Goal: Task Accomplishment & Management: Manage account settings

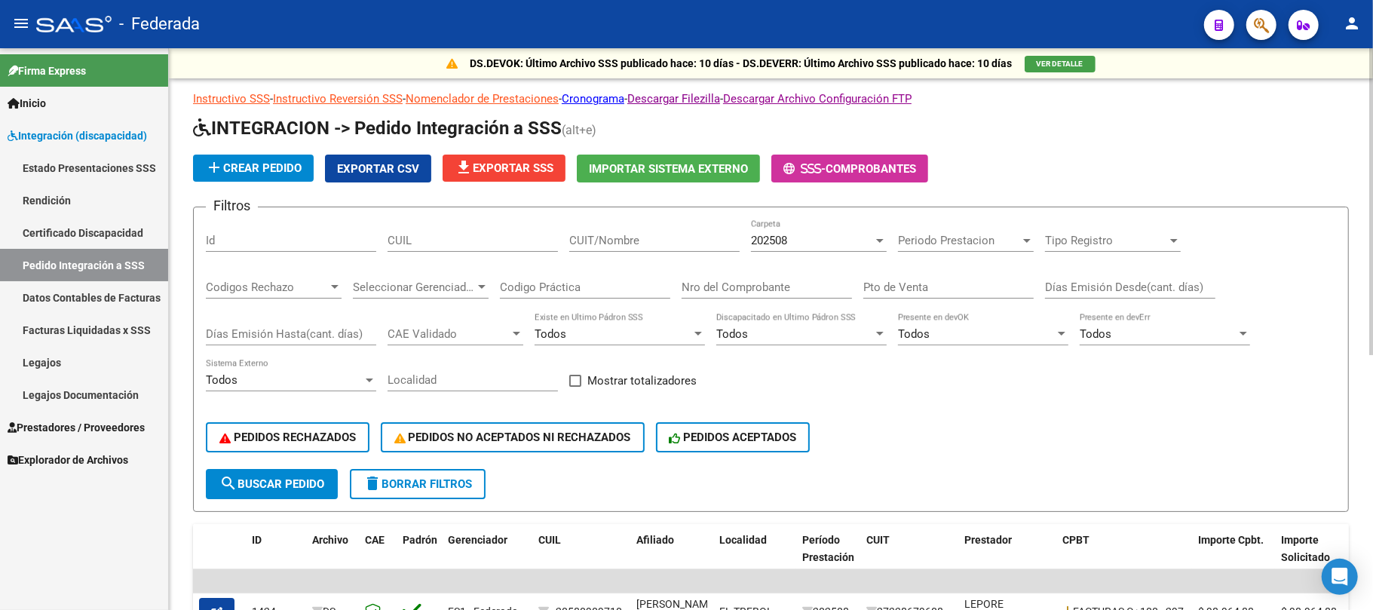
click at [489, 246] on input "CUIL" at bounding box center [473, 241] width 170 height 14
paste input "23555189389"
click at [305, 477] on span "search Buscar Pedido" at bounding box center [271, 484] width 105 height 14
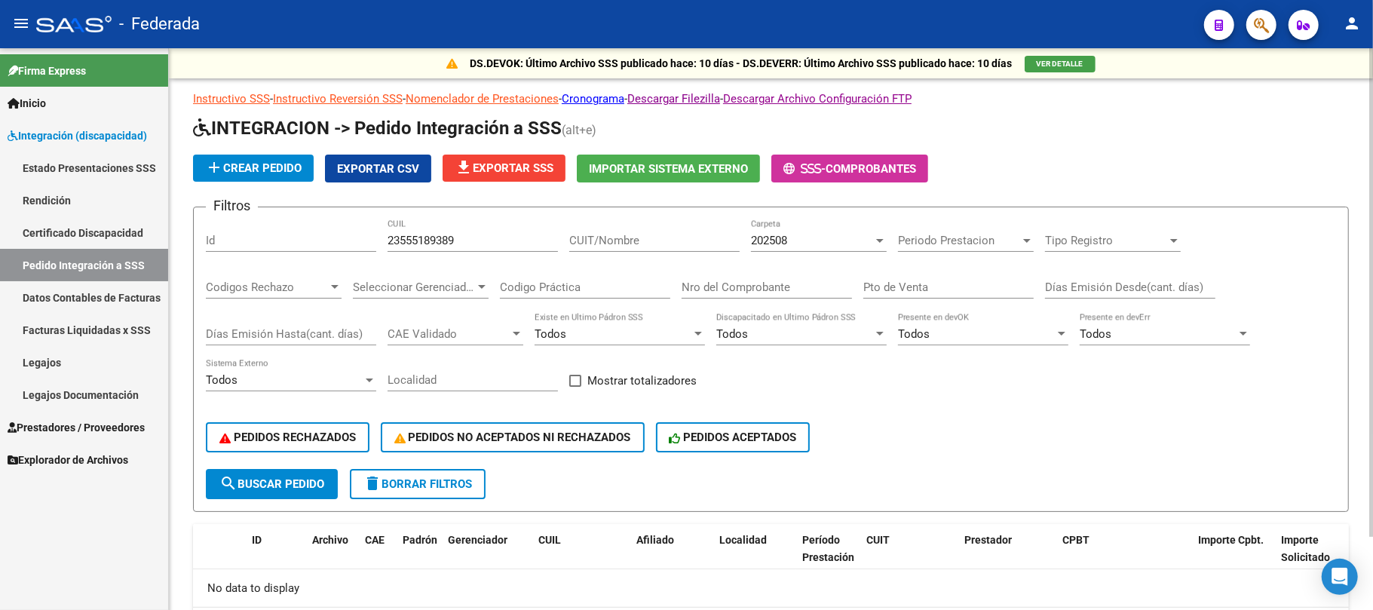
scroll to position [83, 0]
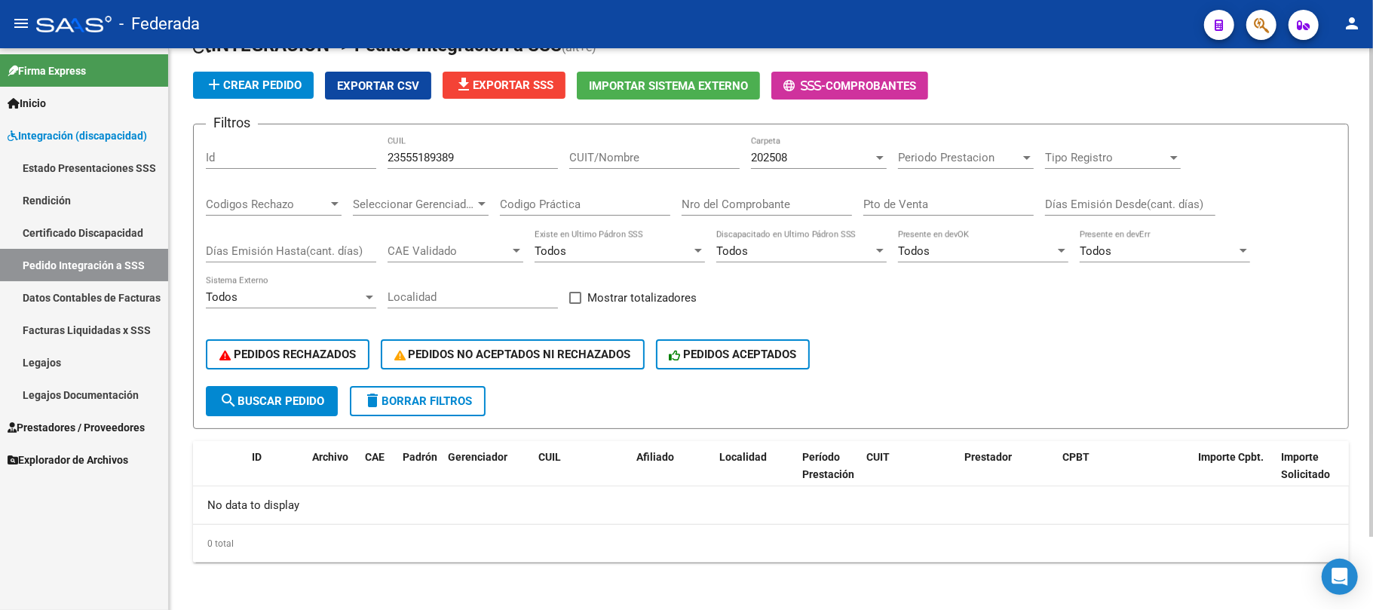
click at [787, 149] on div "202508 Carpeta" at bounding box center [819, 152] width 136 height 32
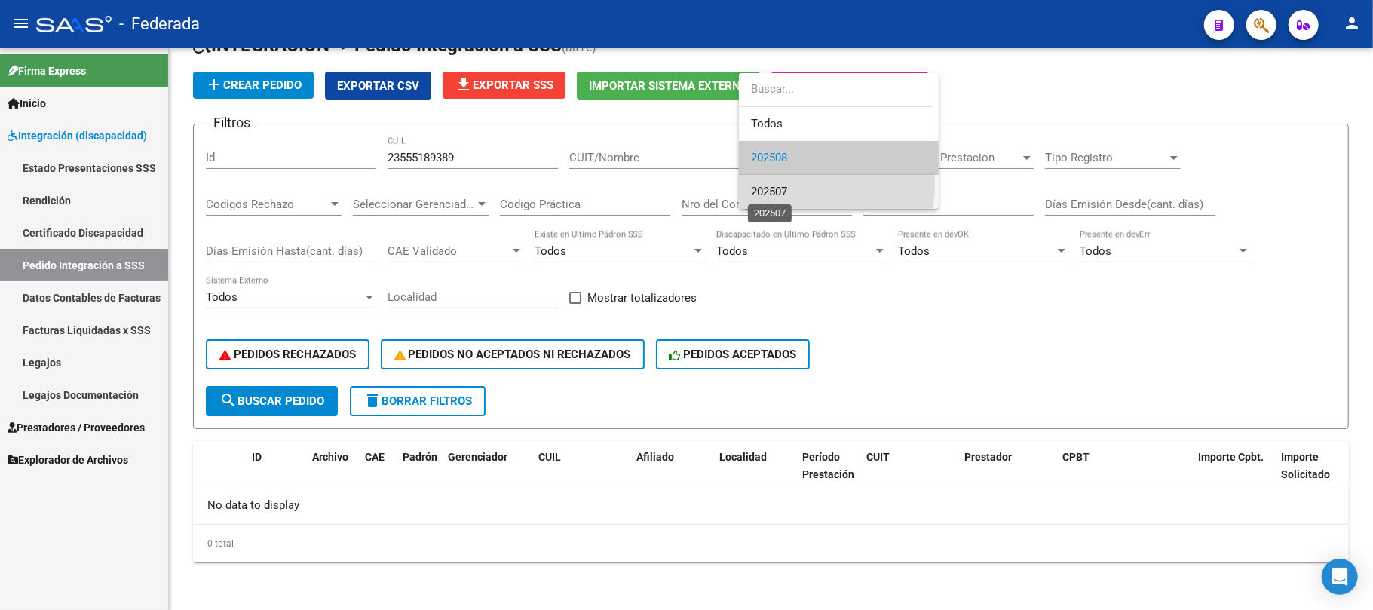
click at [786, 185] on span "202507" at bounding box center [769, 192] width 36 height 14
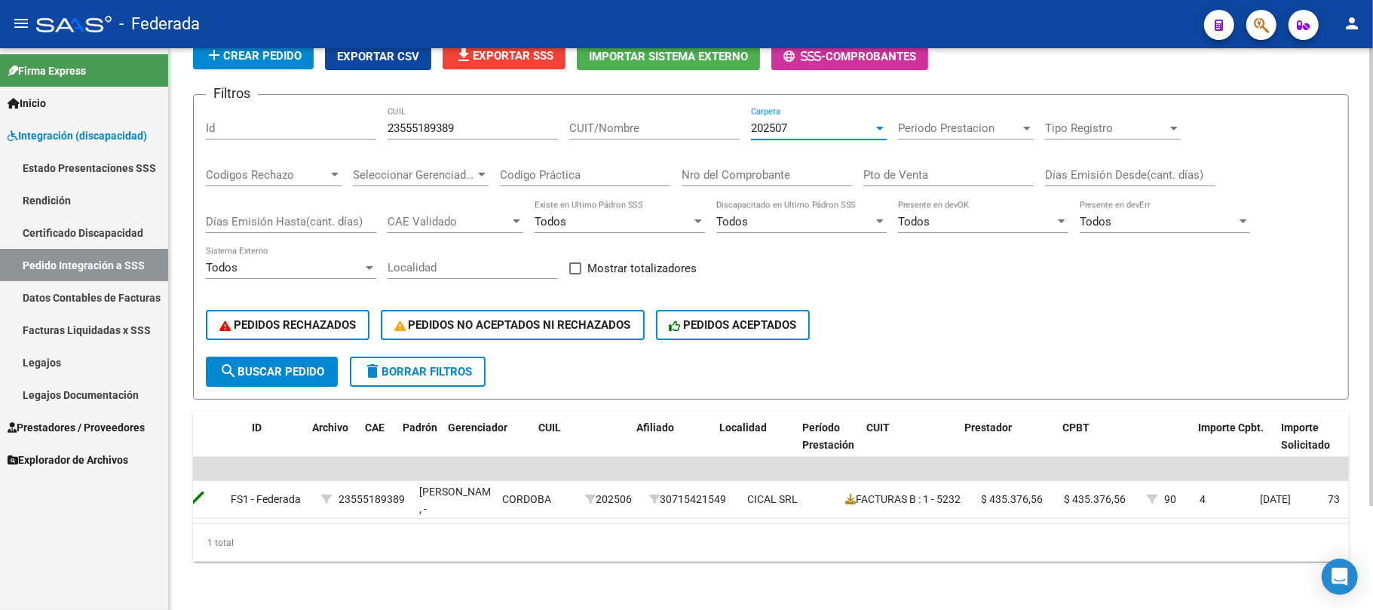
scroll to position [0, 0]
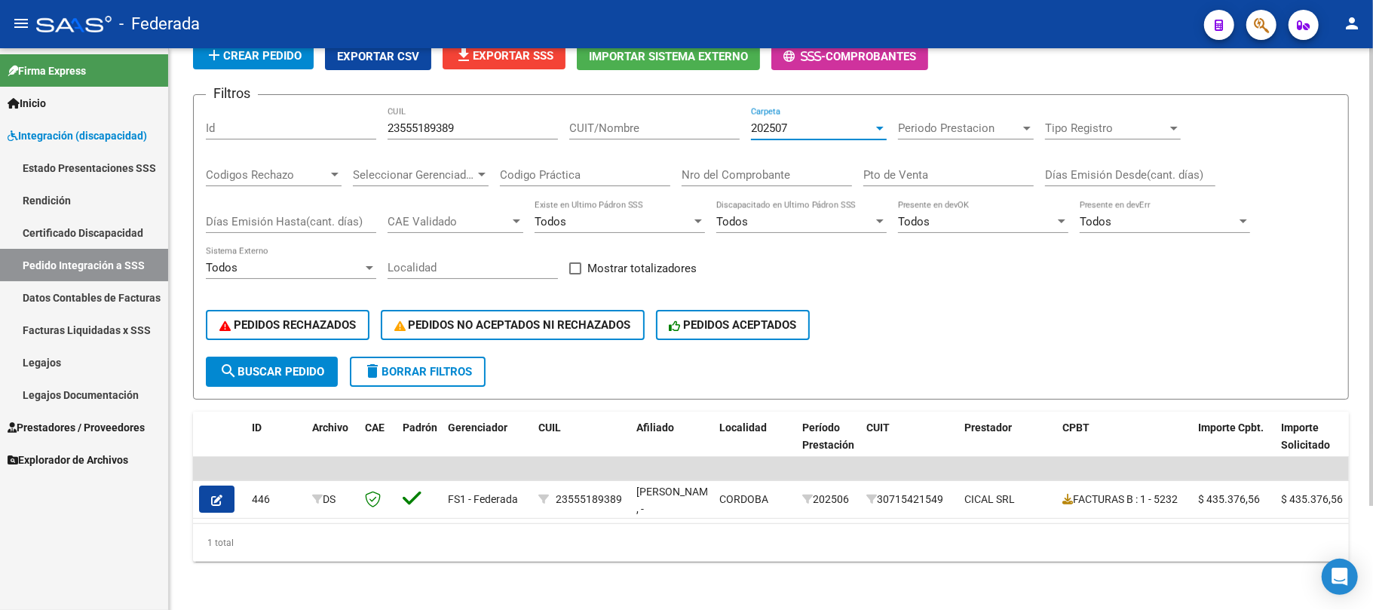
click at [426, 121] on div "23555189389 CUIL" at bounding box center [473, 123] width 170 height 32
click at [426, 121] on input "23555189389" at bounding box center [473, 128] width 170 height 14
paste input "0507906444"
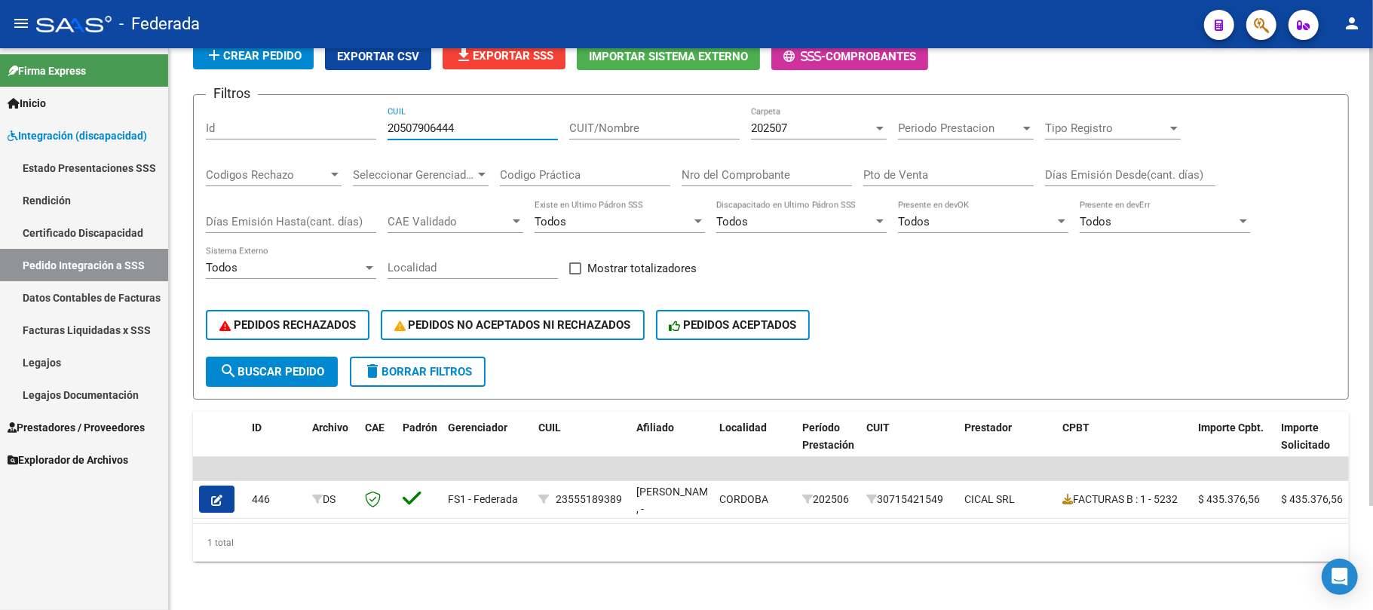
type input "20507906444"
click at [306, 365] on span "search Buscar Pedido" at bounding box center [271, 372] width 105 height 14
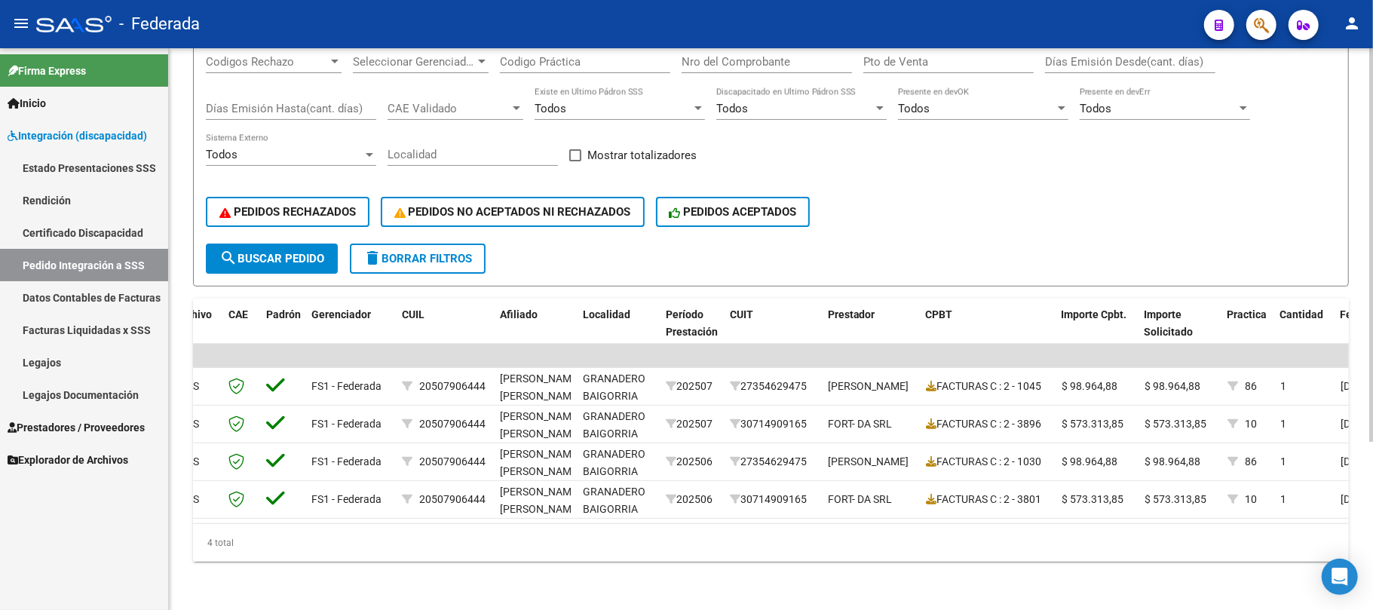
scroll to position [139, 0]
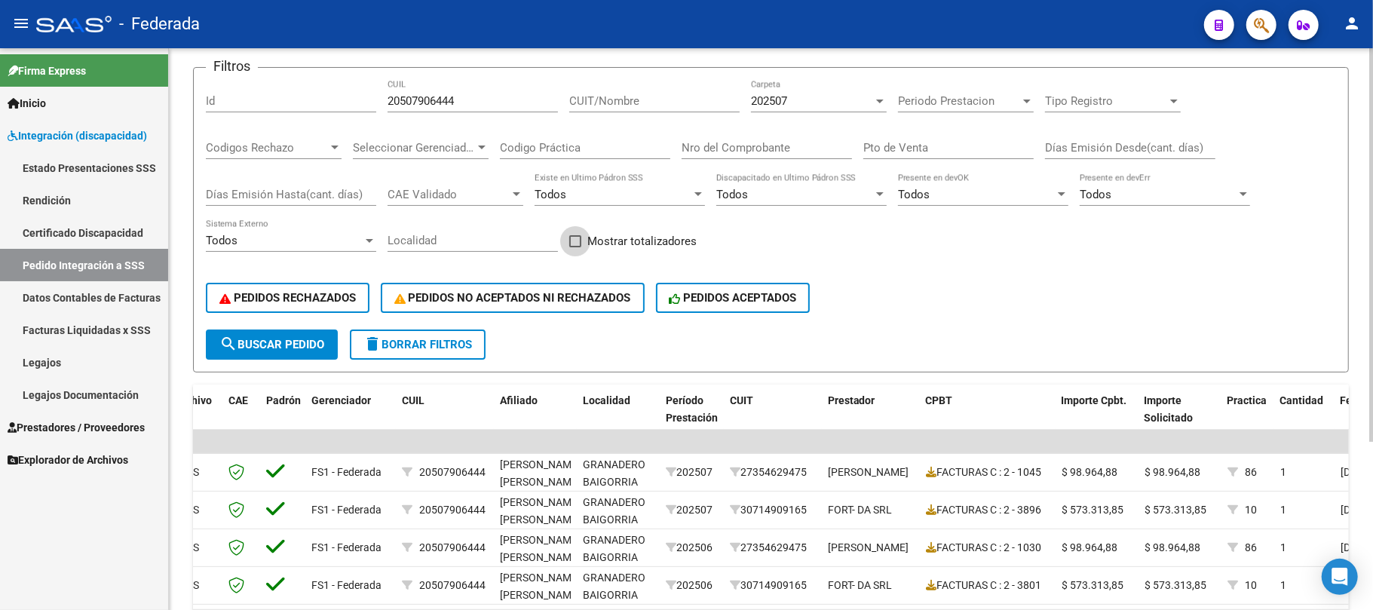
click at [575, 240] on span at bounding box center [575, 241] width 12 height 12
click at [575, 247] on input "Mostrar totalizadores" at bounding box center [575, 247] width 1 height 1
checkbox input "true"
click at [416, 106] on input "20507906444" at bounding box center [473, 101] width 170 height 14
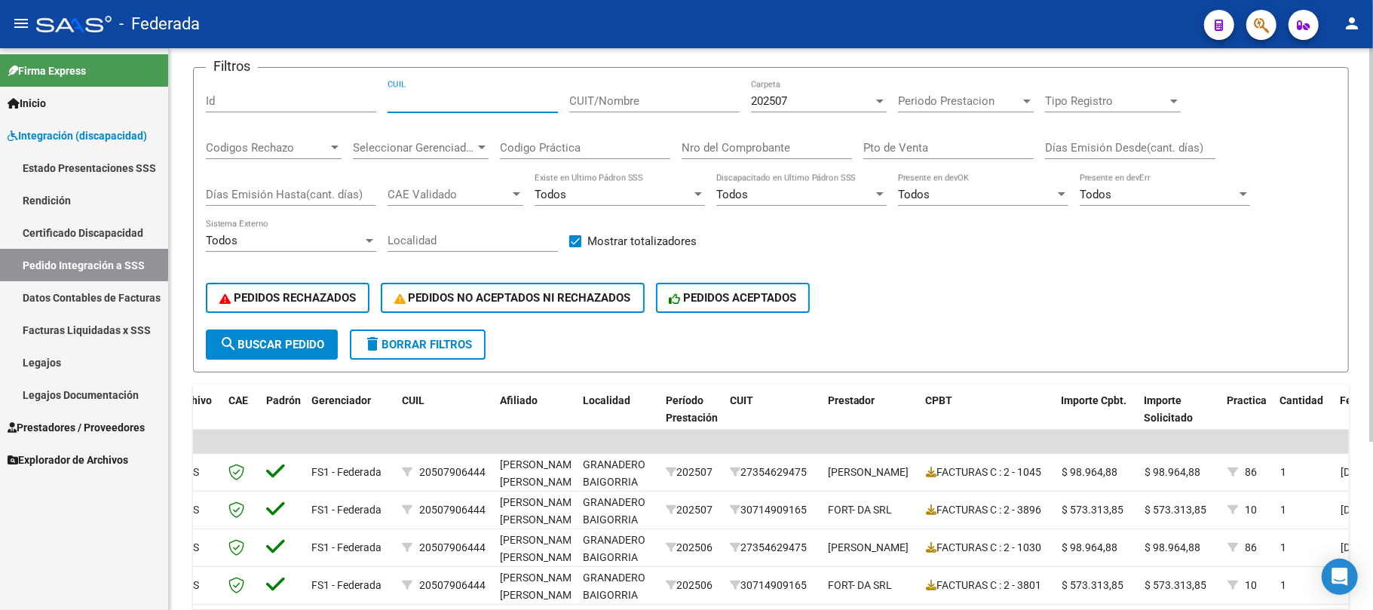
click at [296, 348] on span "search Buscar Pedido" at bounding box center [271, 345] width 105 height 14
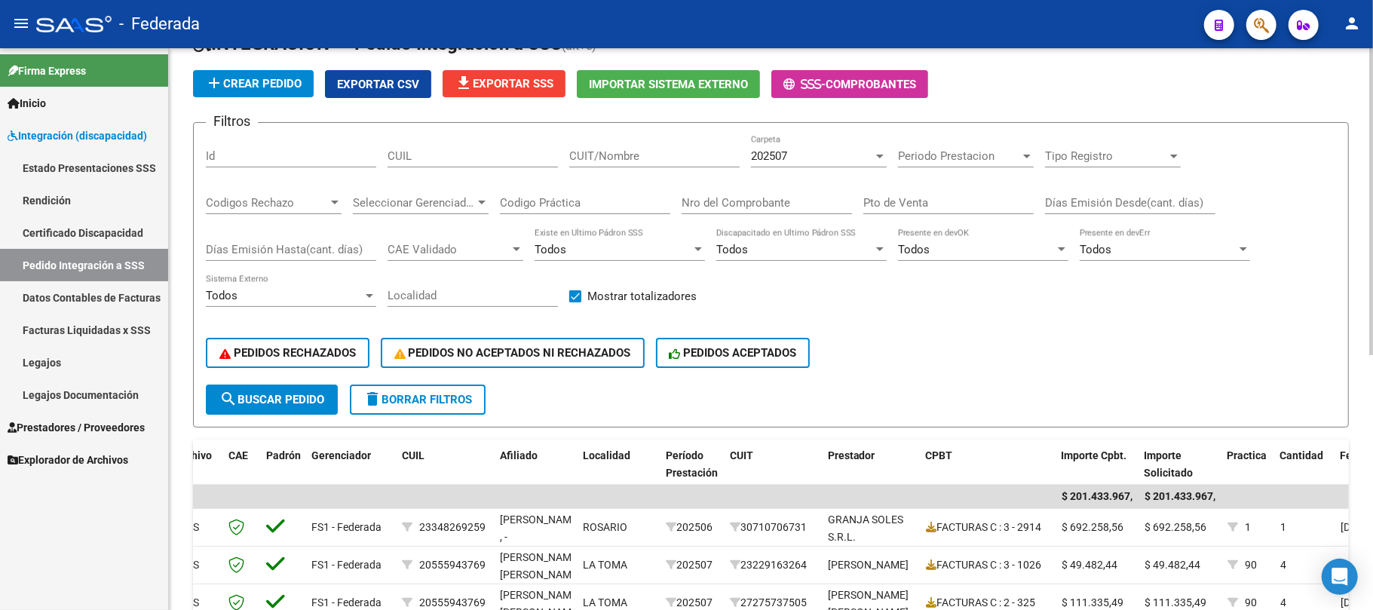
scroll to position [39, 0]
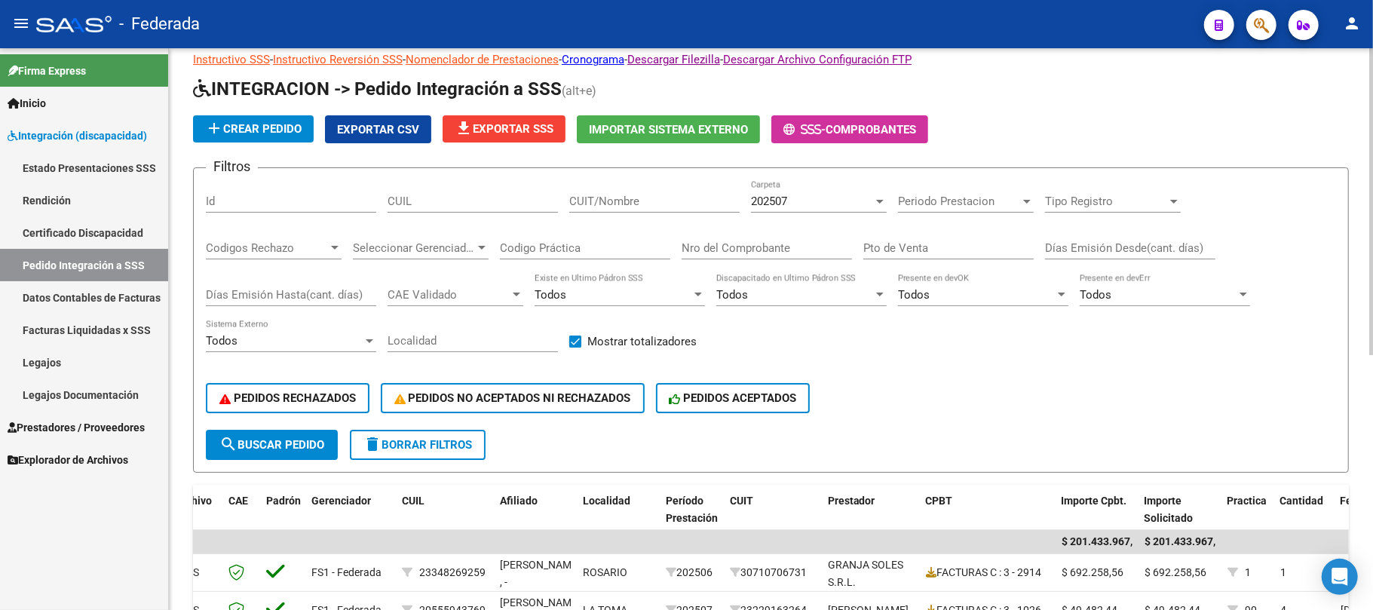
click at [826, 196] on div "202507" at bounding box center [812, 202] width 122 height 14
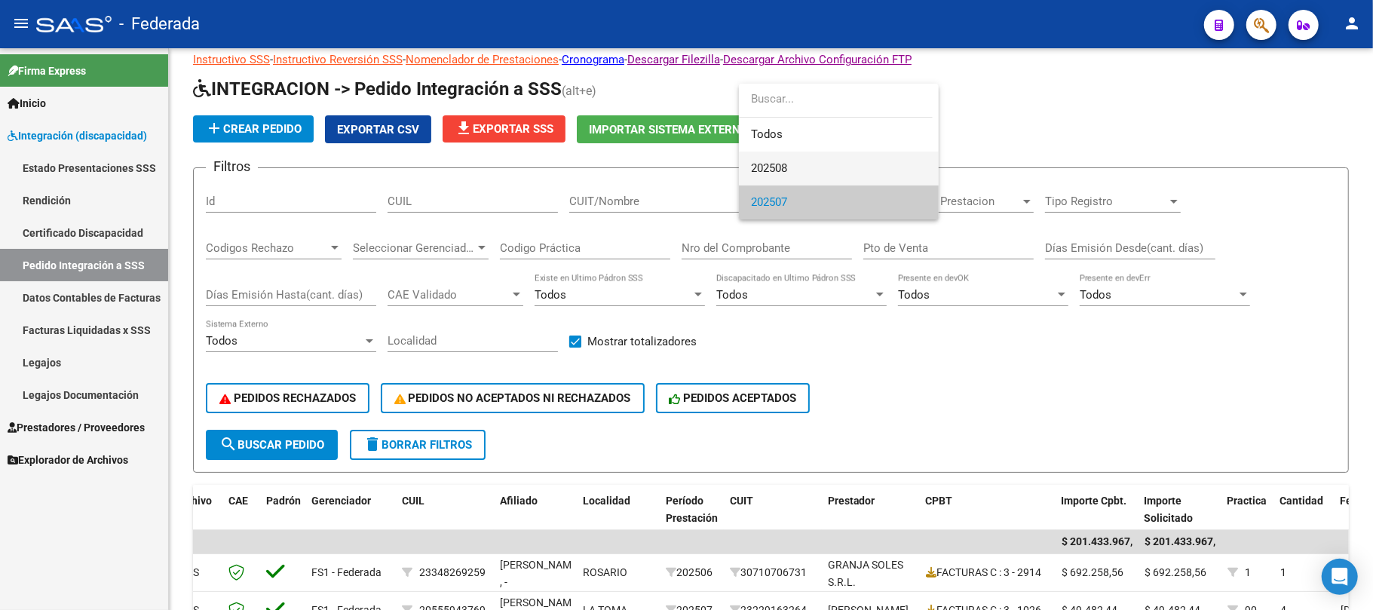
click at [805, 170] on span "202508" at bounding box center [839, 169] width 176 height 34
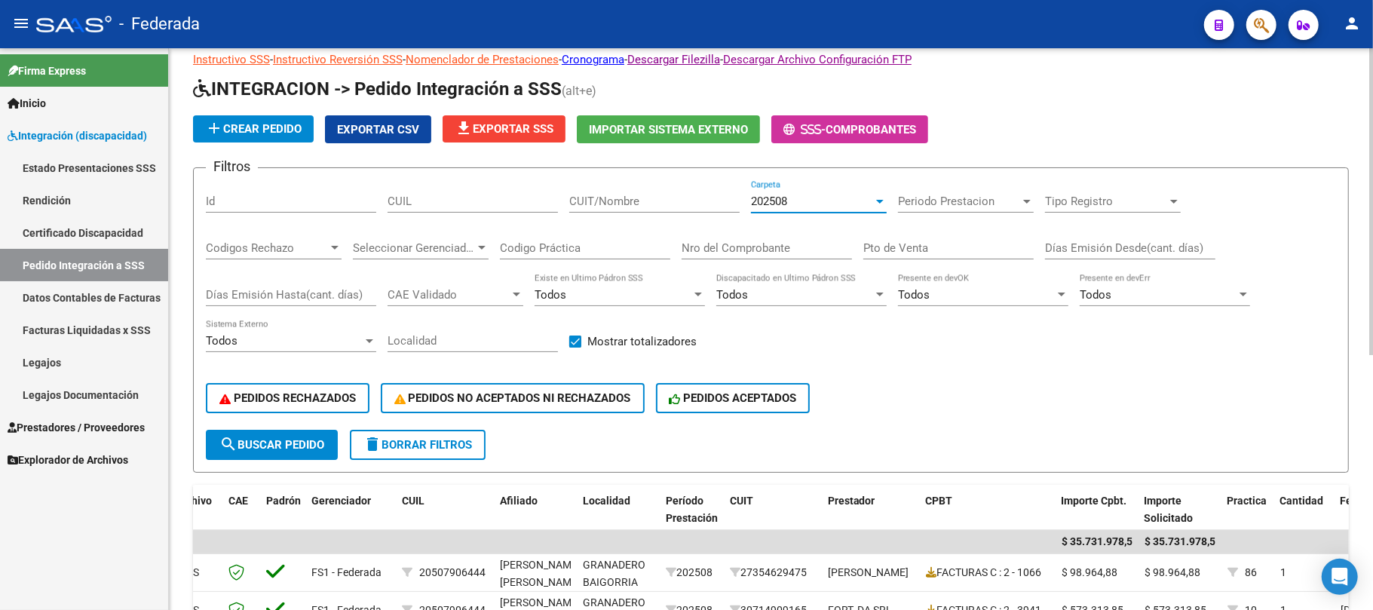
click at [299, 439] on span "search Buscar Pedido" at bounding box center [271, 445] width 105 height 14
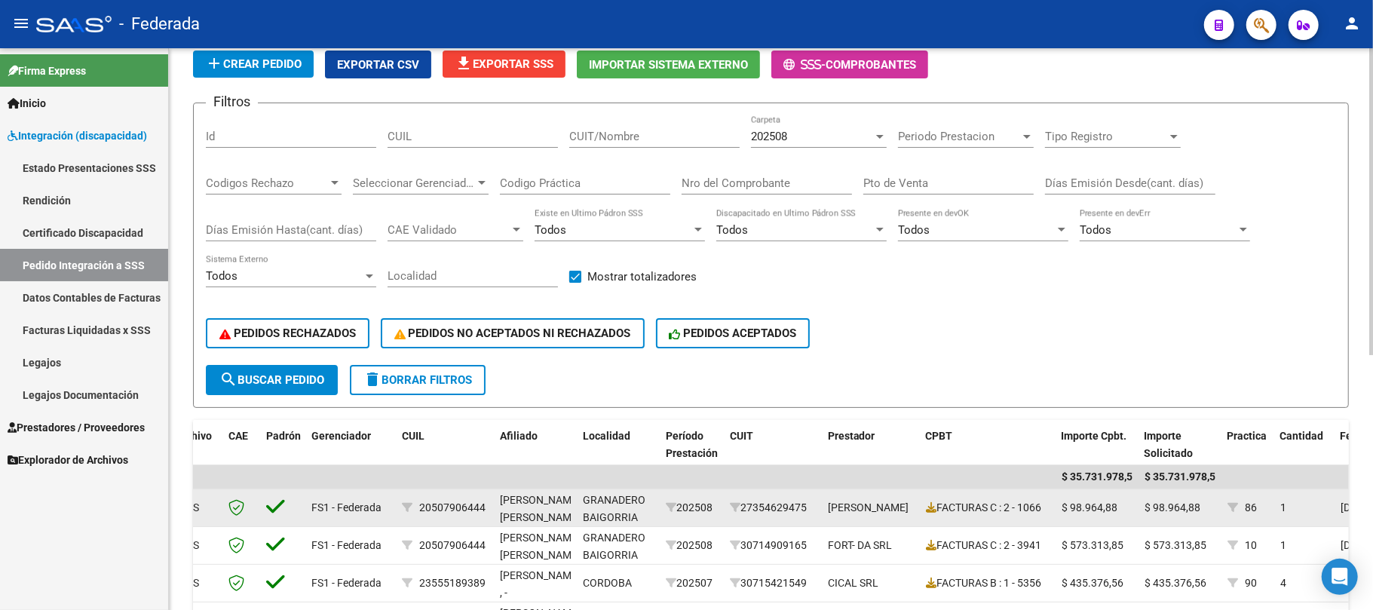
scroll to position [64, 0]
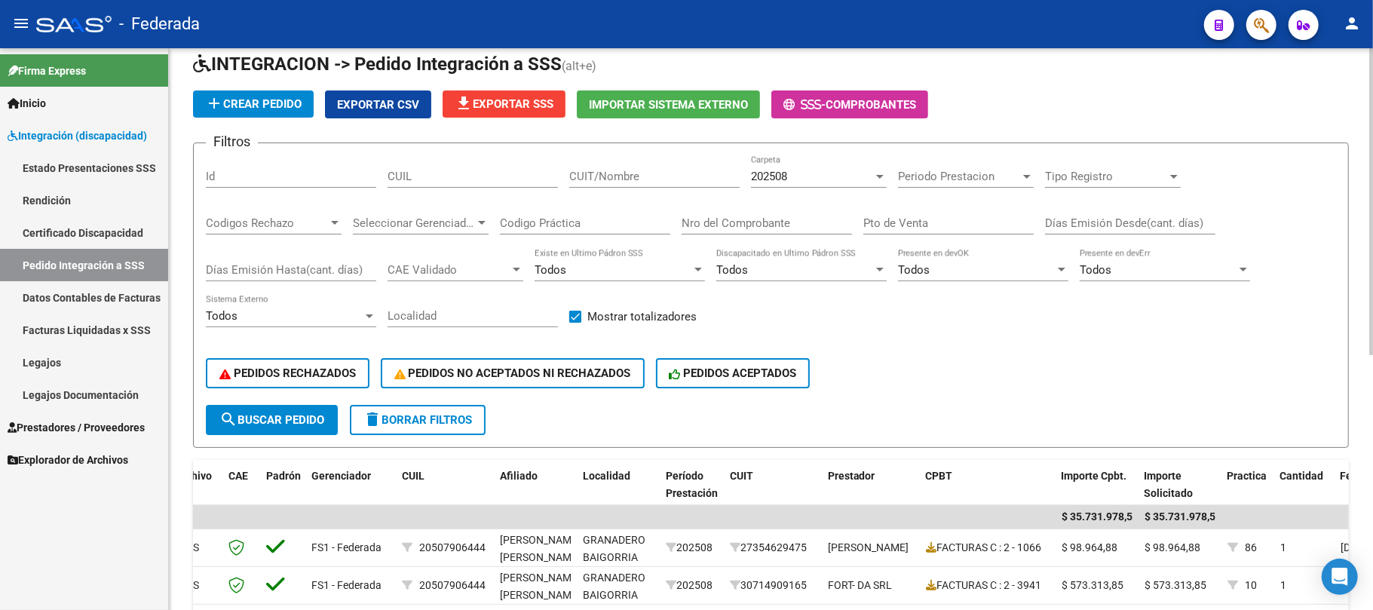
click at [486, 179] on input "CUIL" at bounding box center [473, 177] width 170 height 14
paste input "20577927902"
type input "20577927902"
click at [308, 409] on button "search Buscar Pedido" at bounding box center [272, 420] width 132 height 30
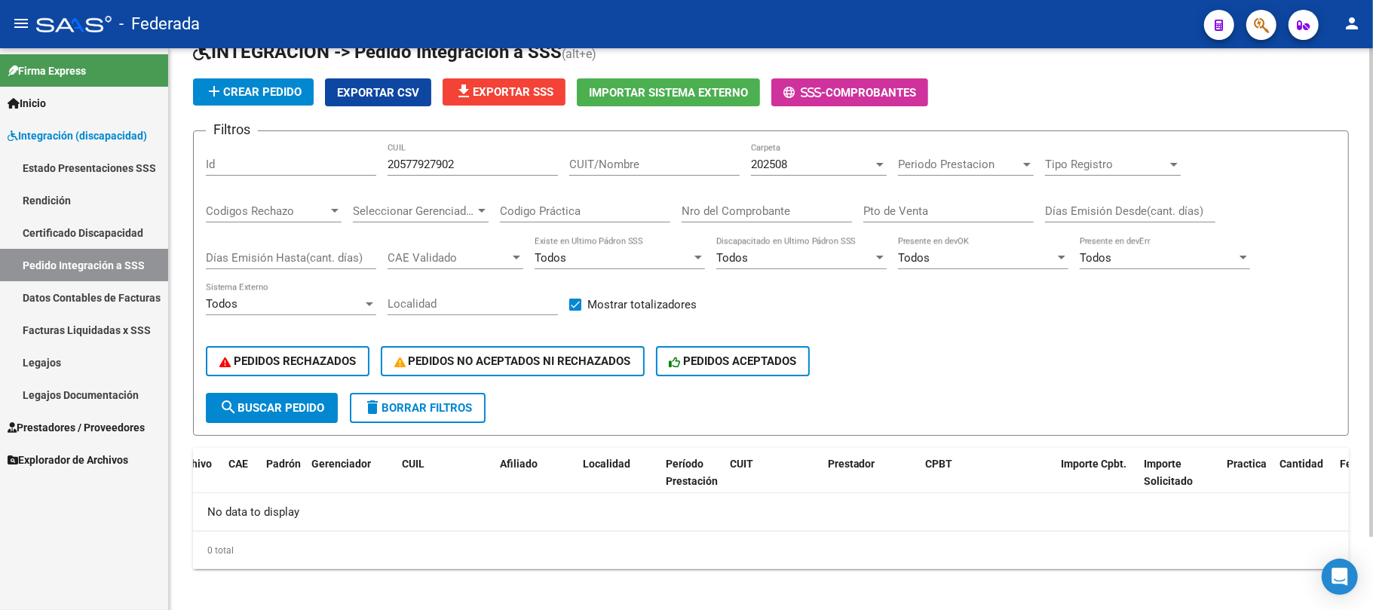
scroll to position [83, 0]
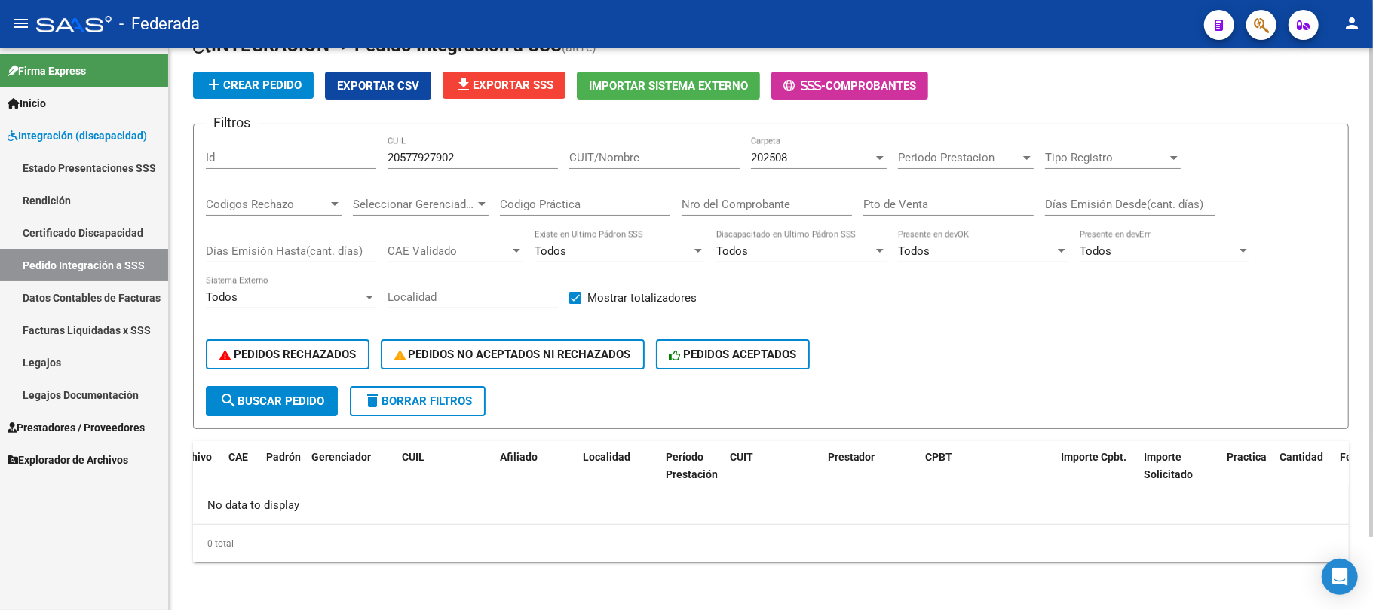
click at [775, 157] on span "202508" at bounding box center [769, 158] width 36 height 14
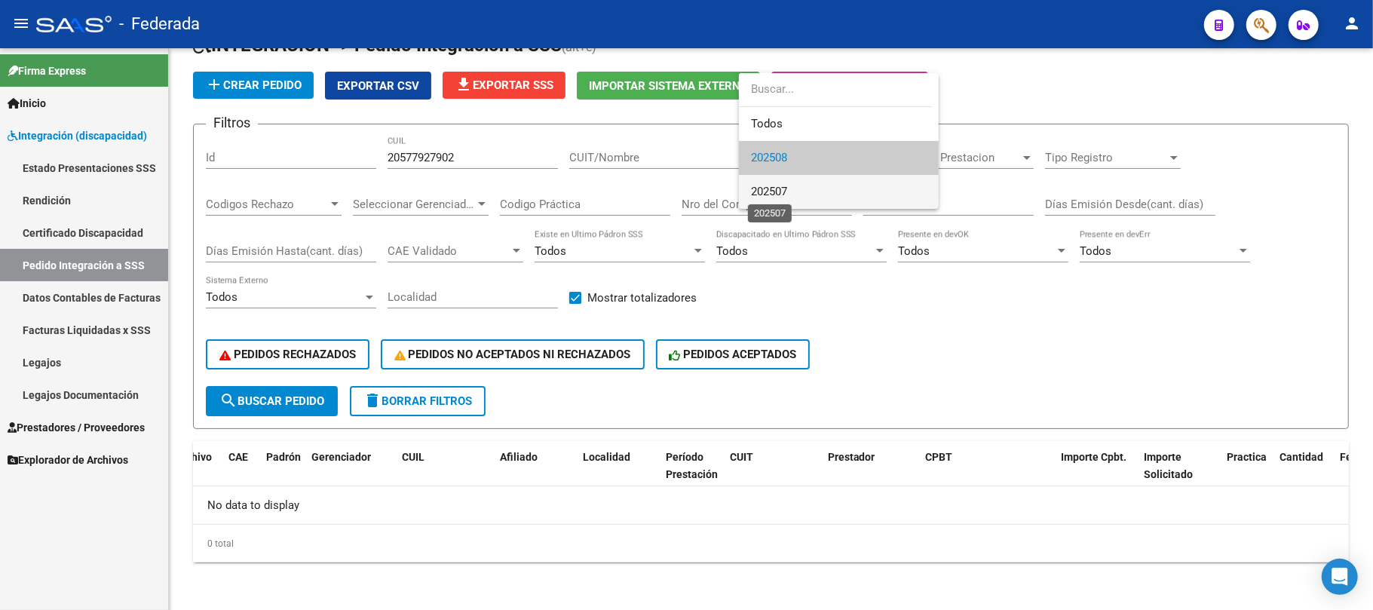
click at [764, 185] on span "202507" at bounding box center [769, 192] width 36 height 14
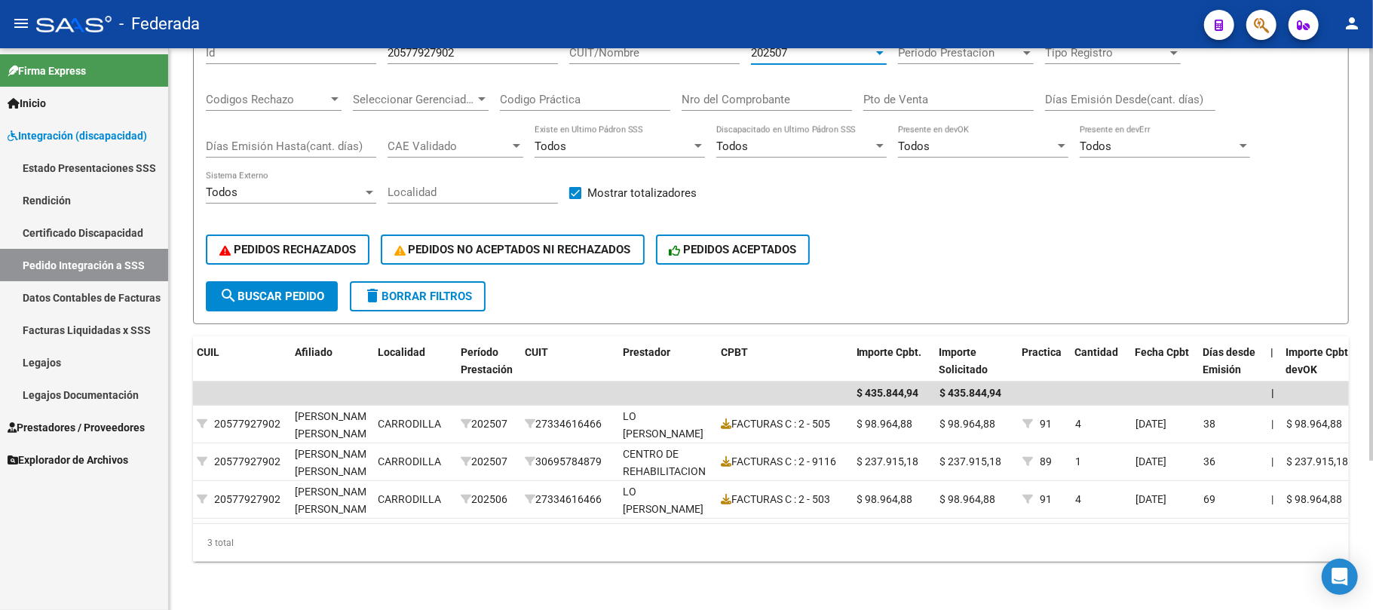
scroll to position [0, 339]
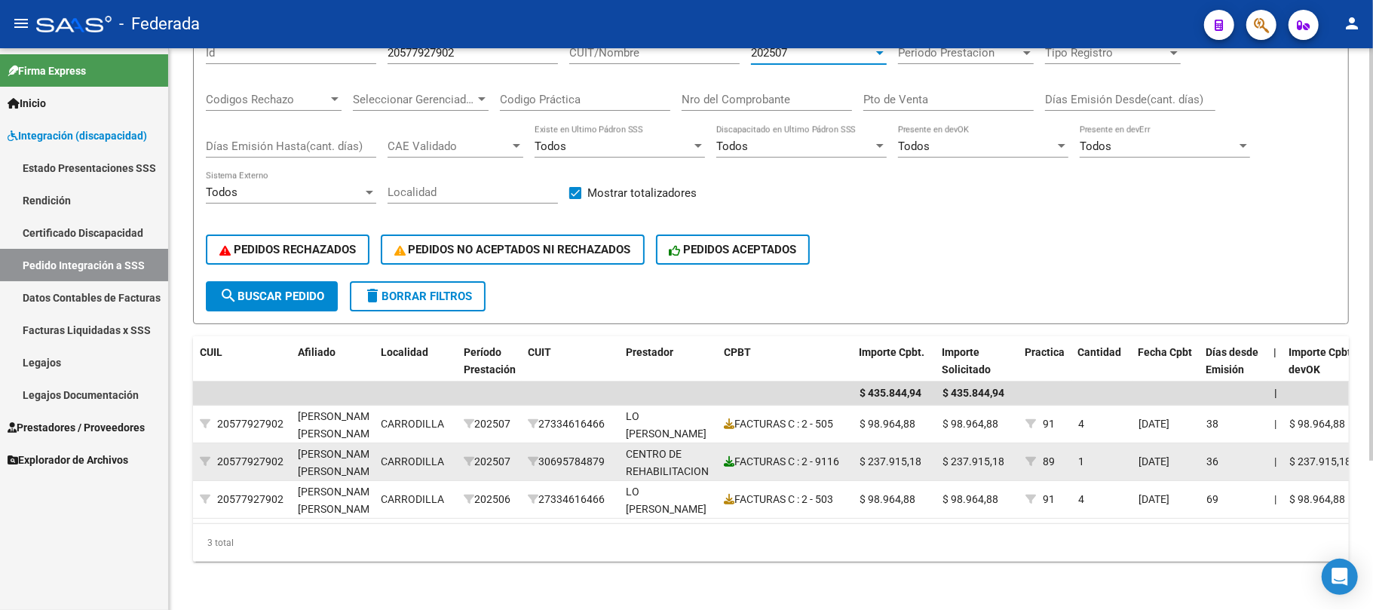
click at [731, 456] on icon at bounding box center [729, 461] width 11 height 11
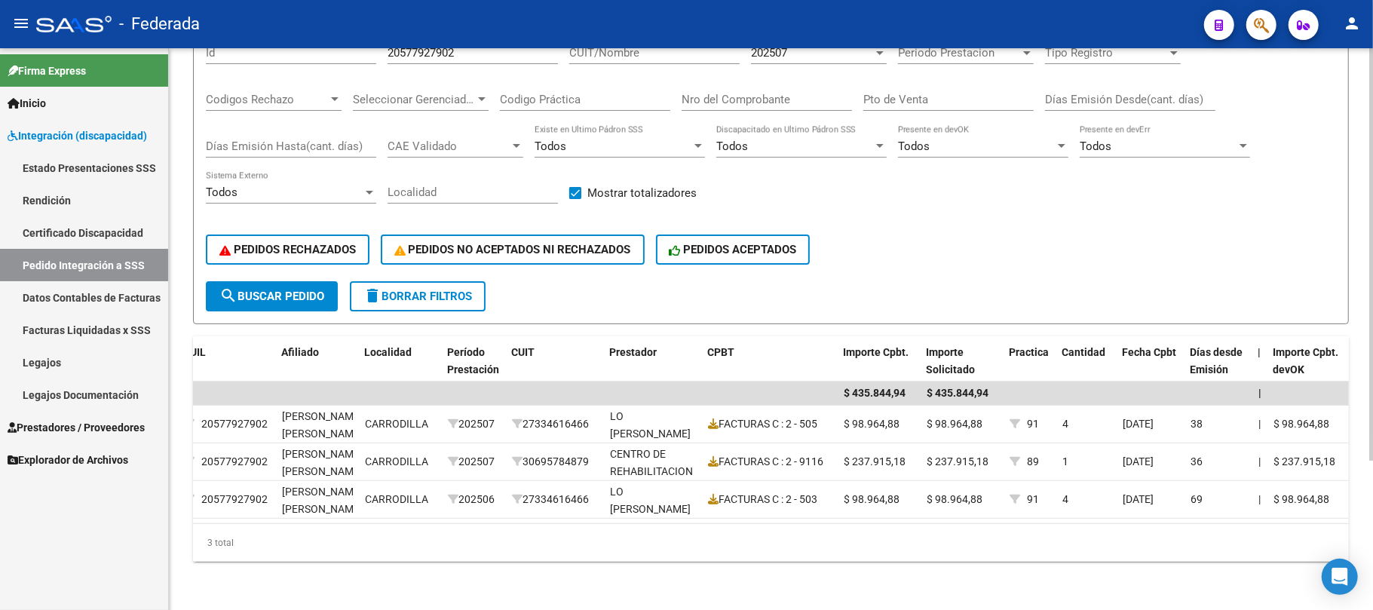
scroll to position [101, 0]
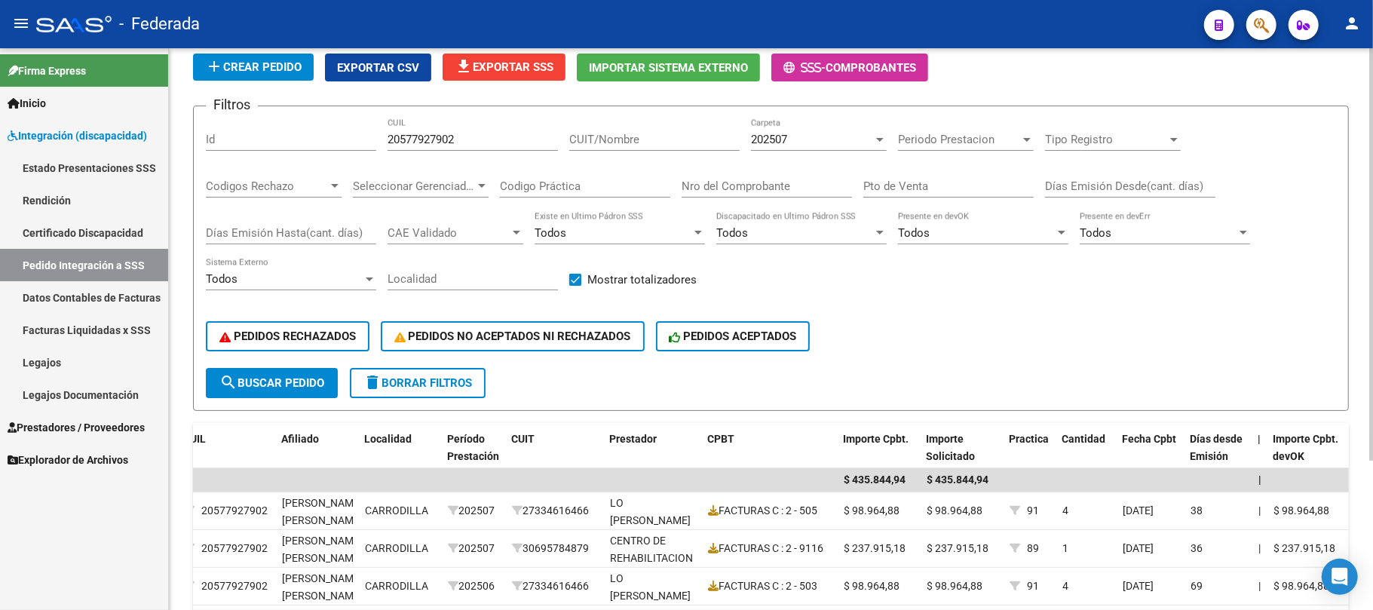
click at [418, 137] on input "20577927902" at bounding box center [473, 140] width 170 height 14
click at [829, 142] on div "202507" at bounding box center [812, 140] width 122 height 14
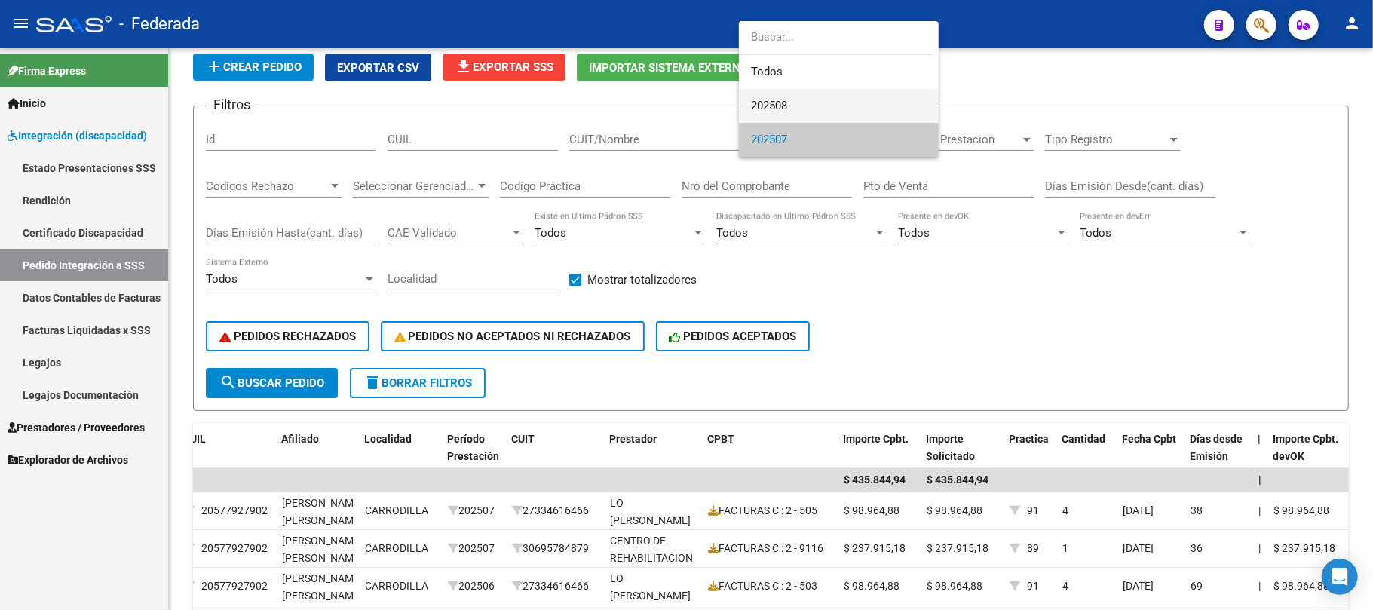
click at [792, 112] on span "202508" at bounding box center [839, 106] width 176 height 34
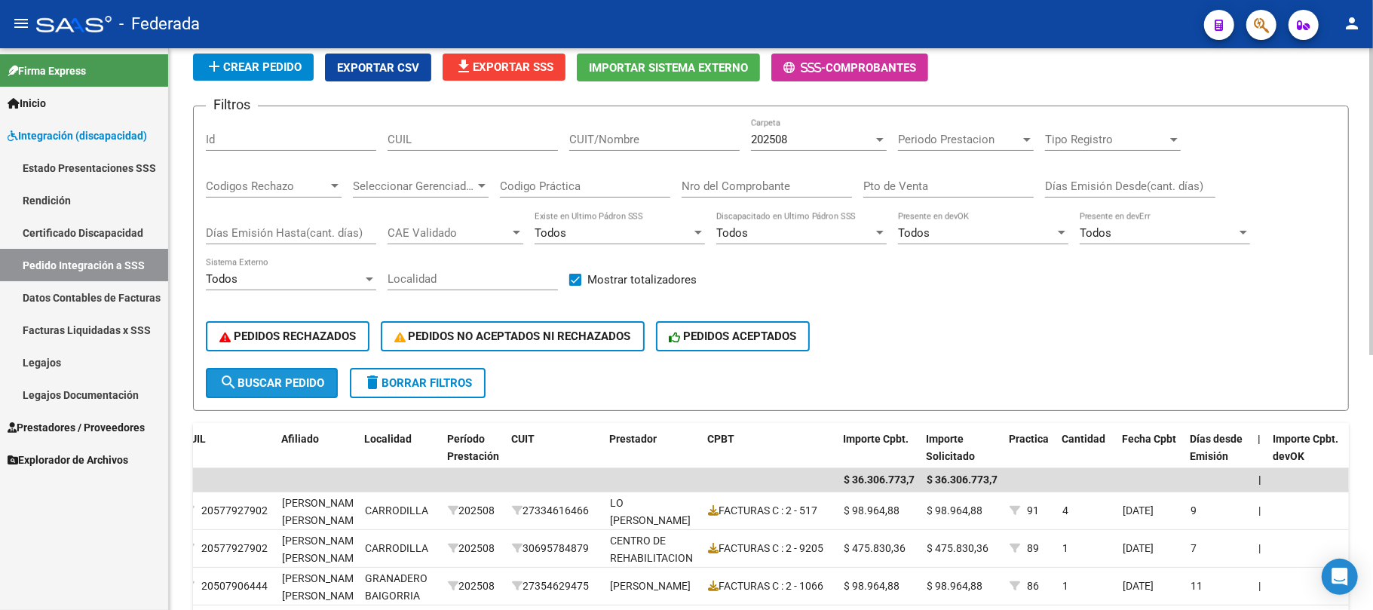
click at [329, 382] on button "search Buscar Pedido" at bounding box center [272, 383] width 132 height 30
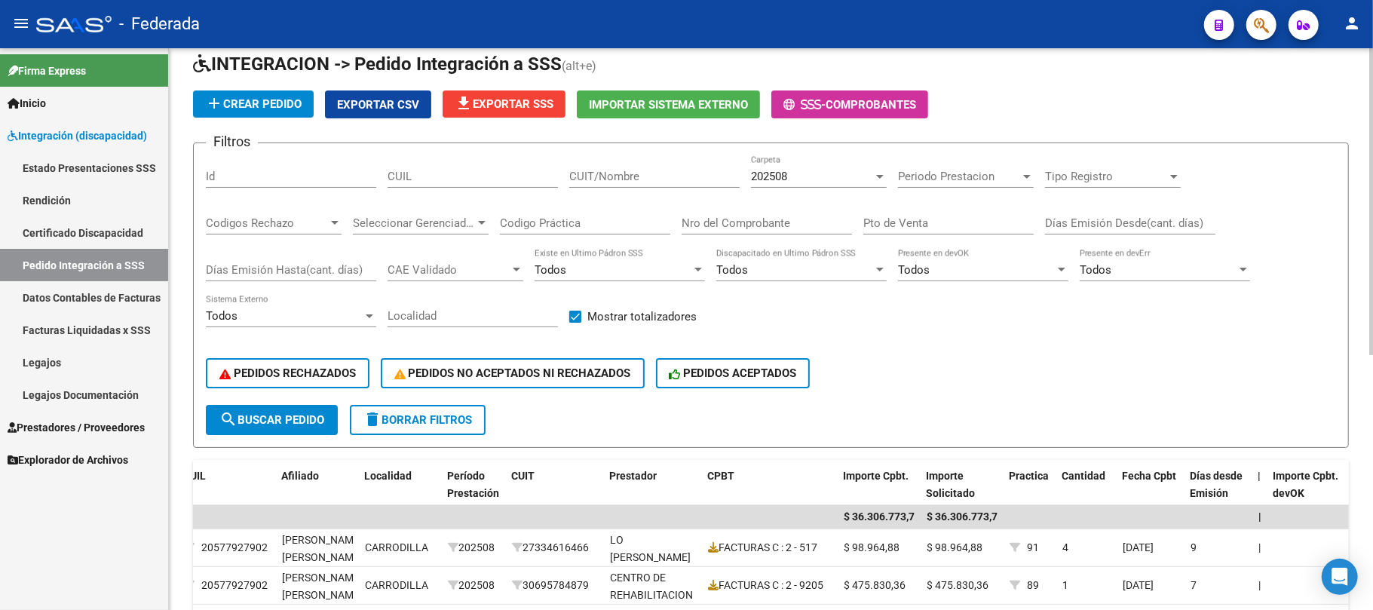
scroll to position [0, 0]
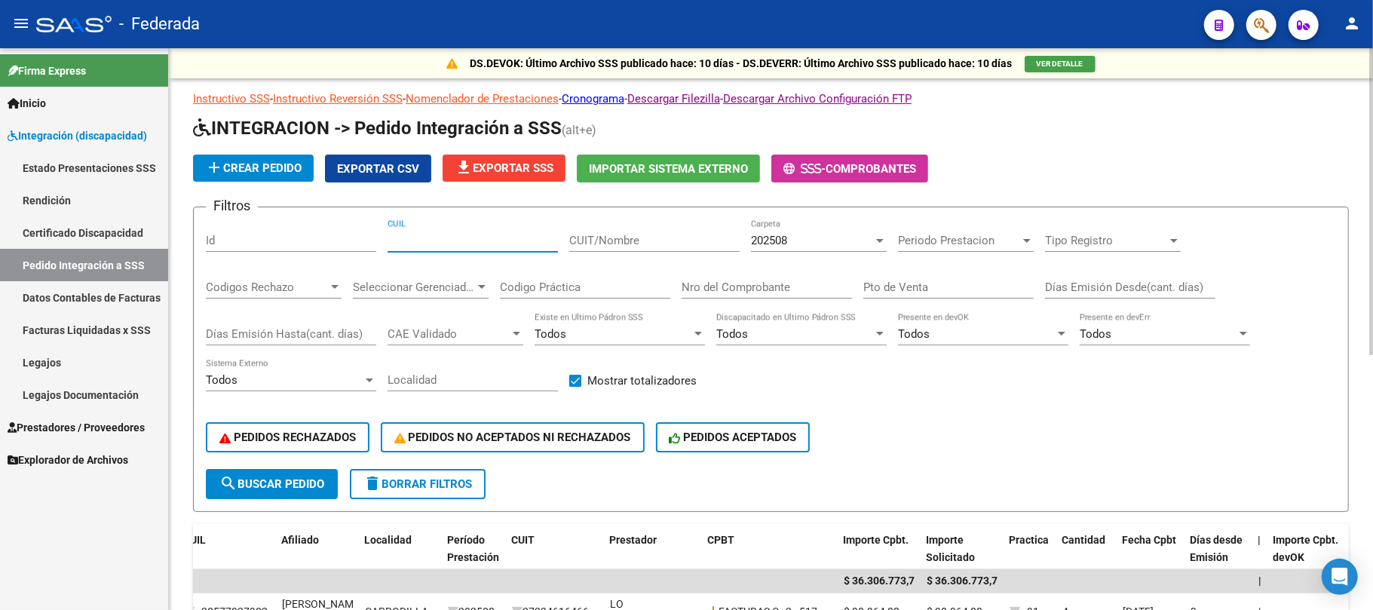
click at [433, 241] on input "CUIL" at bounding box center [473, 241] width 170 height 14
paste input "20563188546"
type input "20563188546"
click at [296, 490] on button "search Buscar Pedido" at bounding box center [272, 484] width 132 height 30
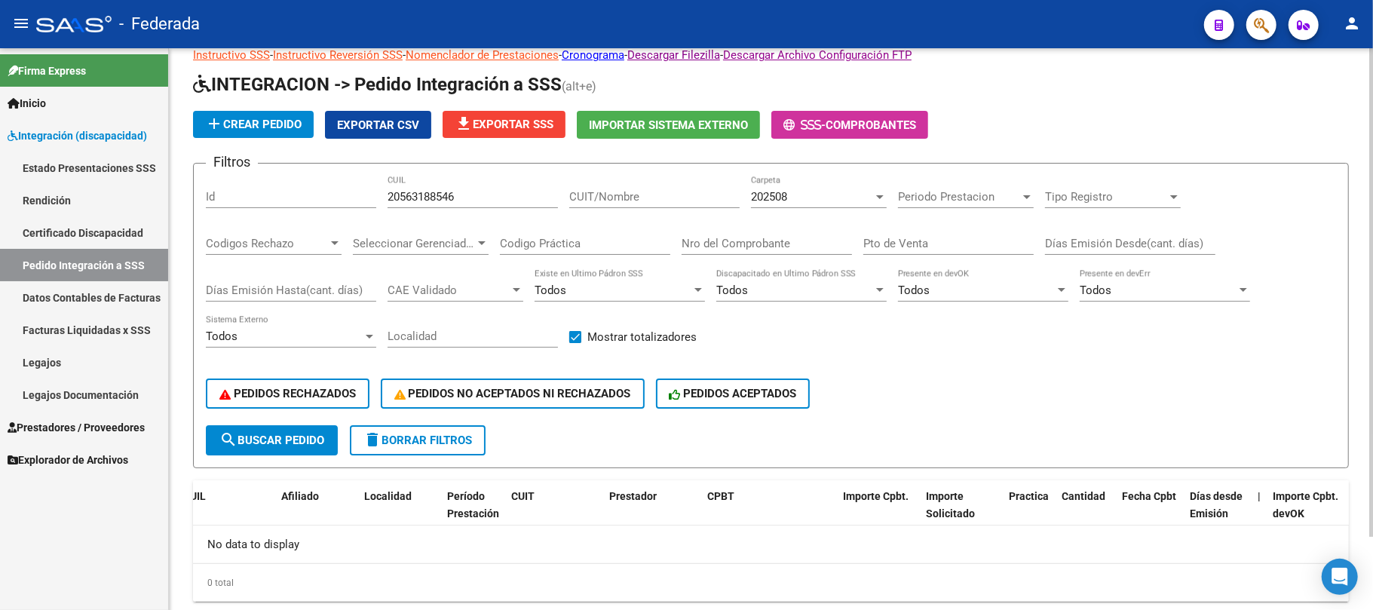
scroll to position [83, 0]
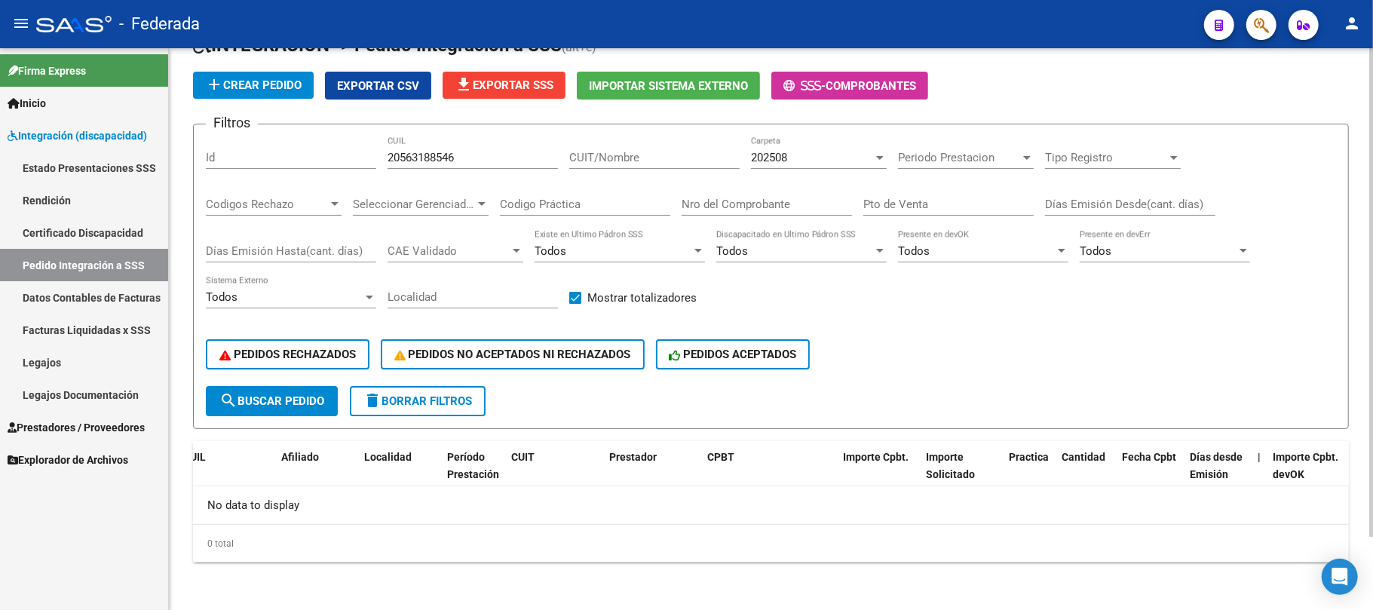
click at [765, 152] on span "202508" at bounding box center [769, 158] width 36 height 14
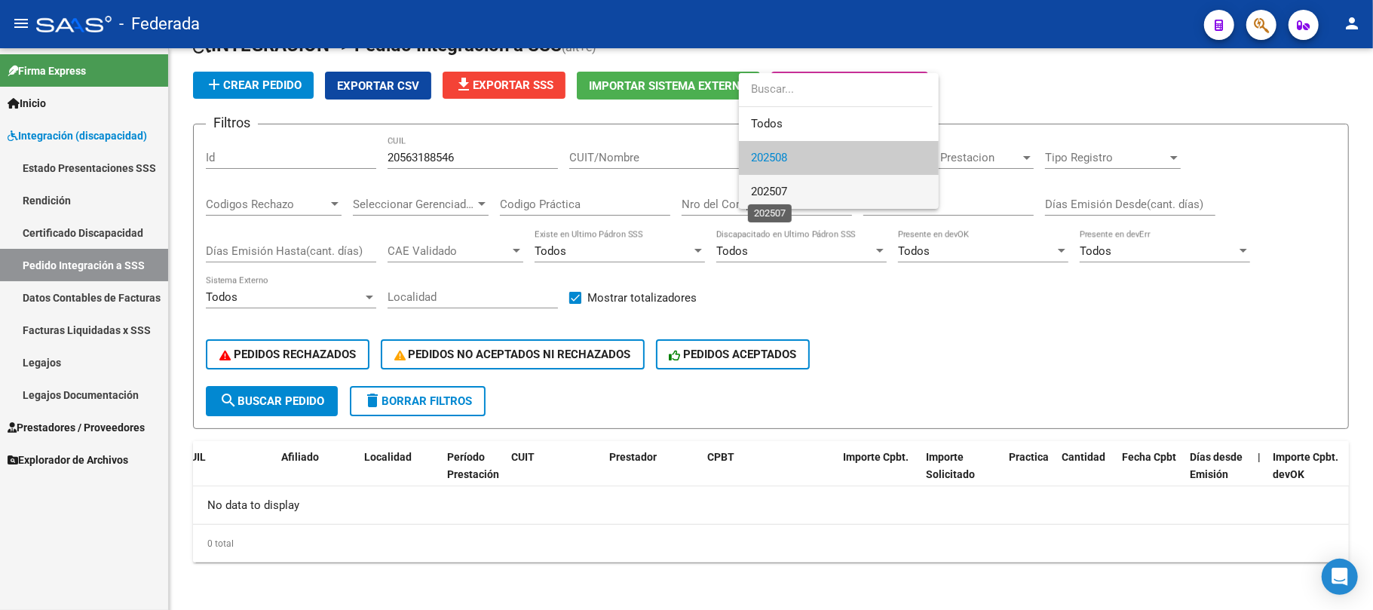
click at [770, 187] on span "202507" at bounding box center [769, 192] width 36 height 14
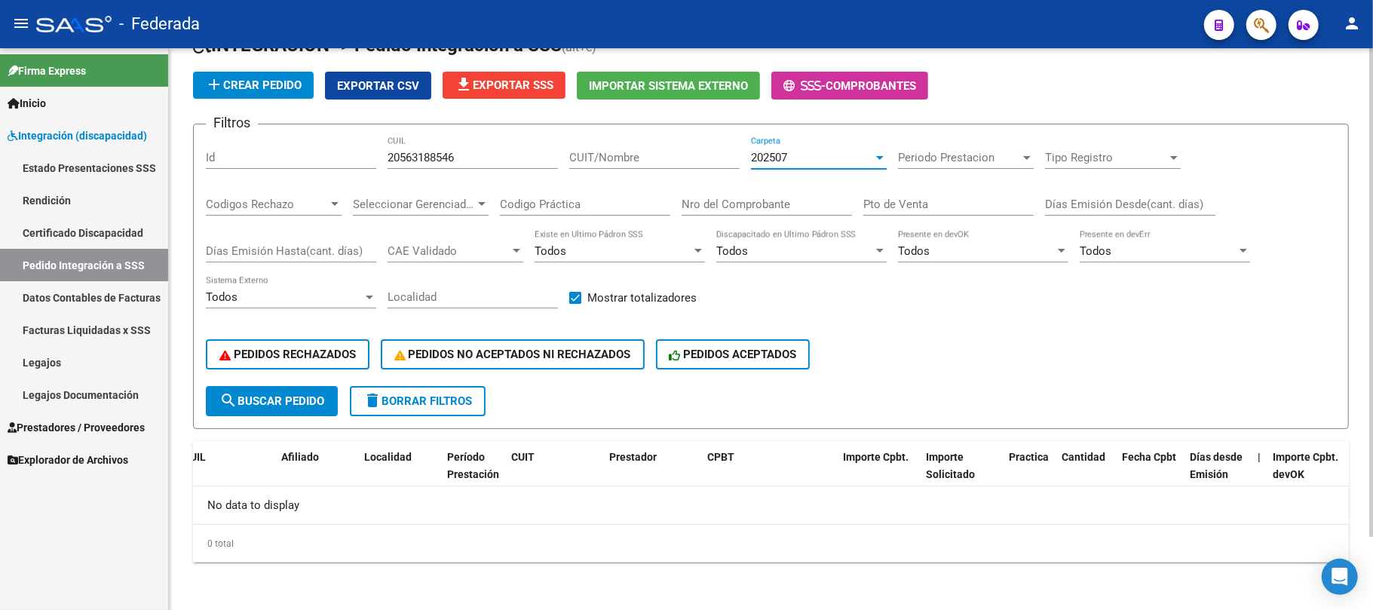
click at [778, 164] on span "202507" at bounding box center [769, 158] width 36 height 14
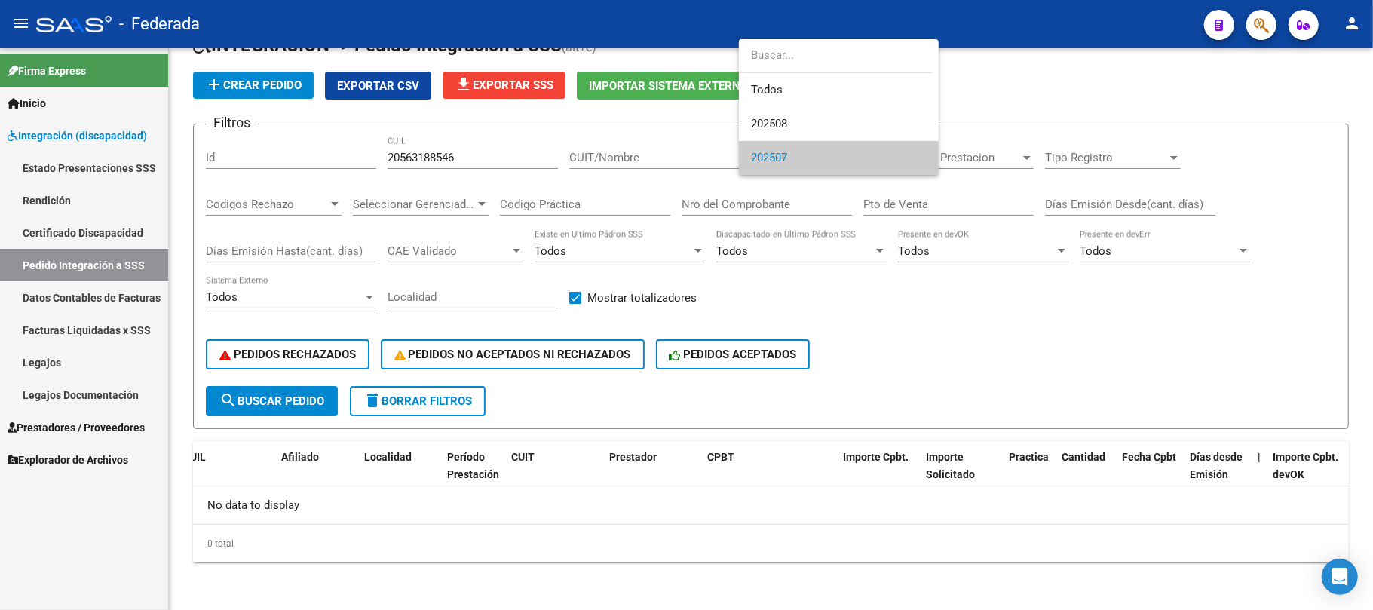
click at [437, 158] on div at bounding box center [686, 305] width 1373 height 610
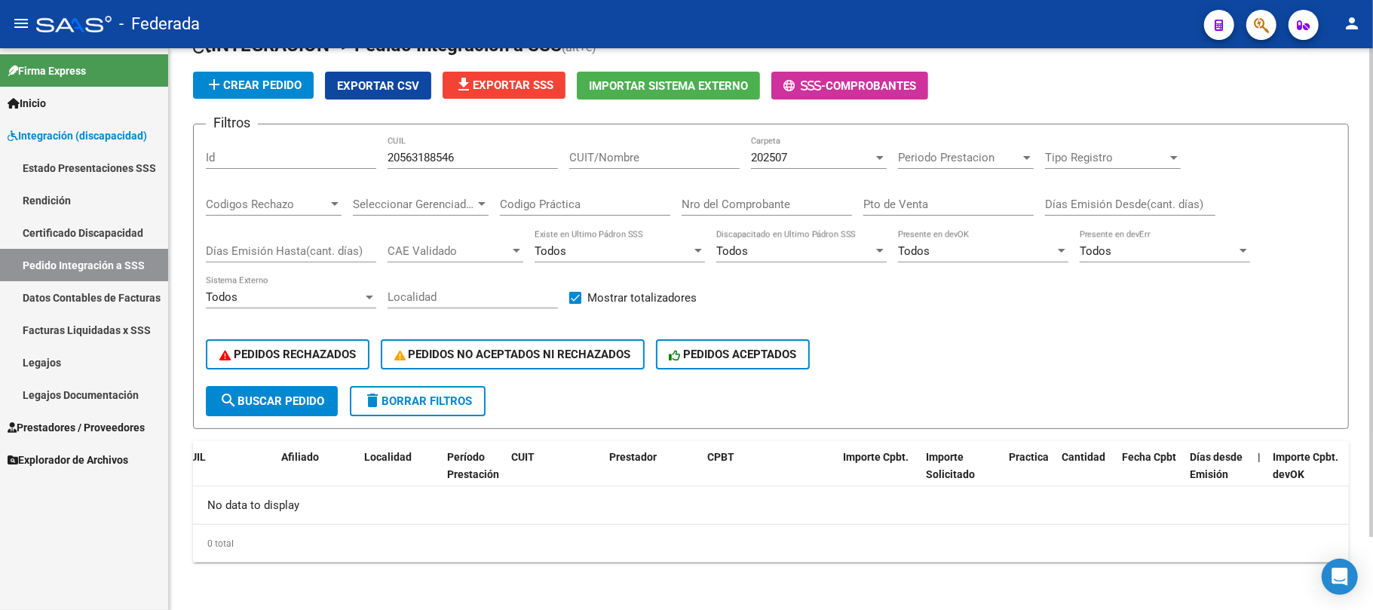
click at [435, 158] on input "20563188546" at bounding box center [473, 158] width 170 height 14
click at [78, 330] on link "Facturas Liquidadas x SSS" at bounding box center [84, 330] width 168 height 32
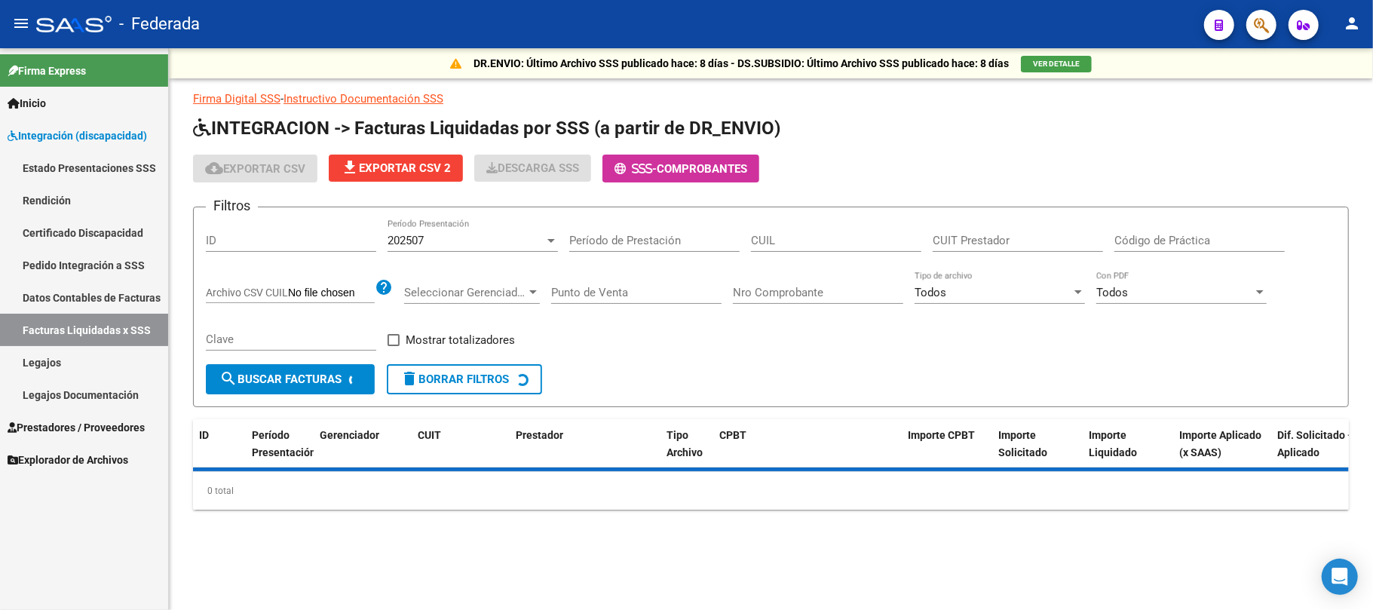
click at [789, 245] on input "CUIL" at bounding box center [836, 241] width 170 height 14
paste input "20-56318854-6"
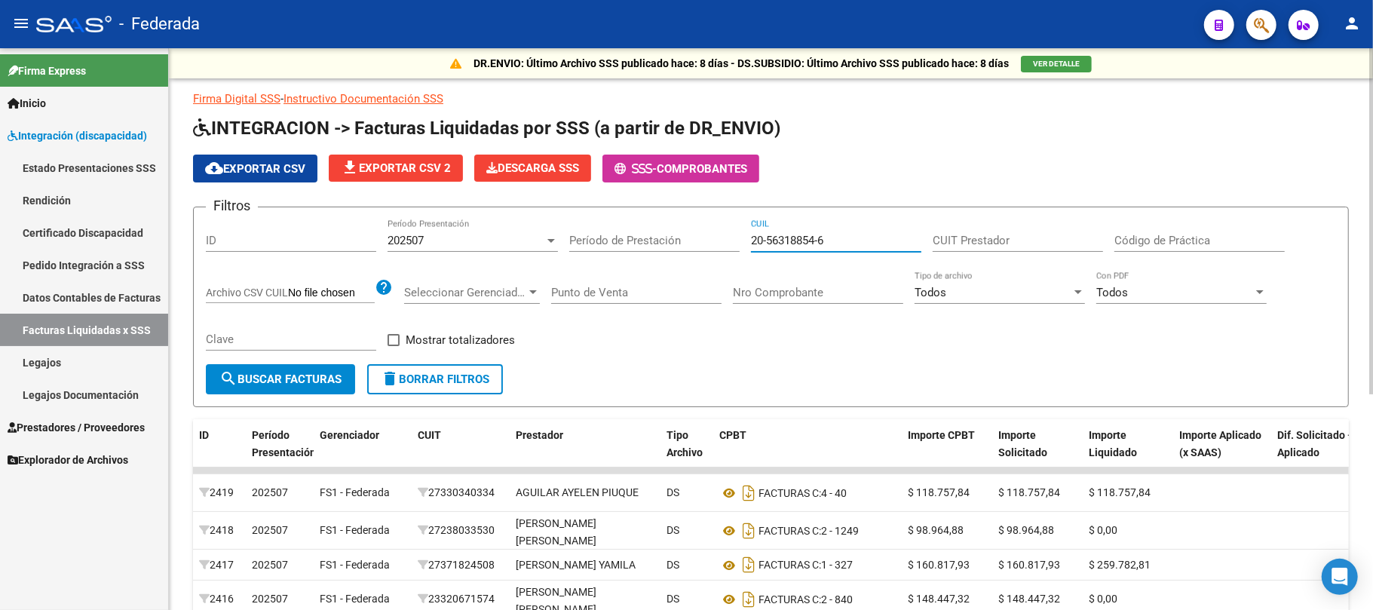
type input "20-56318854-6"
click at [342, 387] on button "search Buscar Facturas" at bounding box center [280, 379] width 149 height 30
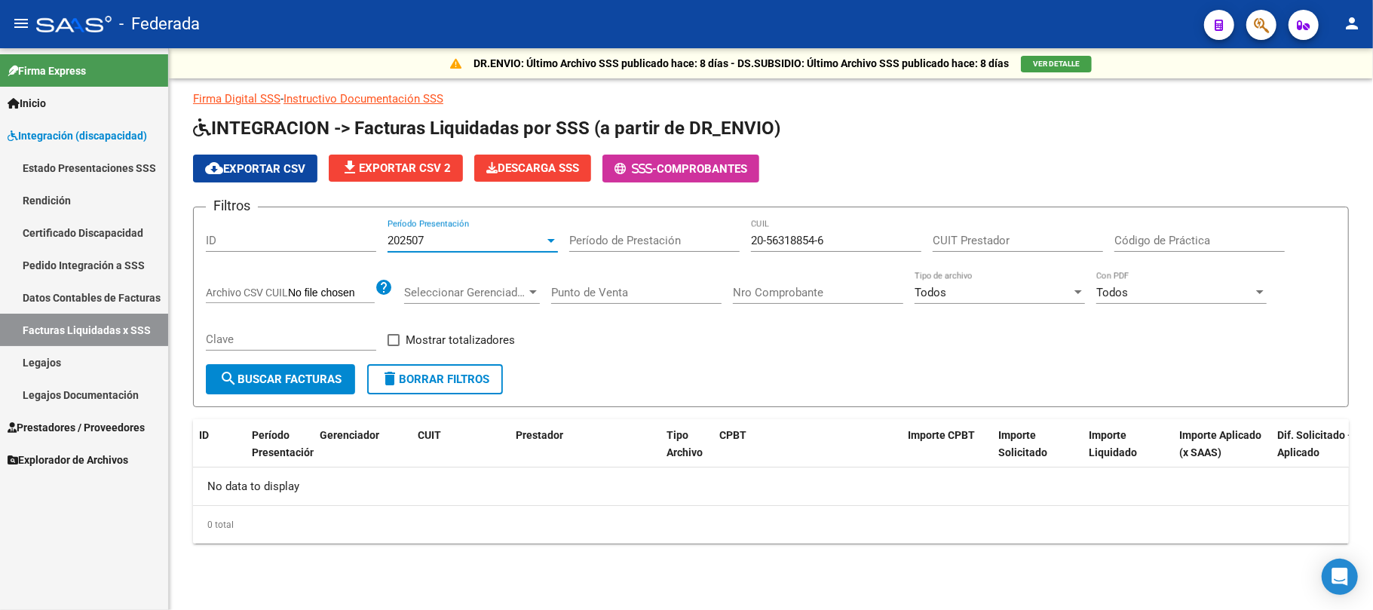
click at [471, 241] on div "202507" at bounding box center [466, 241] width 157 height 14
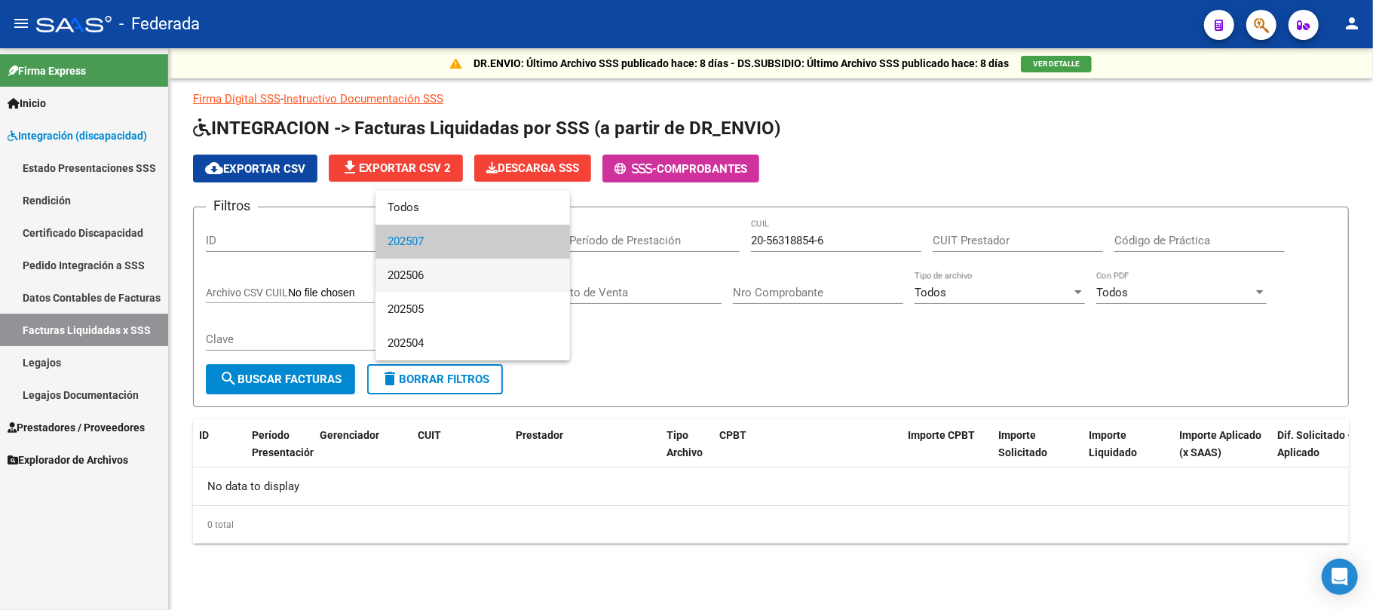
click at [422, 277] on span "202506" at bounding box center [473, 276] width 170 height 34
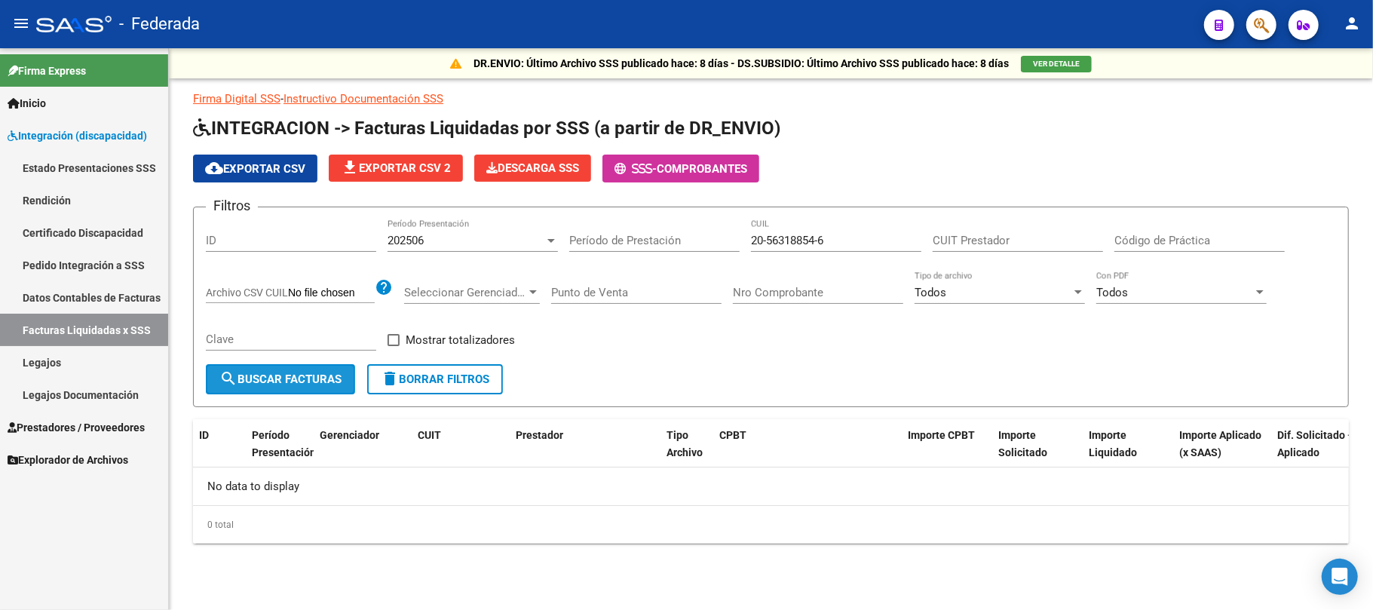
click at [324, 377] on span "search Buscar Facturas" at bounding box center [280, 379] width 122 height 14
click at [495, 245] on div "202506" at bounding box center [466, 241] width 157 height 14
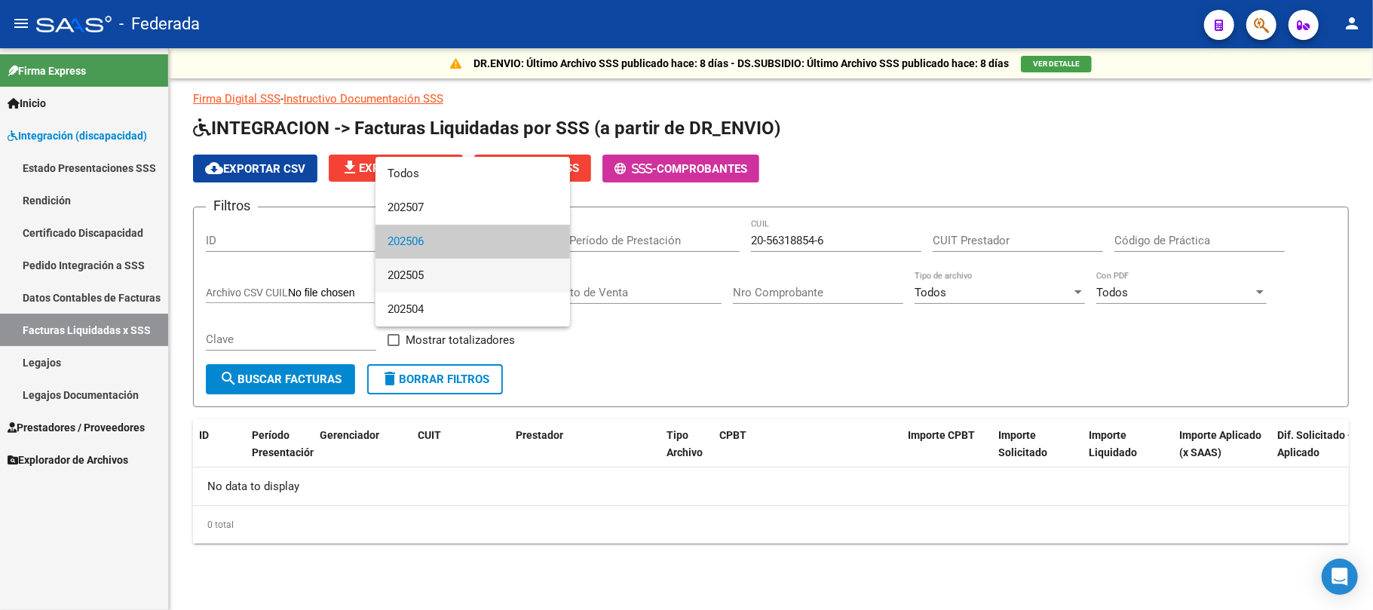
click at [459, 275] on span "202505" at bounding box center [473, 276] width 170 height 34
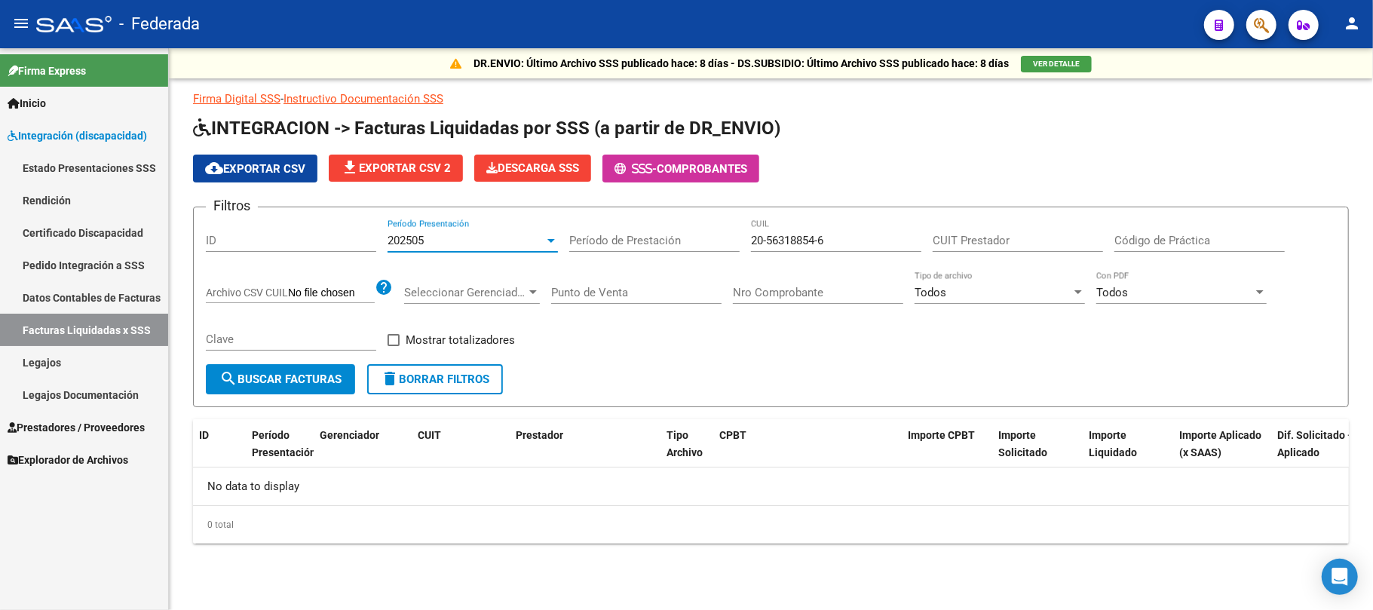
click at [293, 371] on button "search Buscar Facturas" at bounding box center [280, 379] width 149 height 30
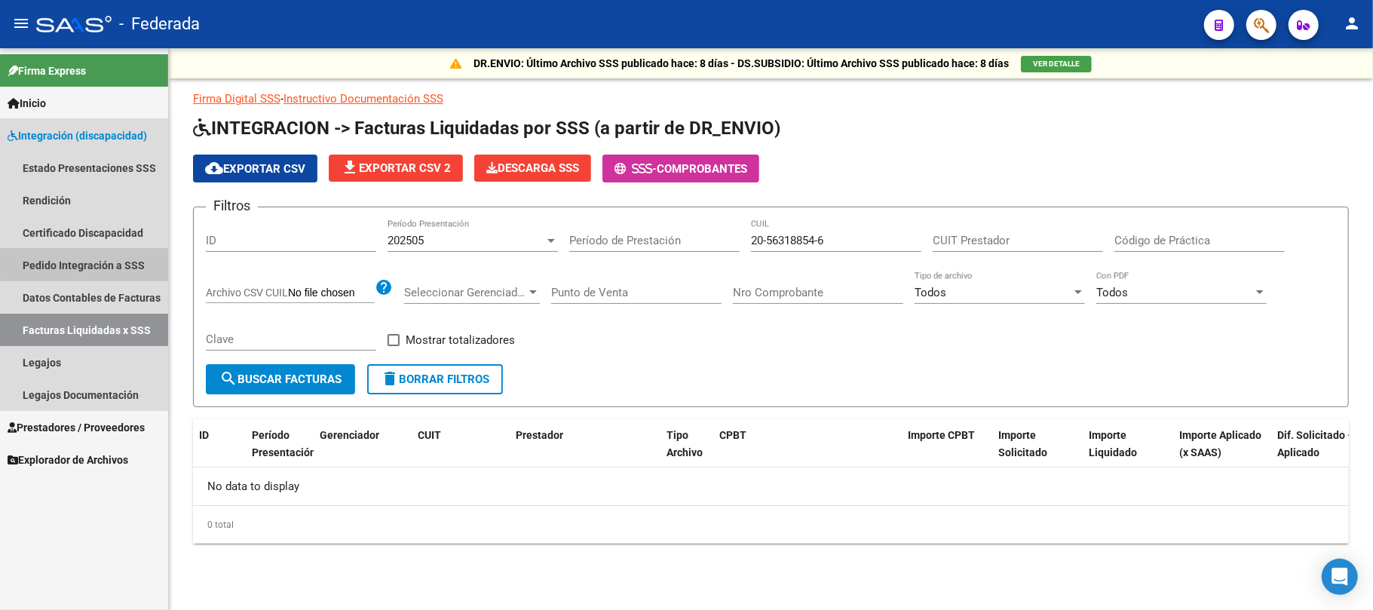
click at [115, 258] on link "Pedido Integración a SSS" at bounding box center [84, 265] width 168 height 32
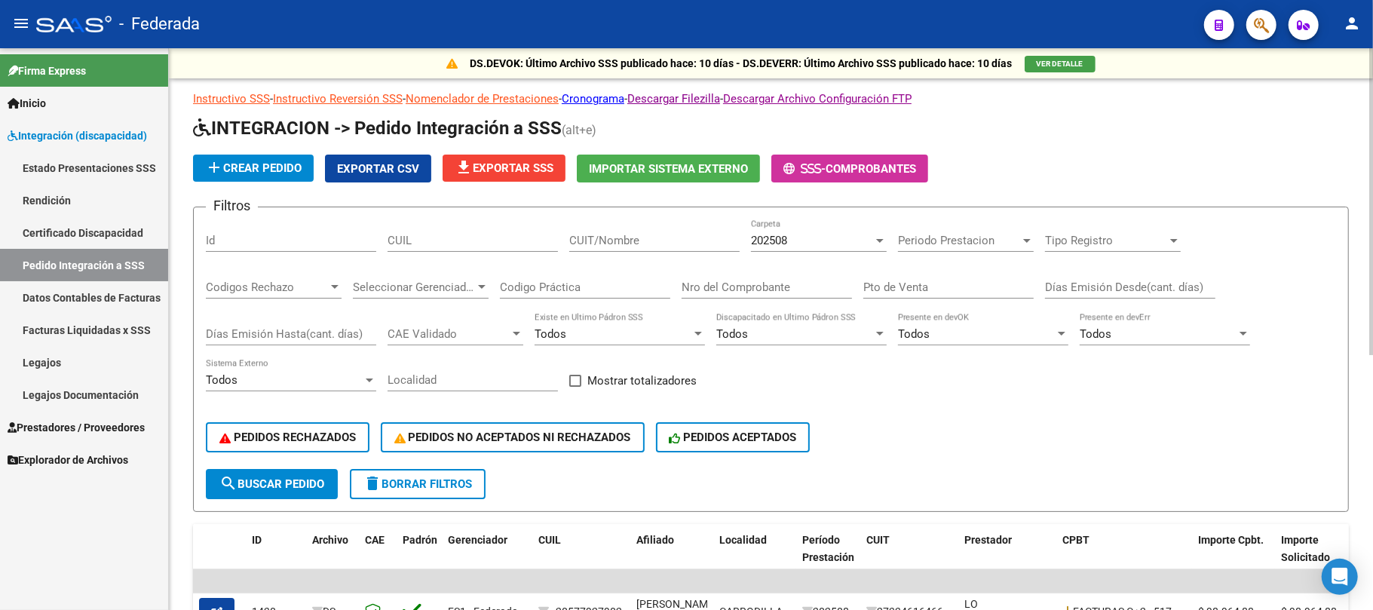
click at [445, 251] on div "CUIL" at bounding box center [473, 235] width 170 height 32
paste input "20563188546"
type input "20563188546"
click at [300, 478] on span "search Buscar Pedido" at bounding box center [271, 484] width 105 height 14
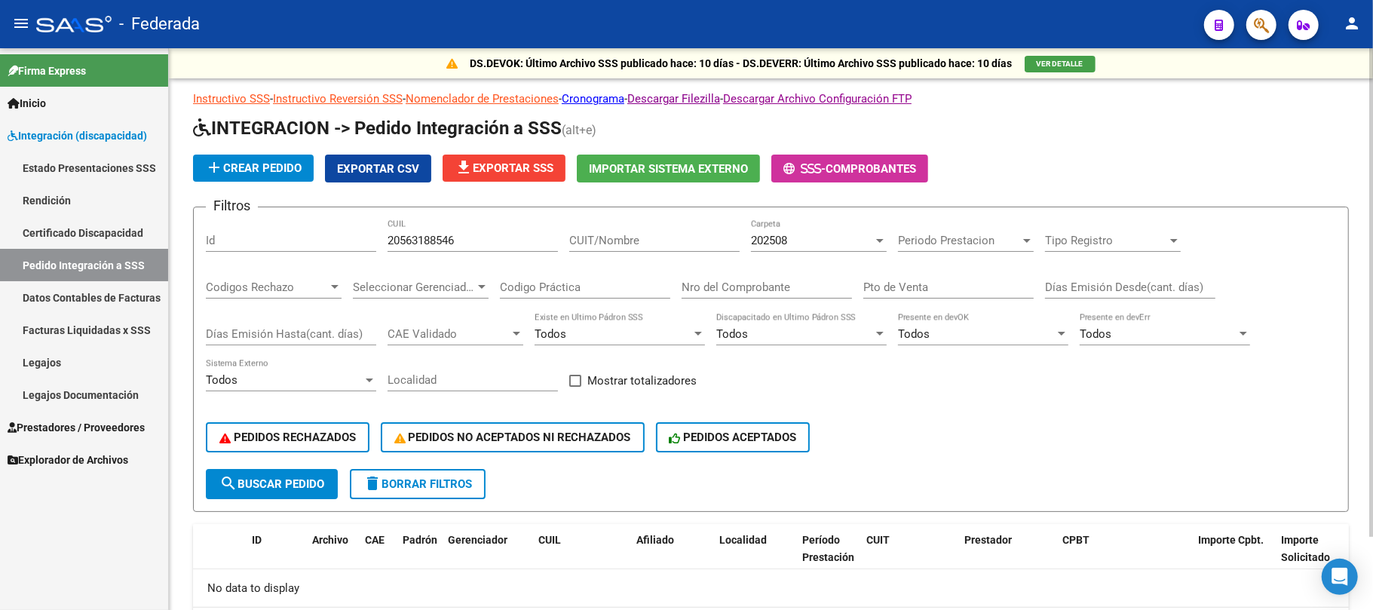
scroll to position [83, 0]
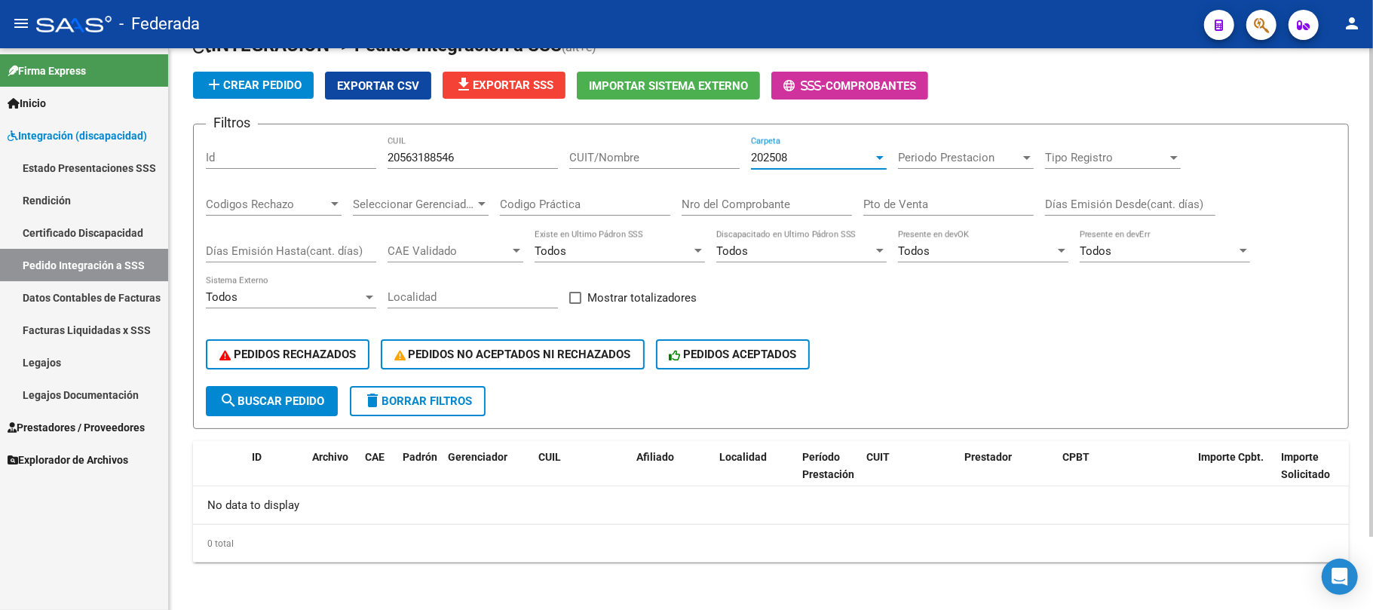
click at [800, 151] on div "202508" at bounding box center [812, 158] width 122 height 14
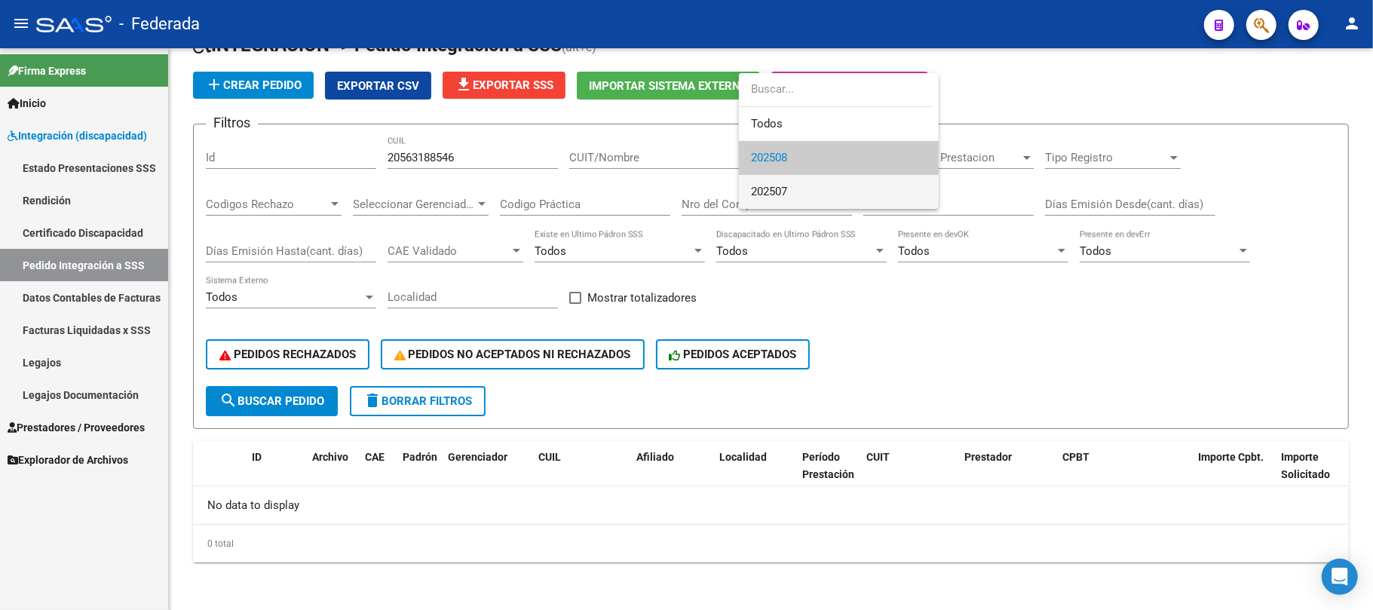
click at [795, 181] on span "202507" at bounding box center [839, 192] width 176 height 34
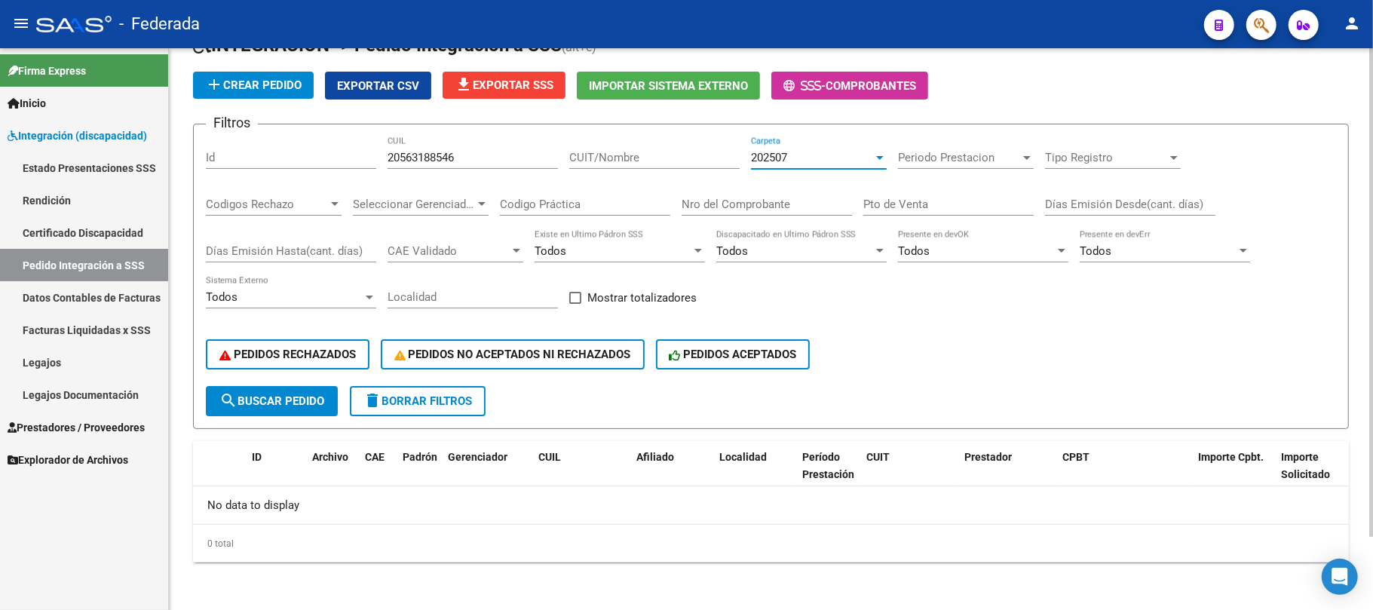
click at [477, 394] on button "delete Borrar Filtros" at bounding box center [418, 401] width 136 height 30
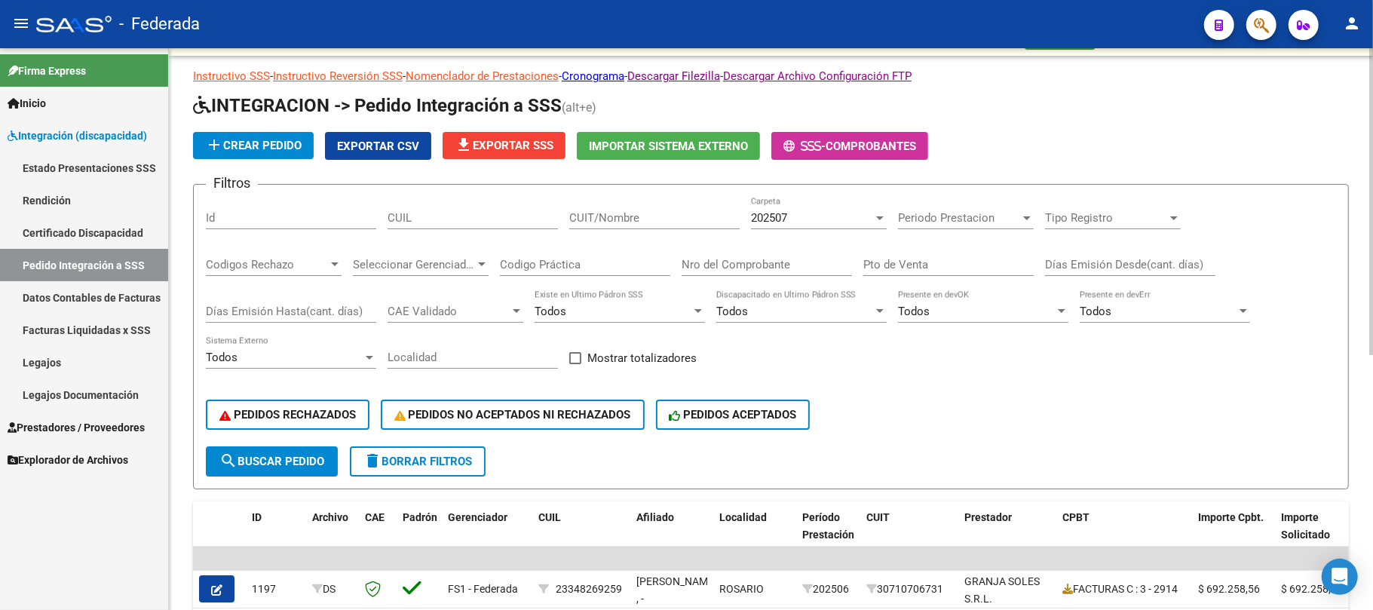
scroll to position [0, 0]
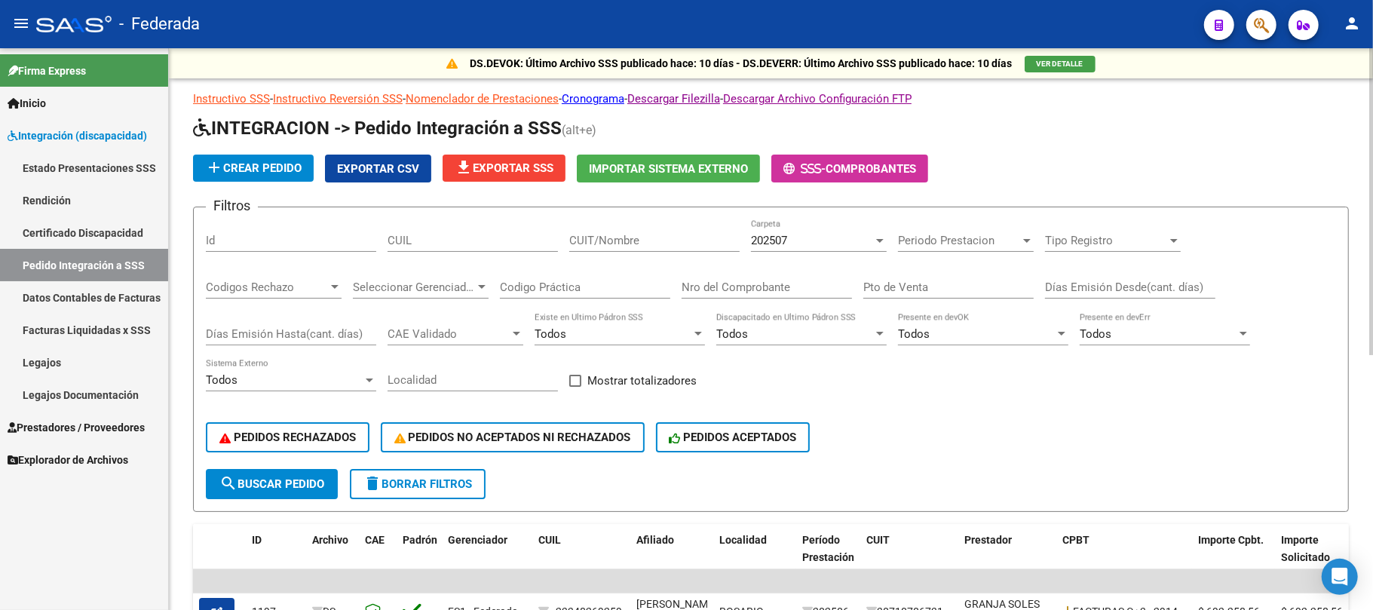
click at [791, 246] on div "202507" at bounding box center [812, 241] width 122 height 14
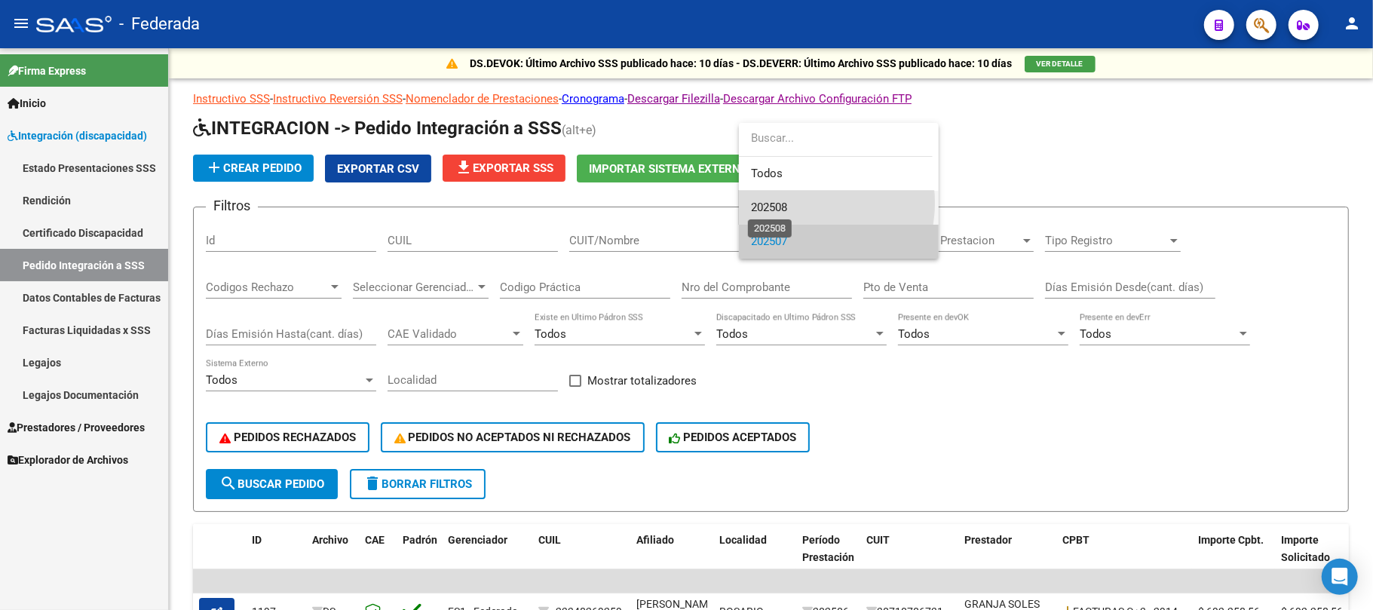
click at [787, 203] on span "202508" at bounding box center [769, 208] width 36 height 14
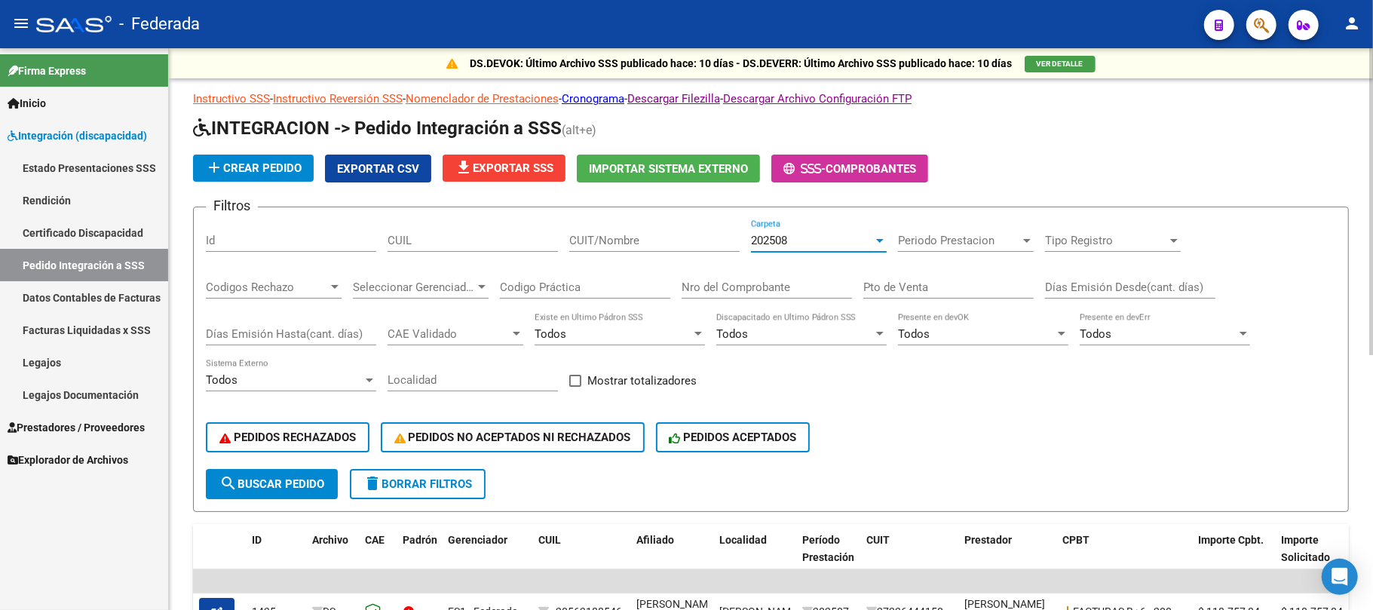
click at [317, 474] on button "search Buscar Pedido" at bounding box center [272, 484] width 132 height 30
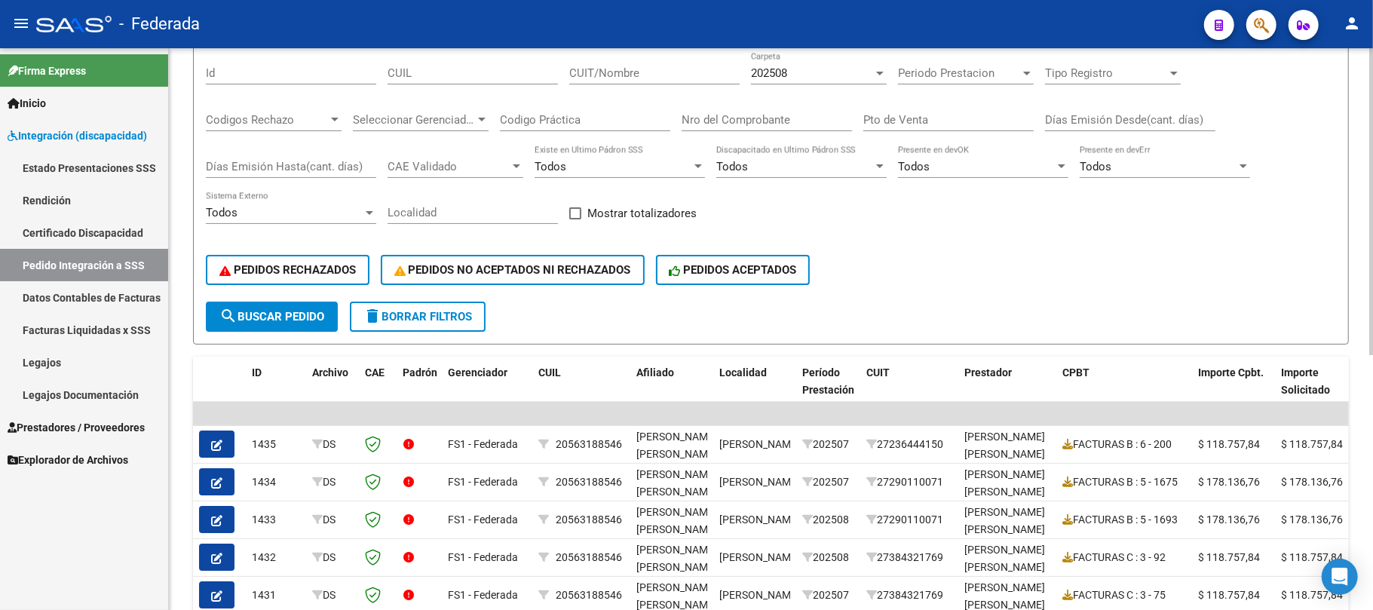
scroll to position [164, 0]
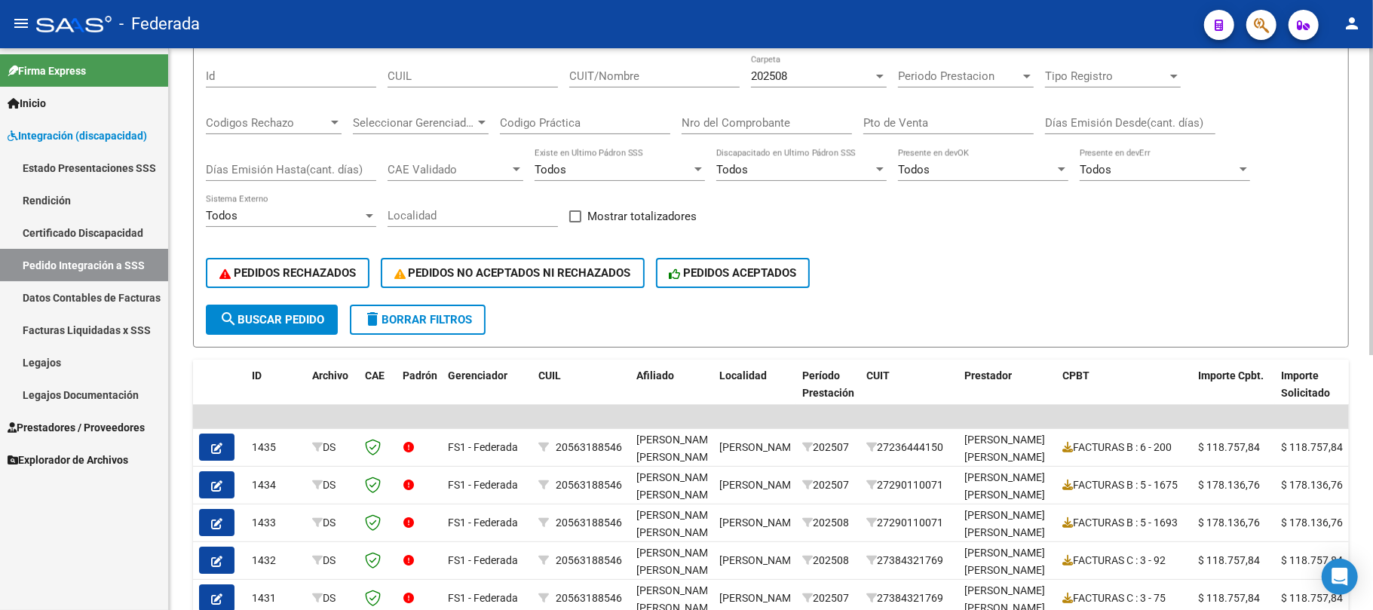
click at [577, 213] on span at bounding box center [575, 216] width 12 height 12
click at [575, 222] on input "Mostrar totalizadores" at bounding box center [575, 222] width 1 height 1
checkbox input "true"
click at [309, 323] on span "search Buscar Pedido" at bounding box center [271, 320] width 105 height 14
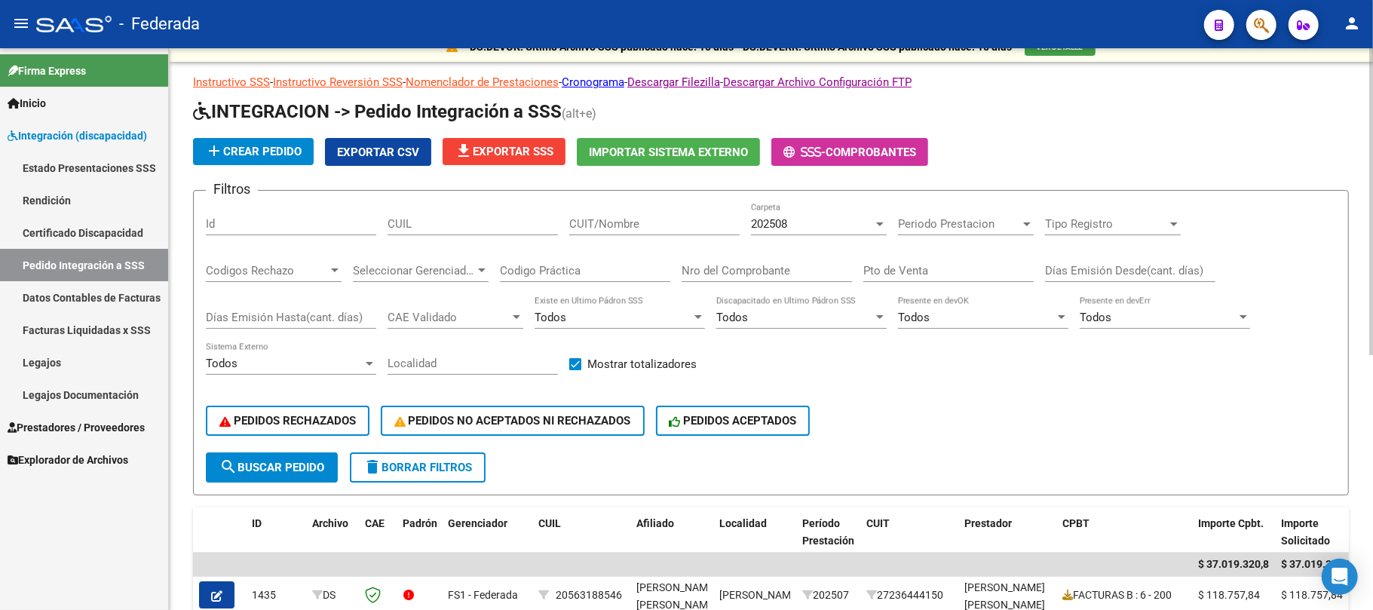
scroll to position [0, 0]
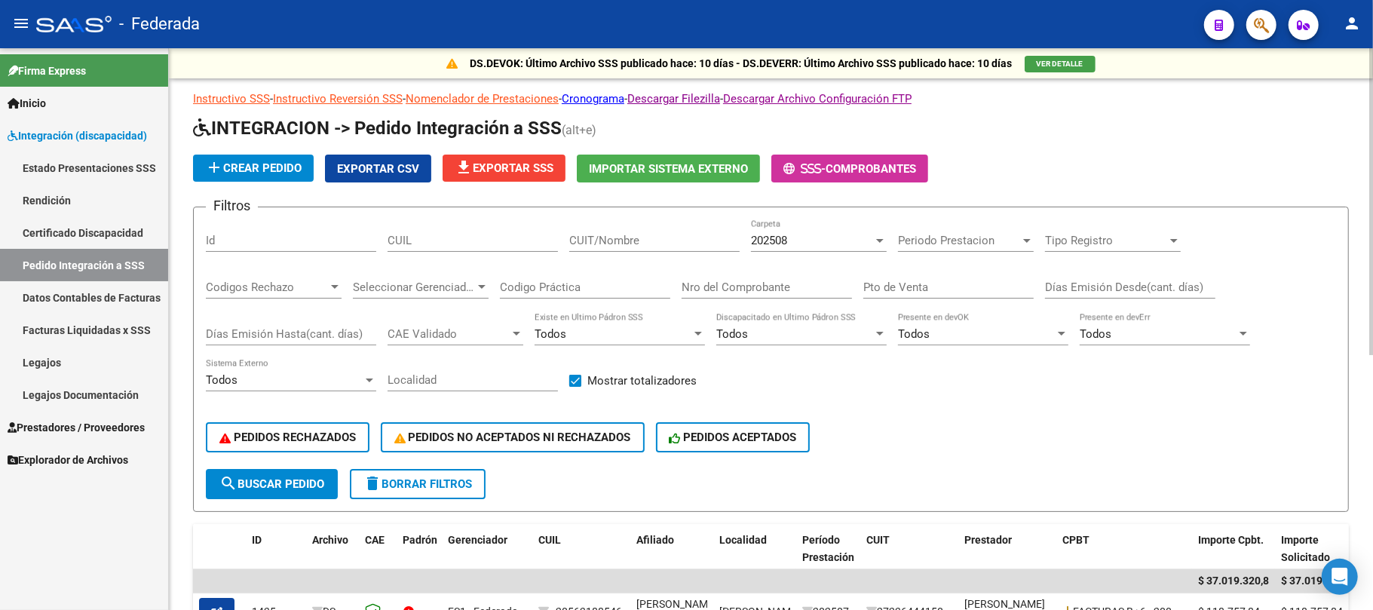
click at [445, 245] on input "CUIL" at bounding box center [473, 241] width 170 height 14
paste input "23537732369"
type input "23537732369"
click at [306, 480] on span "search Buscar Pedido" at bounding box center [271, 484] width 105 height 14
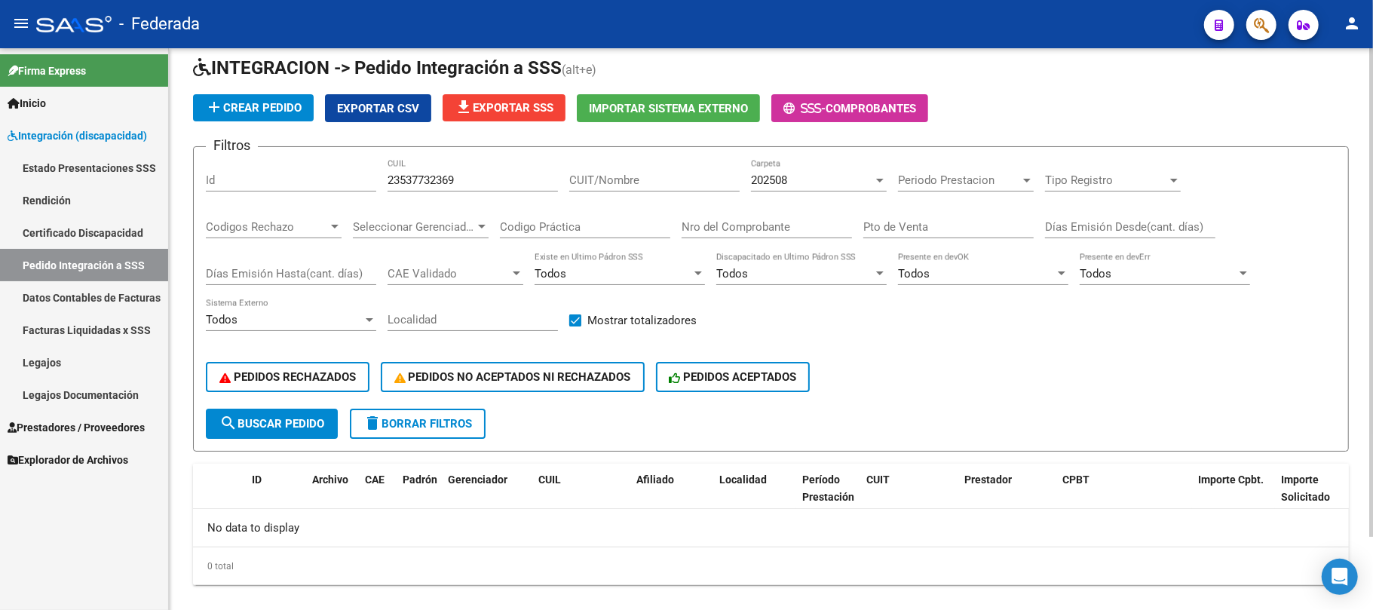
scroll to position [83, 0]
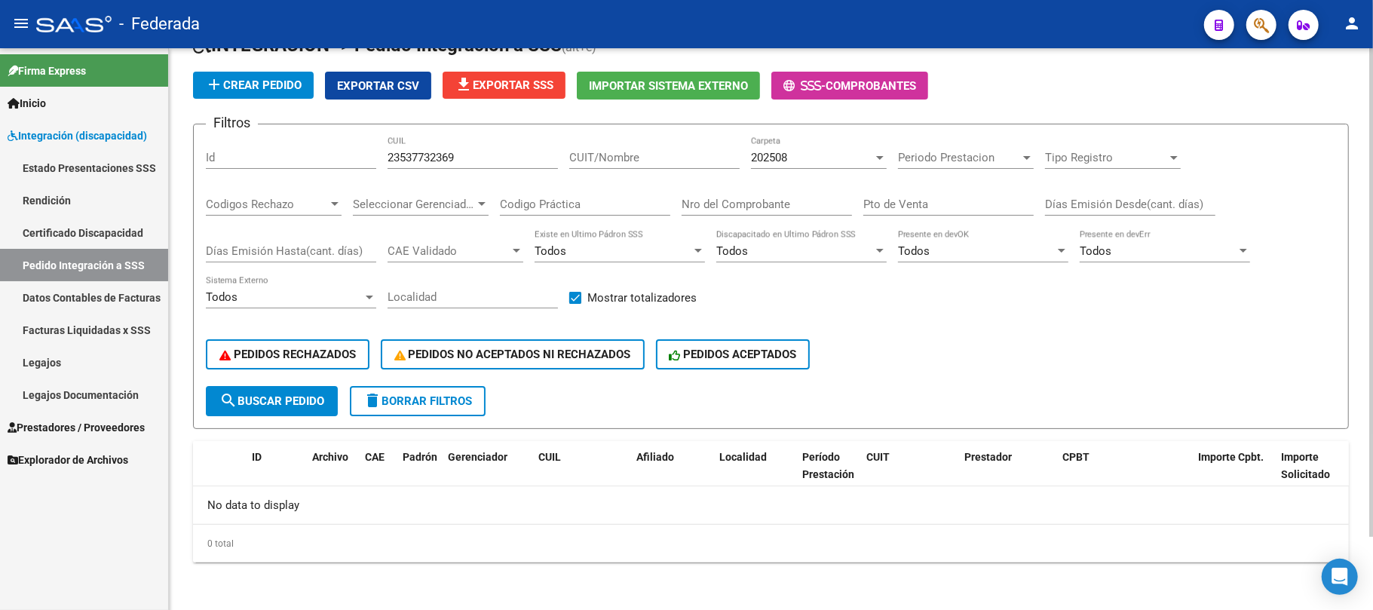
click at [777, 164] on span "202508" at bounding box center [769, 158] width 36 height 14
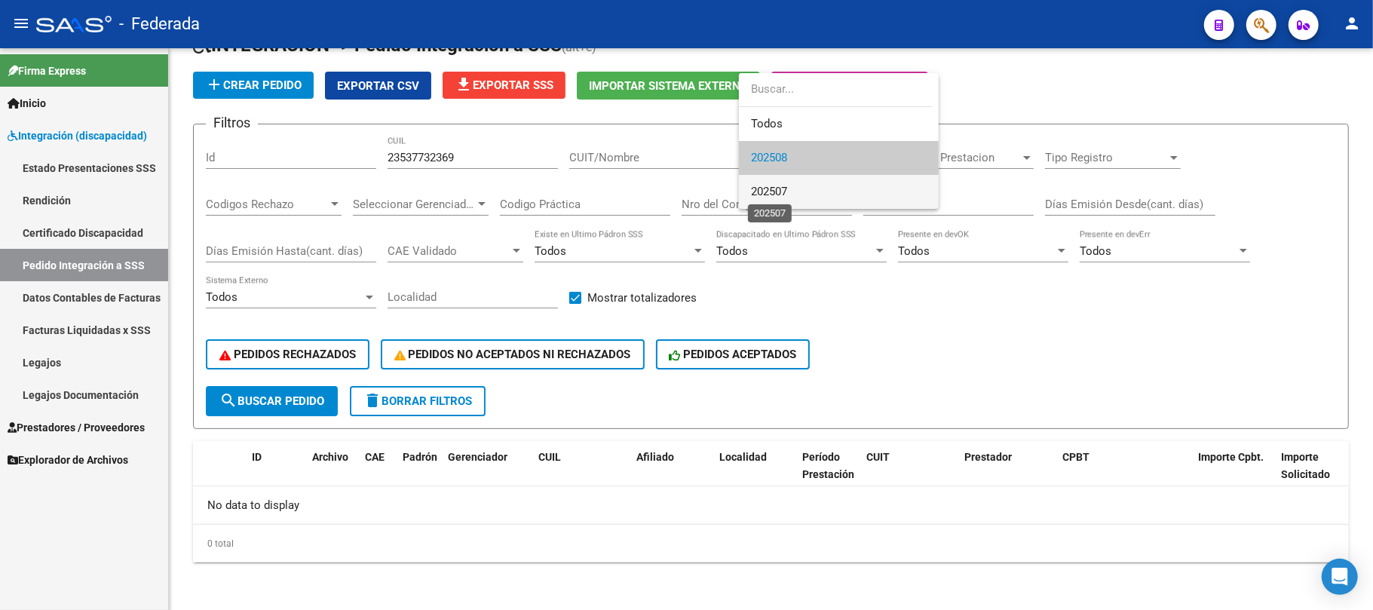
click at [773, 188] on span "202507" at bounding box center [769, 192] width 36 height 14
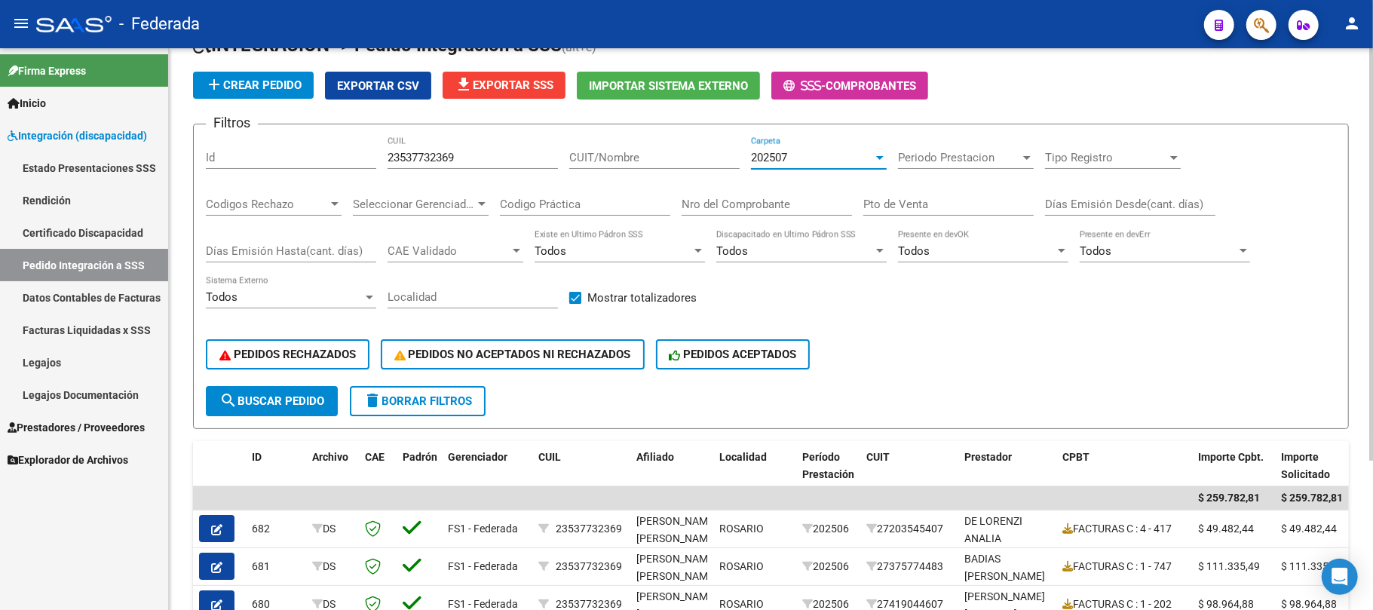
click at [808, 154] on div "202507" at bounding box center [812, 158] width 122 height 14
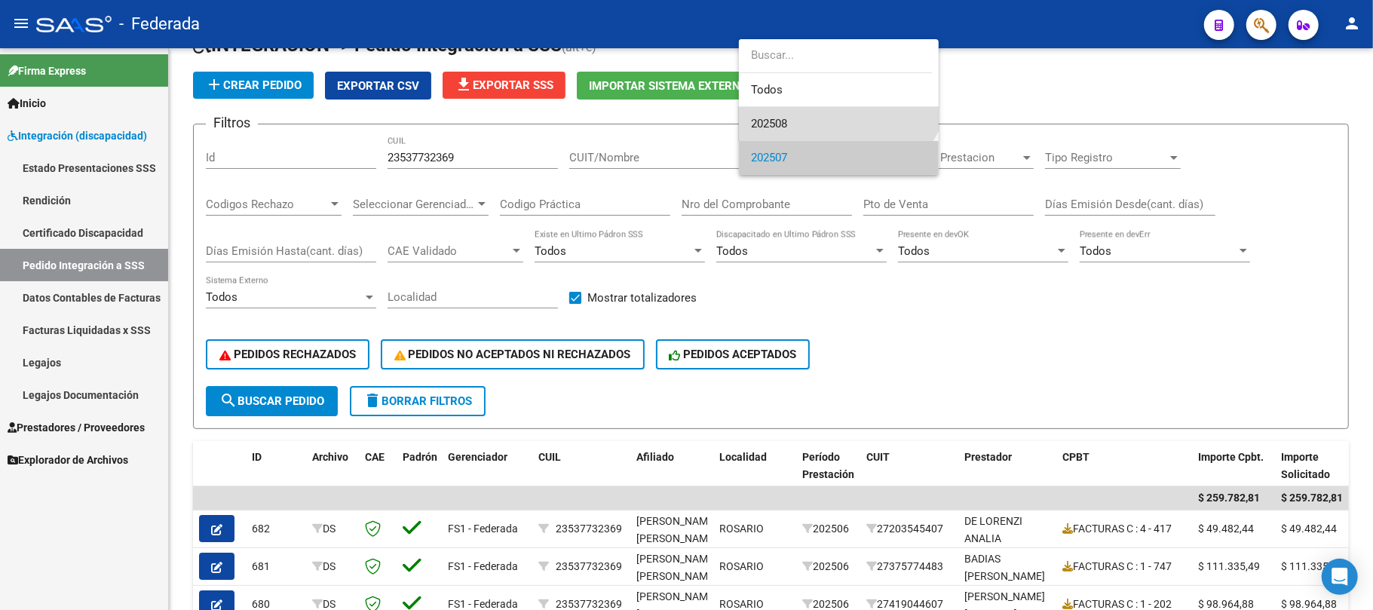
click at [784, 131] on span "202508" at bounding box center [839, 124] width 176 height 34
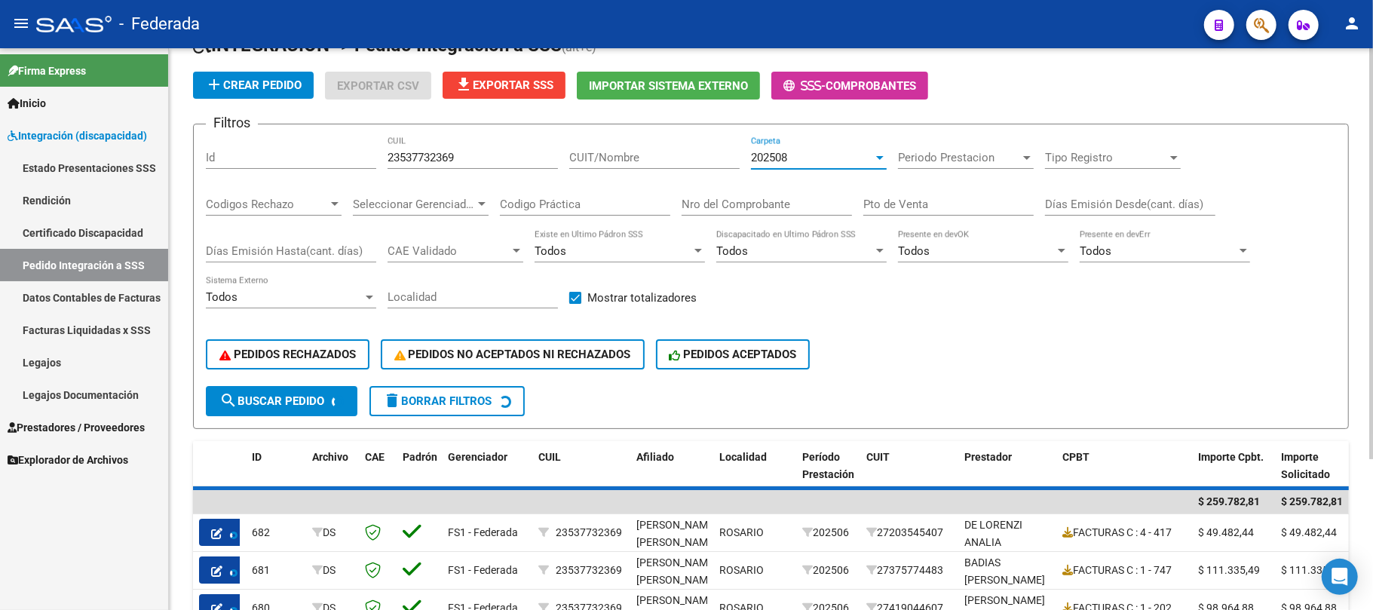
click at [444, 157] on input "23537732369" at bounding box center [473, 158] width 170 height 14
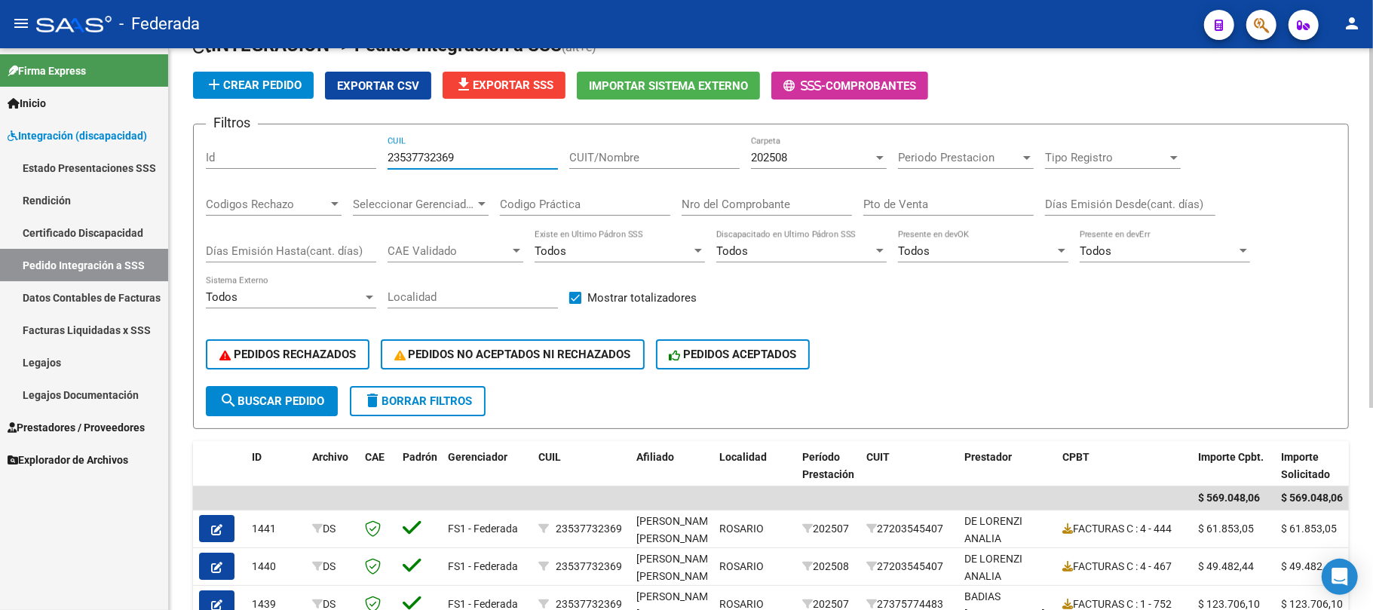
click at [444, 157] on input "23537732369" at bounding box center [473, 158] width 170 height 14
click at [302, 398] on span "search Buscar Pedido" at bounding box center [271, 401] width 105 height 14
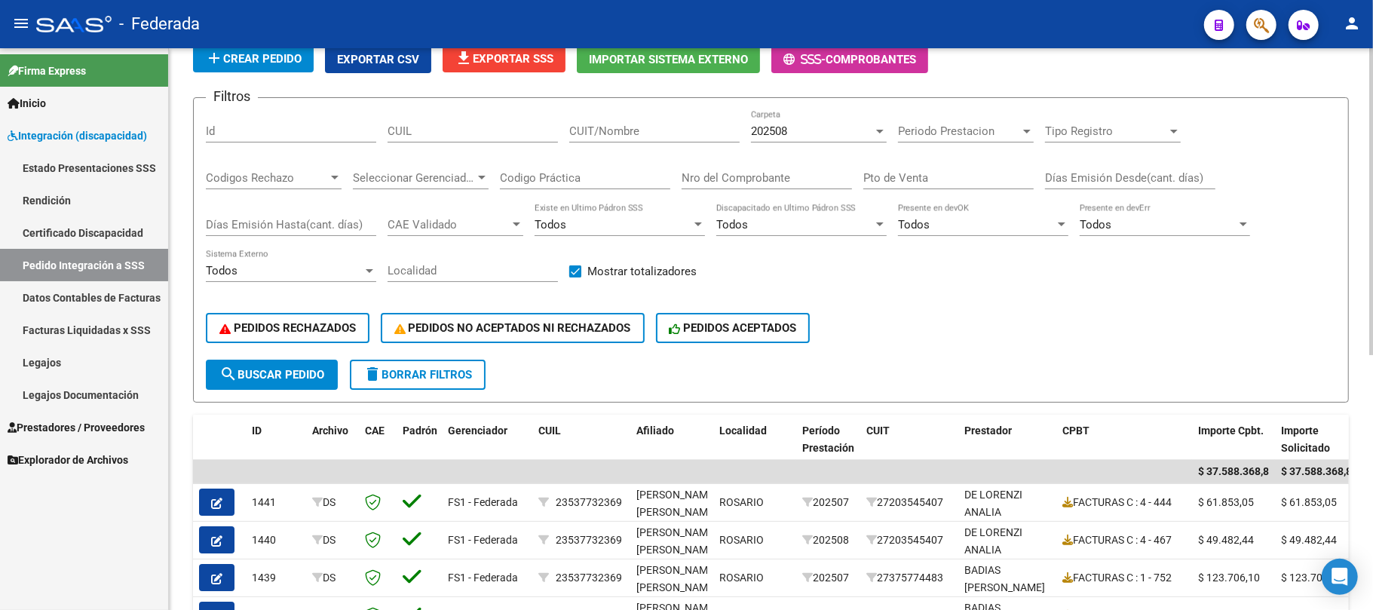
scroll to position [64, 0]
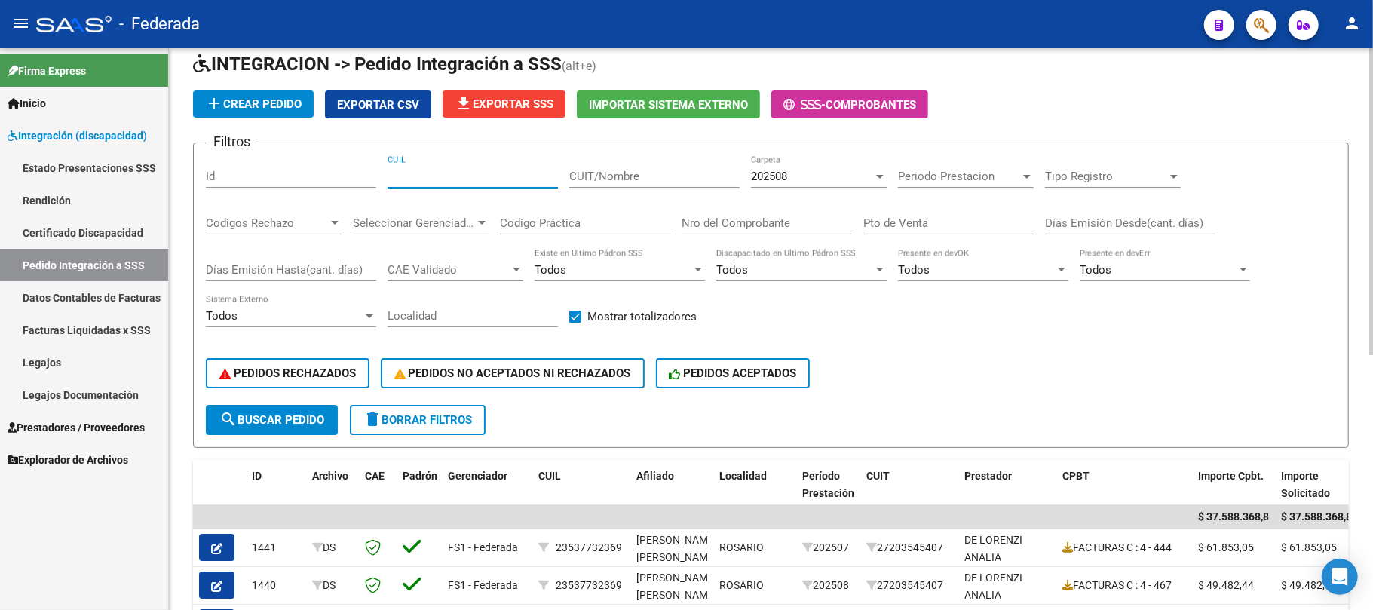
click at [477, 176] on input "CUIL" at bounding box center [473, 177] width 170 height 14
paste input "27569280686"
click at [279, 416] on span "search Buscar Pedido" at bounding box center [271, 420] width 105 height 14
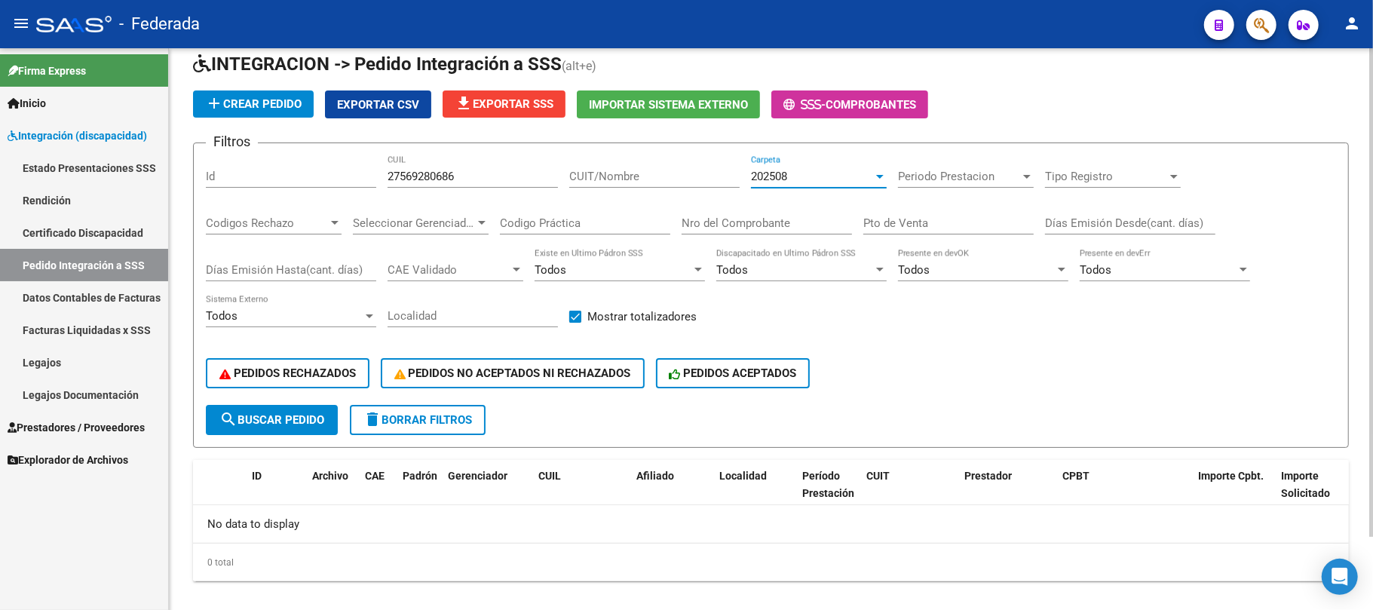
click at [804, 176] on div "202508" at bounding box center [812, 177] width 122 height 14
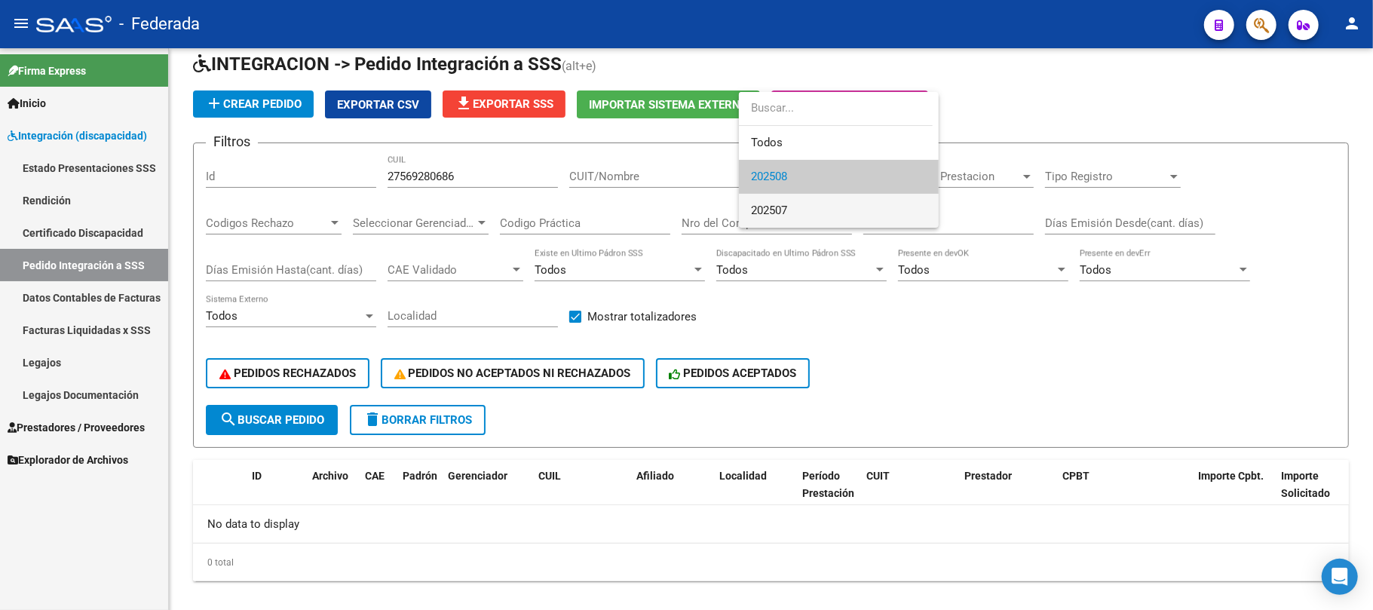
click at [793, 207] on span "202507" at bounding box center [839, 211] width 176 height 34
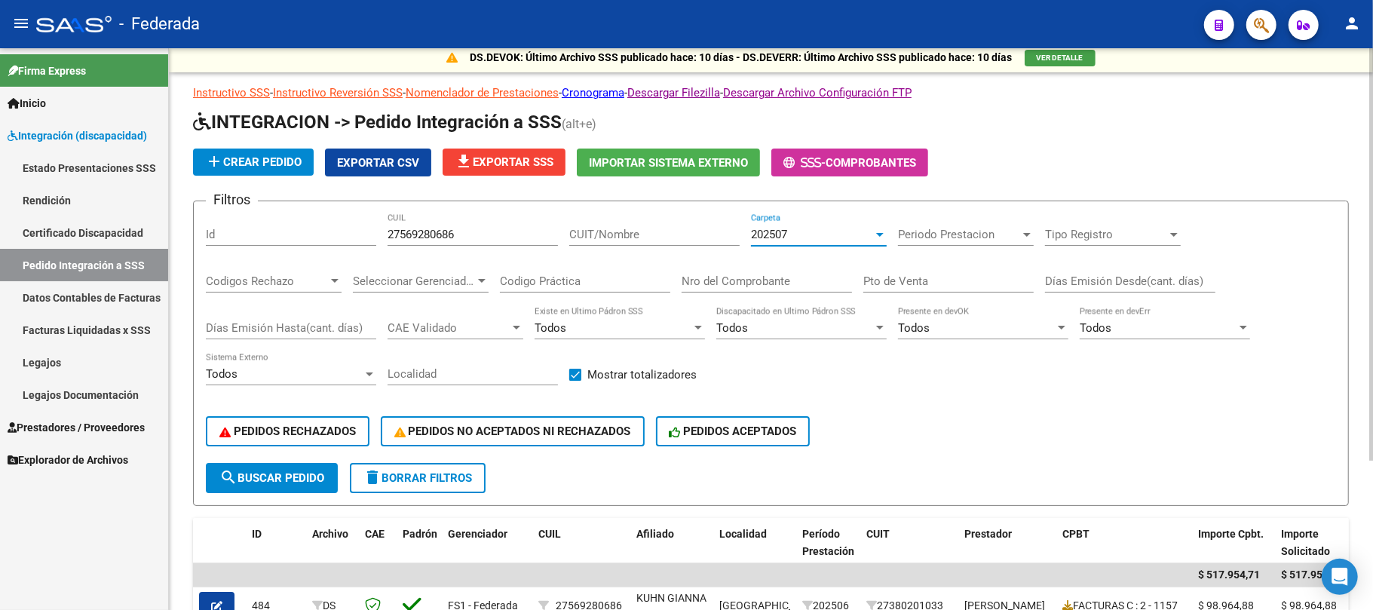
scroll to position [0, 0]
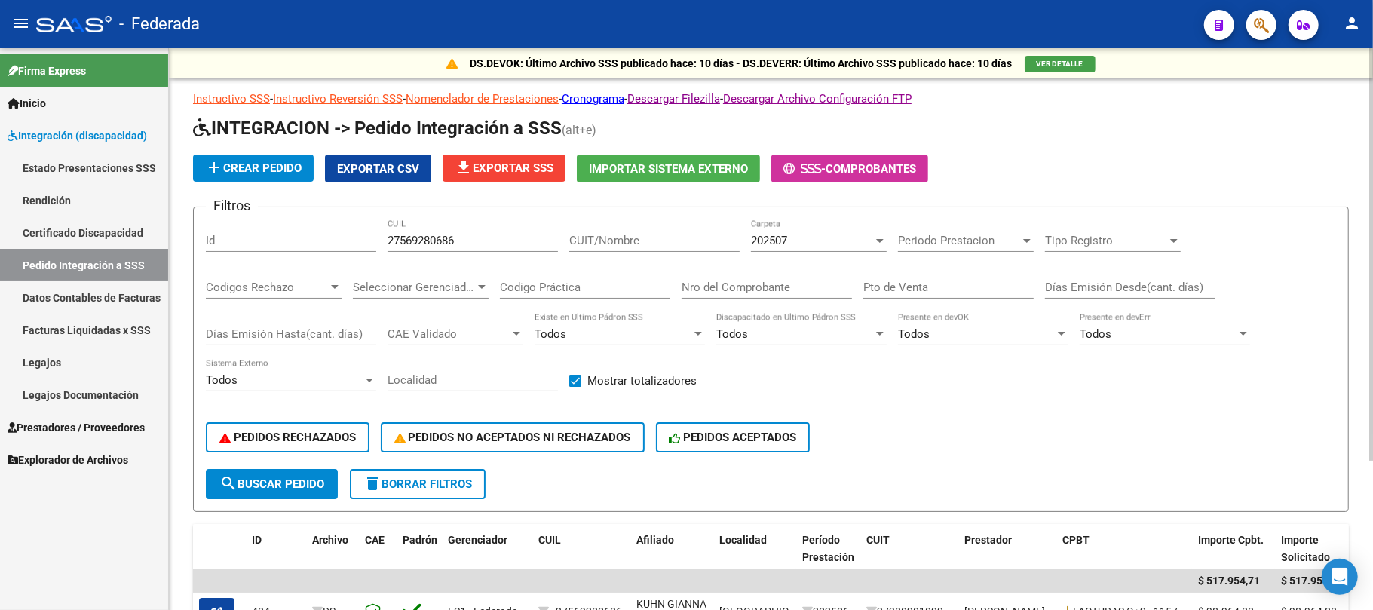
click at [428, 233] on div "27569280686 CUIL" at bounding box center [473, 235] width 170 height 32
paste input "27569280686"
click at [439, 244] on input "2756928068627569280686" at bounding box center [473, 241] width 170 height 14
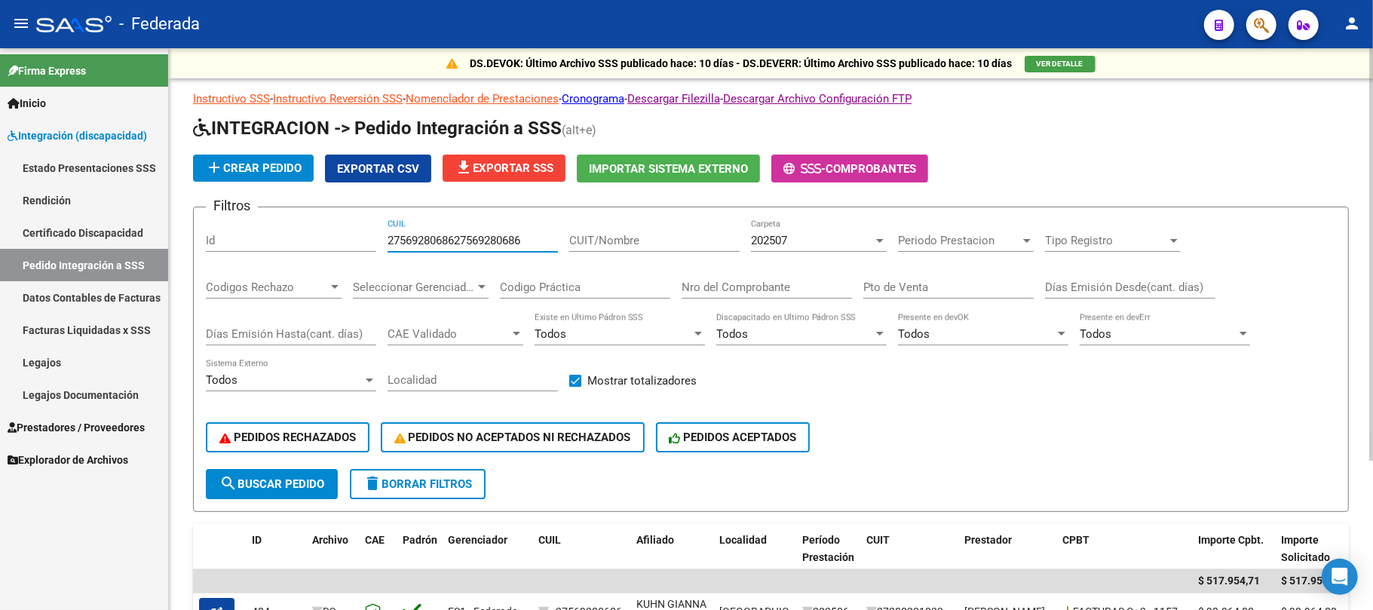
paste input "number"
click at [317, 486] on span "search Buscar Pedido" at bounding box center [271, 484] width 105 height 14
click at [778, 240] on span "202507" at bounding box center [769, 241] width 36 height 14
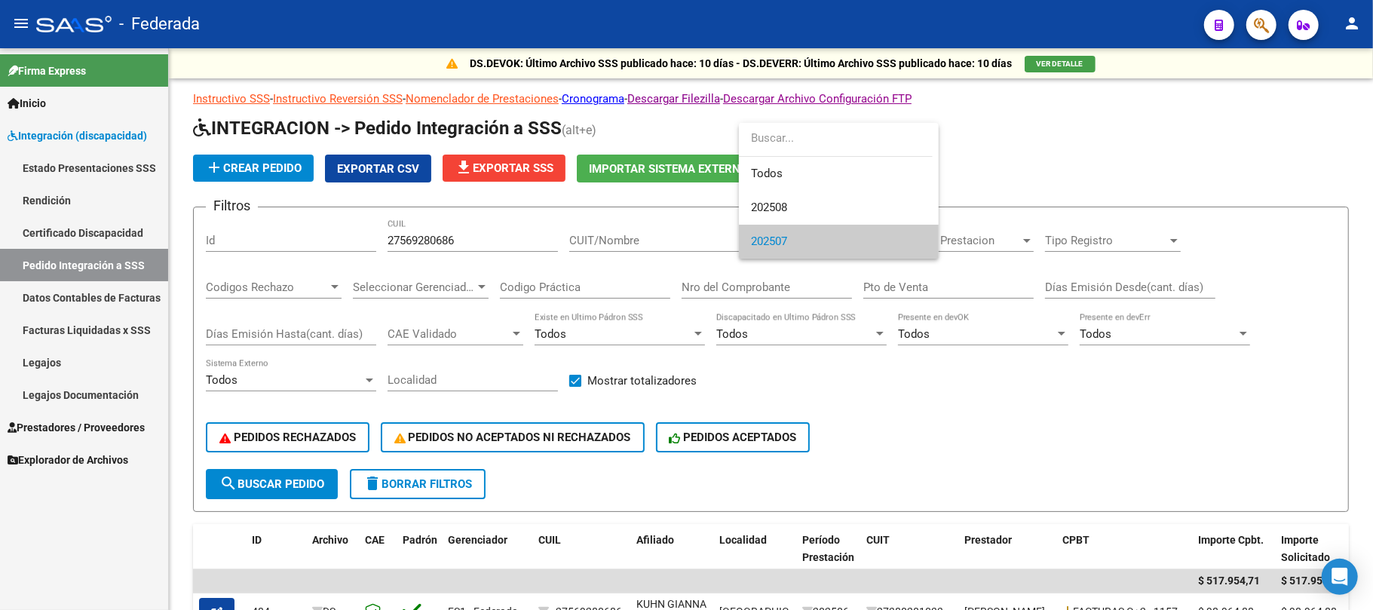
click at [878, 422] on div at bounding box center [686, 305] width 1373 height 610
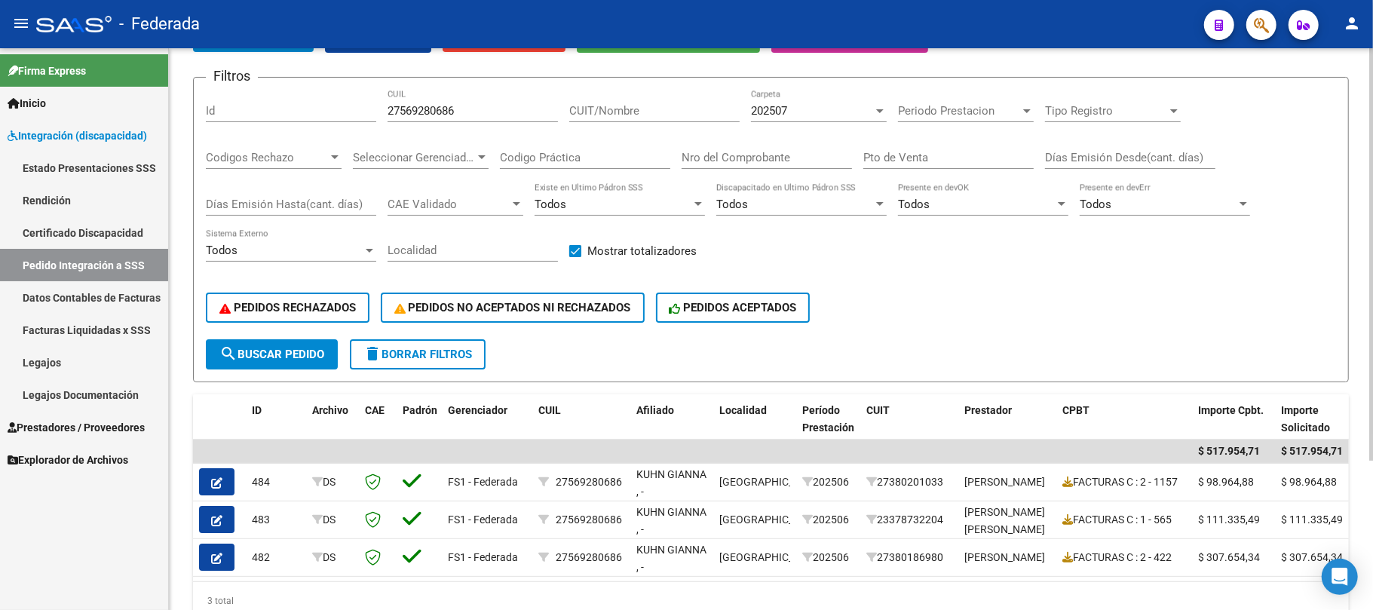
scroll to position [100, 0]
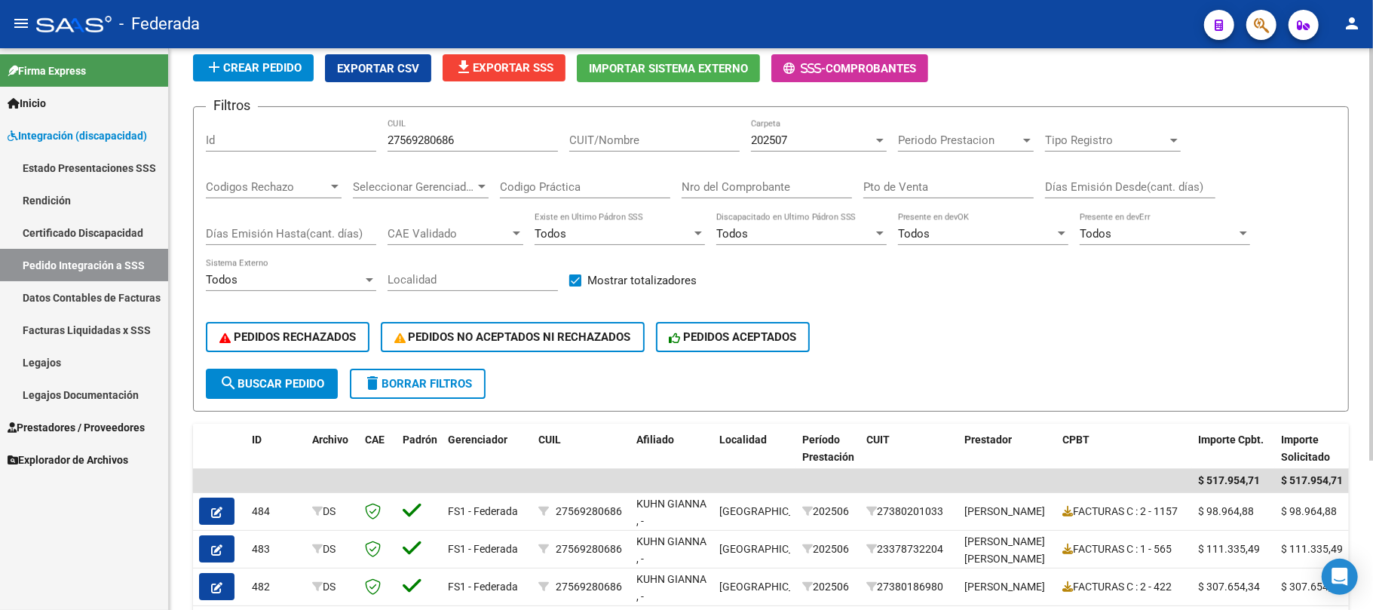
click at [329, 392] on button "search Buscar Pedido" at bounding box center [272, 384] width 132 height 30
click at [787, 133] on span "202507" at bounding box center [769, 140] width 36 height 14
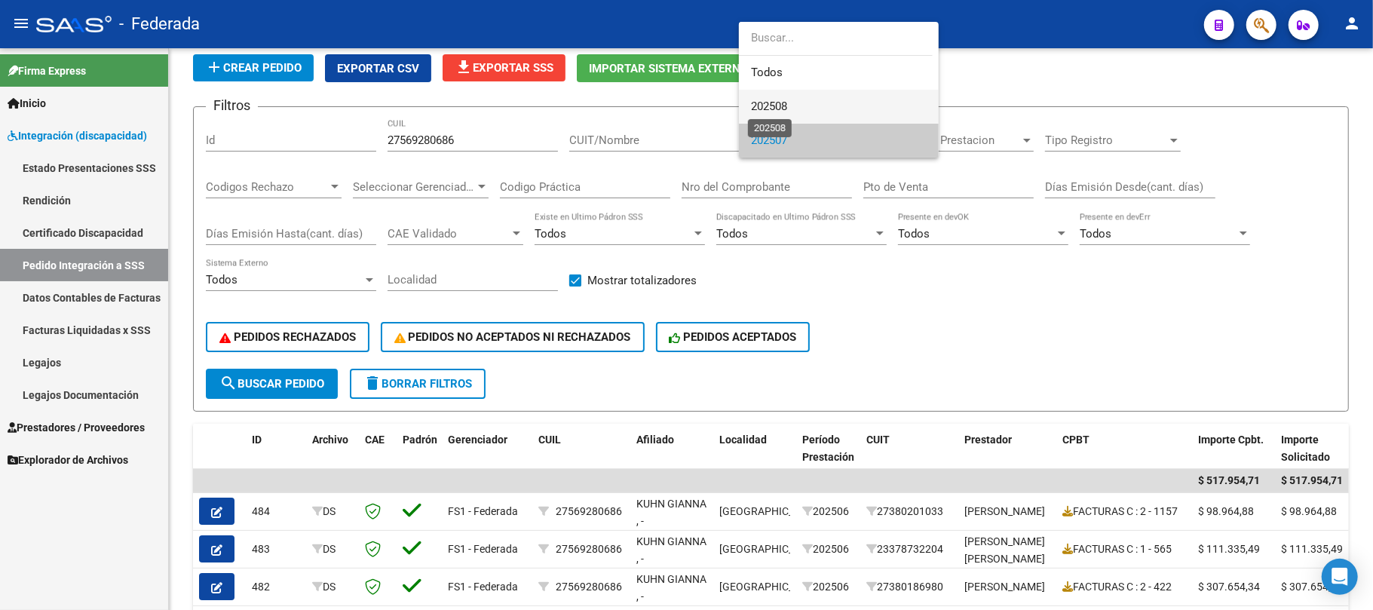
click at [782, 103] on span "202508" at bounding box center [769, 107] width 36 height 14
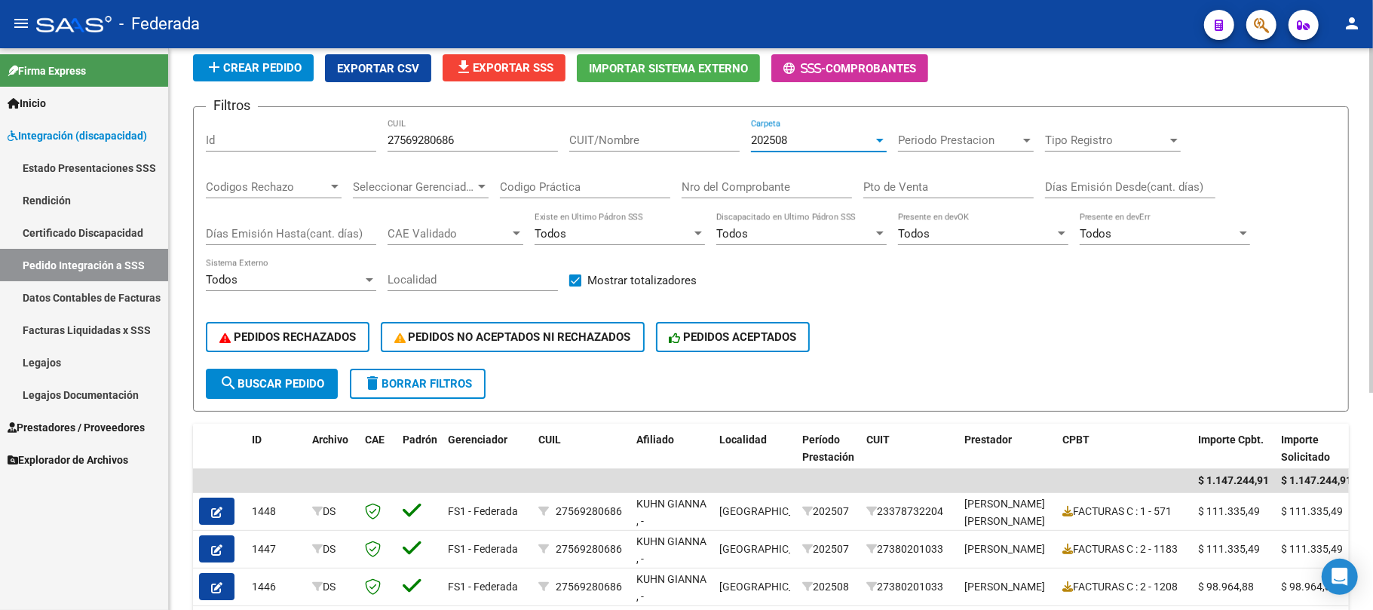
click at [308, 387] on span "search Buscar Pedido" at bounding box center [271, 384] width 105 height 14
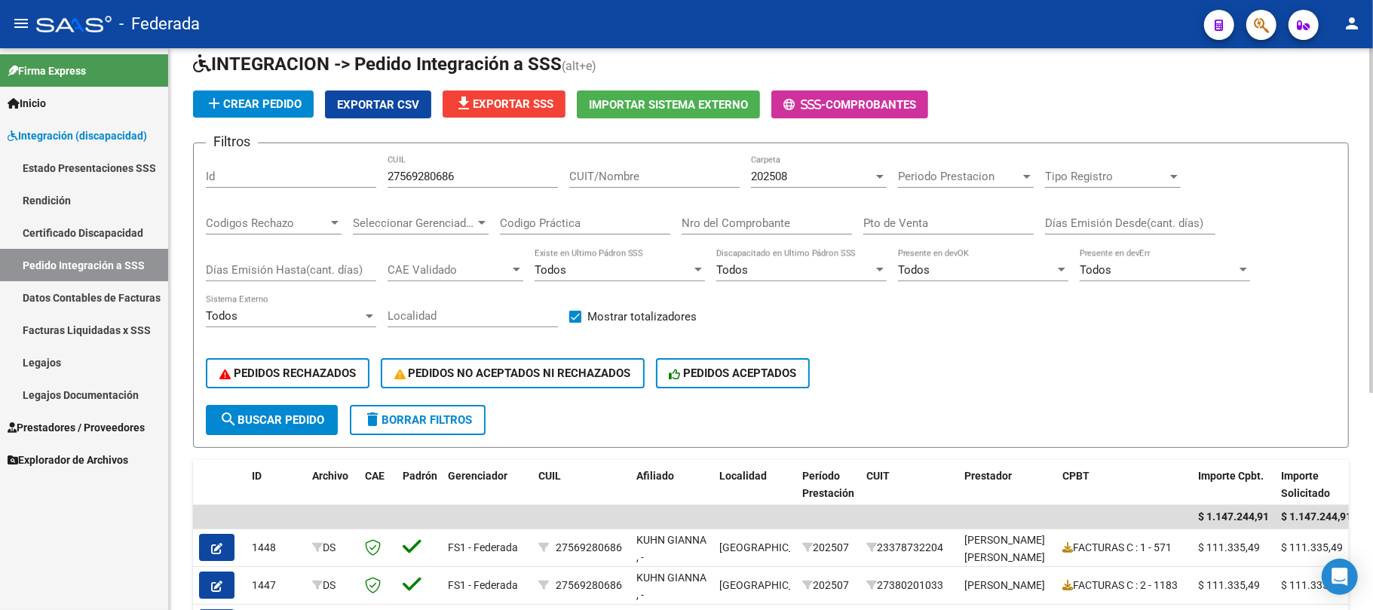
scroll to position [51, 0]
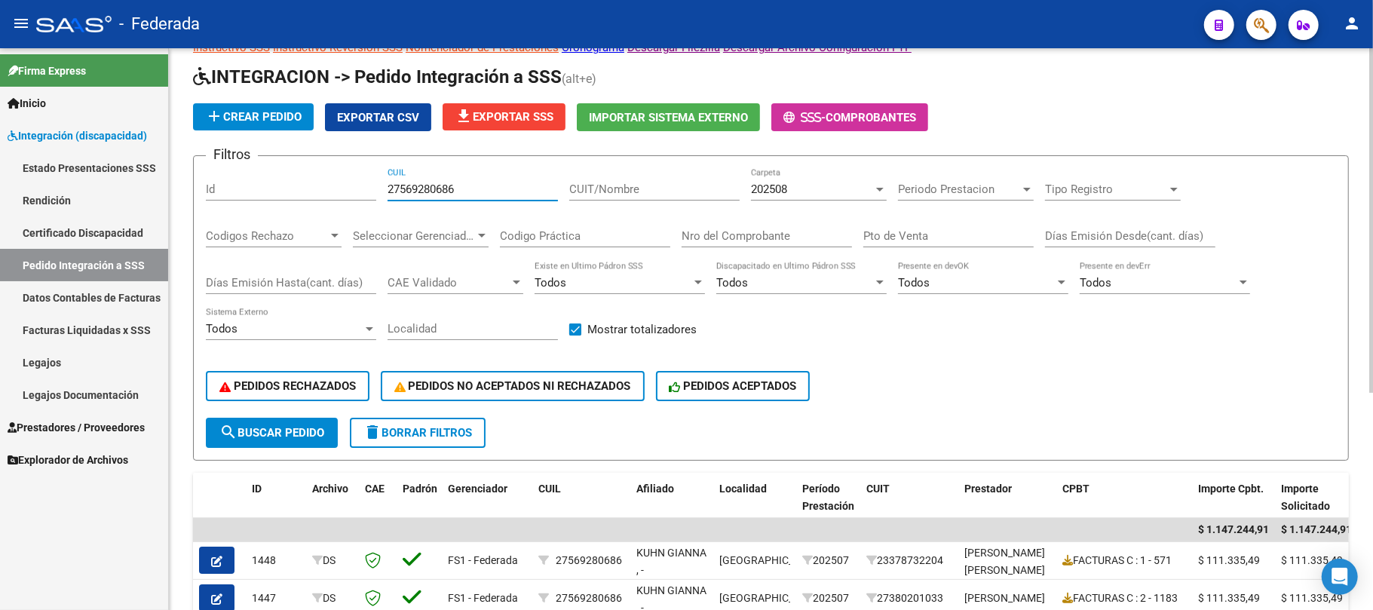
click at [426, 182] on input "27569280686" at bounding box center [473, 189] width 170 height 14
paste input "0555282819"
click at [326, 421] on button "search Buscar Pedido" at bounding box center [272, 433] width 132 height 30
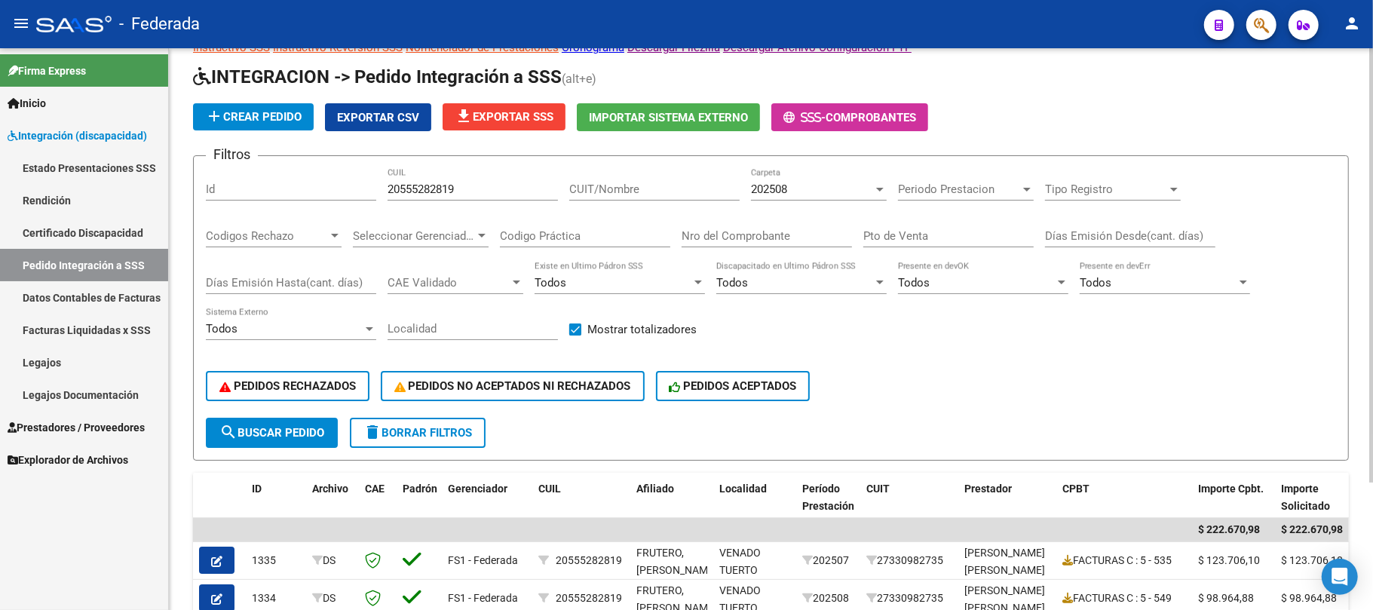
scroll to position [152, 0]
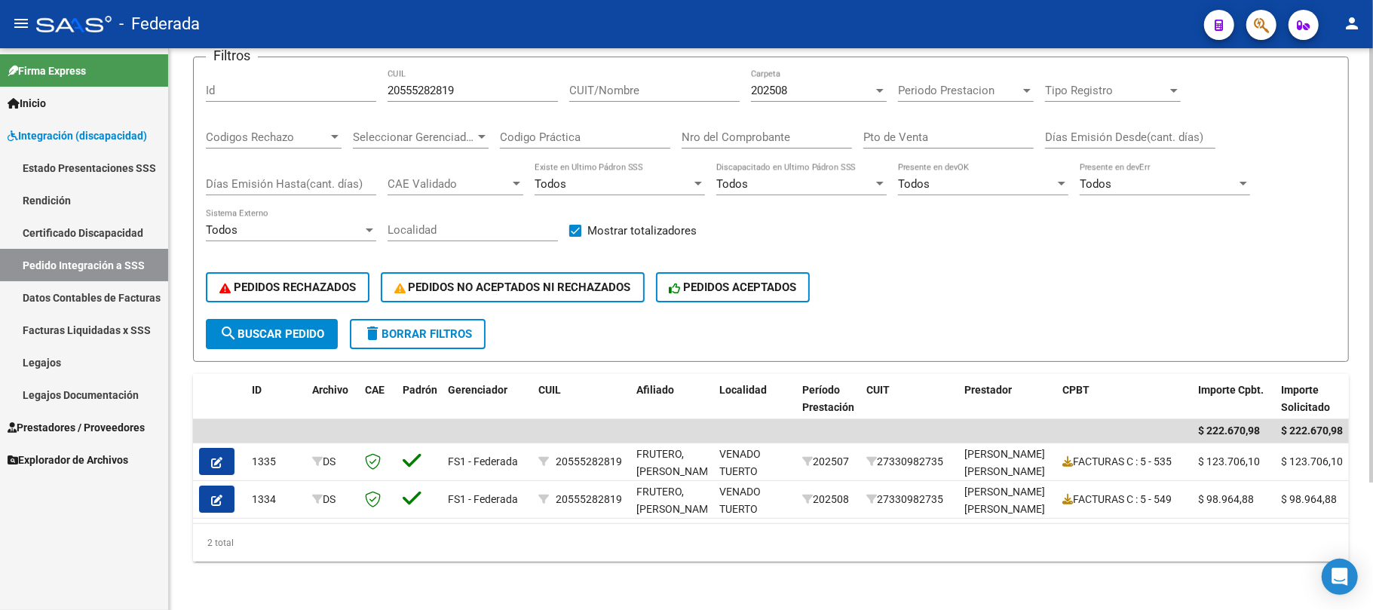
click at [794, 88] on div "202508" at bounding box center [812, 91] width 122 height 14
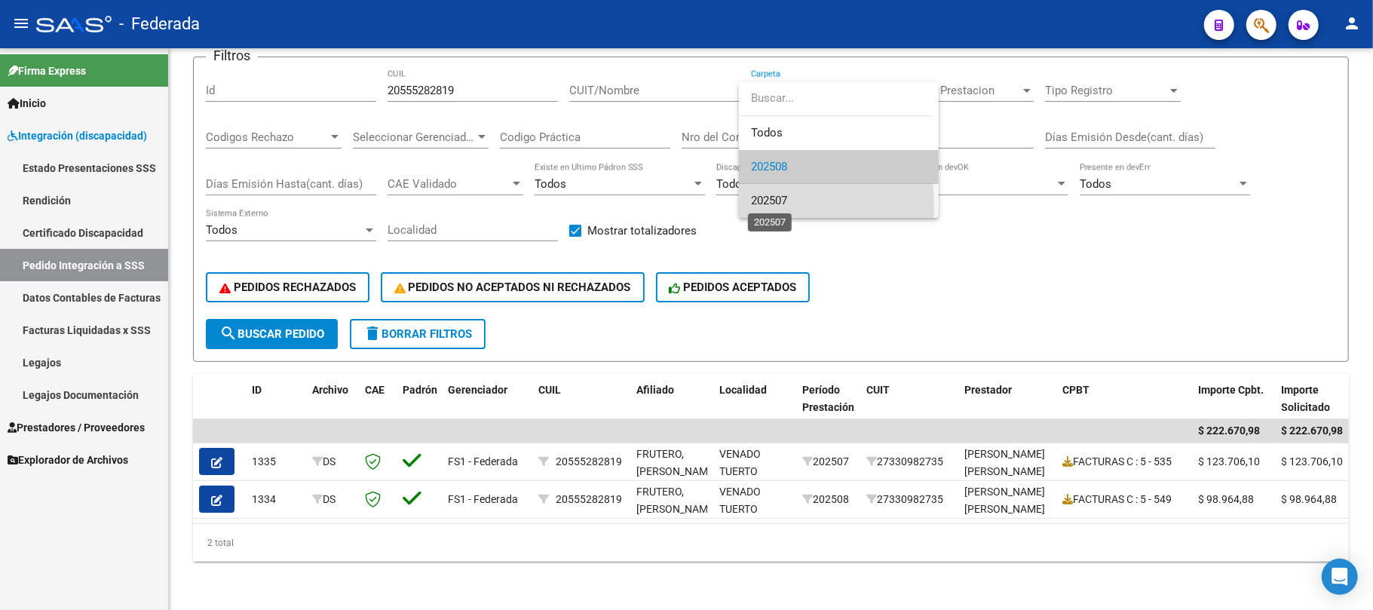
click at [773, 196] on span "202507" at bounding box center [769, 201] width 36 height 14
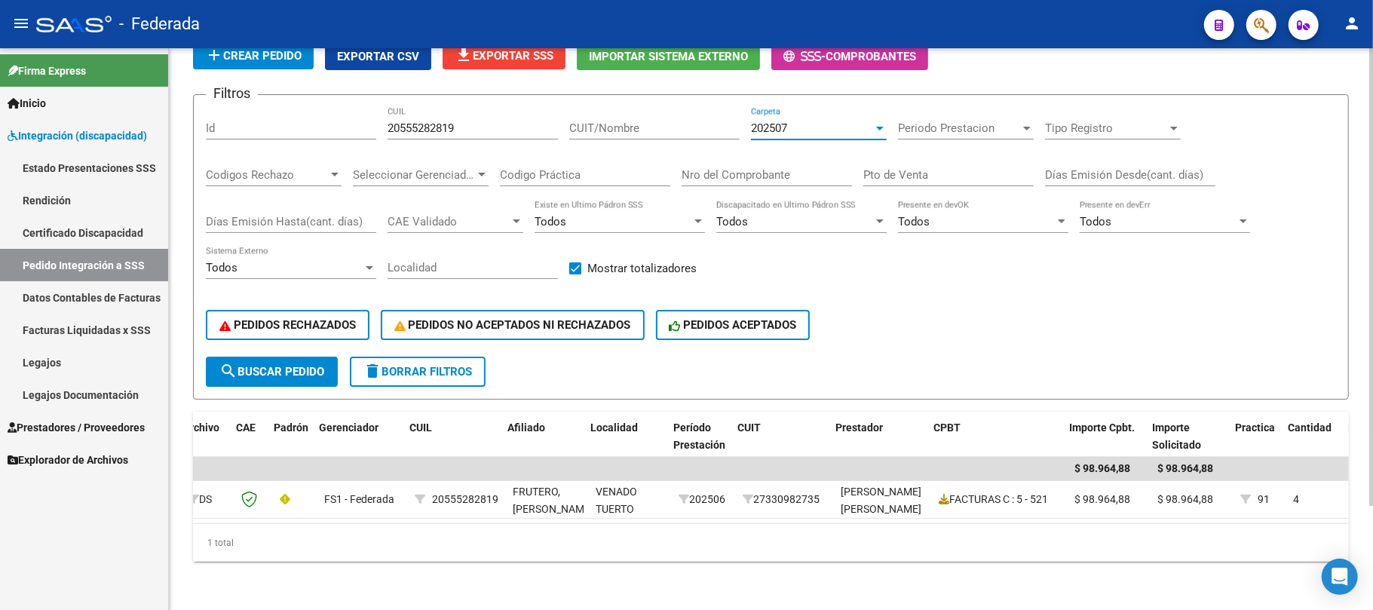
scroll to position [0, 0]
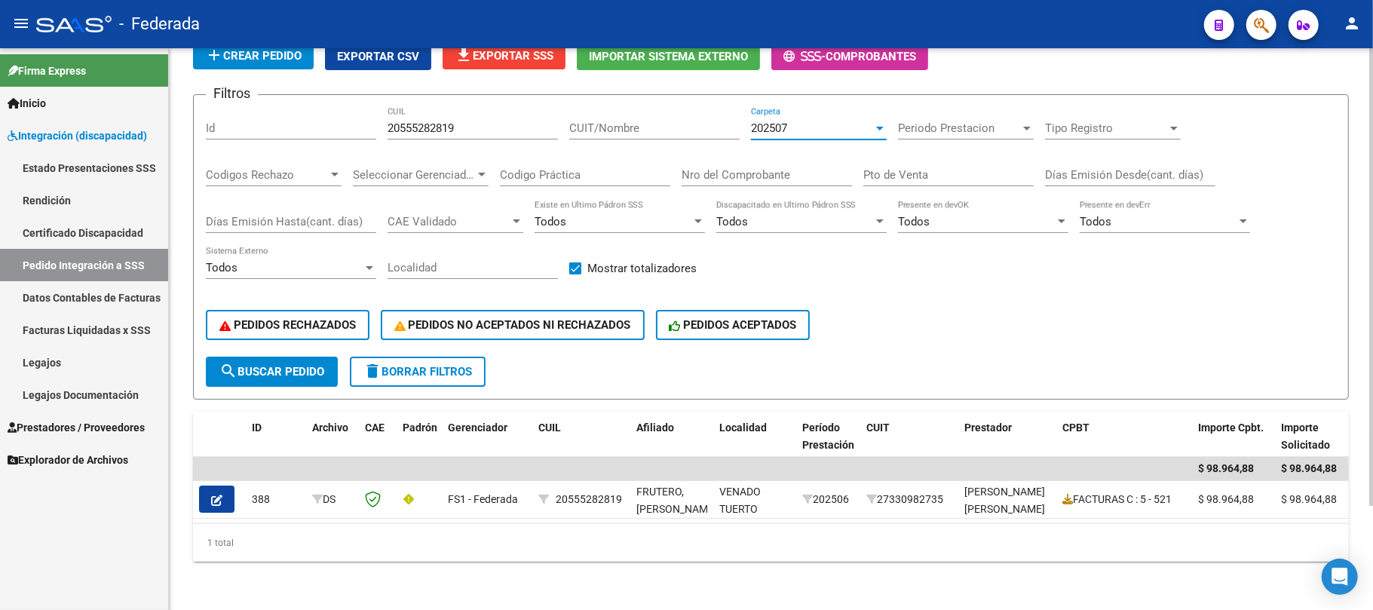
click at [789, 107] on div "202507 Carpeta" at bounding box center [819, 123] width 136 height 32
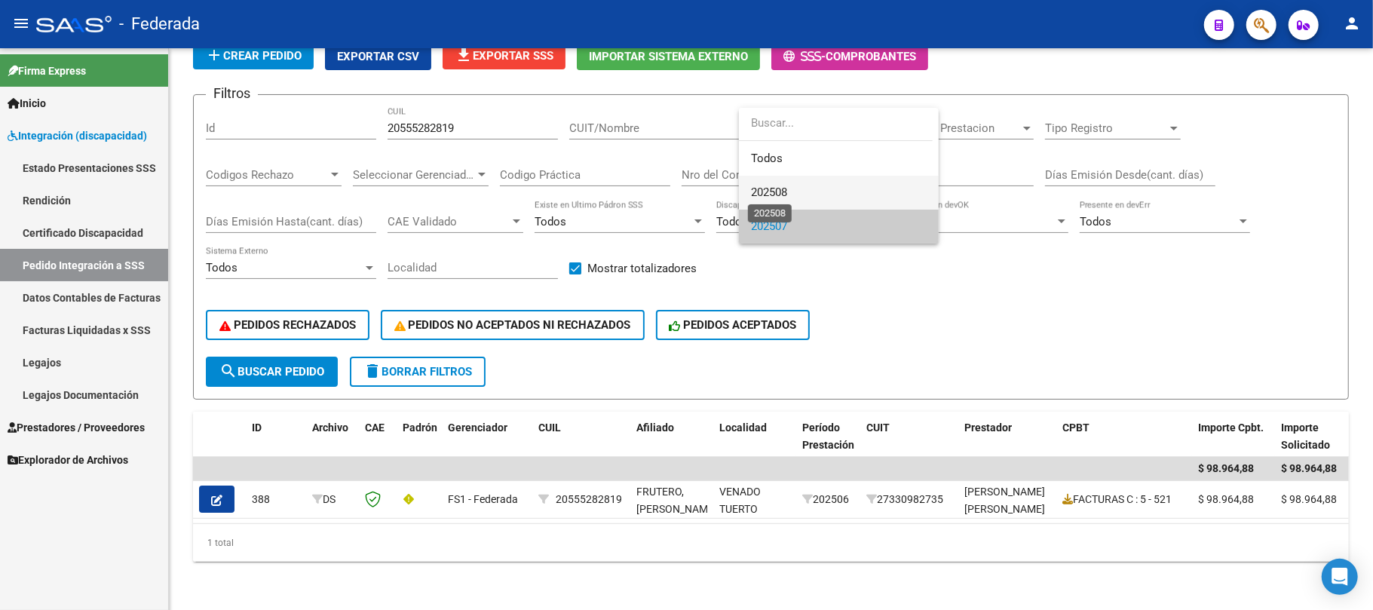
click at [774, 188] on span "202508" at bounding box center [769, 192] width 36 height 14
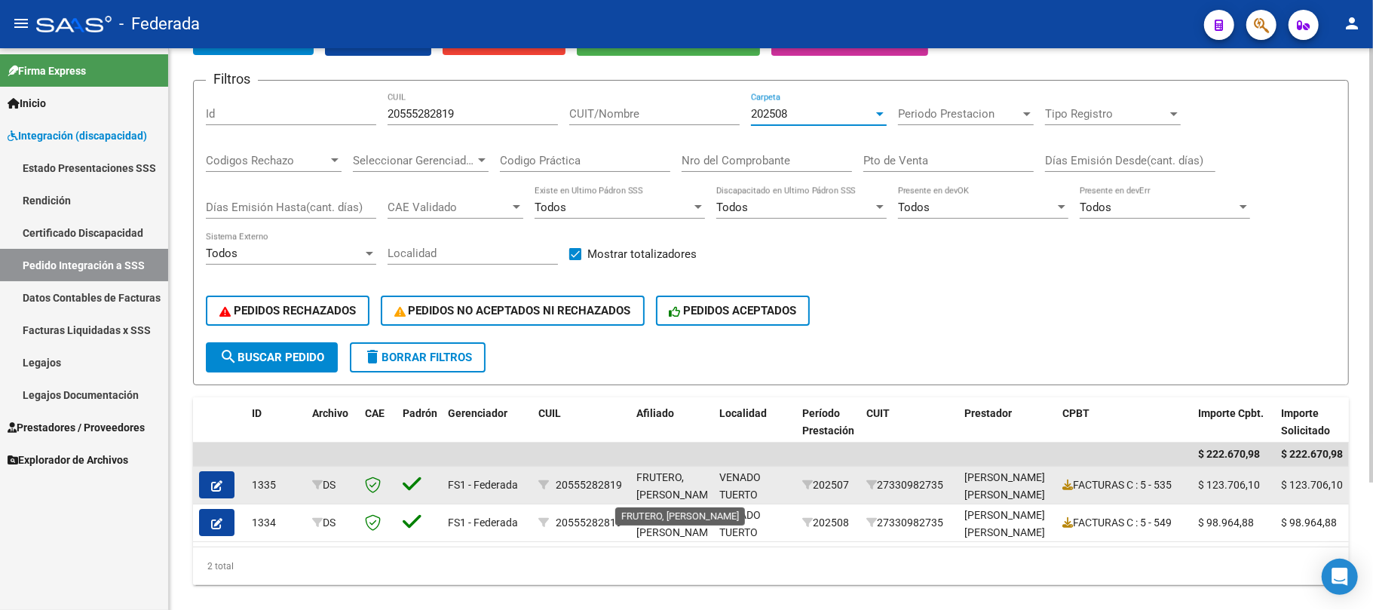
click at [660, 475] on span "FRUTERO, [PERSON_NAME]" at bounding box center [676, 485] width 81 height 29
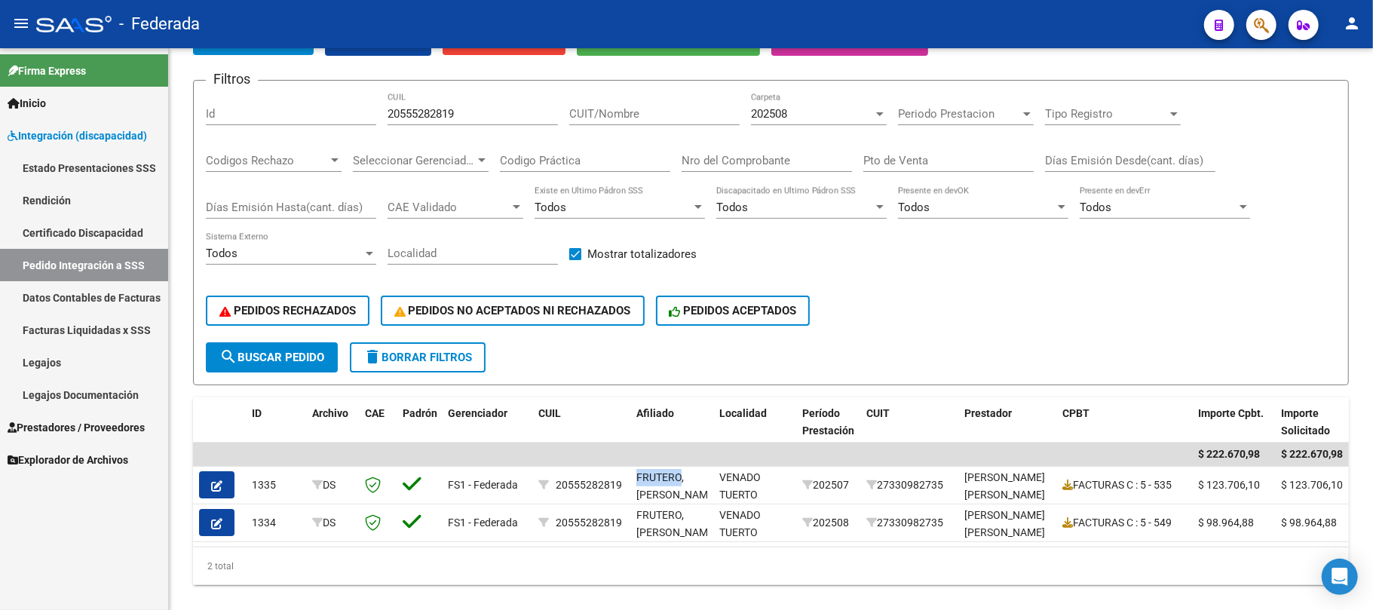
copy span "FRUTERO"
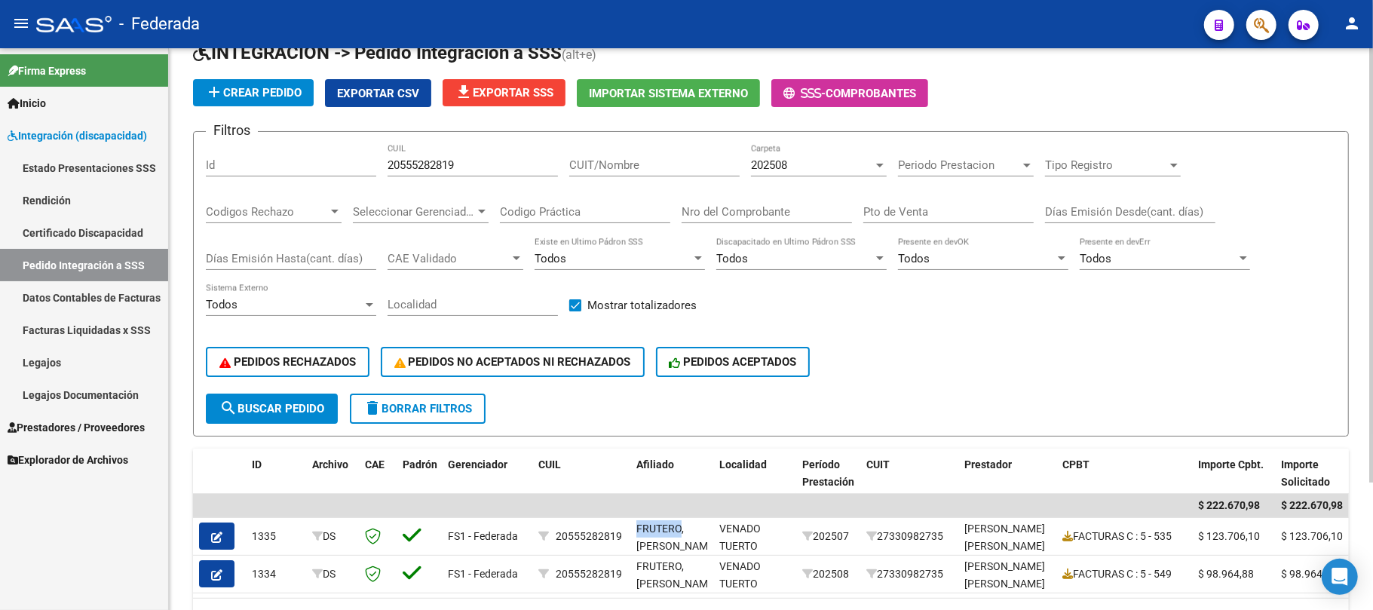
scroll to position [26, 0]
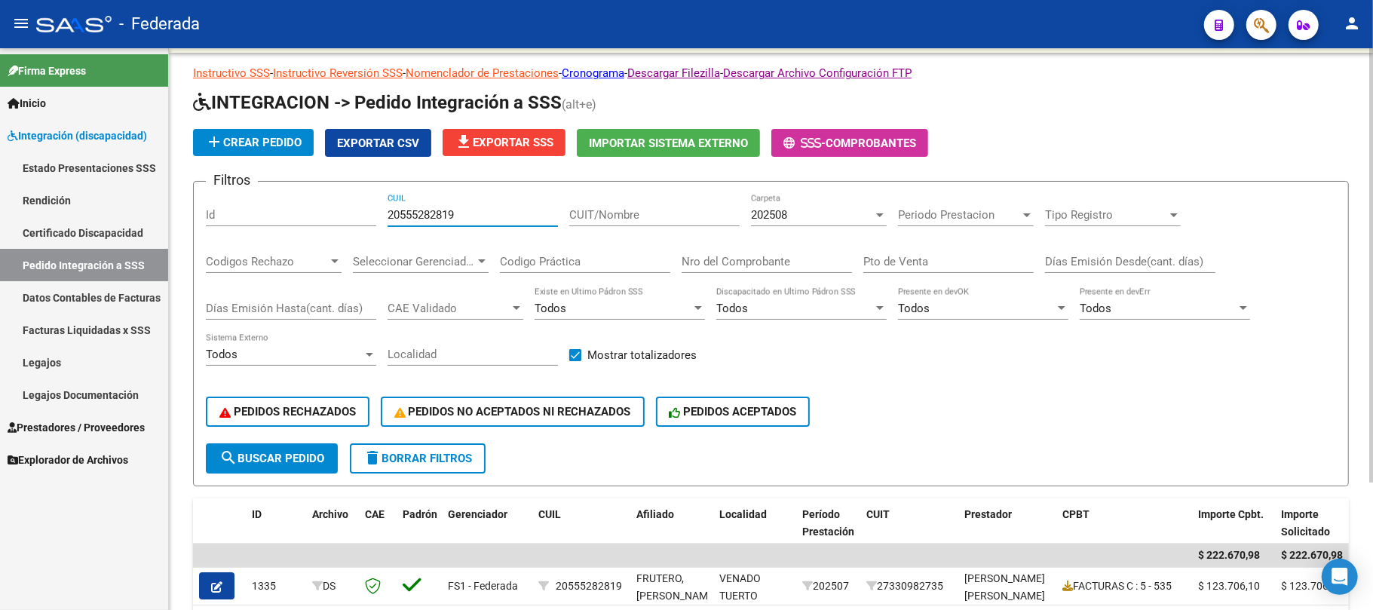
click at [441, 210] on input "20555282819" at bounding box center [473, 215] width 170 height 14
paste input "357126393"
type input "23571263939"
click at [312, 446] on button "search Buscar Pedido" at bounding box center [272, 458] width 132 height 30
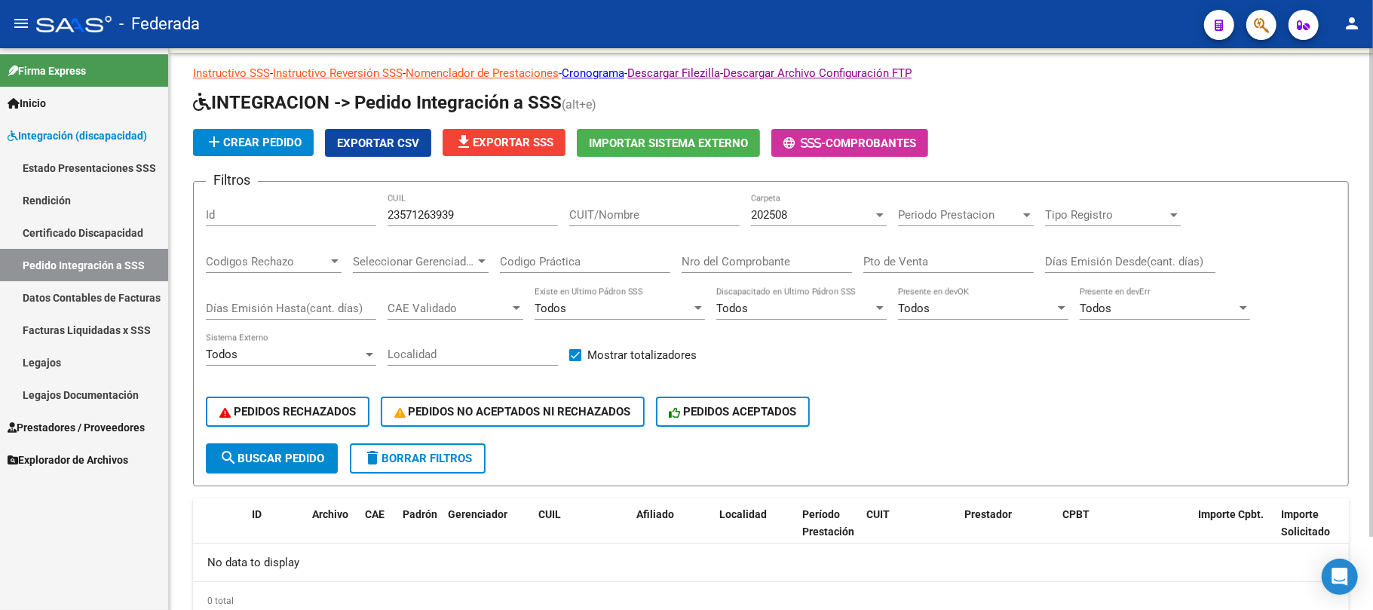
click at [812, 213] on div "202508" at bounding box center [812, 215] width 122 height 14
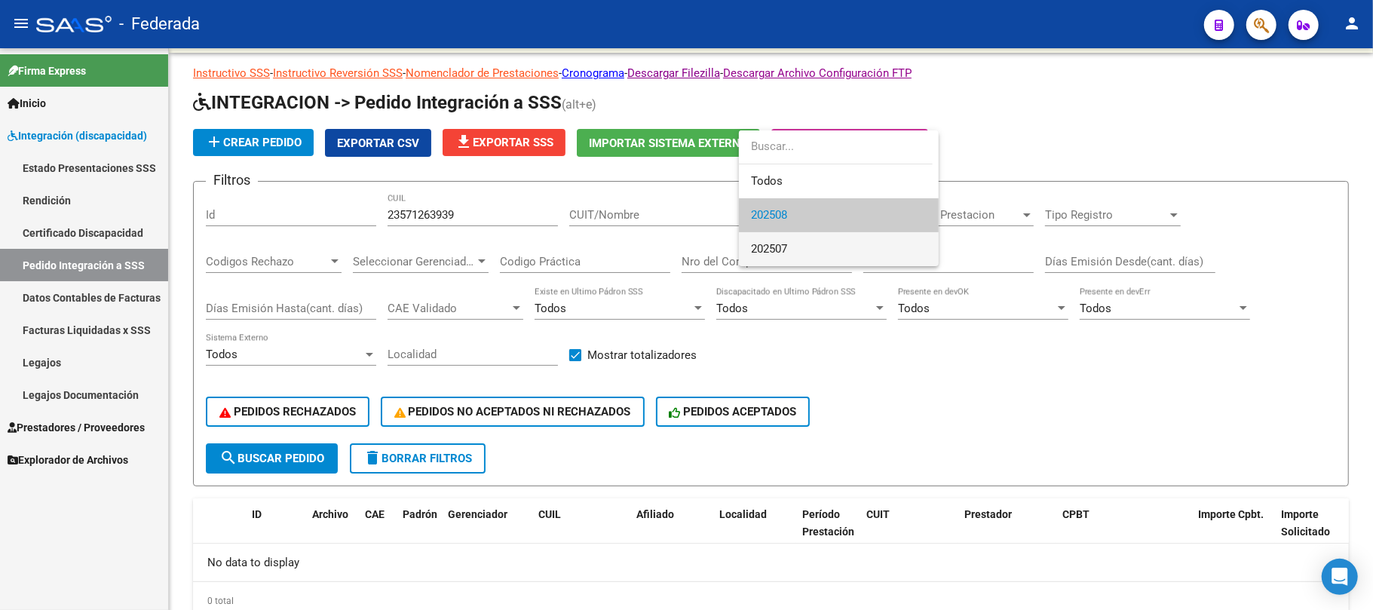
click at [802, 242] on span "202507" at bounding box center [839, 249] width 176 height 34
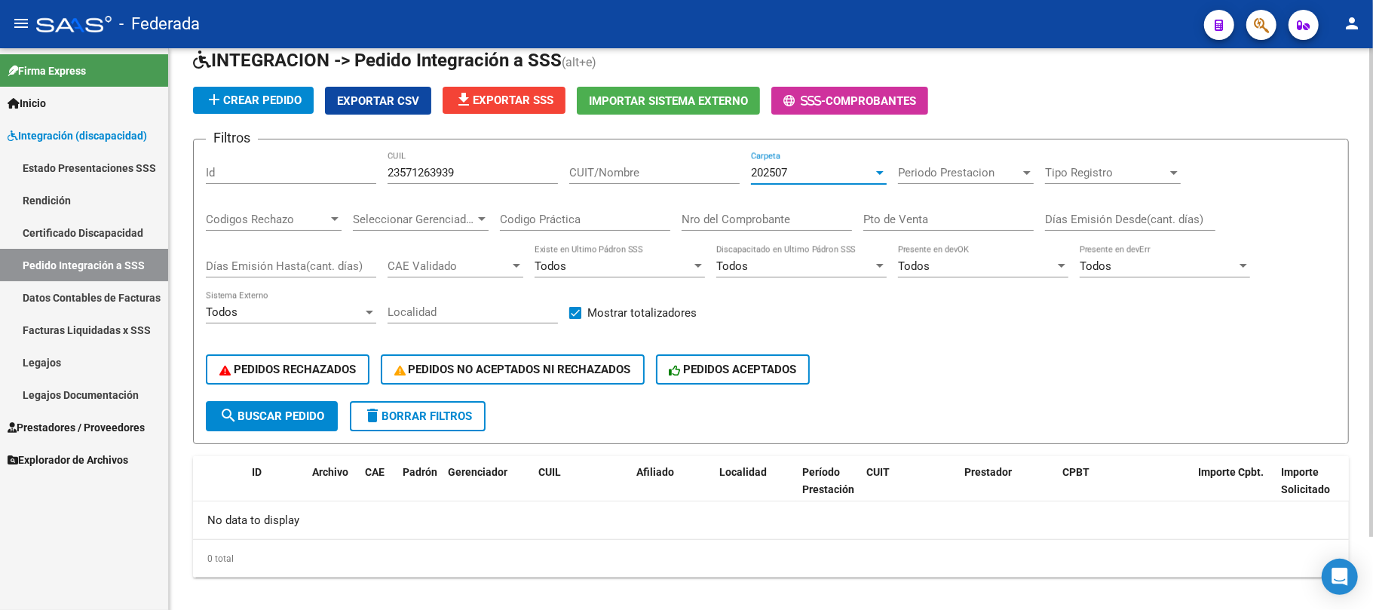
scroll to position [83, 0]
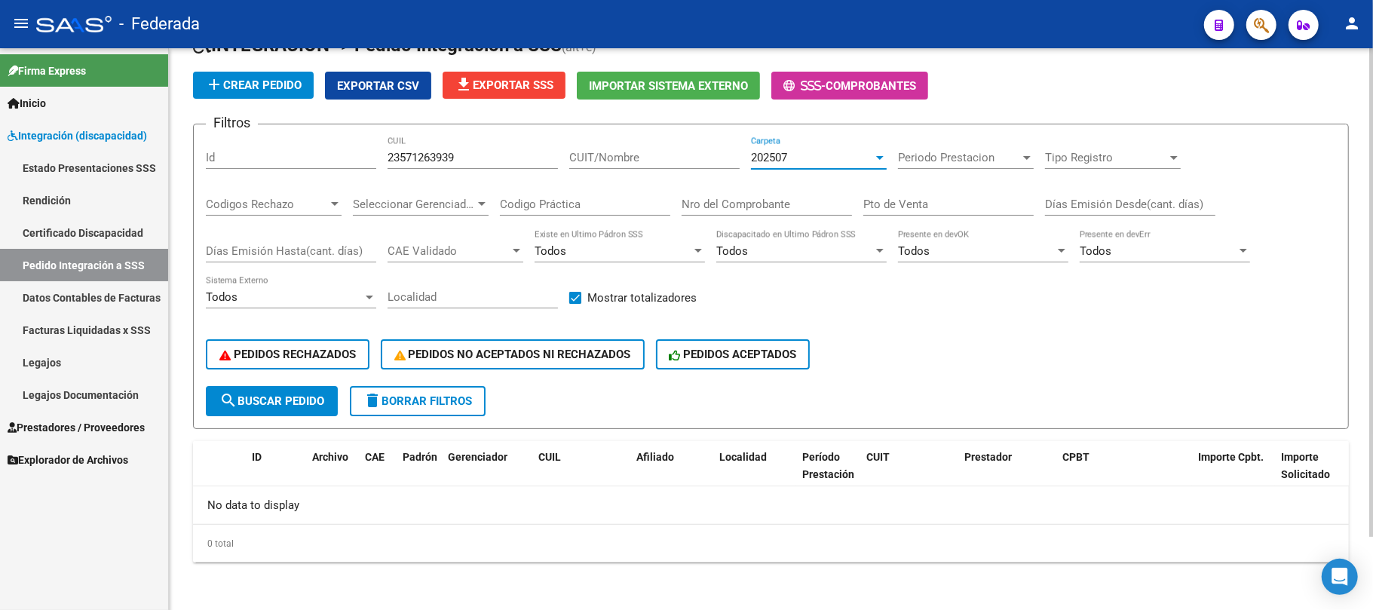
click at [800, 157] on div "202507" at bounding box center [812, 158] width 122 height 14
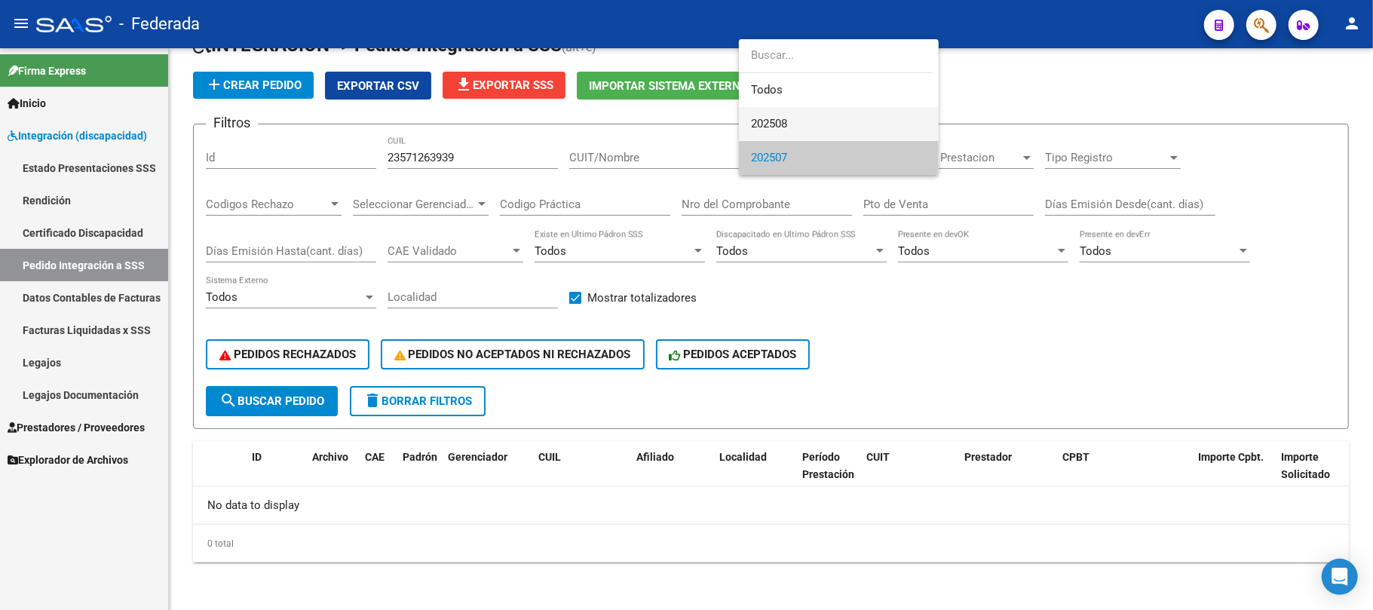
click at [791, 121] on span "202508" at bounding box center [839, 124] width 176 height 34
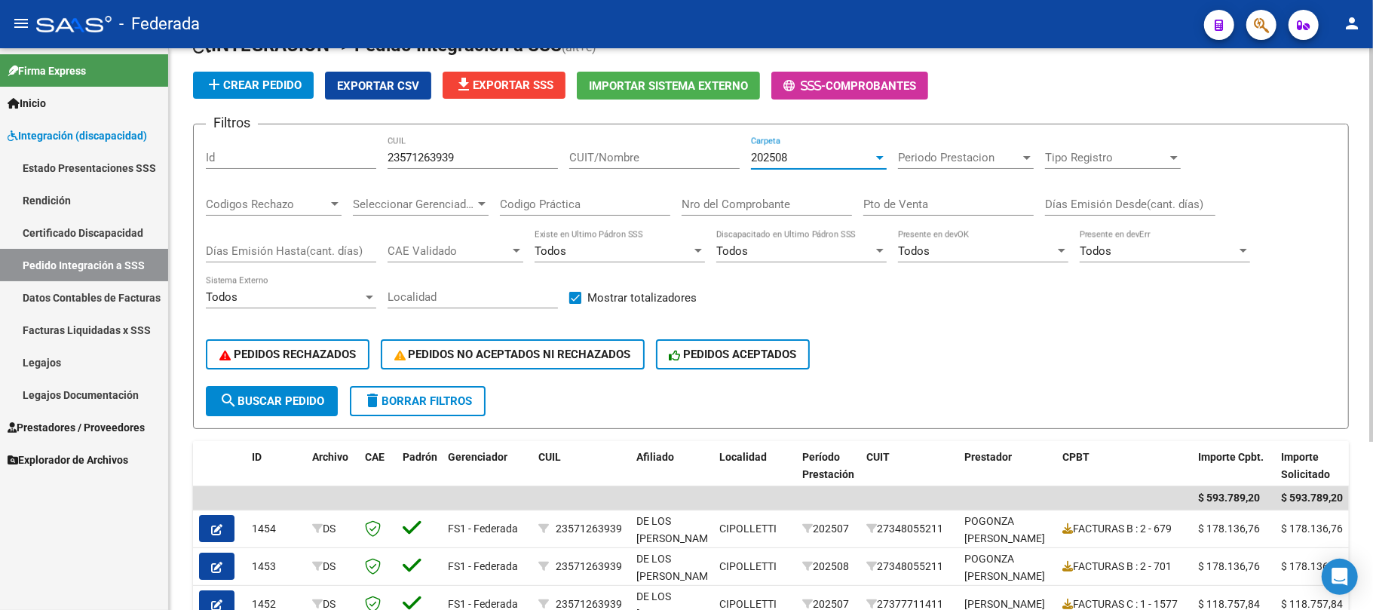
click at [432, 158] on input "23571263939" at bounding box center [473, 158] width 170 height 14
click at [317, 397] on span "search Buscar Pedido" at bounding box center [271, 401] width 105 height 14
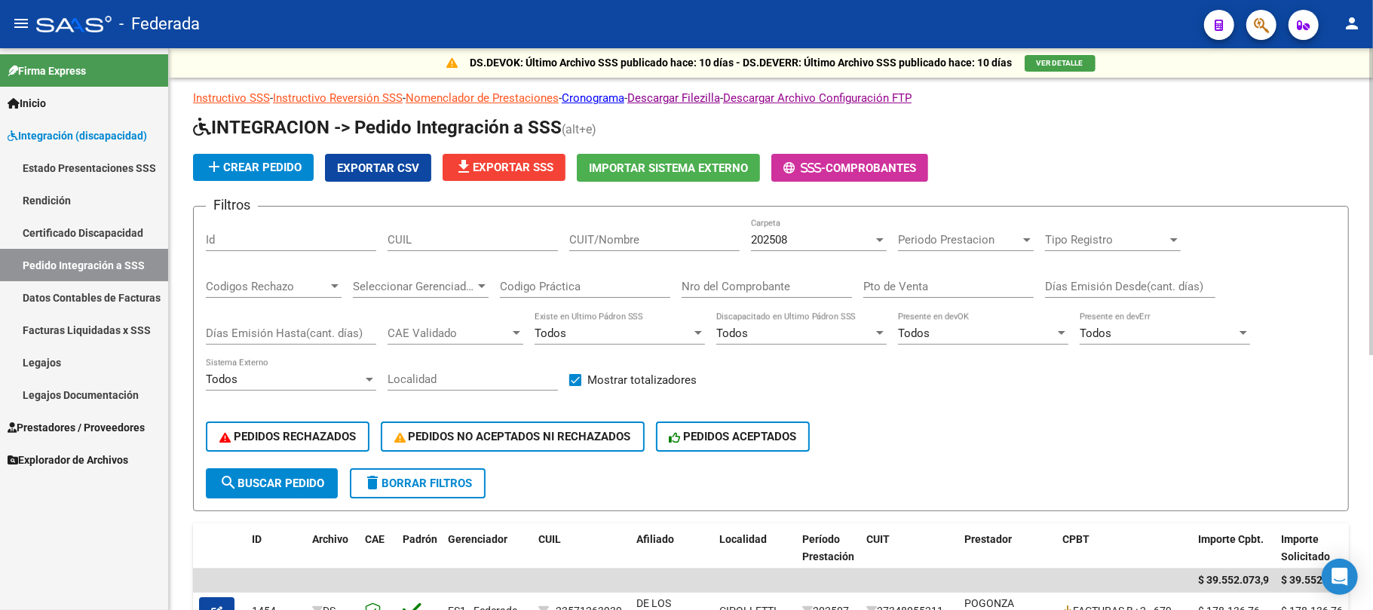
scroll to position [0, 0]
click at [516, 241] on input "CUIL" at bounding box center [473, 241] width 170 height 14
paste input "27593209194"
click at [798, 237] on div "202508" at bounding box center [812, 241] width 122 height 14
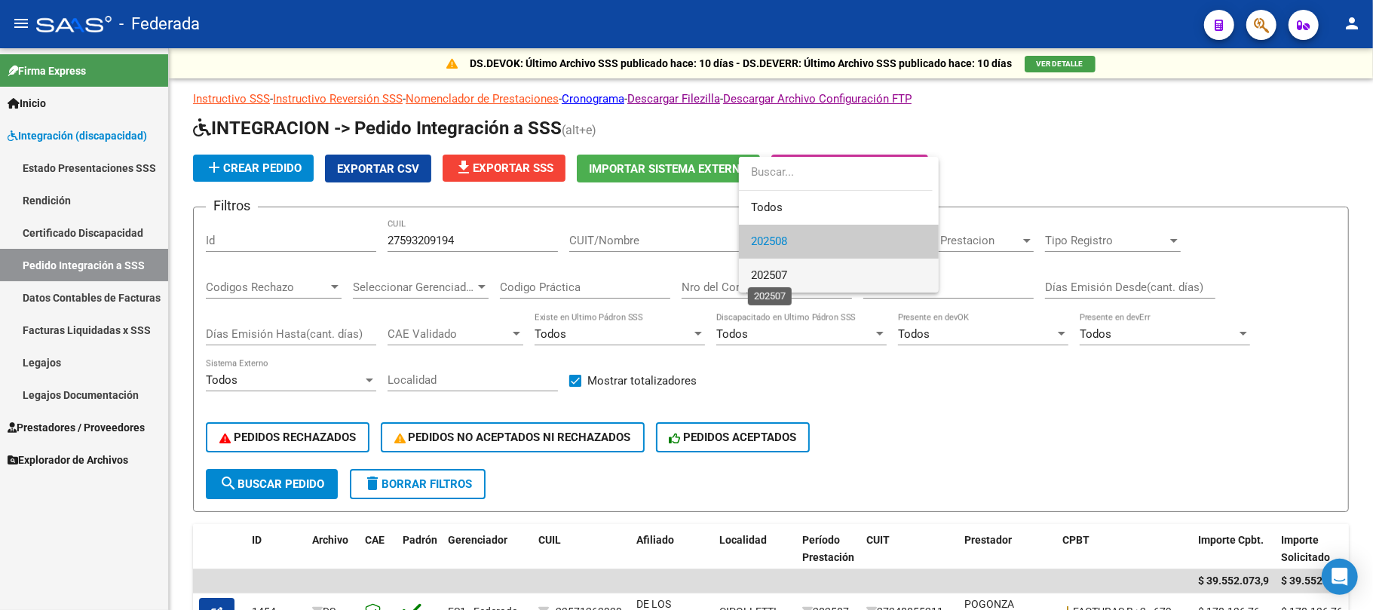
click at [784, 276] on span "202507" at bounding box center [769, 275] width 36 height 14
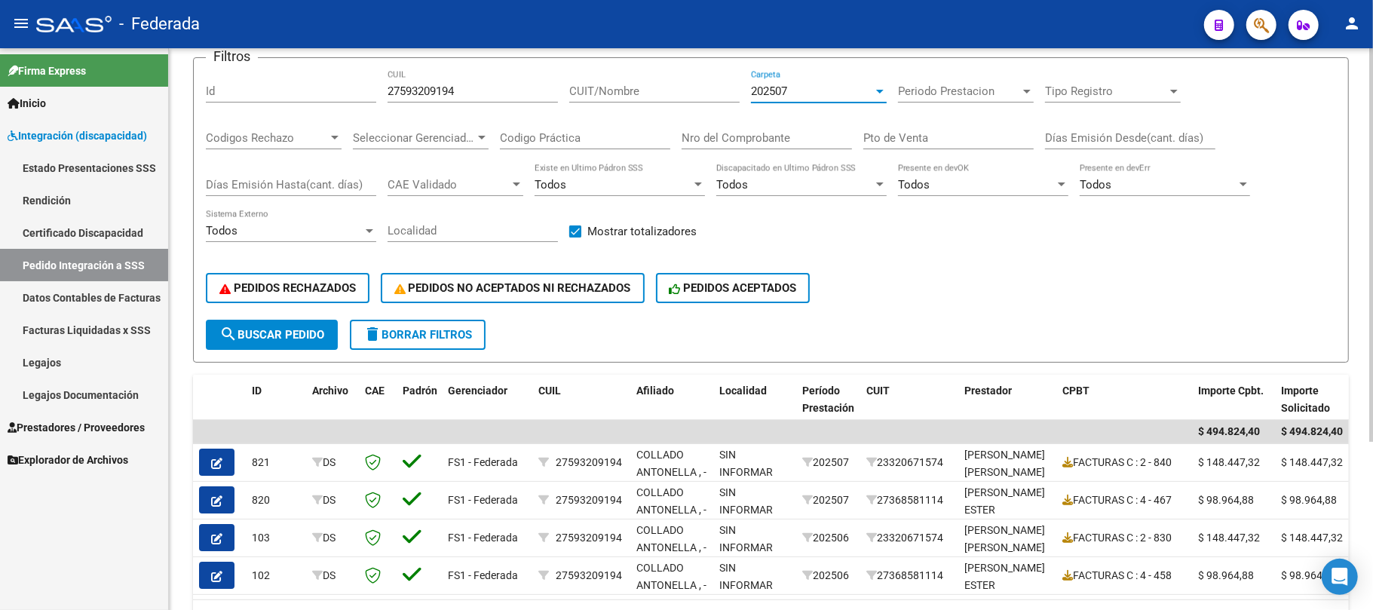
scroll to position [39, 0]
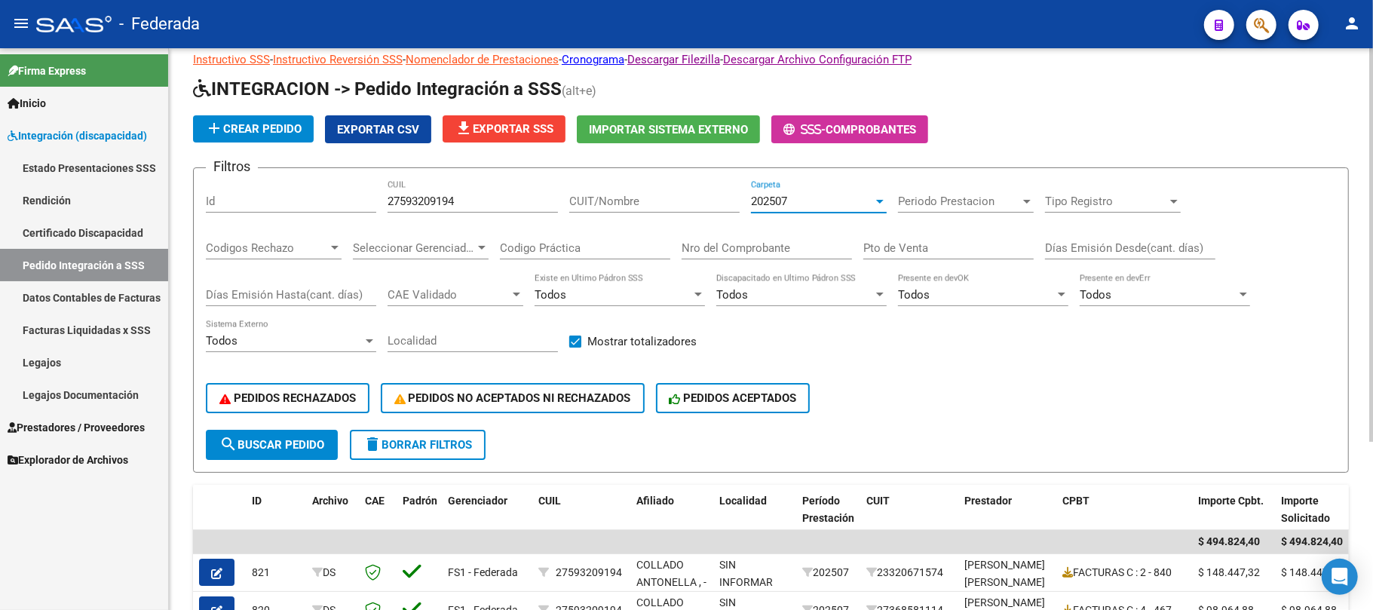
click at [432, 207] on input "27593209194" at bounding box center [473, 202] width 170 height 14
paste input "0574938245"
type input "20574938245"
click at [318, 438] on span "search Buscar Pedido" at bounding box center [271, 445] width 105 height 14
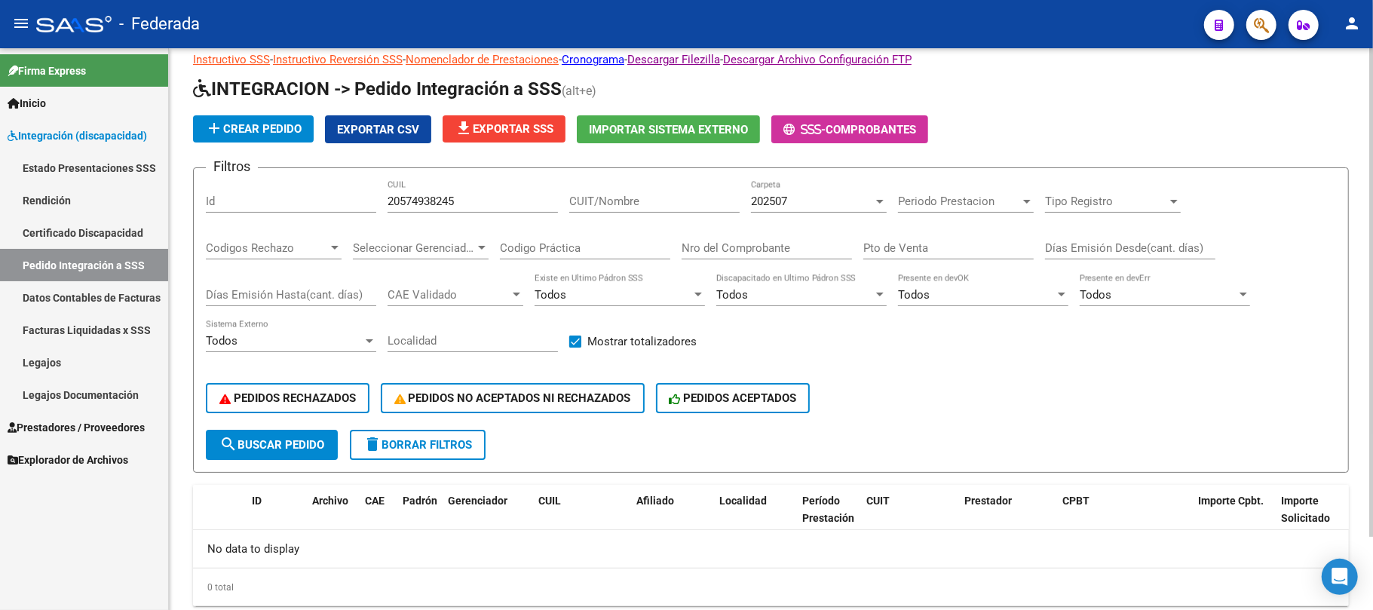
scroll to position [83, 0]
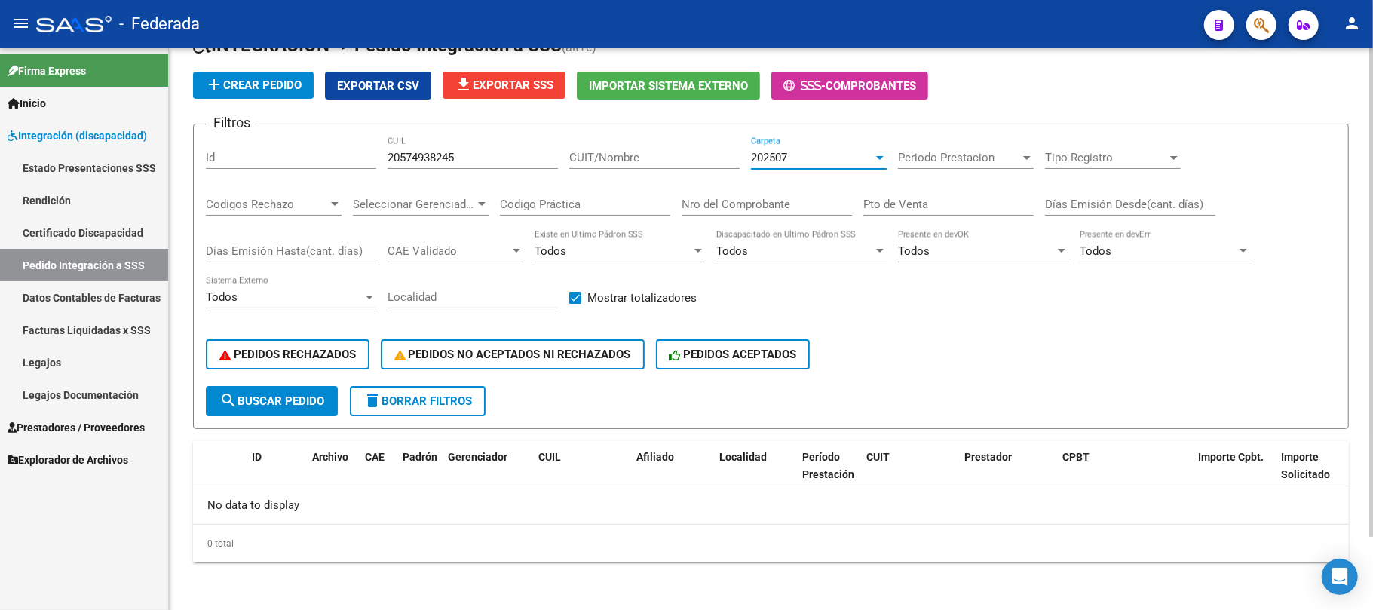
click at [823, 161] on div "202507" at bounding box center [812, 158] width 122 height 14
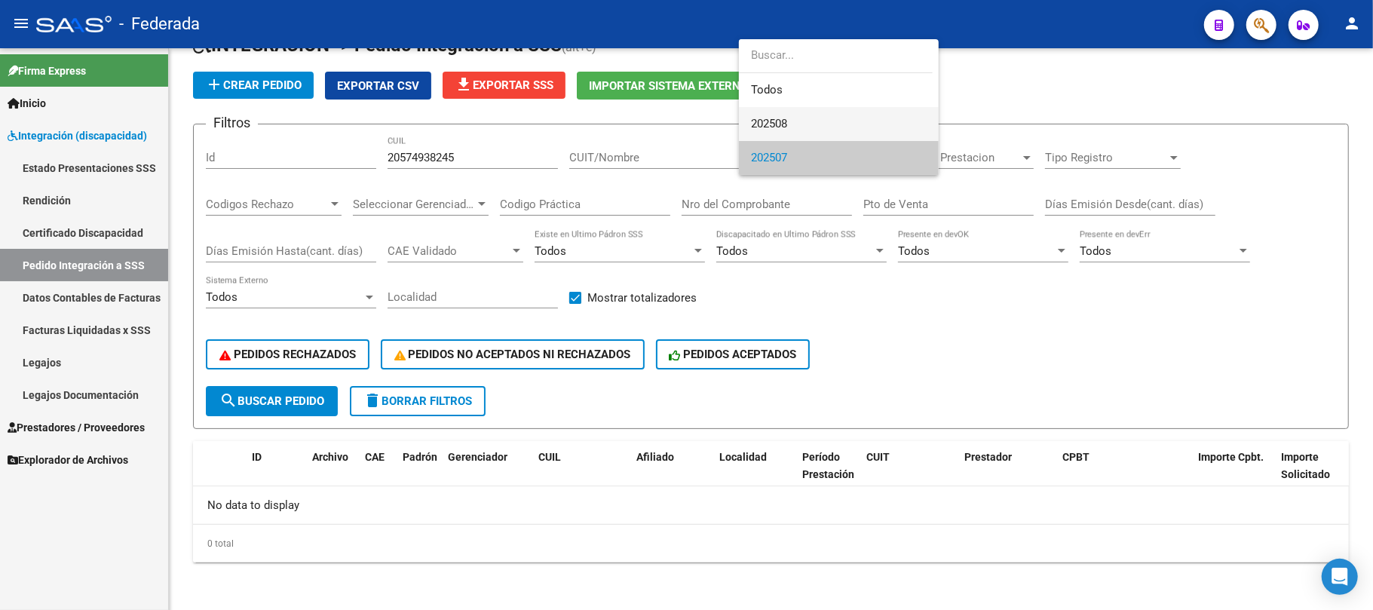
click at [802, 124] on span "202508" at bounding box center [839, 124] width 176 height 34
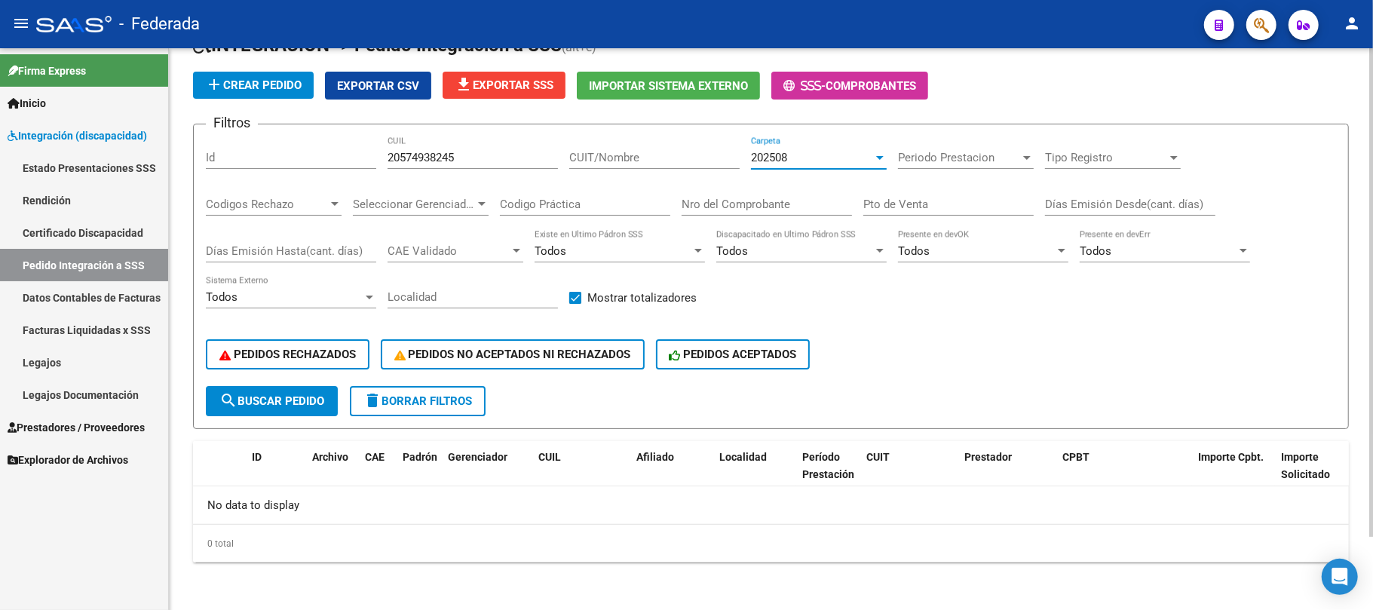
click at [311, 408] on button "search Buscar Pedido" at bounding box center [272, 401] width 132 height 30
click at [470, 404] on span "delete Borrar Filtros" at bounding box center [417, 401] width 109 height 14
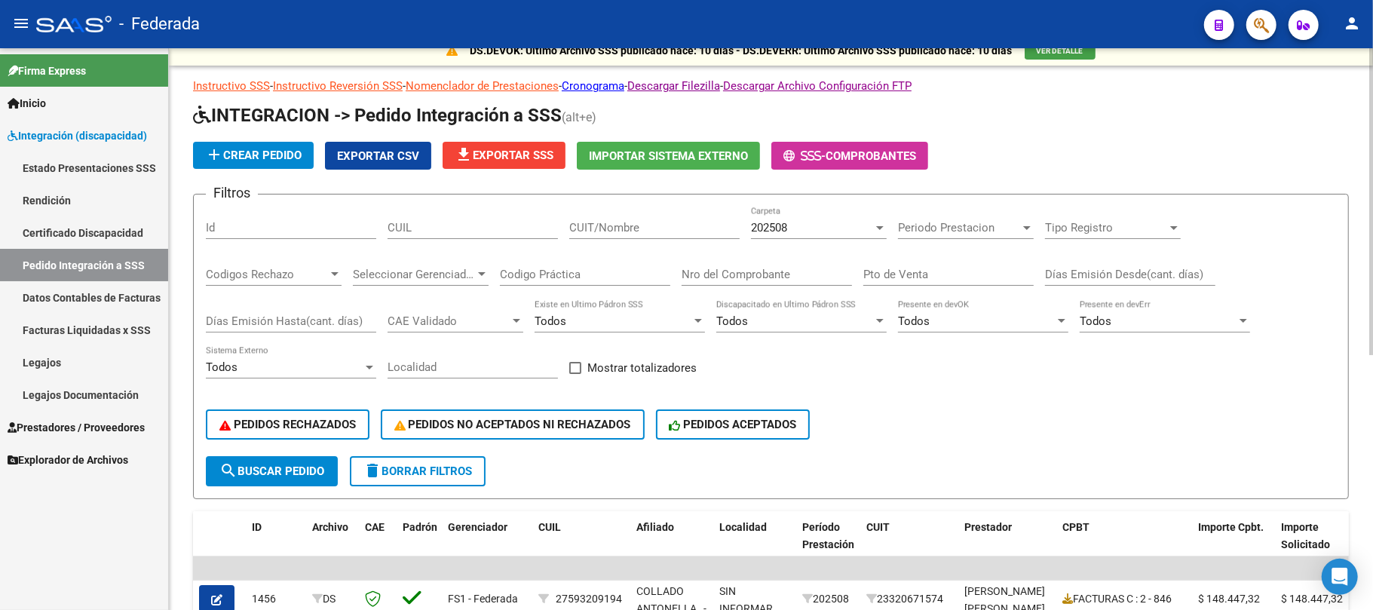
scroll to position [0, 0]
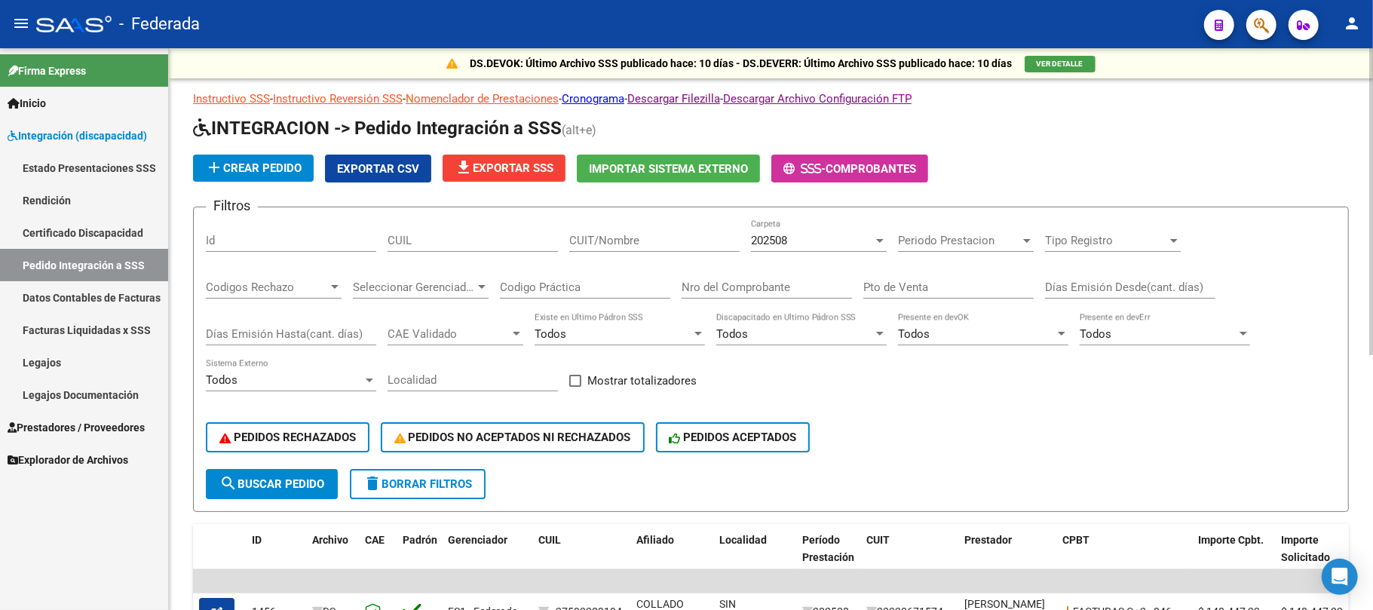
click at [581, 382] on span at bounding box center [575, 381] width 12 height 12
click at [575, 387] on input "Mostrar totalizadores" at bounding box center [575, 387] width 1 height 1
checkbox input "true"
click at [290, 480] on span "search Buscar Pedido" at bounding box center [271, 484] width 105 height 14
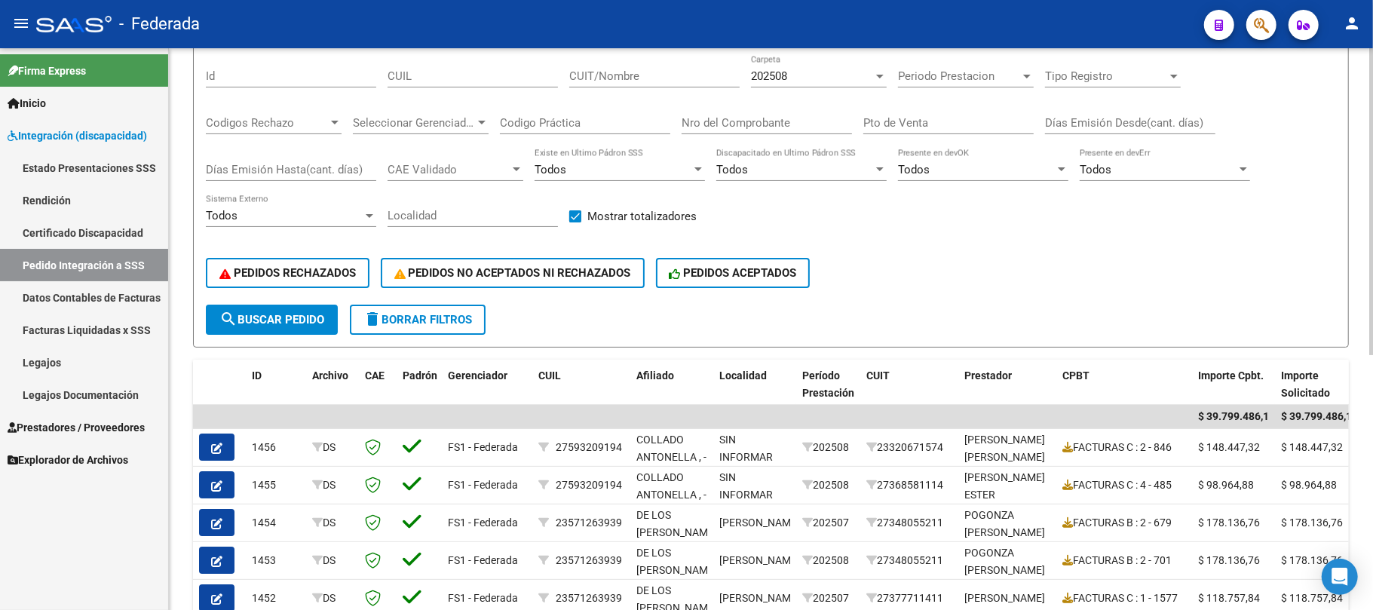
scroll to position [64, 0]
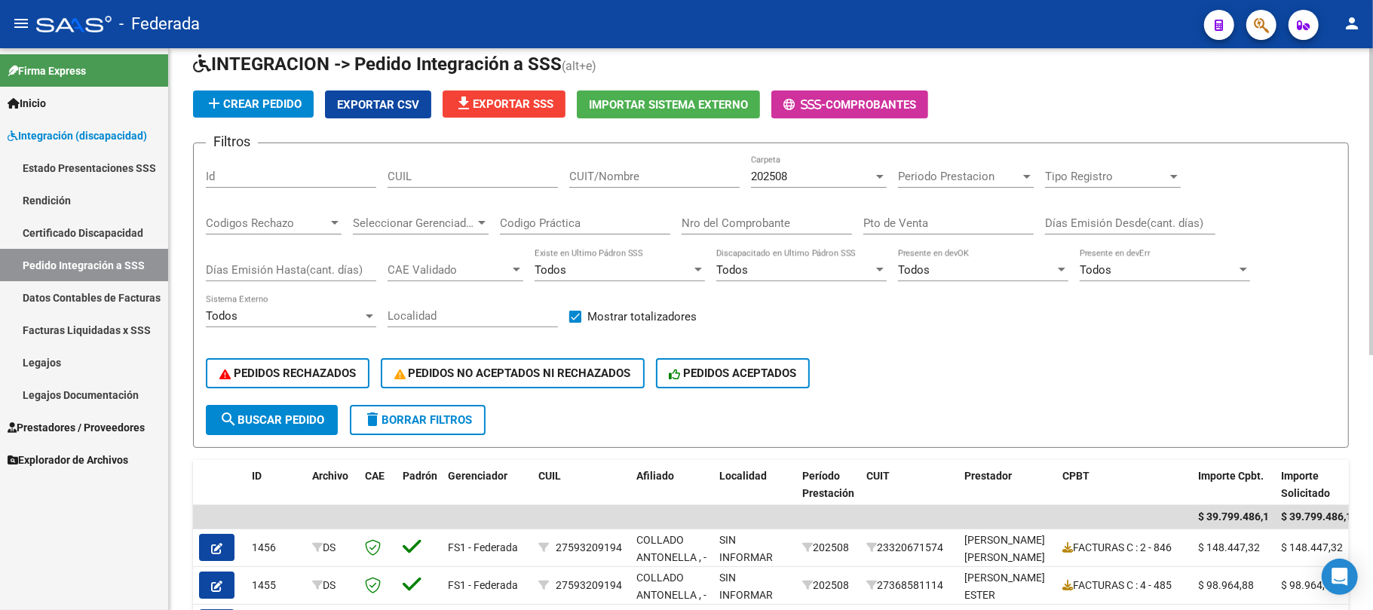
click at [484, 176] on input "CUIL" at bounding box center [473, 177] width 170 height 14
paste input "27229676100"
type input "27229676100"
click at [300, 417] on span "search Buscar Pedido" at bounding box center [271, 420] width 105 height 14
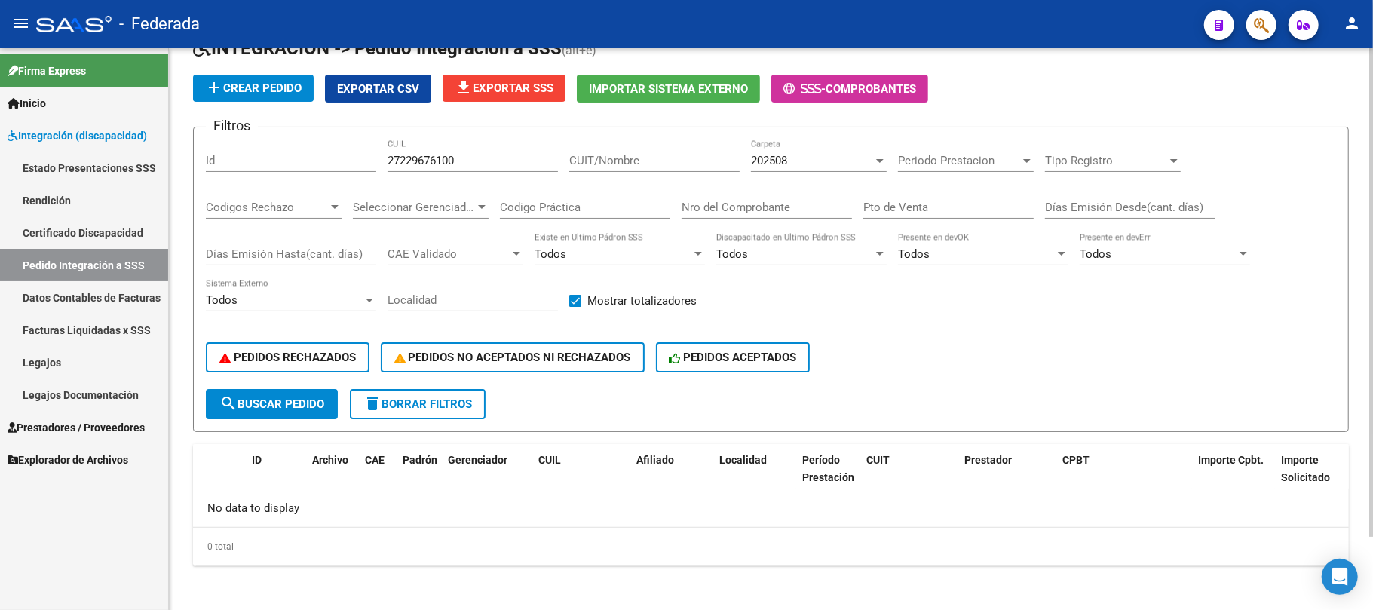
scroll to position [83, 0]
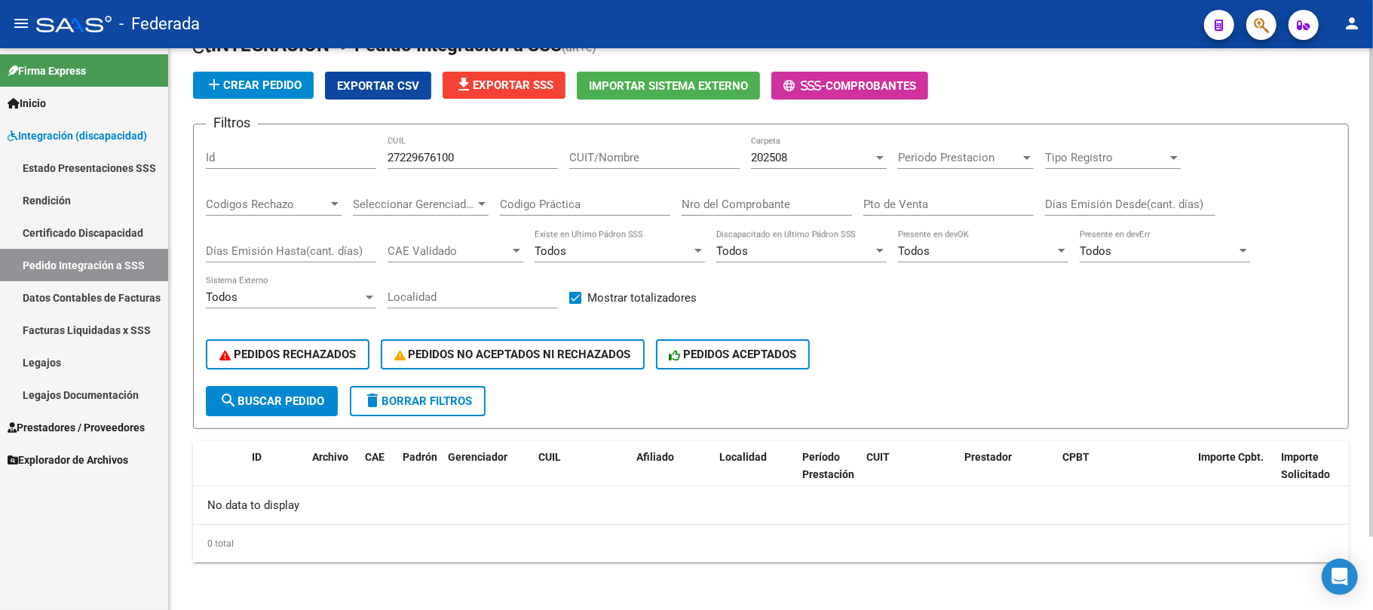
click at [799, 157] on div "202508" at bounding box center [812, 158] width 122 height 14
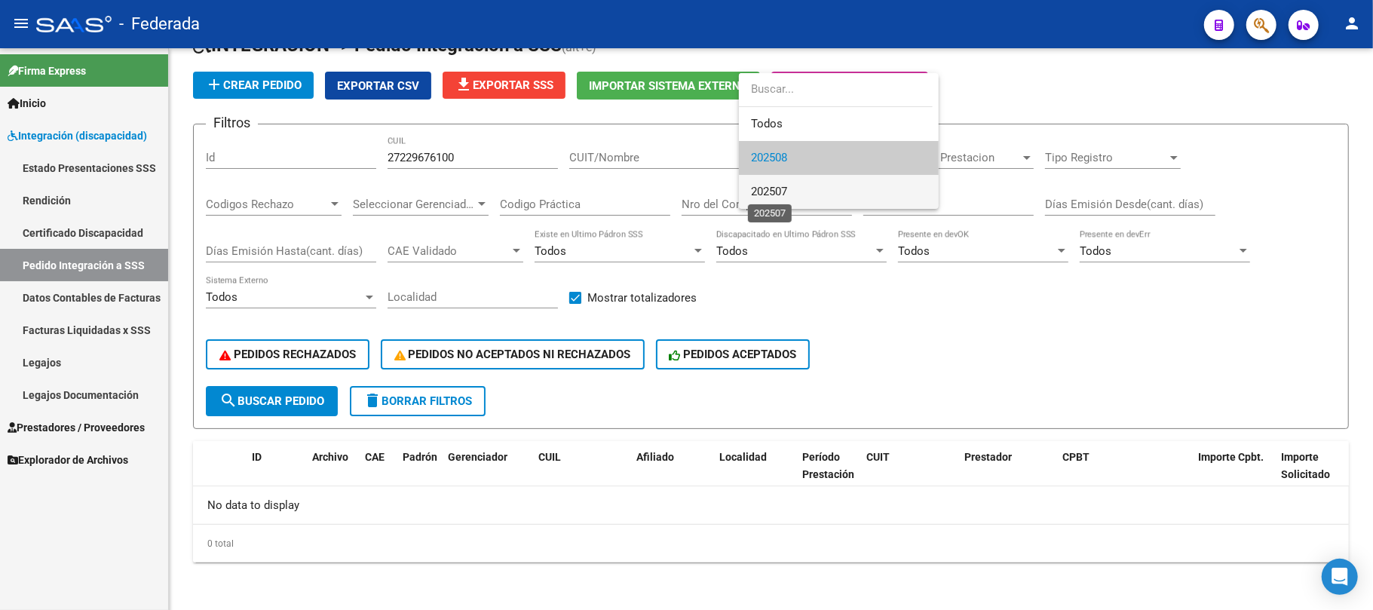
click at [787, 185] on span "202507" at bounding box center [769, 192] width 36 height 14
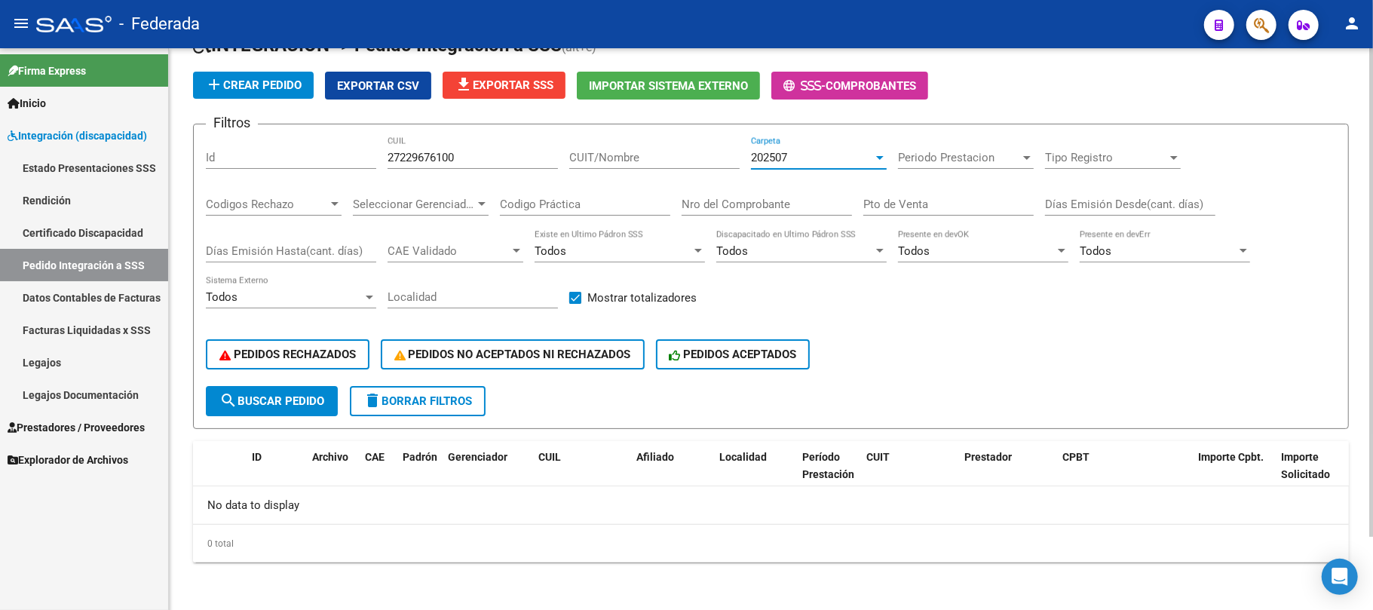
click at [405, 406] on span "delete Borrar Filtros" at bounding box center [417, 401] width 109 height 14
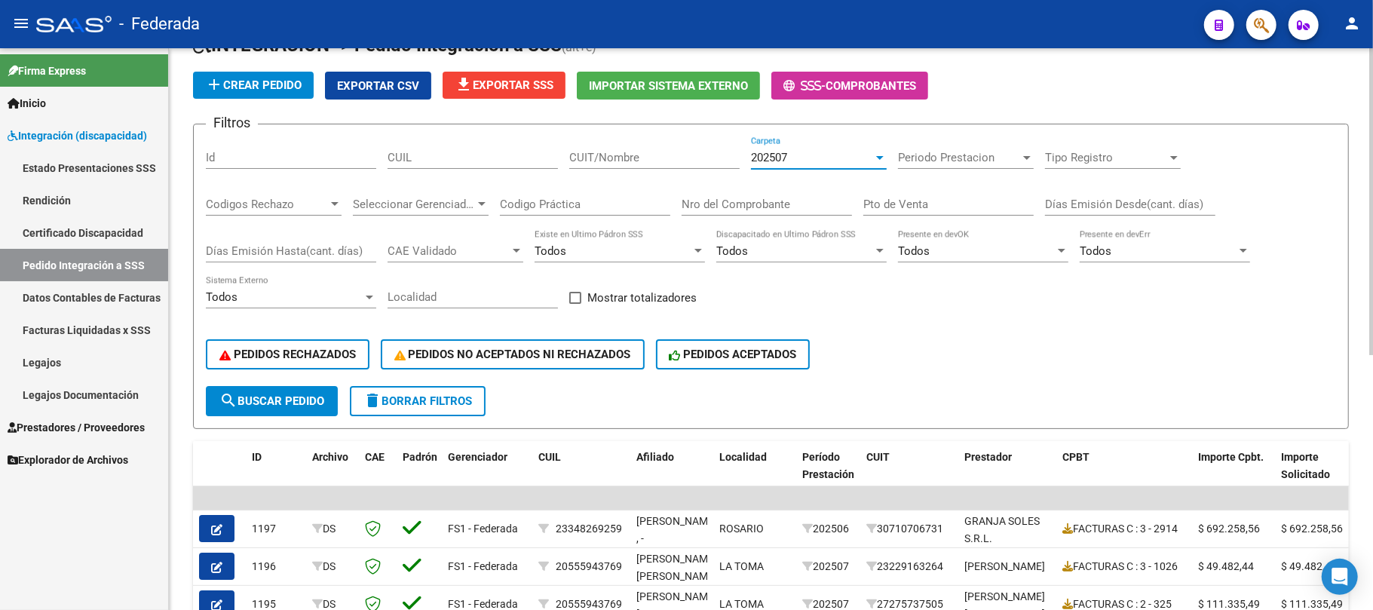
click at [807, 157] on div "202507" at bounding box center [812, 158] width 122 height 14
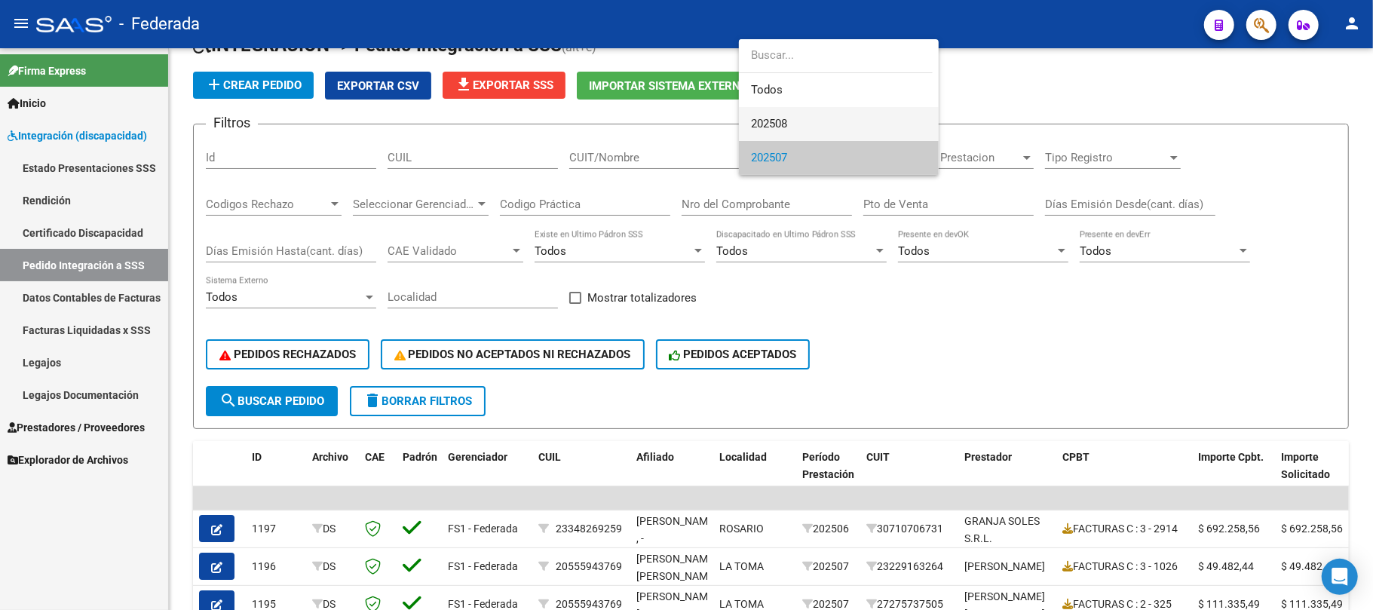
click at [797, 125] on span "202508" at bounding box center [839, 124] width 176 height 34
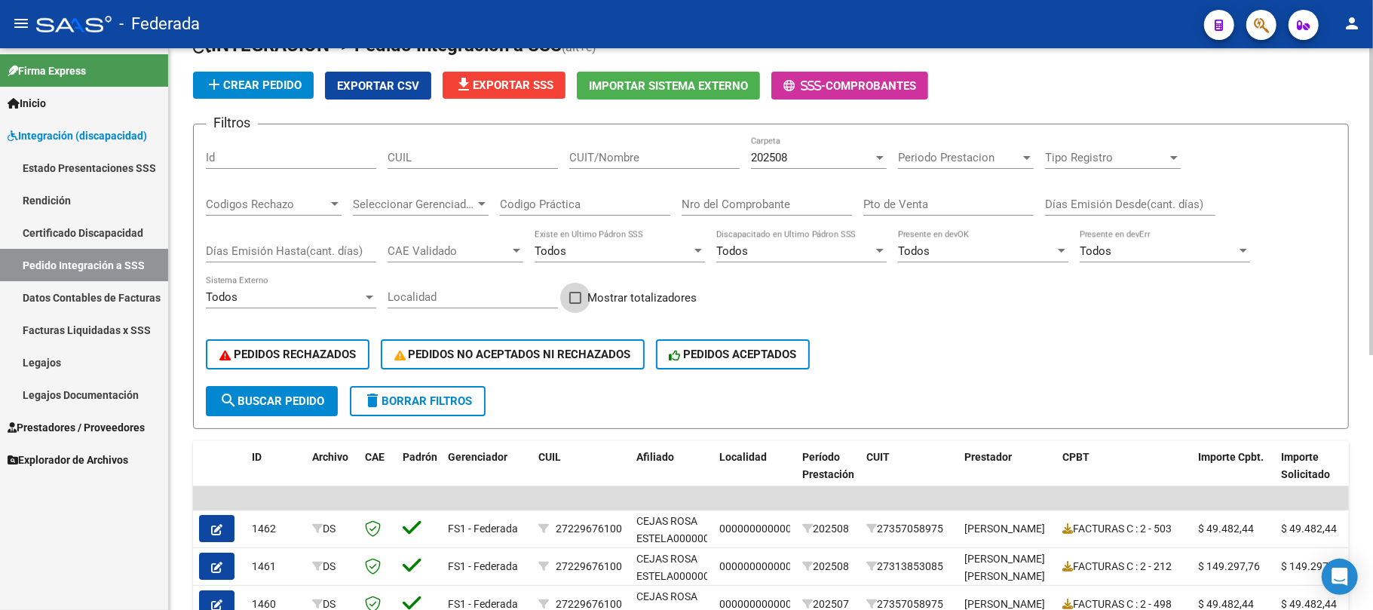
click at [581, 296] on span at bounding box center [575, 298] width 12 height 12
click at [575, 304] on input "Mostrar totalizadores" at bounding box center [575, 304] width 1 height 1
checkbox input "true"
click at [302, 387] on button "search Buscar Pedido" at bounding box center [272, 401] width 132 height 30
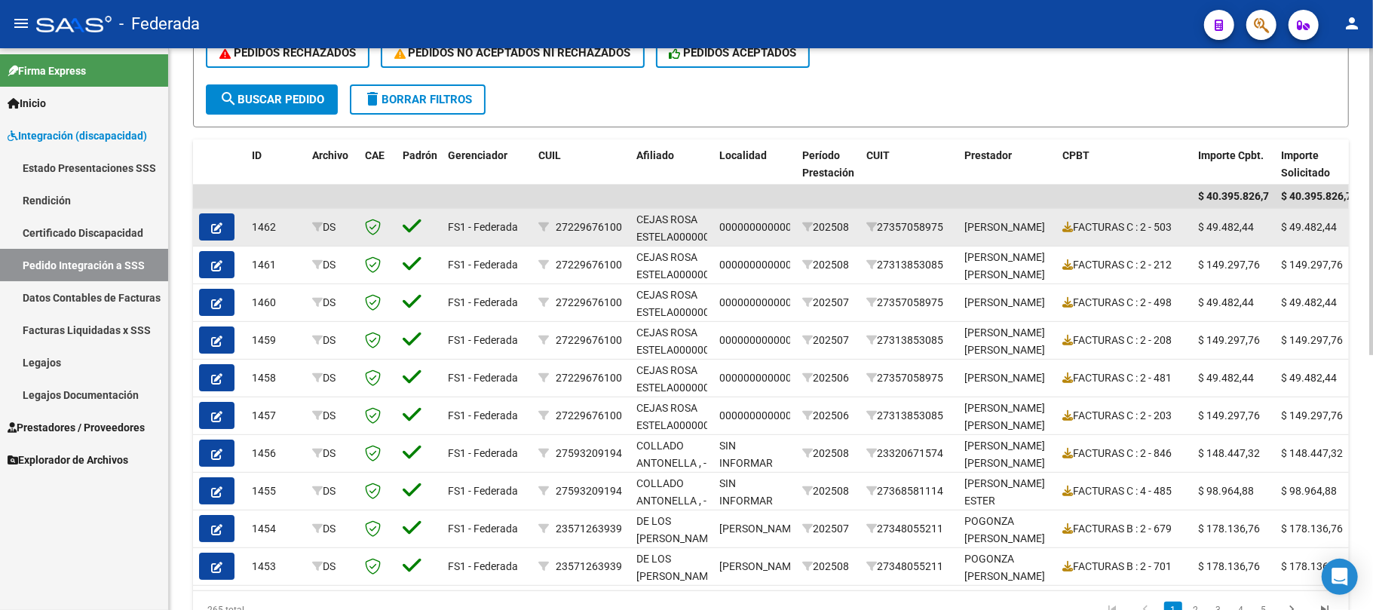
scroll to position [0, 0]
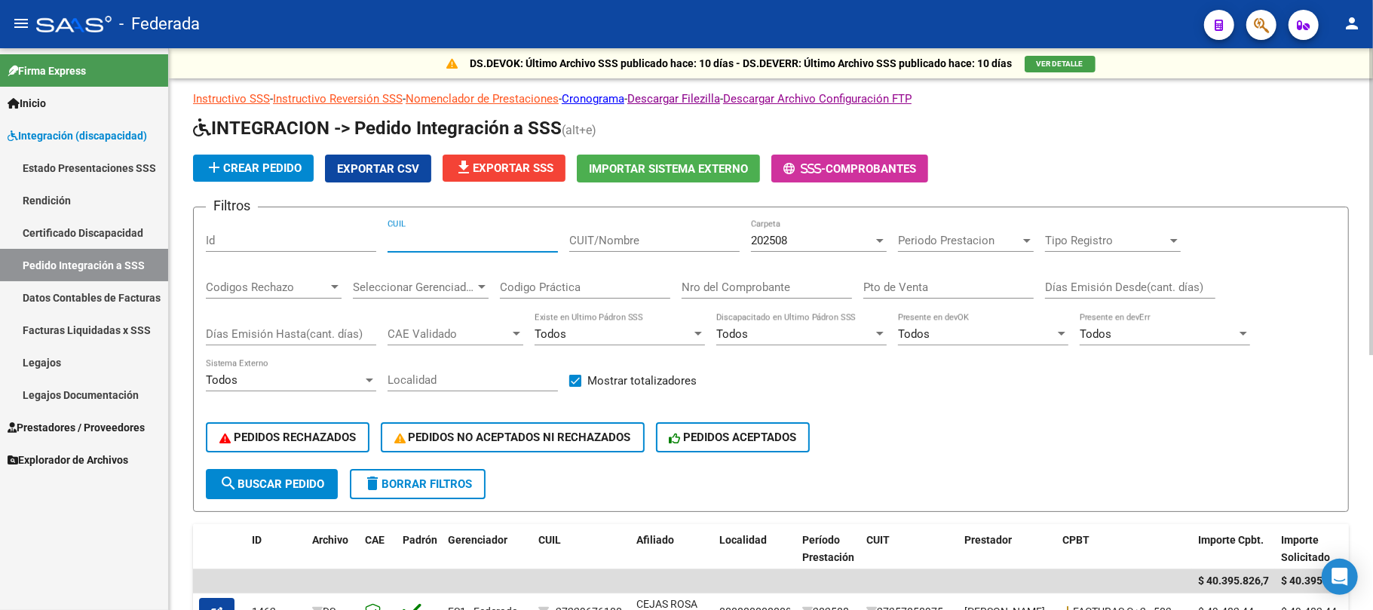
click at [438, 239] on input "CUIL" at bounding box center [473, 241] width 170 height 14
paste input "20574938245"
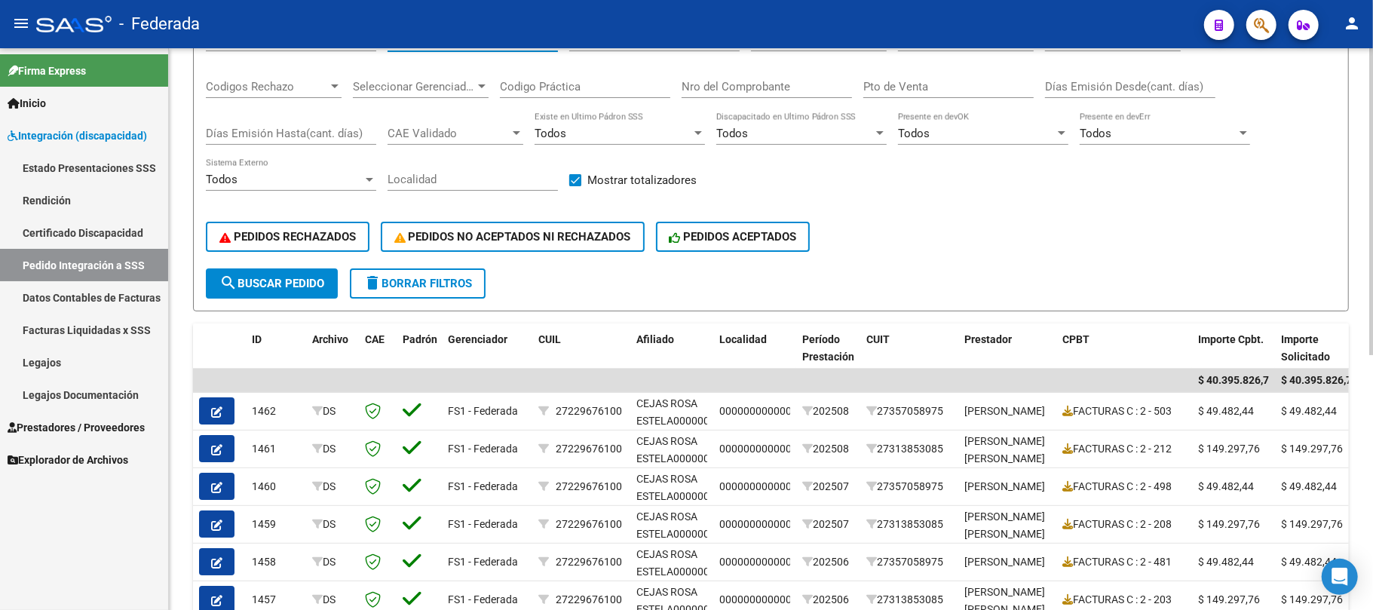
type input "20574938245"
click at [302, 288] on span "search Buscar Pedido" at bounding box center [271, 284] width 105 height 14
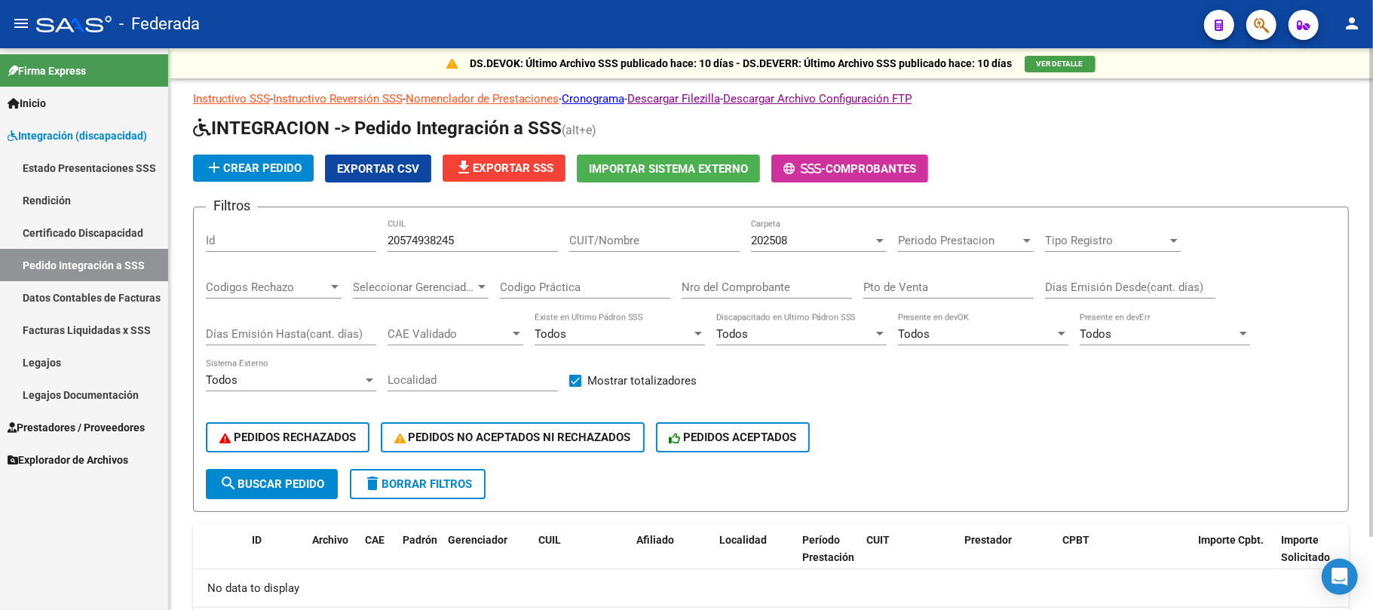
click at [794, 241] on div "202508" at bounding box center [812, 241] width 122 height 14
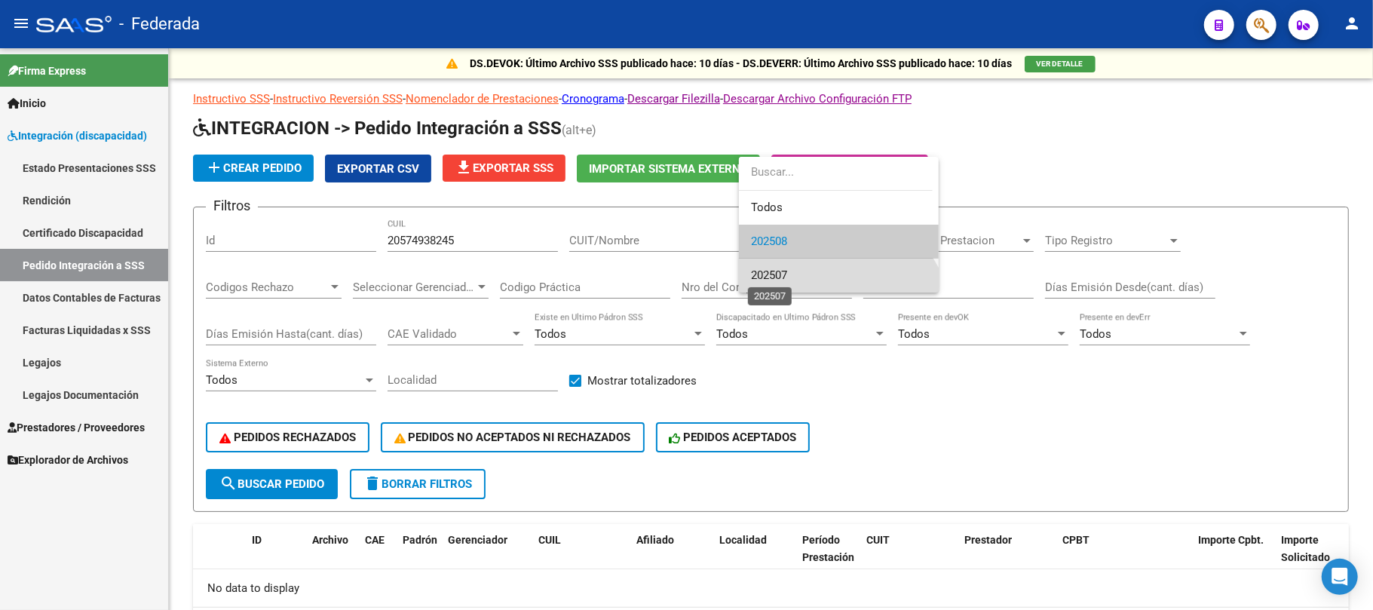
click at [781, 270] on span "202507" at bounding box center [769, 275] width 36 height 14
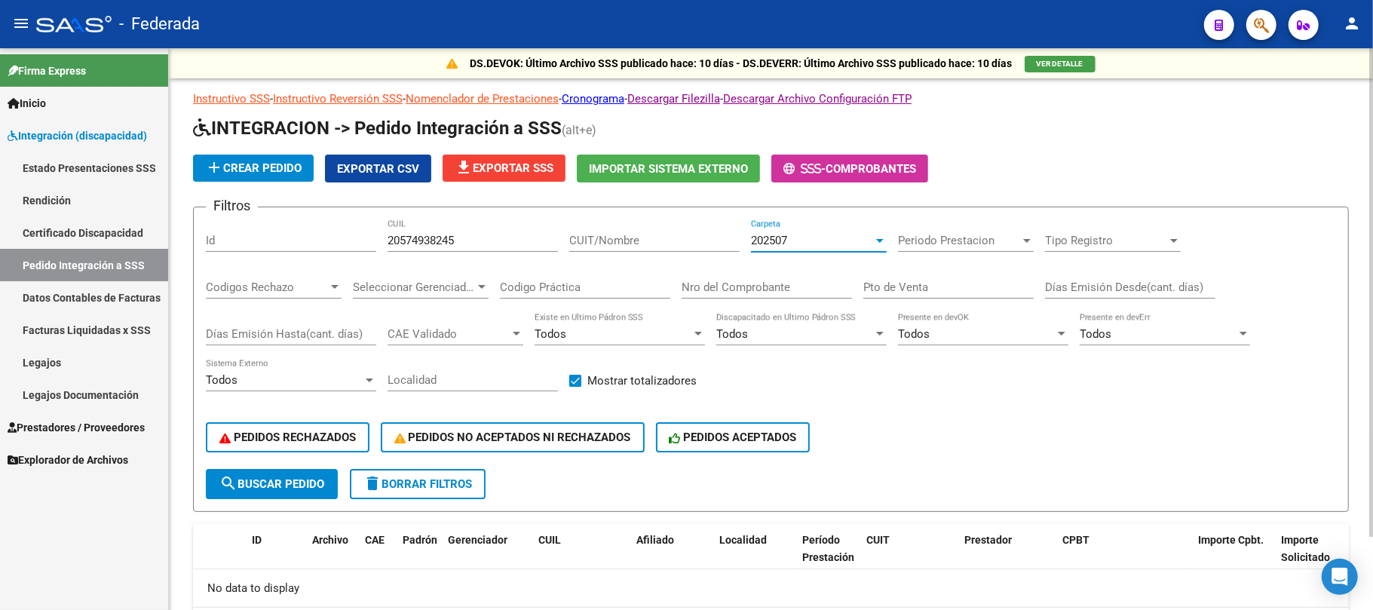
scroll to position [49, 0]
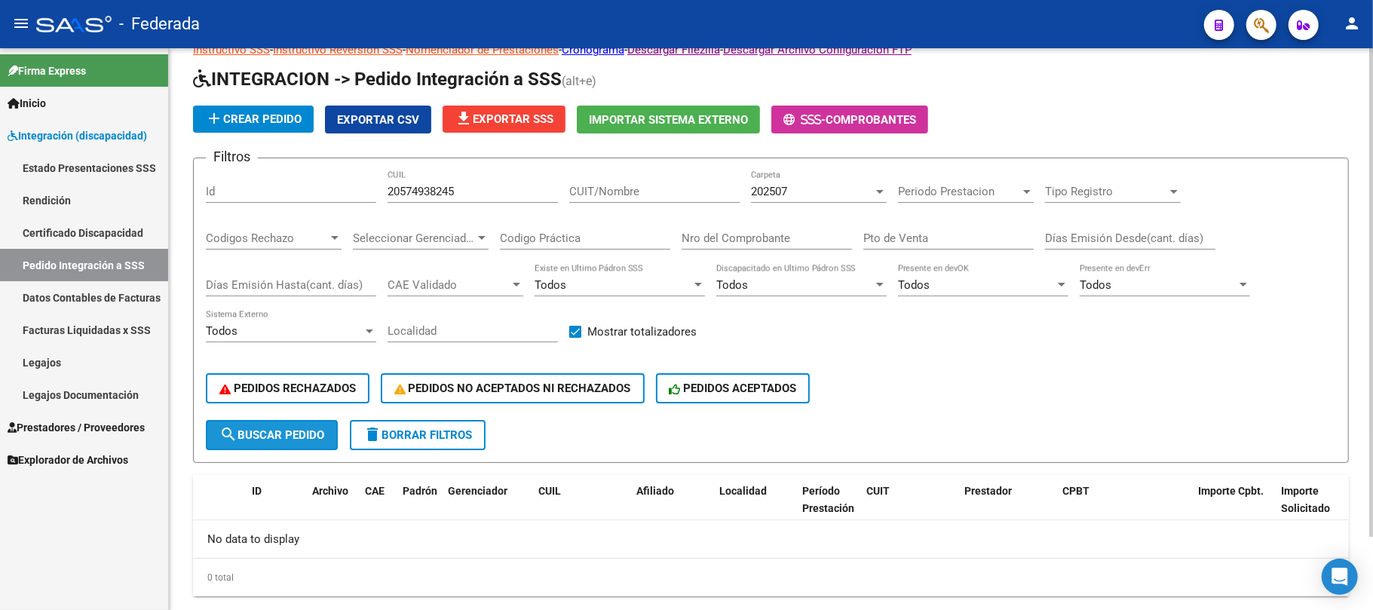
click at [311, 428] on span "search Buscar Pedido" at bounding box center [271, 435] width 105 height 14
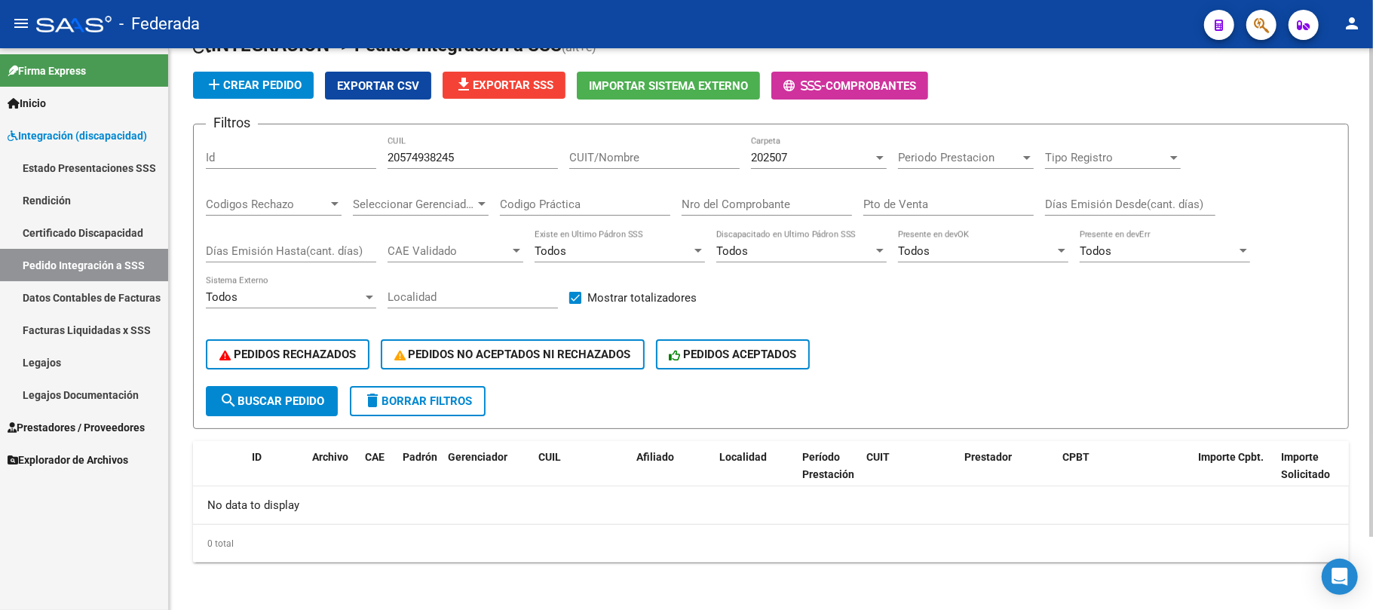
click at [797, 158] on div "202507" at bounding box center [812, 158] width 122 height 14
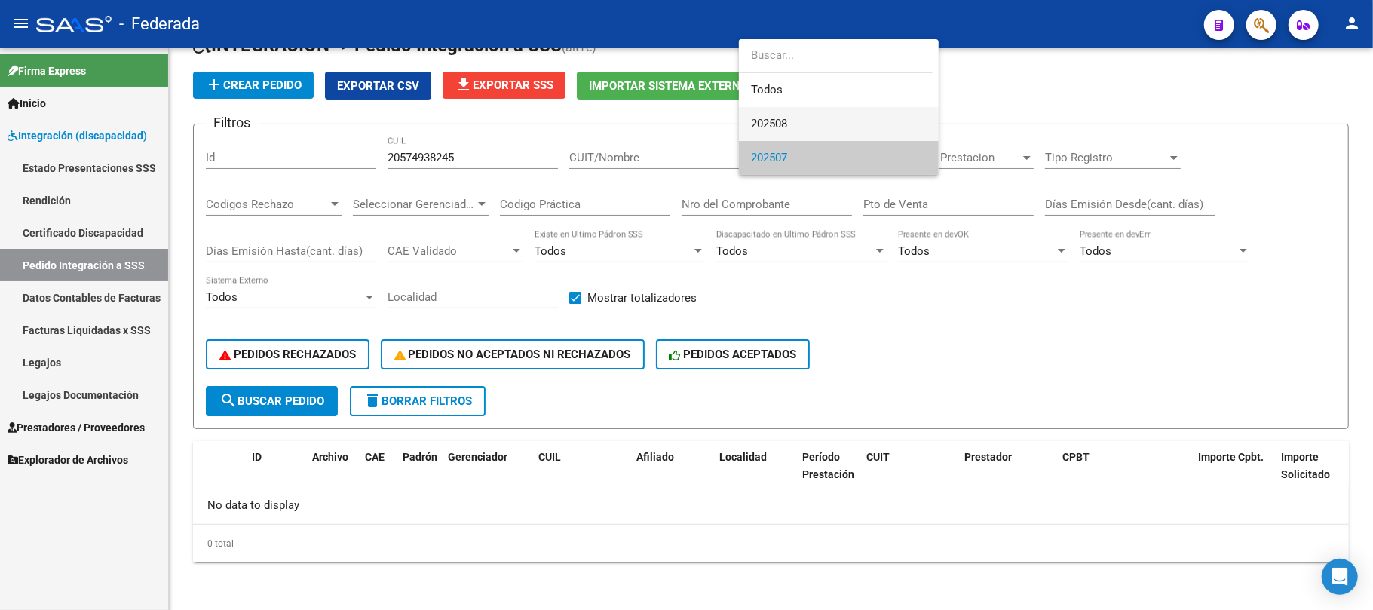
click at [790, 128] on span "202508" at bounding box center [839, 124] width 176 height 34
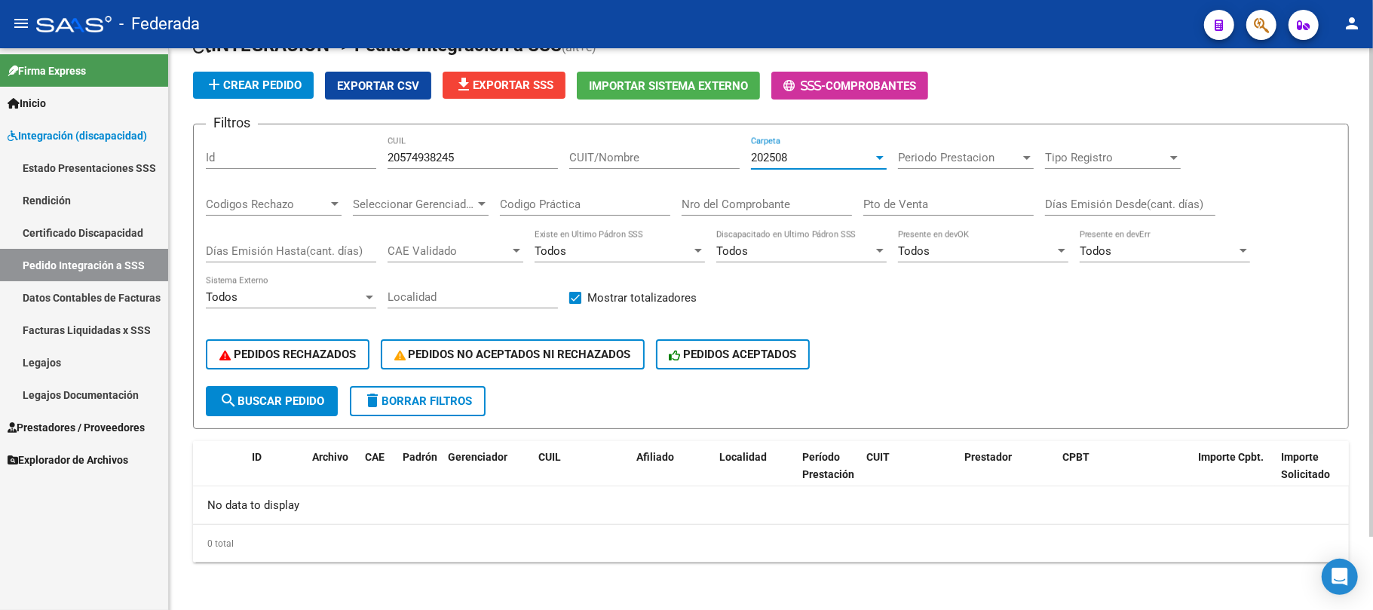
click at [449, 158] on input "20574938245" at bounding box center [473, 158] width 170 height 14
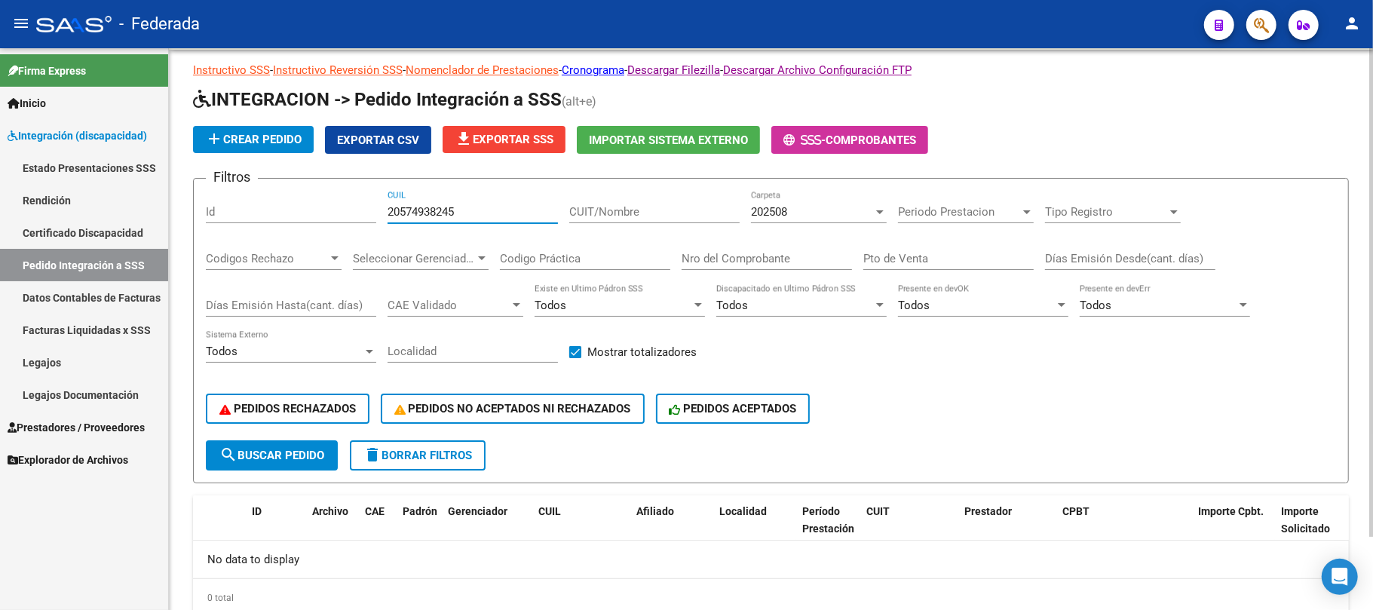
scroll to position [0, 0]
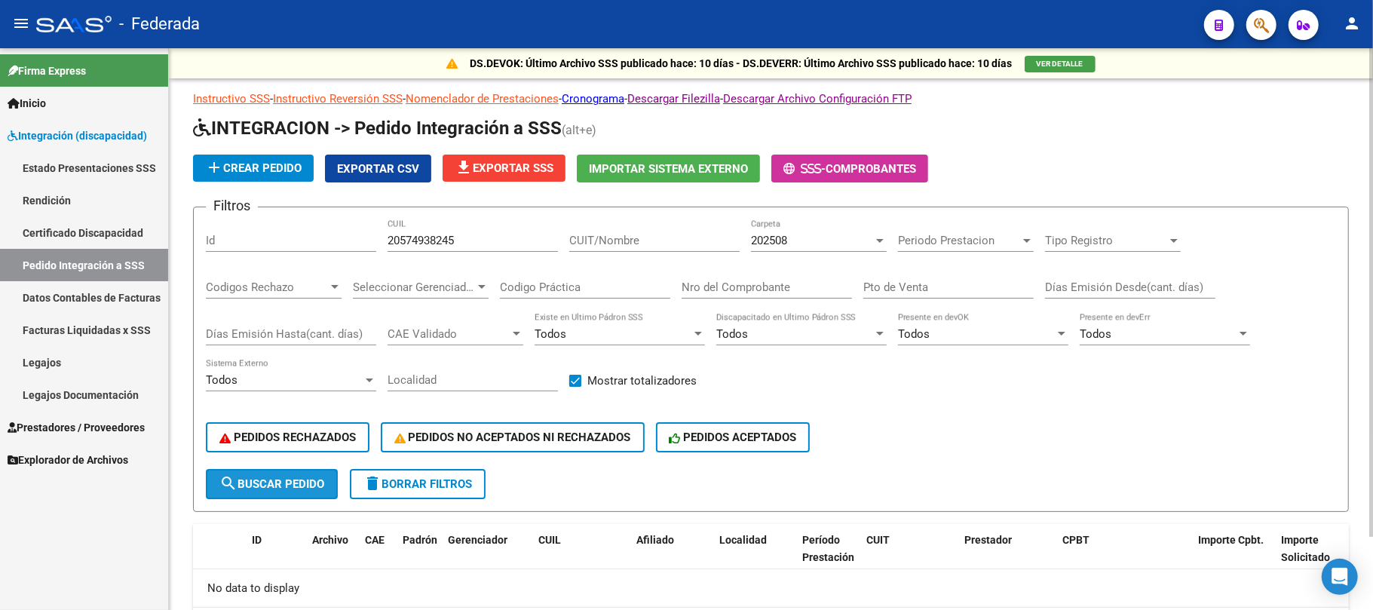
click at [290, 492] on button "search Buscar Pedido" at bounding box center [272, 484] width 132 height 30
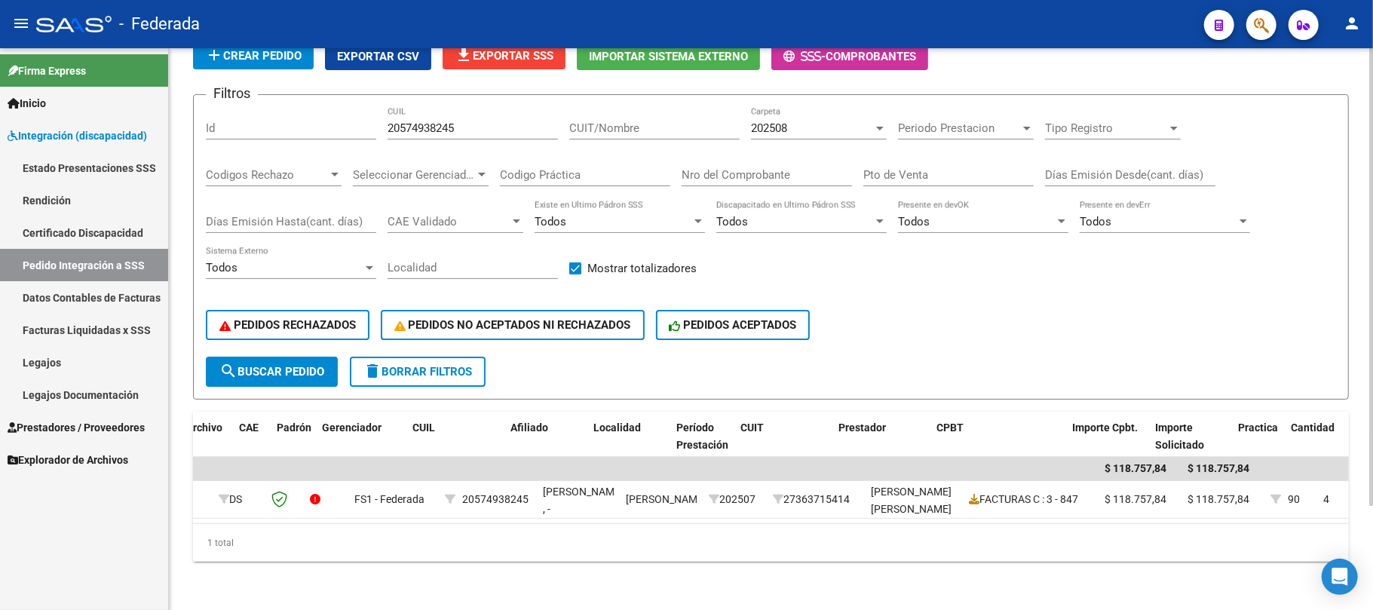
scroll to position [0, 125]
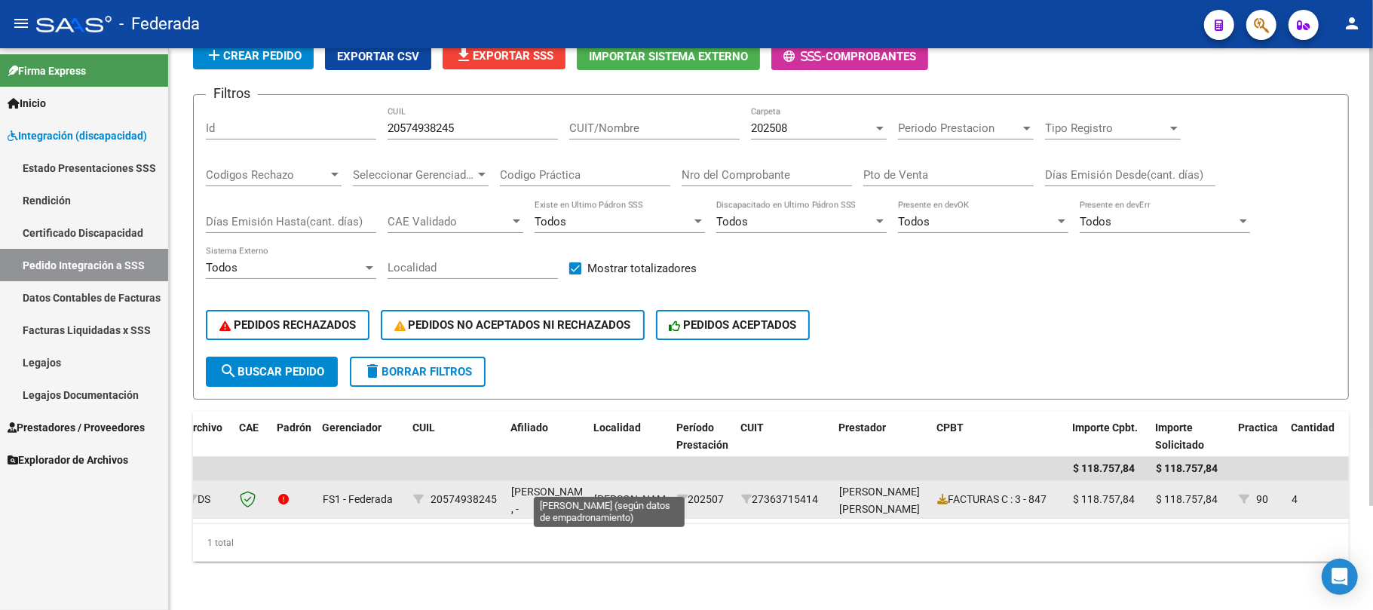
click at [618, 493] on span "[PERSON_NAME]" at bounding box center [634, 499] width 81 height 12
click at [608, 492] on div "[PERSON_NAME]" at bounding box center [629, 499] width 71 height 17
click at [608, 493] on span "[PERSON_NAME]" at bounding box center [634, 499] width 81 height 12
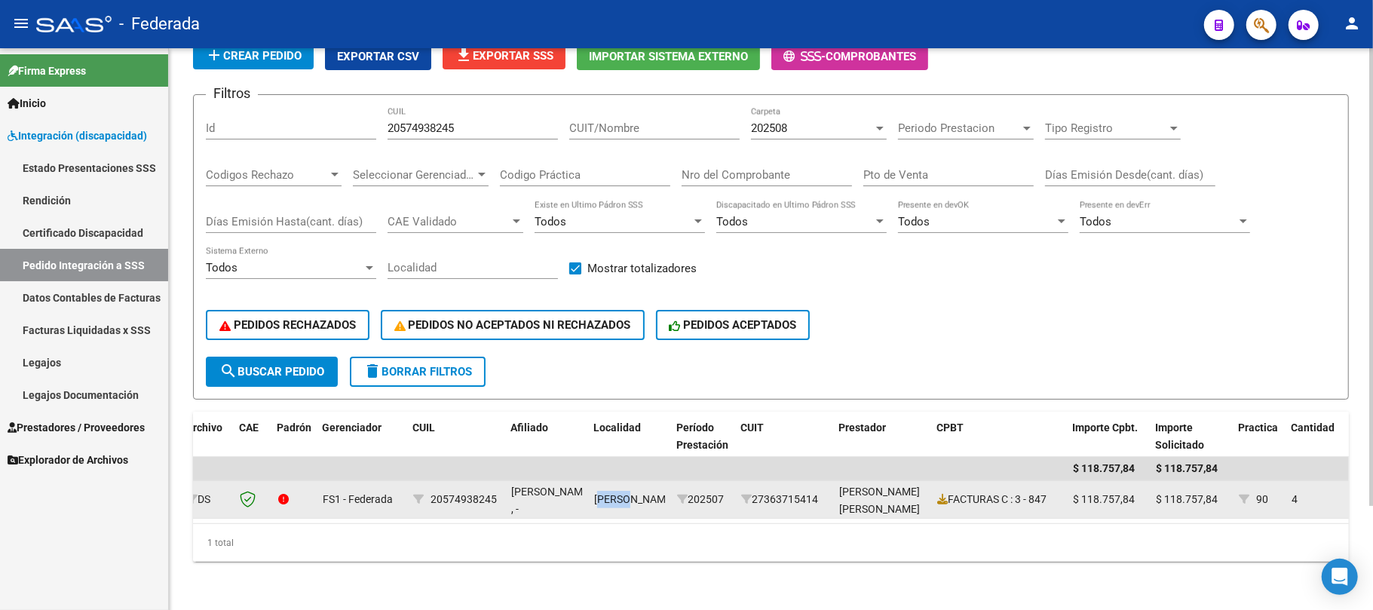
click at [608, 493] on span "[PERSON_NAME]" at bounding box center [634, 499] width 81 height 12
copy span "[PERSON_NAME]"
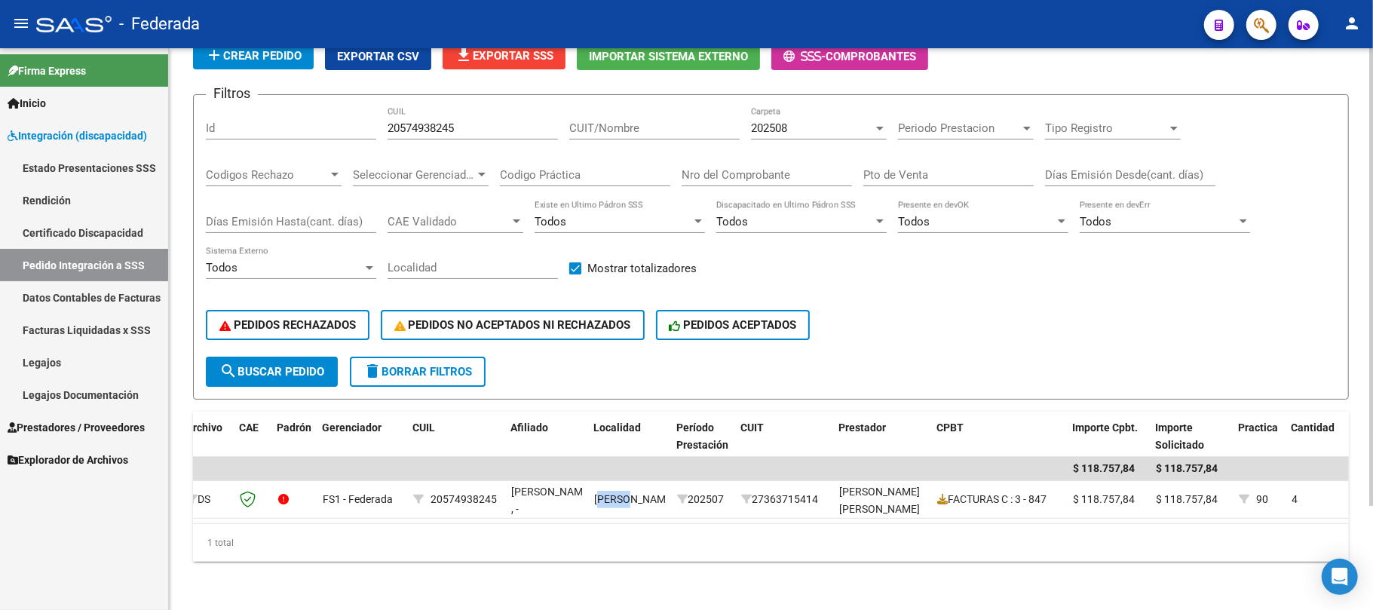
click at [309, 357] on button "search Buscar Pedido" at bounding box center [272, 372] width 132 height 30
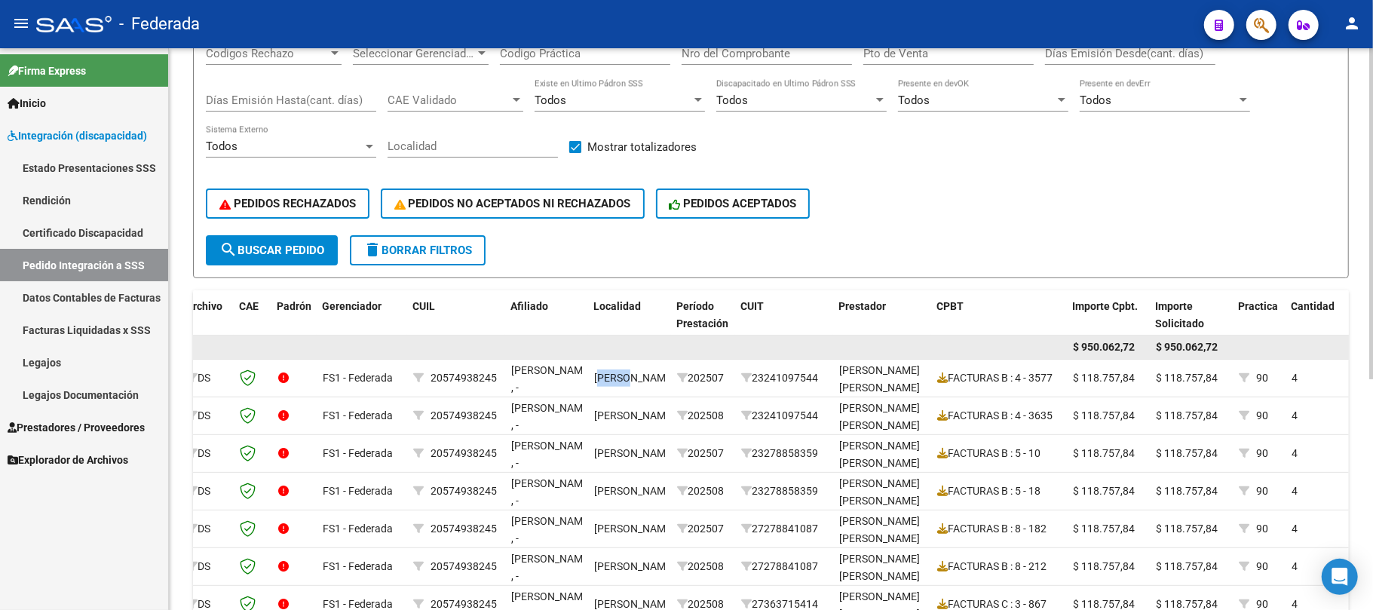
scroll to position [127, 0]
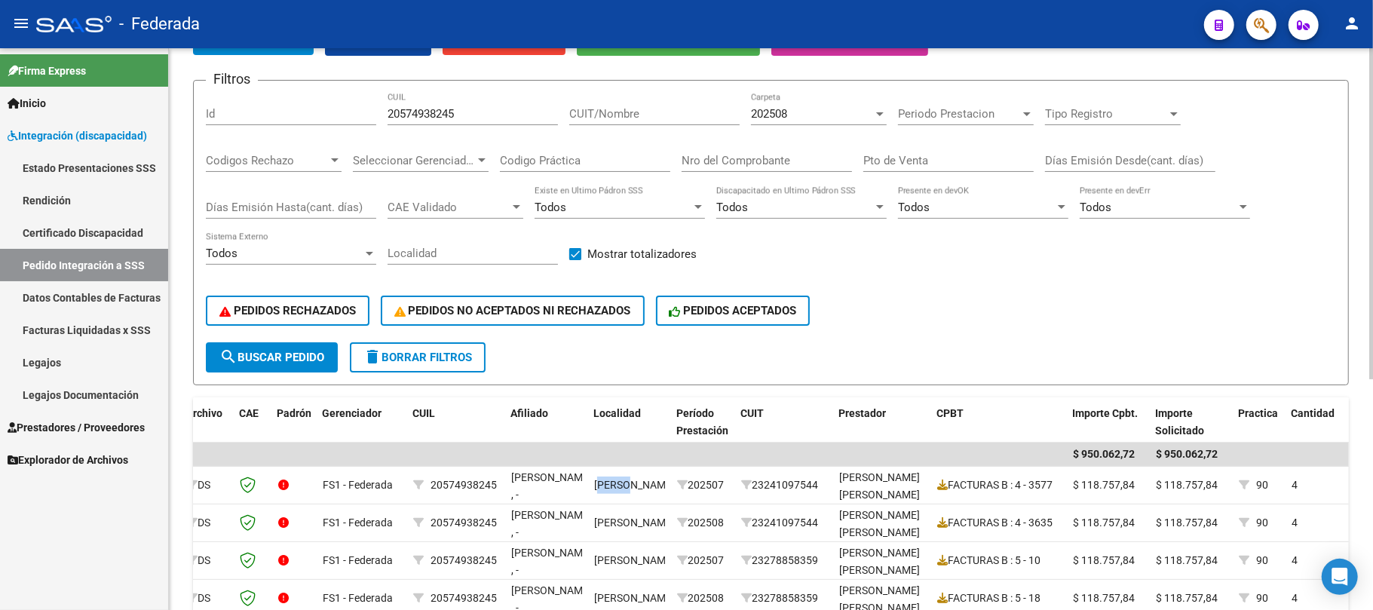
click at [460, 113] on input "20574938245" at bounding box center [473, 114] width 170 height 14
click at [450, 104] on div "20574938245 CUIL" at bounding box center [473, 109] width 170 height 32
click at [452, 109] on input "20574938245" at bounding box center [473, 114] width 170 height 14
click at [443, 119] on input "20574938245" at bounding box center [473, 114] width 170 height 14
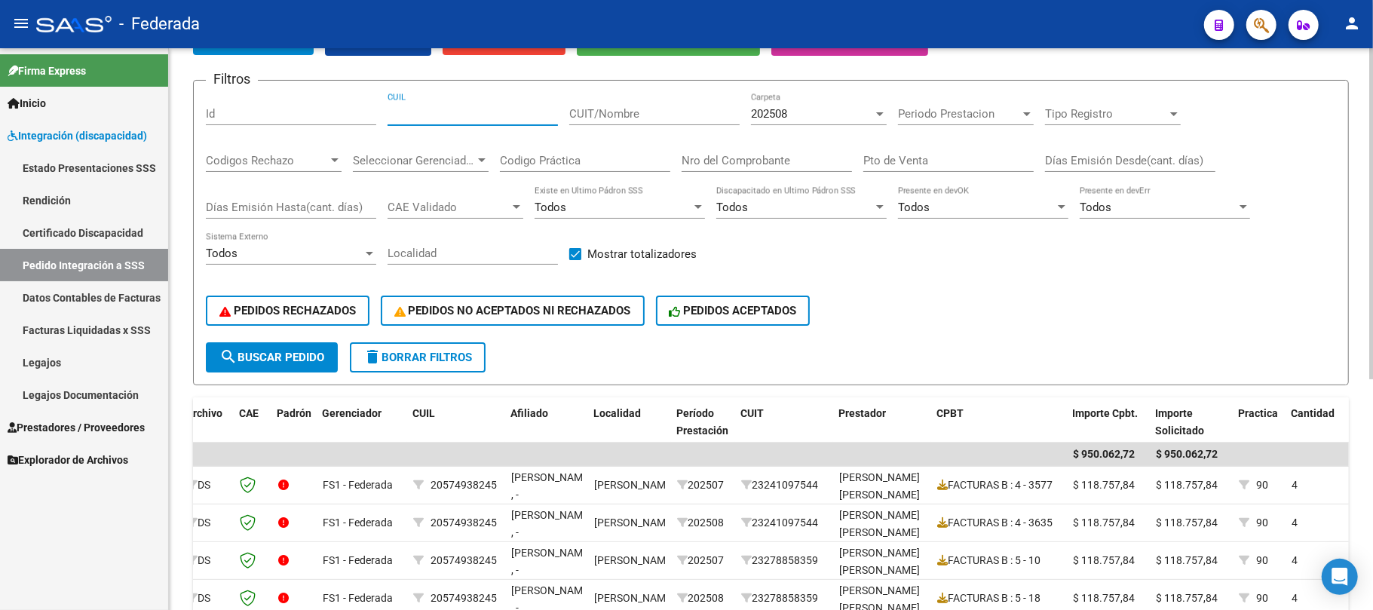
click at [317, 353] on span "search Buscar Pedido" at bounding box center [271, 358] width 105 height 14
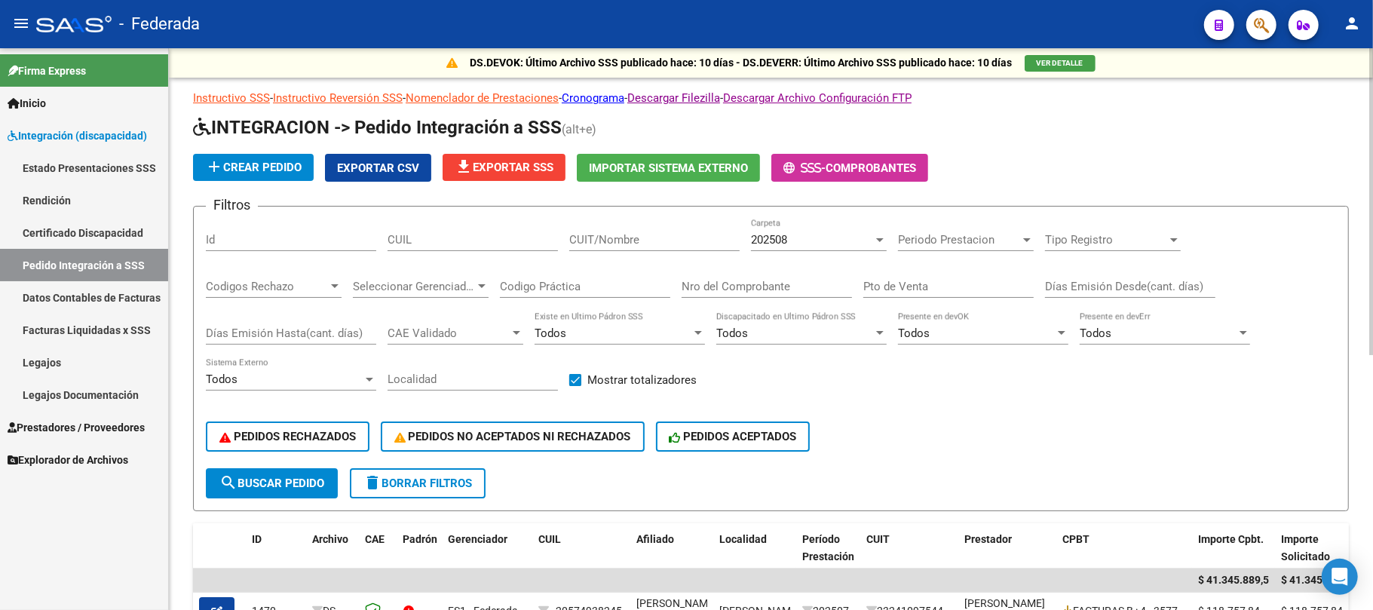
scroll to position [0, 0]
click at [317, 483] on span "search Buscar Pedido" at bounding box center [271, 484] width 105 height 14
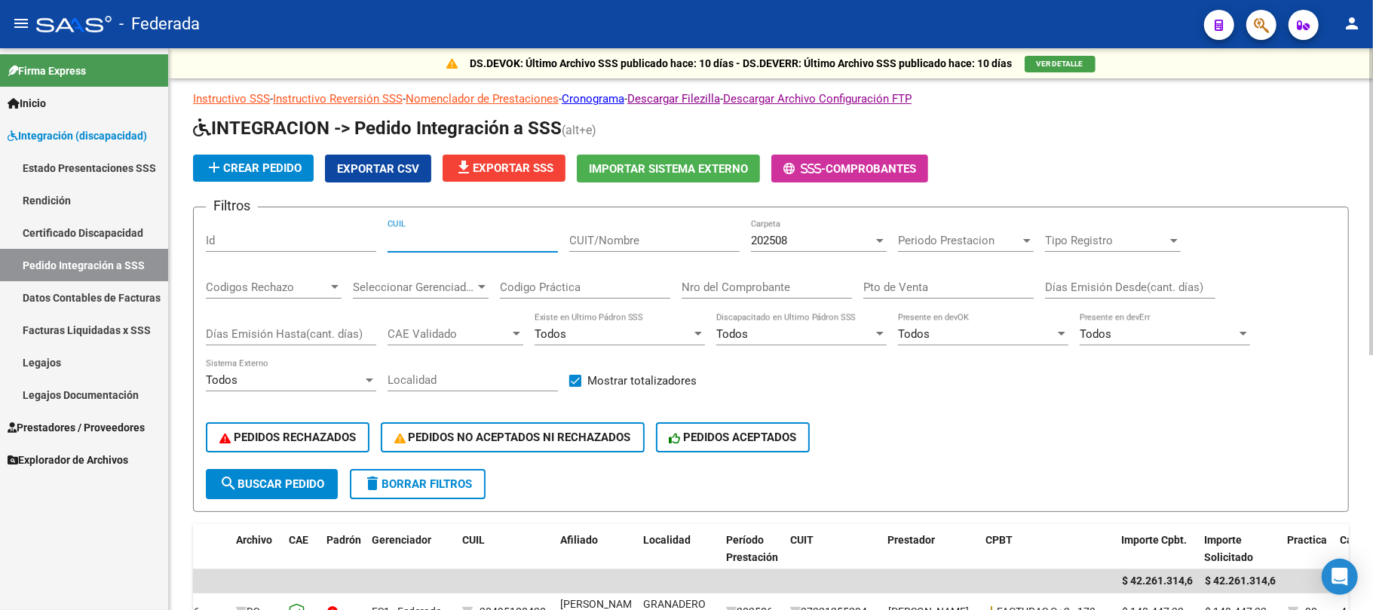
click at [507, 240] on input "CUIL" at bounding box center [473, 241] width 170 height 14
paste input "20483313919"
click at [320, 483] on span "search Buscar Pedido" at bounding box center [271, 484] width 105 height 14
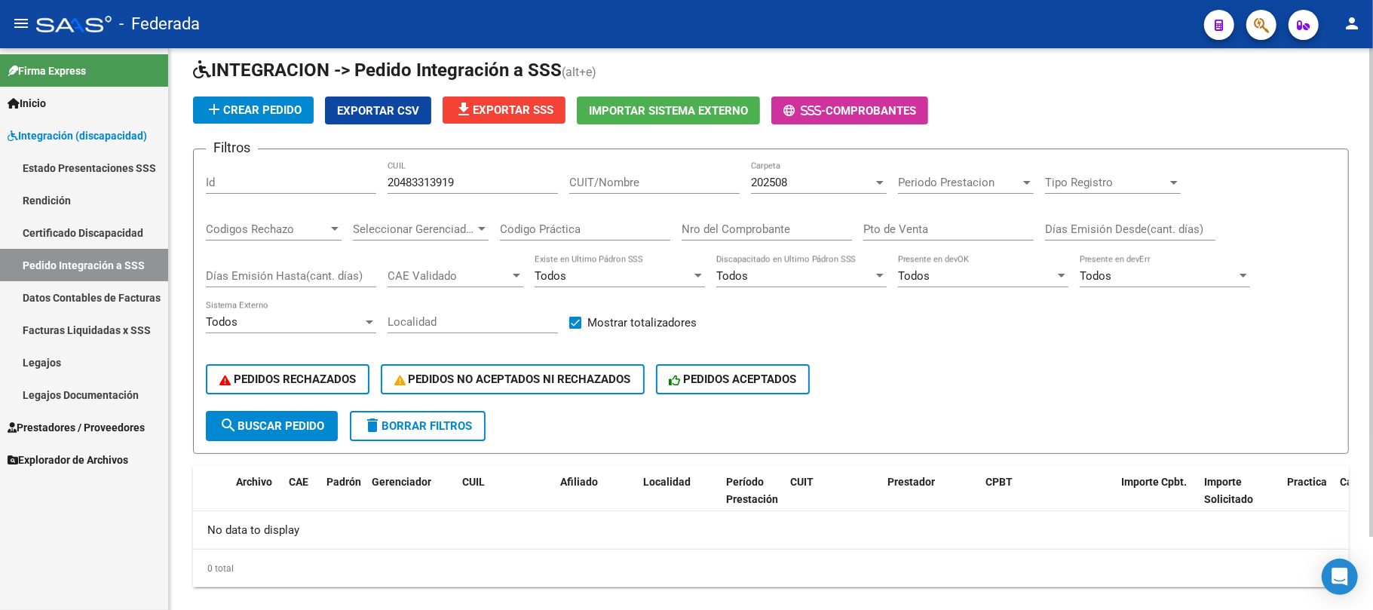
scroll to position [83, 0]
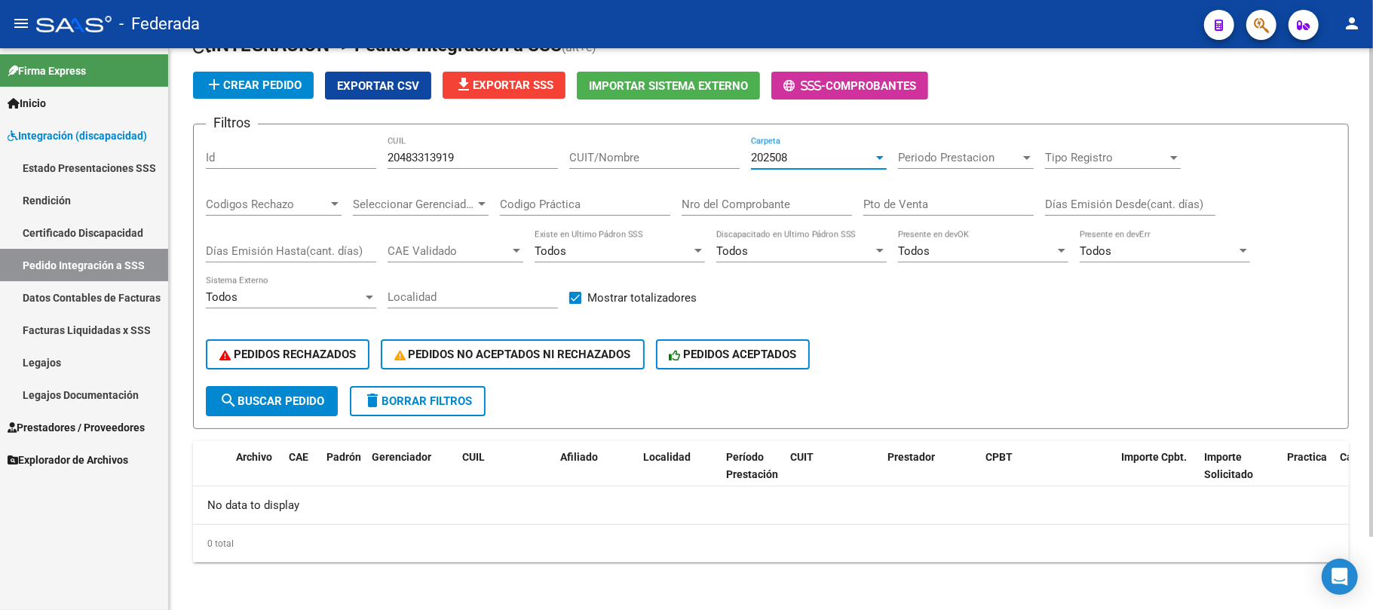
click at [807, 157] on div "202508" at bounding box center [812, 158] width 122 height 14
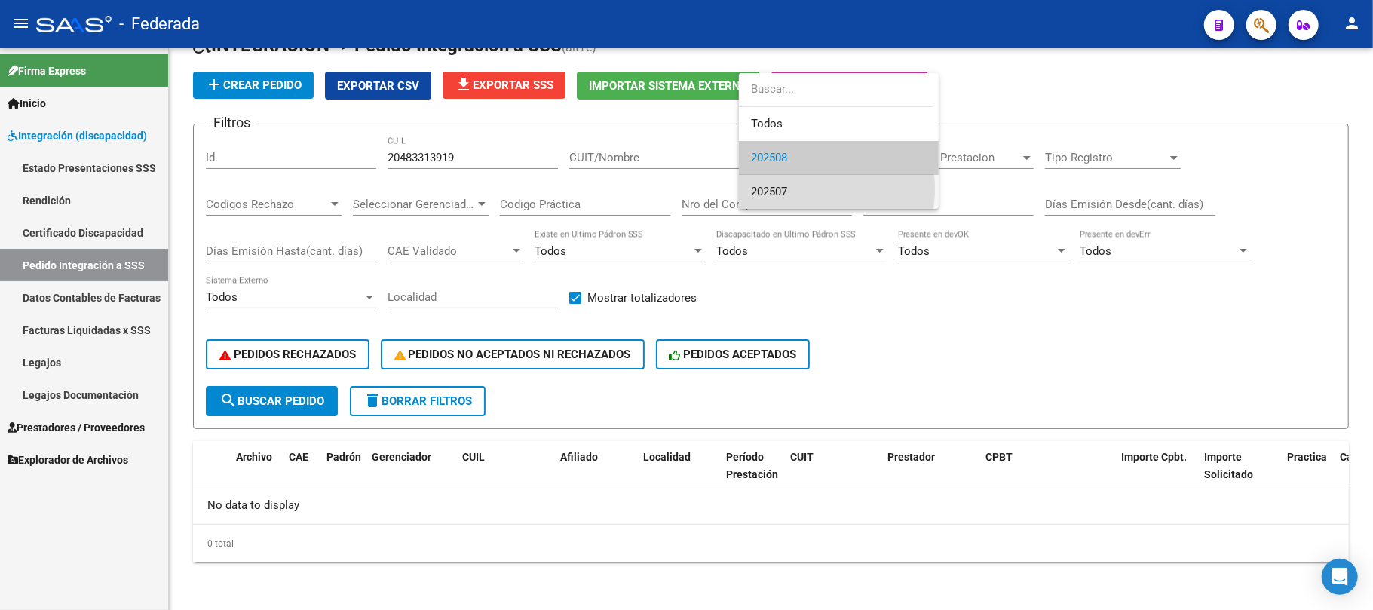
click at [791, 188] on span "202507" at bounding box center [839, 192] width 176 height 34
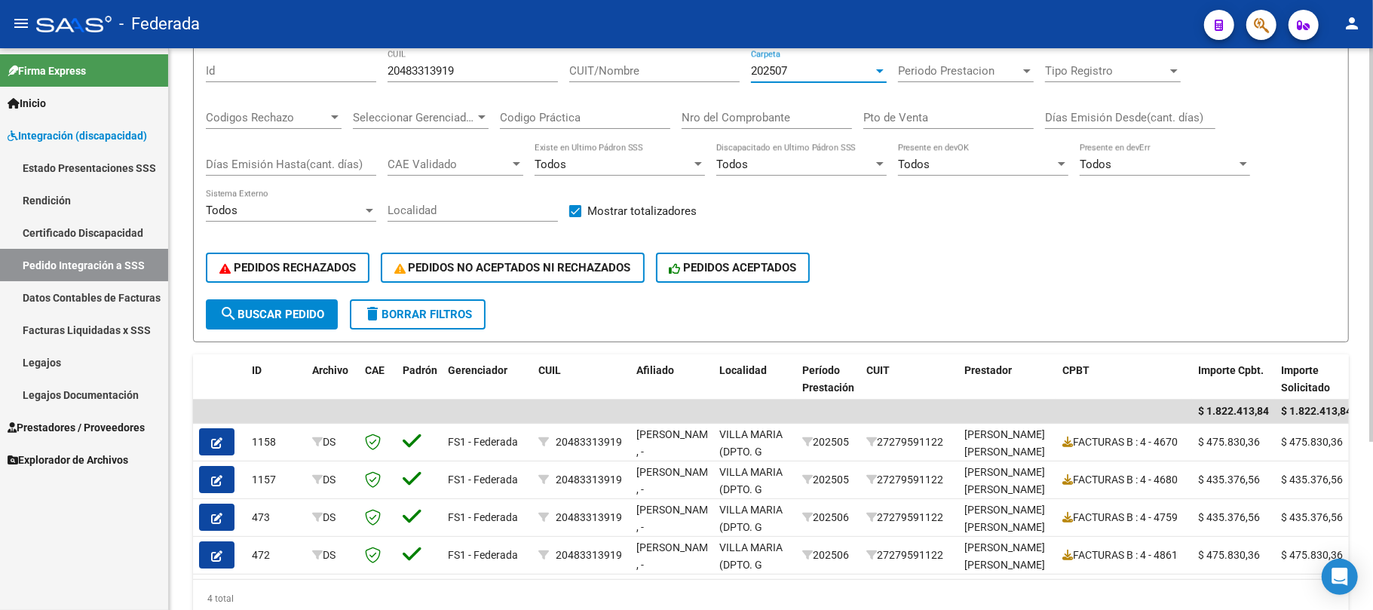
scroll to position [139, 0]
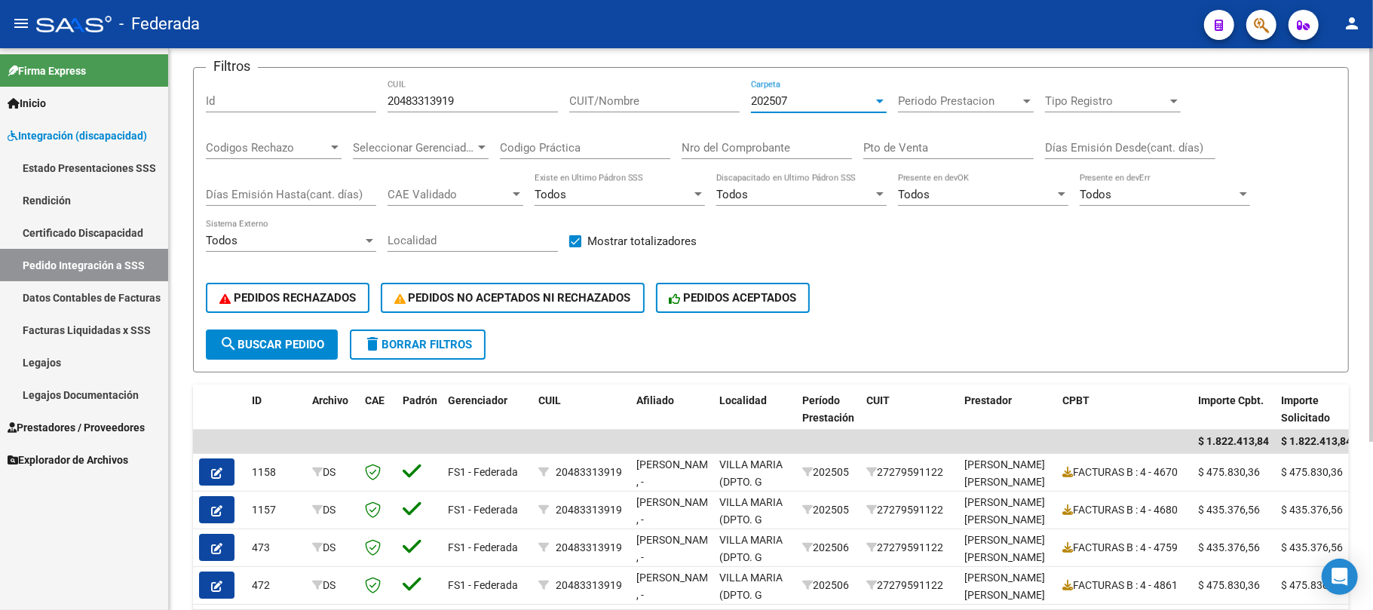
click at [802, 103] on div "202507" at bounding box center [812, 101] width 122 height 14
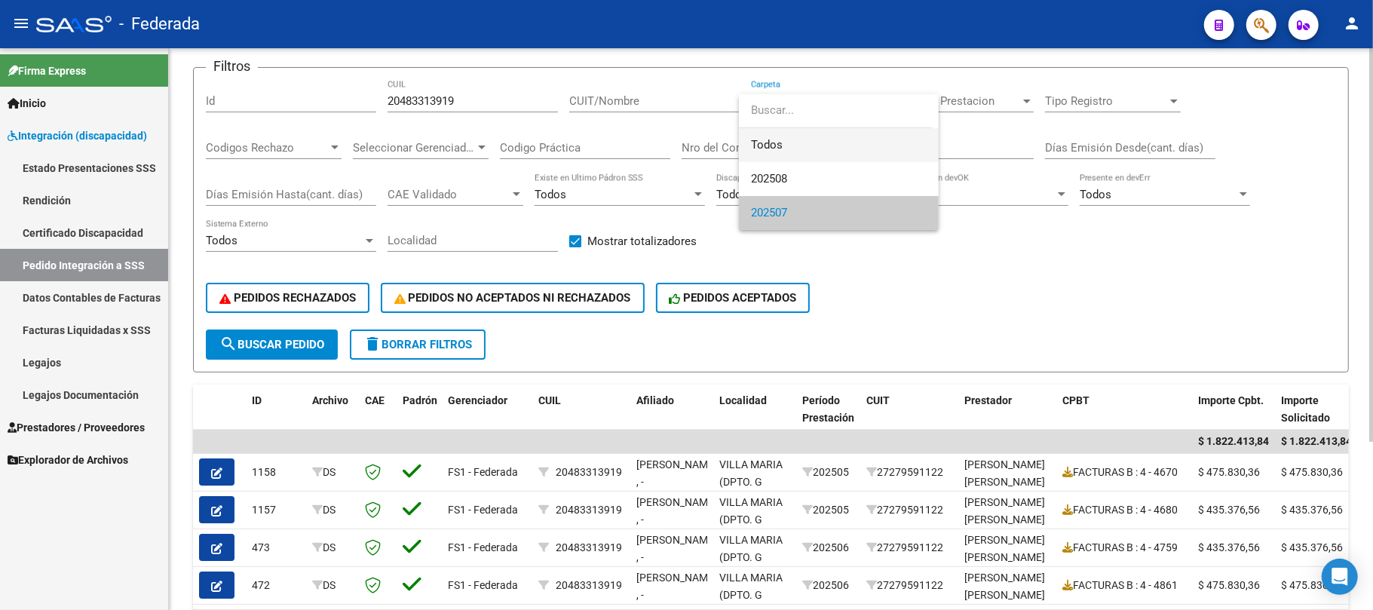
click at [772, 146] on span "Todos" at bounding box center [839, 145] width 176 height 34
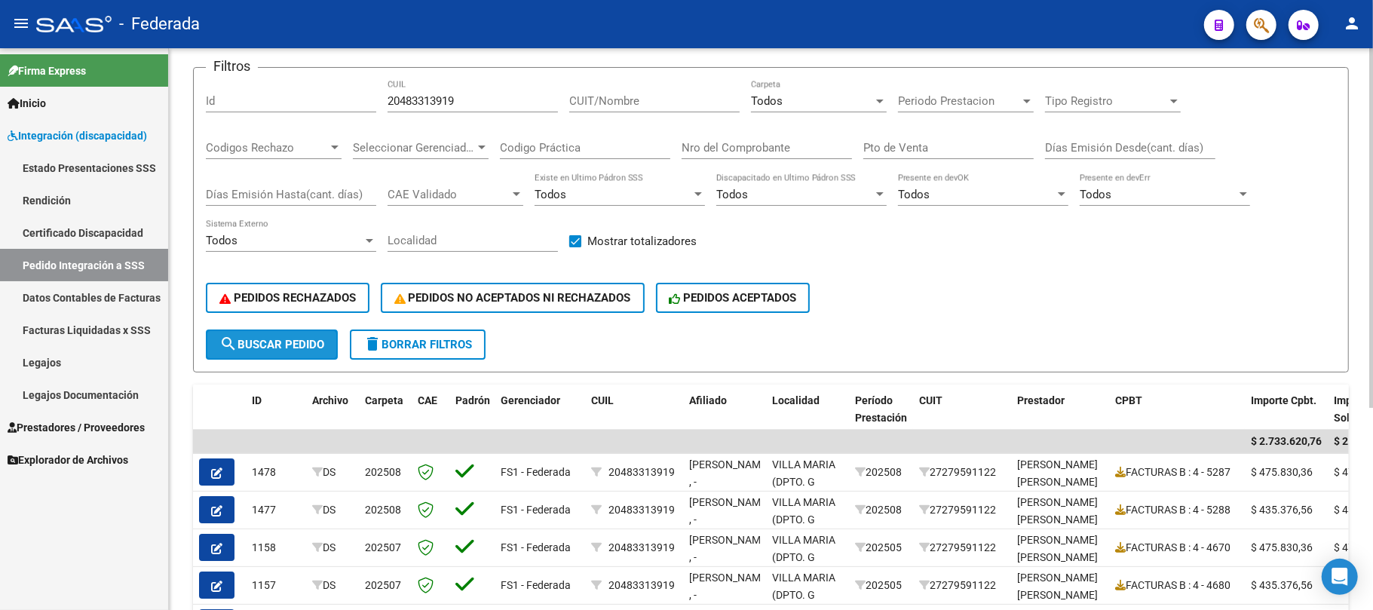
click at [314, 348] on span "search Buscar Pedido" at bounding box center [271, 345] width 105 height 14
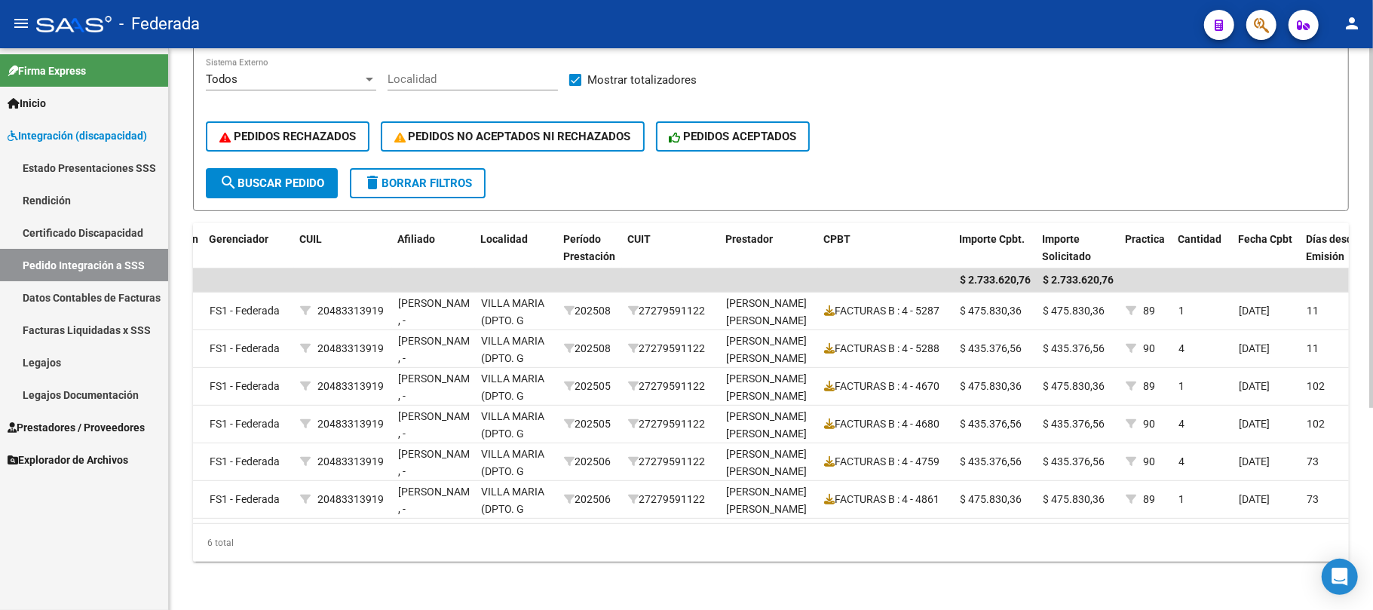
scroll to position [0, 218]
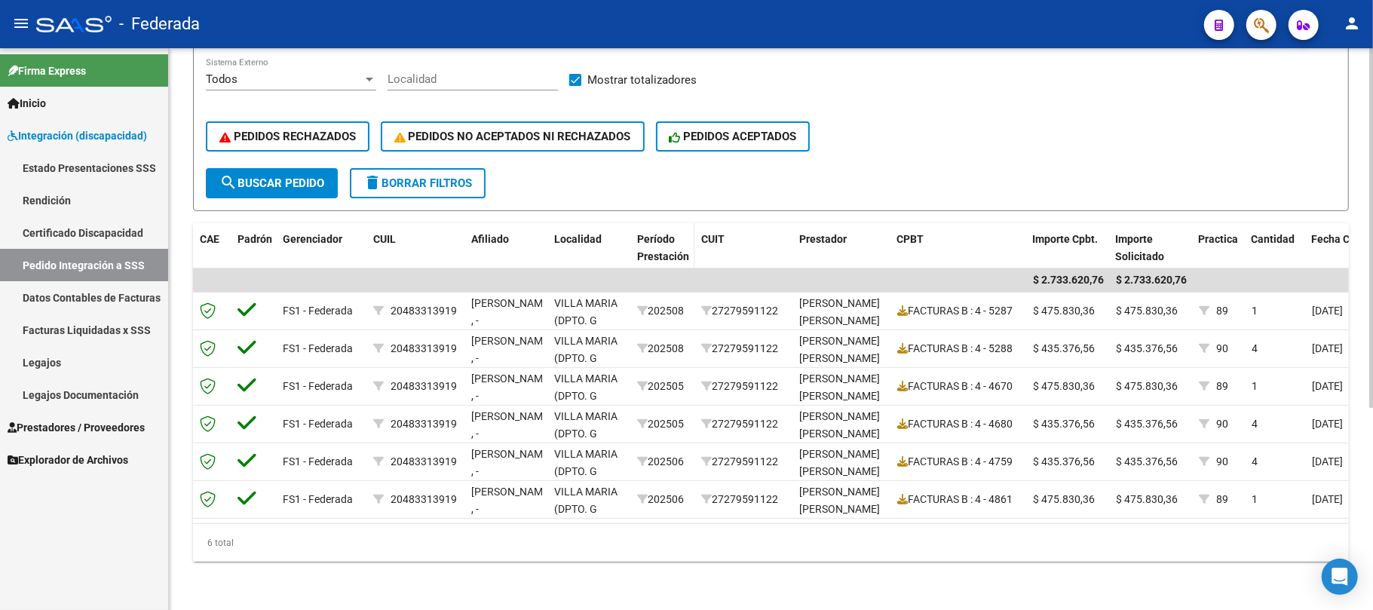
click at [667, 233] on span "Período Prestación" at bounding box center [663, 247] width 52 height 29
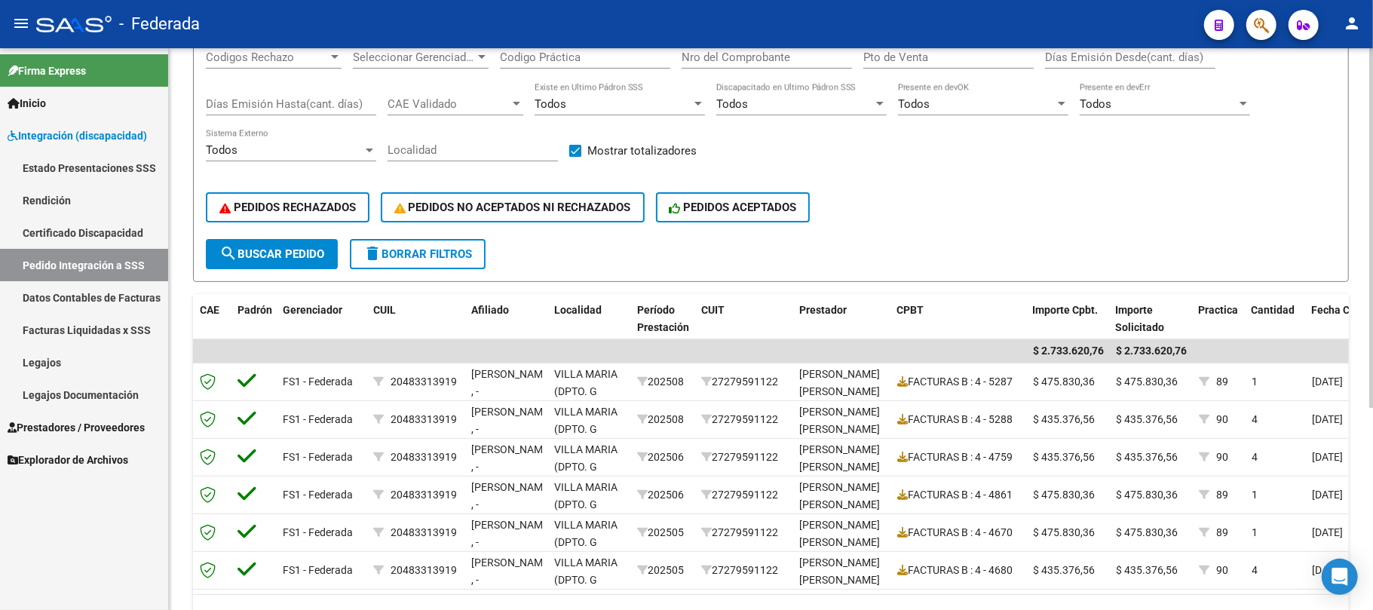
scroll to position [115, 0]
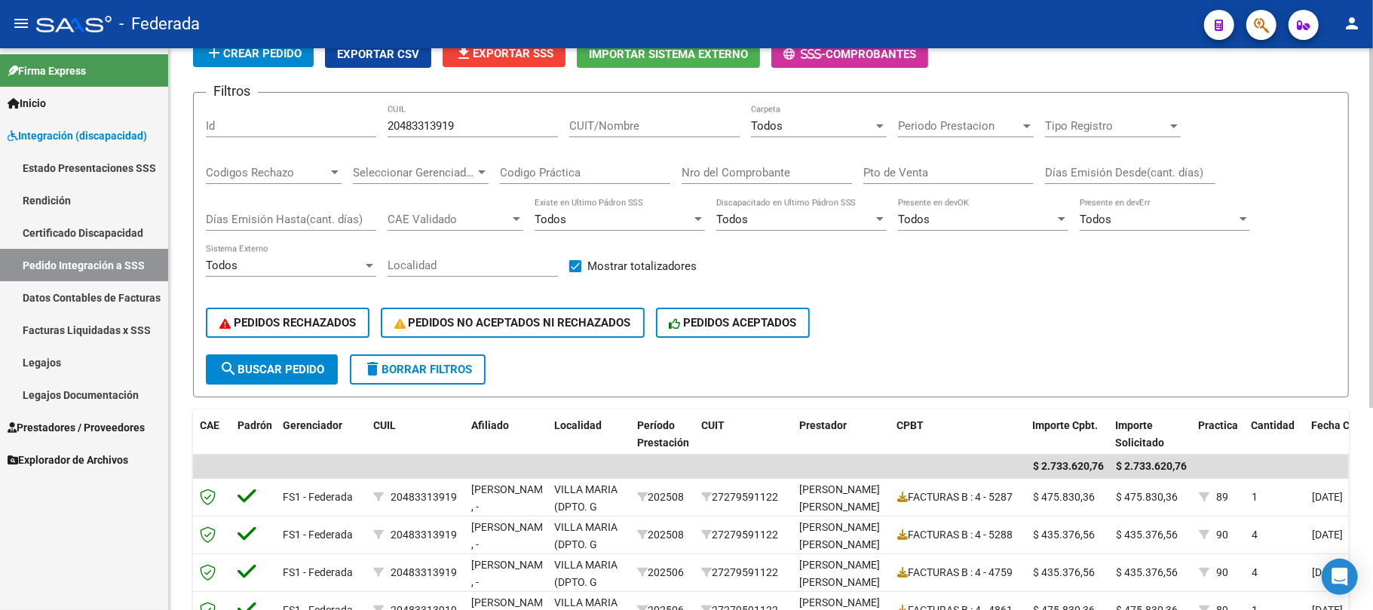
click at [433, 127] on input "20483313919" at bounding box center [473, 126] width 170 height 14
paste input "7595642987"
type input "27595642987"
click at [315, 369] on span "search Buscar Pedido" at bounding box center [271, 370] width 105 height 14
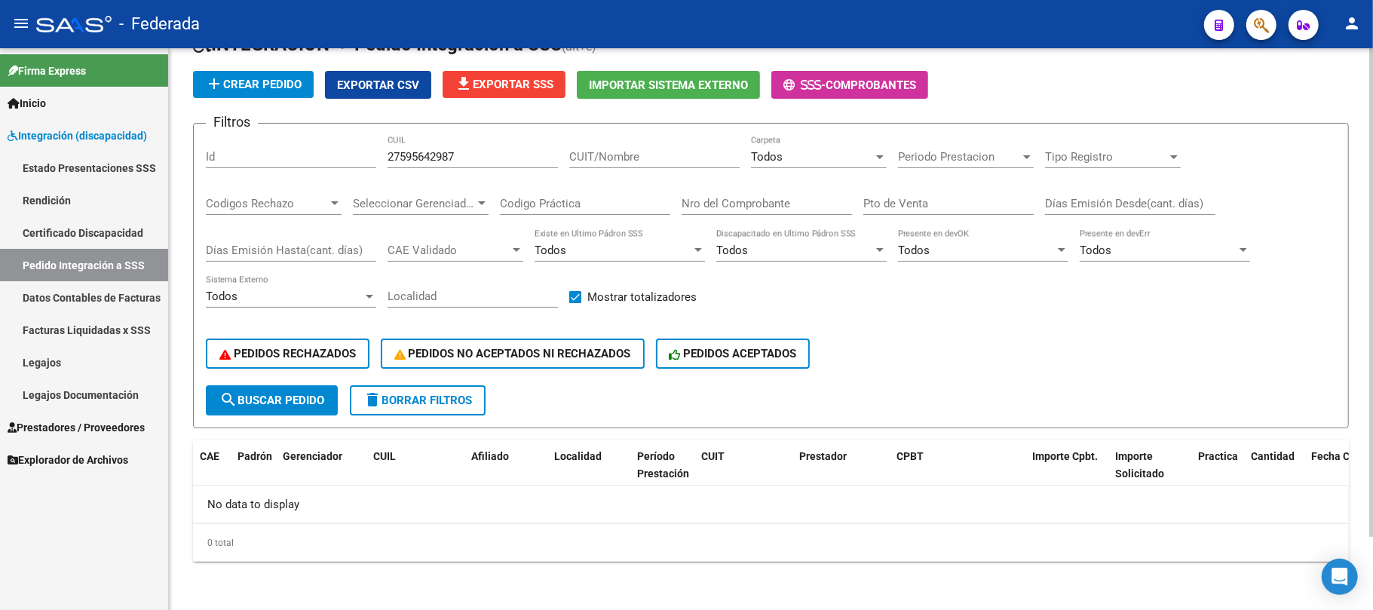
scroll to position [83, 0]
click at [866, 163] on div "Todos" at bounding box center [812, 158] width 122 height 14
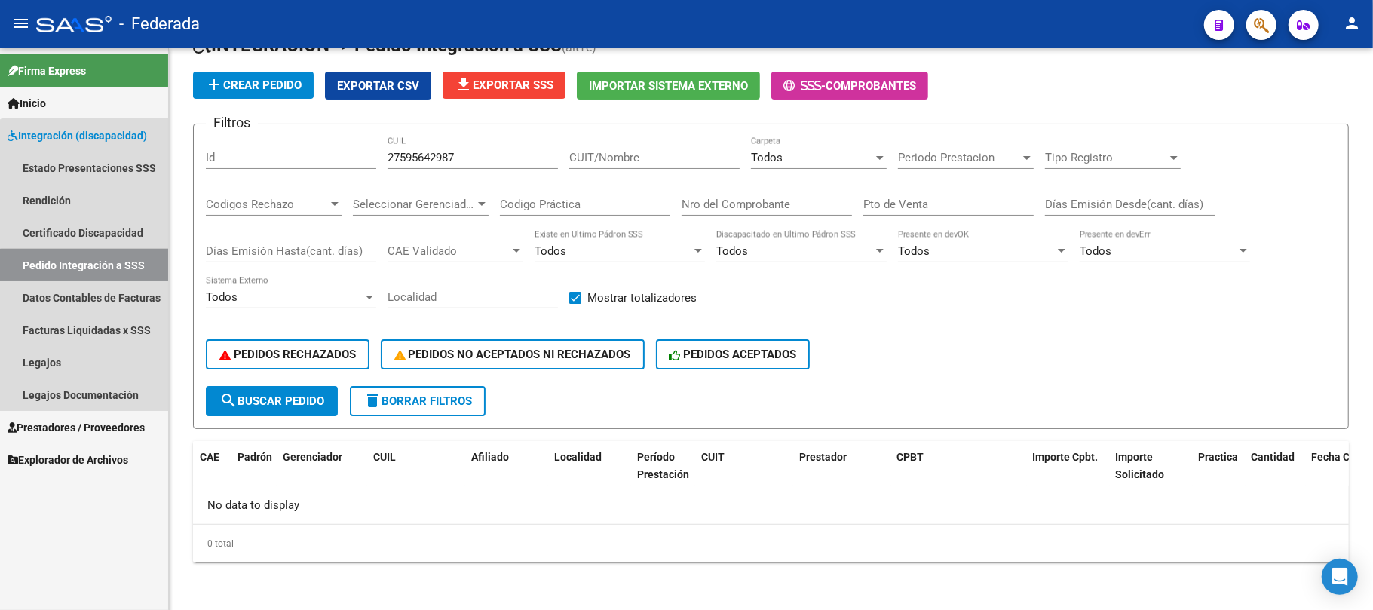
click at [106, 267] on link "Pedido Integración a SSS" at bounding box center [84, 265] width 168 height 32
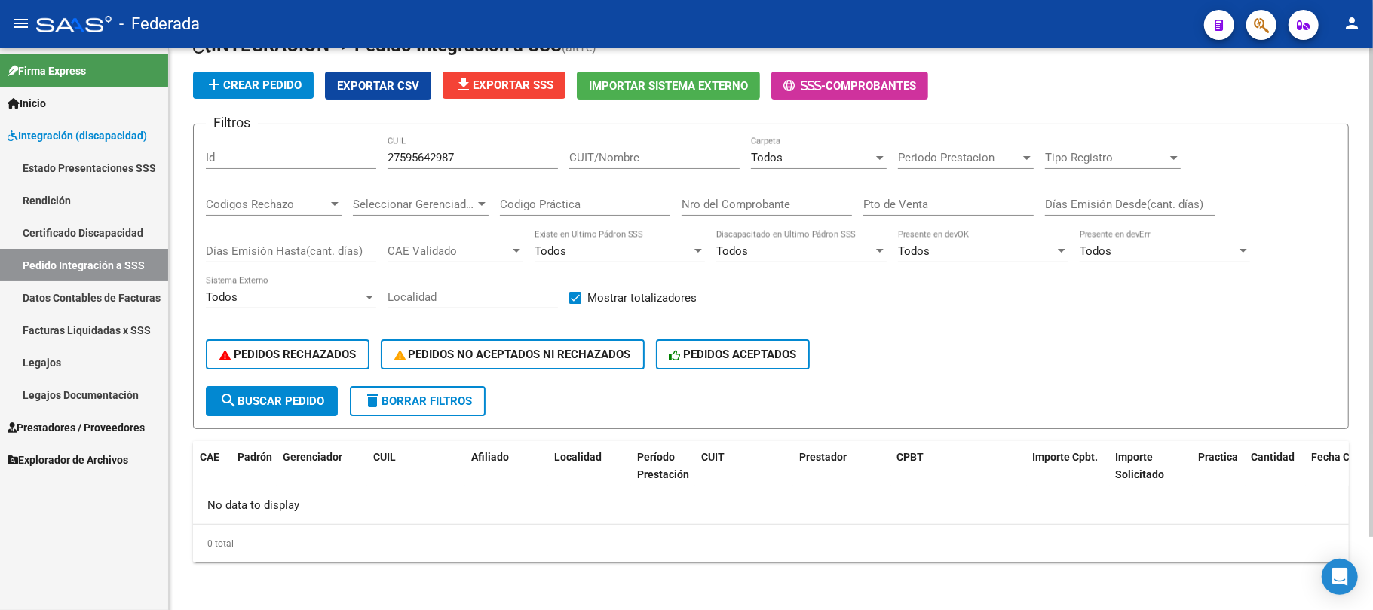
click at [453, 407] on button "delete Borrar Filtros" at bounding box center [418, 401] width 136 height 30
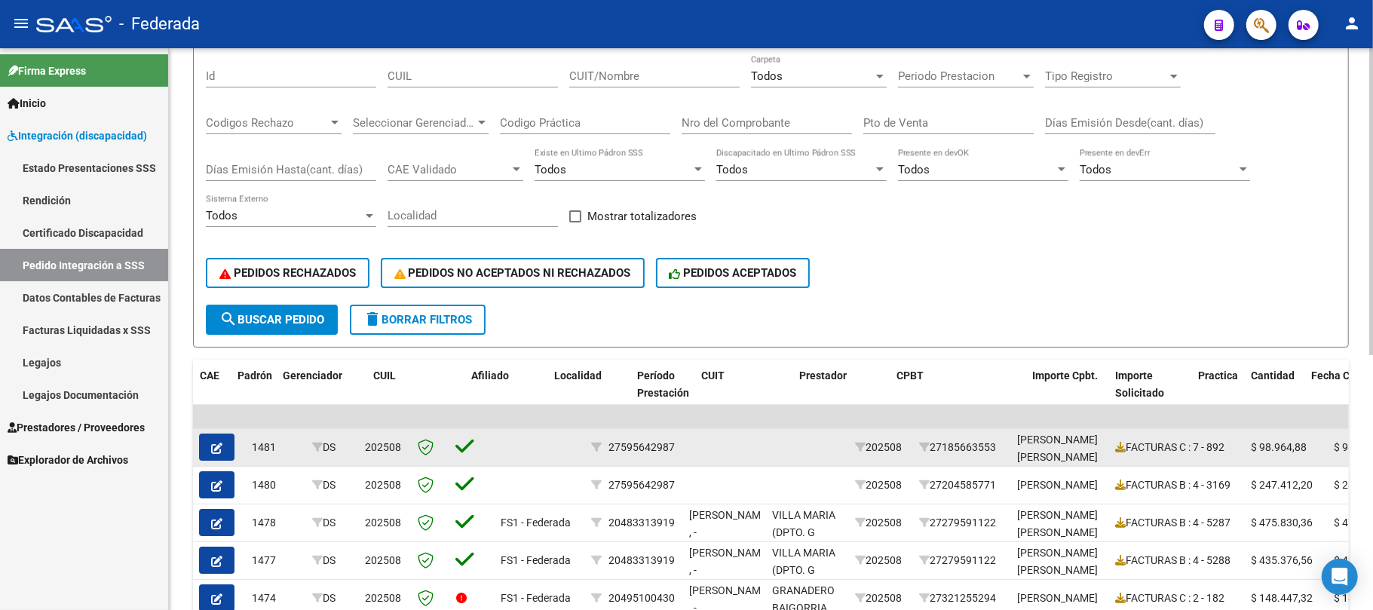
scroll to position [0, 0]
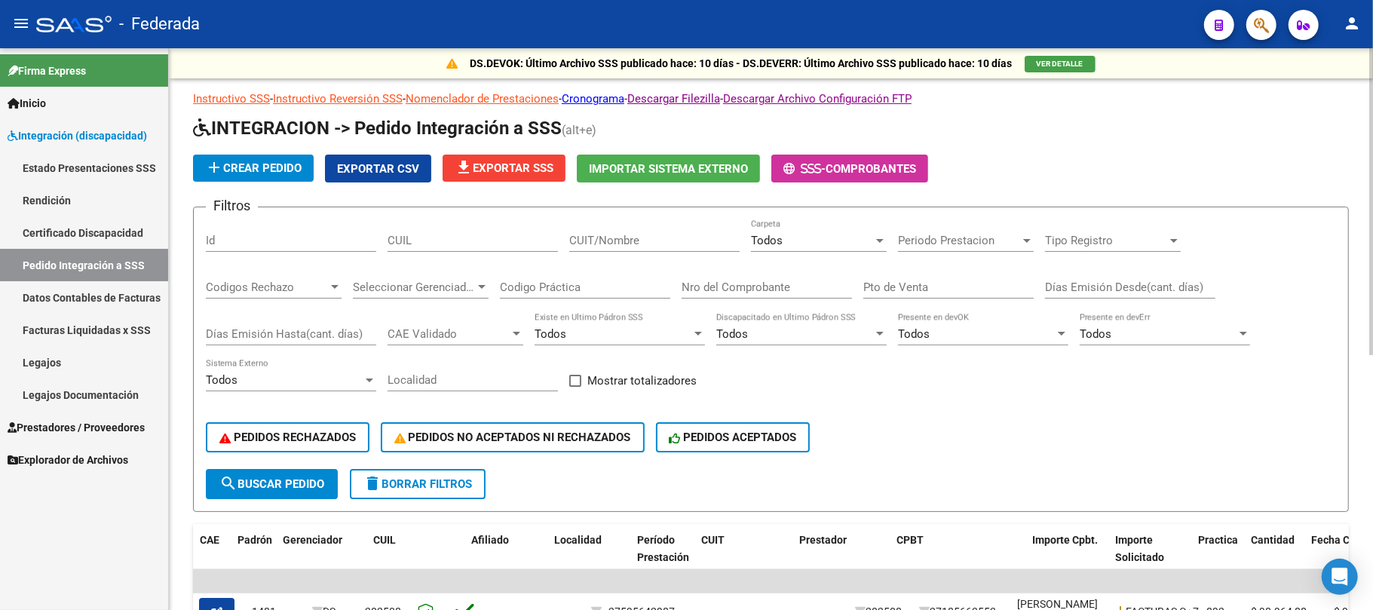
click at [780, 236] on span "Todos" at bounding box center [767, 241] width 32 height 14
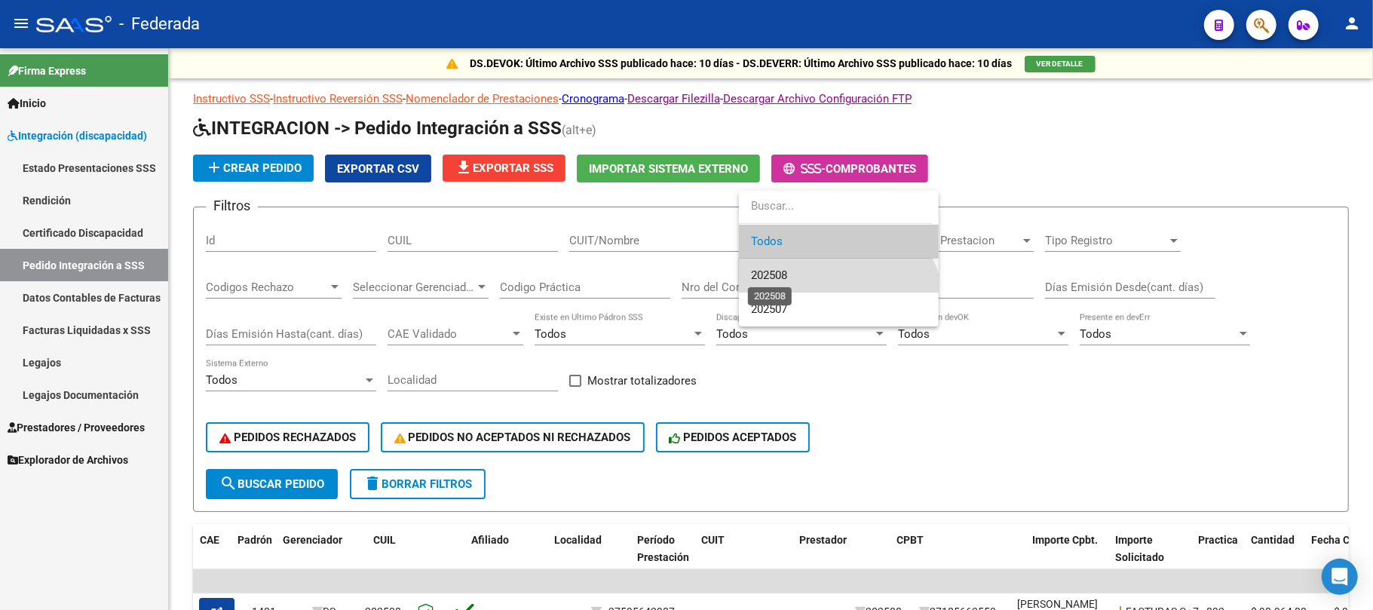
click at [765, 268] on span "202508" at bounding box center [769, 275] width 36 height 14
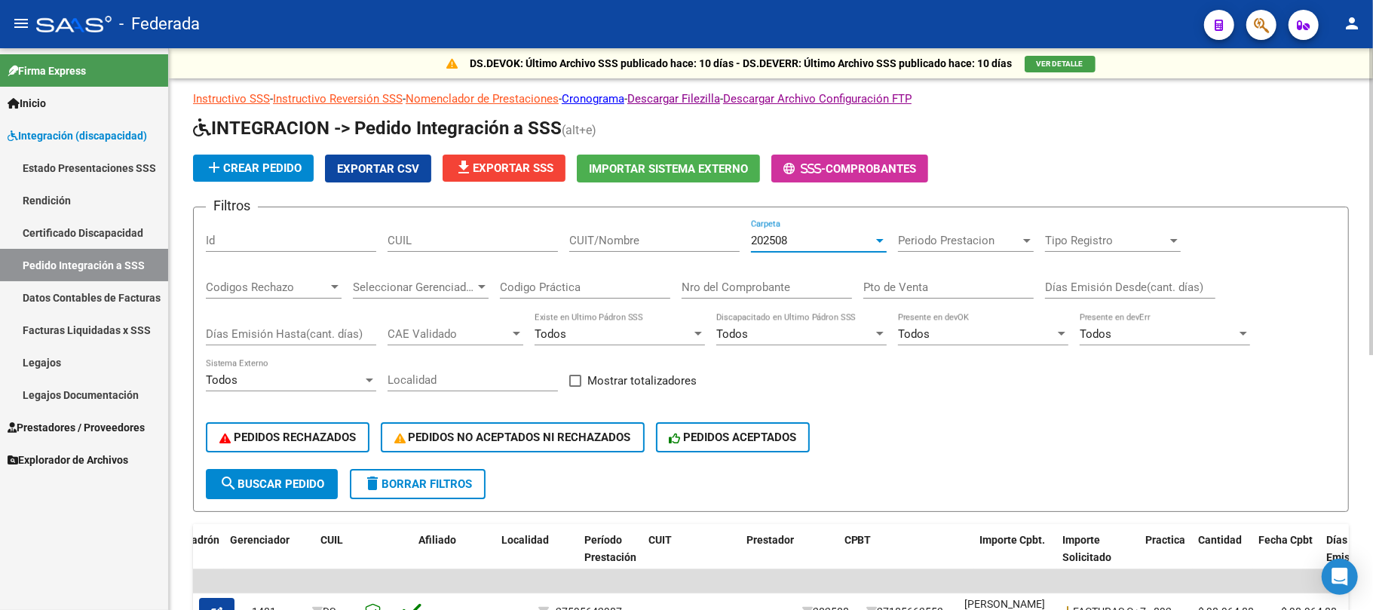
click at [573, 383] on span at bounding box center [575, 381] width 12 height 12
click at [575, 387] on input "Mostrar totalizadores" at bounding box center [575, 387] width 1 height 1
checkbox input "true"
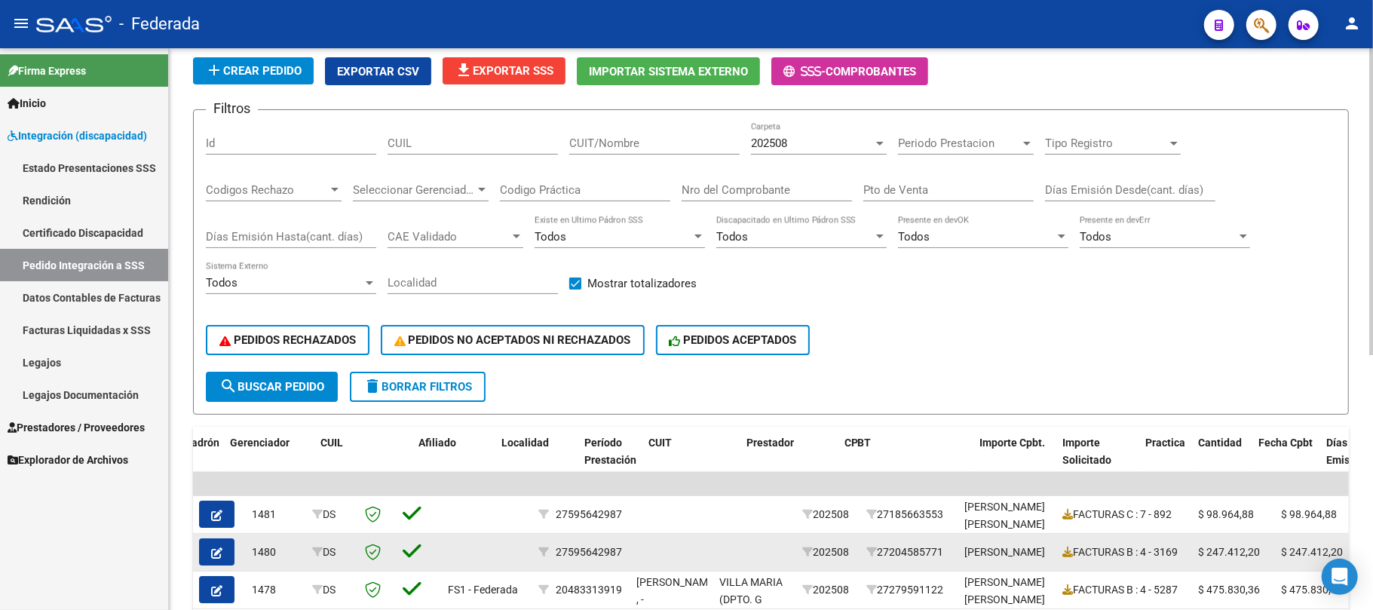
scroll to position [302, 0]
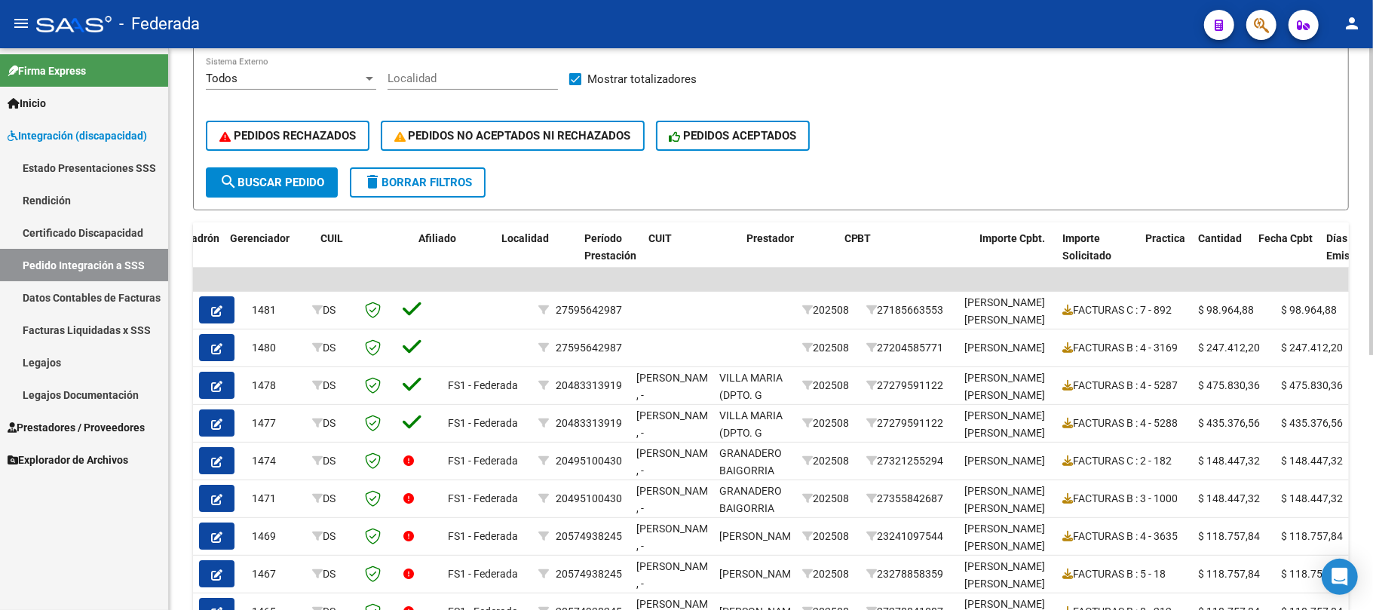
click at [296, 188] on span "search Buscar Pedido" at bounding box center [271, 183] width 105 height 14
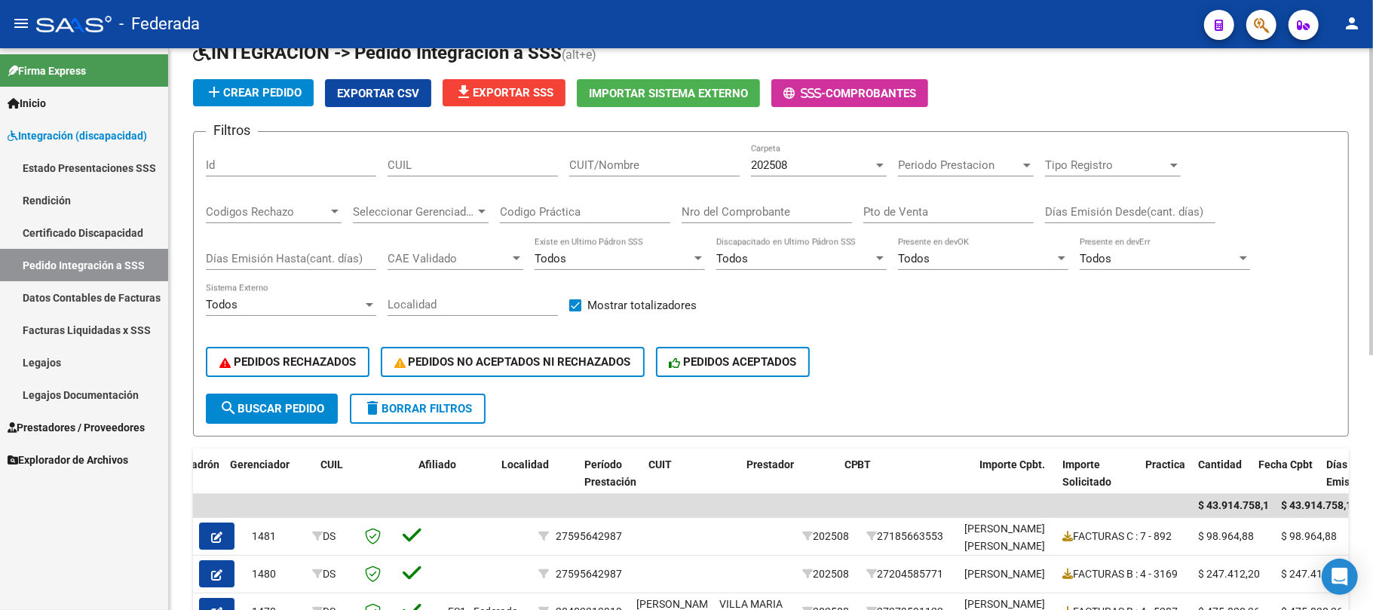
scroll to position [64, 0]
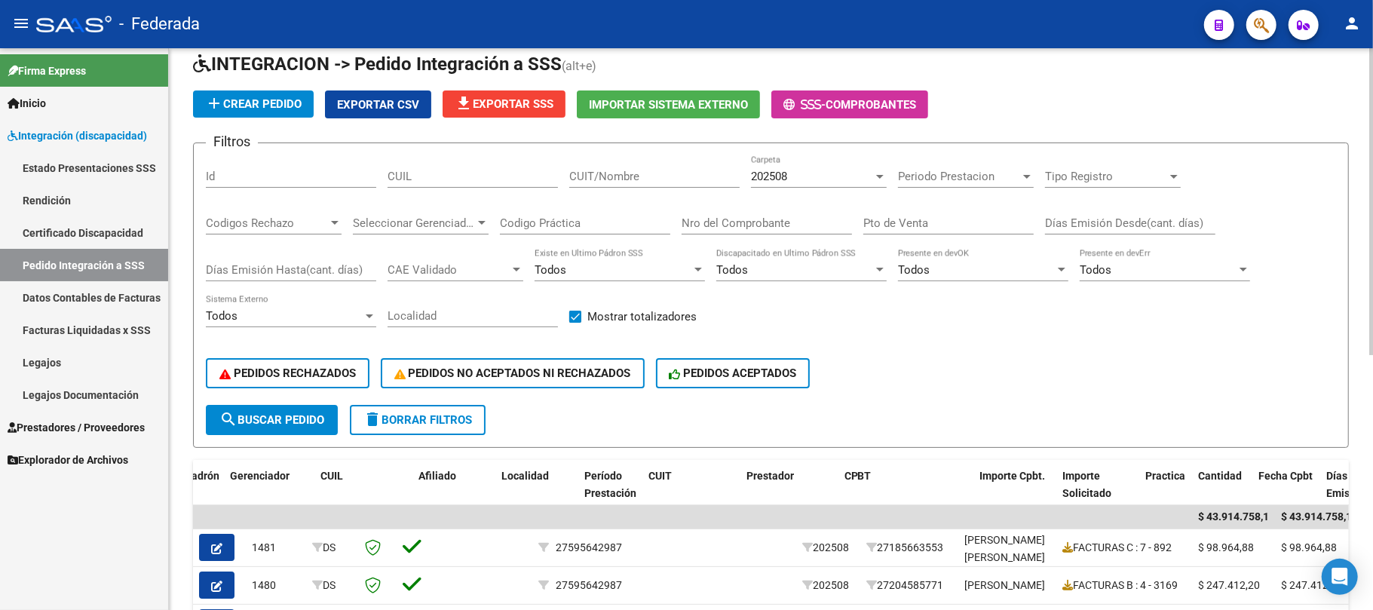
click at [320, 415] on span "search Buscar Pedido" at bounding box center [271, 420] width 105 height 14
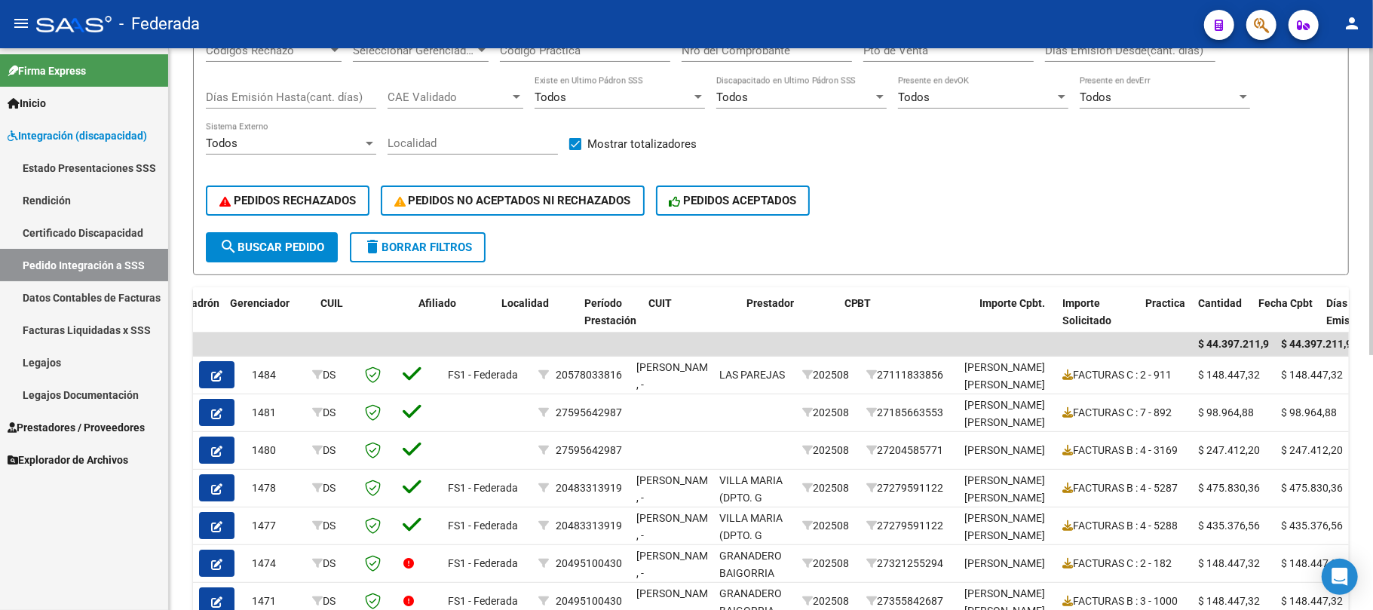
scroll to position [265, 0]
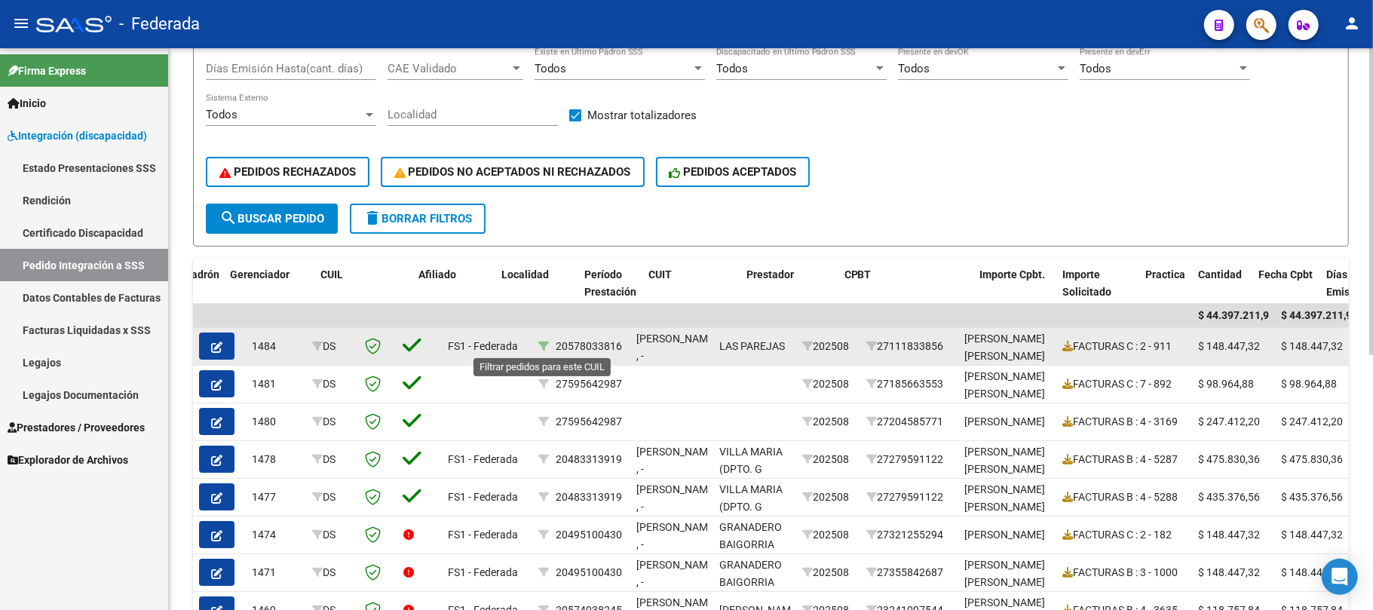
click at [541, 345] on icon at bounding box center [543, 346] width 11 height 11
type input "20578033816"
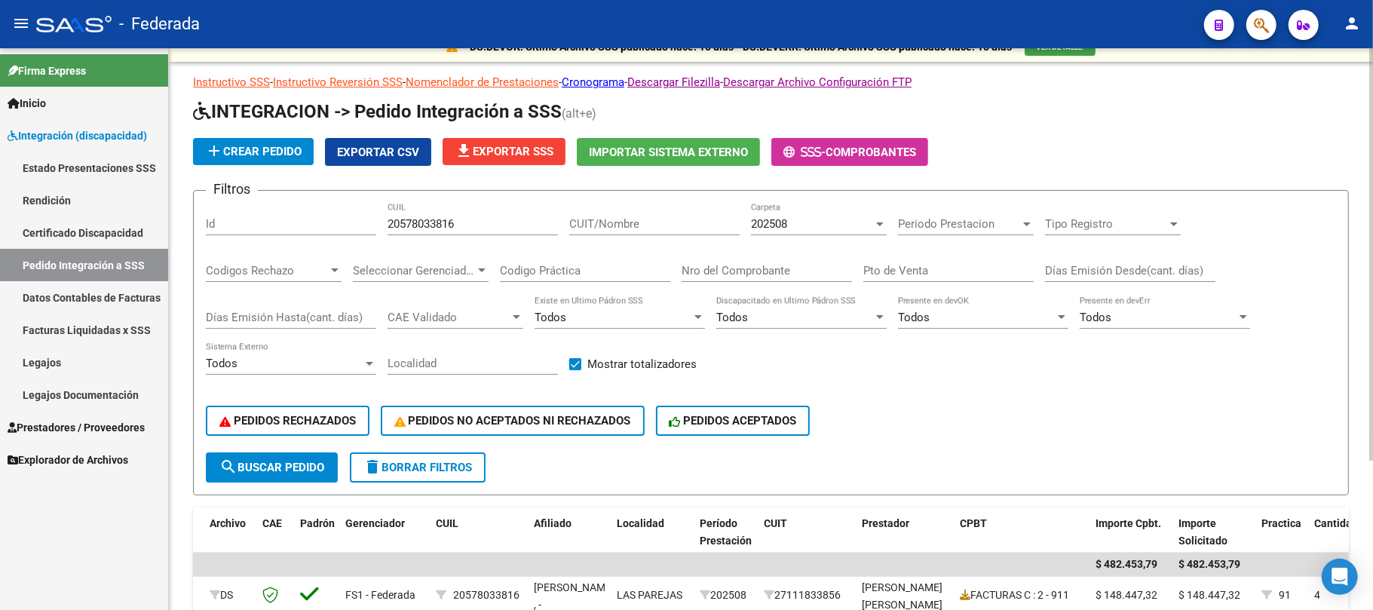
scroll to position [1, 0]
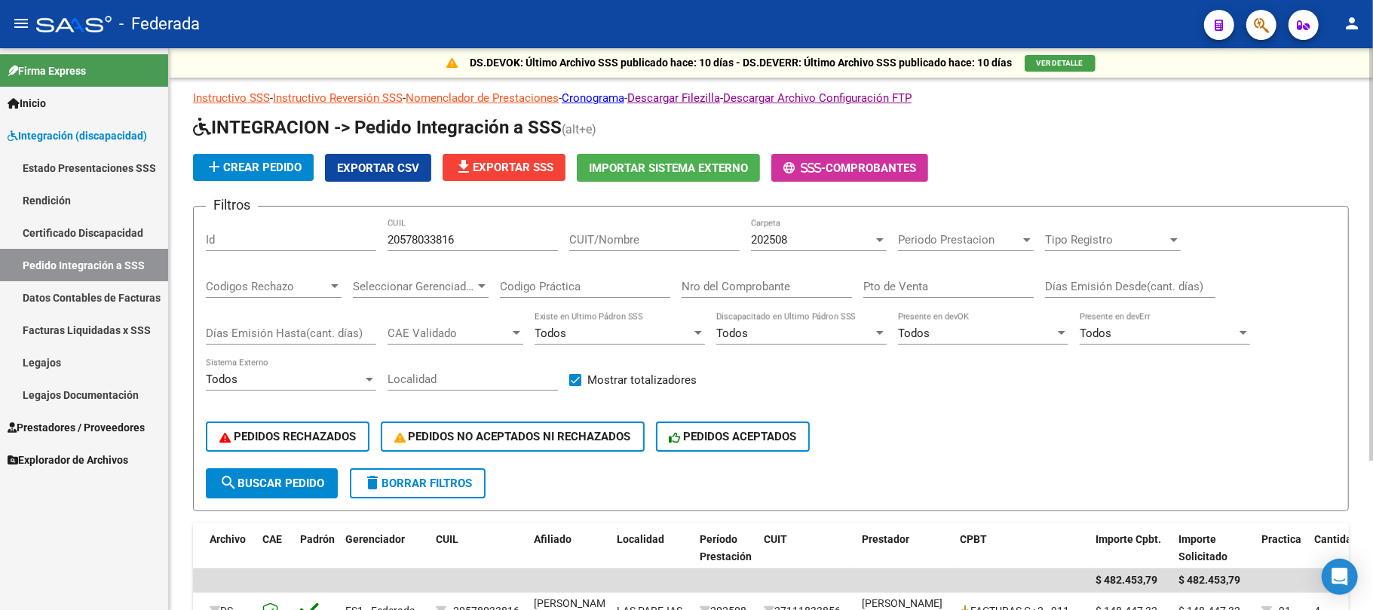
click at [393, 486] on span "delete Borrar Filtros" at bounding box center [417, 484] width 109 height 14
click at [590, 377] on span "Mostrar totalizadores" at bounding box center [641, 380] width 109 height 18
click at [575, 386] on input "Mostrar totalizadores" at bounding box center [575, 386] width 1 height 1
checkbox input "true"
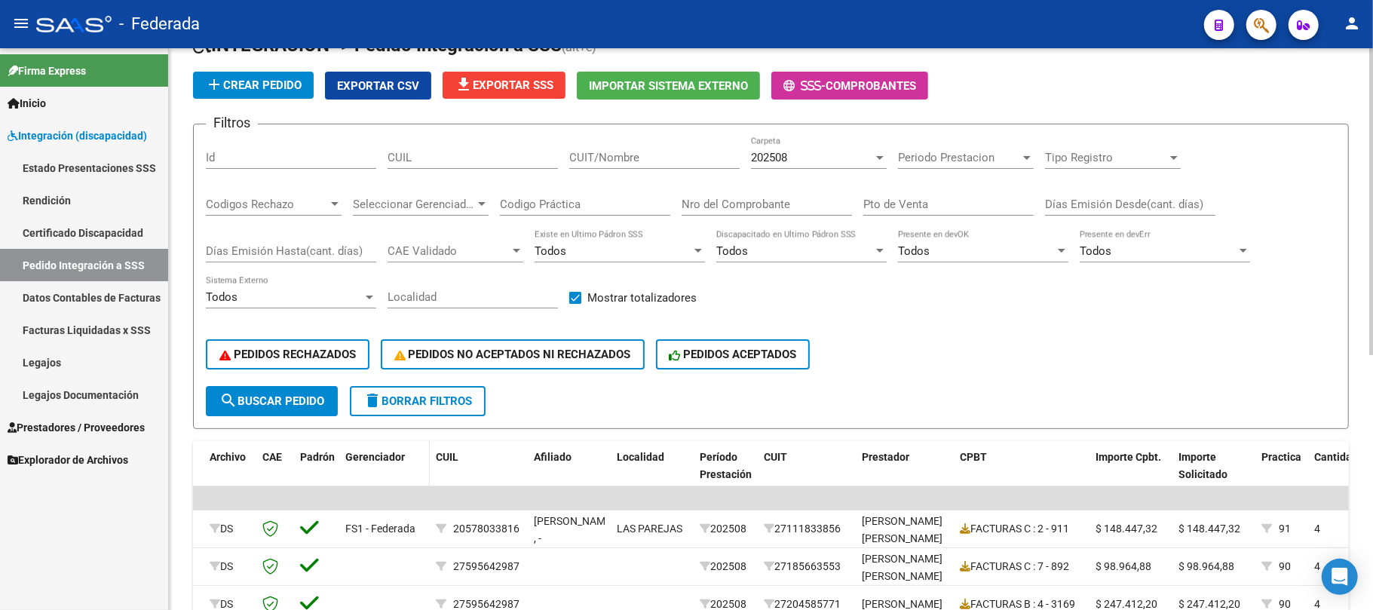
scroll to position [101, 0]
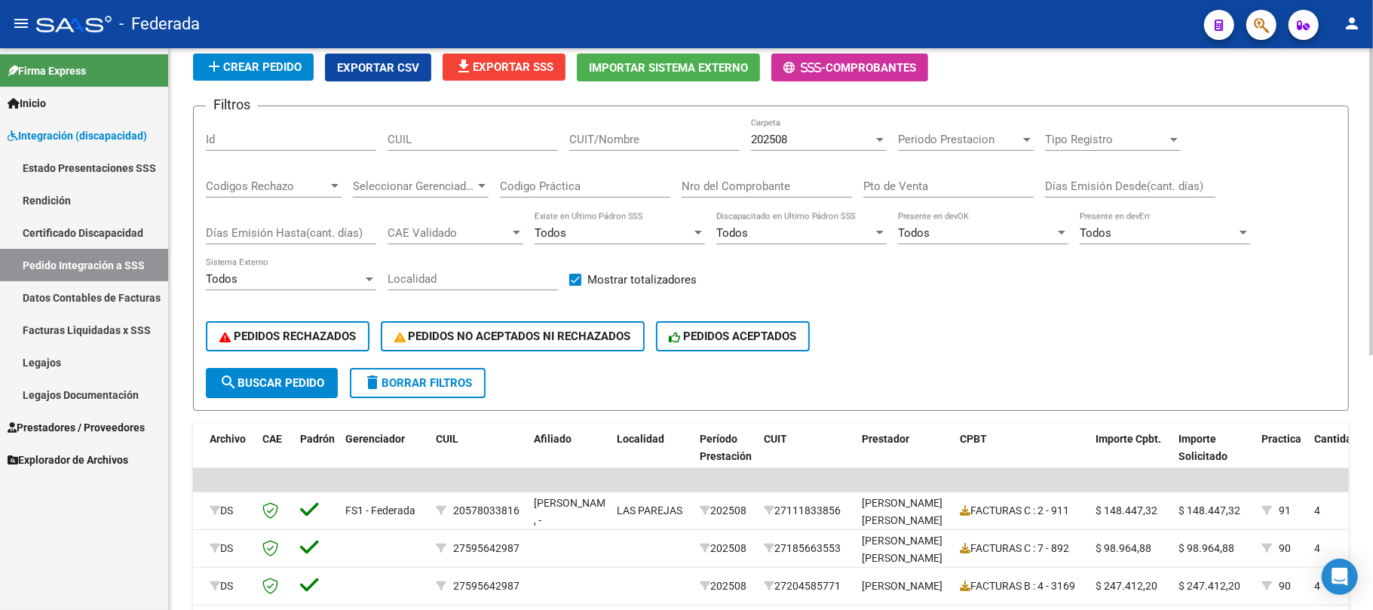
click at [329, 380] on button "search Buscar Pedido" at bounding box center [272, 383] width 132 height 30
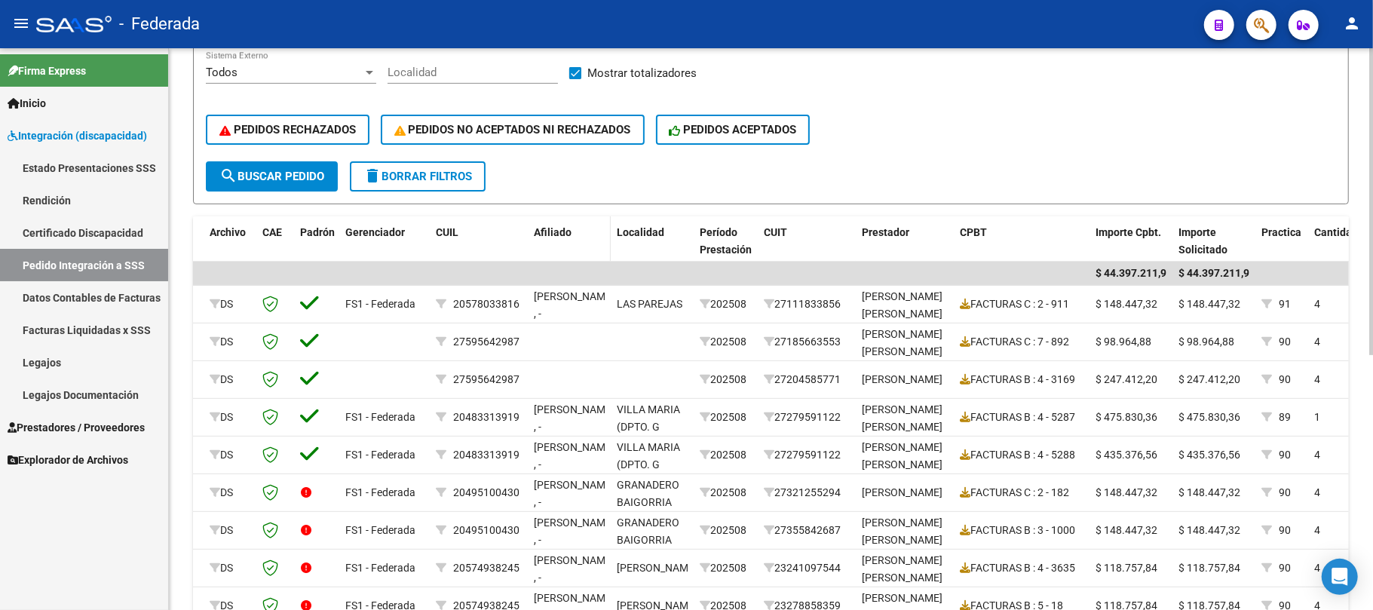
scroll to position [164, 0]
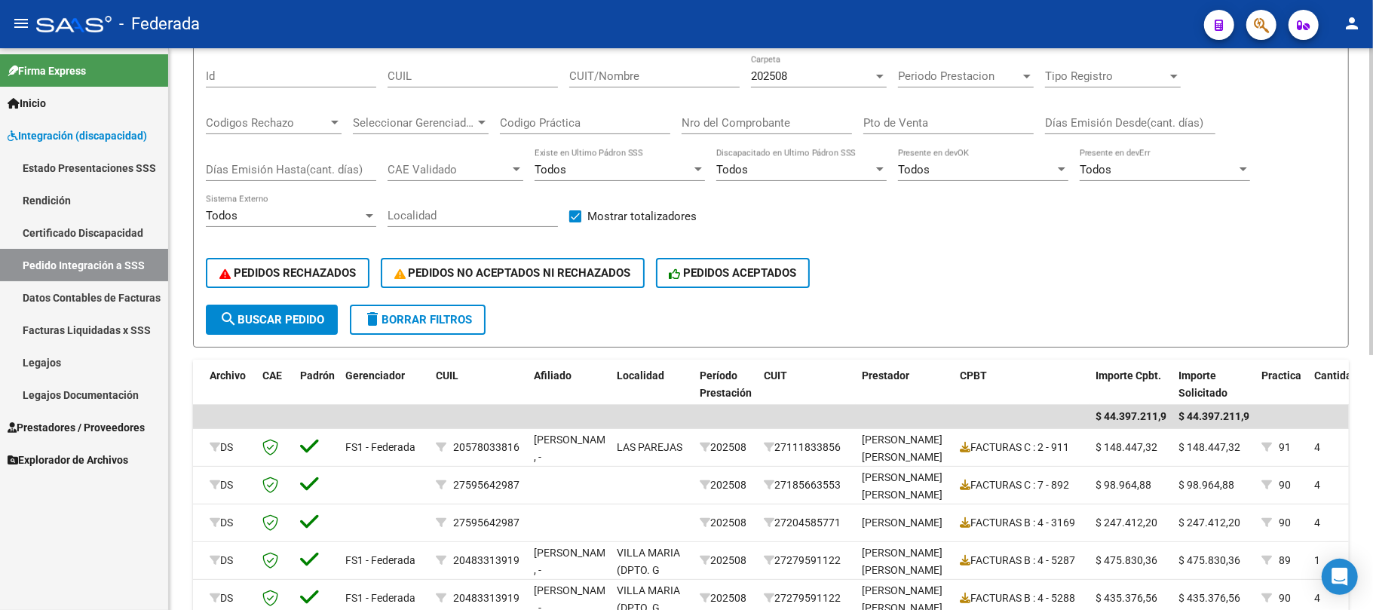
click at [321, 321] on span "search Buscar Pedido" at bounding box center [271, 320] width 105 height 14
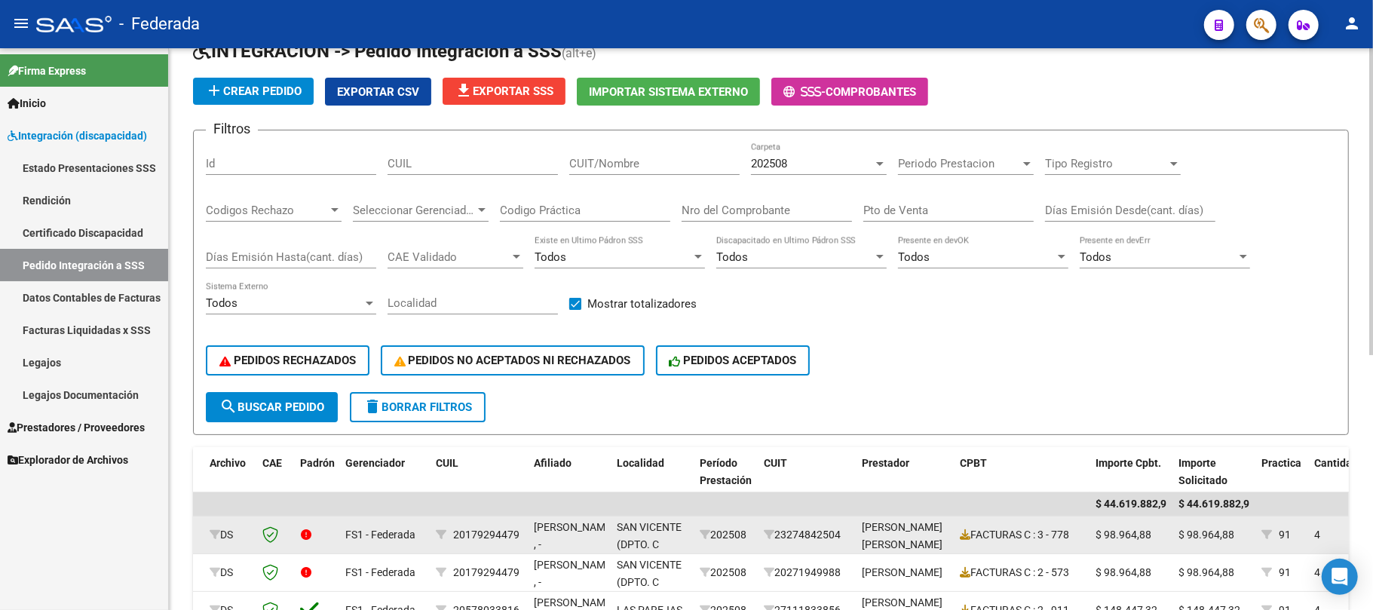
scroll to position [64, 0]
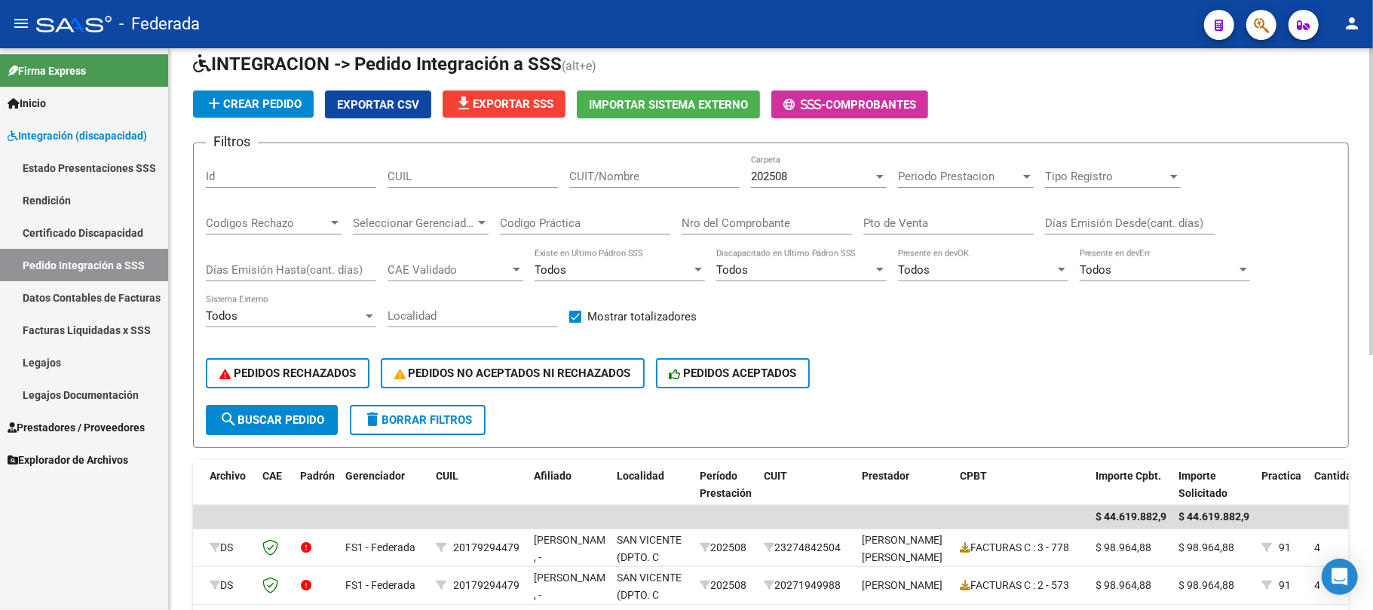
click at [306, 413] on span "search Buscar Pedido" at bounding box center [271, 420] width 105 height 14
click at [793, 176] on div "202508" at bounding box center [812, 177] width 122 height 14
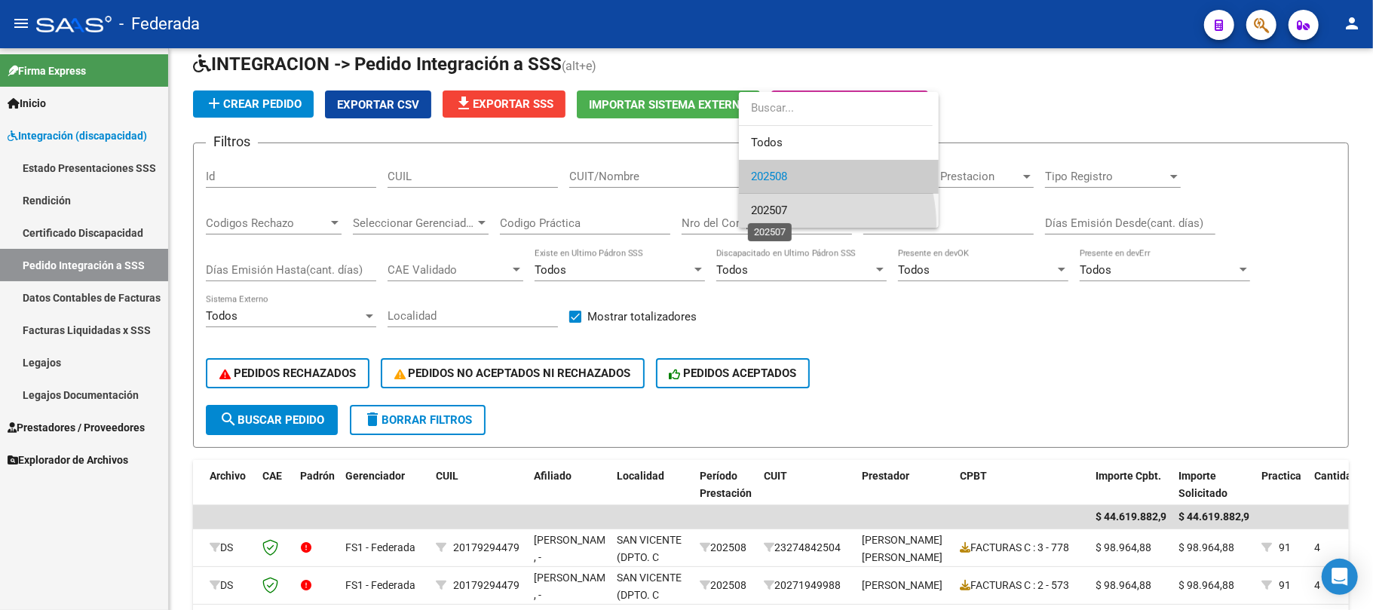
click at [784, 205] on span "202507" at bounding box center [769, 211] width 36 height 14
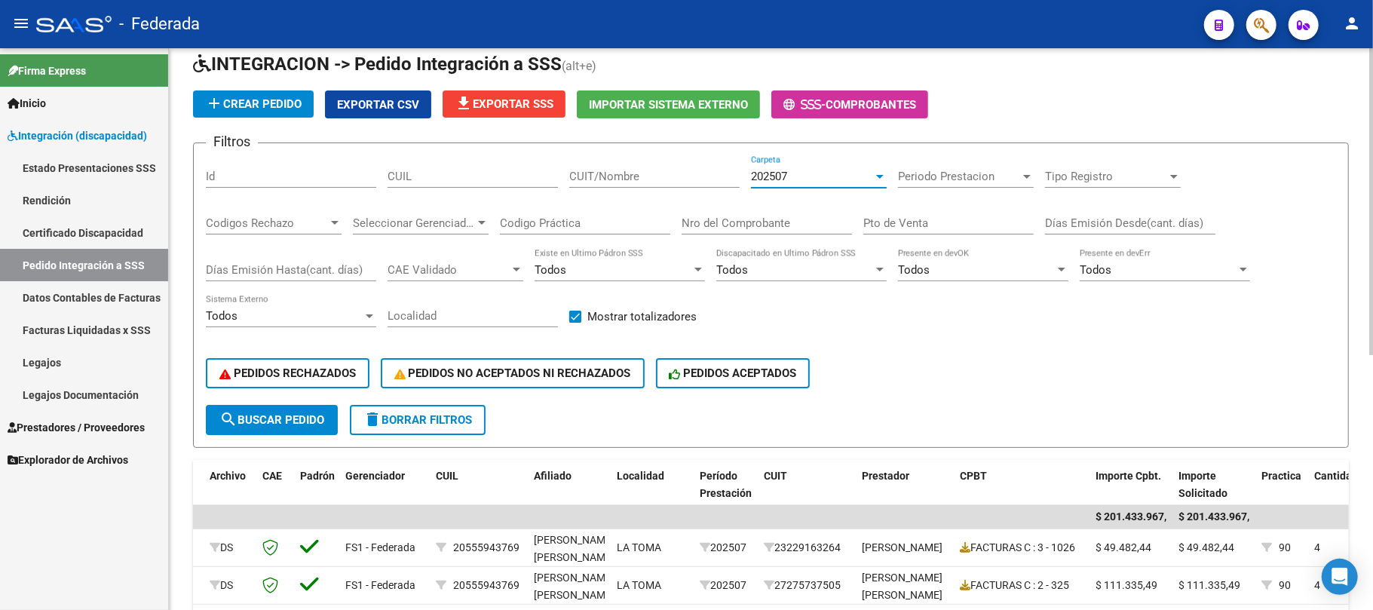
click at [801, 176] on div "202507" at bounding box center [812, 177] width 122 height 14
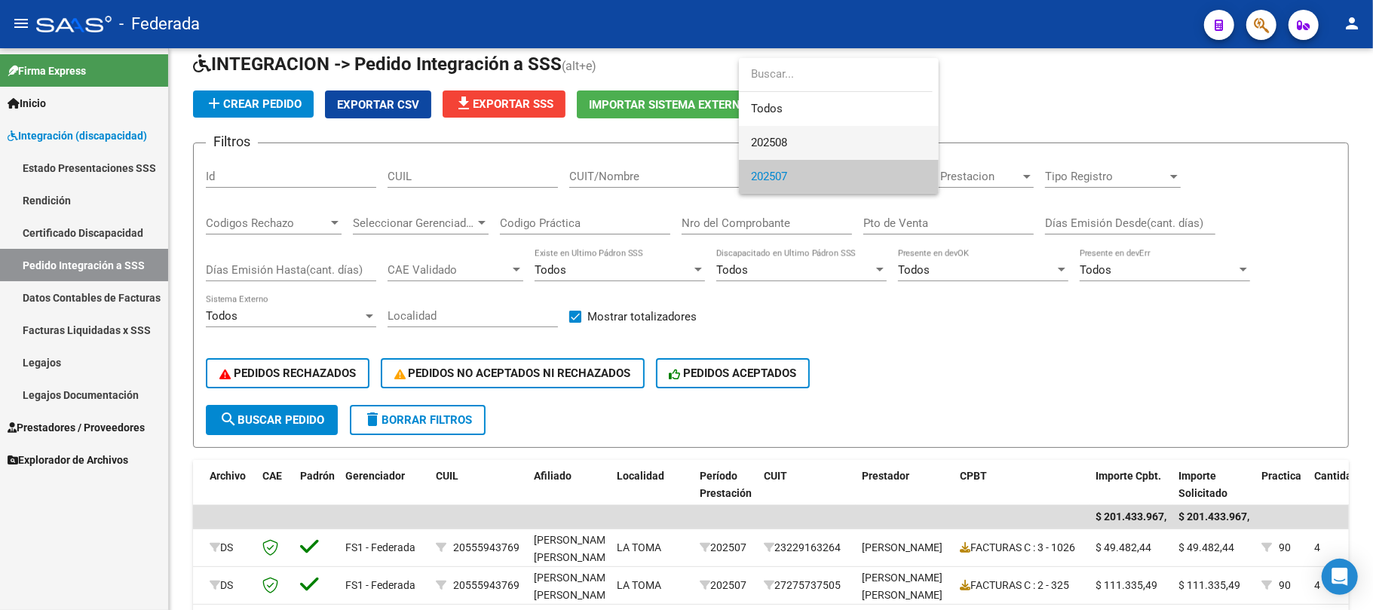
click at [787, 149] on span "202508" at bounding box center [769, 143] width 36 height 14
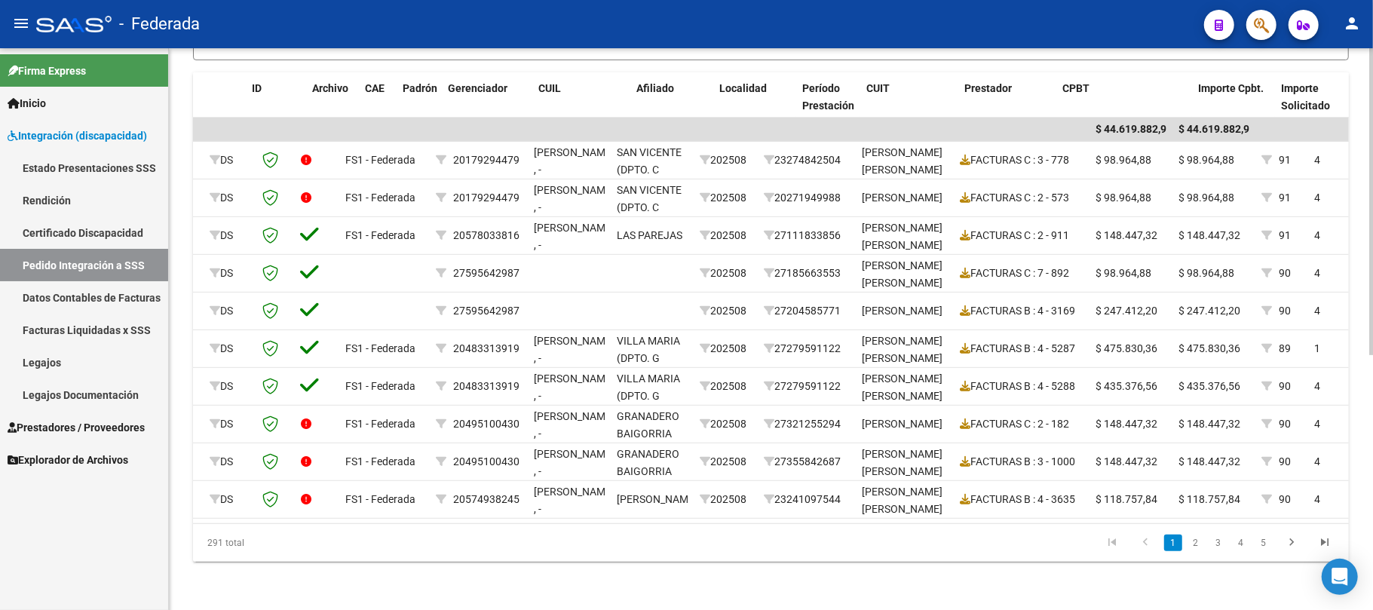
scroll to position [0, 0]
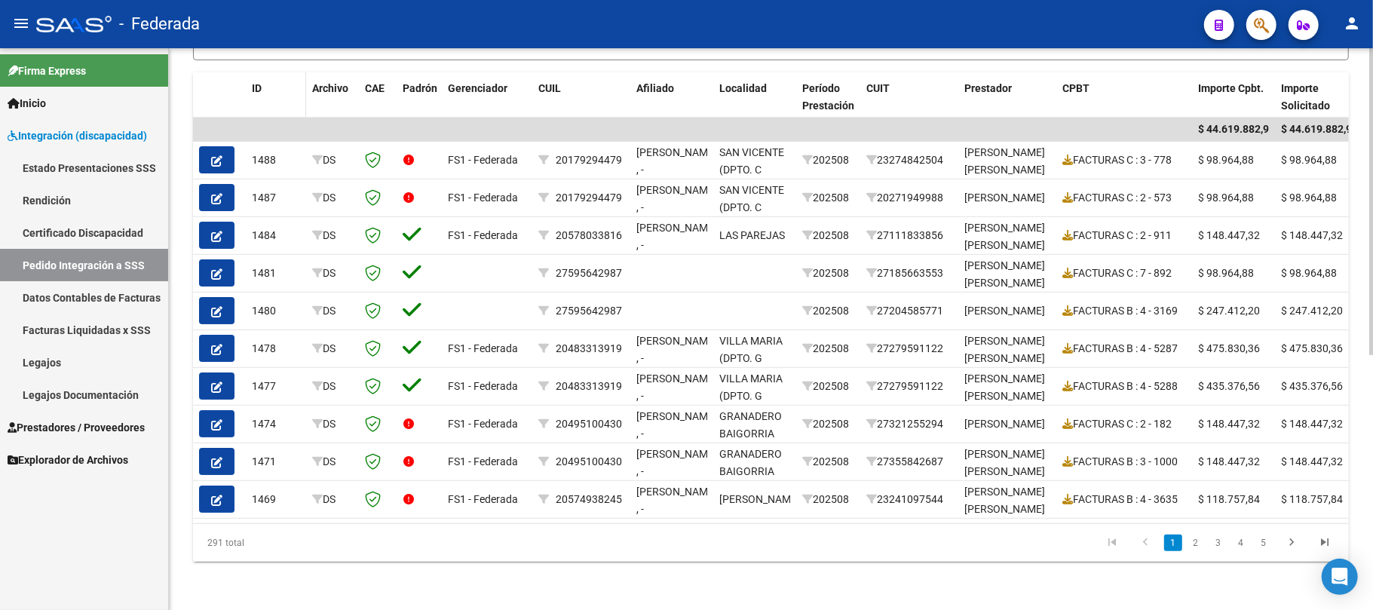
click at [261, 82] on span "ID" at bounding box center [257, 88] width 10 height 12
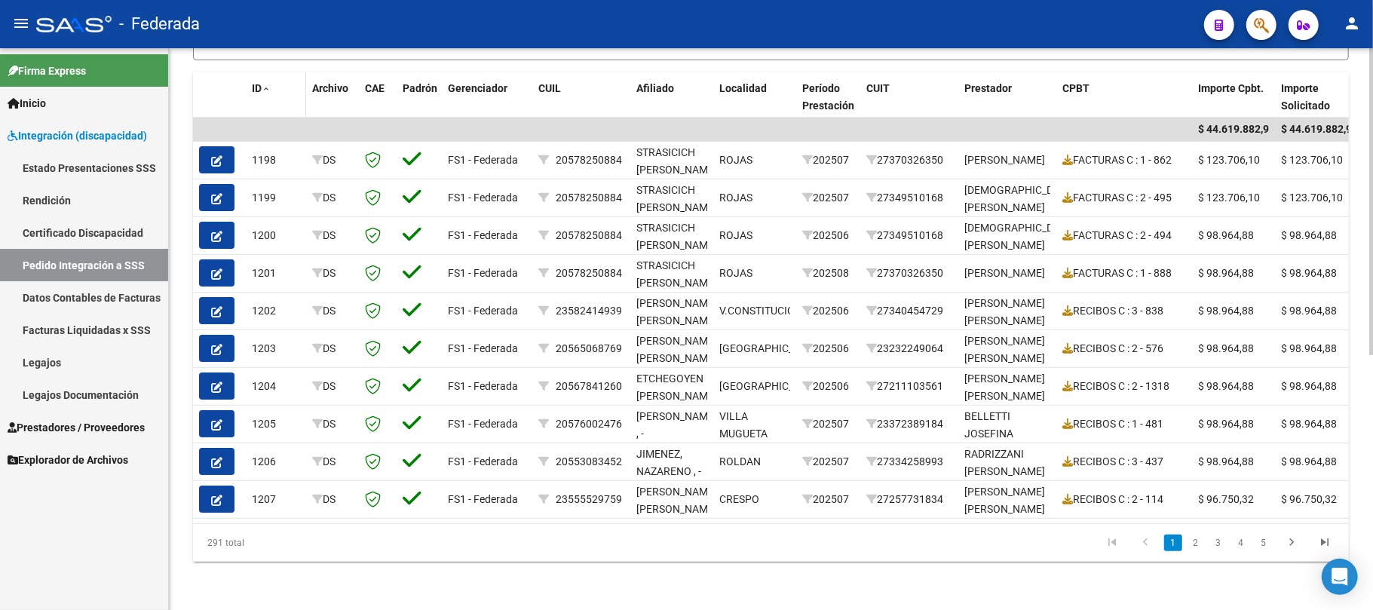
click at [261, 82] on span "ID" at bounding box center [257, 88] width 10 height 12
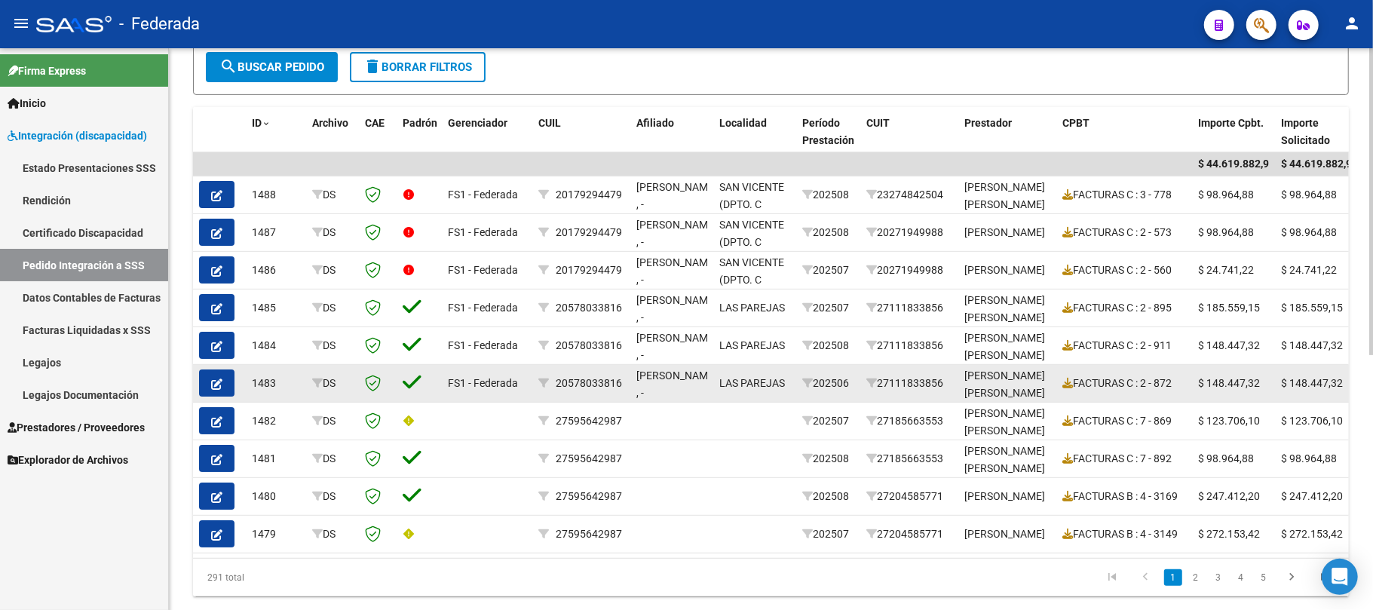
scroll to position [366, 0]
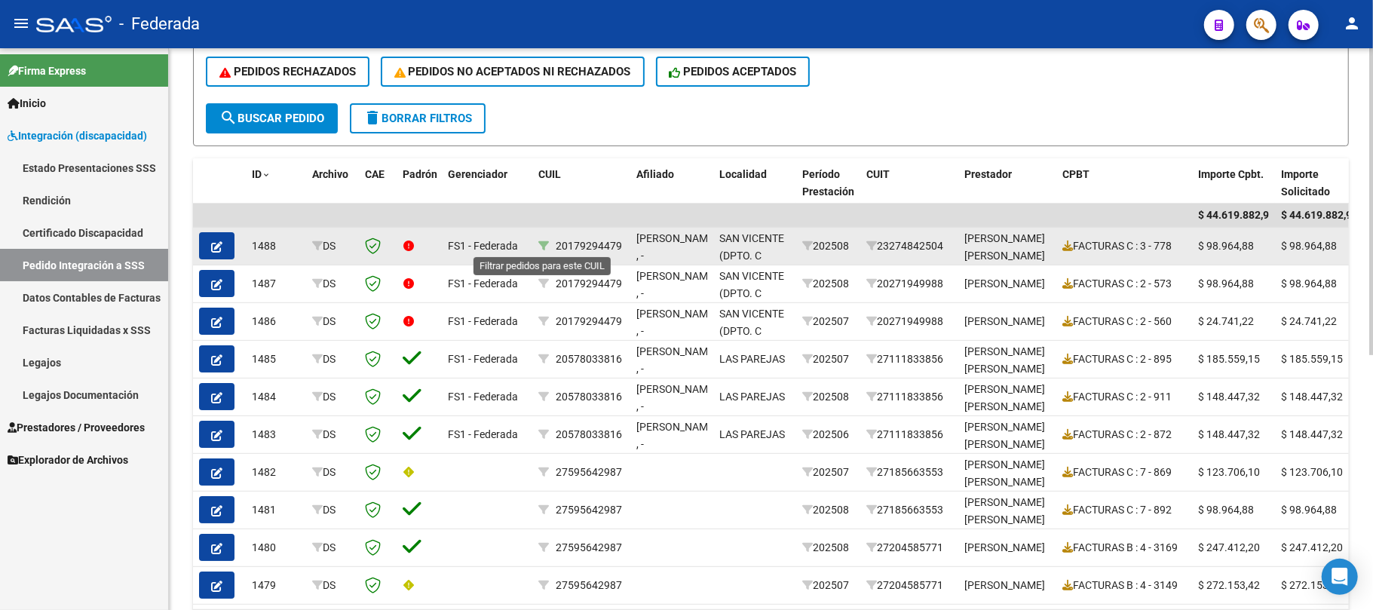
click at [541, 243] on icon at bounding box center [543, 246] width 11 height 11
type input "20179294479"
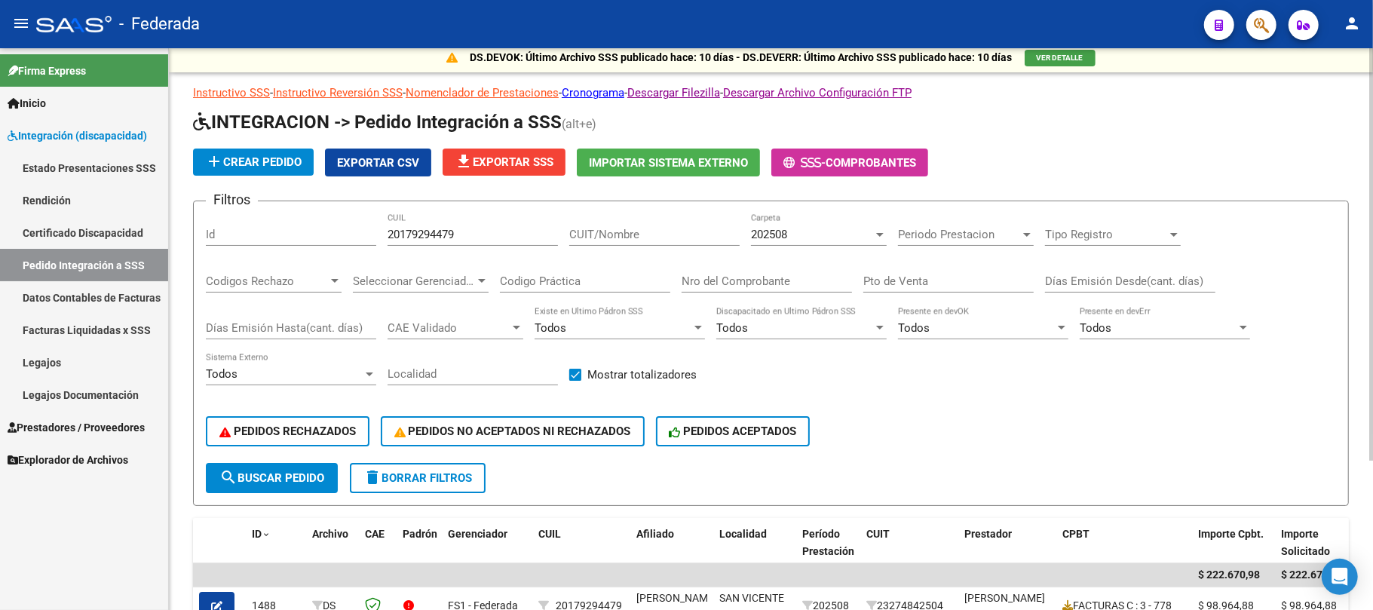
scroll to position [0, 0]
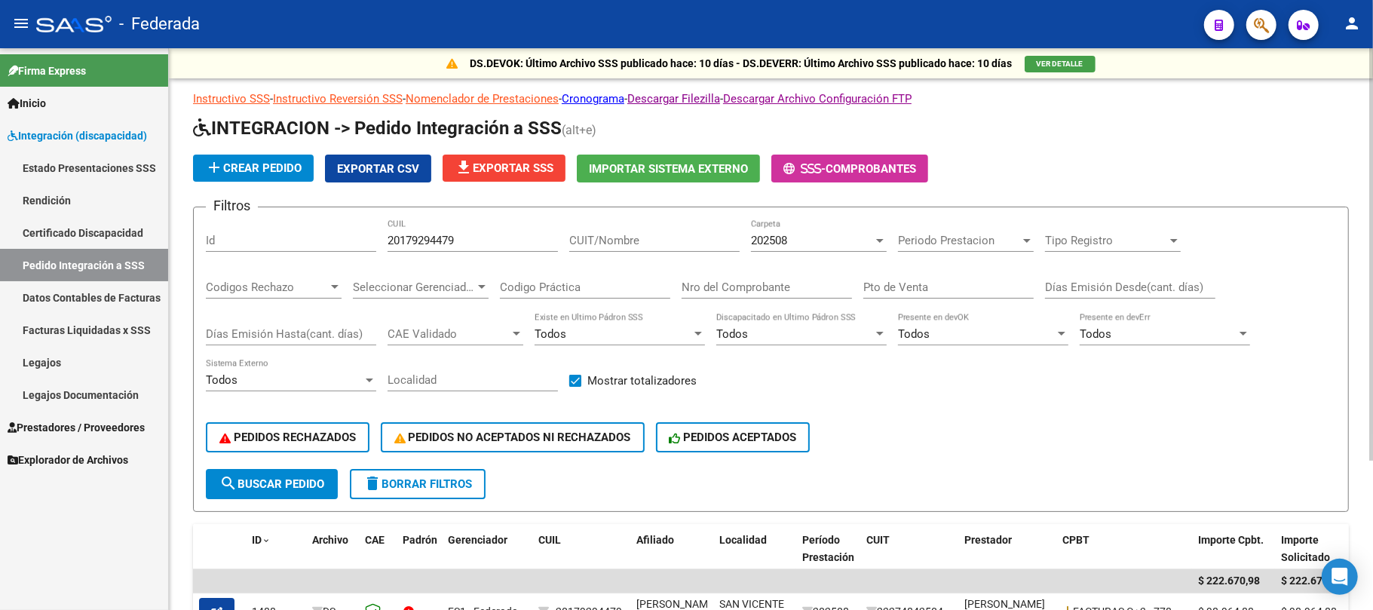
click at [432, 478] on span "delete Borrar Filtros" at bounding box center [417, 484] width 109 height 14
checkbox input "false"
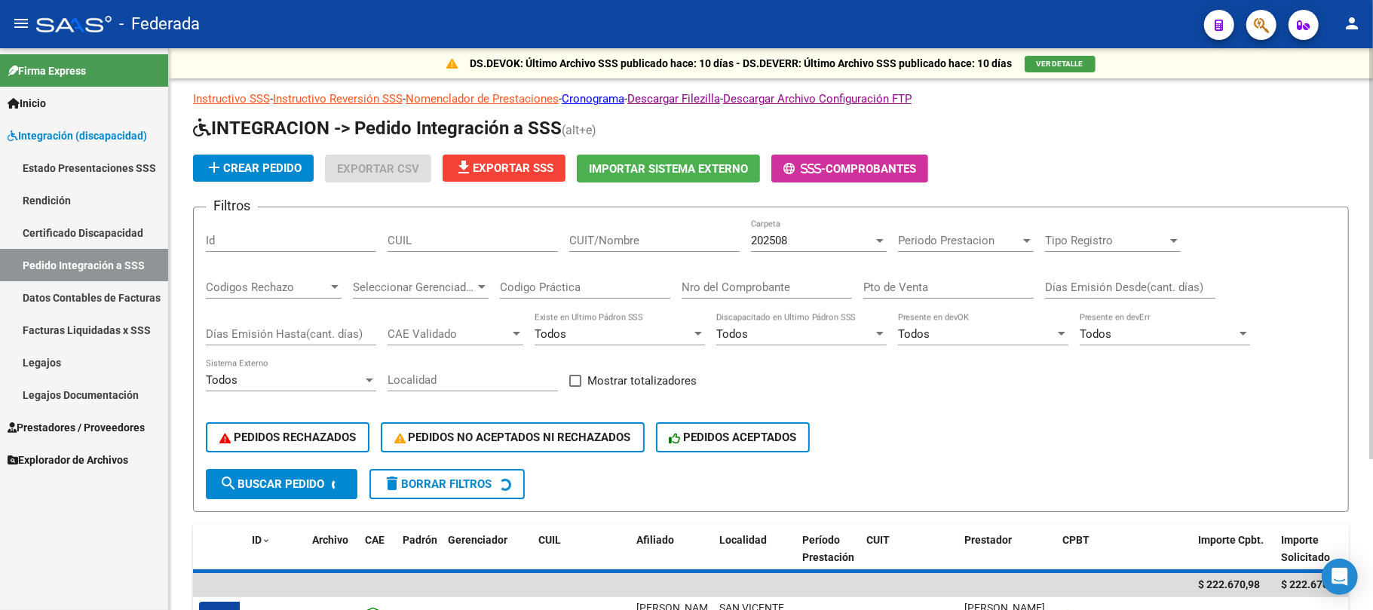
click at [468, 248] on div "CUIL" at bounding box center [473, 235] width 170 height 32
paste input "27515568153"
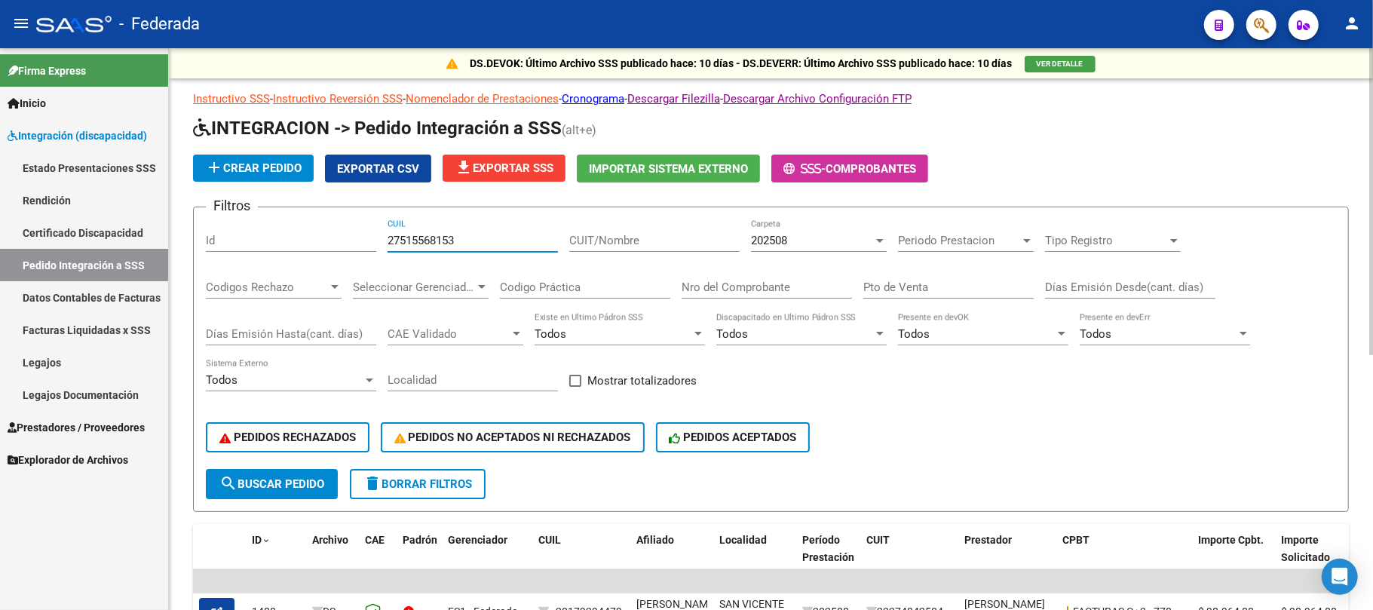
type input "27515568153"
click at [317, 480] on span "search Buscar Pedido" at bounding box center [271, 484] width 105 height 14
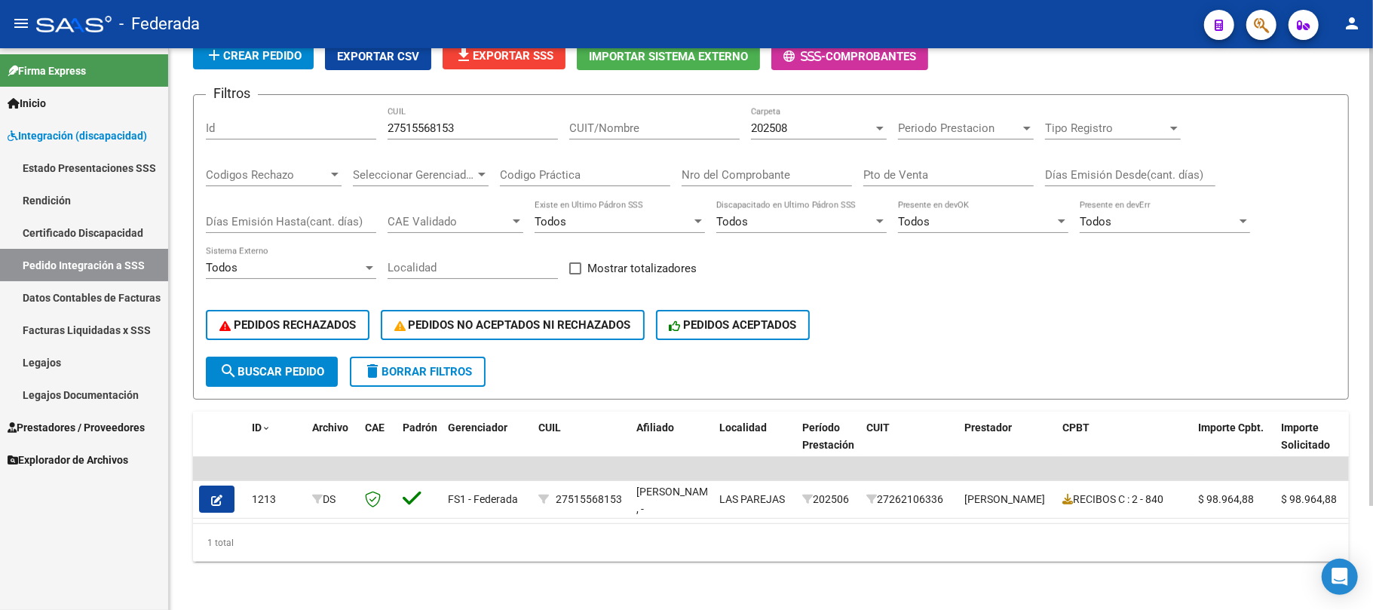
scroll to position [127, 0]
click at [787, 121] on span "202508" at bounding box center [769, 128] width 36 height 14
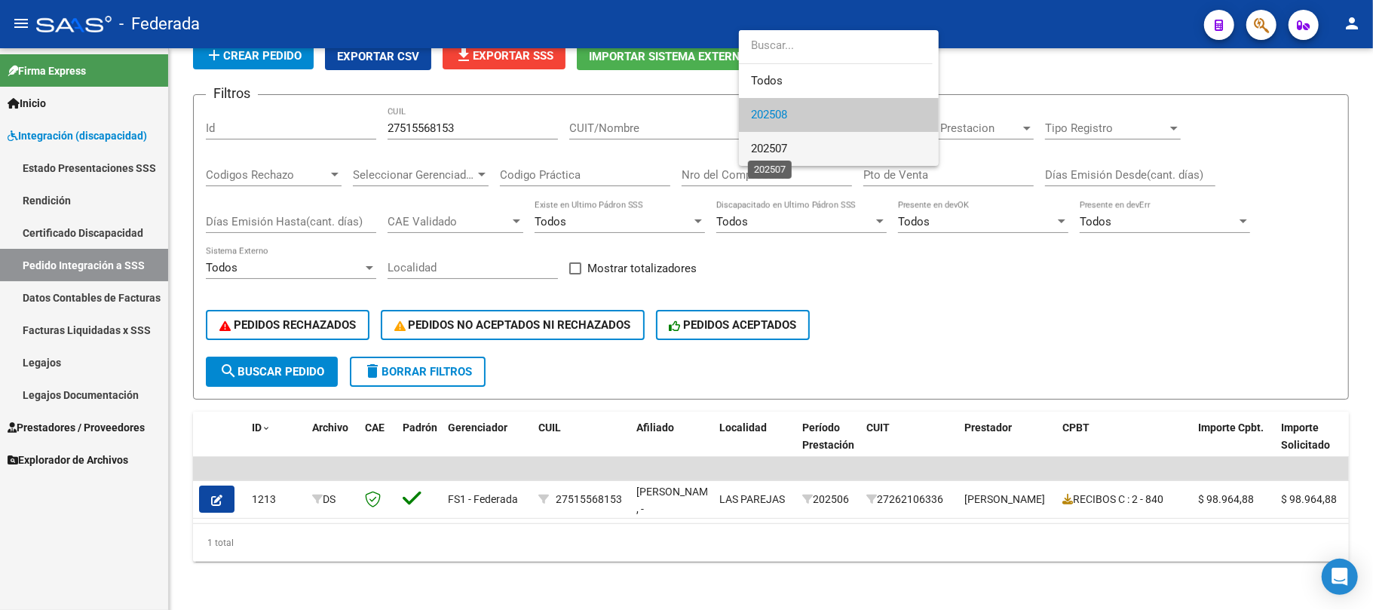
click at [787, 152] on span "202507" at bounding box center [769, 149] width 36 height 14
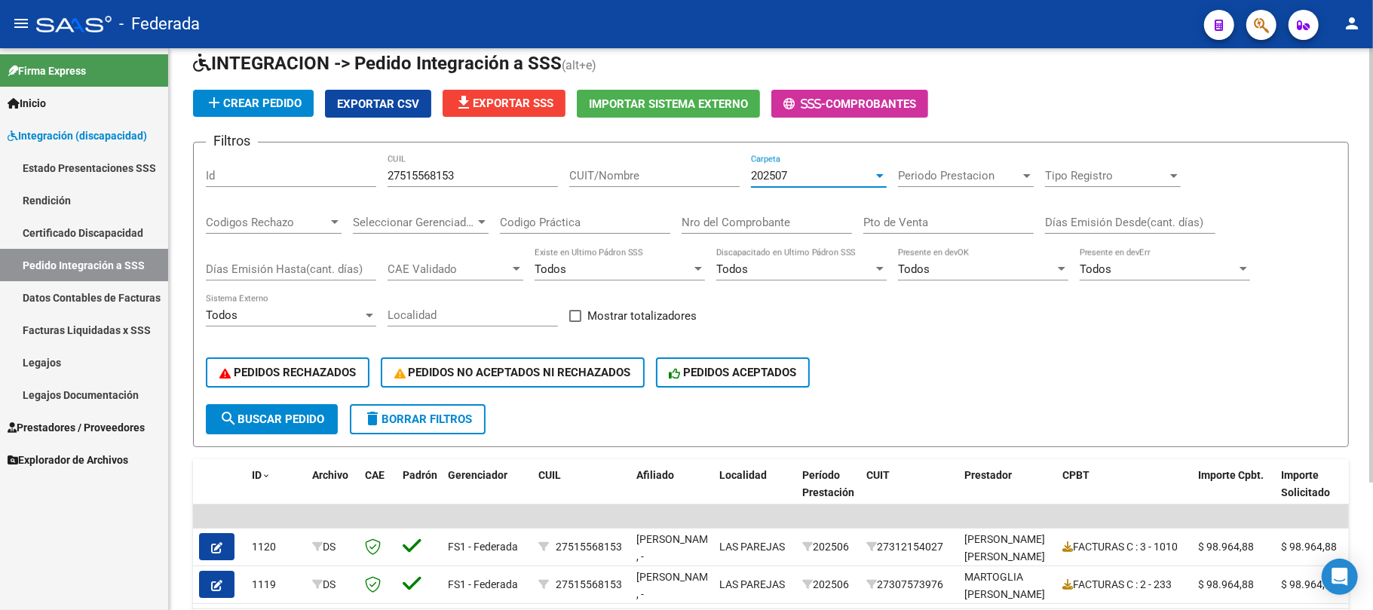
scroll to position [64, 0]
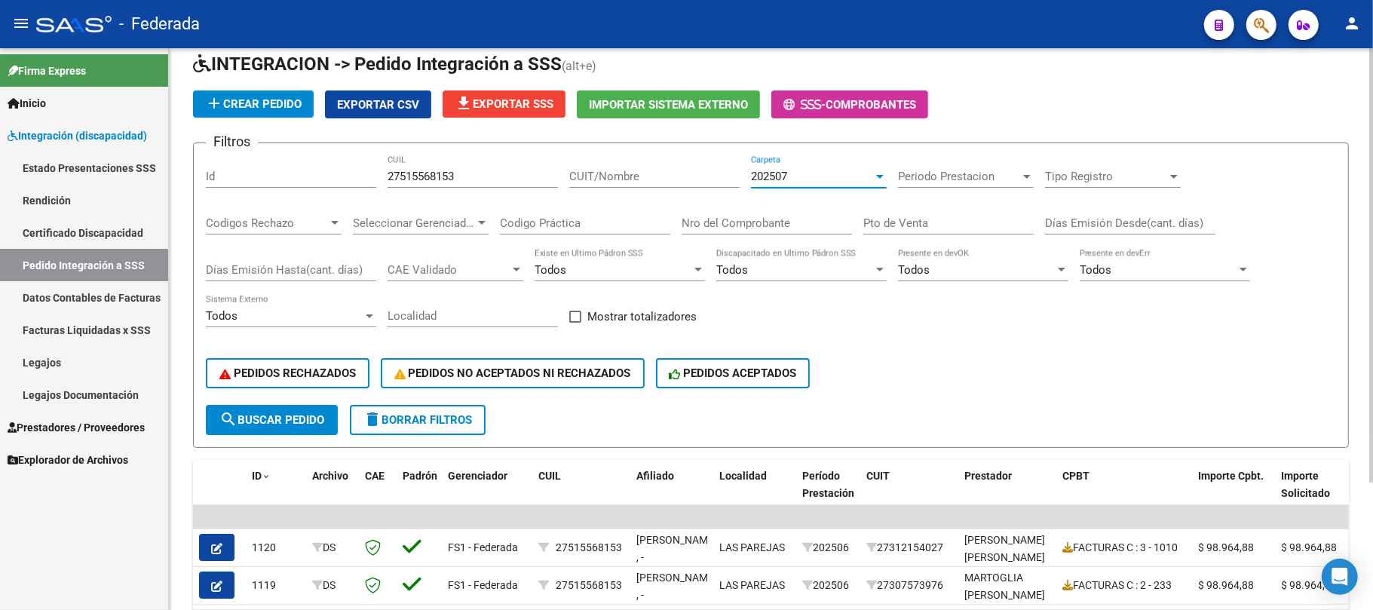
click at [778, 173] on span "202507" at bounding box center [769, 177] width 36 height 14
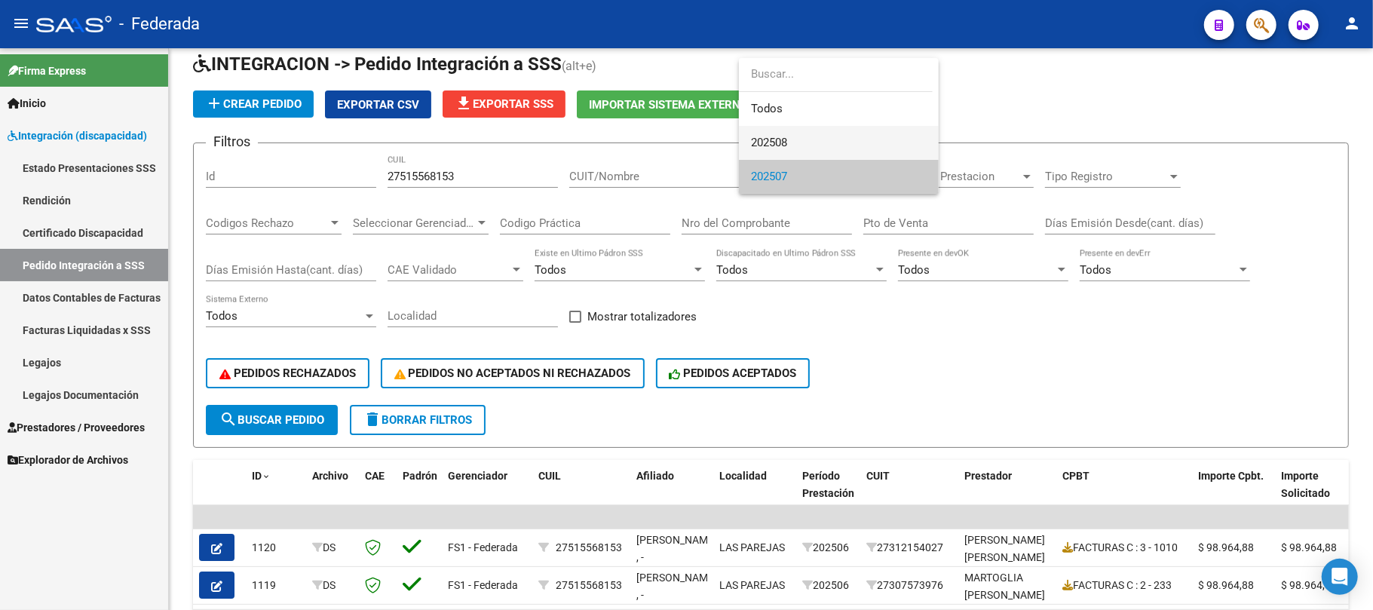
click at [784, 142] on span "202508" at bounding box center [769, 143] width 36 height 14
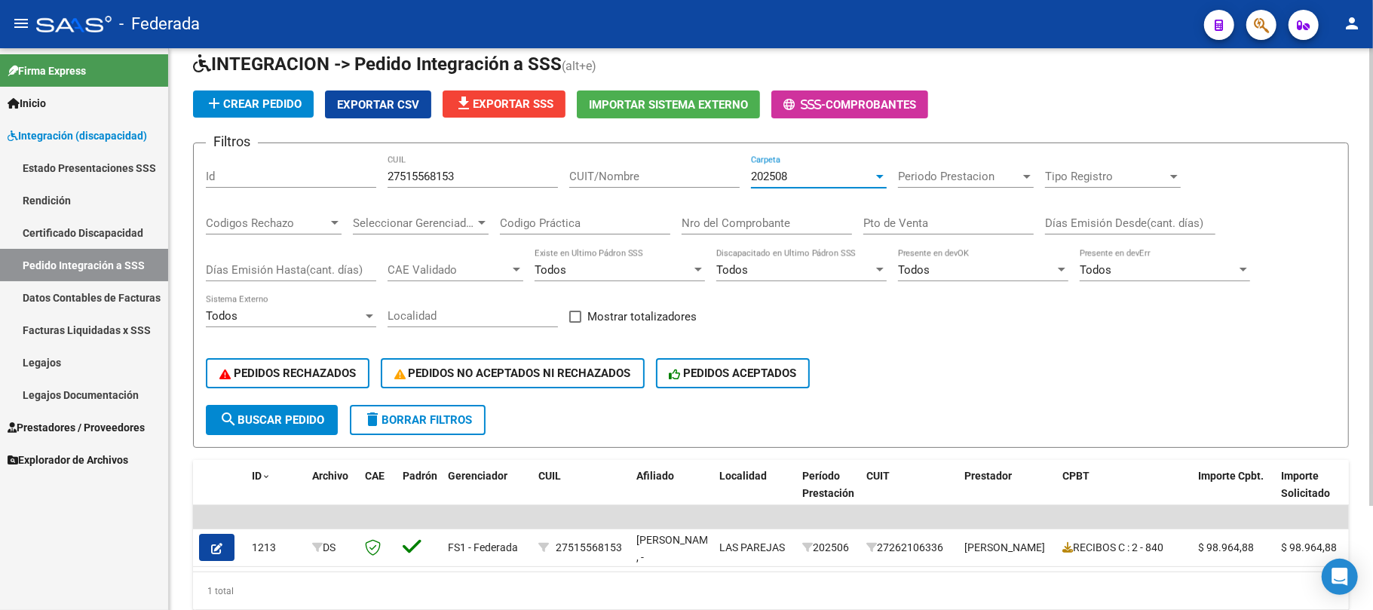
click at [779, 179] on span "202508" at bounding box center [769, 177] width 36 height 14
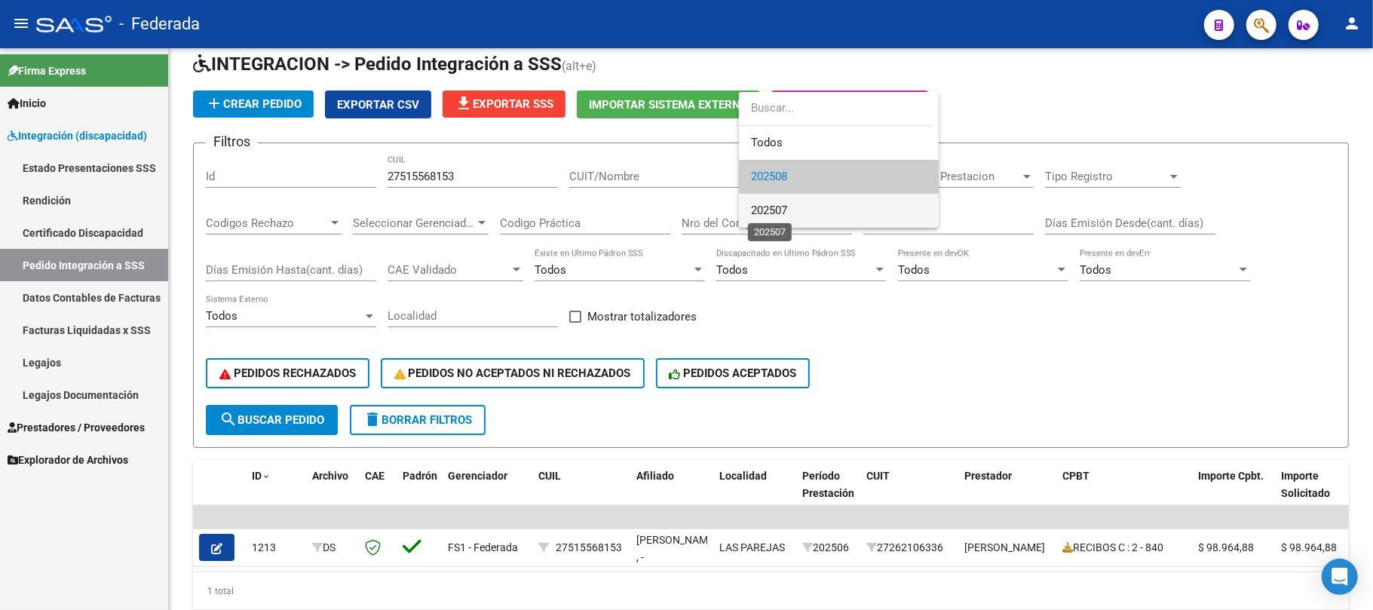
click at [779, 210] on span "202507" at bounding box center [769, 211] width 36 height 14
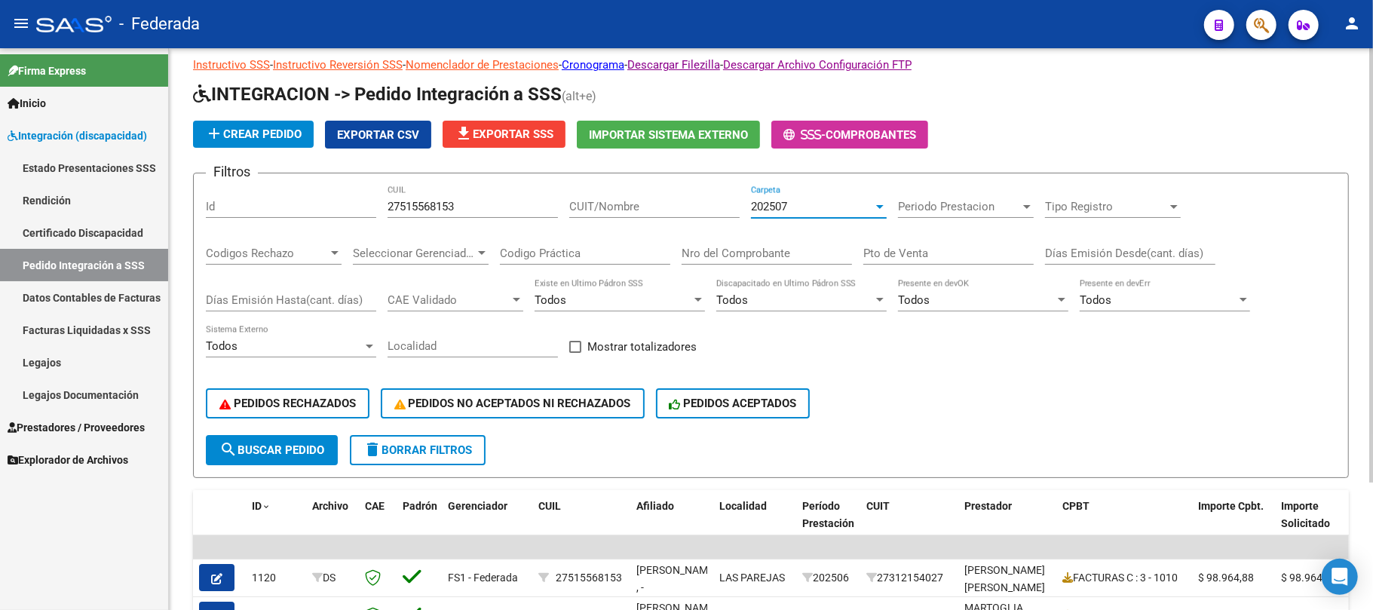
scroll to position [0, 0]
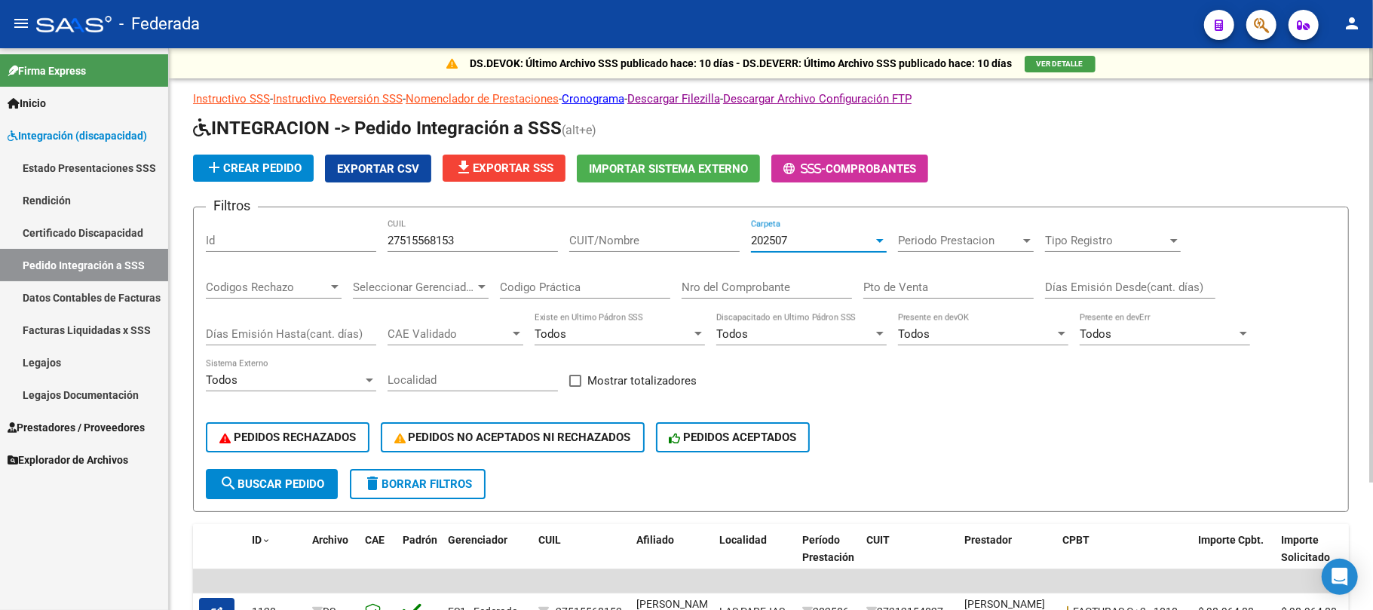
click at [792, 243] on div "202507" at bounding box center [812, 241] width 122 height 14
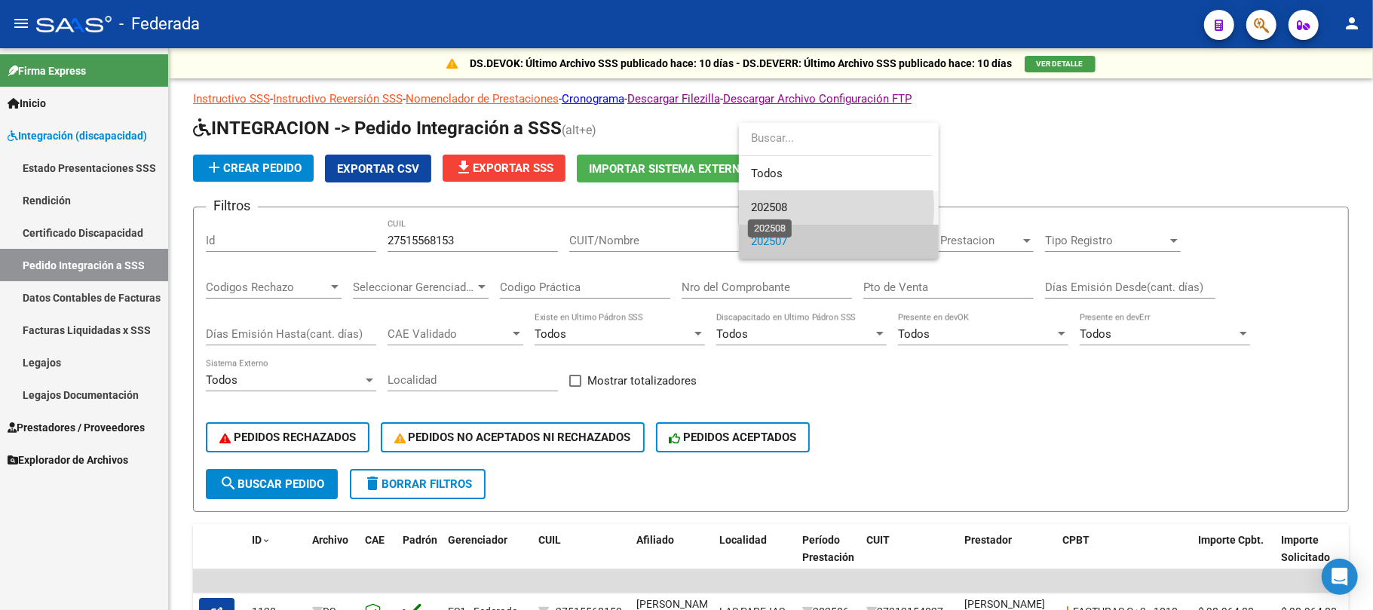
click at [783, 208] on span "202508" at bounding box center [769, 208] width 36 height 14
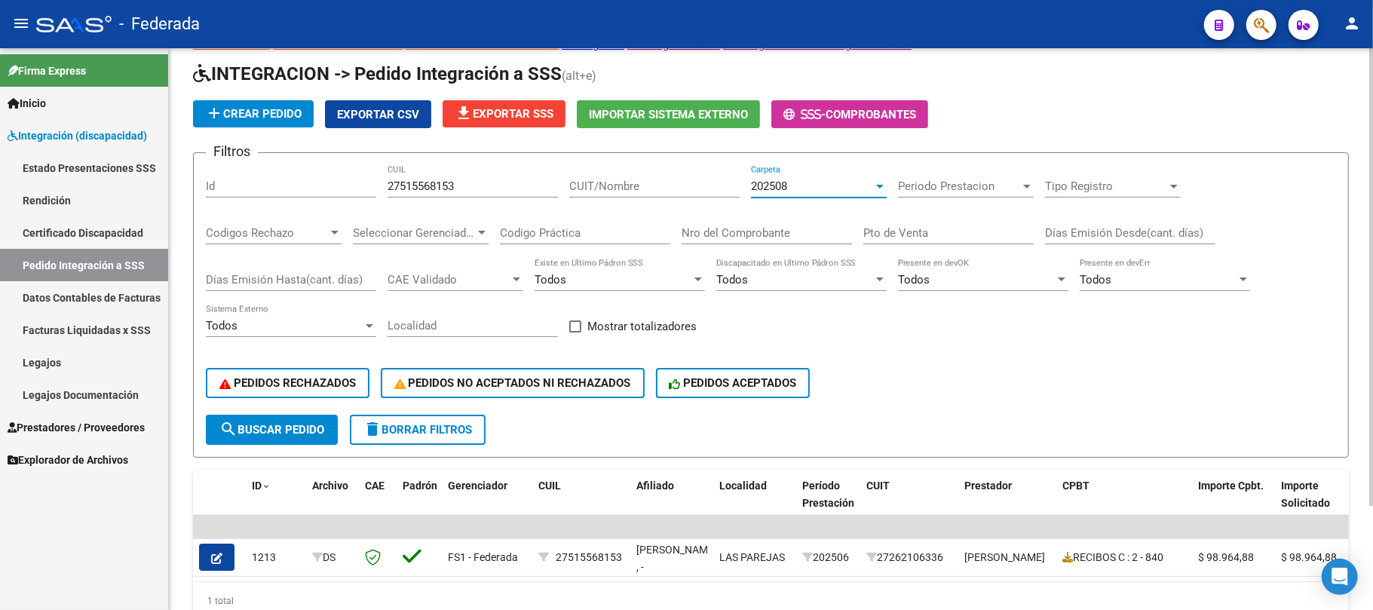
scroll to position [100, 0]
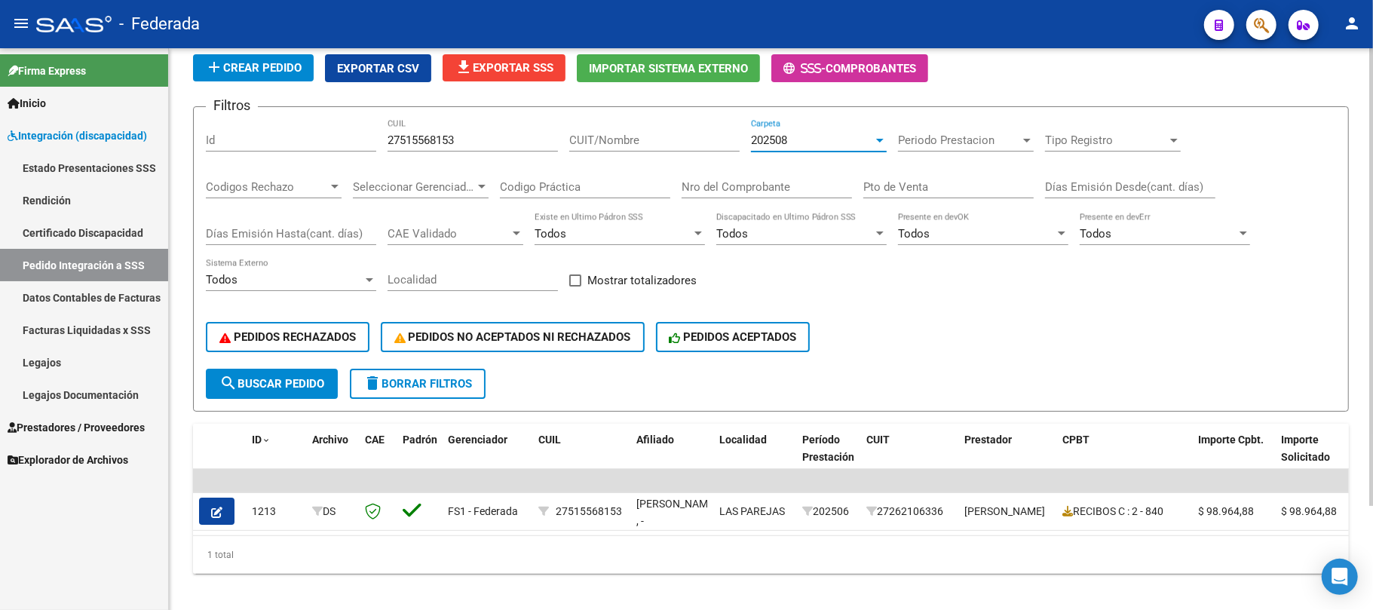
click at [430, 136] on input "27515568153" at bounding box center [473, 140] width 170 height 14
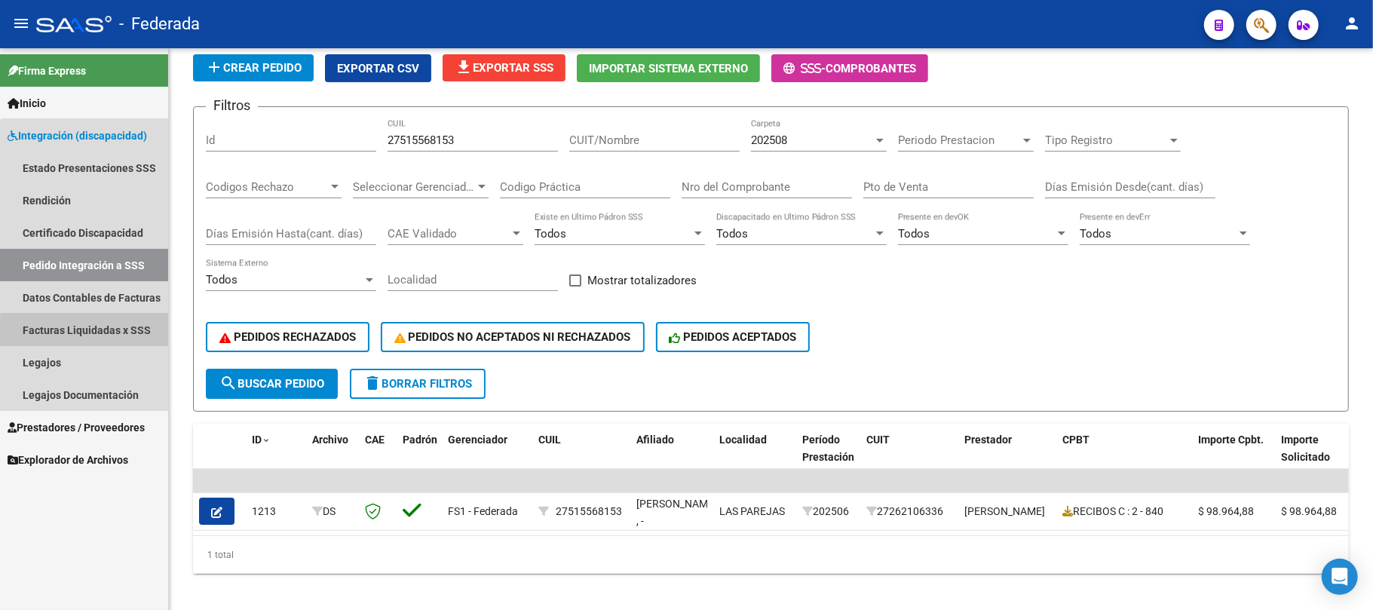
click at [94, 332] on link "Facturas Liquidadas x SSS" at bounding box center [84, 330] width 168 height 32
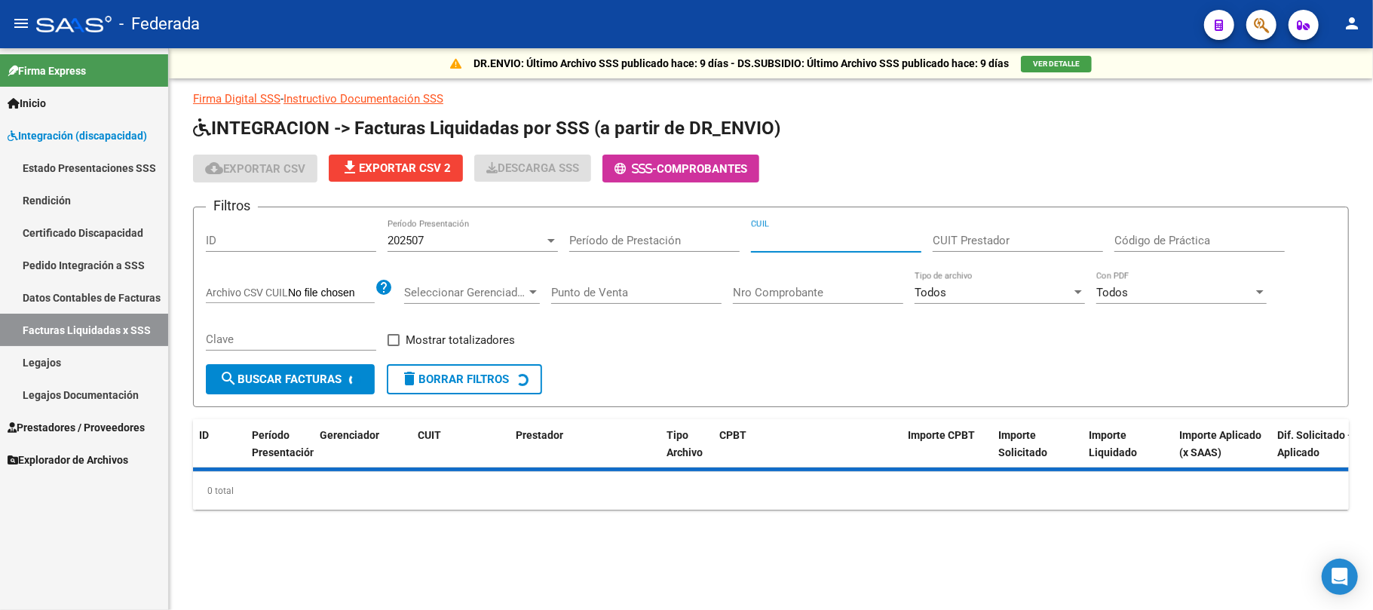
click at [792, 245] on input "CUIL" at bounding box center [836, 241] width 170 height 14
paste input "27-51556815-3"
type input "27-51556815-3"
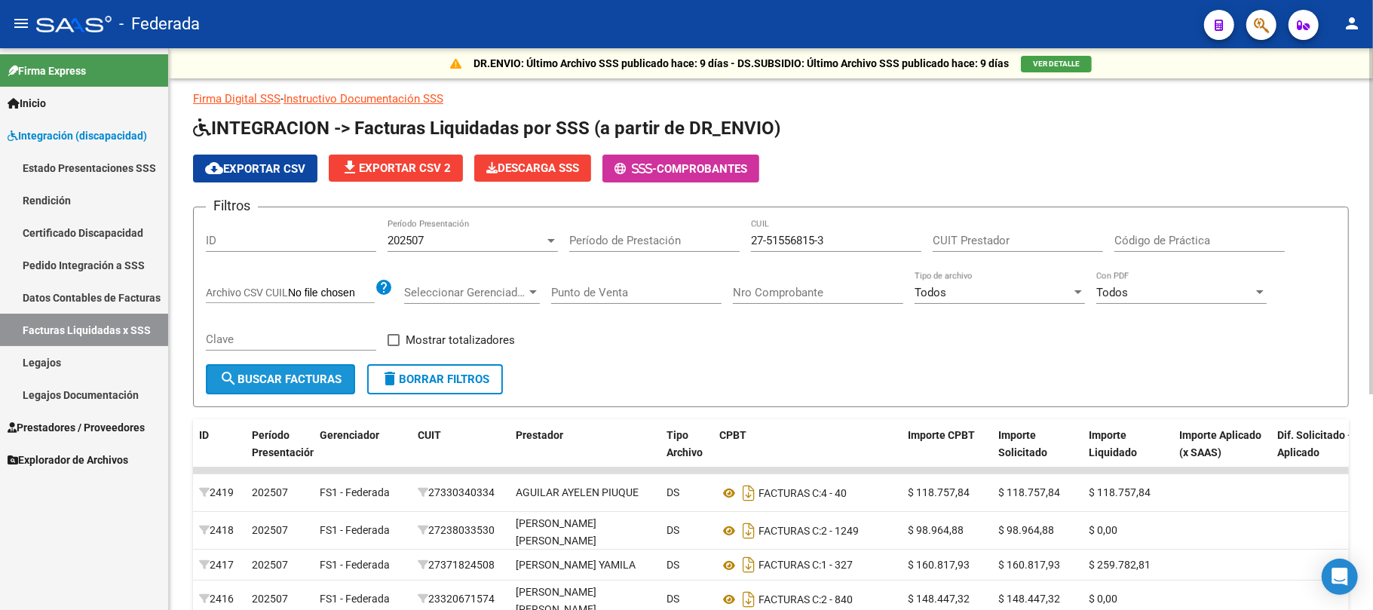
click at [342, 377] on span "search Buscar Facturas" at bounding box center [280, 379] width 122 height 14
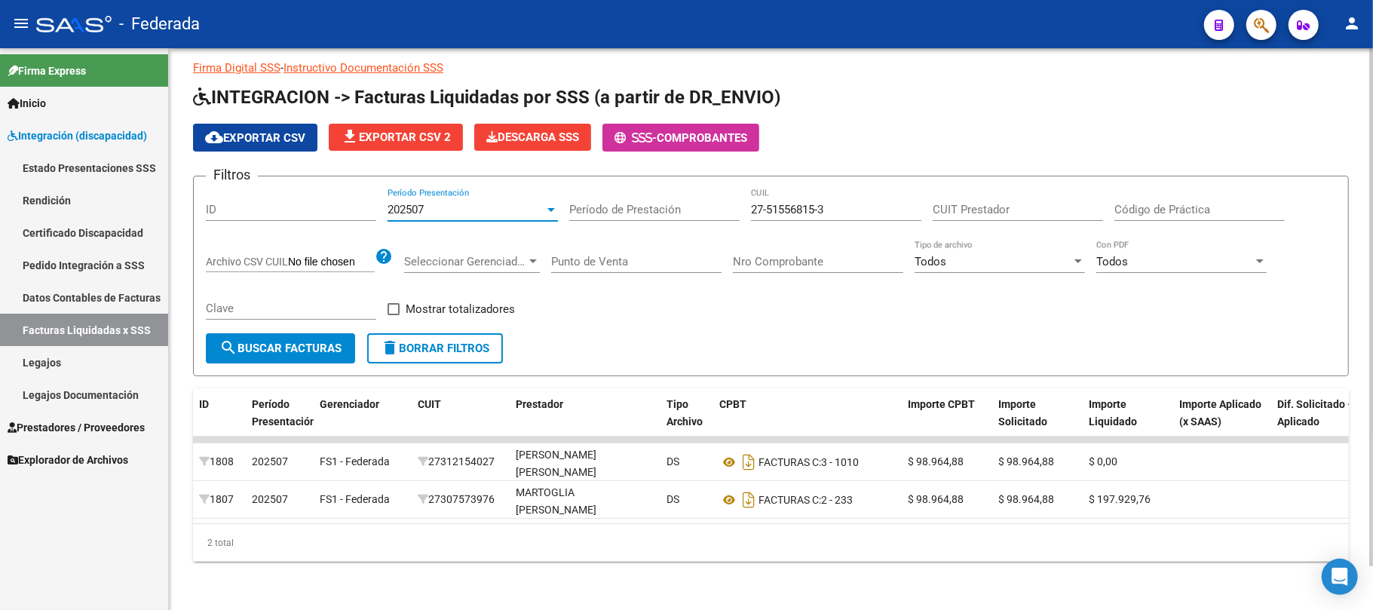
click at [508, 203] on div "202507" at bounding box center [466, 210] width 157 height 14
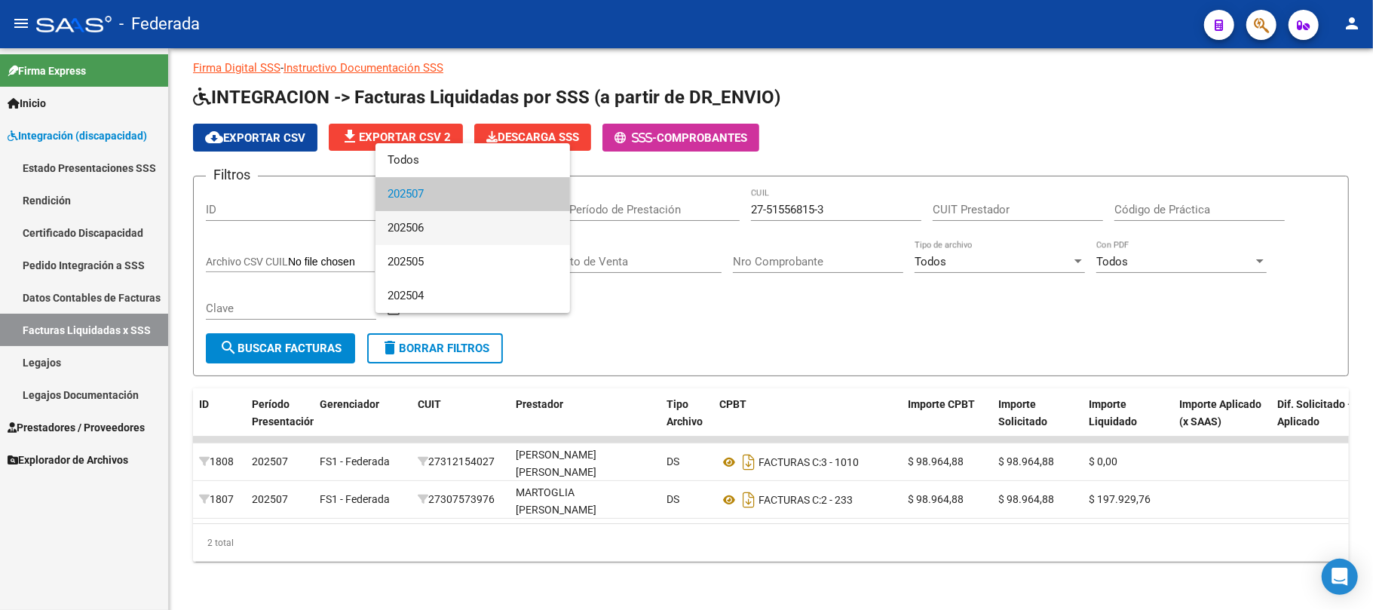
click at [469, 216] on span "202506" at bounding box center [473, 228] width 170 height 34
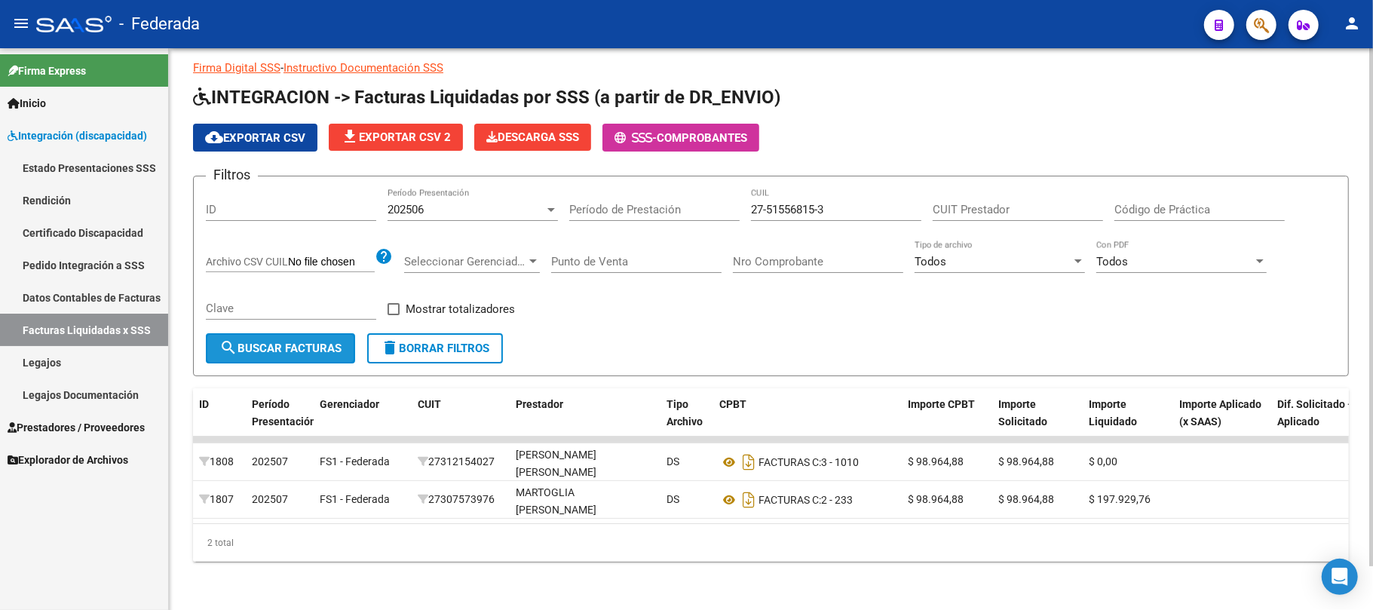
click at [302, 342] on span "search Buscar Facturas" at bounding box center [280, 349] width 122 height 14
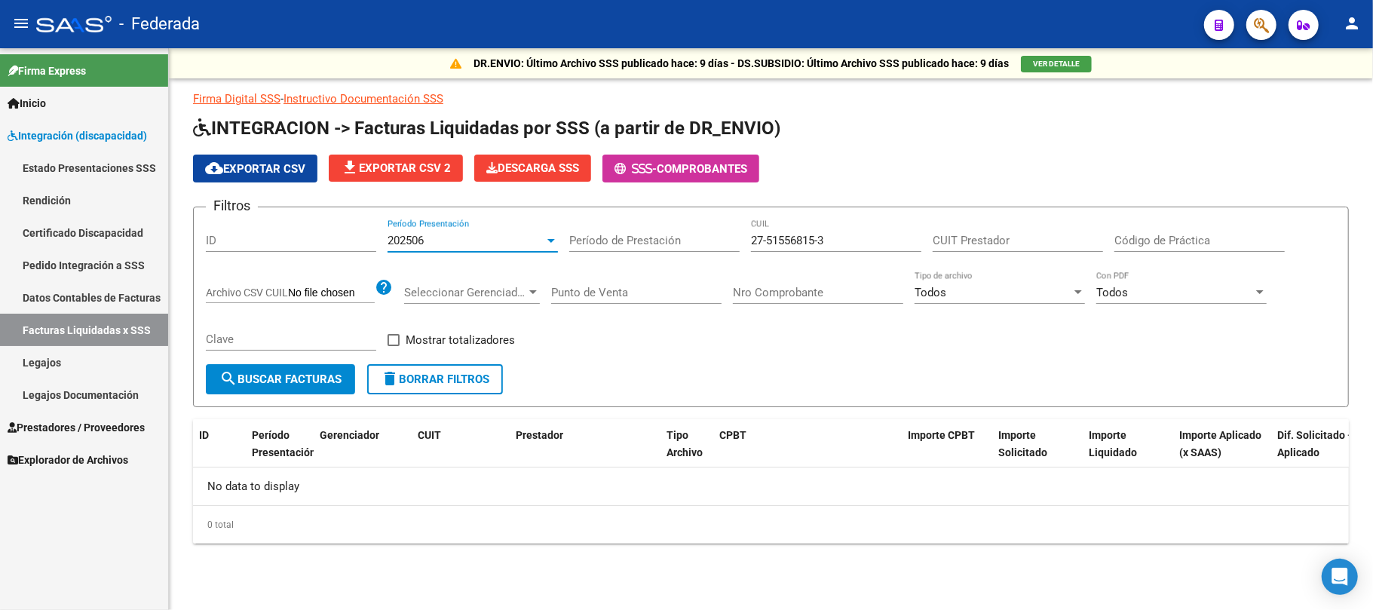
click at [433, 243] on div "202506" at bounding box center [466, 241] width 157 height 14
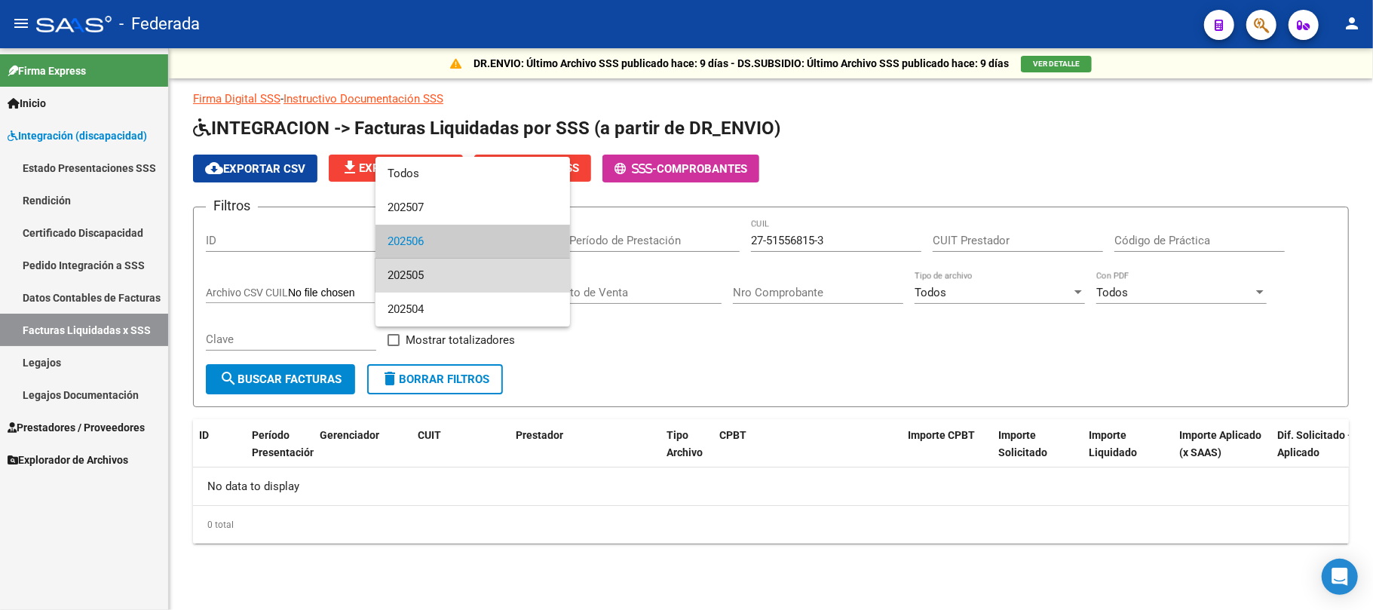
click at [428, 279] on span "202505" at bounding box center [473, 276] width 170 height 34
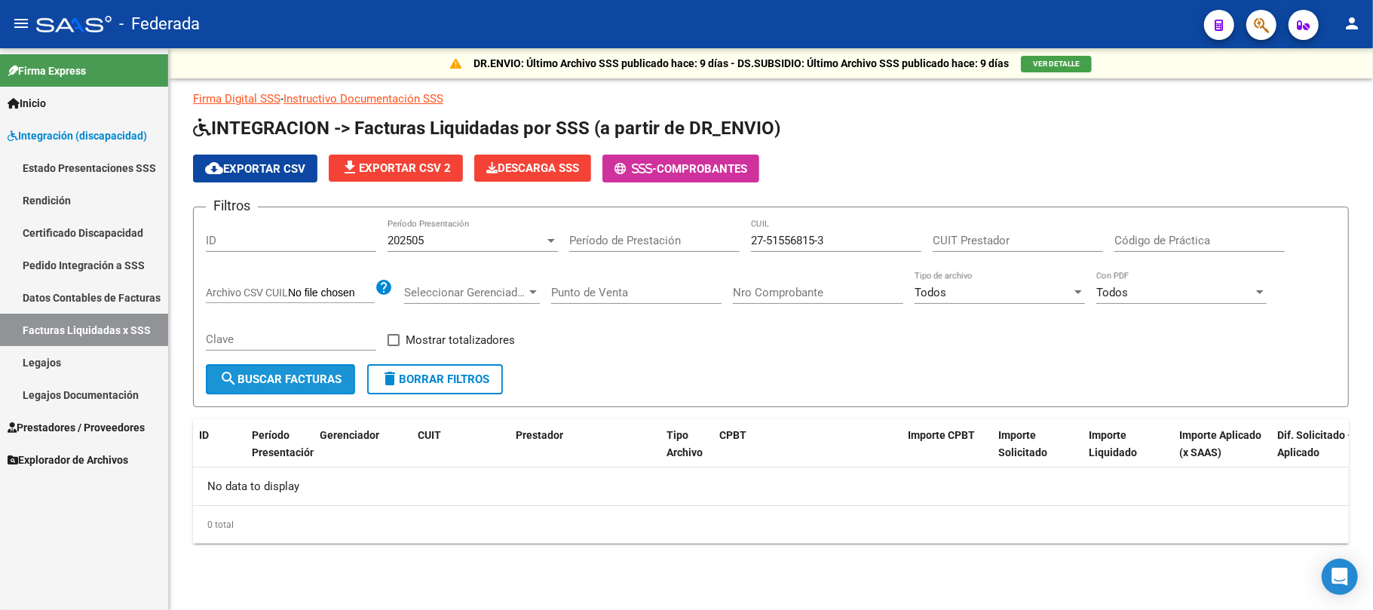
click at [336, 377] on span "search Buscar Facturas" at bounding box center [280, 379] width 122 height 14
click at [435, 236] on div "202505" at bounding box center [466, 241] width 157 height 14
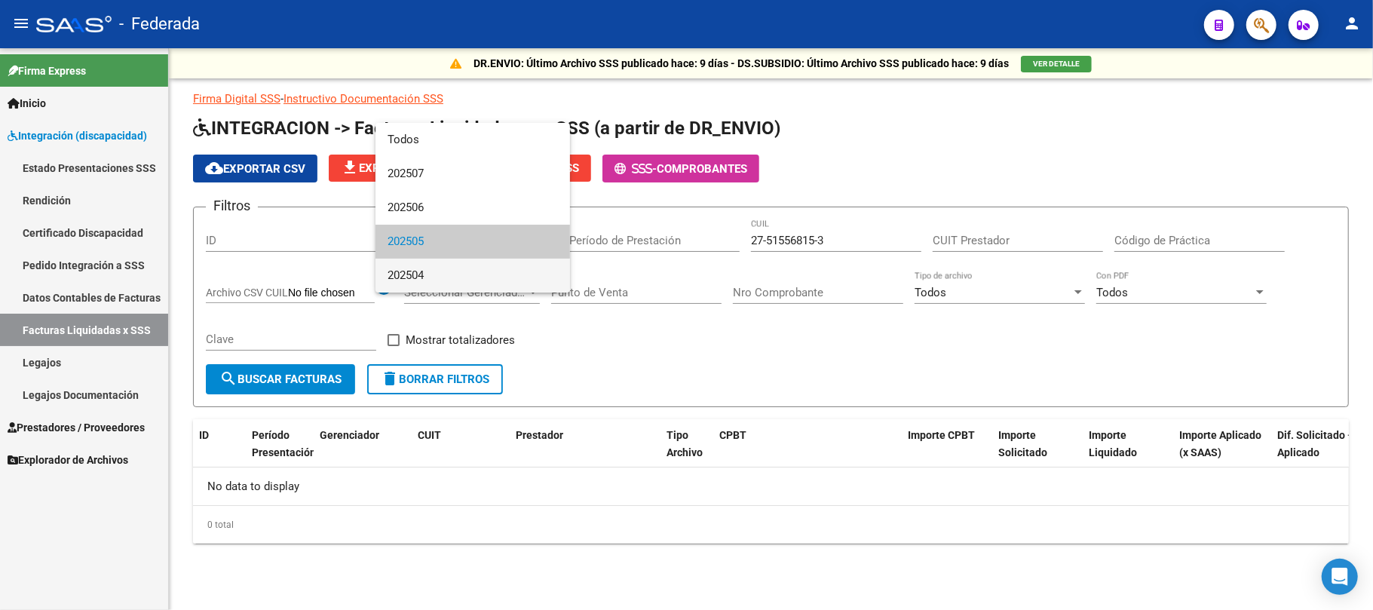
click at [435, 269] on span "202504" at bounding box center [473, 276] width 170 height 34
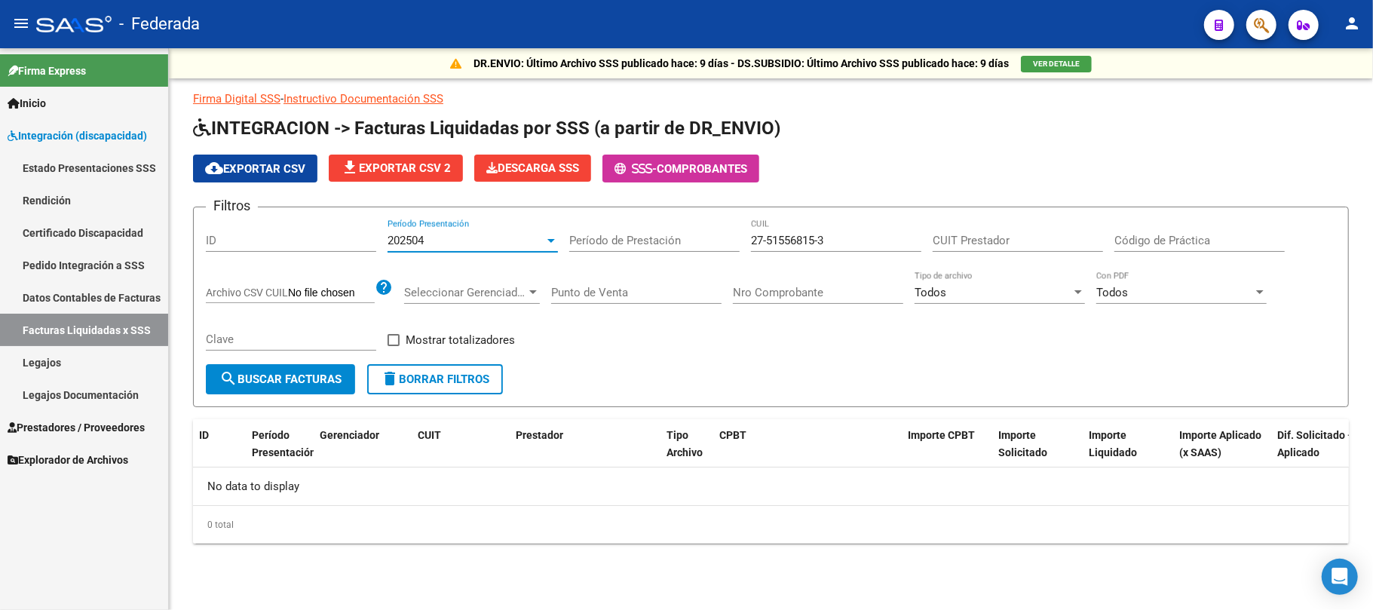
click at [280, 384] on span "search Buscar Facturas" at bounding box center [280, 379] width 122 height 14
click at [468, 238] on div "202504" at bounding box center [466, 241] width 157 height 14
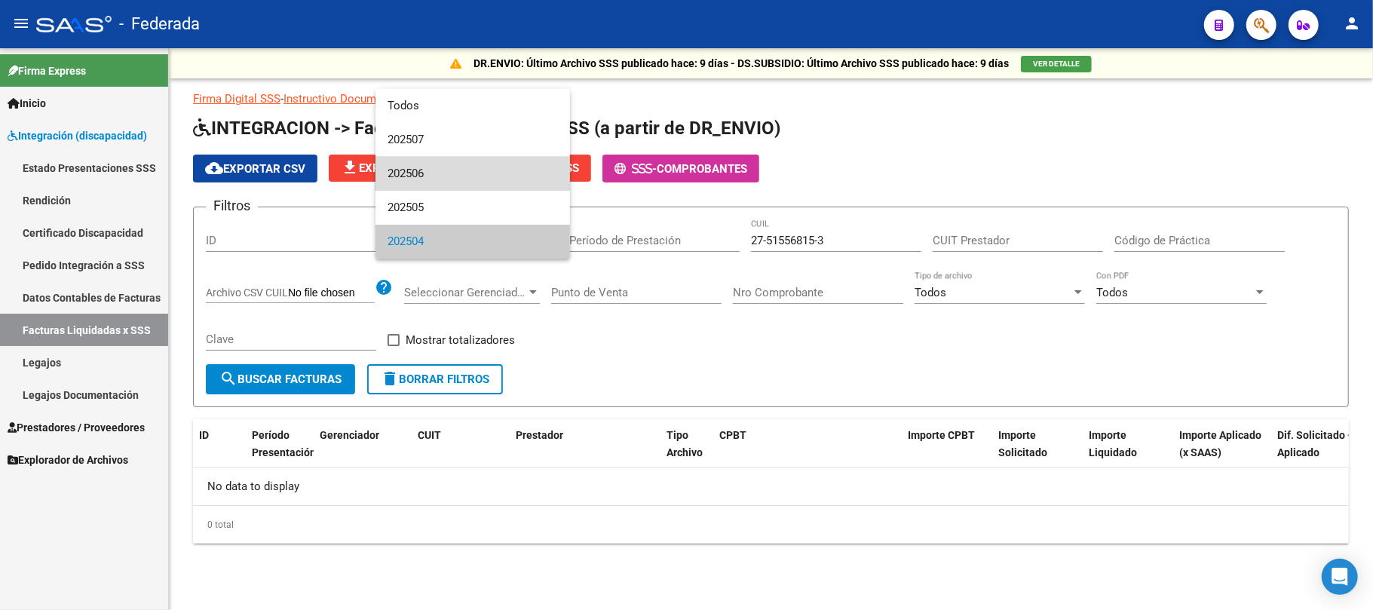
click at [456, 158] on span "202506" at bounding box center [473, 174] width 170 height 34
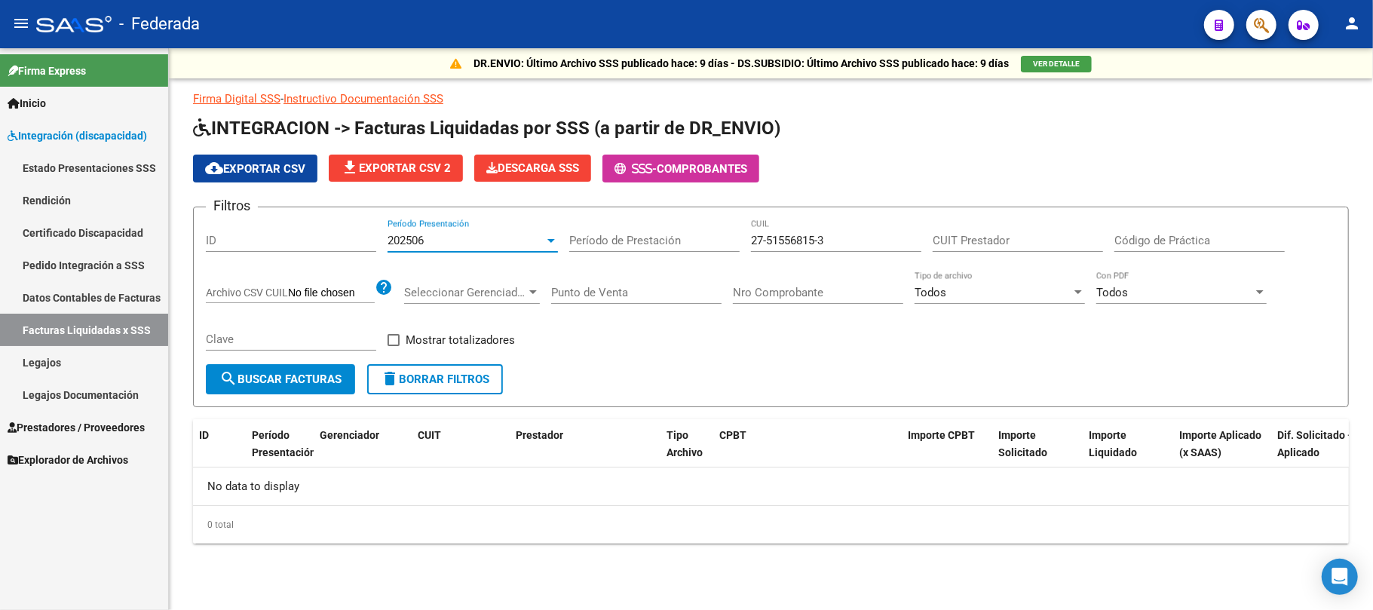
click at [342, 379] on span "search Buscar Facturas" at bounding box center [280, 379] width 122 height 14
click at [480, 237] on div "202506" at bounding box center [466, 241] width 157 height 14
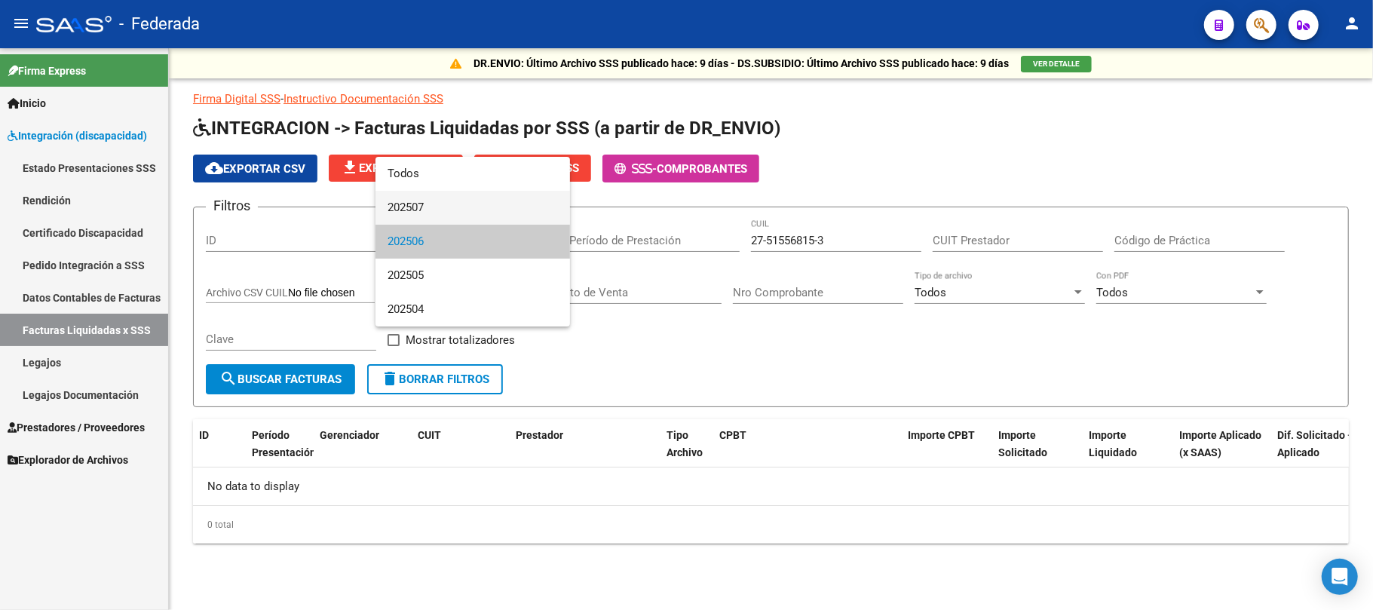
click at [462, 206] on span "202507" at bounding box center [473, 208] width 170 height 34
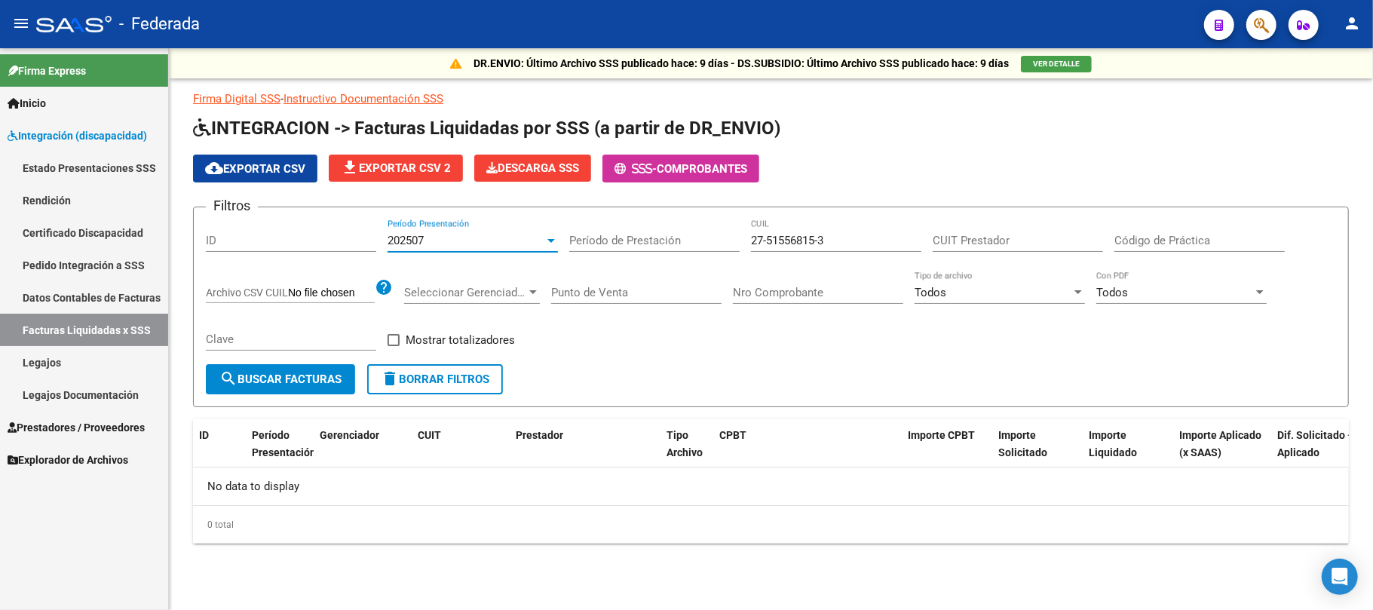
click at [311, 379] on span "search Buscar Facturas" at bounding box center [280, 379] width 122 height 14
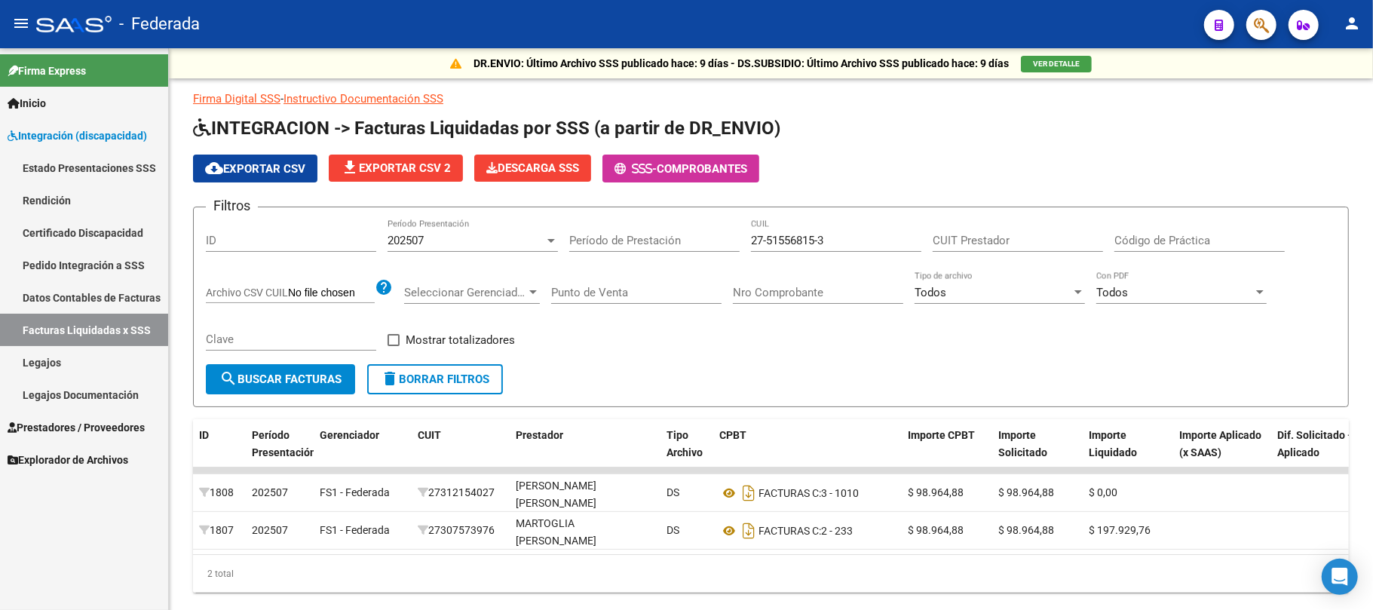
click at [78, 264] on link "Pedido Integración a SSS" at bounding box center [84, 265] width 168 height 32
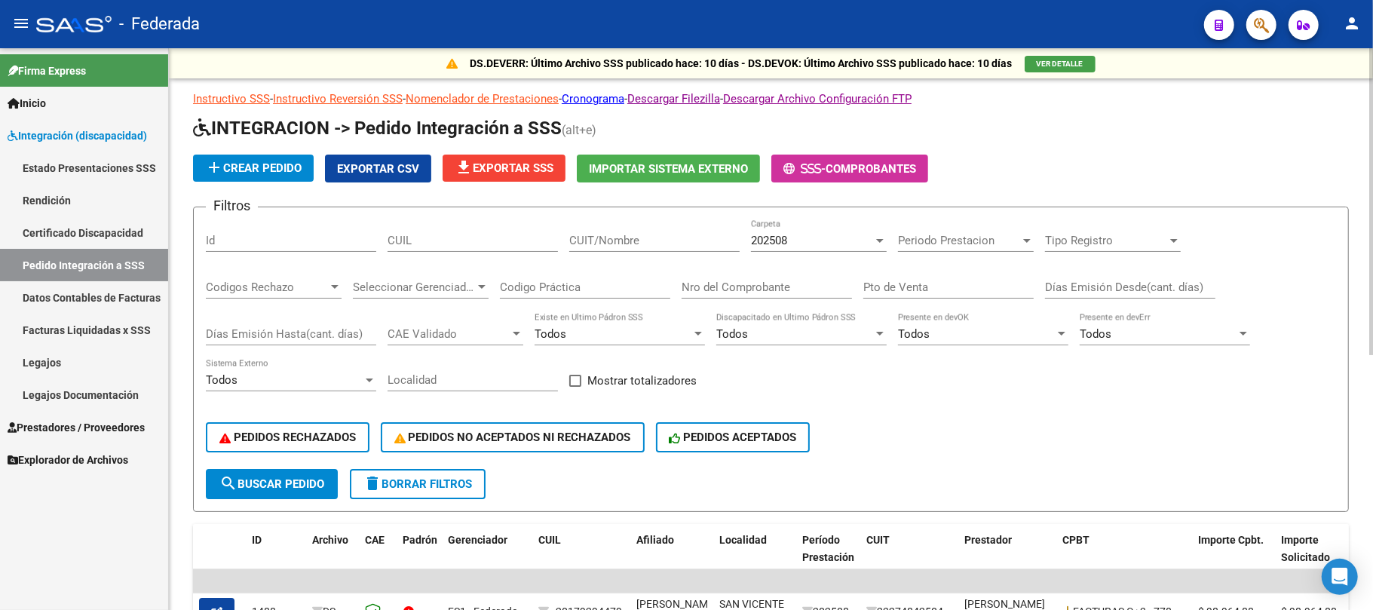
click at [495, 247] on input "CUIL" at bounding box center [473, 241] width 170 height 14
paste input "27515568153"
type input "27515568153"
click at [306, 489] on span "search Buscar Pedido" at bounding box center [271, 484] width 105 height 14
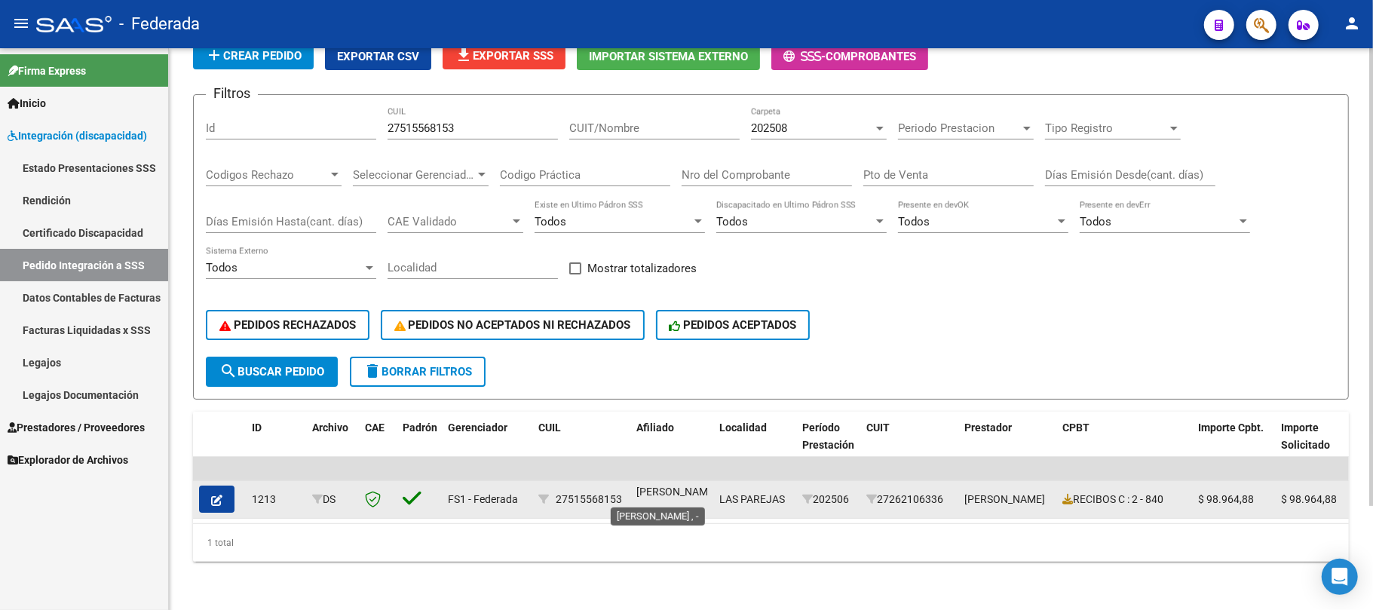
click at [659, 486] on span "[PERSON_NAME] , -" at bounding box center [676, 500] width 81 height 29
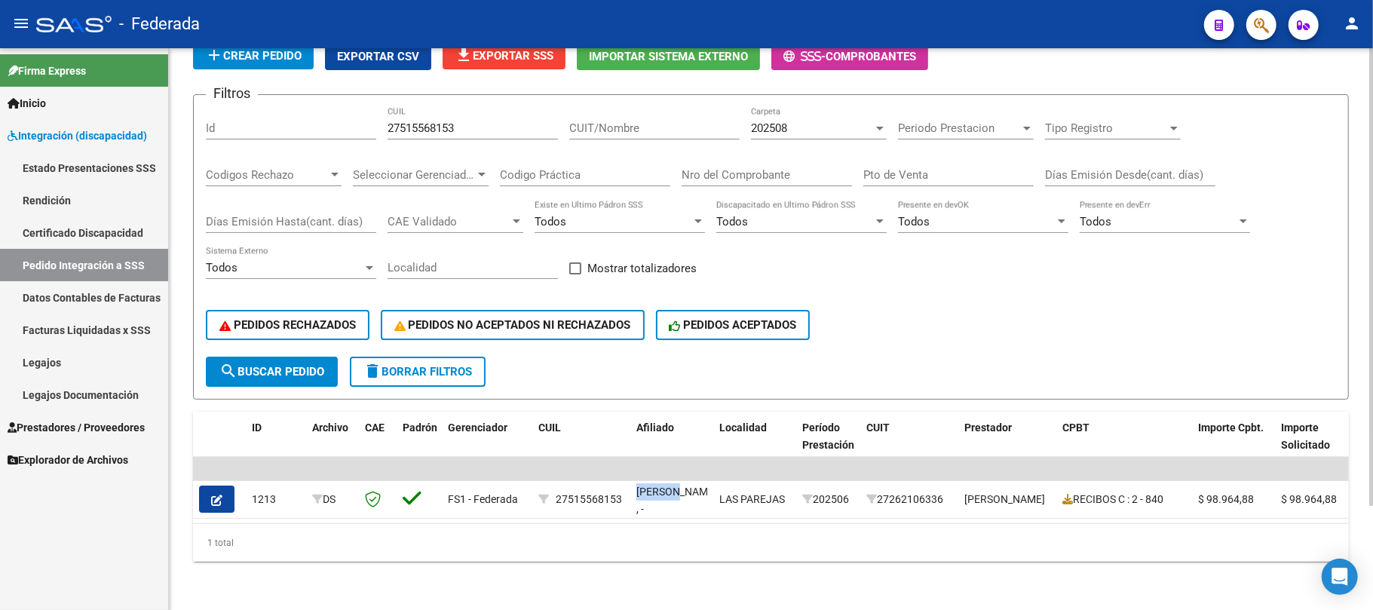
copy span "GULLINO"
click at [594, 121] on input "CUIT/Nombre" at bounding box center [654, 128] width 170 height 14
paste input "27333114416"
type input "27333114416"
click at [429, 121] on input "27515568153" at bounding box center [473, 128] width 170 height 14
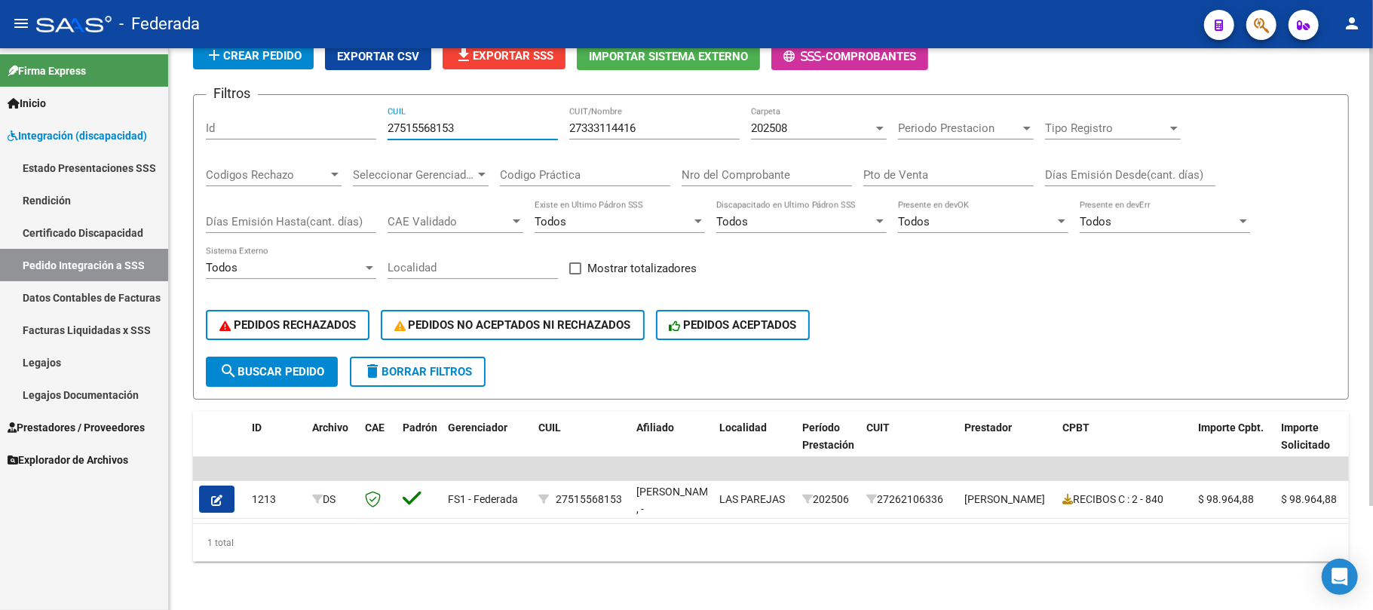
click at [429, 121] on input "27515568153" at bounding box center [473, 128] width 170 height 14
click at [282, 336] on div "PEDIDOS RECHAZADOS PEDIDOS NO ACEPTADOS NI RECHAZADOS PEDIDOS ACEPTADOS" at bounding box center [771, 324] width 1130 height 63
click at [287, 365] on span "search Buscar Pedido" at bounding box center [271, 372] width 105 height 14
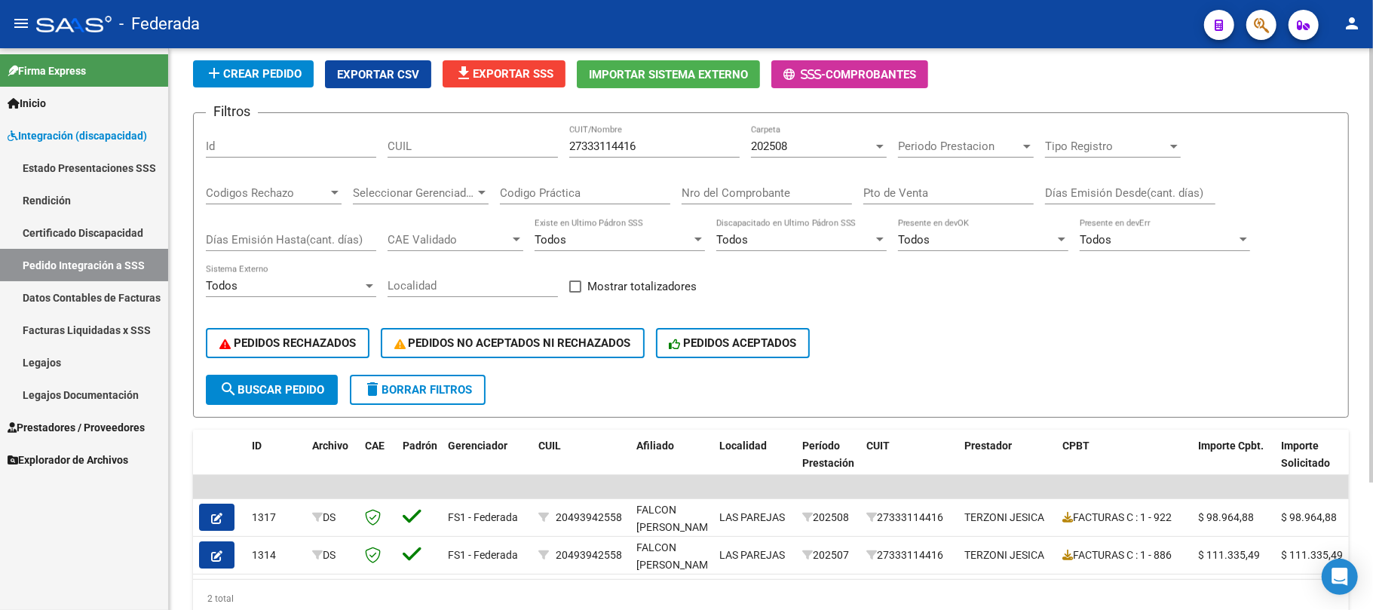
scroll to position [64, 0]
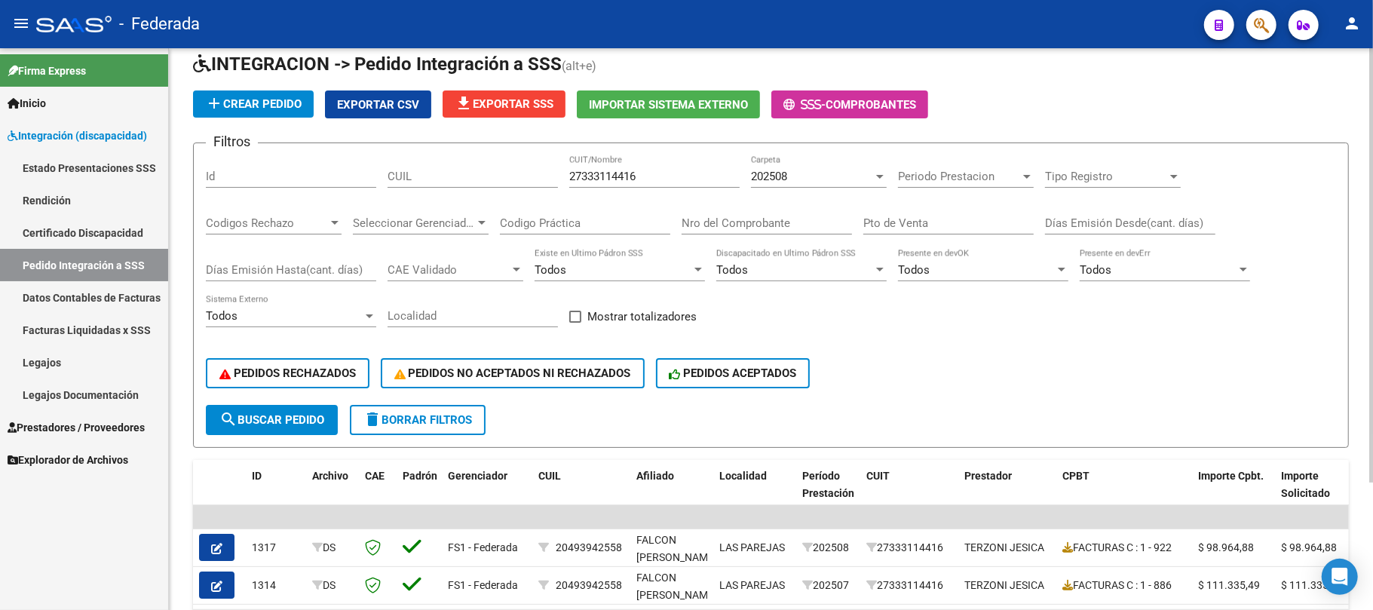
click at [780, 179] on span "202508" at bounding box center [769, 177] width 36 height 14
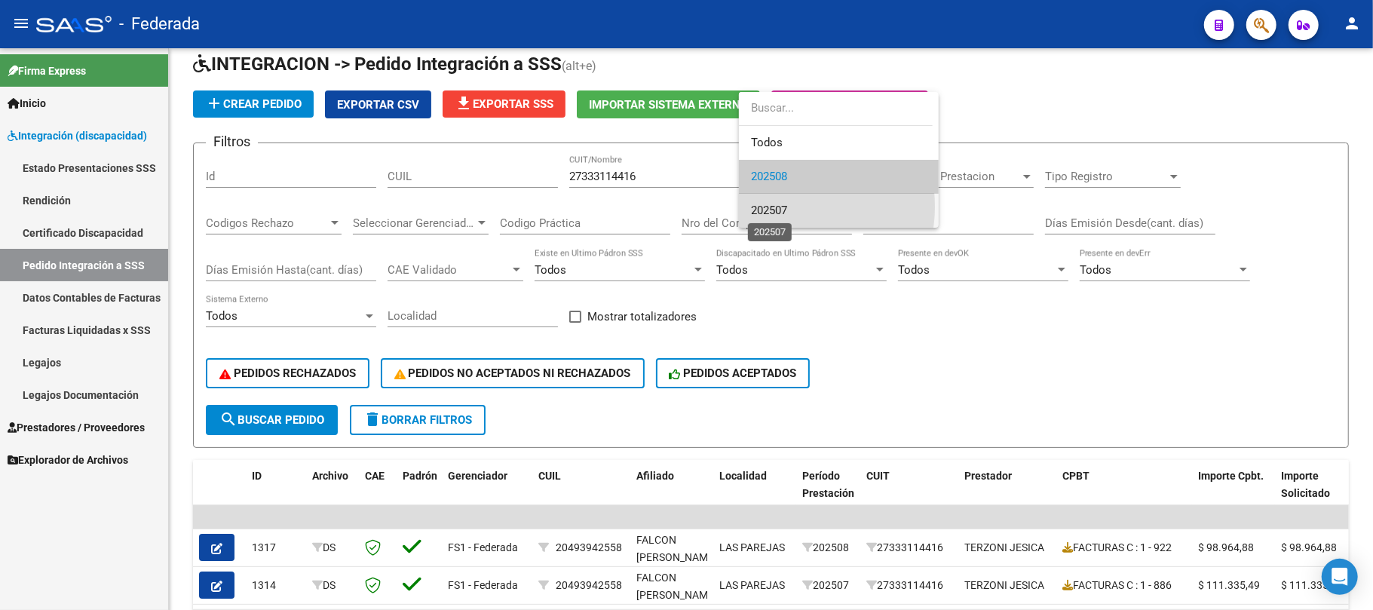
click at [776, 207] on span "202507" at bounding box center [769, 211] width 36 height 14
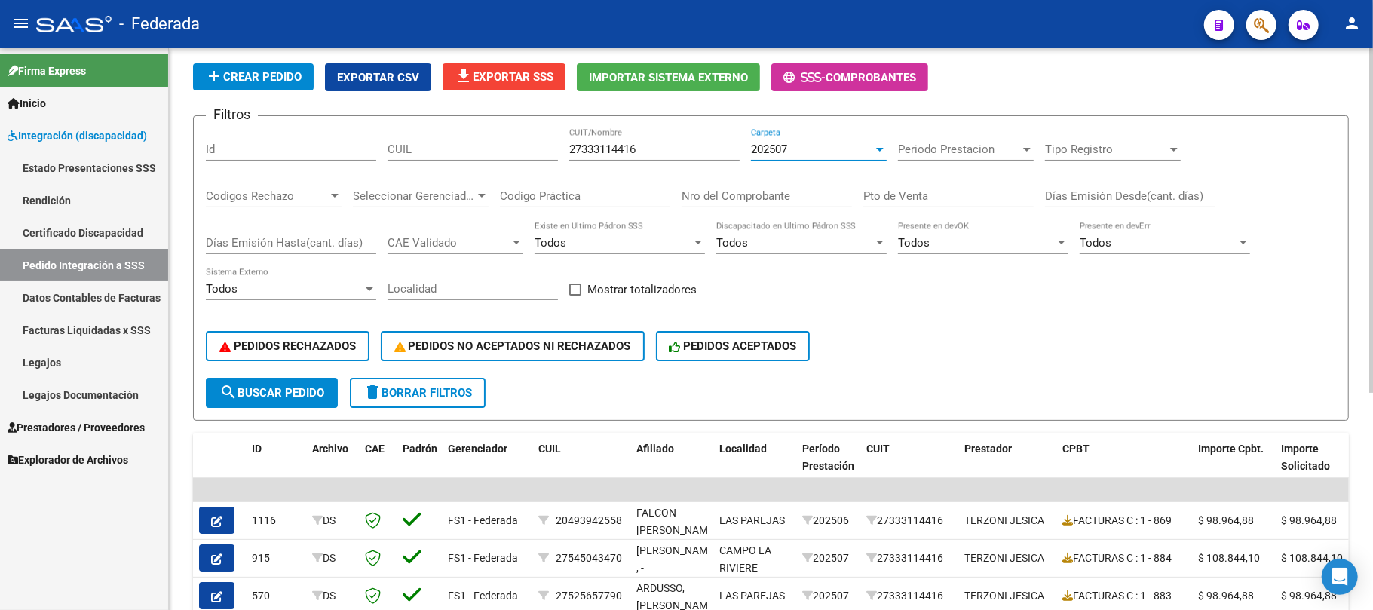
scroll to position [51, 0]
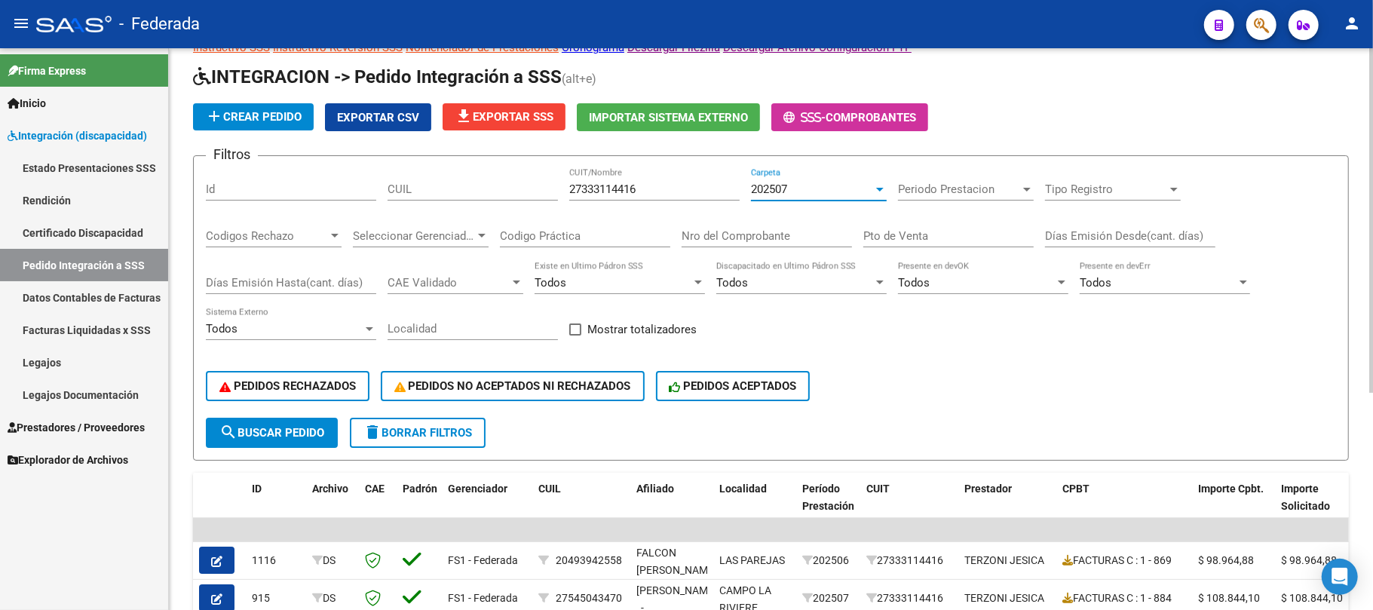
click at [843, 188] on div "202507" at bounding box center [812, 189] width 122 height 14
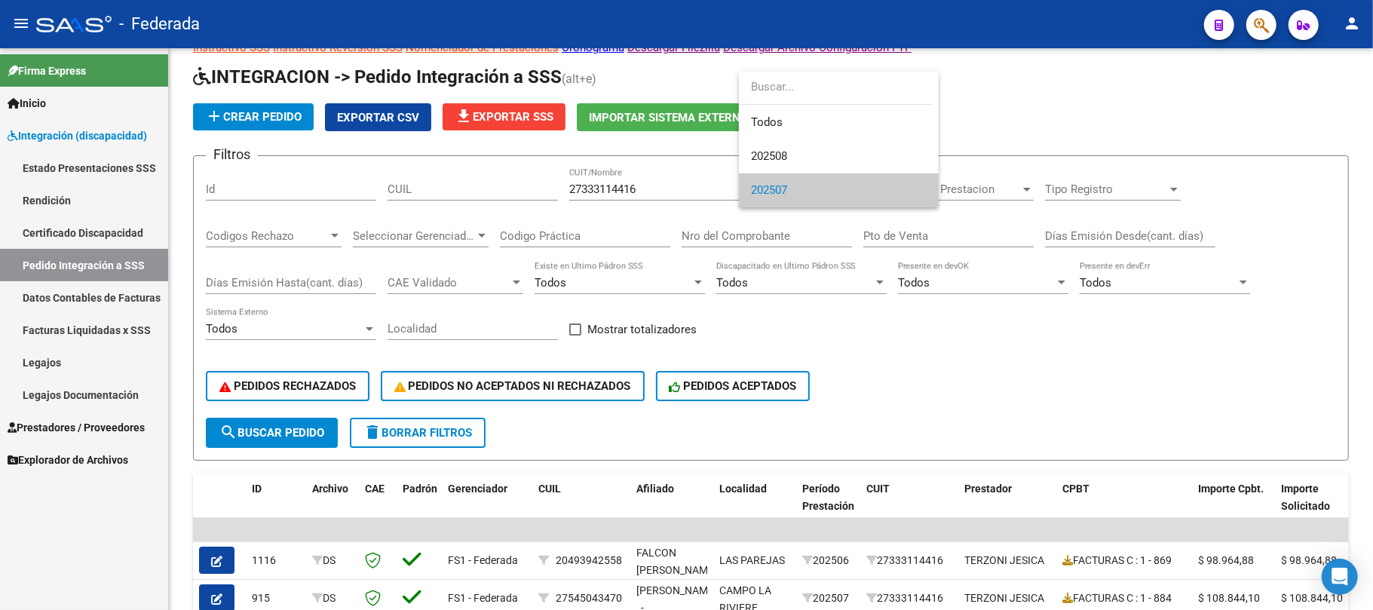
click at [878, 400] on div at bounding box center [686, 305] width 1373 height 610
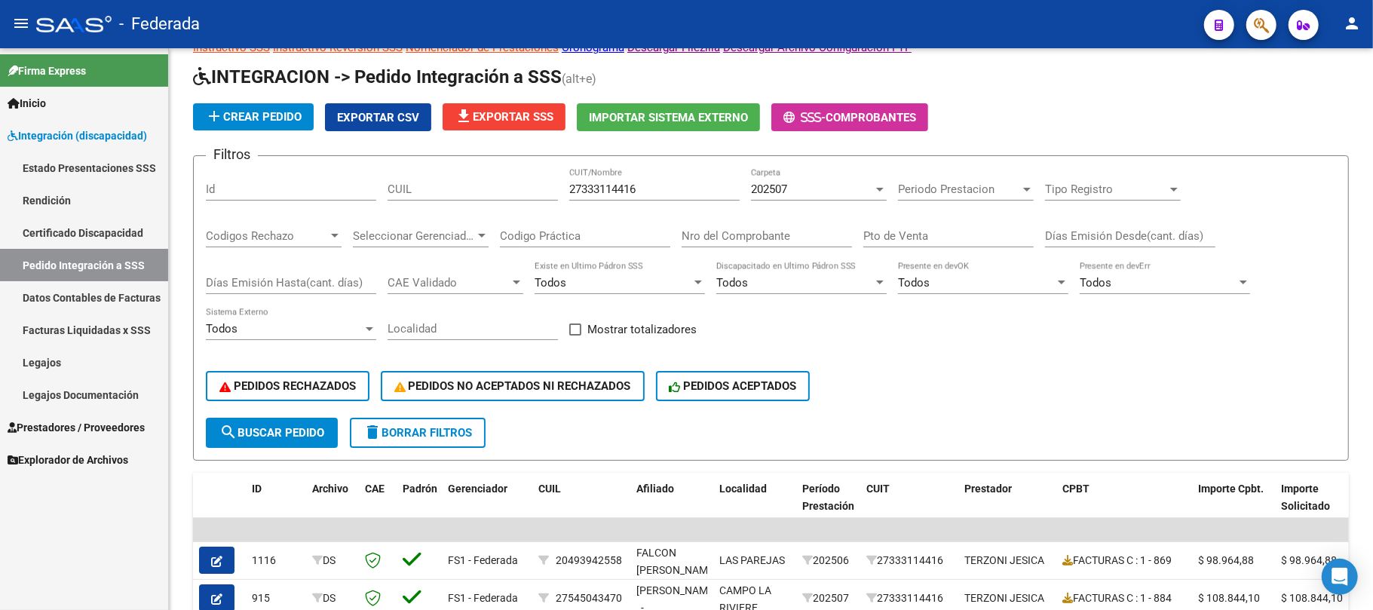
click at [71, 333] on link "Facturas Liquidadas x SSS" at bounding box center [84, 330] width 168 height 32
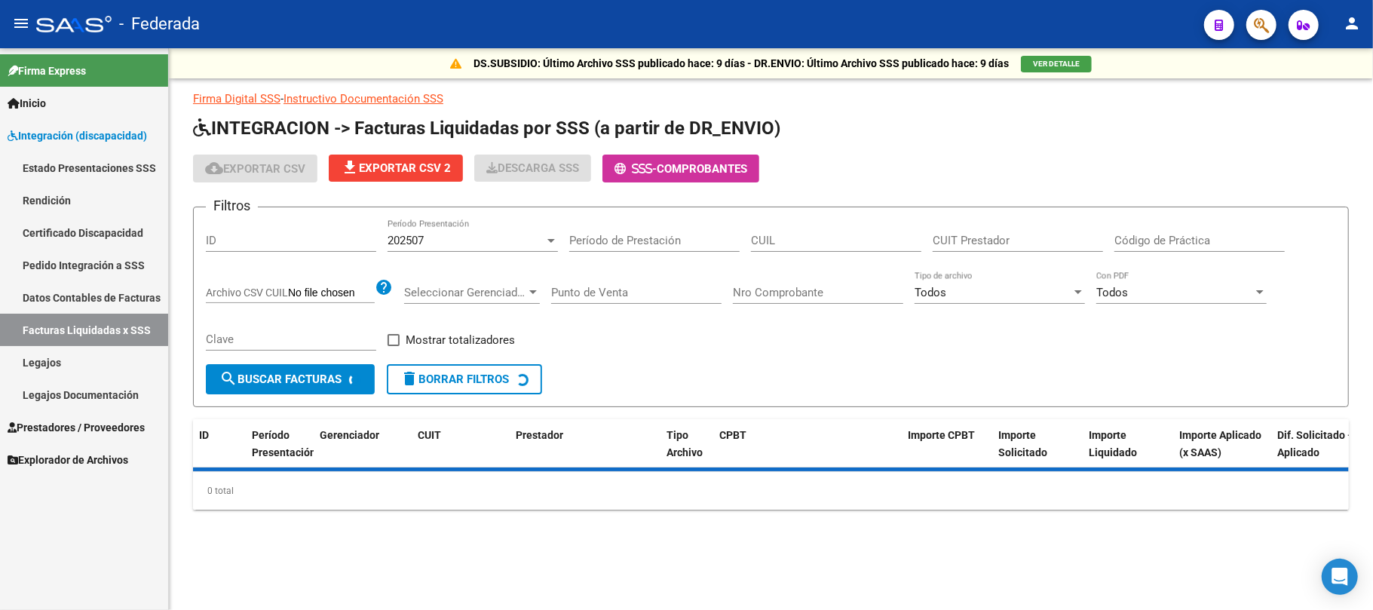
click at [950, 241] on input "CUIT Prestador" at bounding box center [1018, 241] width 170 height 14
paste input "27-33311441-6"
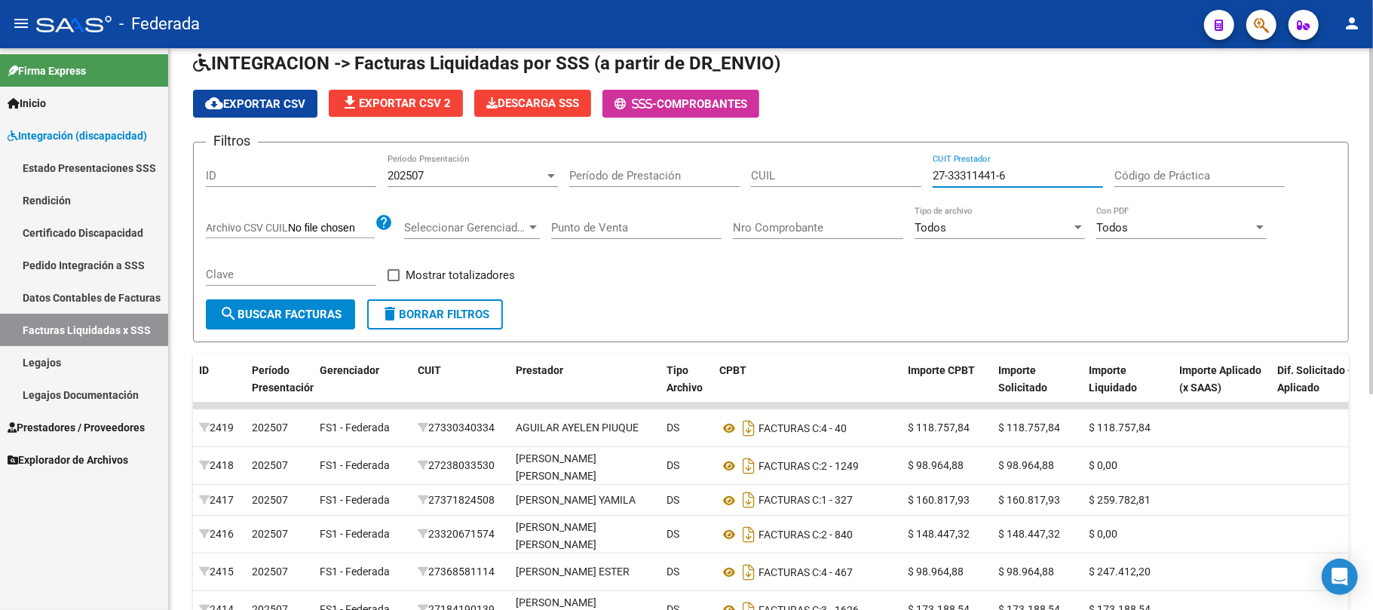
scroll to position [100, 0]
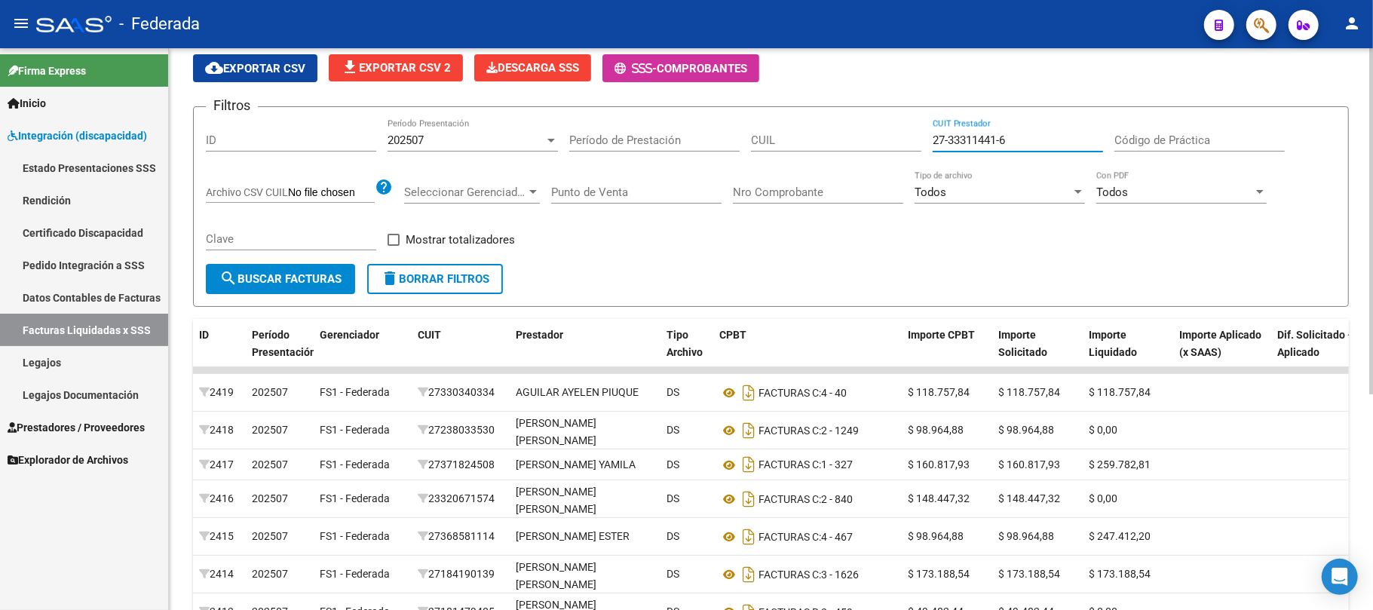
type input "27-33311441-6"
click at [341, 278] on span "search Buscar Facturas" at bounding box center [280, 279] width 122 height 14
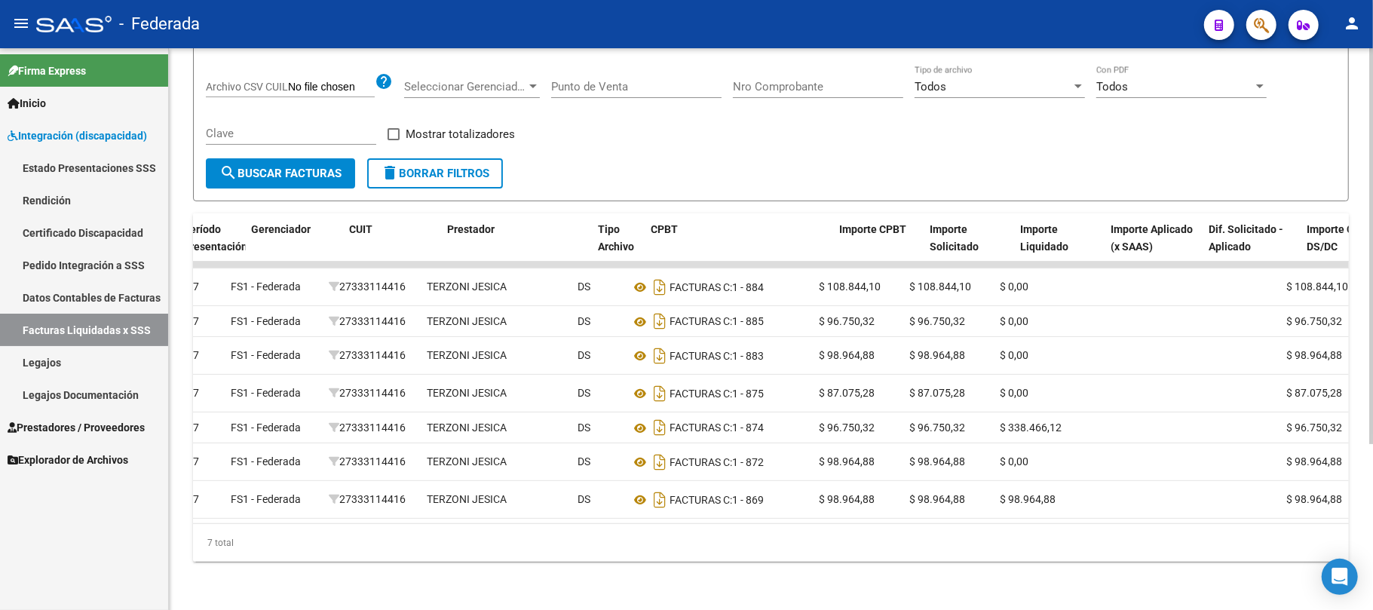
scroll to position [0, 27]
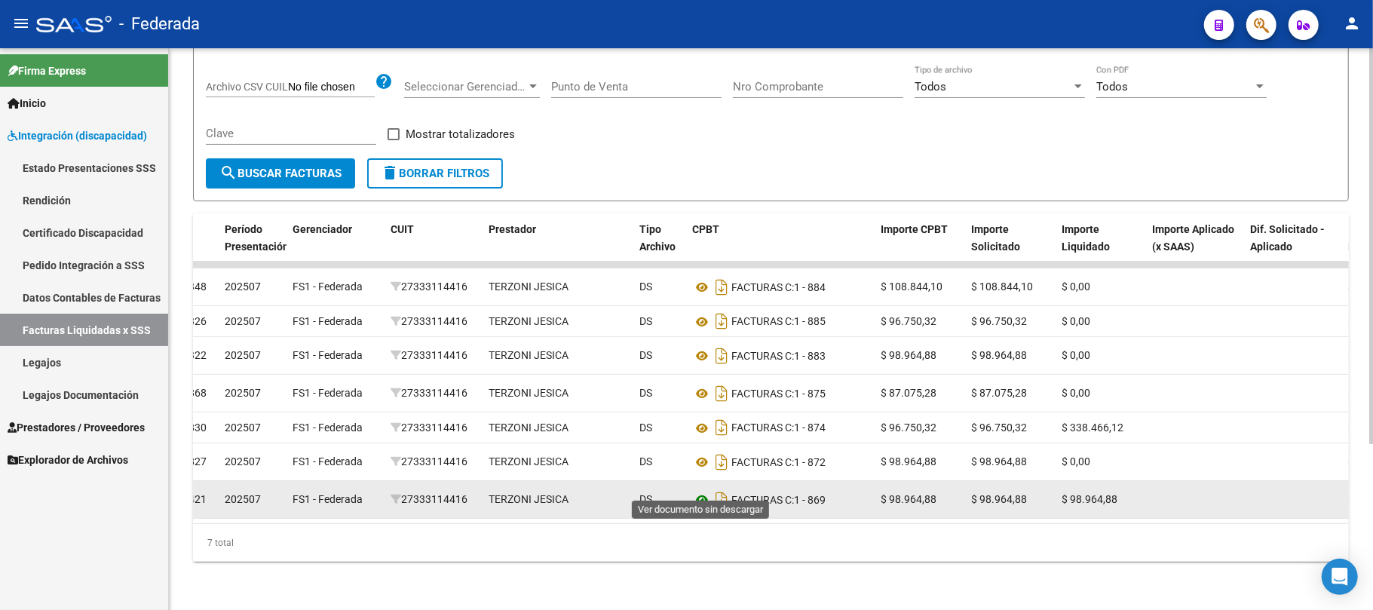
click at [703, 491] on icon at bounding box center [702, 500] width 20 height 18
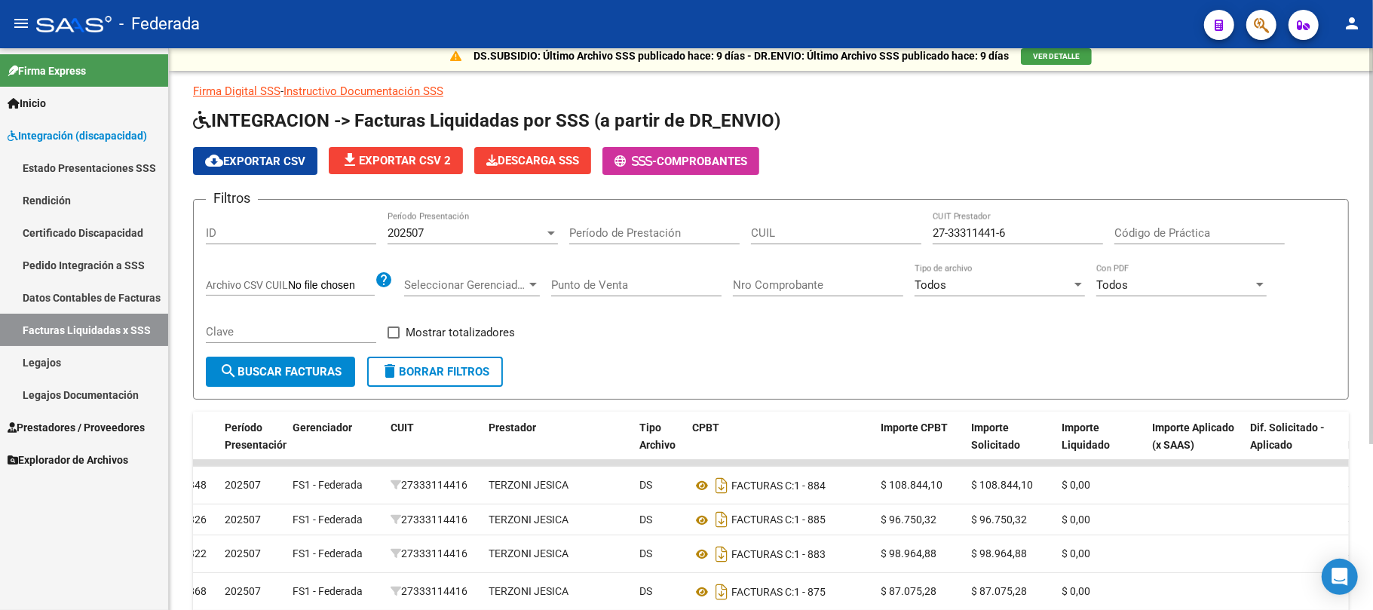
scroll to position [0, 0]
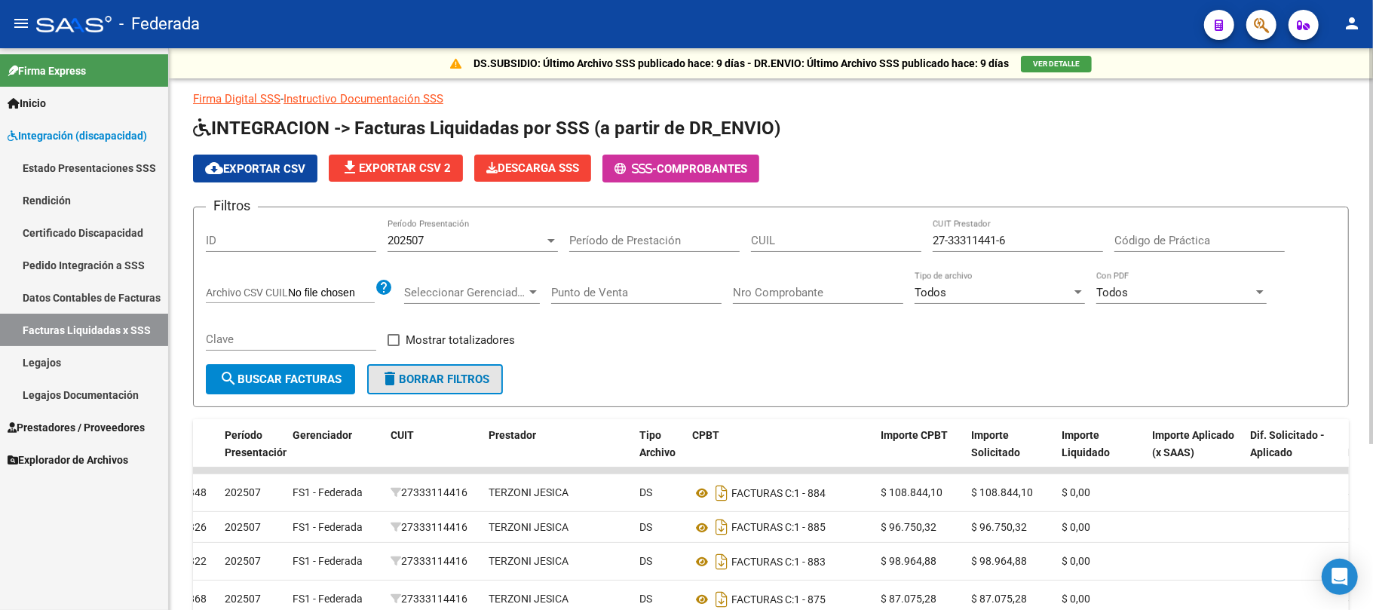
click at [445, 383] on span "delete Borrar Filtros" at bounding box center [435, 379] width 109 height 14
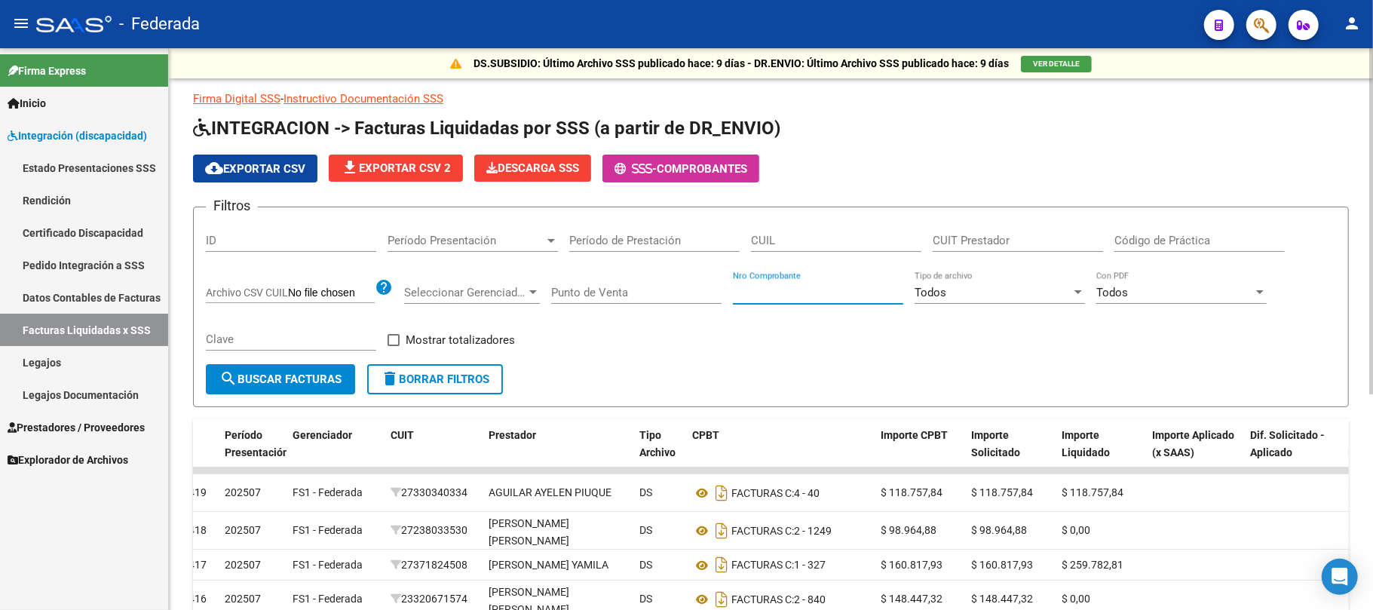
click at [789, 293] on input "Nro Comprobante" at bounding box center [818, 293] width 170 height 14
type input "841"
click at [327, 371] on button "search Buscar Facturas" at bounding box center [280, 379] width 149 height 30
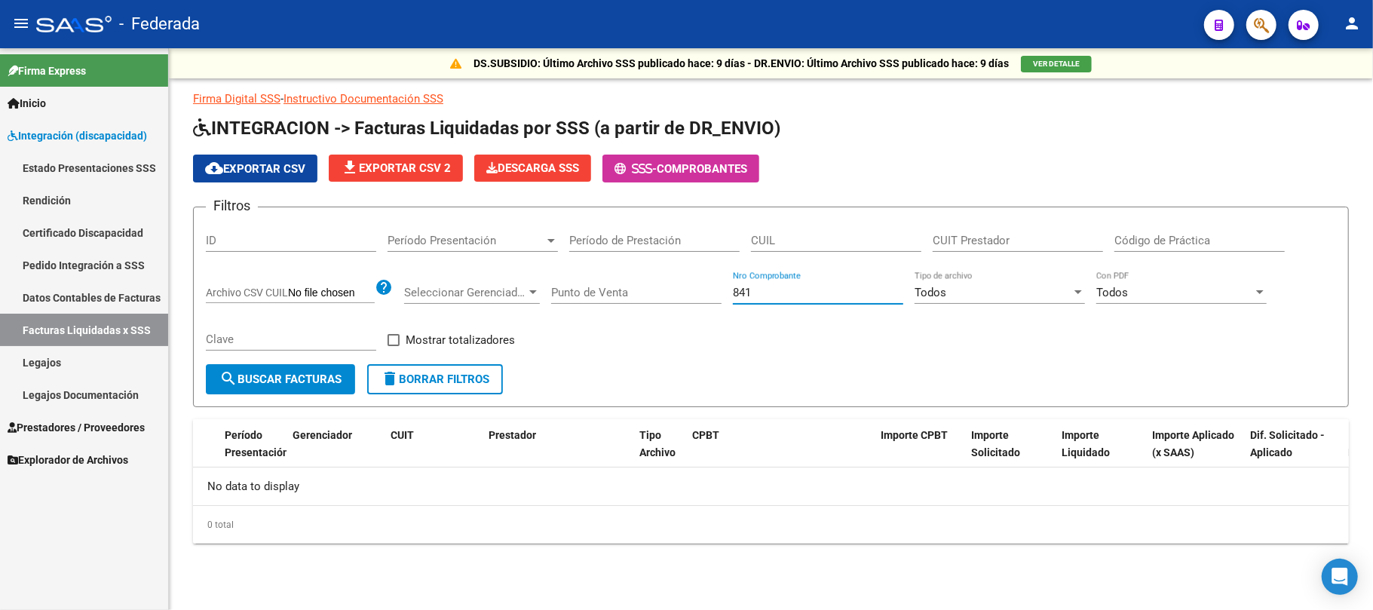
click at [742, 296] on input "841" at bounding box center [818, 293] width 170 height 14
click at [97, 267] on link "Pedido Integración a SSS" at bounding box center [84, 265] width 168 height 32
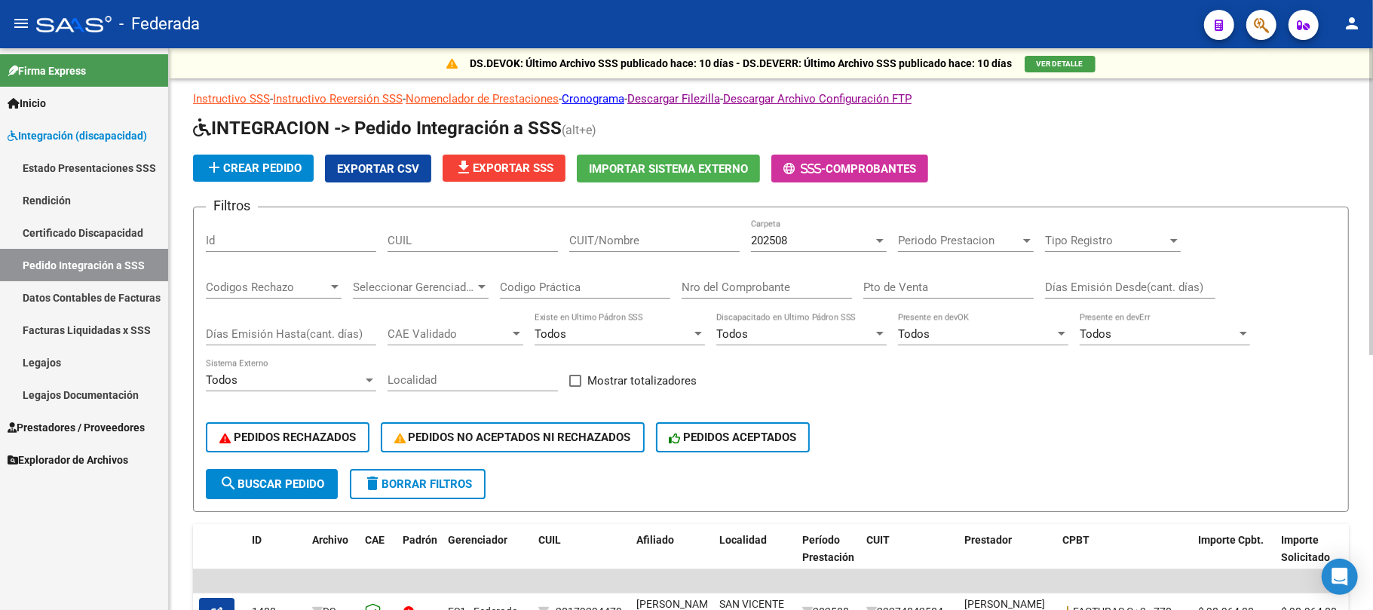
click at [701, 288] on input "Nro del Comprobante" at bounding box center [767, 287] width 170 height 14
paste input "841"
type input "841"
click at [324, 481] on span "search Buscar Pedido" at bounding box center [271, 484] width 105 height 14
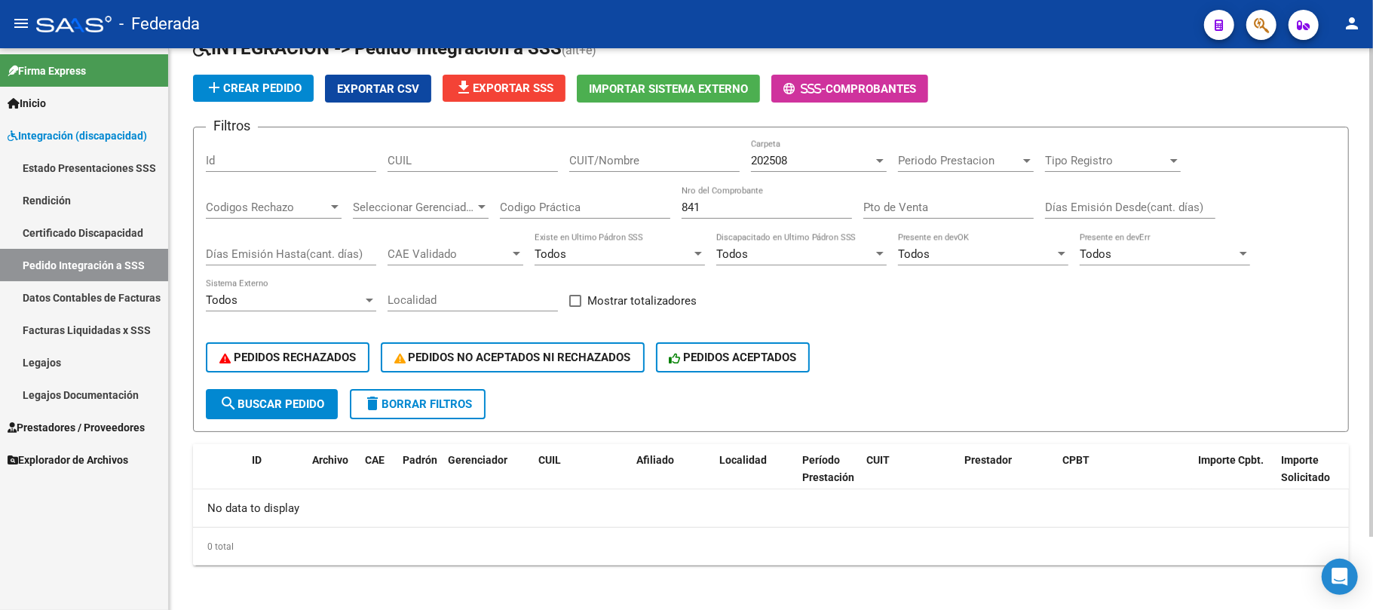
scroll to position [83, 0]
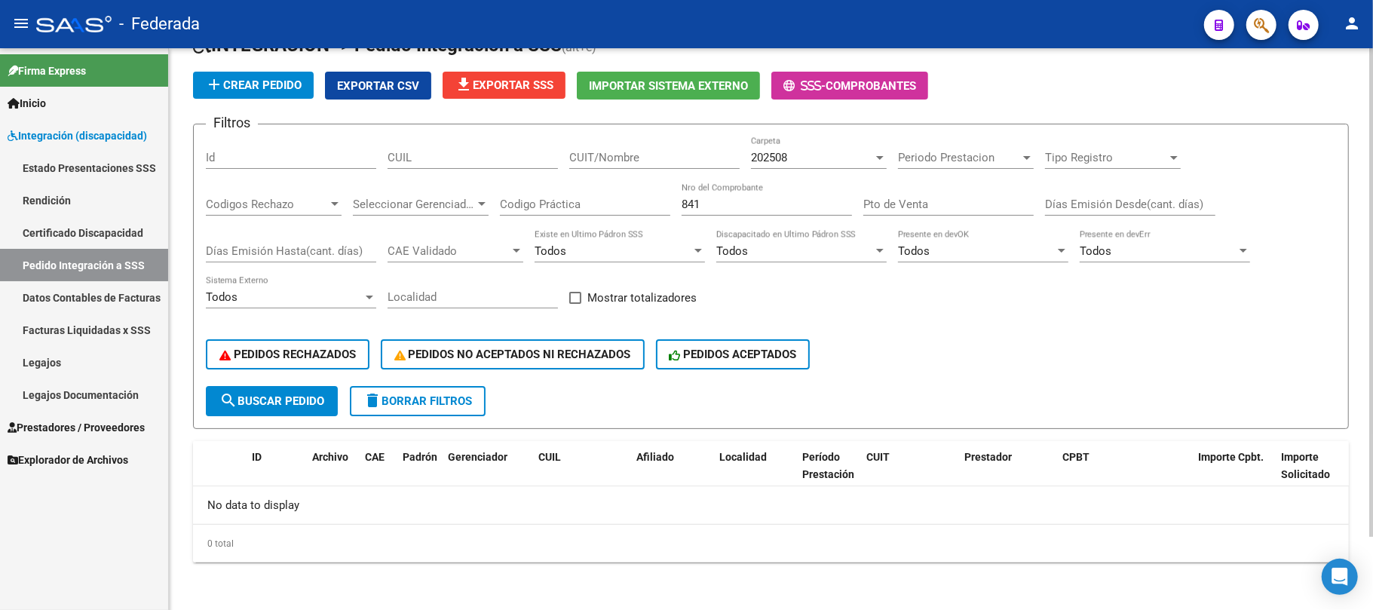
click at [854, 155] on div "202508" at bounding box center [812, 158] width 122 height 14
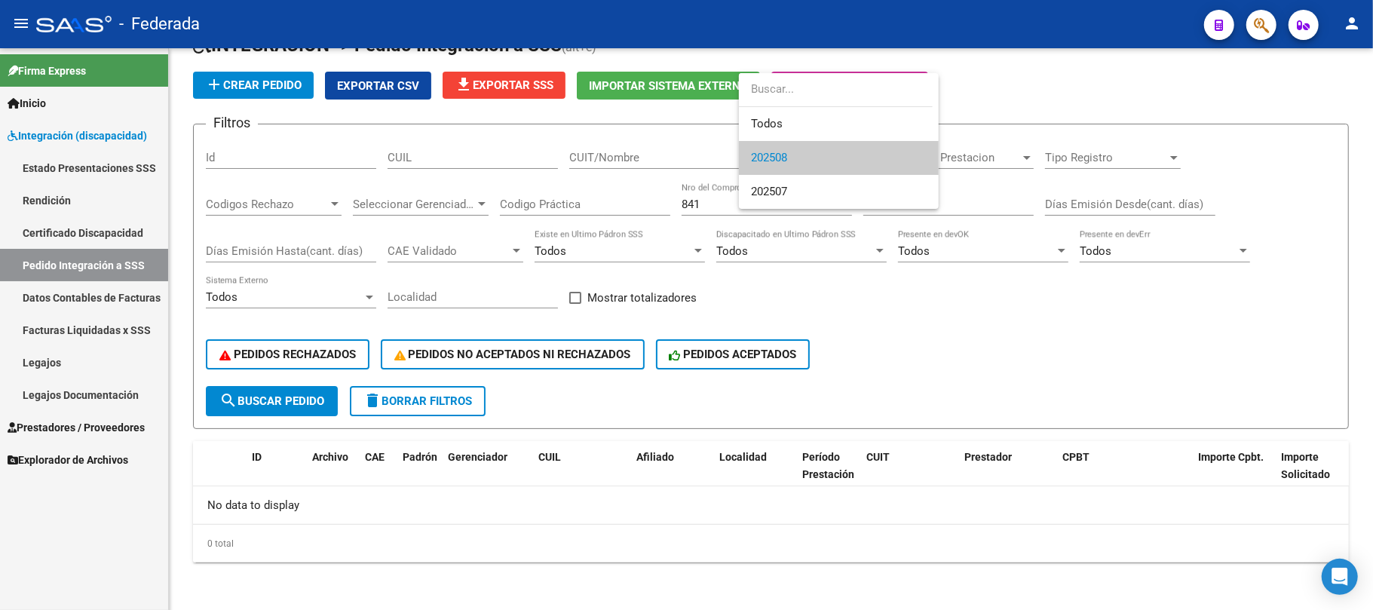
click at [819, 106] on input "dropdown search" at bounding box center [836, 89] width 194 height 34
click at [810, 121] on span "Todos" at bounding box center [839, 124] width 176 height 34
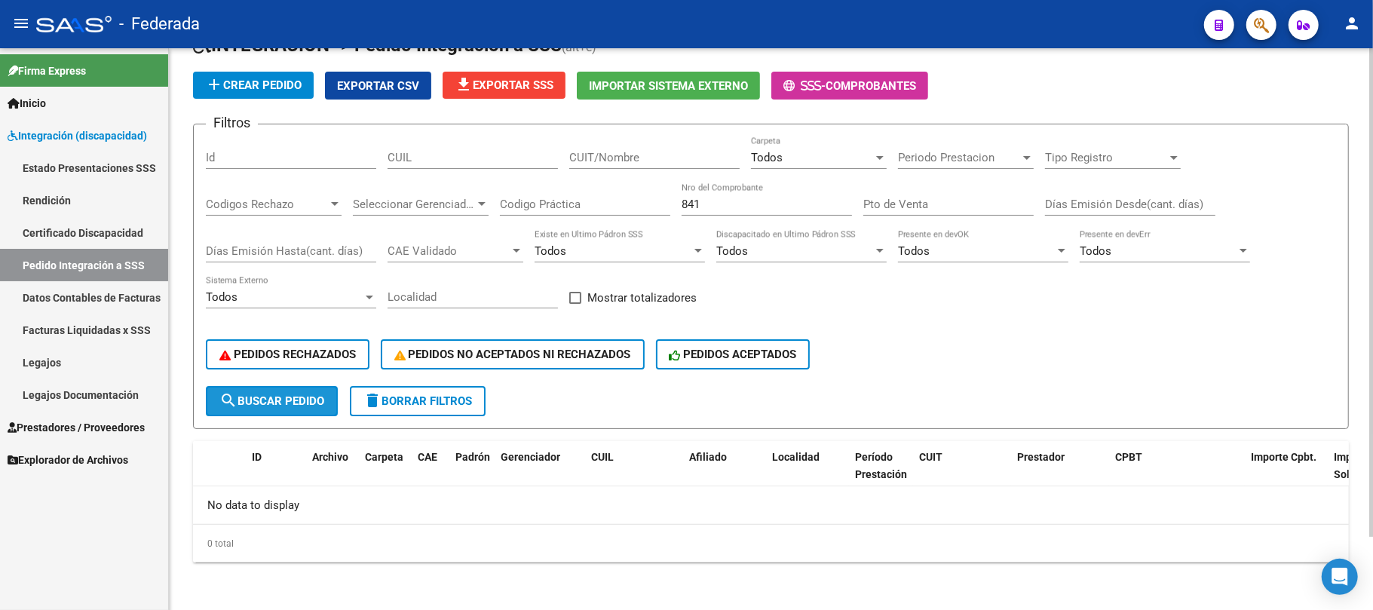
click at [288, 402] on span "search Buscar Pedido" at bounding box center [271, 401] width 105 height 14
click at [291, 402] on span "search Buscar Pedido" at bounding box center [271, 401] width 105 height 14
click at [704, 203] on input "841" at bounding box center [767, 205] width 170 height 14
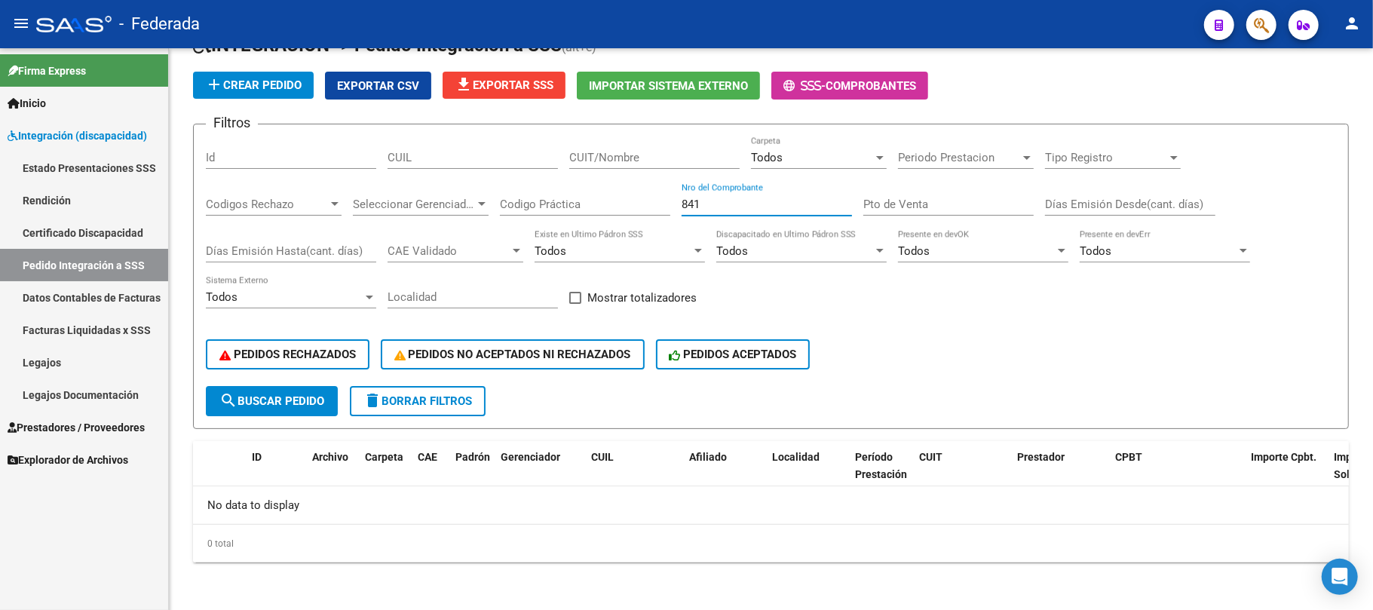
click at [106, 273] on link "Pedido Integración a SSS" at bounding box center [84, 265] width 168 height 32
click at [91, 329] on link "Facturas Liquidadas x SSS" at bounding box center [84, 330] width 168 height 32
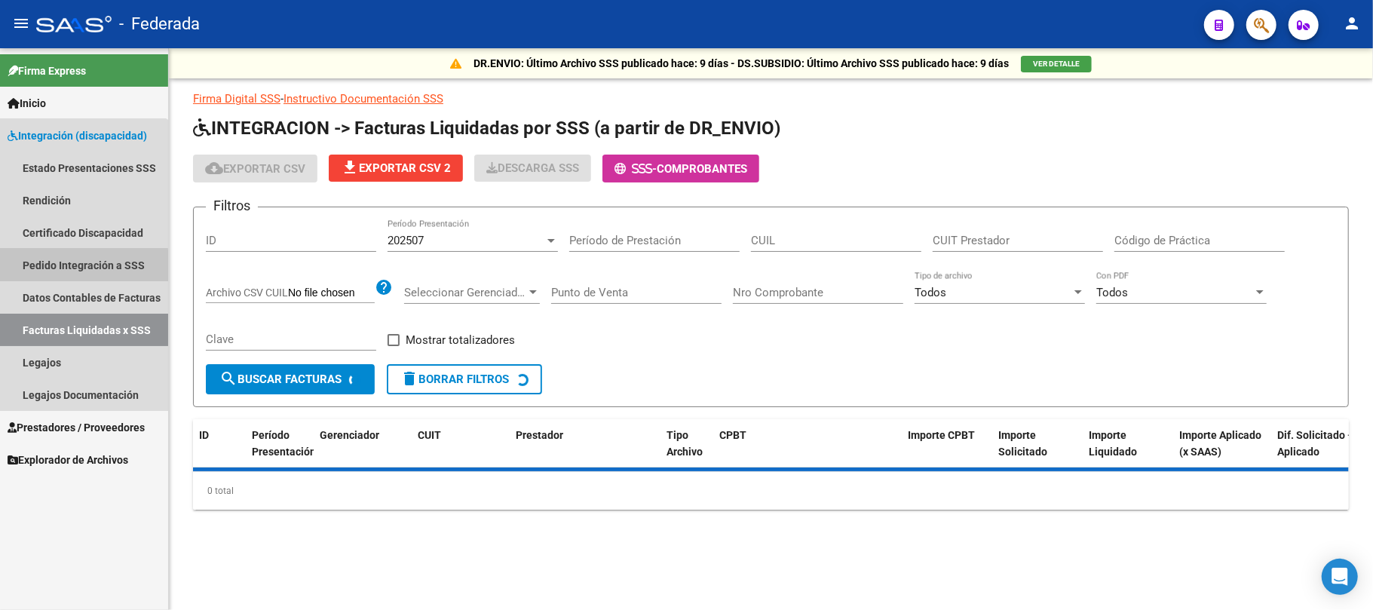
click at [74, 266] on link "Pedido Integración a SSS" at bounding box center [84, 265] width 168 height 32
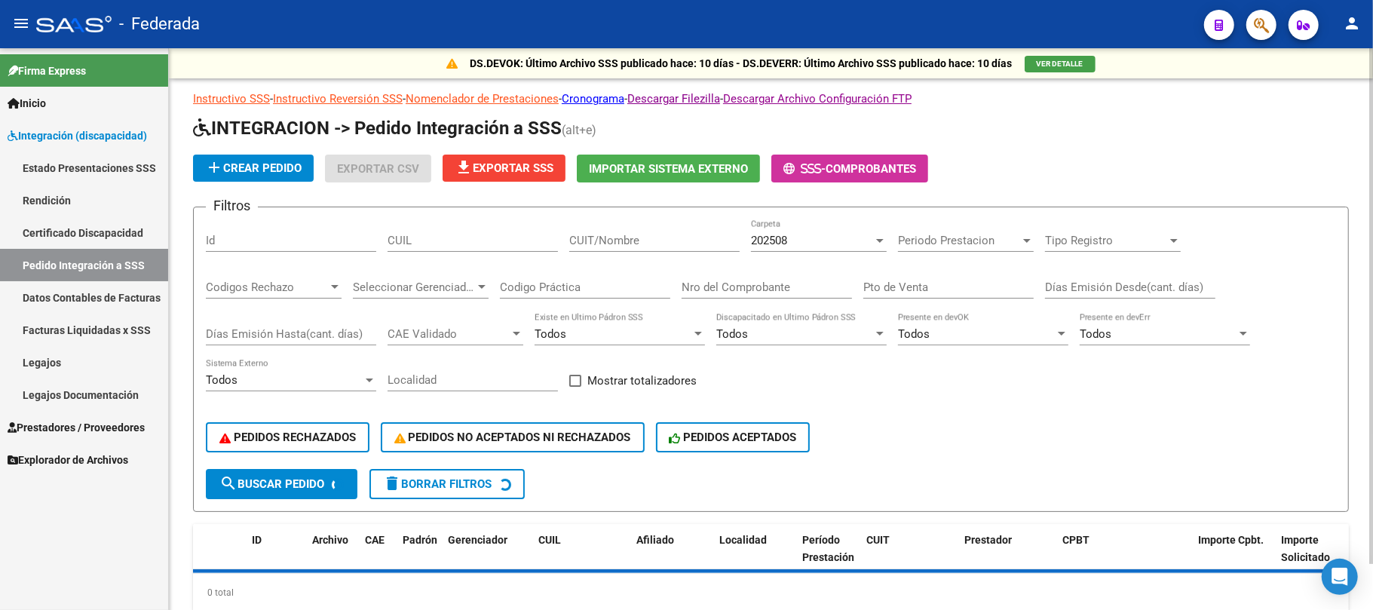
click at [589, 234] on input "CUIT/Nombre" at bounding box center [654, 241] width 170 height 14
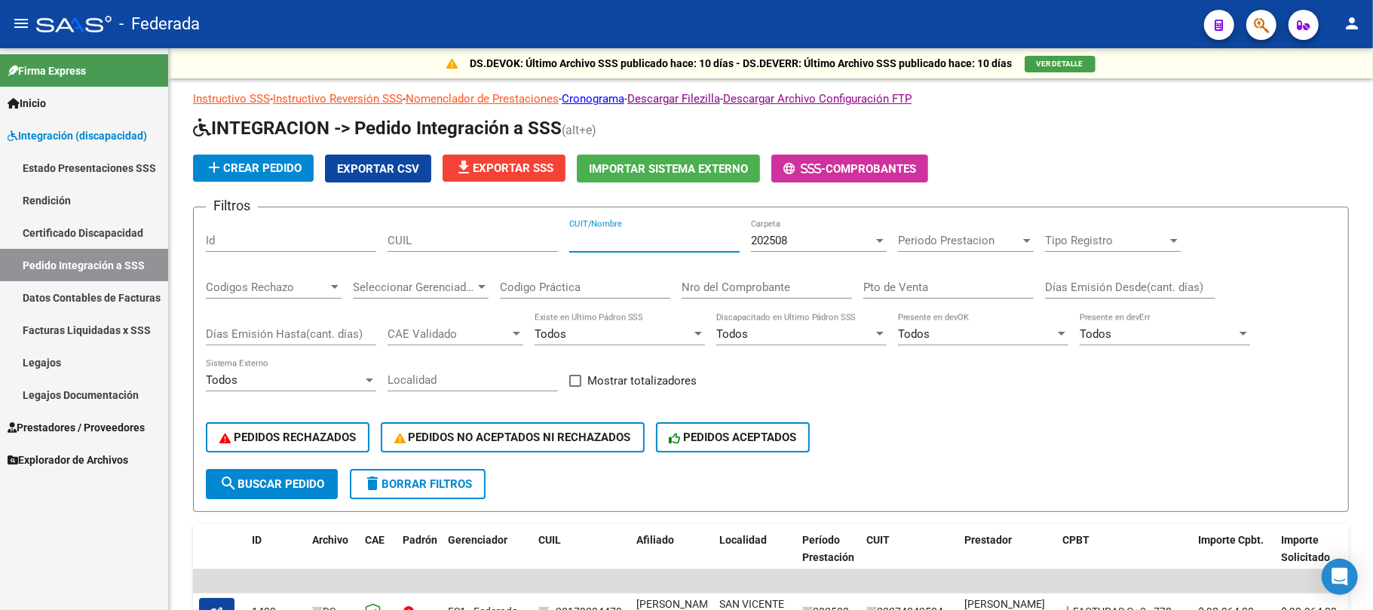
click at [86, 363] on link "Legajos" at bounding box center [84, 362] width 168 height 32
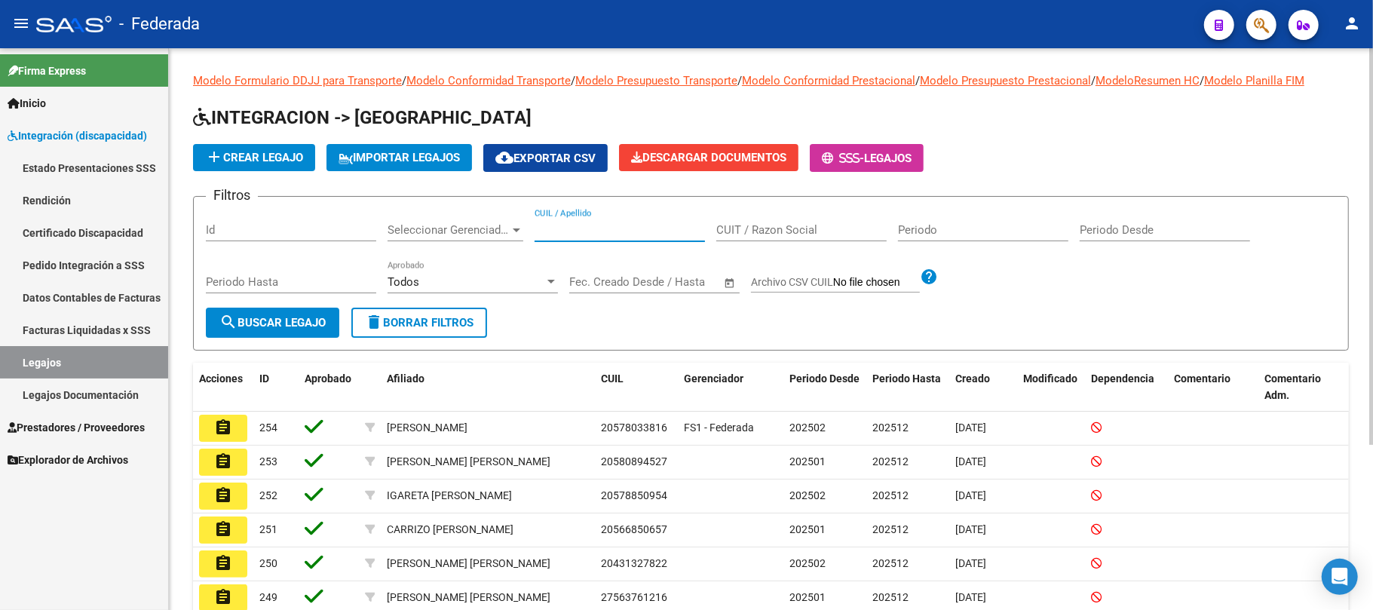
click at [588, 233] on input "CUIL / Apellido" at bounding box center [620, 230] width 170 height 14
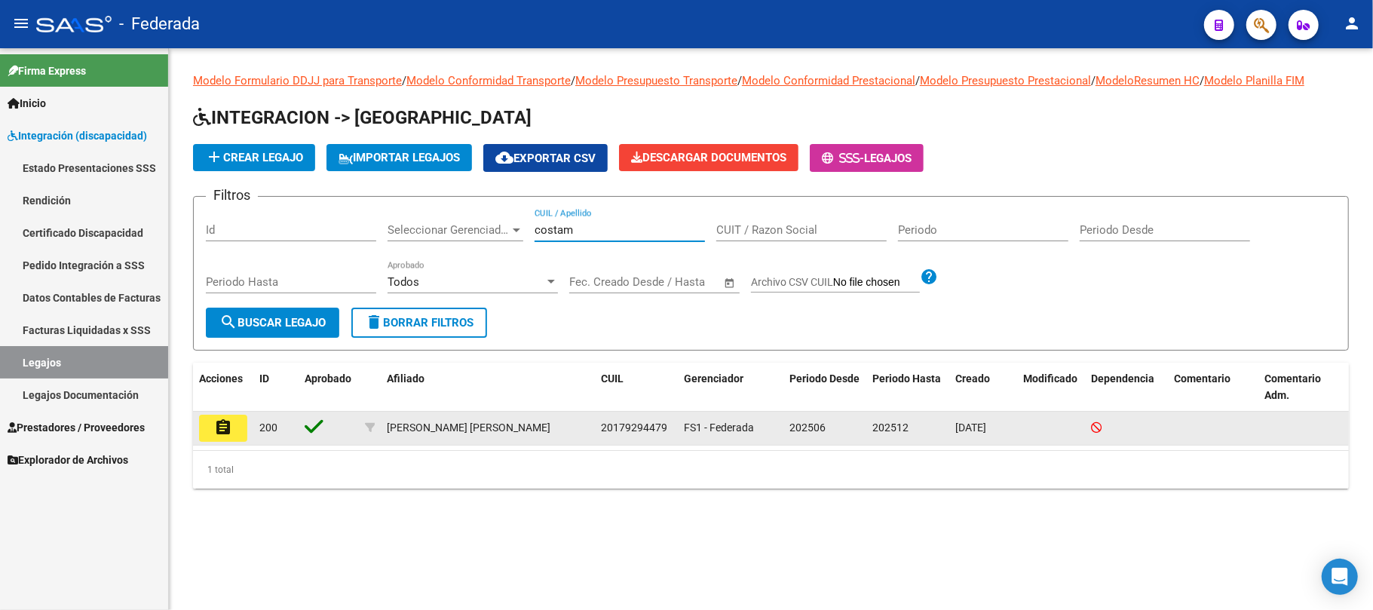
type input "costam"
click at [643, 428] on span "20179294479" at bounding box center [634, 427] width 66 height 12
copy span "20179294479"
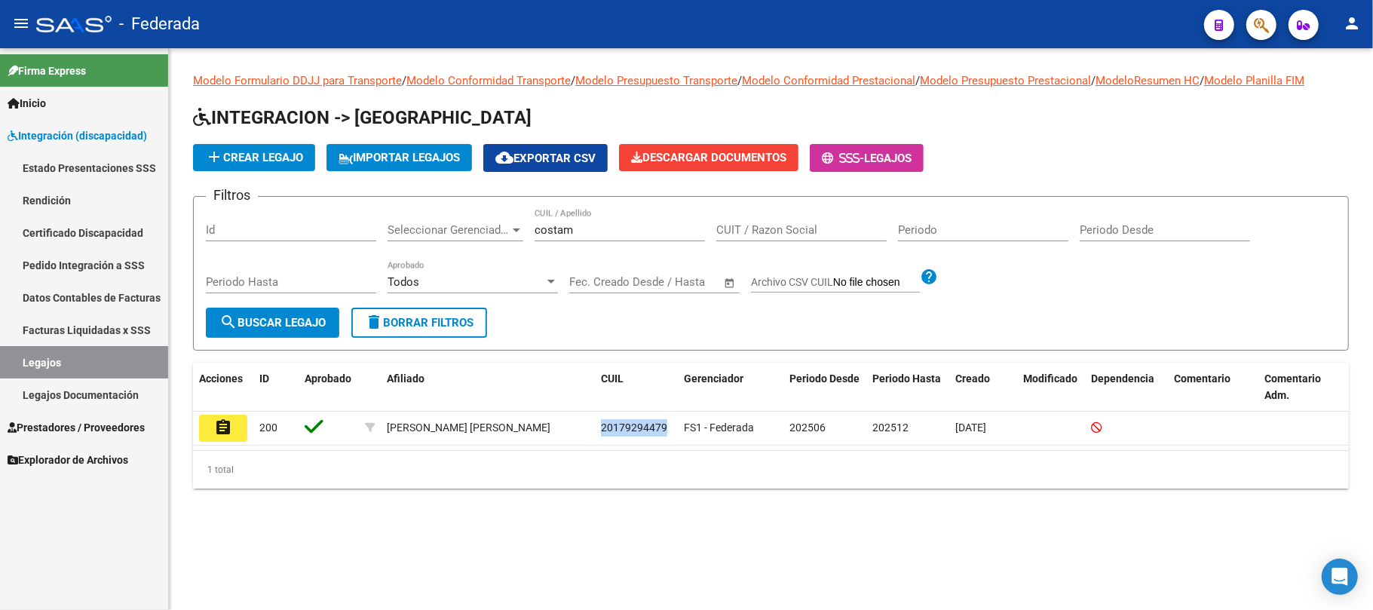
click at [79, 252] on link "Pedido Integración a SSS" at bounding box center [84, 265] width 168 height 32
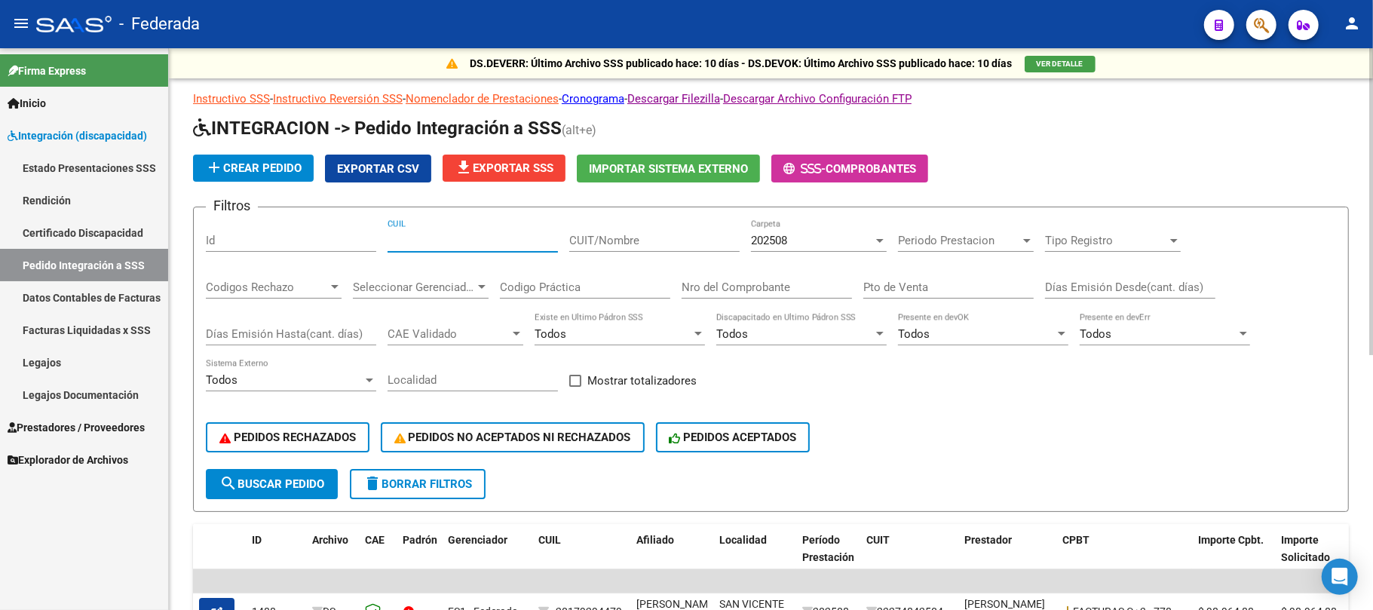
click at [439, 247] on input "CUIL" at bounding box center [473, 241] width 170 height 14
paste input "20179294479"
type input "20179294479"
click at [323, 469] on button "search Buscar Pedido" at bounding box center [272, 484] width 132 height 30
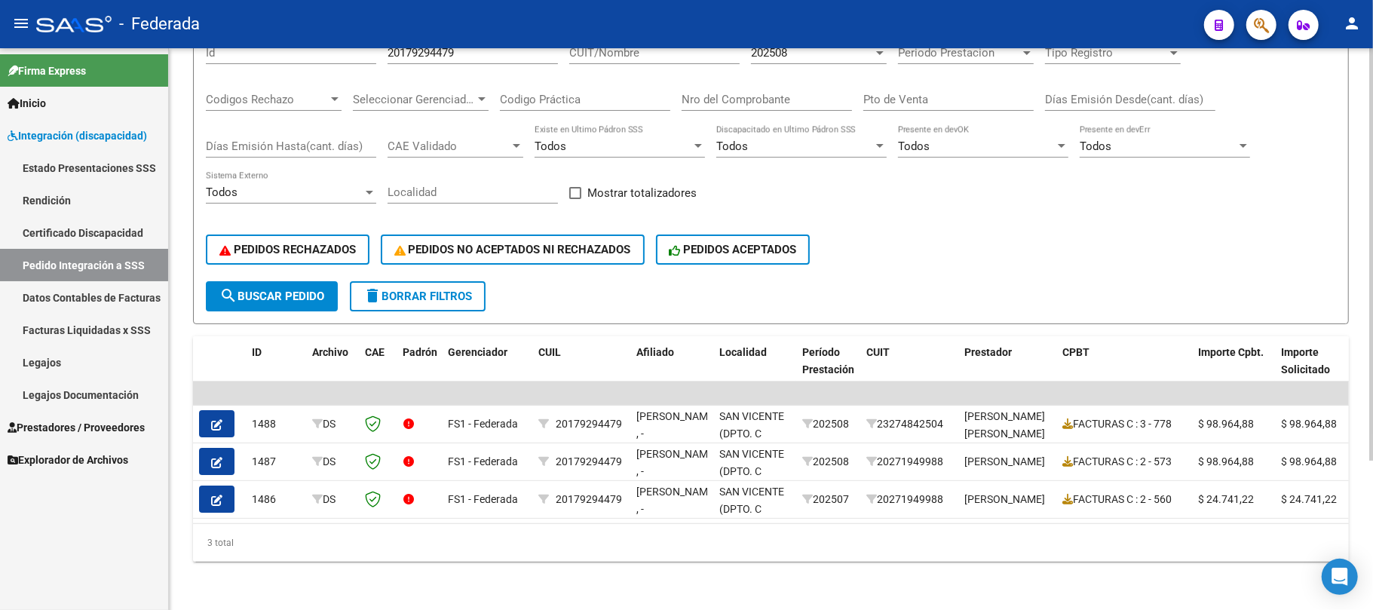
scroll to position [202, 0]
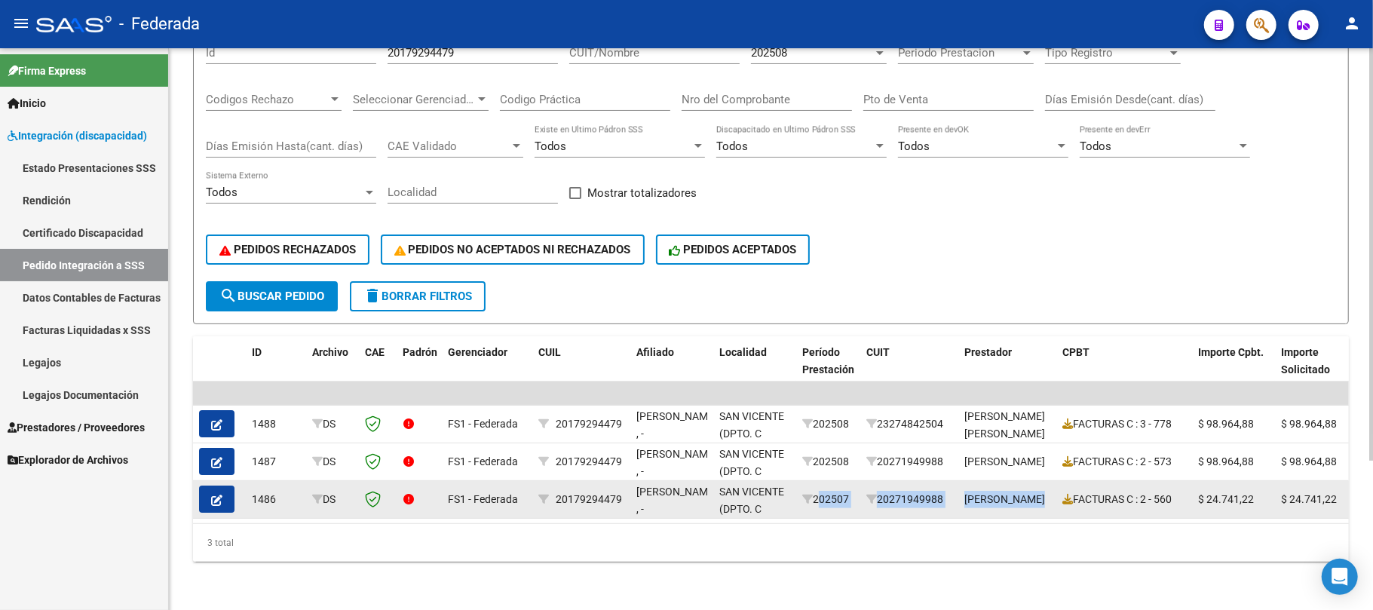
drag, startPoint x: 816, startPoint y: 480, endPoint x: 1059, endPoint y: 496, distance: 244.1
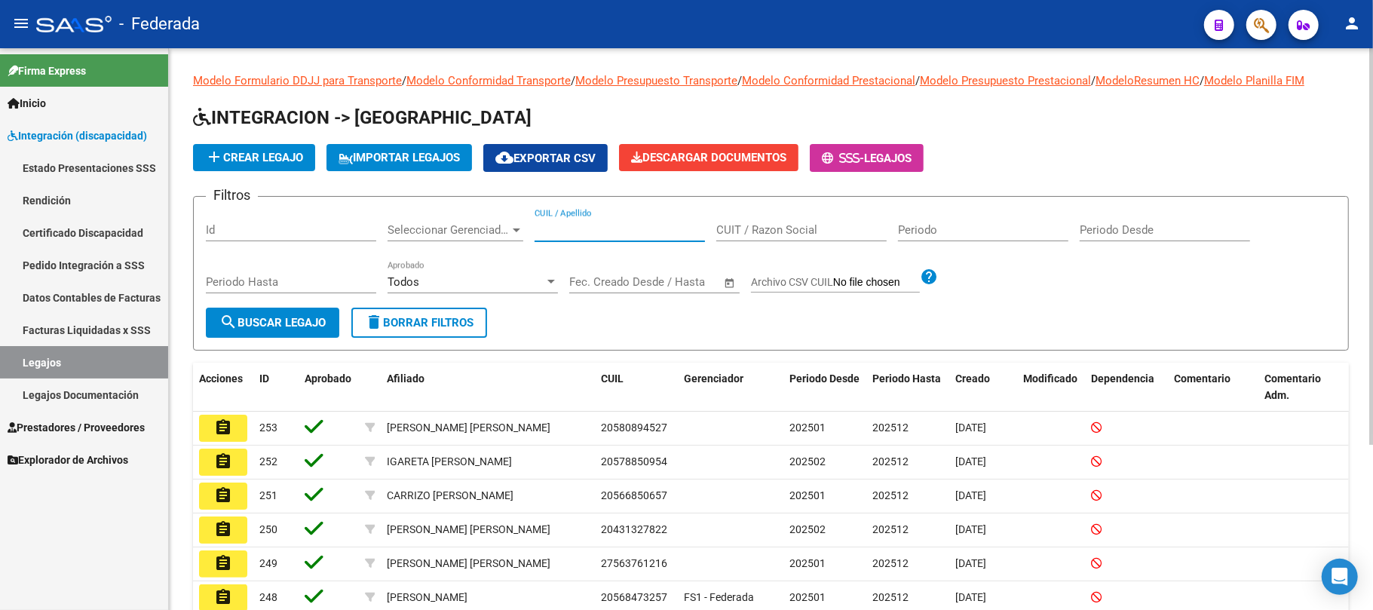
click at [662, 229] on input "CUIL / Apellido" at bounding box center [620, 230] width 170 height 14
paste input "20563188546"
type input "20563188546"
click at [291, 323] on span "search Buscar Legajo" at bounding box center [272, 323] width 106 height 14
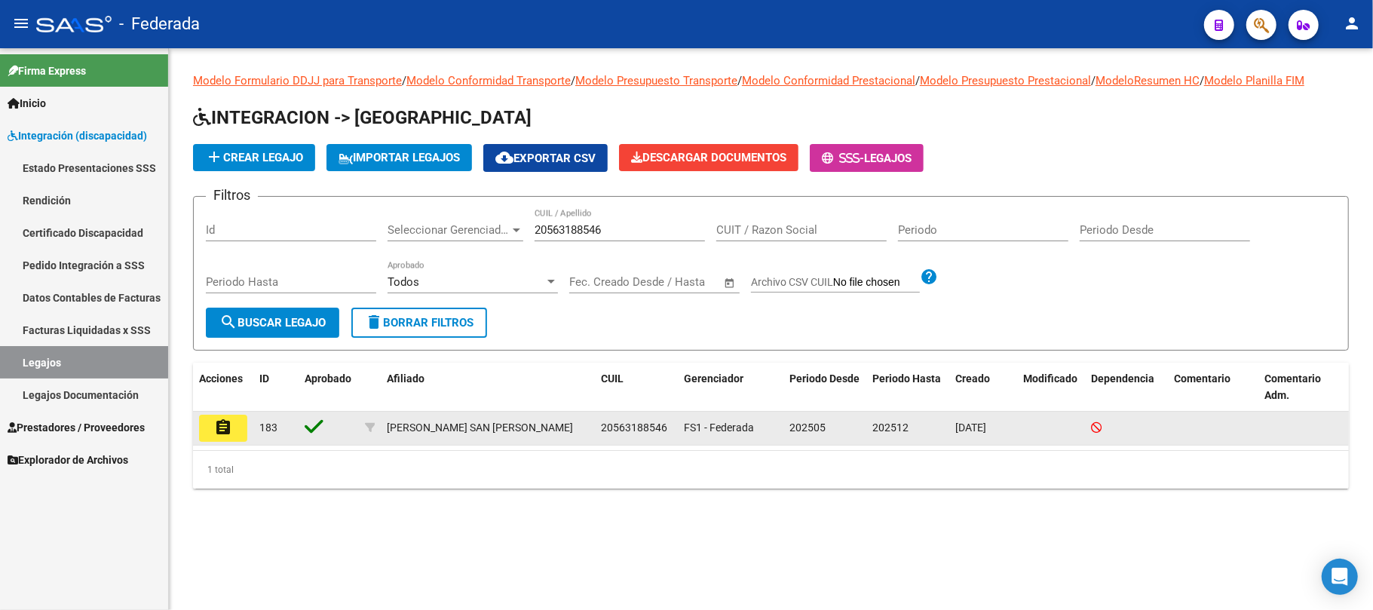
click at [227, 430] on mat-icon "assignment" at bounding box center [223, 427] width 18 height 18
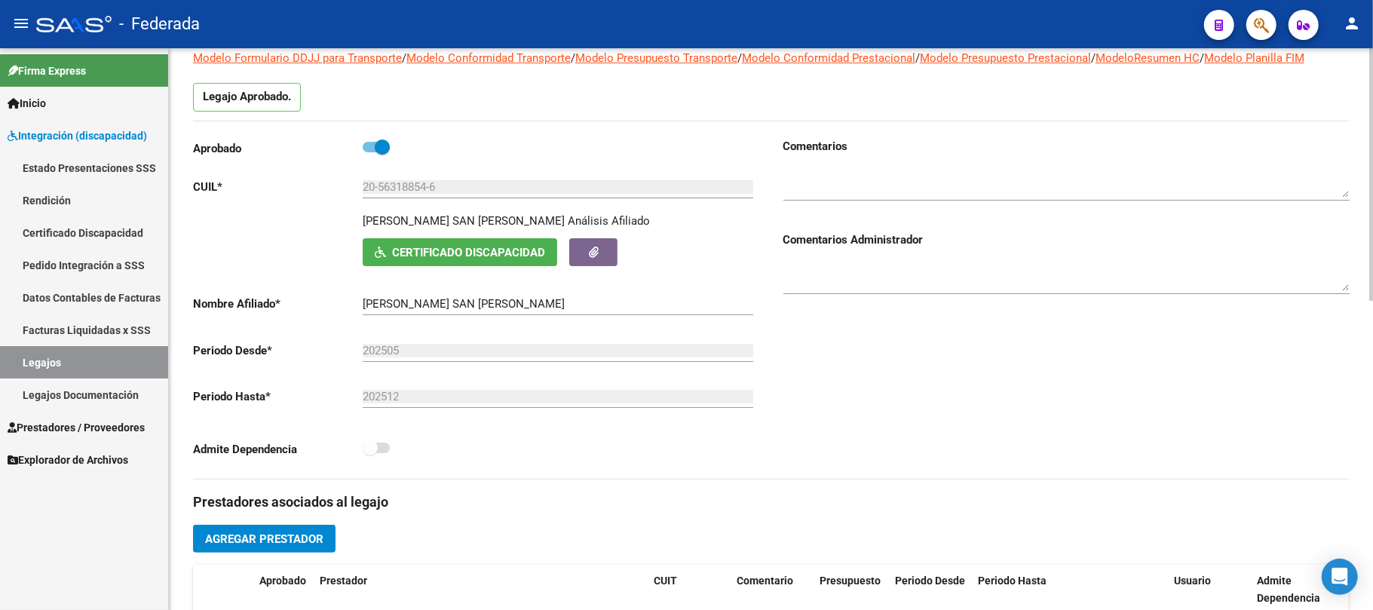
scroll to position [100, 0]
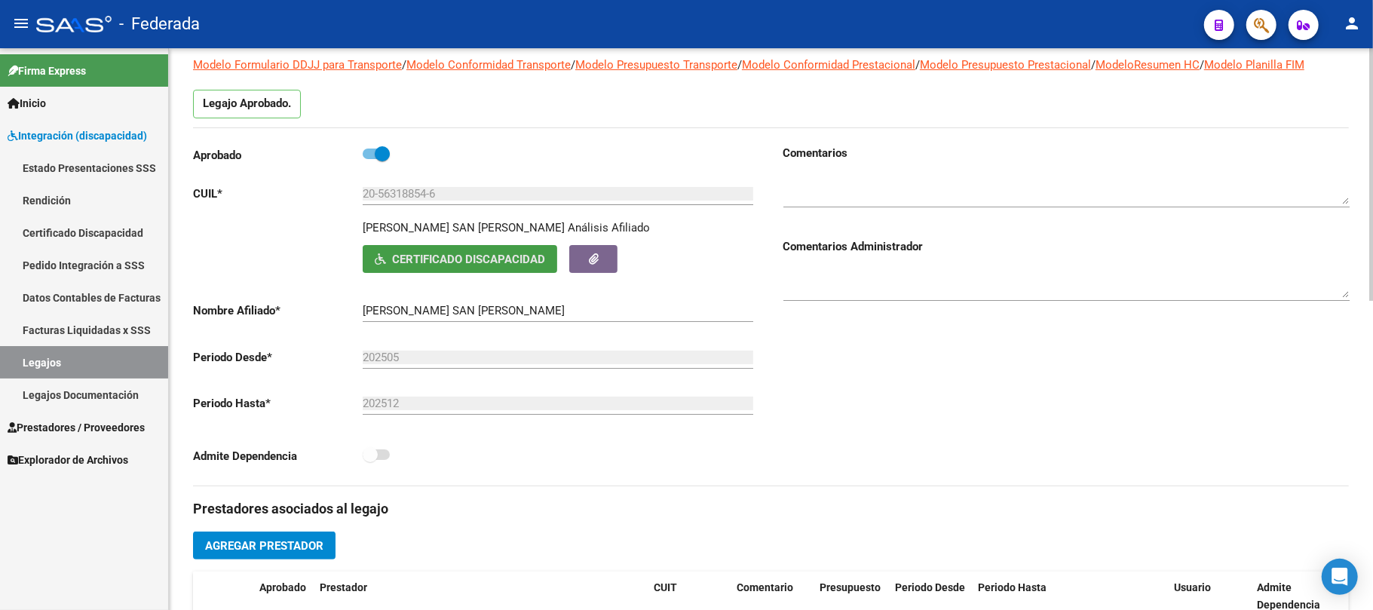
click at [511, 268] on button "Certificado Discapacidad" at bounding box center [460, 259] width 195 height 28
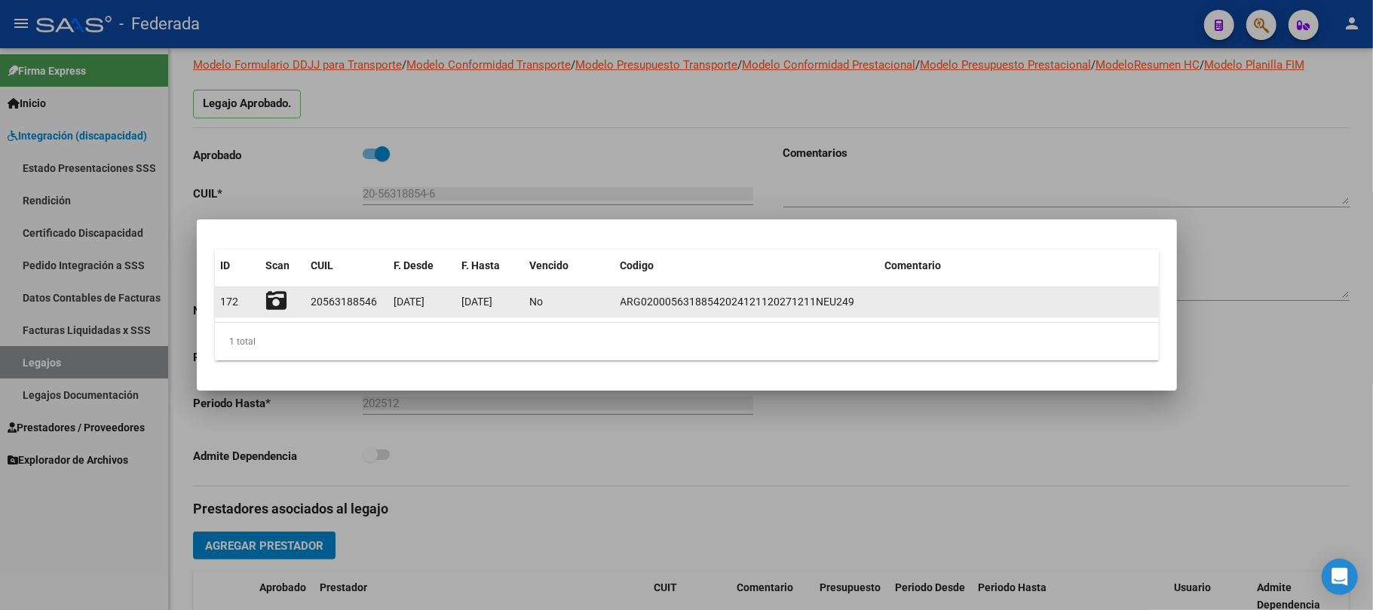
click at [285, 294] on div at bounding box center [282, 301] width 33 height 23
click at [279, 294] on icon at bounding box center [276, 300] width 21 height 21
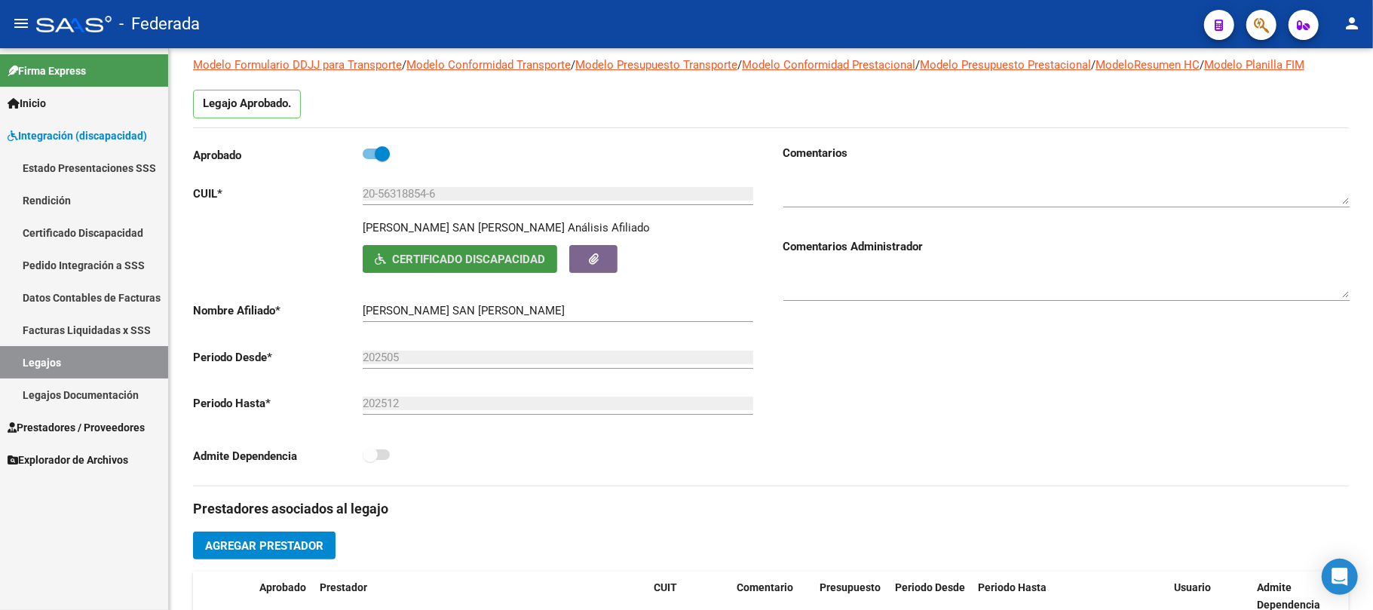
click at [131, 357] on link "Legajos" at bounding box center [84, 362] width 168 height 32
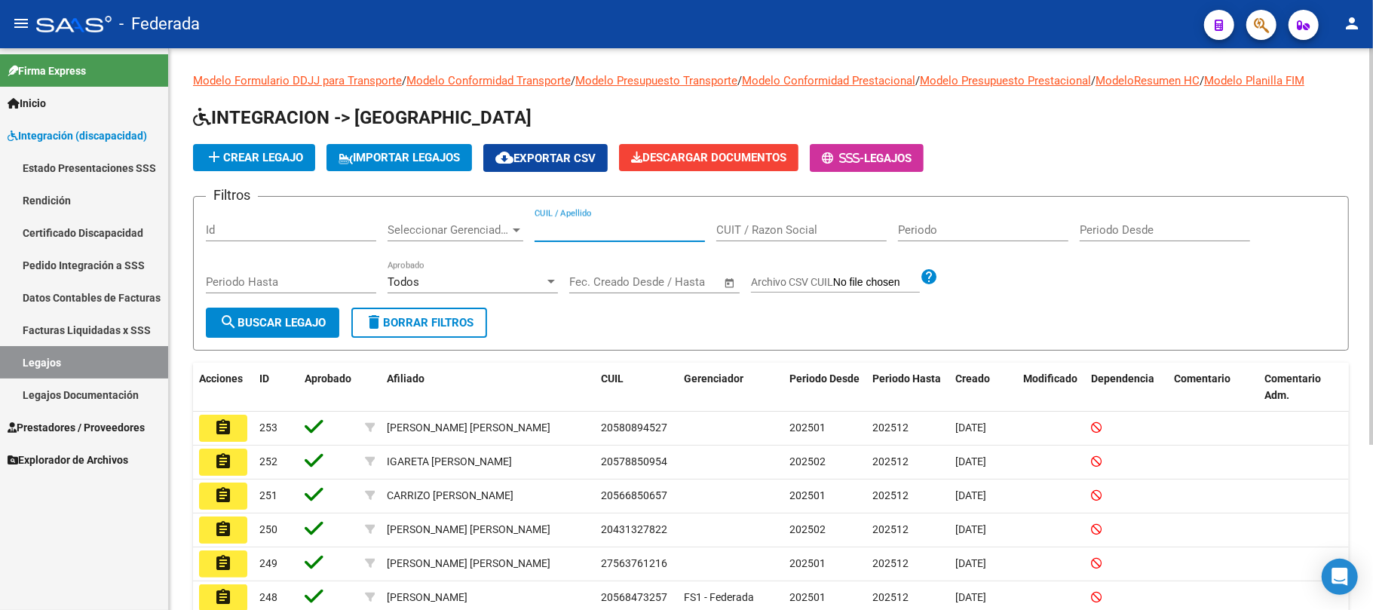
click at [585, 228] on input "CUIL / Apellido" at bounding box center [620, 230] width 170 height 14
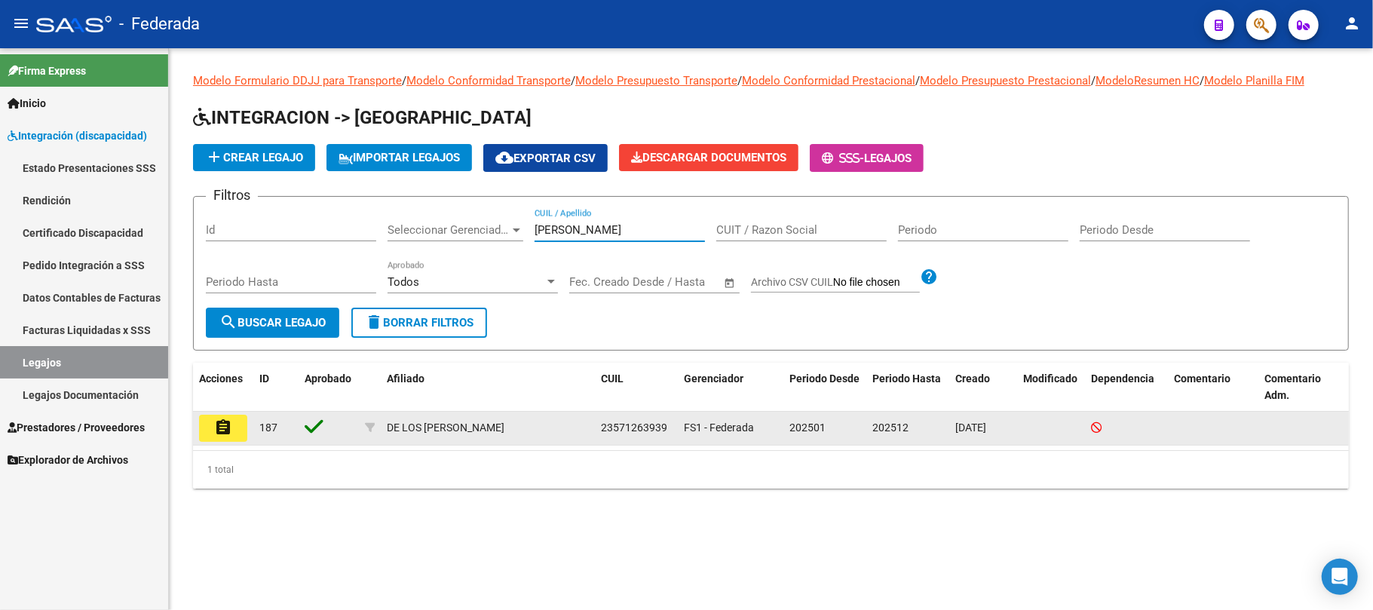
type input "santos"
click at [218, 427] on mat-icon "assignment" at bounding box center [223, 427] width 18 height 18
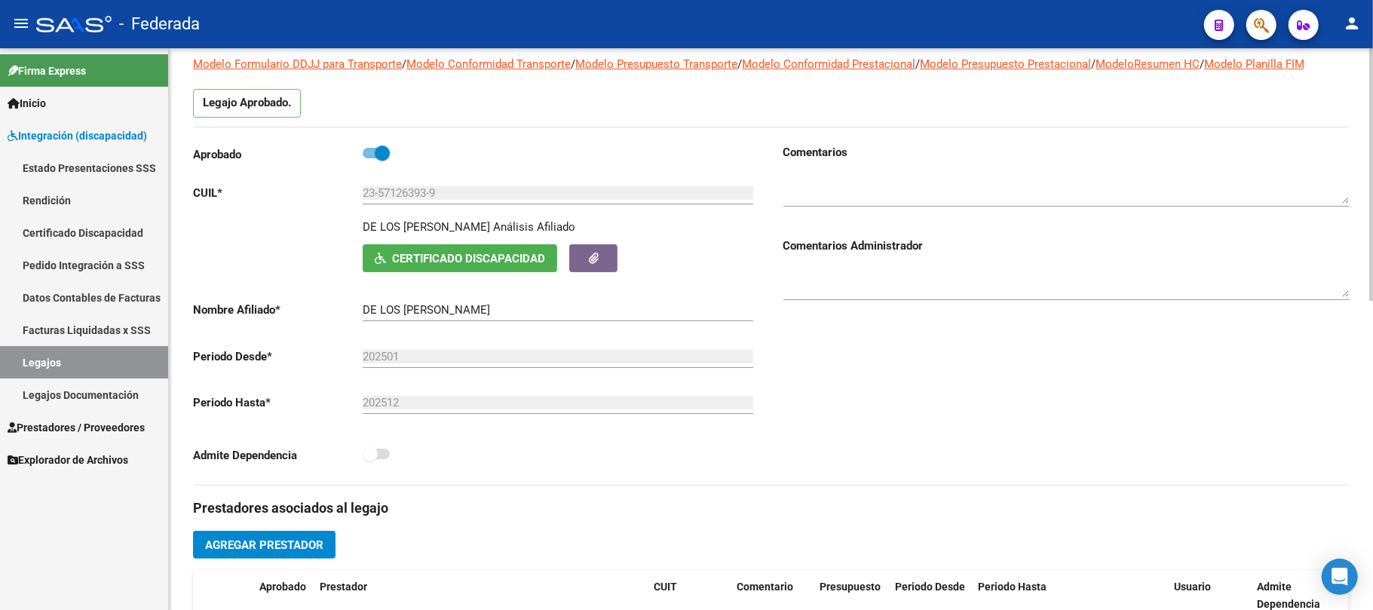
scroll to position [100, 0]
click at [385, 249] on button "Certificado Discapacidad" at bounding box center [460, 259] width 195 height 28
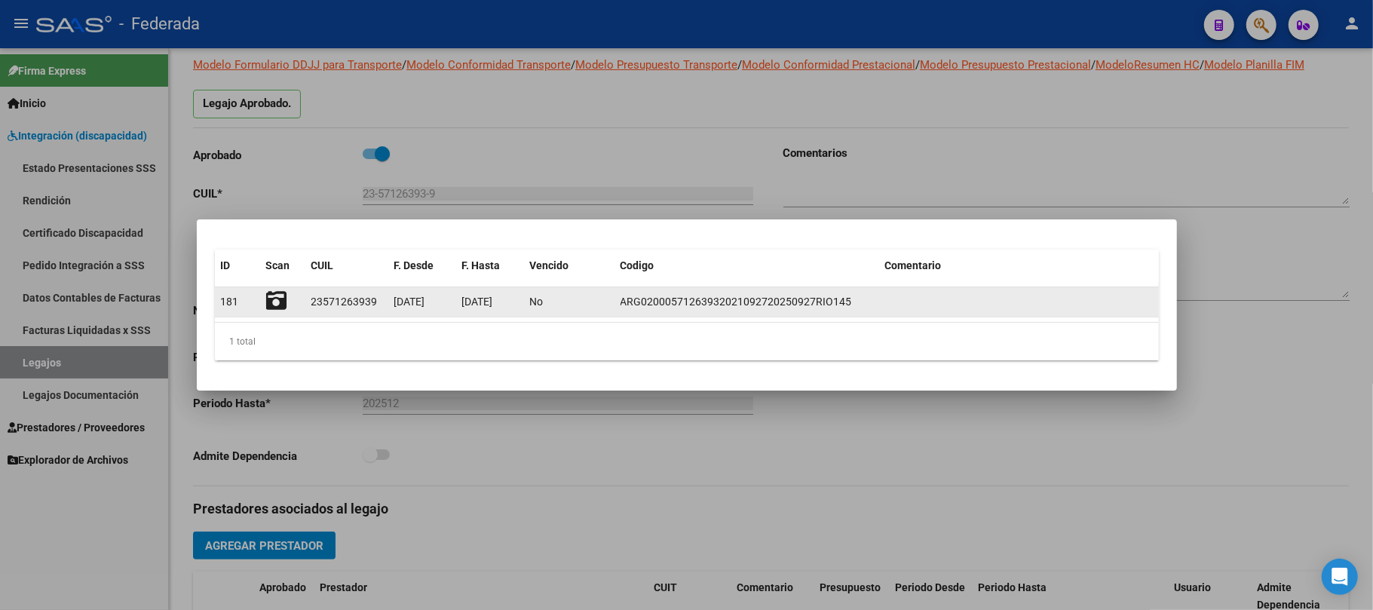
click at [272, 302] on icon at bounding box center [276, 300] width 21 height 21
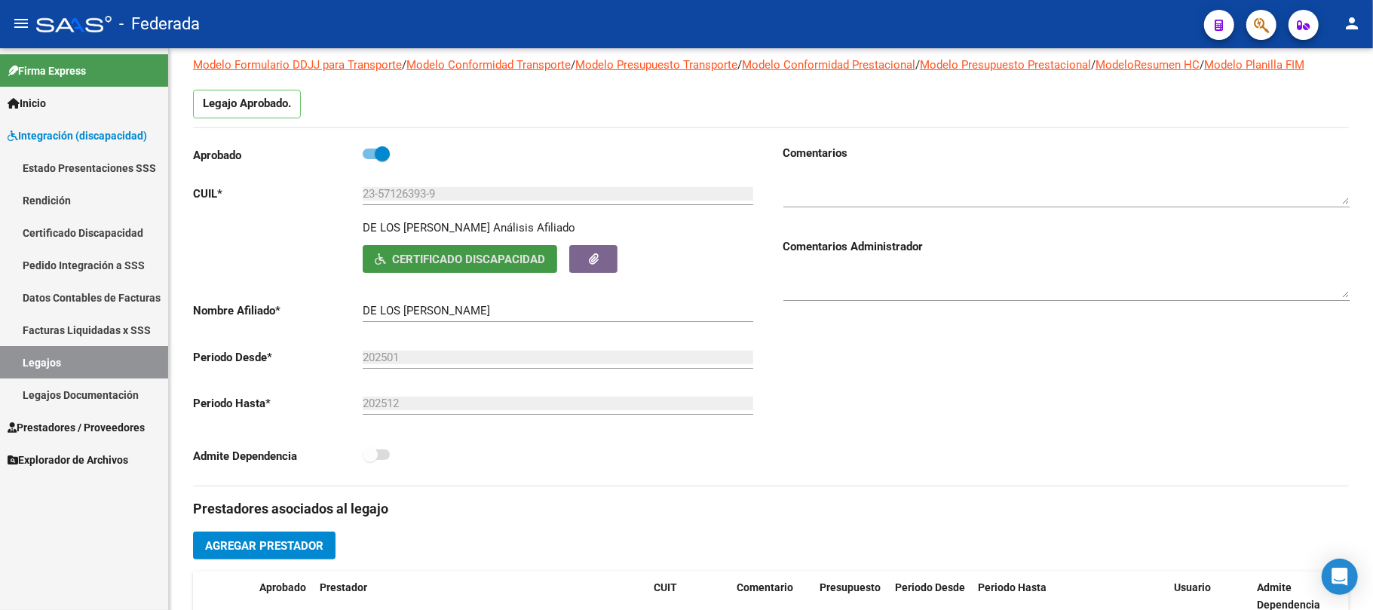
click at [106, 357] on link "Legajos" at bounding box center [84, 362] width 168 height 32
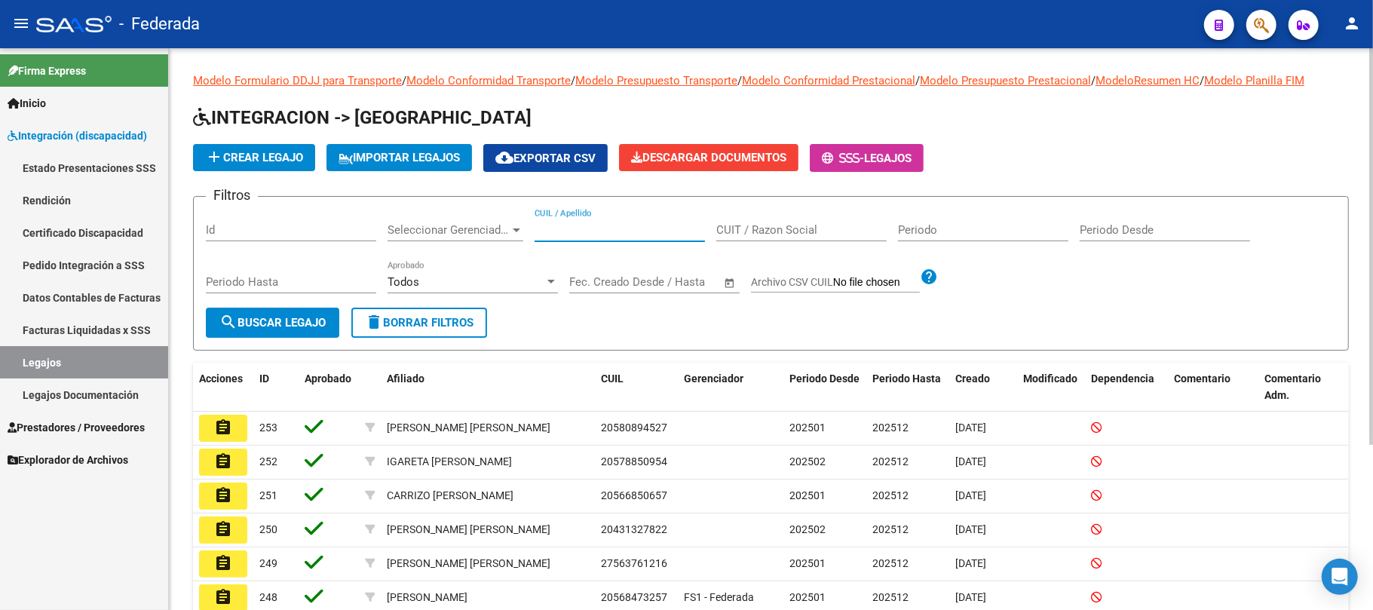
click at [559, 229] on input "CUIL / Apellido" at bounding box center [620, 230] width 170 height 14
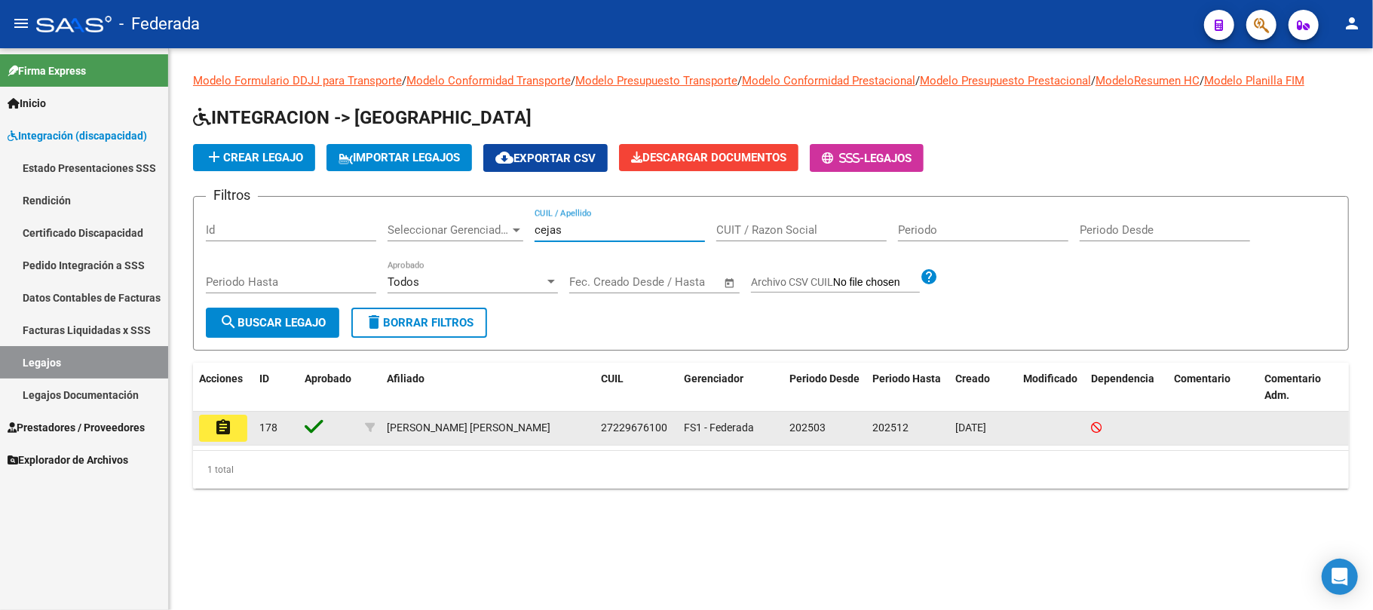
type input "cejas"
click at [230, 430] on mat-icon "assignment" at bounding box center [223, 427] width 18 height 18
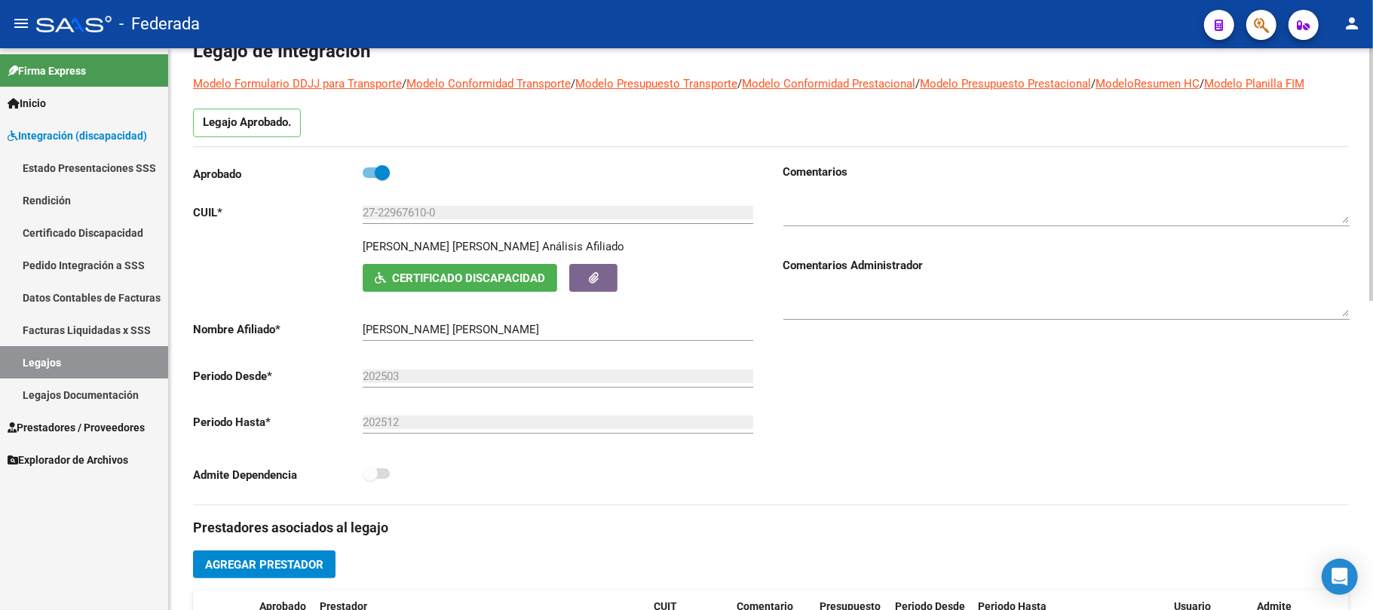
scroll to position [201, 0]
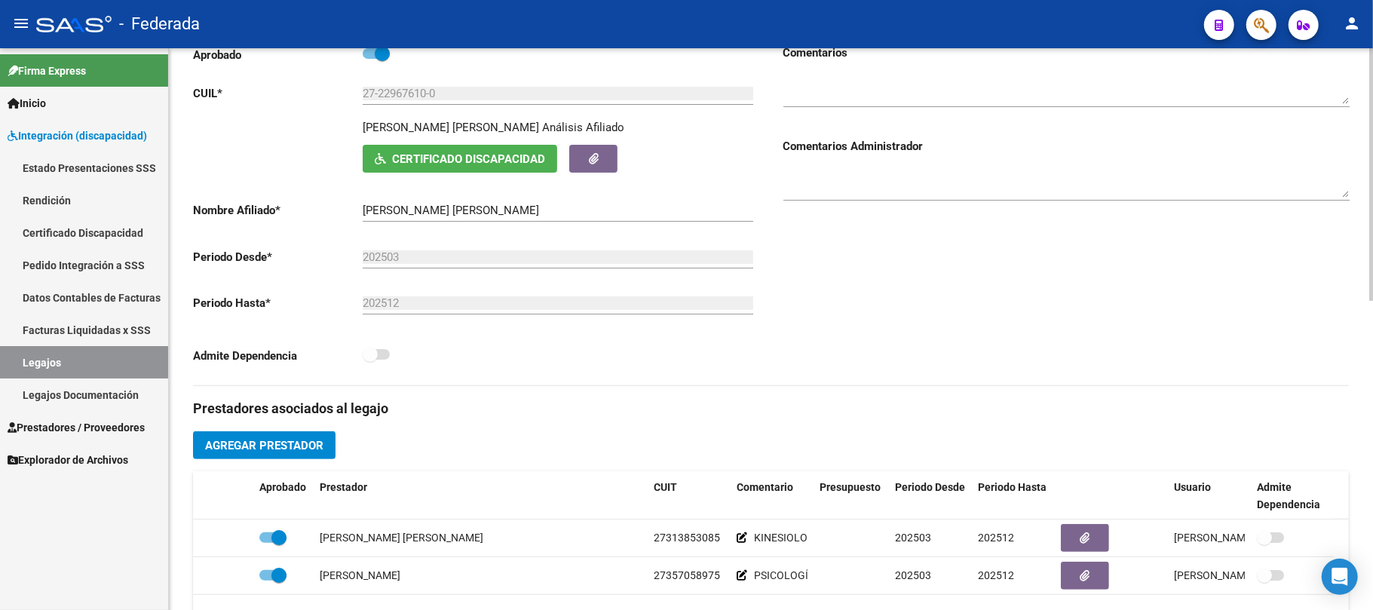
click at [442, 157] on span "Certificado Discapacidad" at bounding box center [468, 159] width 153 height 14
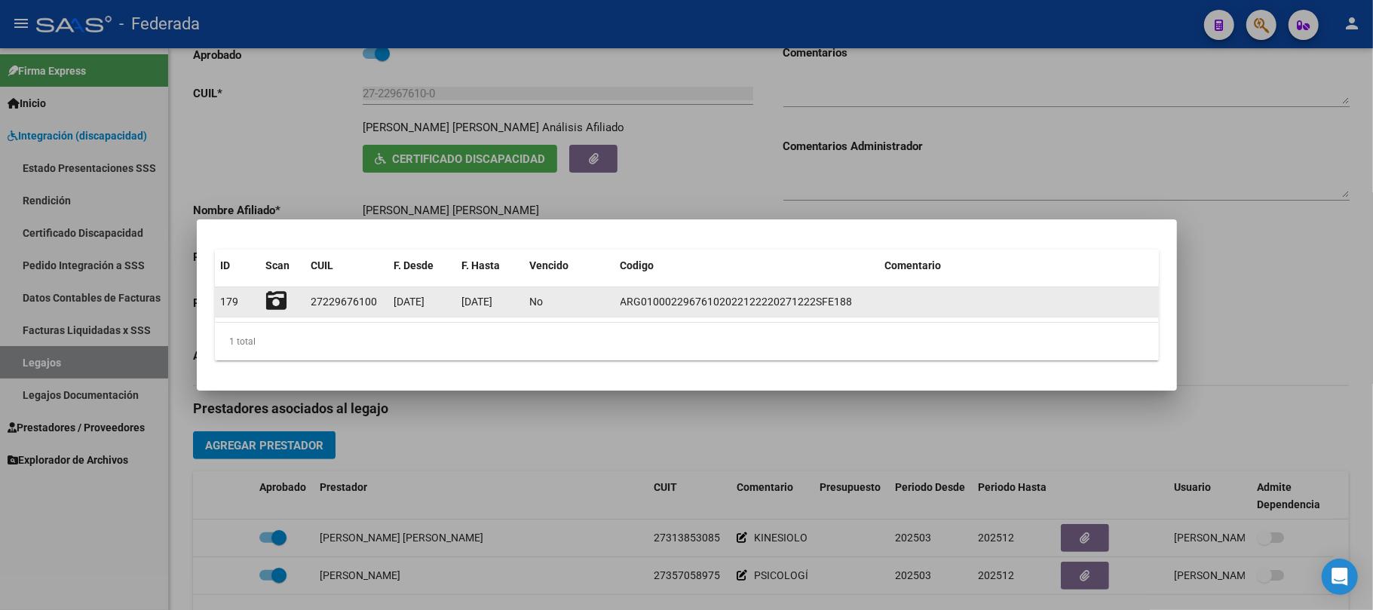
click at [277, 294] on icon at bounding box center [276, 300] width 21 height 21
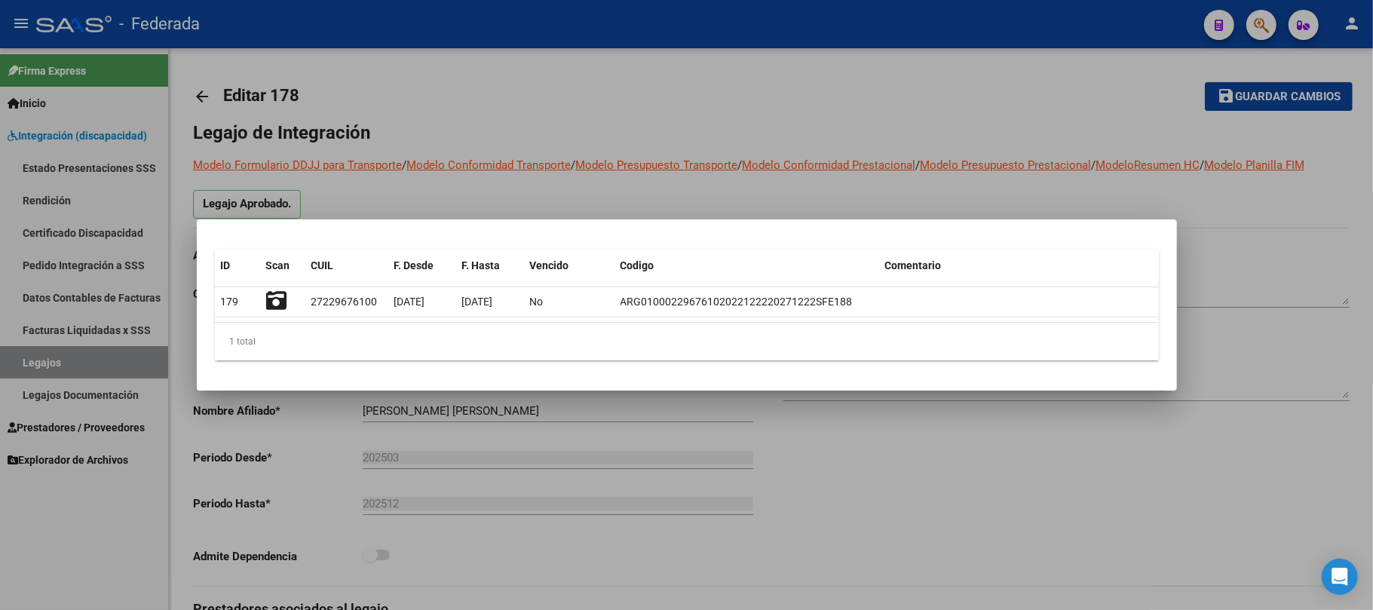
scroll to position [201, 0]
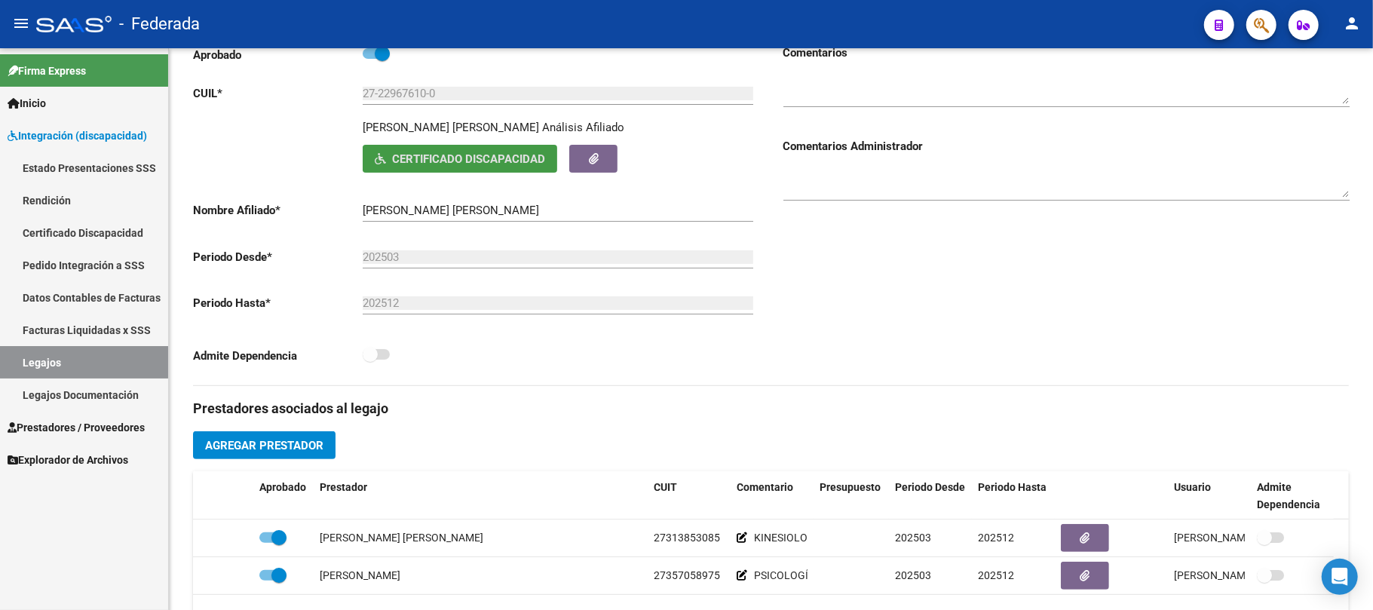
click at [127, 366] on link "Legajos" at bounding box center [84, 362] width 168 height 32
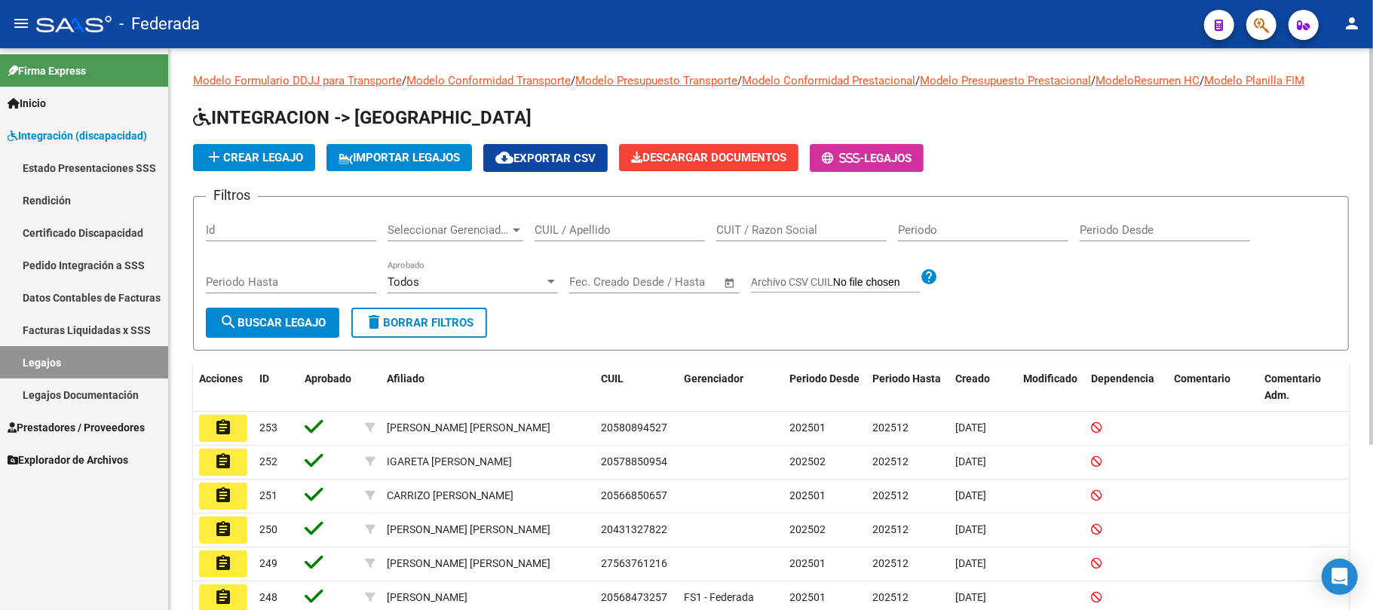
click at [571, 230] on input "CUIL / Apellido" at bounding box center [620, 230] width 170 height 14
paste input "27595642987"
type input "27595642987"
click at [252, 314] on button "search Buscar Legajo" at bounding box center [272, 323] width 133 height 30
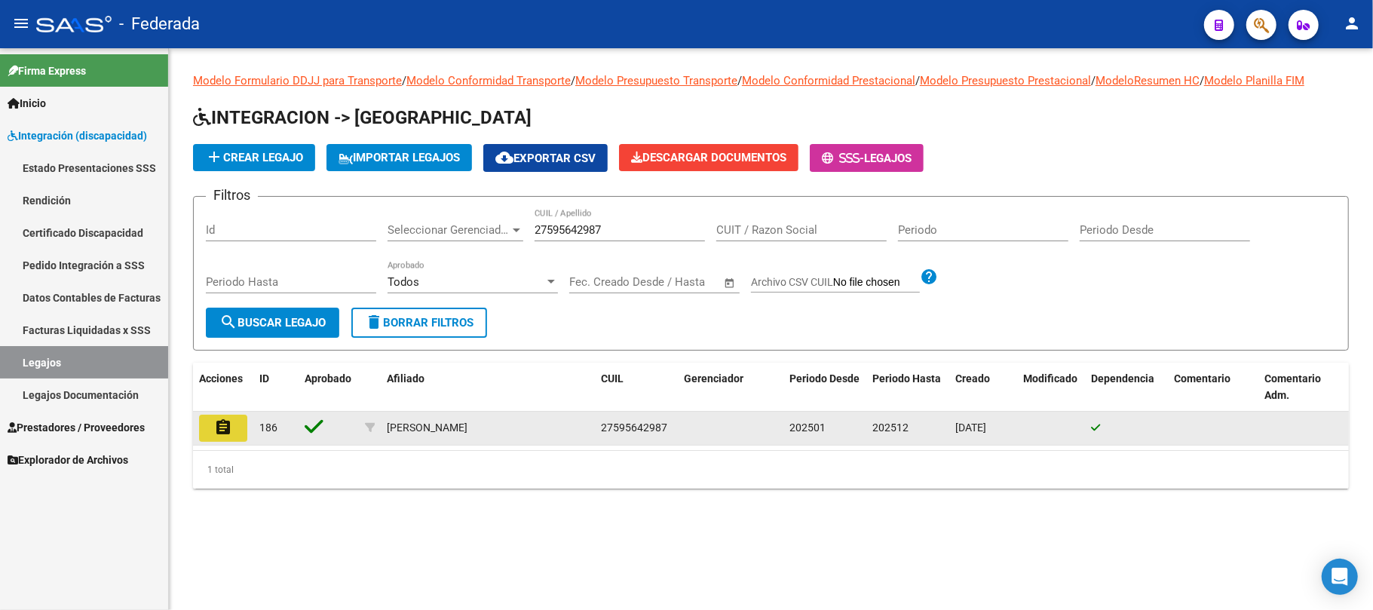
click at [217, 425] on mat-icon "assignment" at bounding box center [223, 427] width 18 height 18
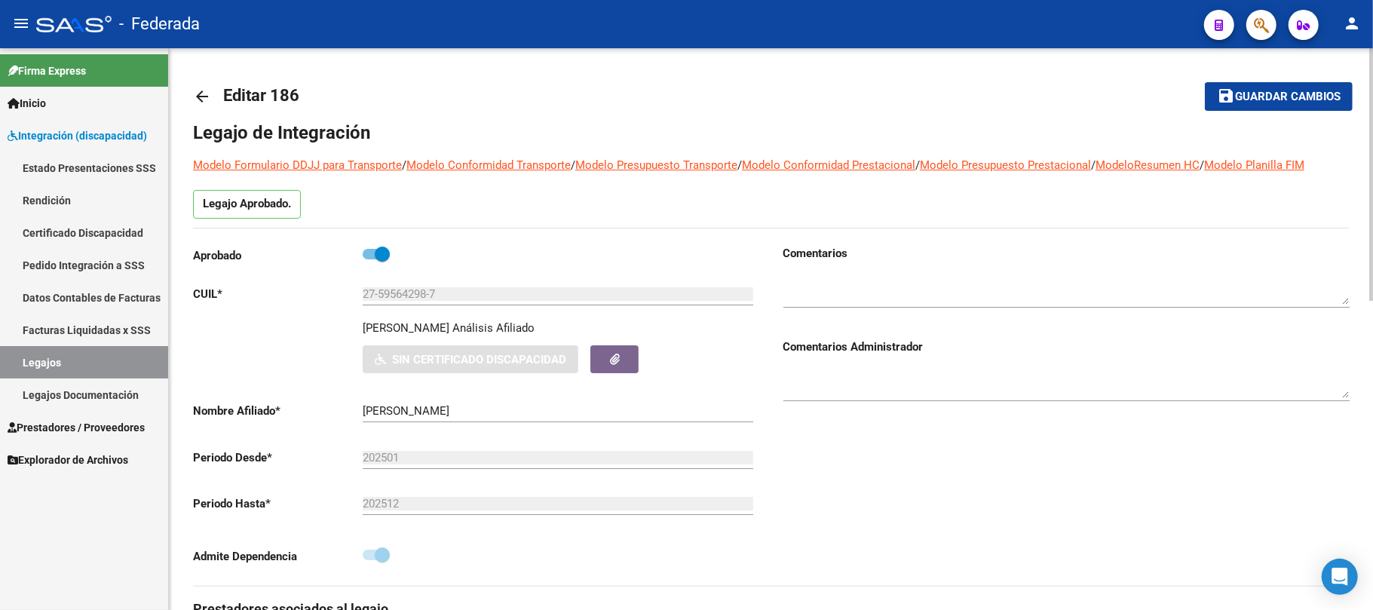
click at [197, 93] on mat-icon "arrow_back" at bounding box center [202, 96] width 18 height 18
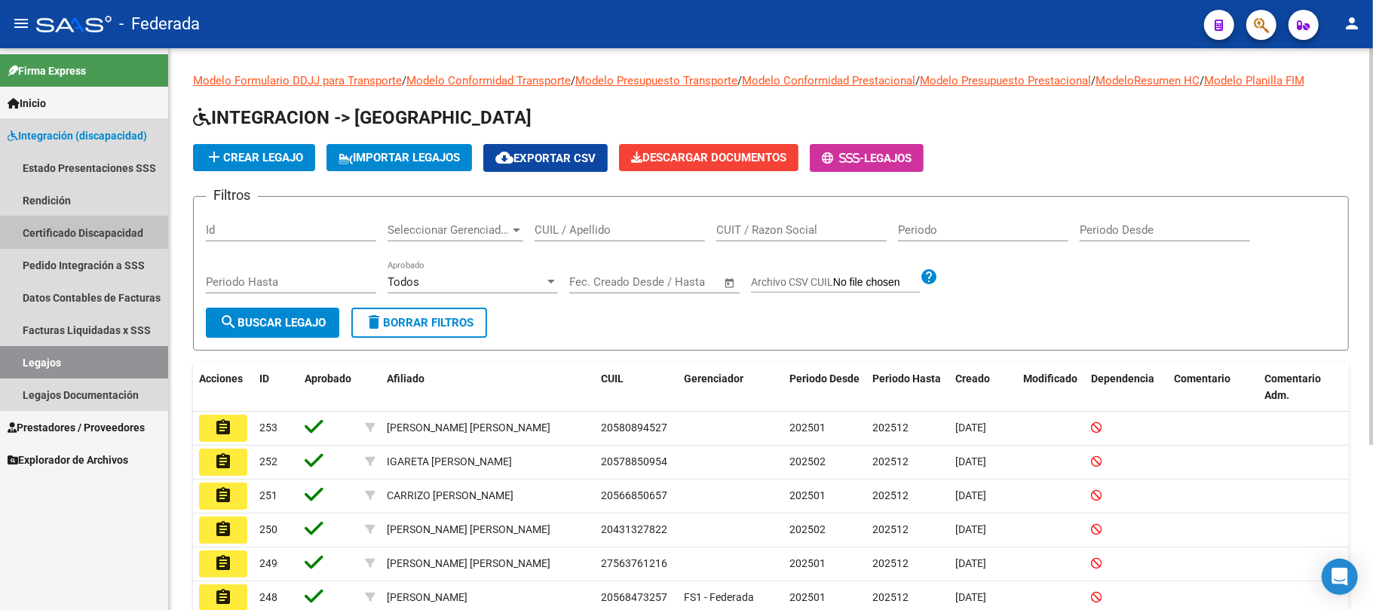
click at [79, 223] on link "Certificado Discapacidad" at bounding box center [84, 232] width 168 height 32
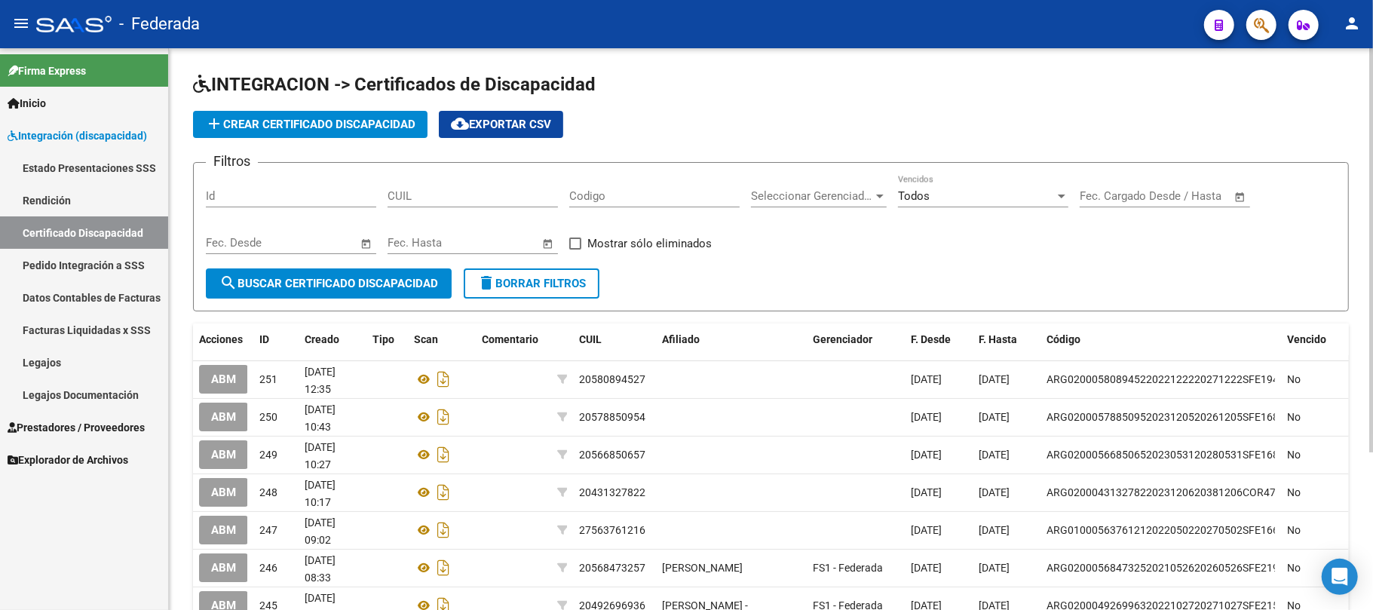
click at [440, 202] on input "CUIL" at bounding box center [473, 196] width 170 height 14
paste input "27-59564298-7"
type input "27-59564298-7"
click at [422, 285] on span "search Buscar Certificado Discapacidad" at bounding box center [328, 284] width 219 height 14
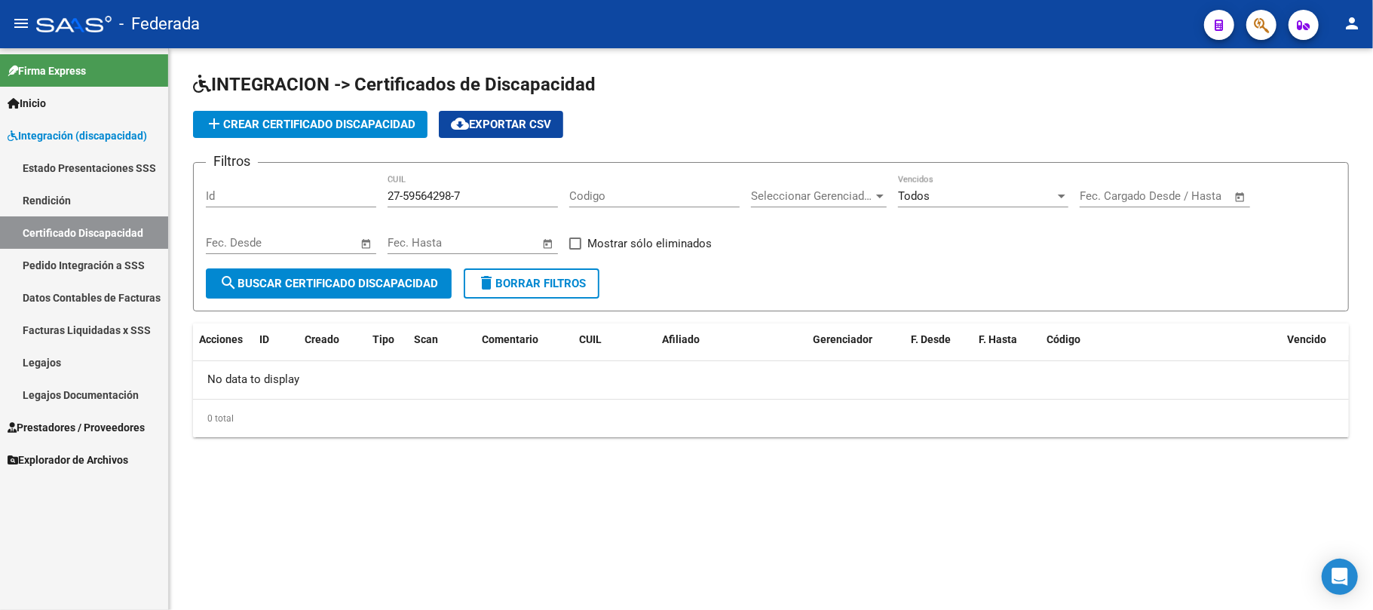
click at [481, 283] on mat-icon "delete" at bounding box center [486, 283] width 18 height 18
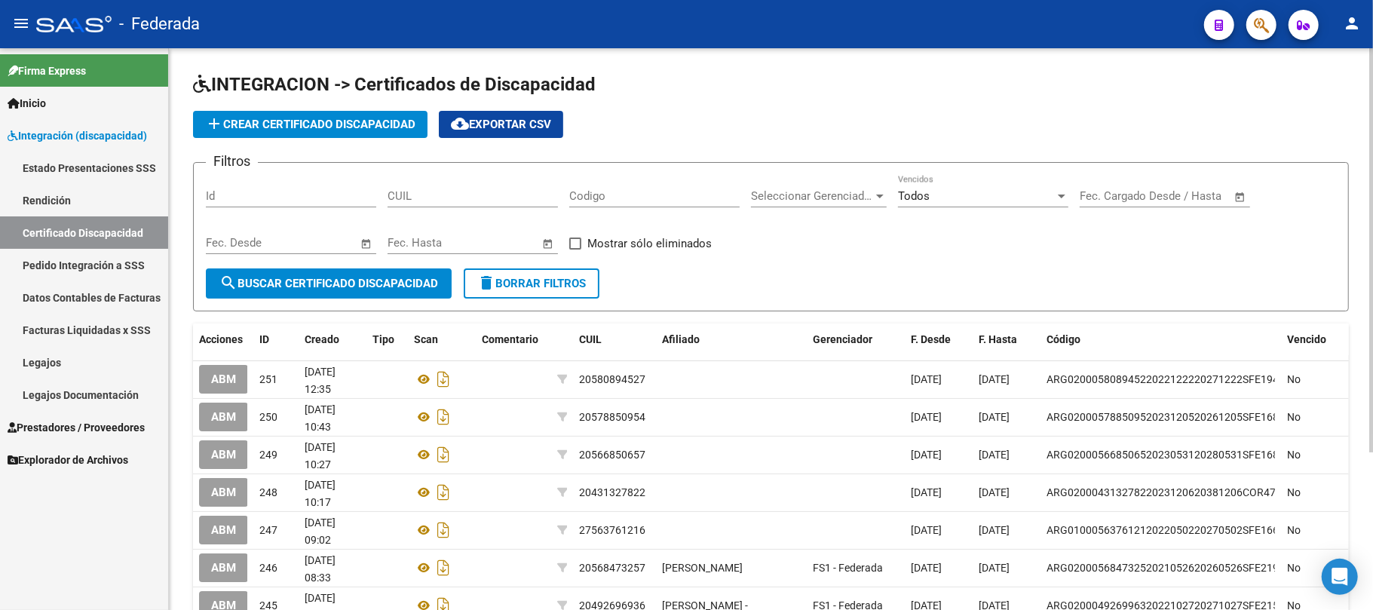
click at [379, 134] on button "add Crear Certificado Discapacidad" at bounding box center [310, 124] width 234 height 27
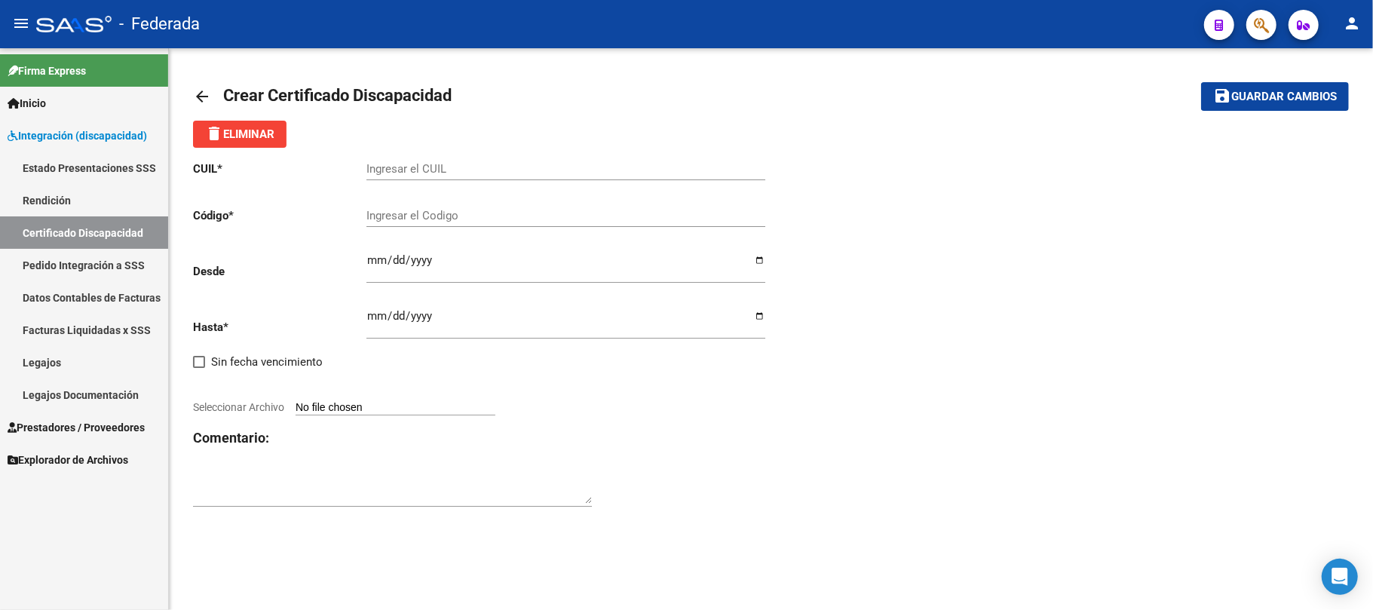
click at [495, 173] on input "Ingresar el CUIL" at bounding box center [565, 169] width 399 height 14
paste input "27-59564298-7"
type input "27-59564298-7"
click at [499, 216] on input "Ingresar el Codigo" at bounding box center [565, 216] width 399 height 14
type input "a"
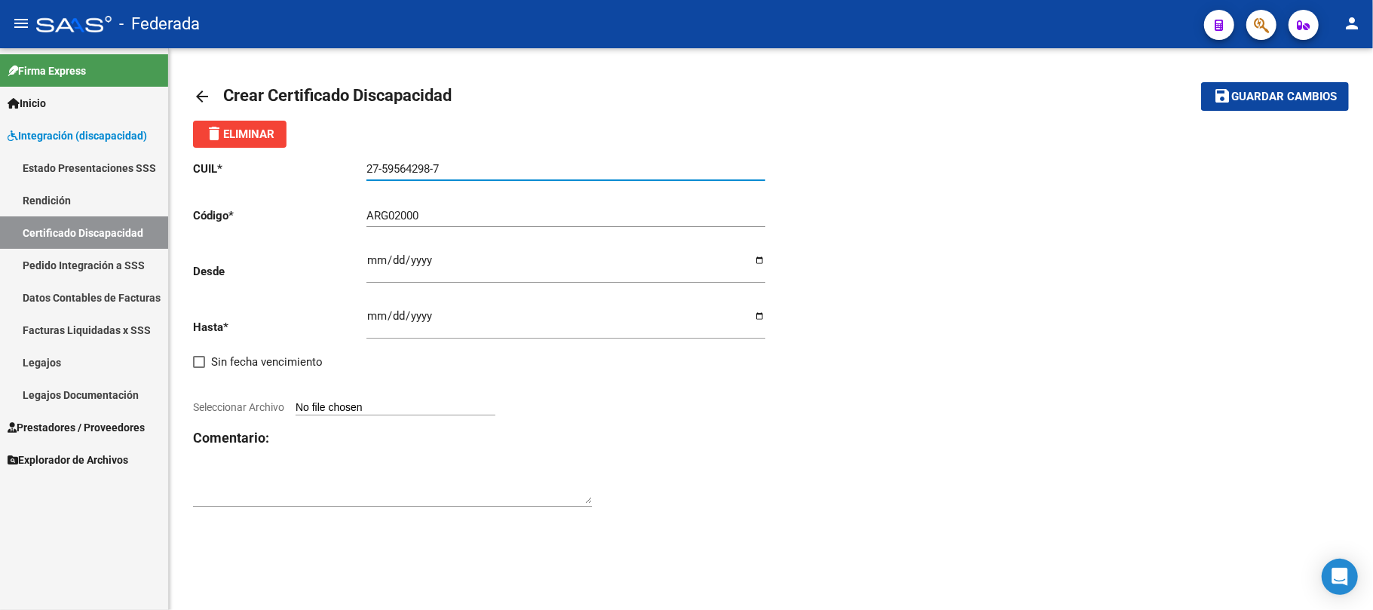
drag, startPoint x: 384, startPoint y: 170, endPoint x: 431, endPoint y: 172, distance: 47.5
click at [431, 172] on input "27-59564298-7" at bounding box center [565, 169] width 399 height 14
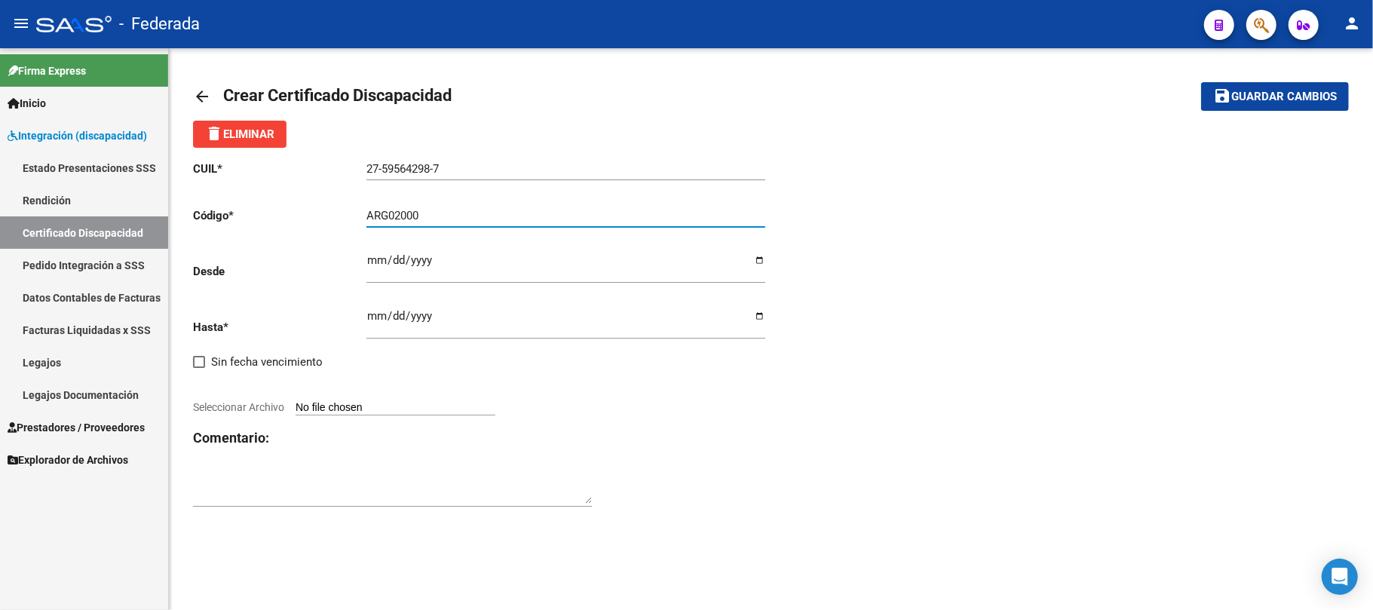
click at [442, 218] on input "ARG02000" at bounding box center [565, 216] width 399 height 14
paste input "59564298"
click at [587, 215] on input "ARG02000595642982023022720270227sfe" at bounding box center [565, 216] width 399 height 14
type input "ARG02000595642982023022720270227SFE166"
click at [961, 320] on div "CUIL * 27-59564298-7 Ingresar el CUIL Código * ARG02000595642982023022720270227…" at bounding box center [771, 334] width 1156 height 373
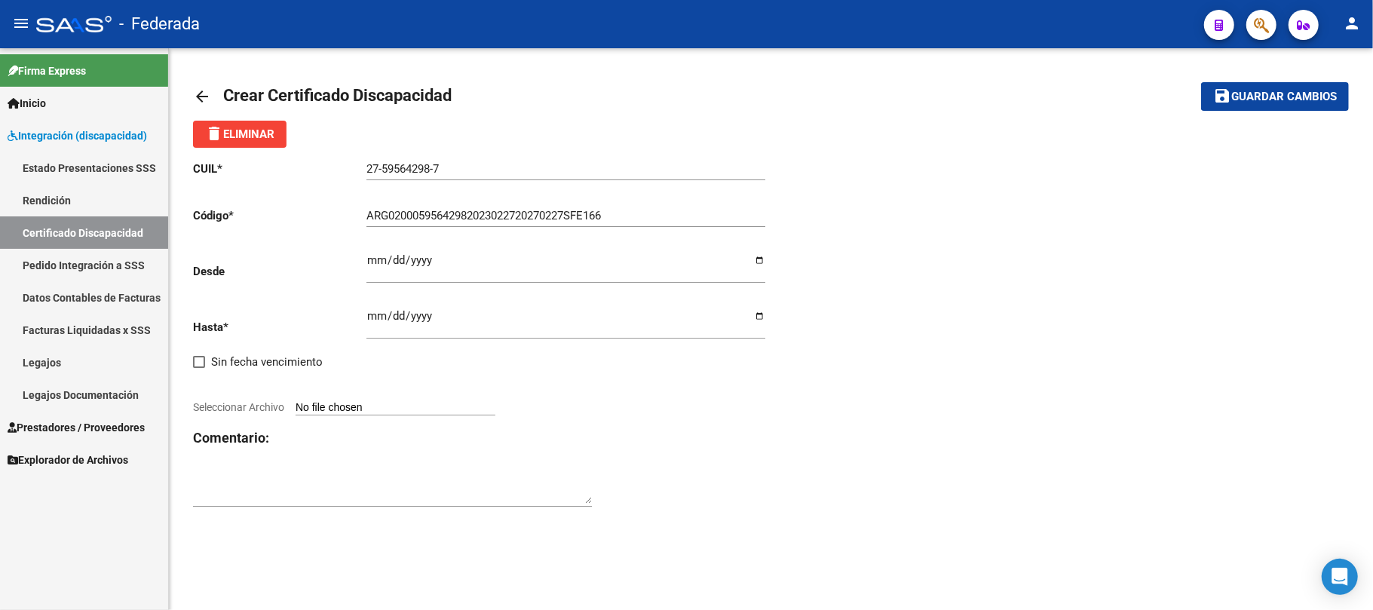
click at [369, 260] on input "Ingresar fec. Desde" at bounding box center [565, 266] width 399 height 24
type input "2023-02-27"
click at [365, 311] on div "CUIL * 27-59564298-7 Ingresar el CUIL Código * ARG02000595642982023022720270227…" at bounding box center [482, 334] width 578 height 373
click at [372, 315] on input "Ingresar fec. Hasta" at bounding box center [565, 322] width 399 height 24
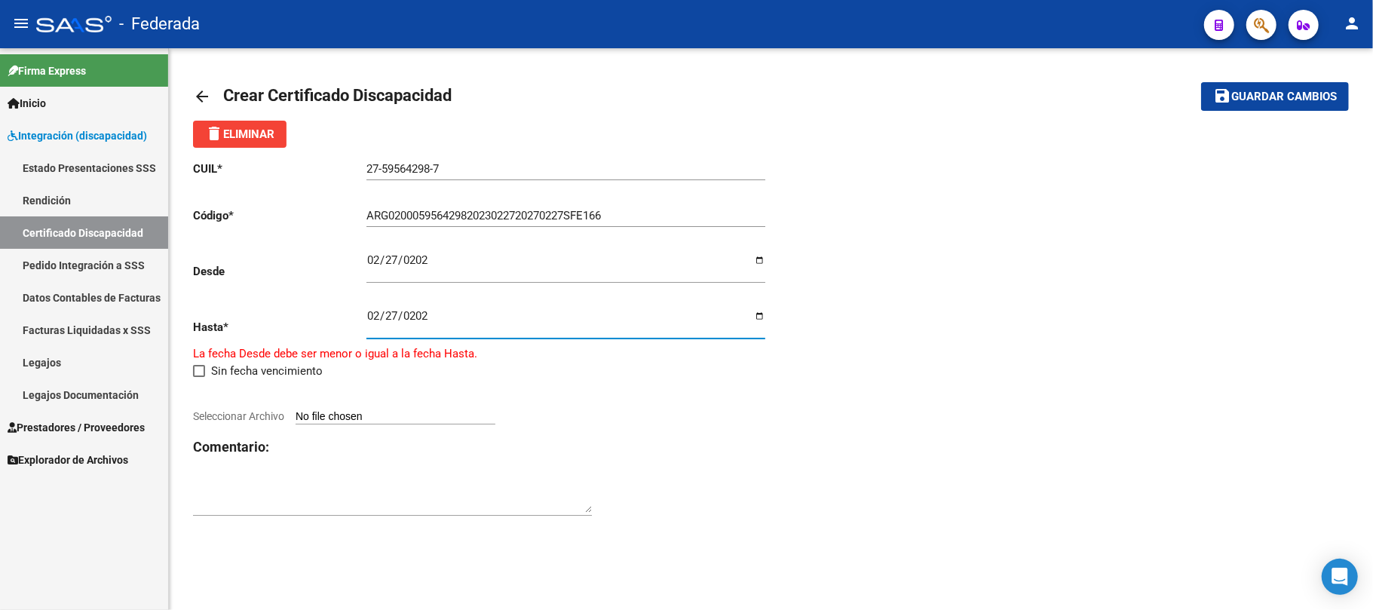
type input "2027-02-27"
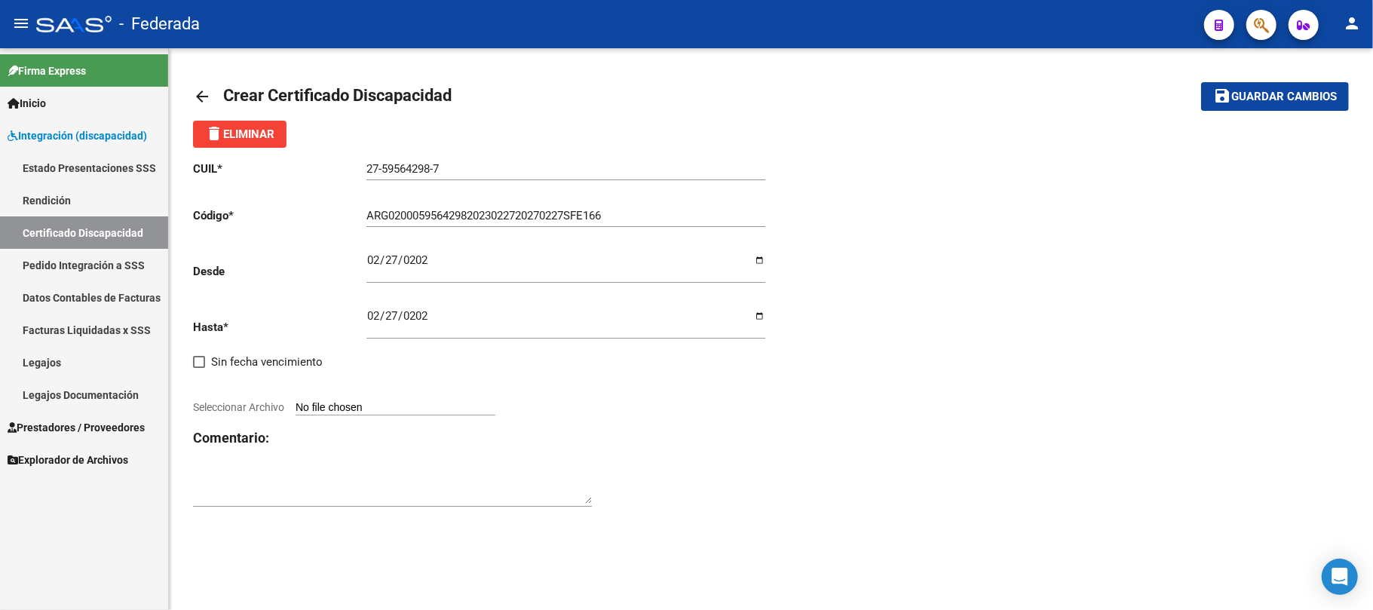
click at [891, 344] on div "CUIL * 27-59564298-7 Ingresar el CUIL Código * ARG02000595642982023022720270227…" at bounding box center [771, 334] width 1156 height 373
click at [430, 408] on input "Seleccionar Archivo" at bounding box center [396, 408] width 200 height 14
type input "C:\fakepath\CUD Mateo (2).pdf"
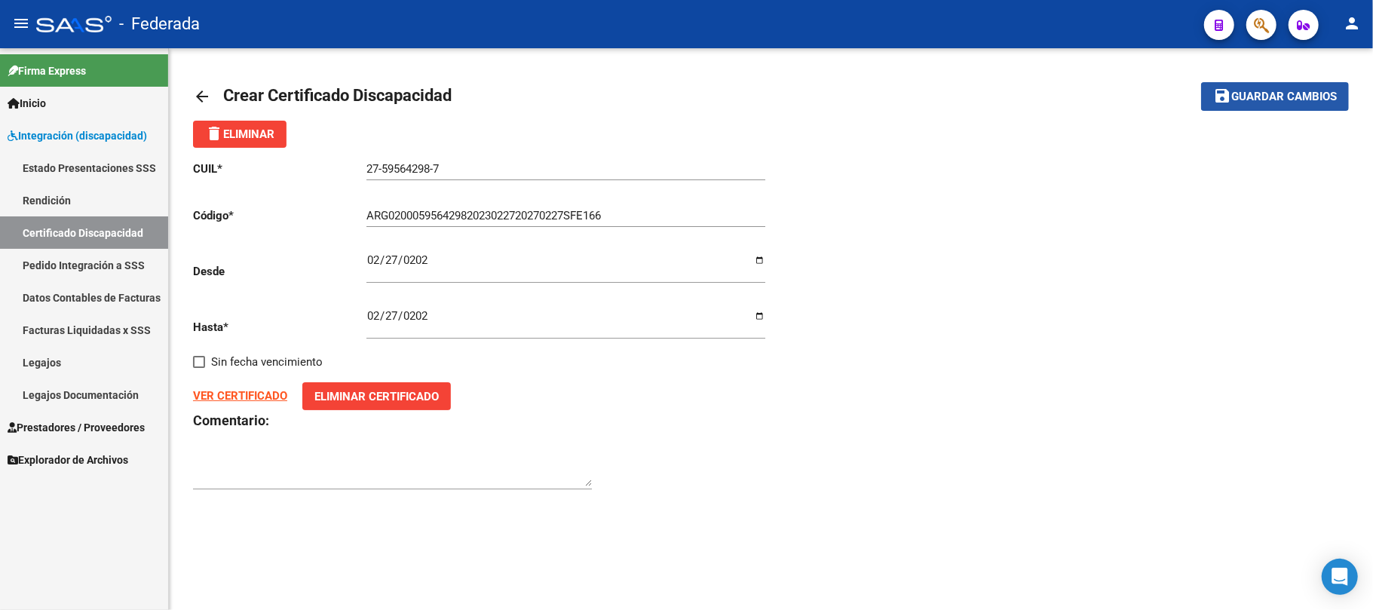
click at [1237, 98] on span "Guardar cambios" at bounding box center [1284, 97] width 106 height 14
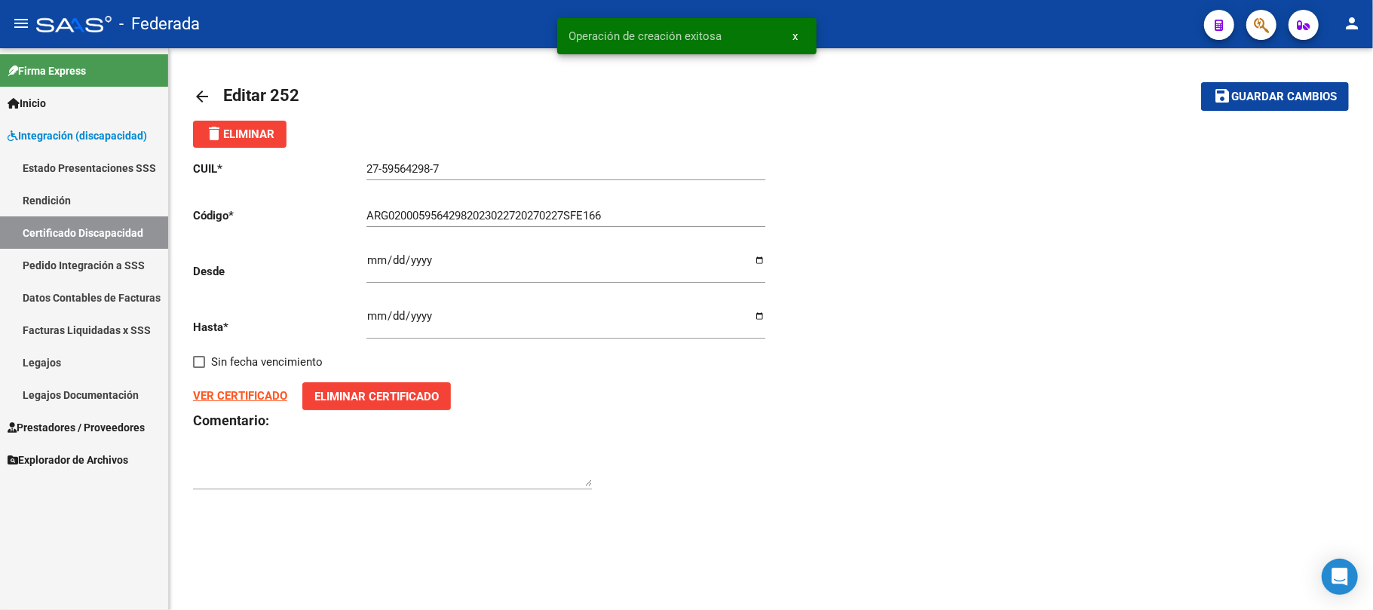
click at [796, 35] on span "x" at bounding box center [795, 36] width 5 height 14
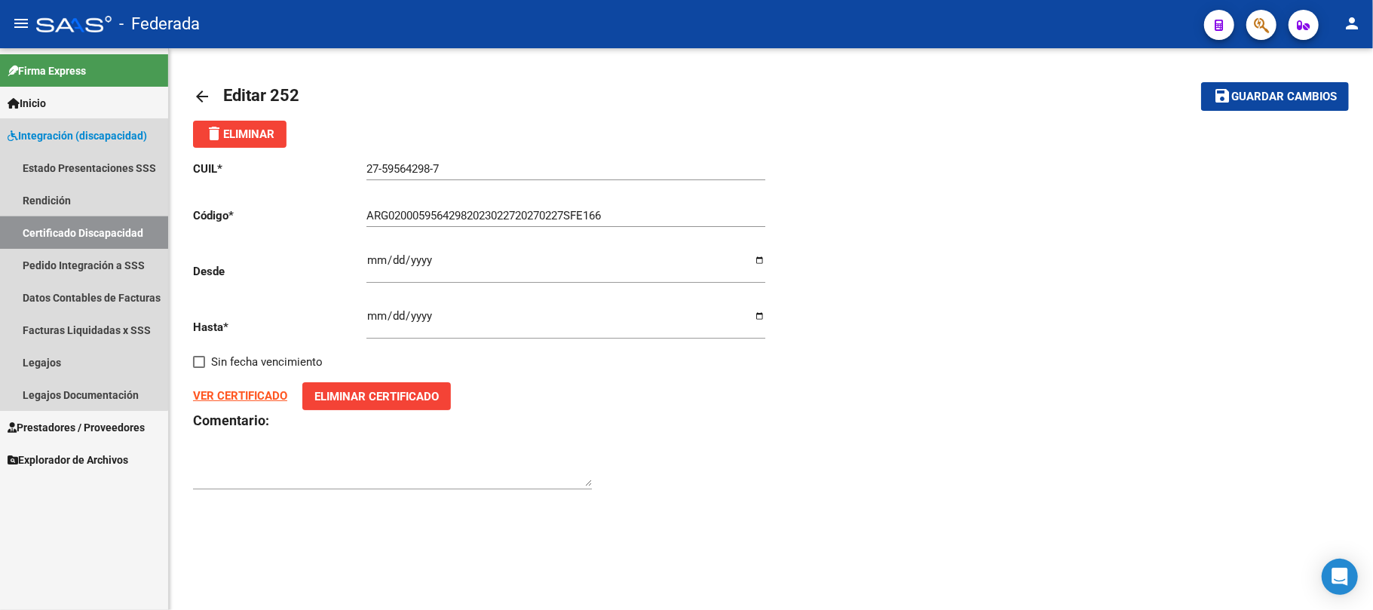
click at [83, 230] on link "Certificado Discapacidad" at bounding box center [84, 232] width 168 height 32
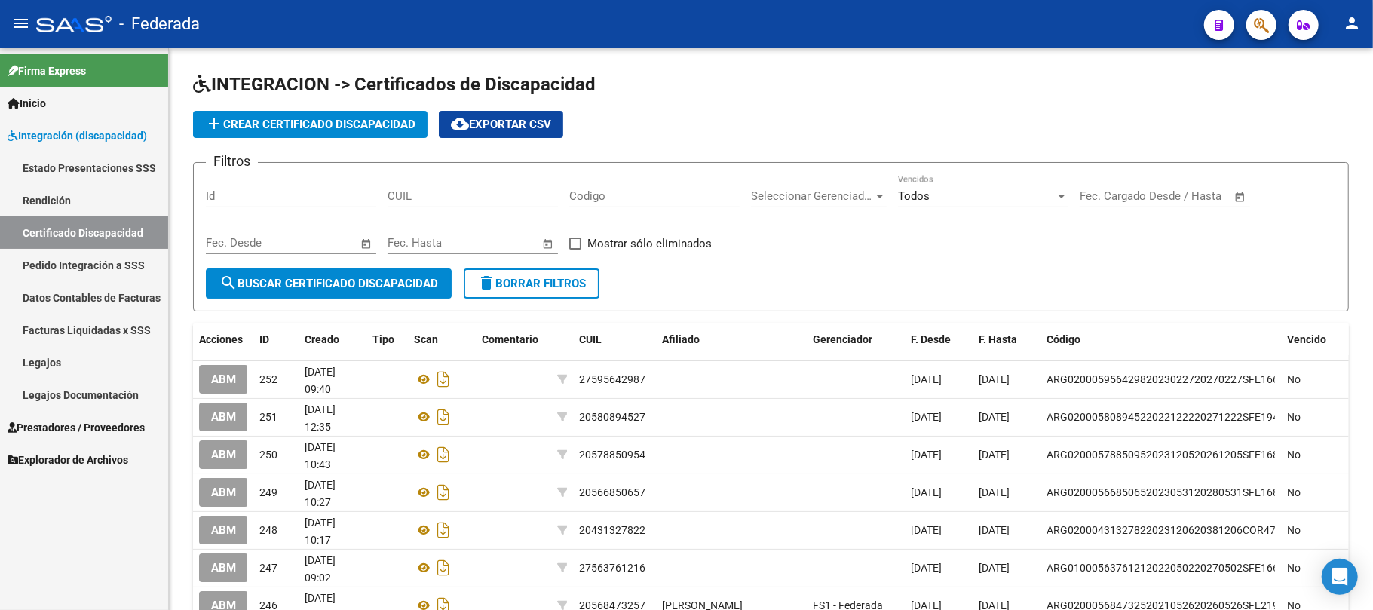
click at [91, 363] on link "Legajos" at bounding box center [84, 362] width 168 height 32
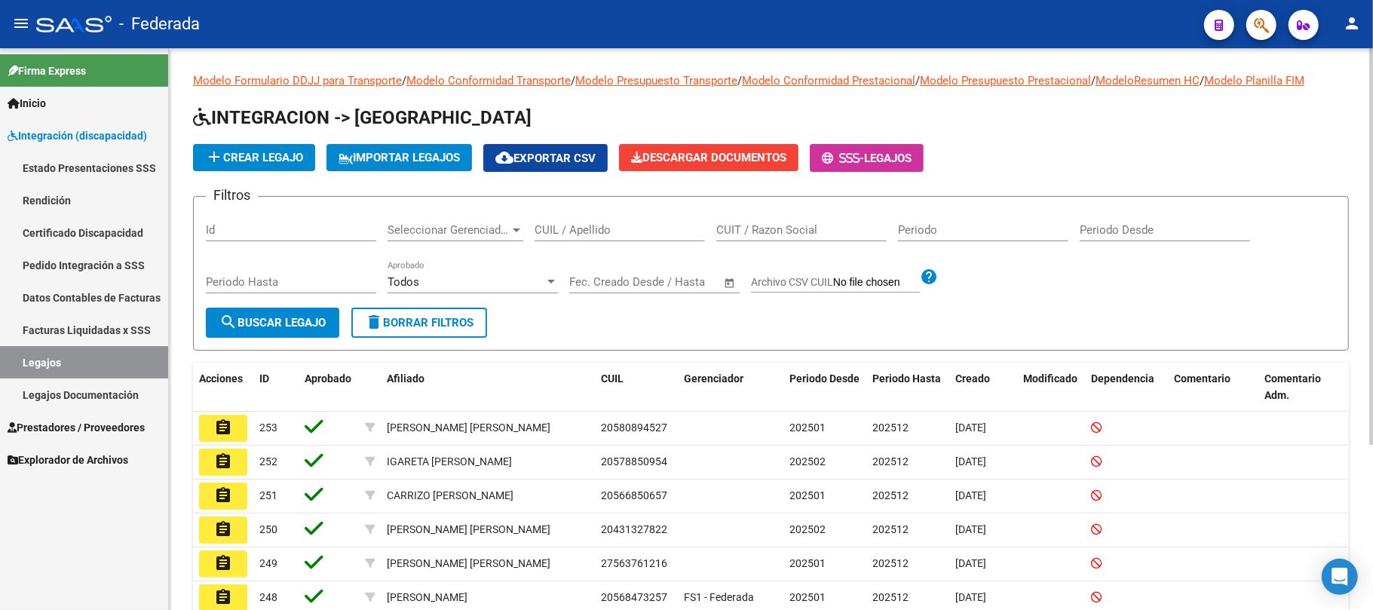
click at [576, 230] on input "CUIL / Apellido" at bounding box center [620, 230] width 170 height 14
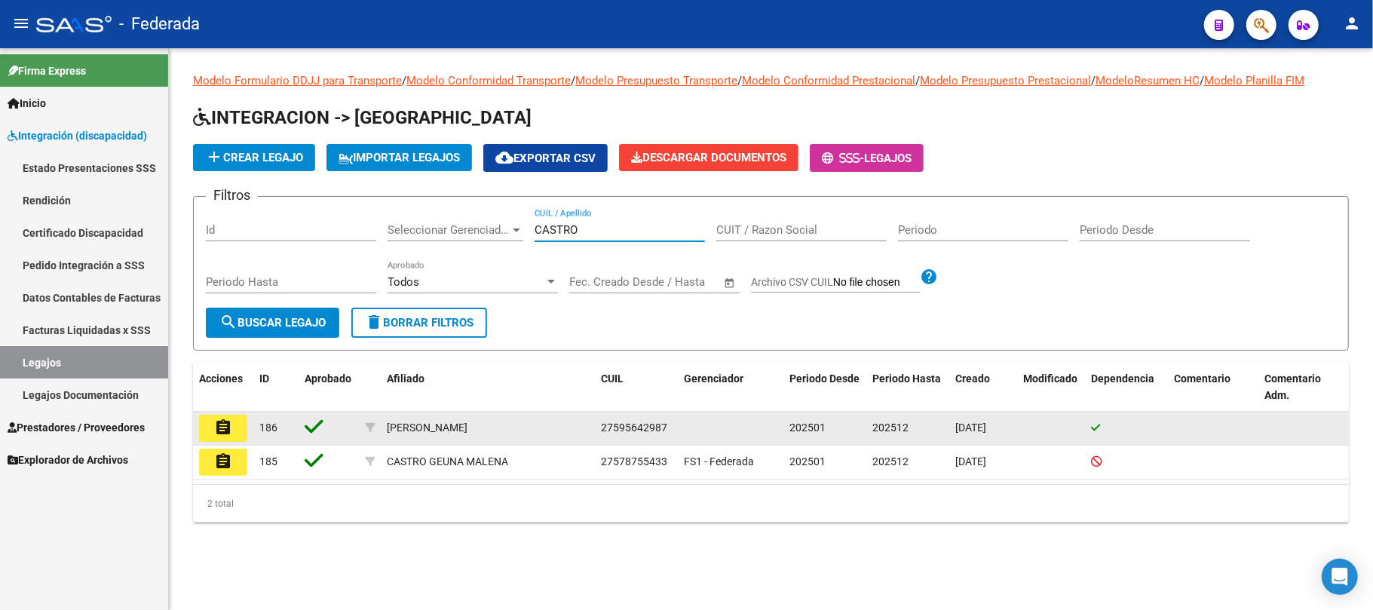
type input "CASTRO"
click at [226, 426] on mat-icon "assignment" at bounding box center [223, 427] width 18 height 18
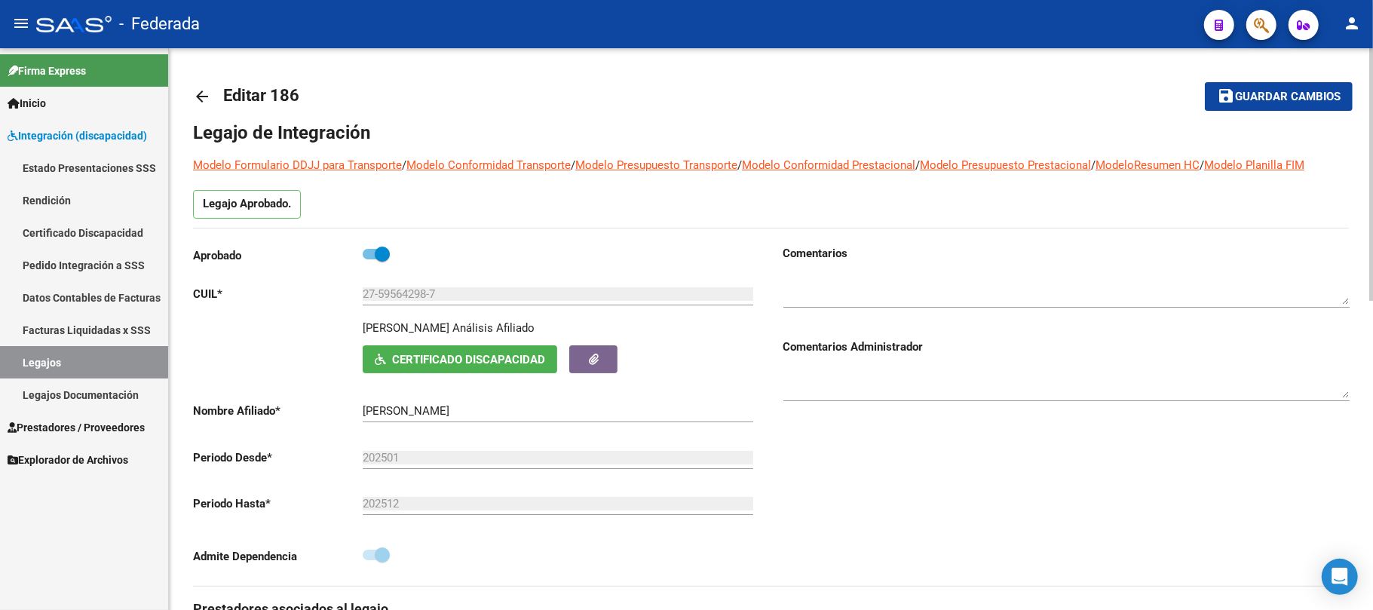
click at [437, 354] on span "Certificado Discapacidad" at bounding box center [468, 360] width 153 height 14
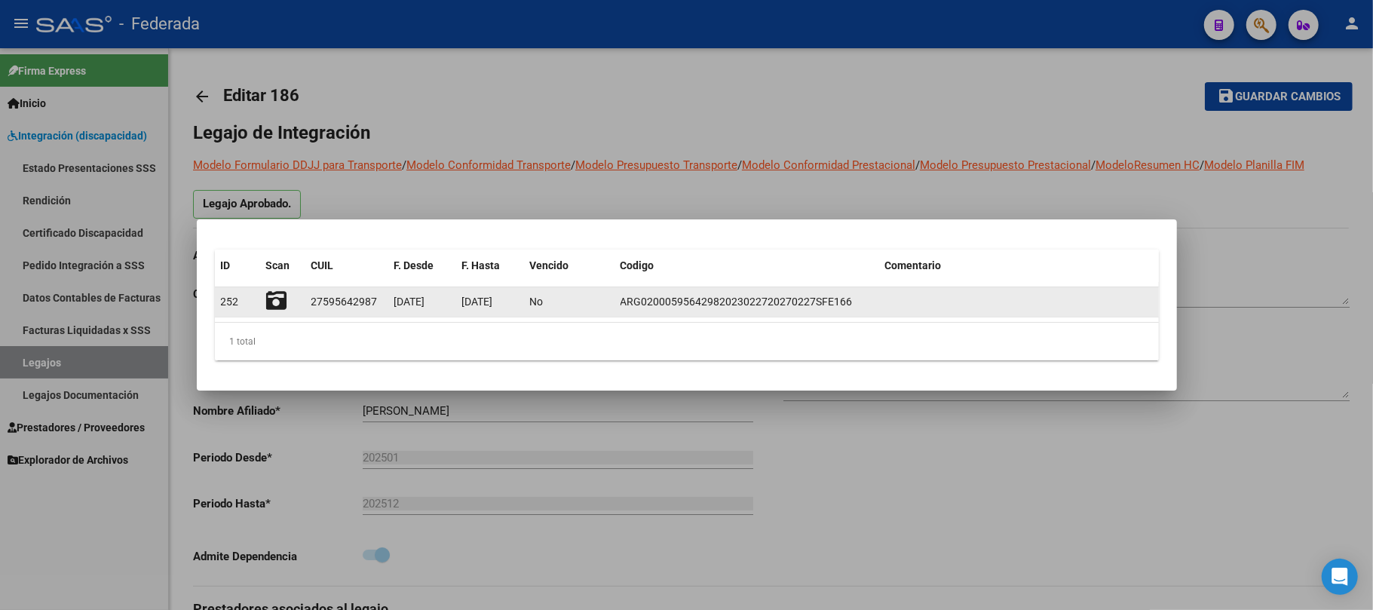
click at [278, 309] on icon at bounding box center [276, 300] width 21 height 21
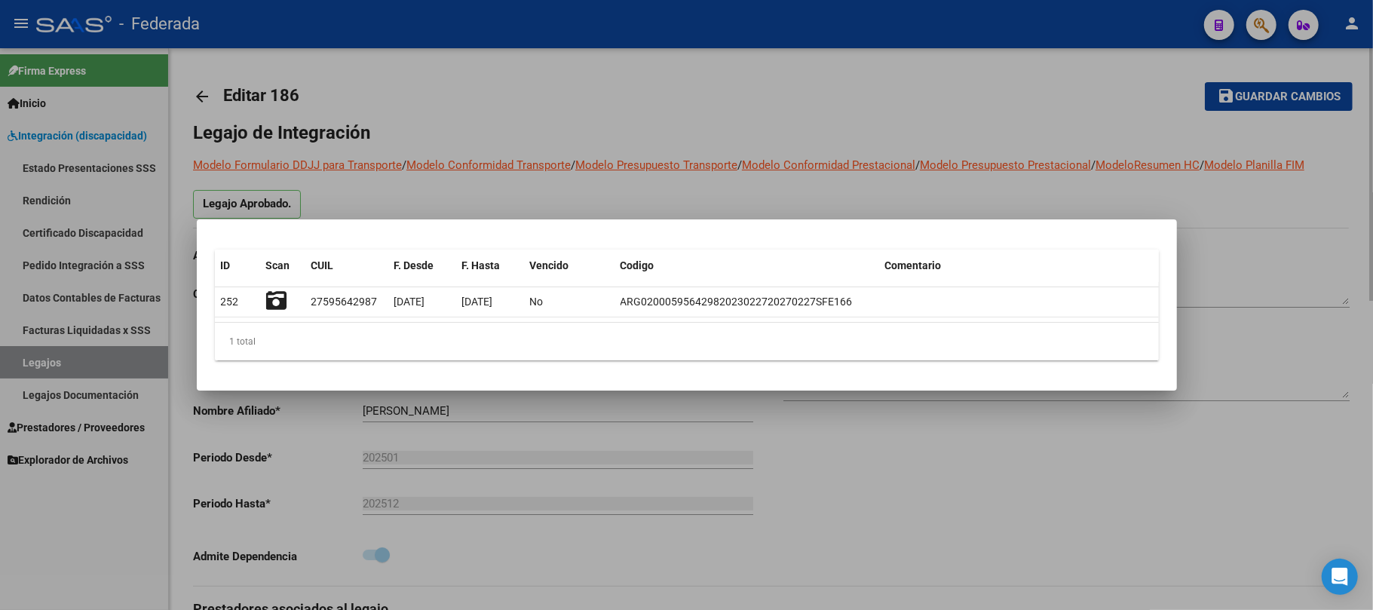
drag, startPoint x: 486, startPoint y: 118, endPoint x: 244, endPoint y: 60, distance: 248.2
click at [486, 118] on div at bounding box center [686, 305] width 1373 height 610
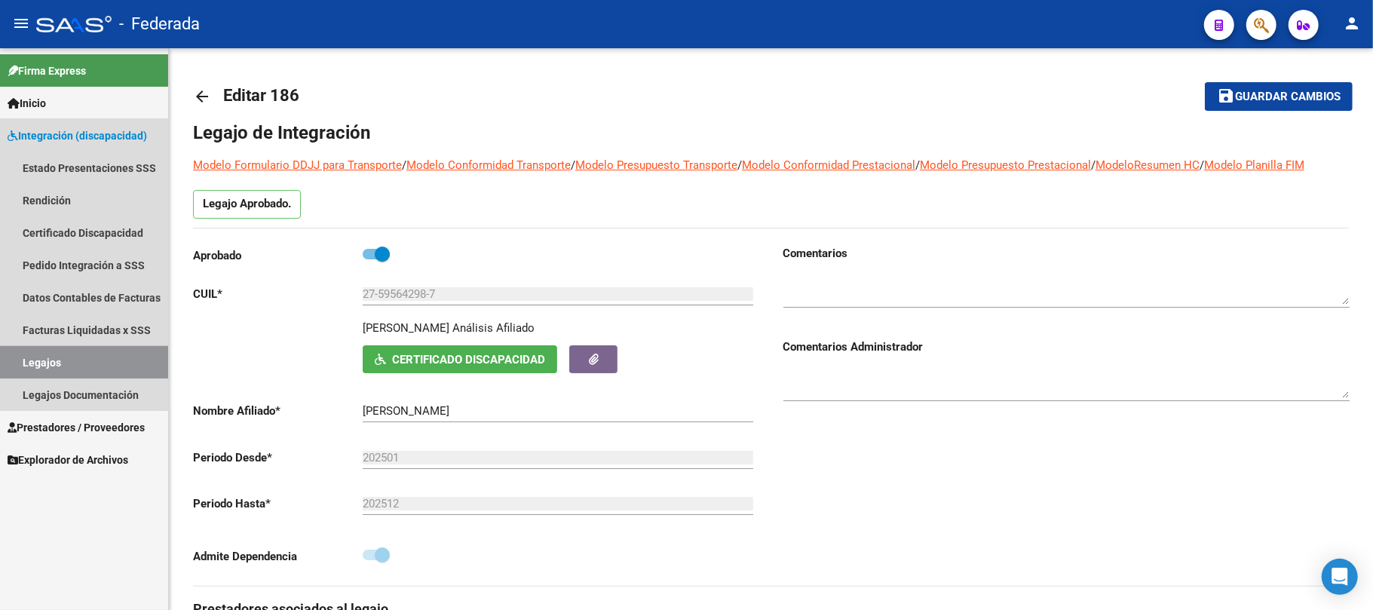
click at [72, 356] on link "Legajos" at bounding box center [84, 362] width 168 height 32
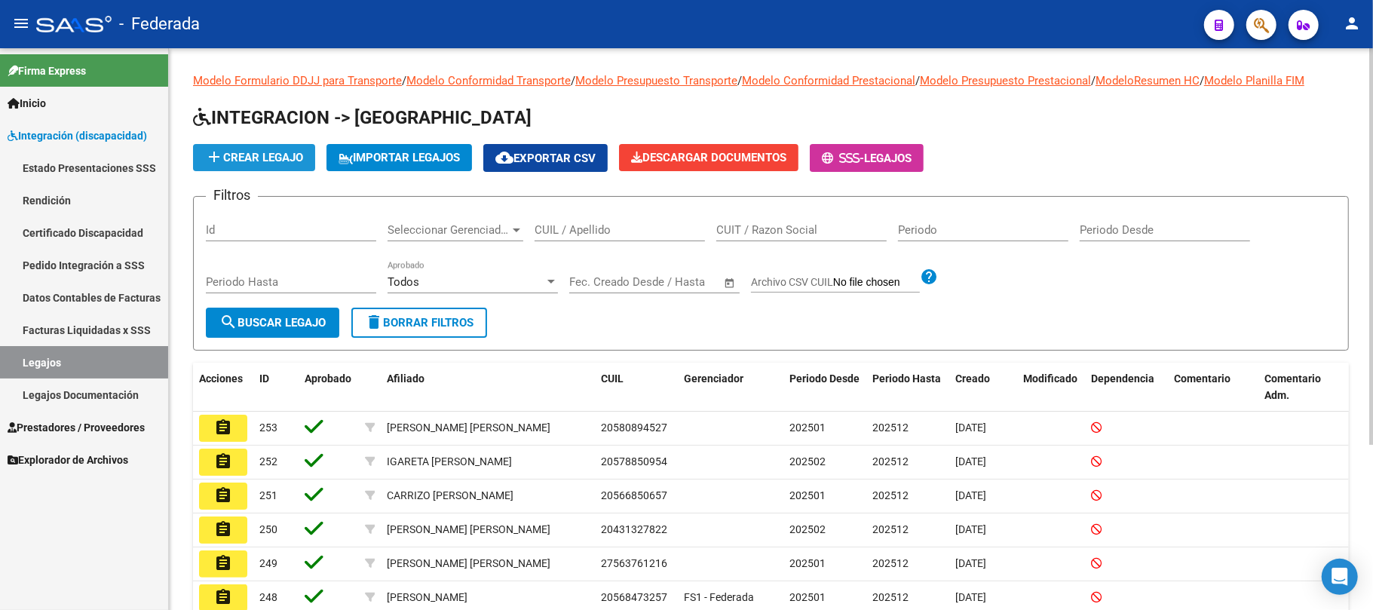
click at [281, 158] on span "add Crear Legajo" at bounding box center [254, 158] width 98 height 14
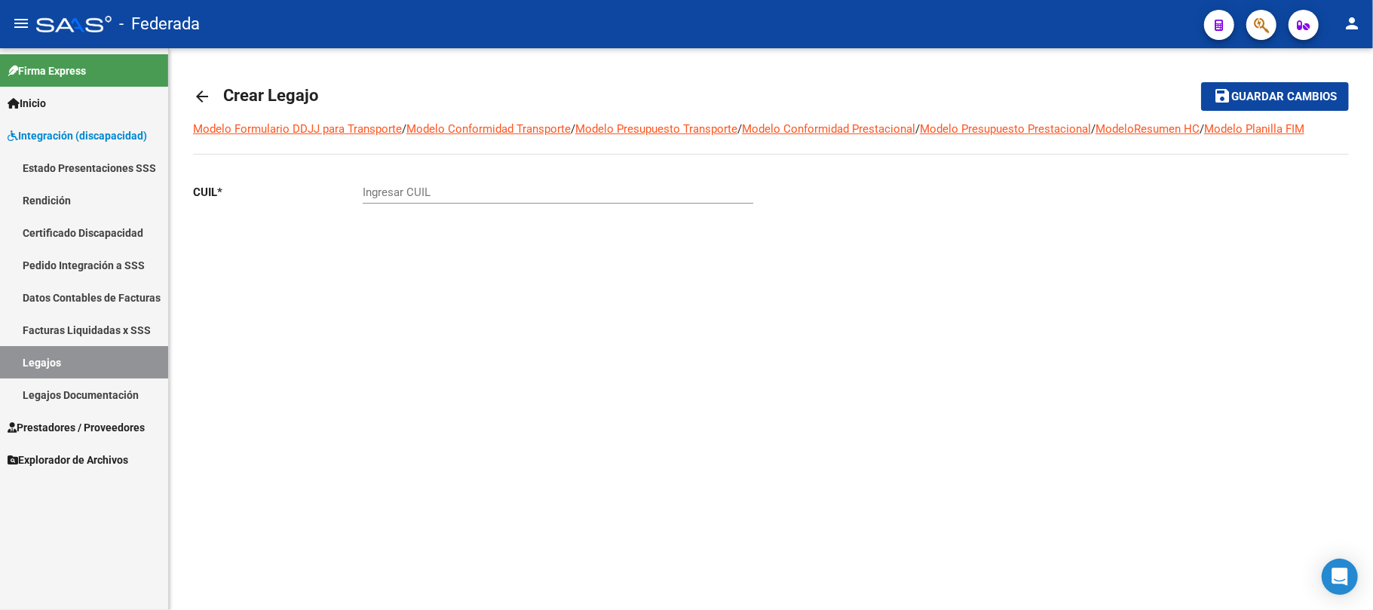
click at [528, 191] on input "Ingresar CUIL" at bounding box center [558, 192] width 391 height 14
type input "20-57803381-6"
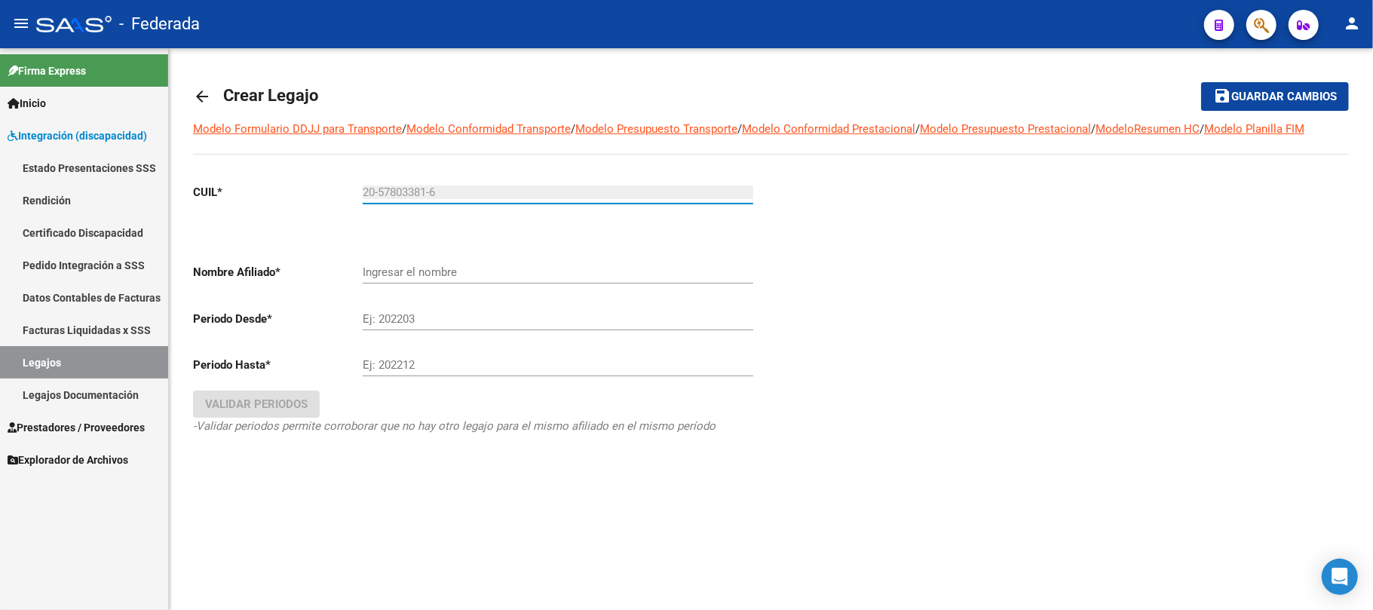
type input "[PERSON_NAME]"
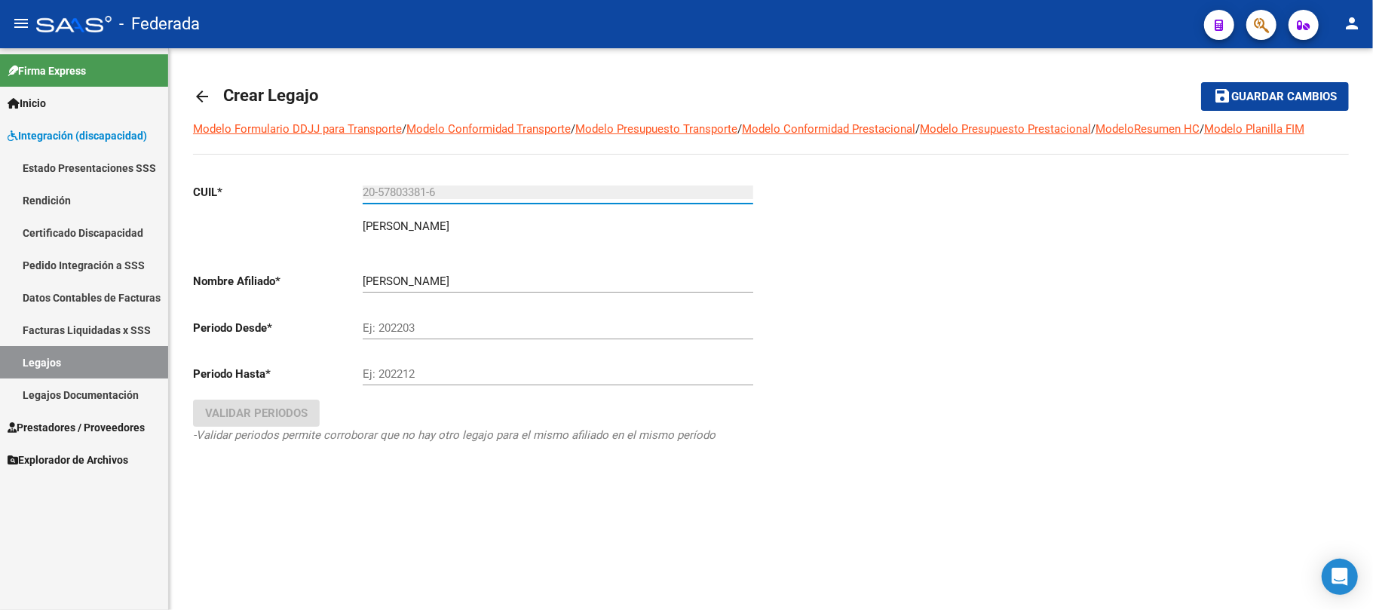
type input "20-57803381-6"
click at [412, 329] on input "Ej: 202203" at bounding box center [558, 328] width 391 height 14
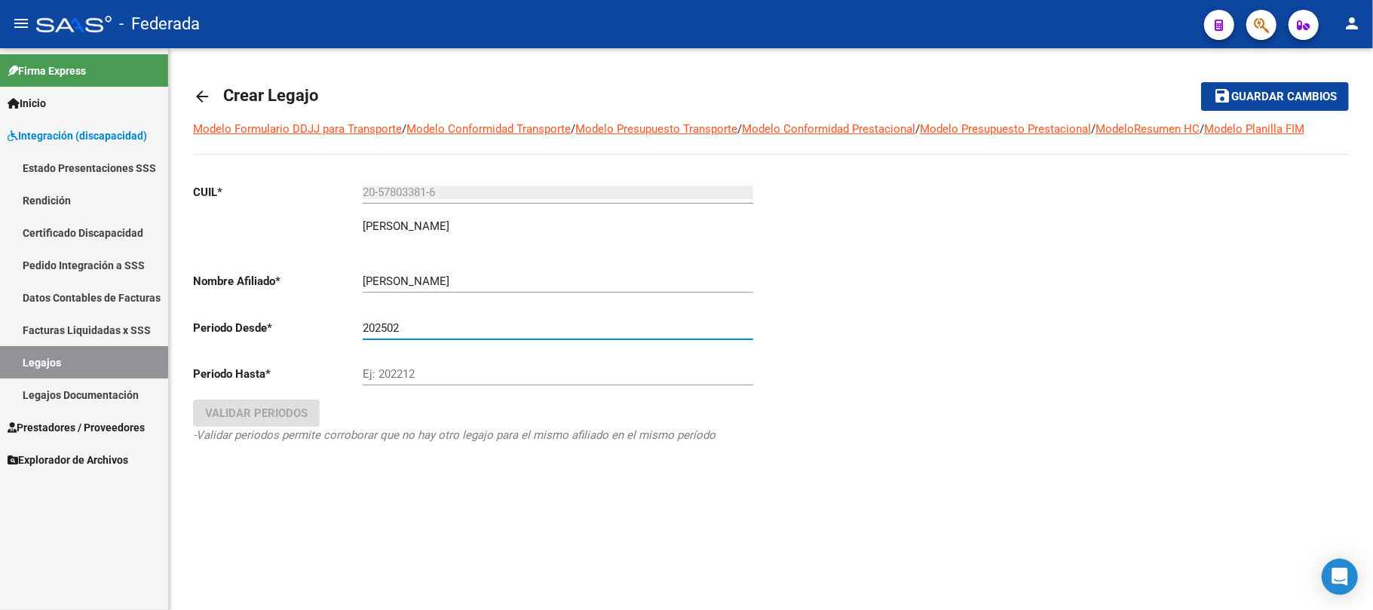
type input "202502"
click at [392, 379] on input "Ej: 202212" at bounding box center [558, 374] width 391 height 14
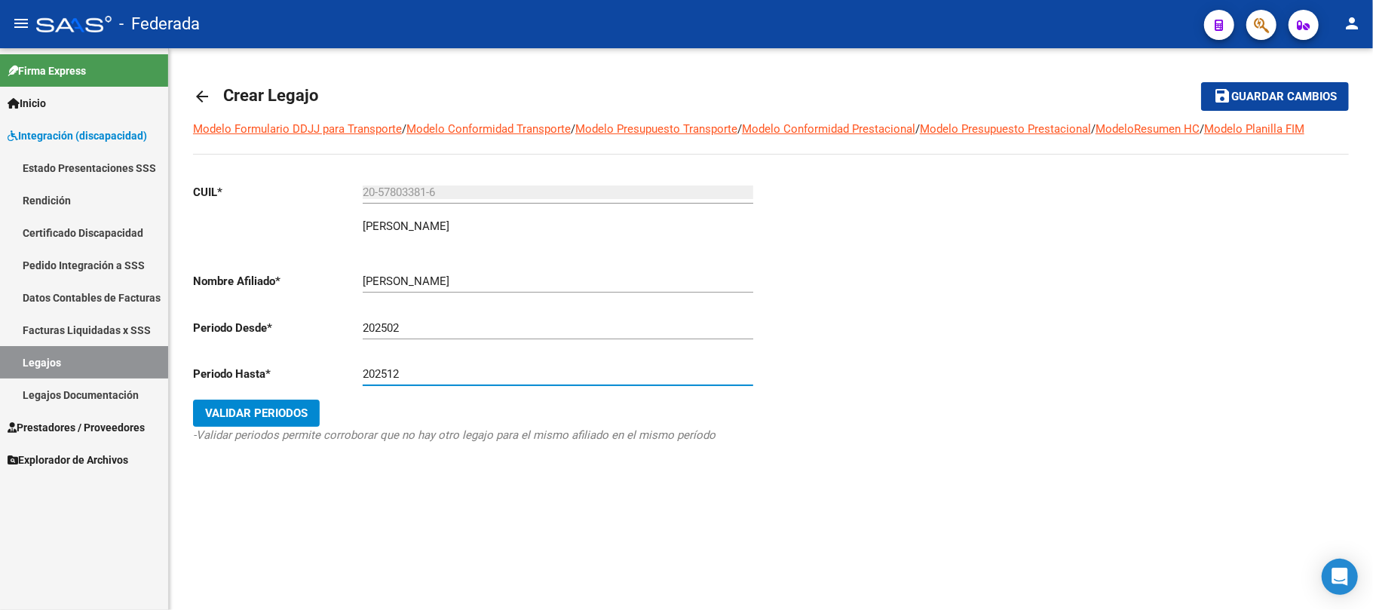
type input "202512"
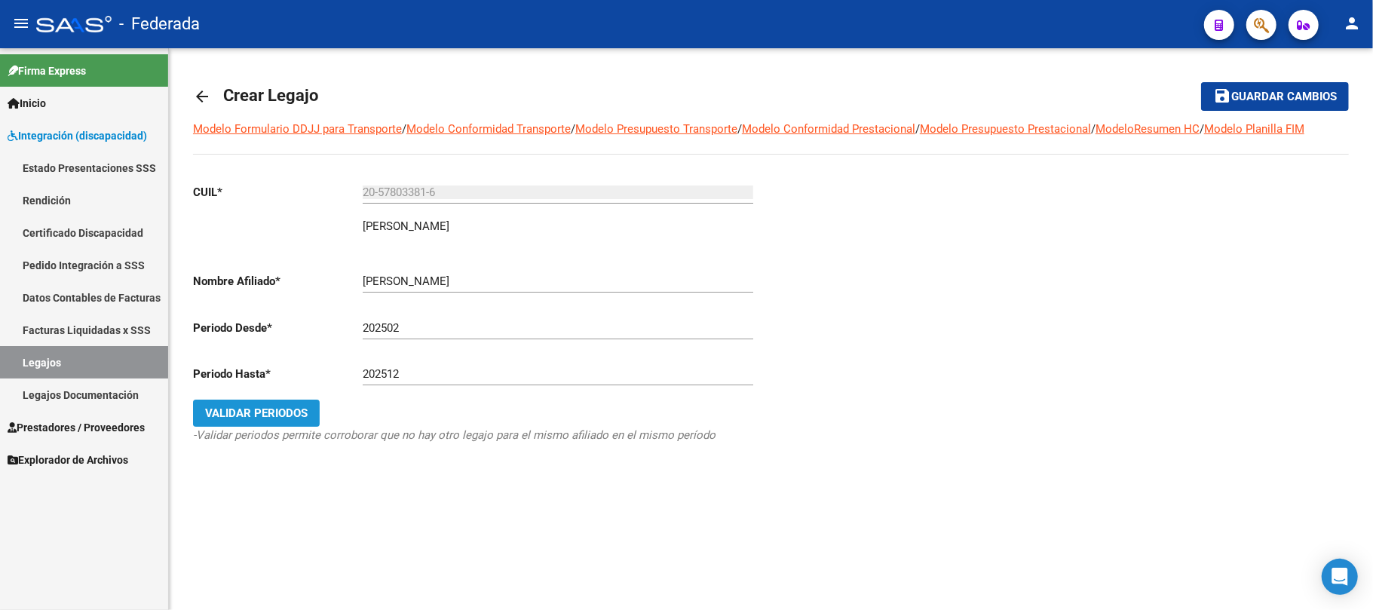
click at [308, 415] on button "Validar Periodos" at bounding box center [256, 413] width 127 height 27
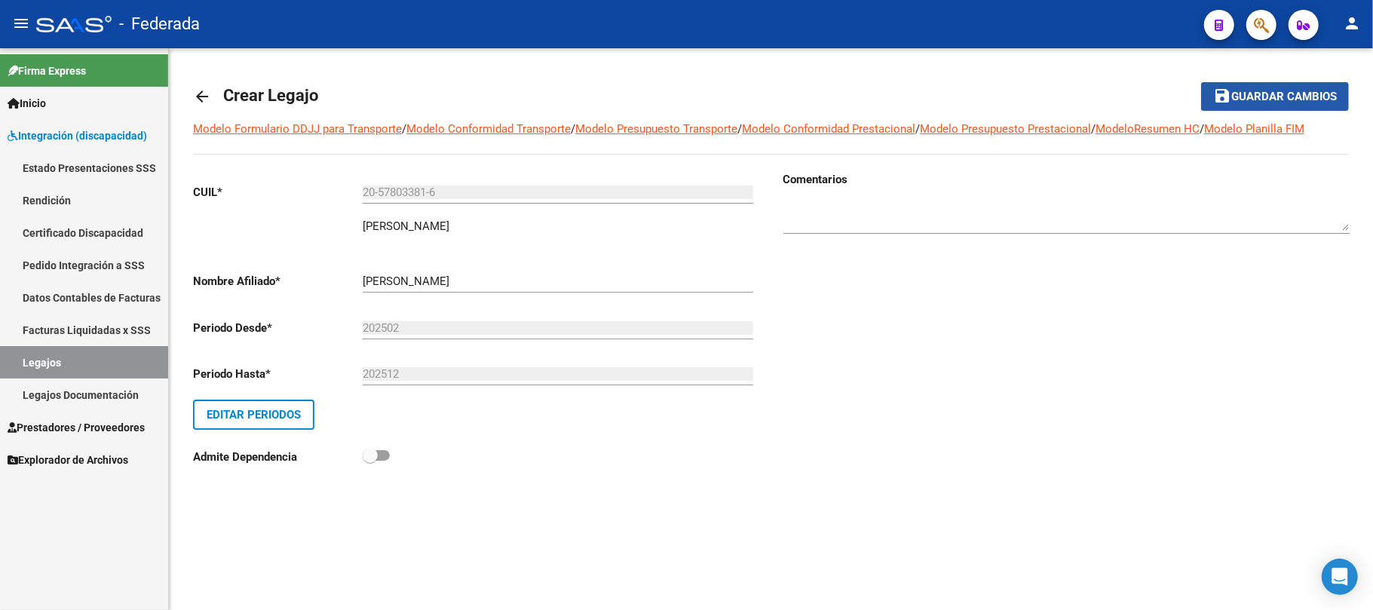
click at [1234, 106] on button "save Guardar cambios" at bounding box center [1275, 96] width 148 height 28
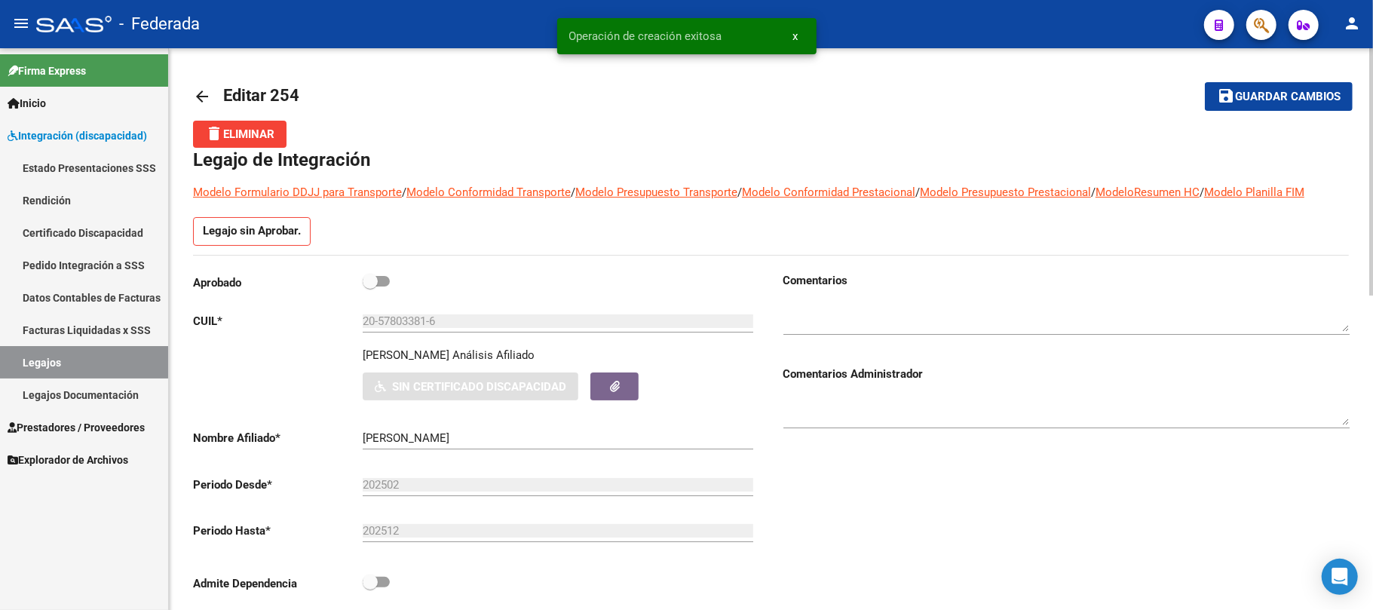
click at [93, 362] on link "Legajos" at bounding box center [84, 362] width 168 height 32
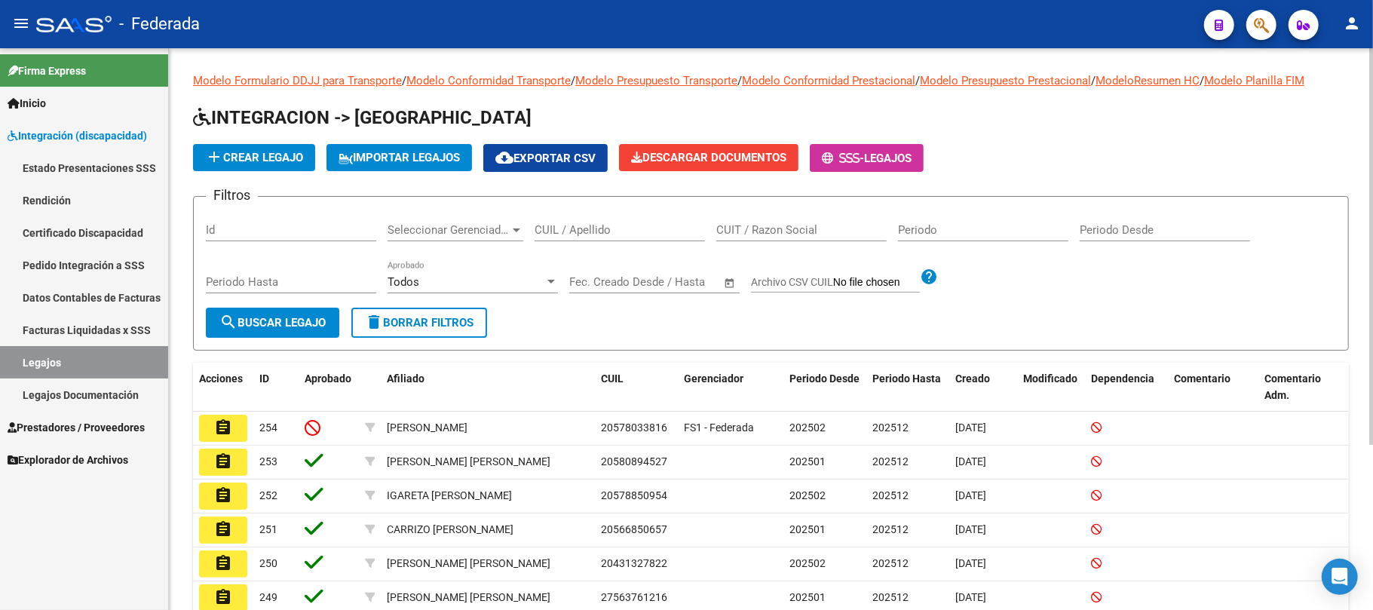
scroll to position [100, 0]
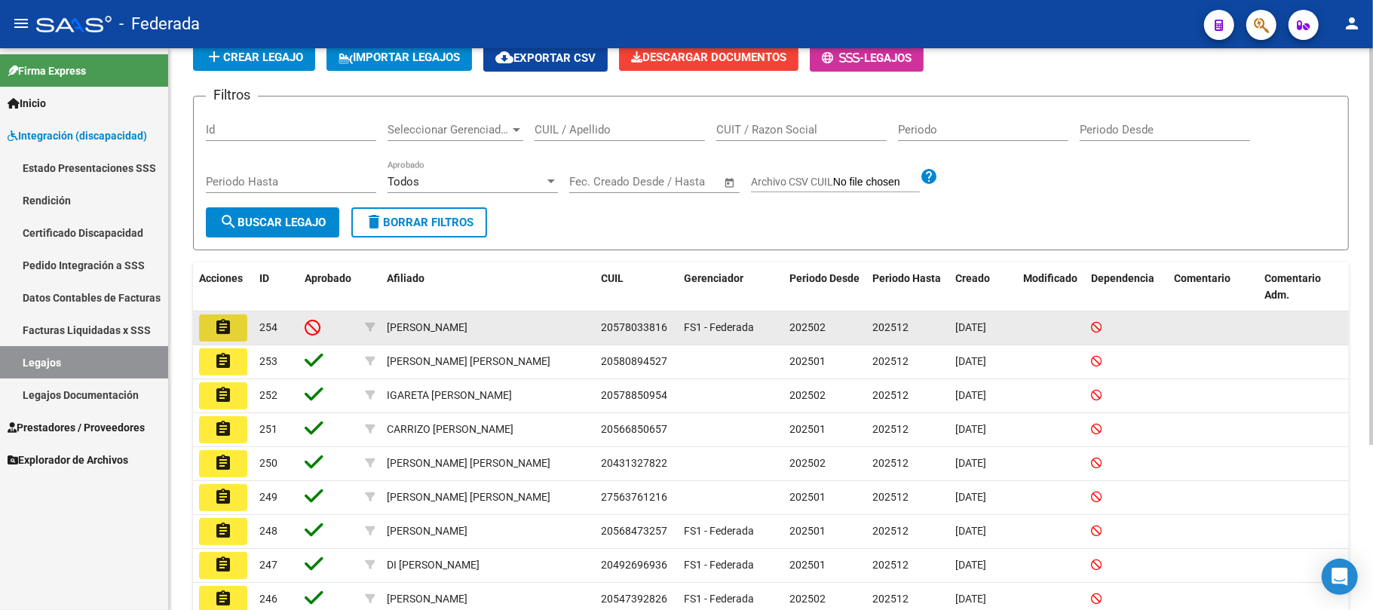
click at [225, 323] on mat-icon "assignment" at bounding box center [223, 327] width 18 height 18
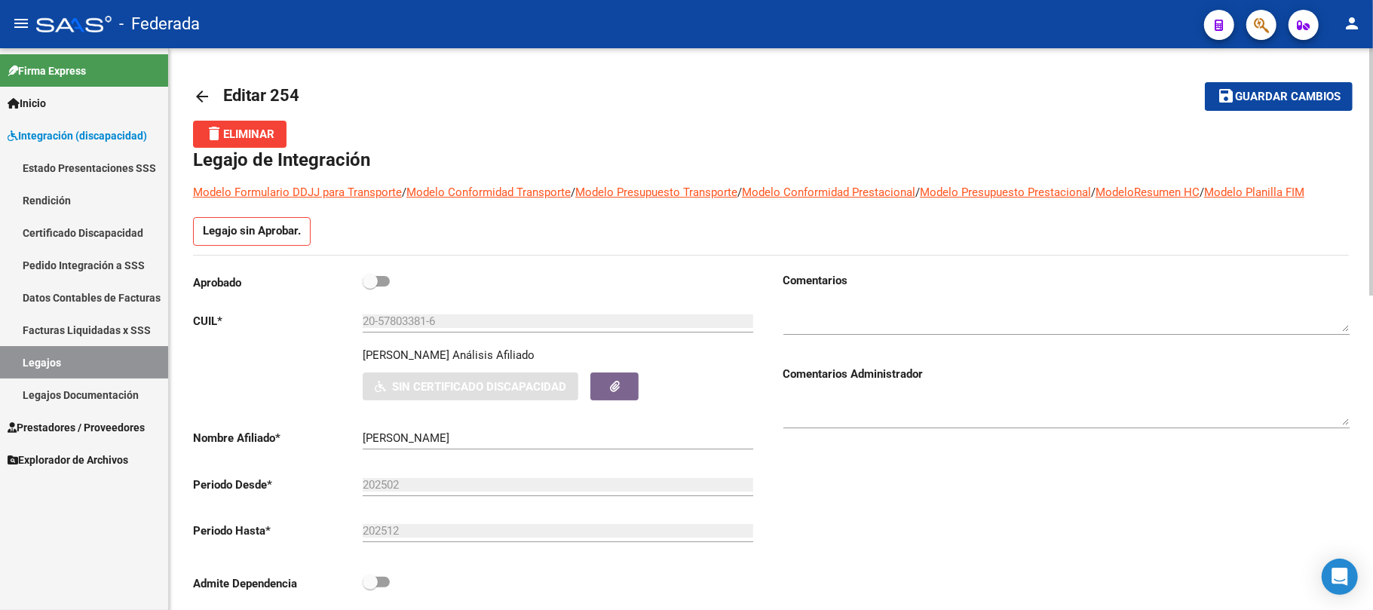
click at [115, 375] on link "Legajos" at bounding box center [84, 362] width 168 height 32
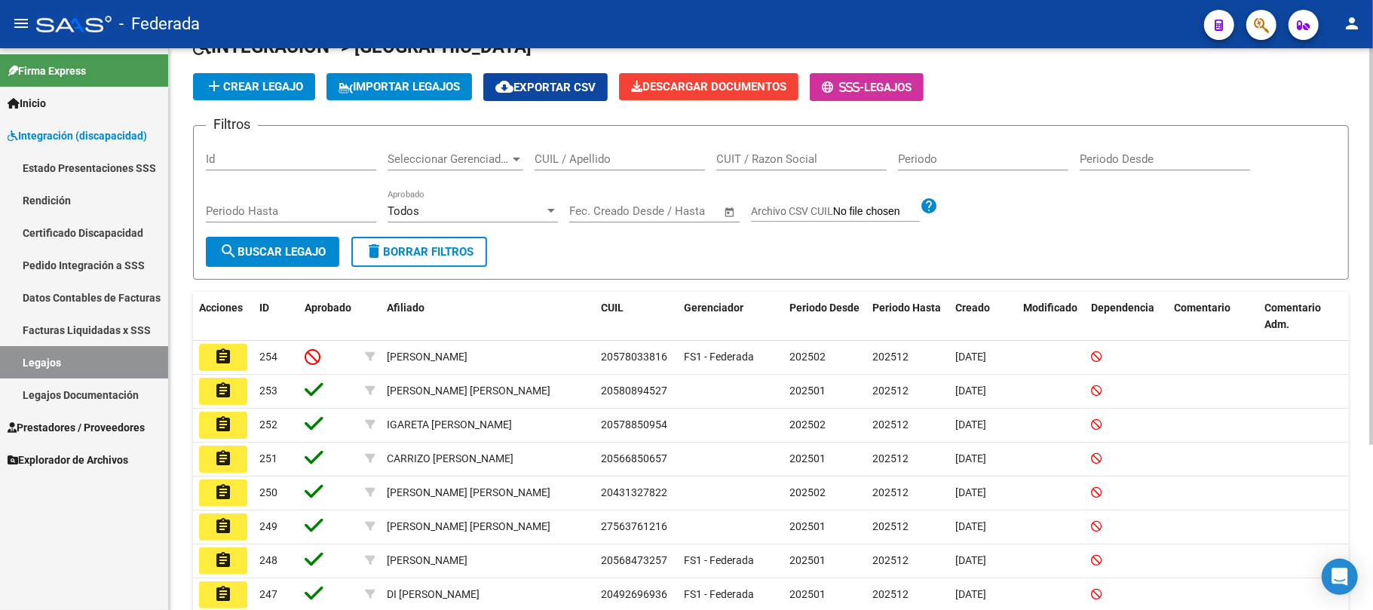
scroll to position [100, 0]
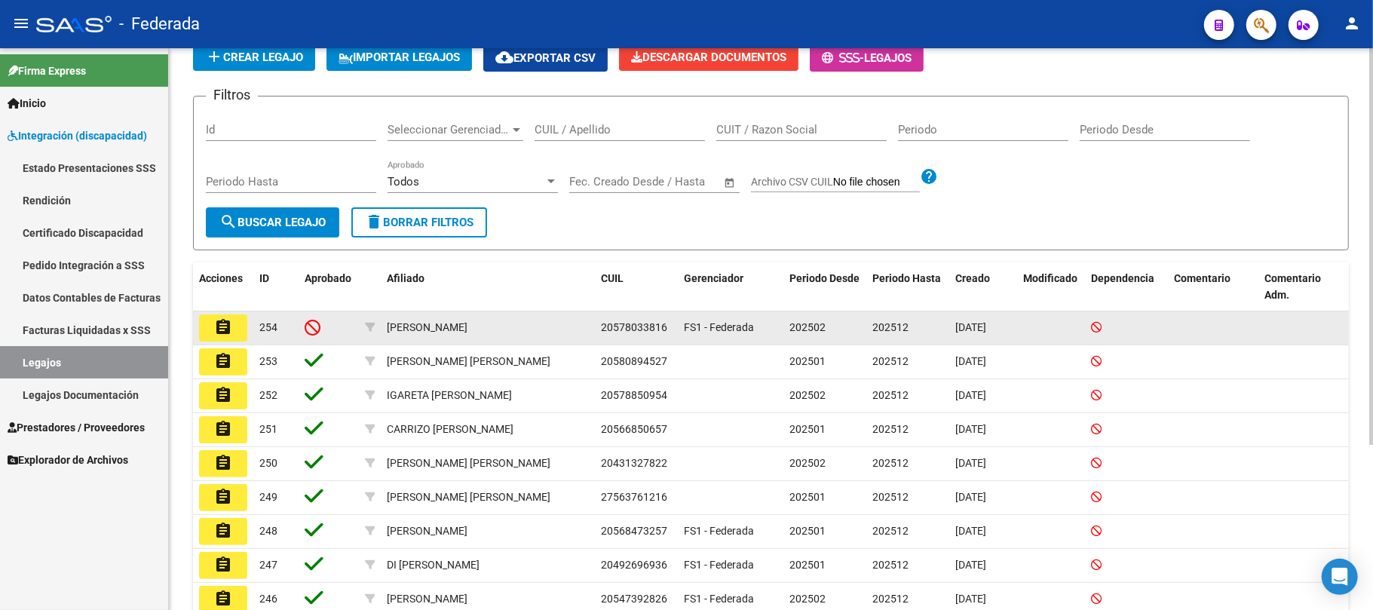
click at [631, 330] on span "20578033816" at bounding box center [634, 327] width 66 height 12
copy span "20578033816"
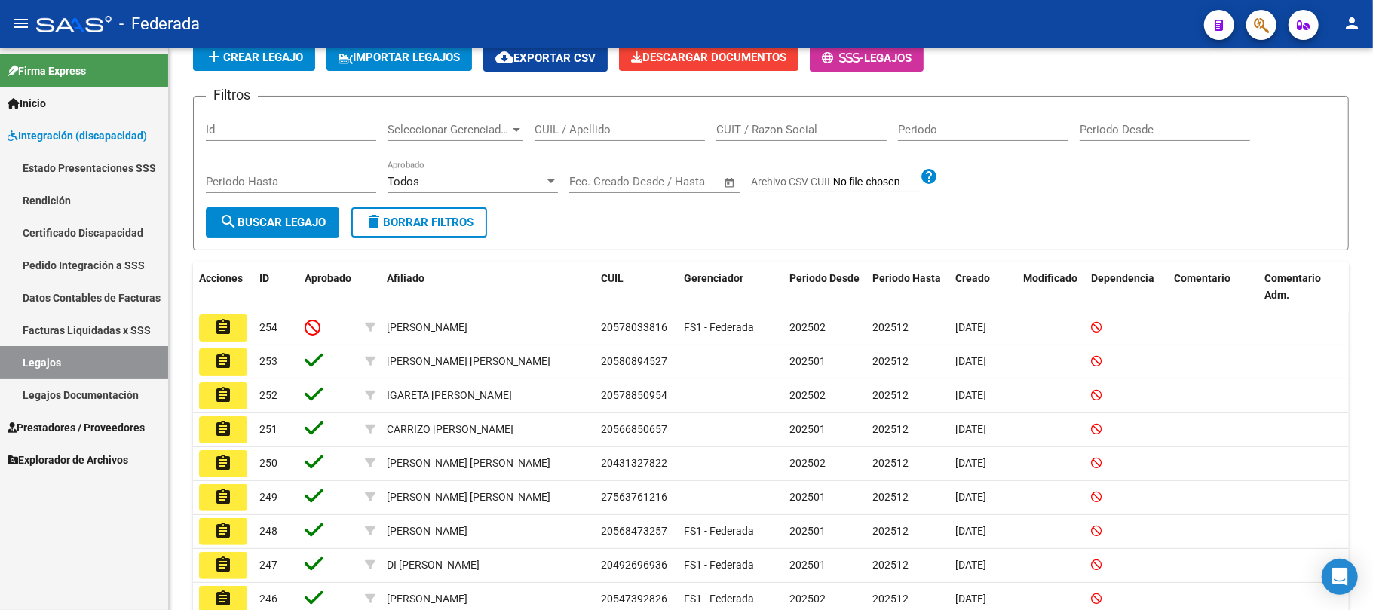
click at [118, 233] on link "Certificado Discapacidad" at bounding box center [84, 232] width 168 height 32
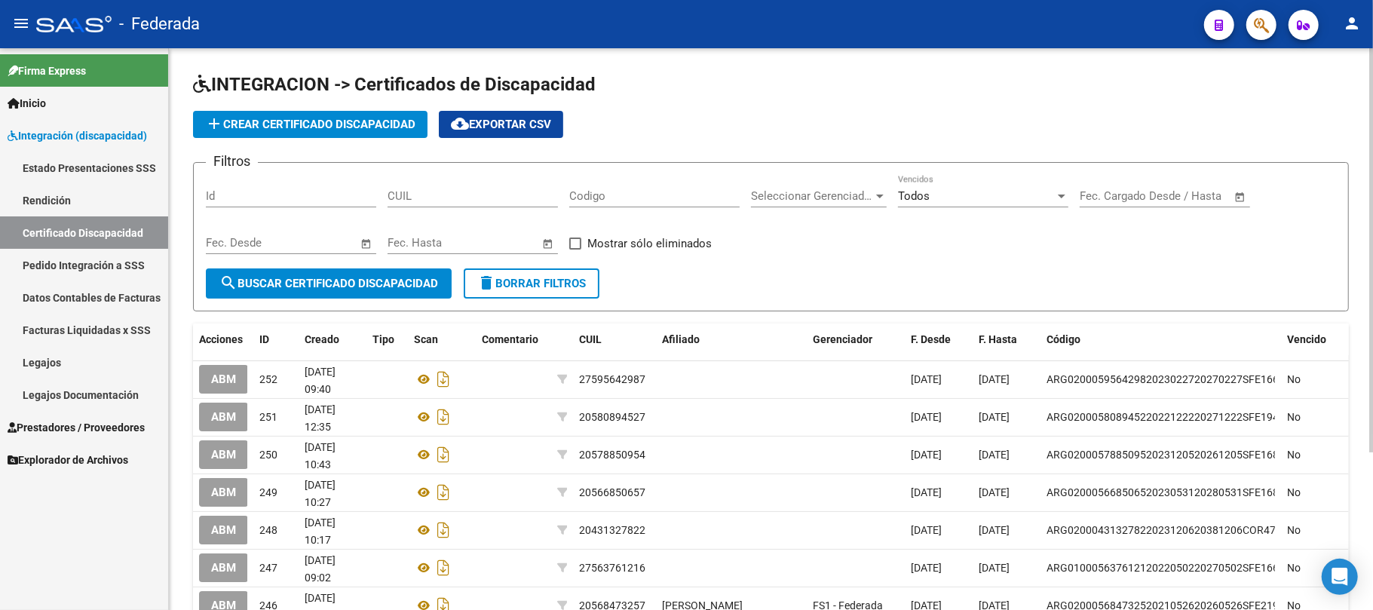
click at [321, 121] on span "add Crear Certificado Discapacidad" at bounding box center [310, 125] width 210 height 14
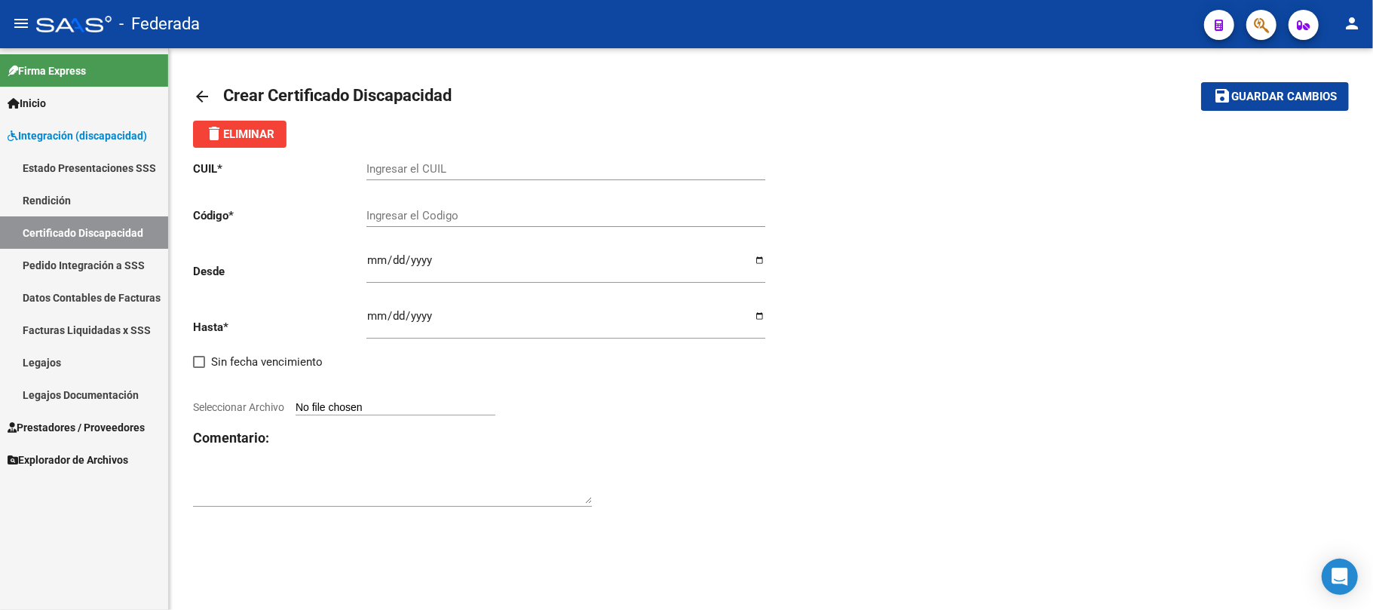
click at [408, 157] on div "Ingresar el CUIL" at bounding box center [565, 164] width 399 height 32
paste input "20-57803381-6"
type input "20-57803381-6"
click at [464, 223] on div "Ingresar el Codigo" at bounding box center [565, 211] width 399 height 32
drag, startPoint x: 387, startPoint y: 166, endPoint x: 430, endPoint y: 169, distance: 43.1
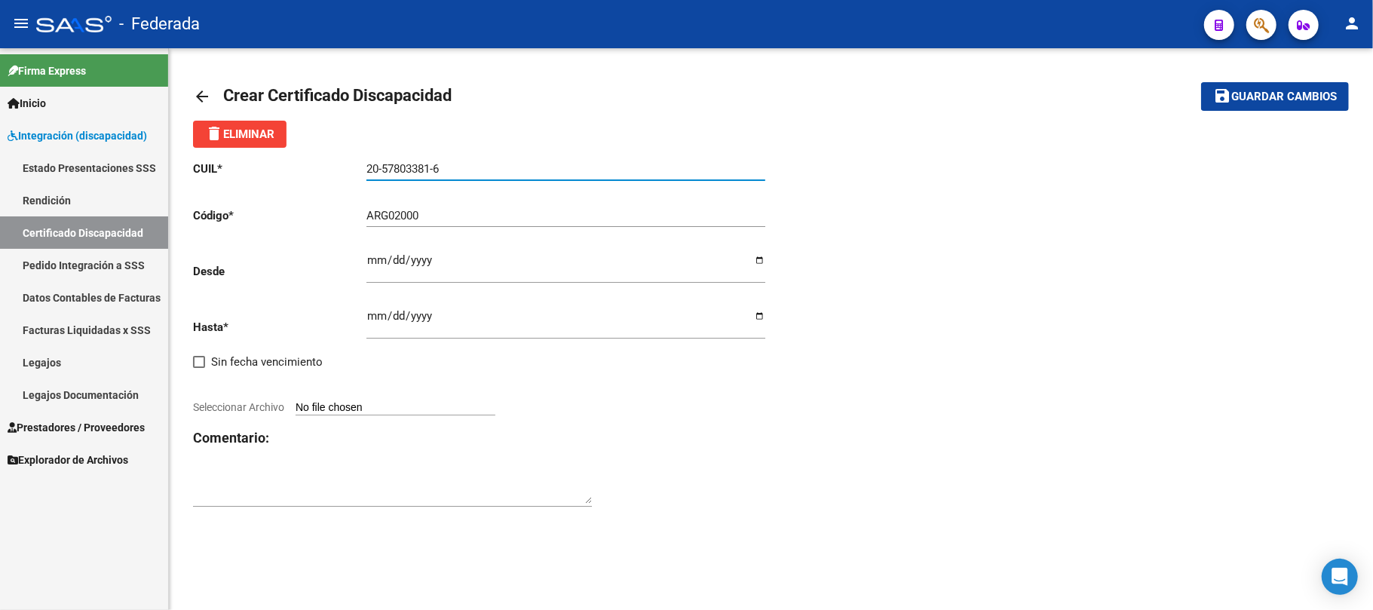
click at [430, 169] on input "20-57803381-6" at bounding box center [565, 169] width 399 height 14
click at [456, 216] on input "ARG02000" at bounding box center [565, 216] width 399 height 14
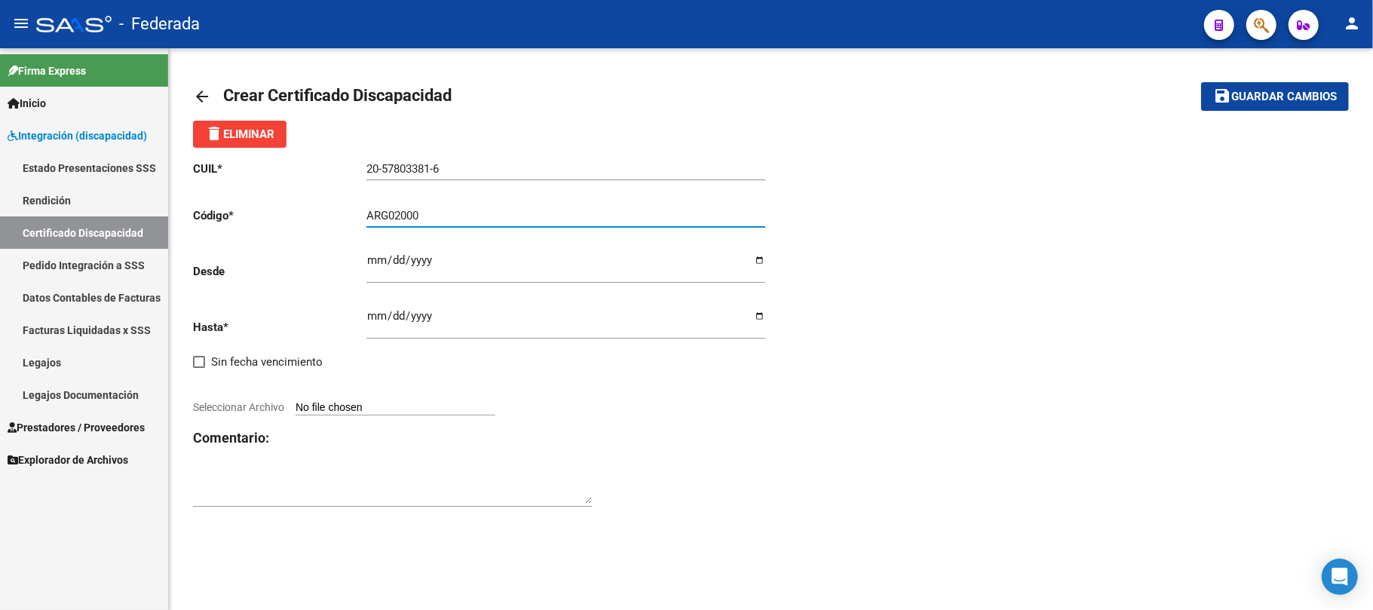
paste input "57803381"
type input "ARG02000578033812022082920270829SFE214"
click at [368, 258] on input "Ingresar fec. Desde" at bounding box center [565, 266] width 399 height 24
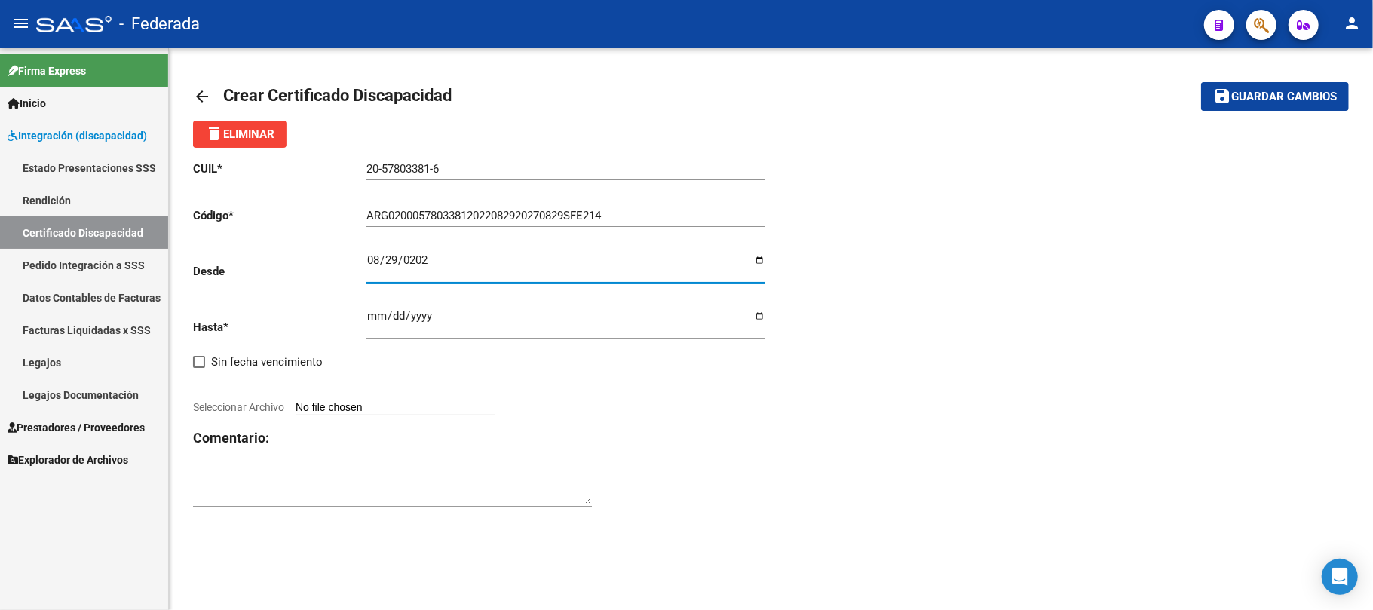
type input "2022-08-29"
click at [369, 320] on input "Ingresar fec. Hasta" at bounding box center [565, 322] width 399 height 24
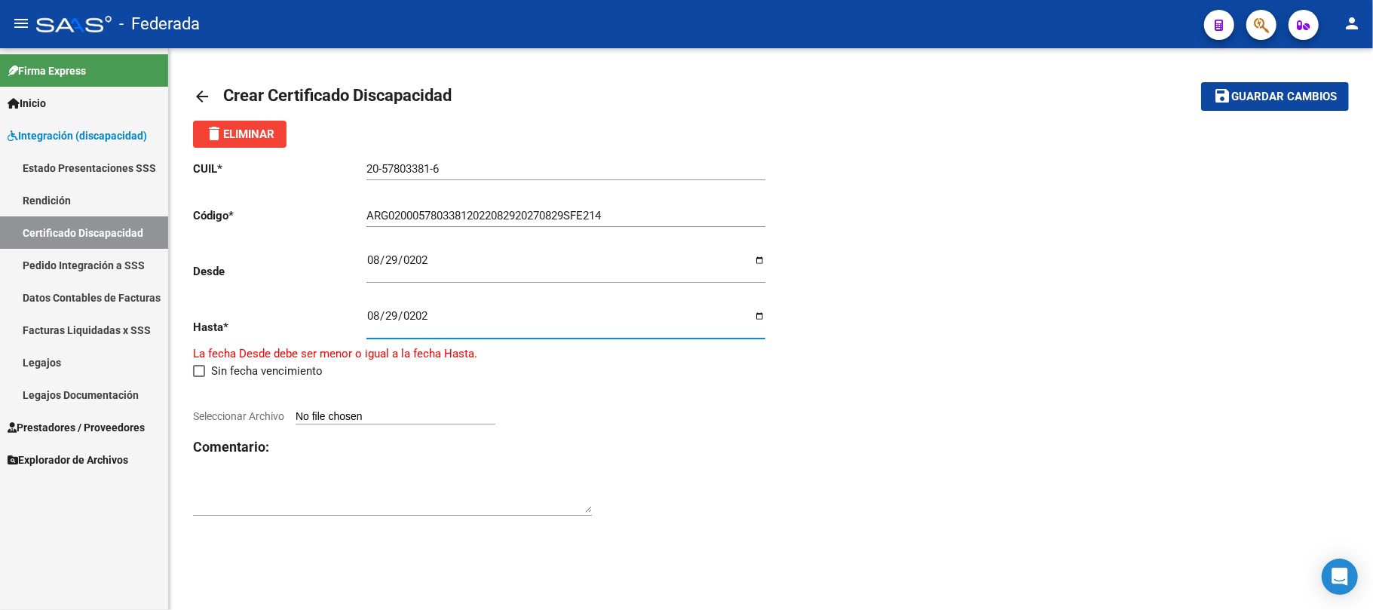
type input "2027-08-29"
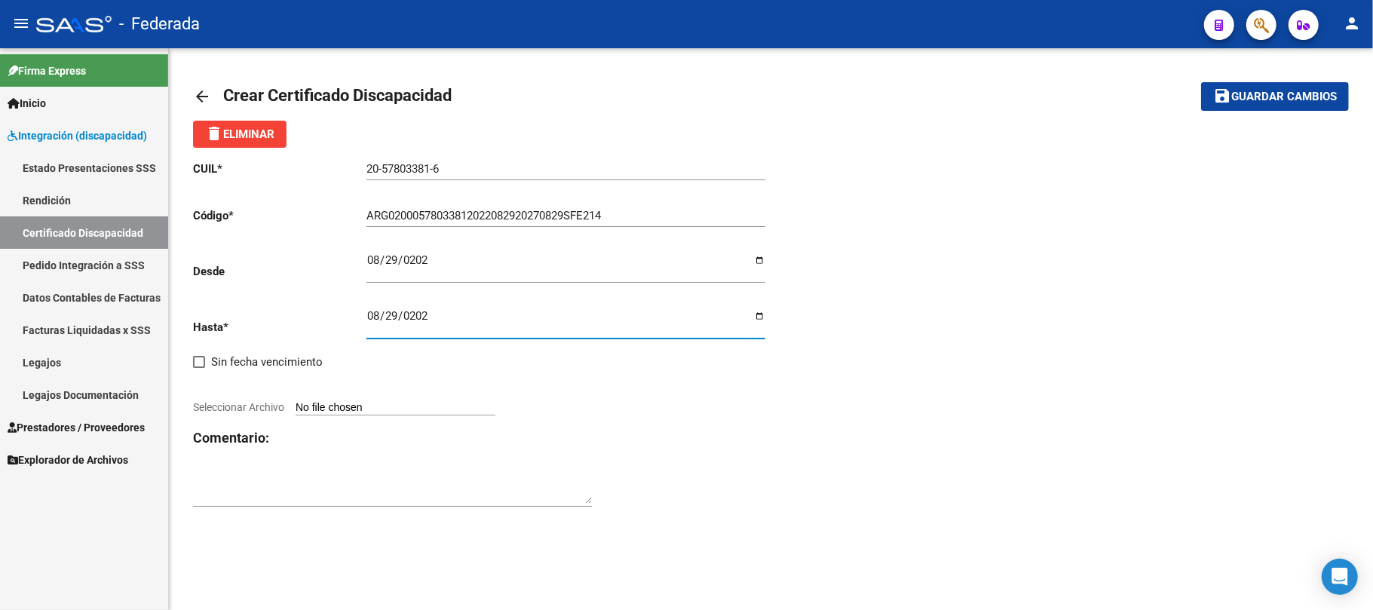
click at [842, 246] on div "CUIL * 20-57803381-6 Ingresar el CUIL Código * ARG02000578033812022082920270829…" at bounding box center [771, 334] width 1156 height 373
click at [462, 409] on input "Seleccionar Archivo" at bounding box center [396, 408] width 200 height 14
type input "C:\fakepath\Yachini Fran -CUD vigente.pdf"
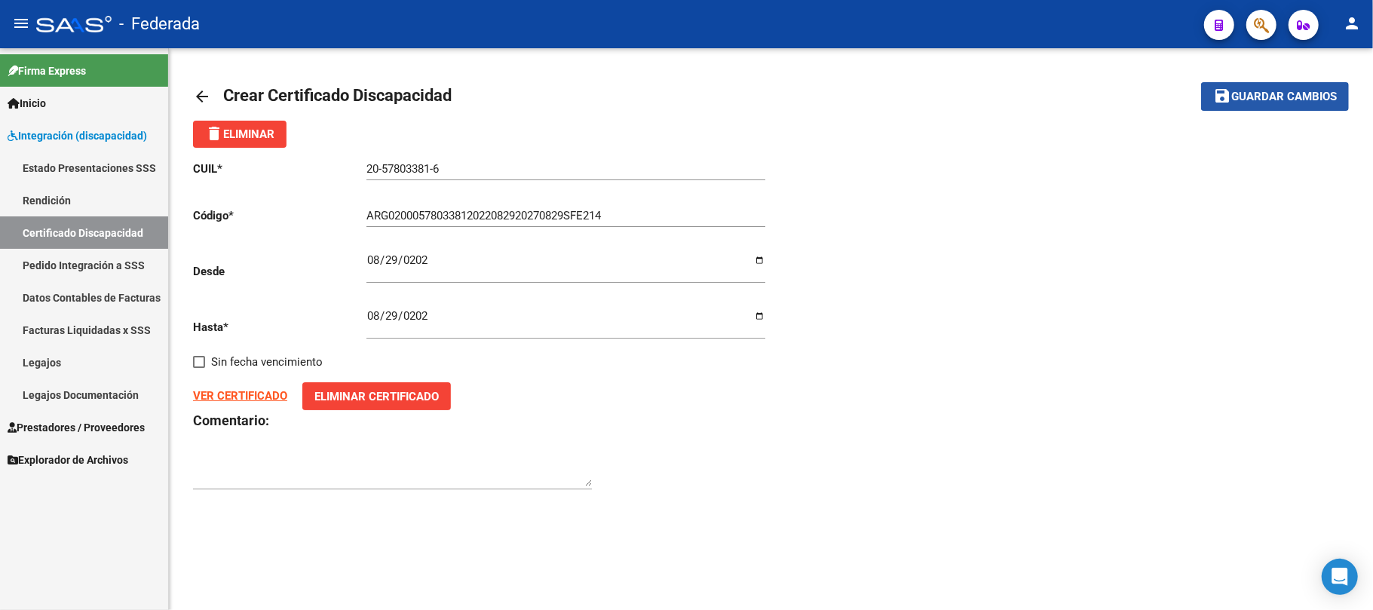
click at [1213, 103] on mat-icon "save" at bounding box center [1222, 96] width 18 height 18
click at [127, 238] on link "Certificado Discapacidad" at bounding box center [84, 232] width 168 height 32
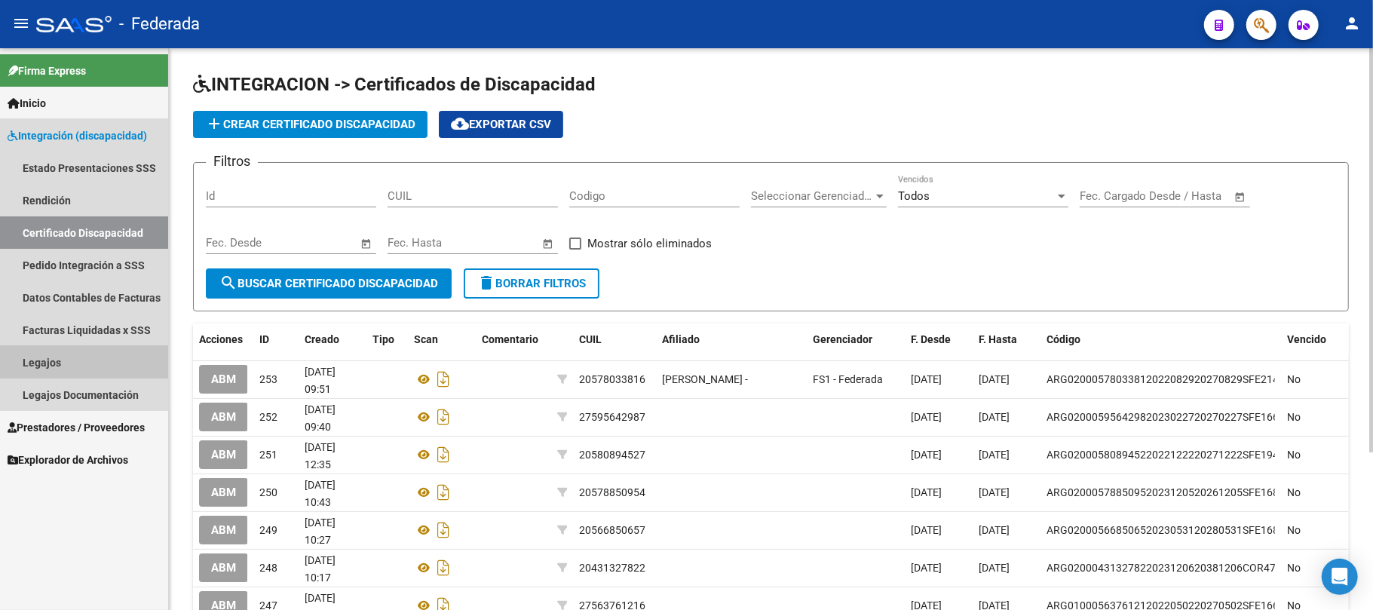
click at [54, 360] on link "Legajos" at bounding box center [84, 362] width 168 height 32
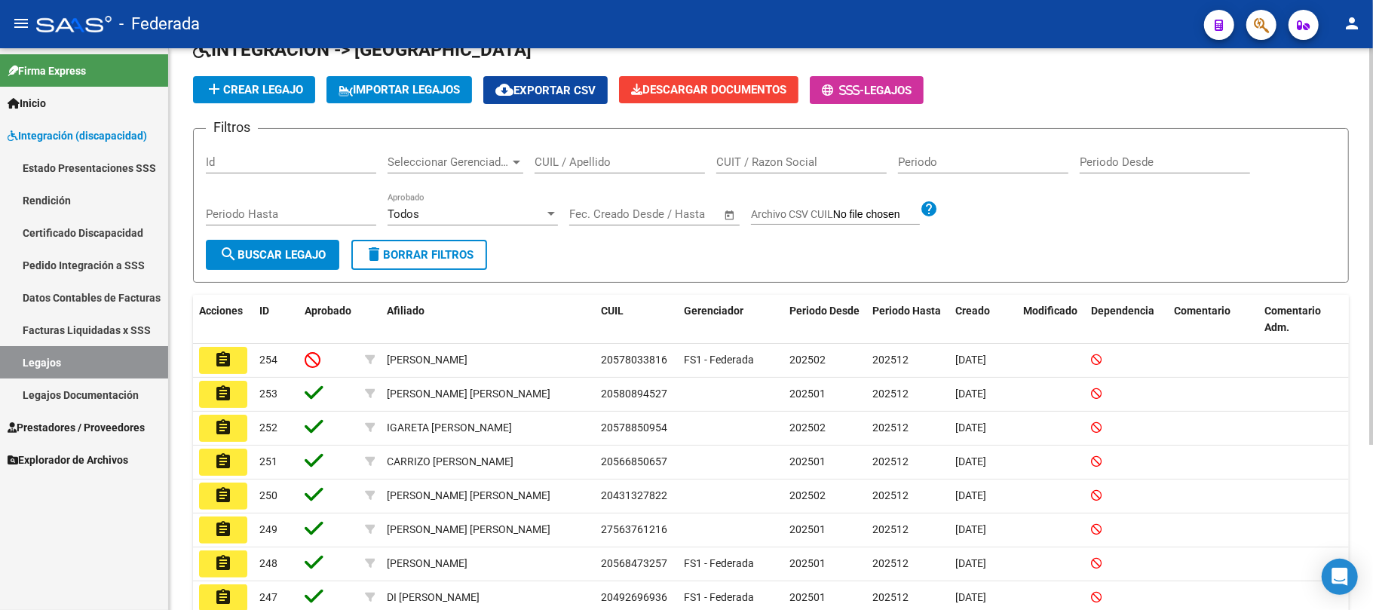
scroll to position [100, 0]
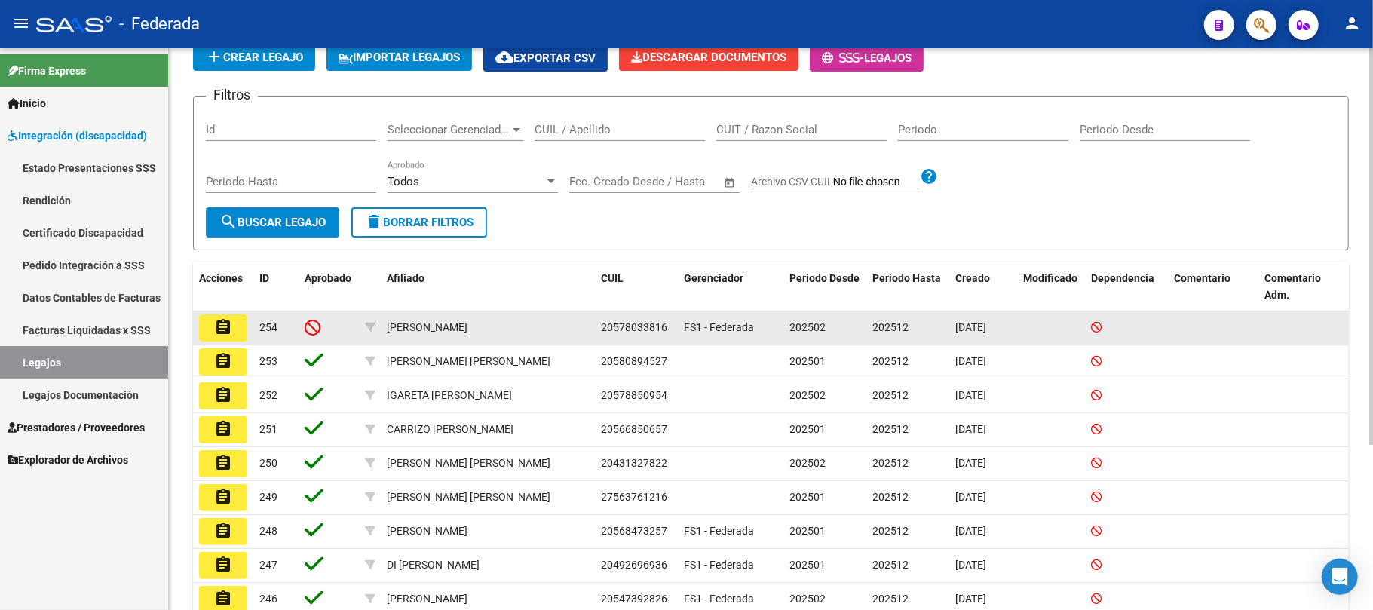
click at [228, 326] on mat-icon "assignment" at bounding box center [223, 327] width 18 height 18
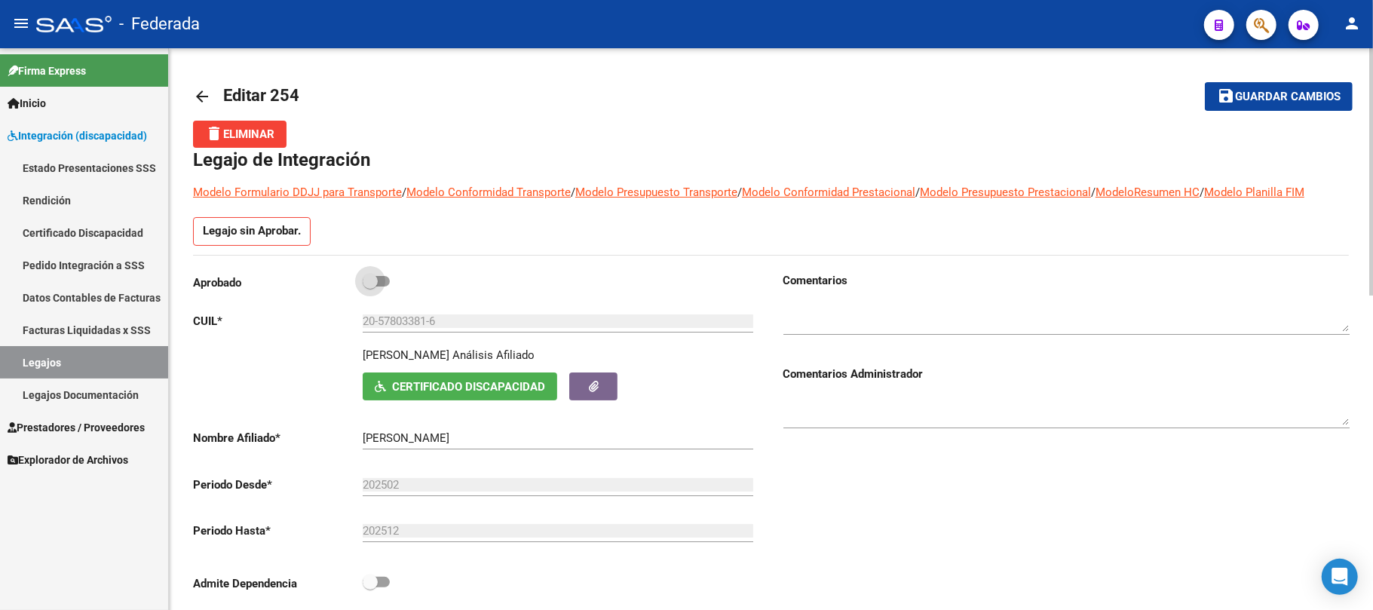
click at [368, 284] on span at bounding box center [370, 281] width 15 height 15
click at [369, 287] on input "checkbox" at bounding box center [369, 287] width 1 height 1
checkbox input "true"
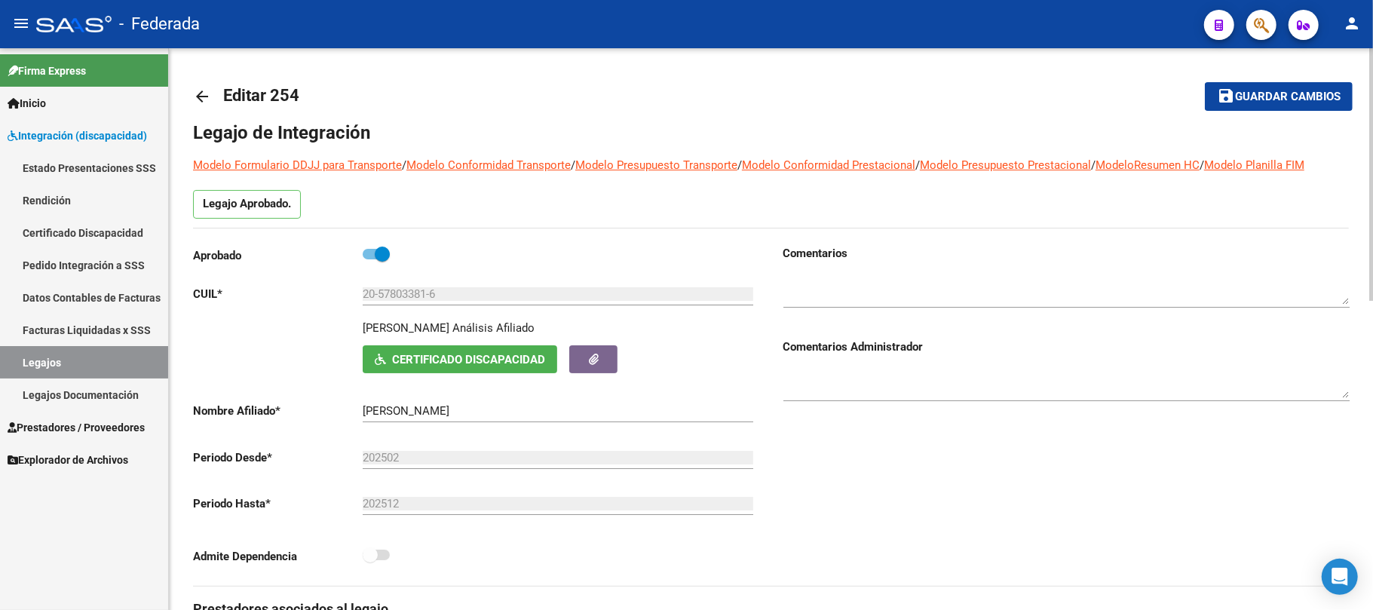
click at [1273, 103] on span "Guardar cambios" at bounding box center [1288, 97] width 106 height 14
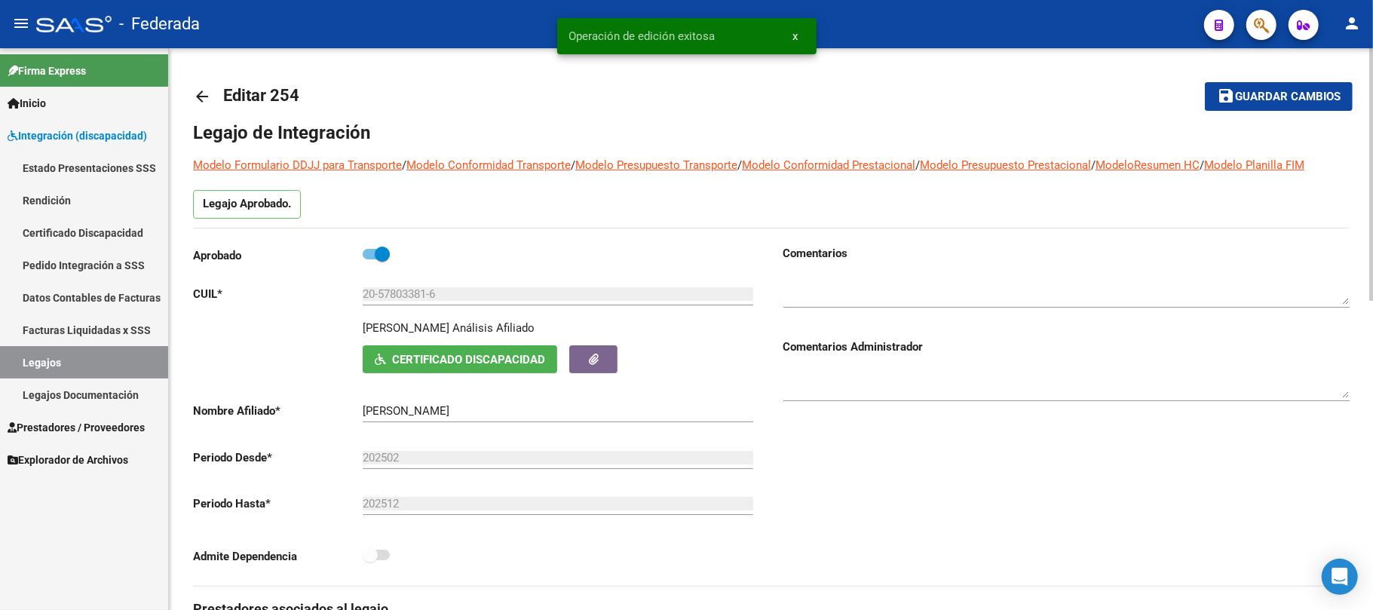
click at [486, 360] on span "Certificado Discapacidad" at bounding box center [468, 360] width 153 height 14
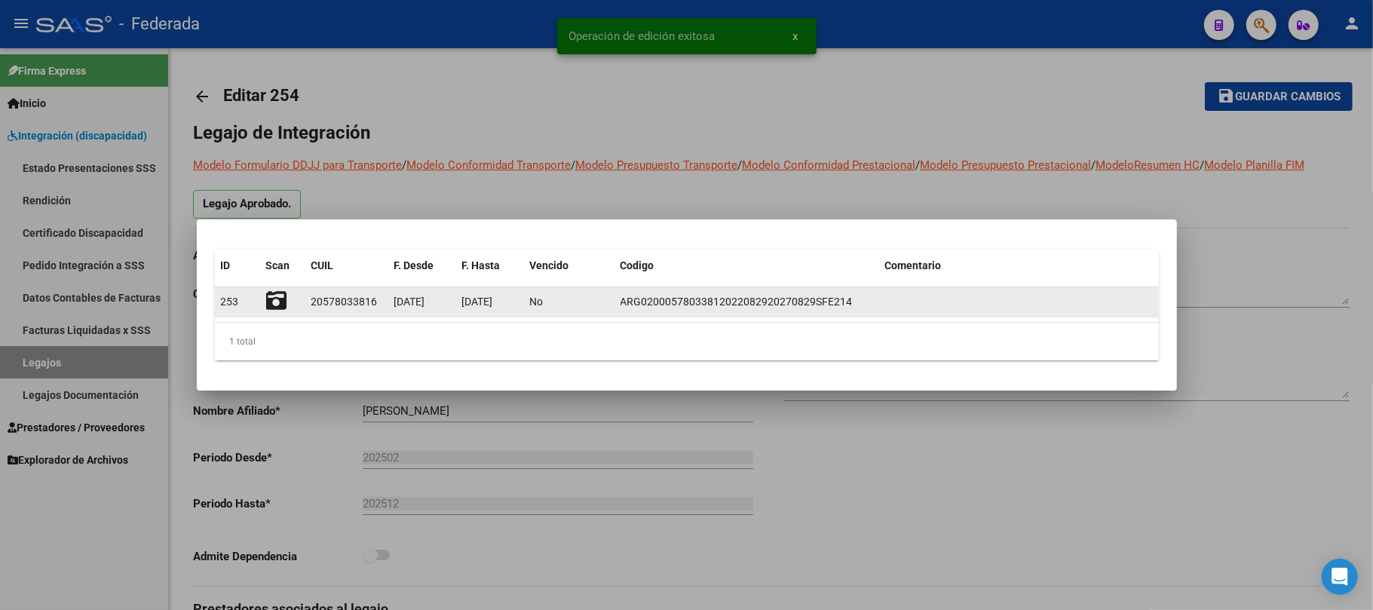
click at [277, 308] on icon at bounding box center [276, 300] width 21 height 21
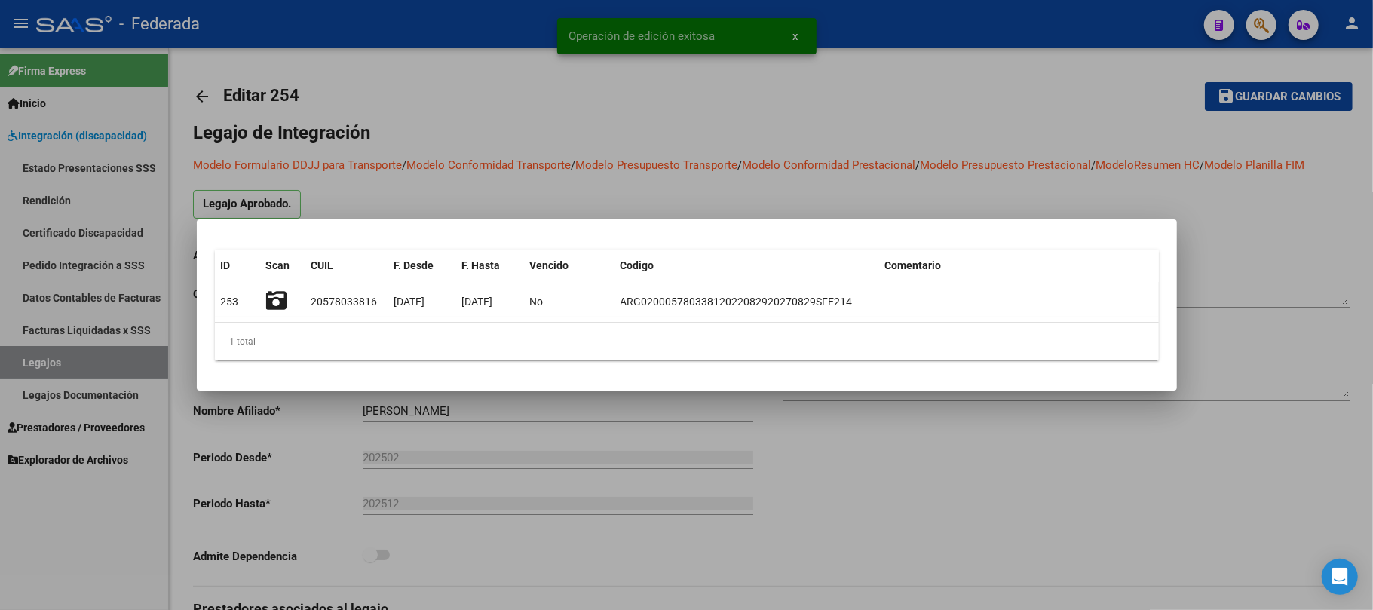
click at [498, 101] on div at bounding box center [686, 305] width 1373 height 610
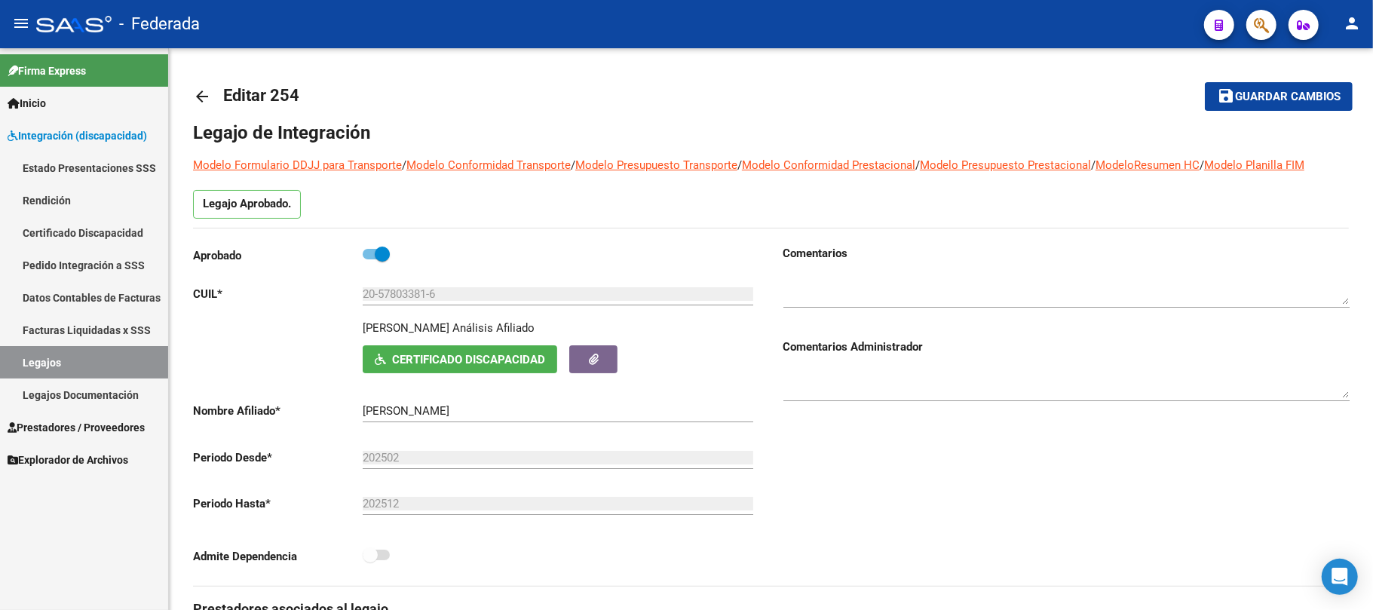
click at [107, 359] on link "Legajos" at bounding box center [84, 362] width 168 height 32
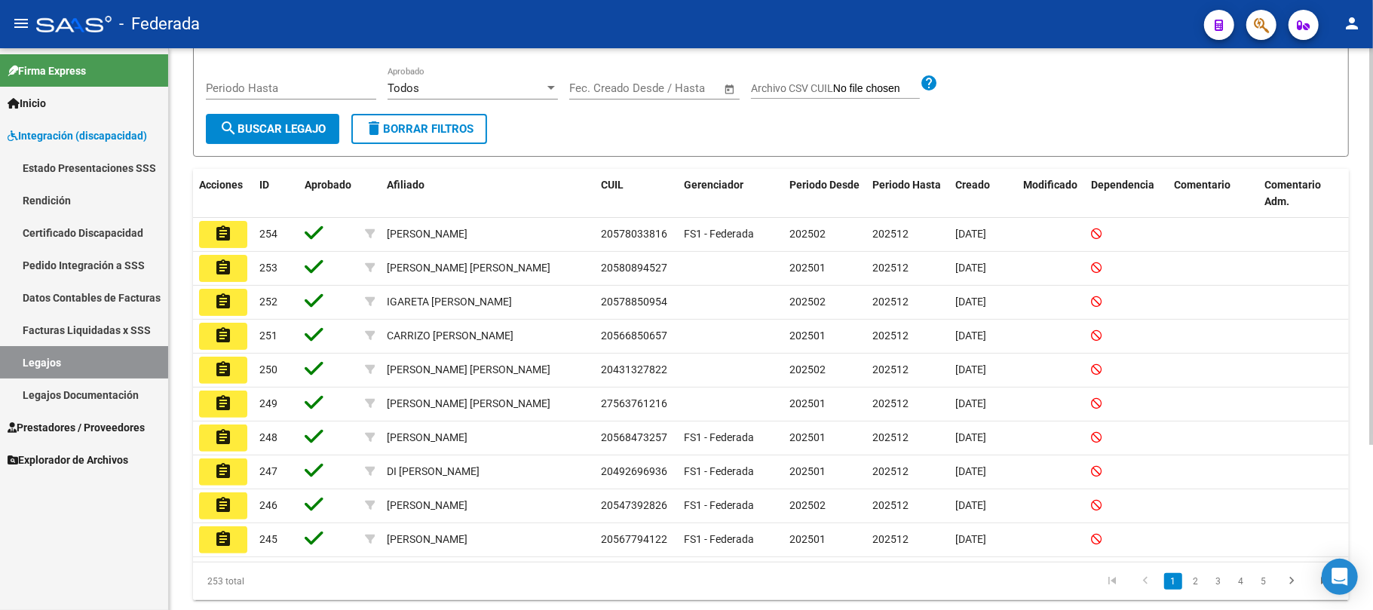
scroll to position [201, 0]
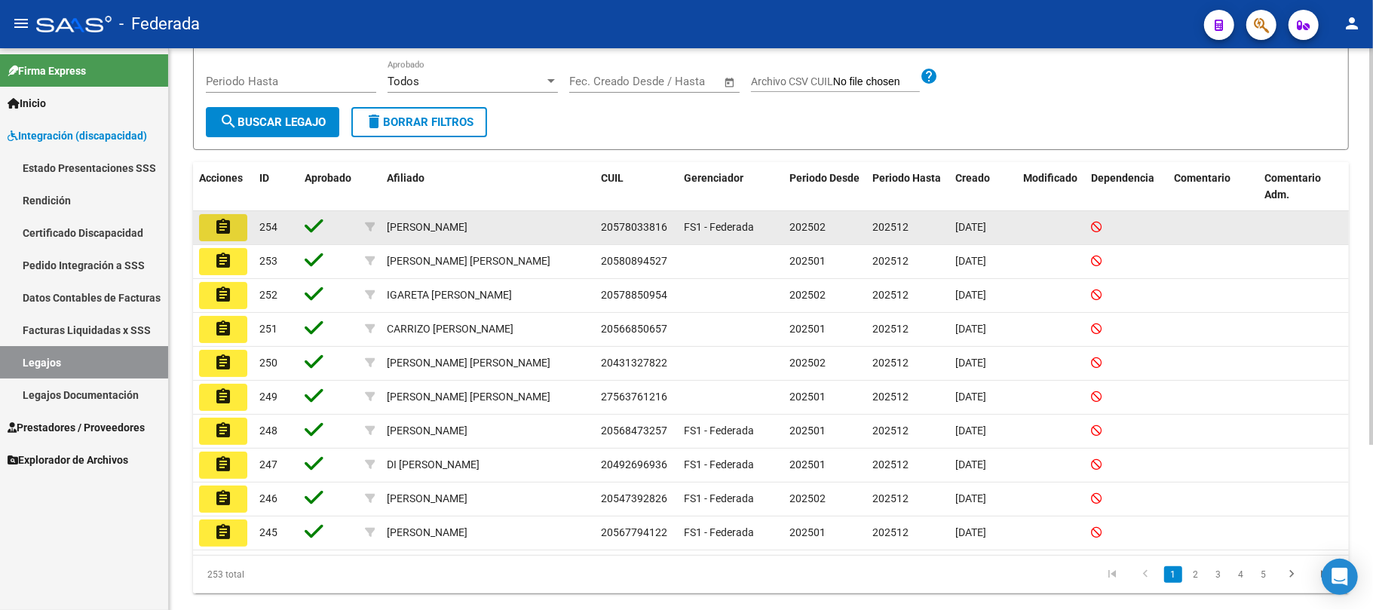
click at [233, 231] on button "assignment" at bounding box center [223, 227] width 48 height 27
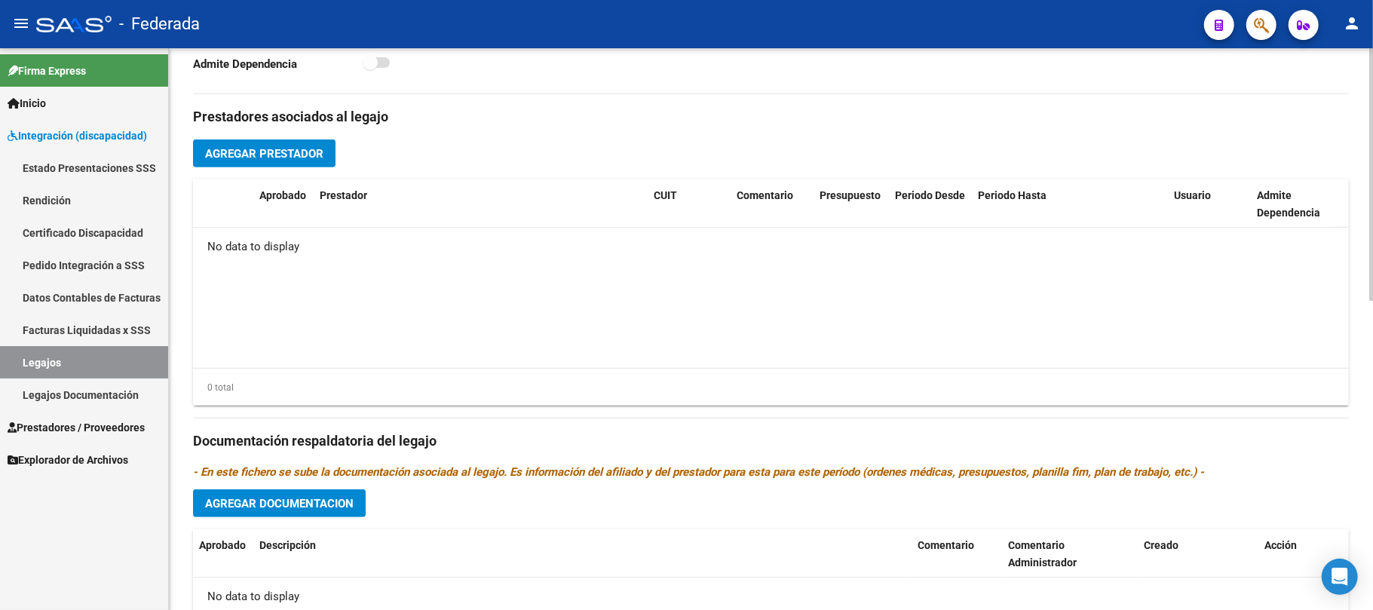
scroll to position [502, 0]
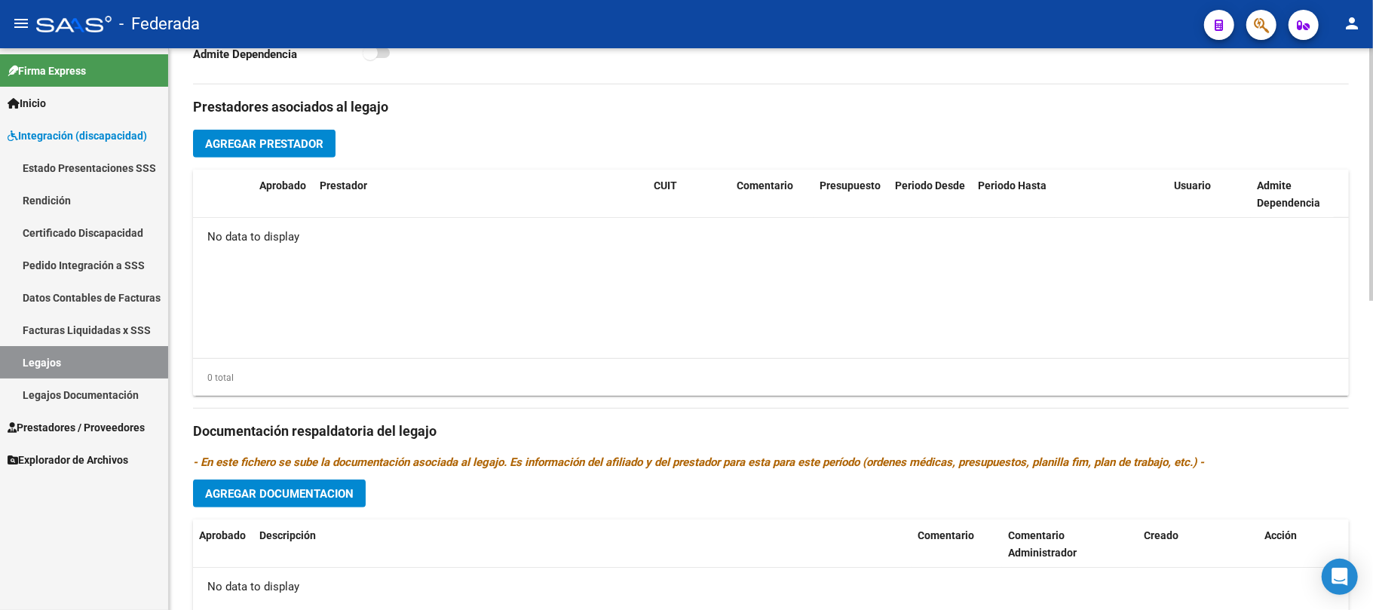
click at [317, 145] on span "Agregar Prestador" at bounding box center [264, 144] width 118 height 14
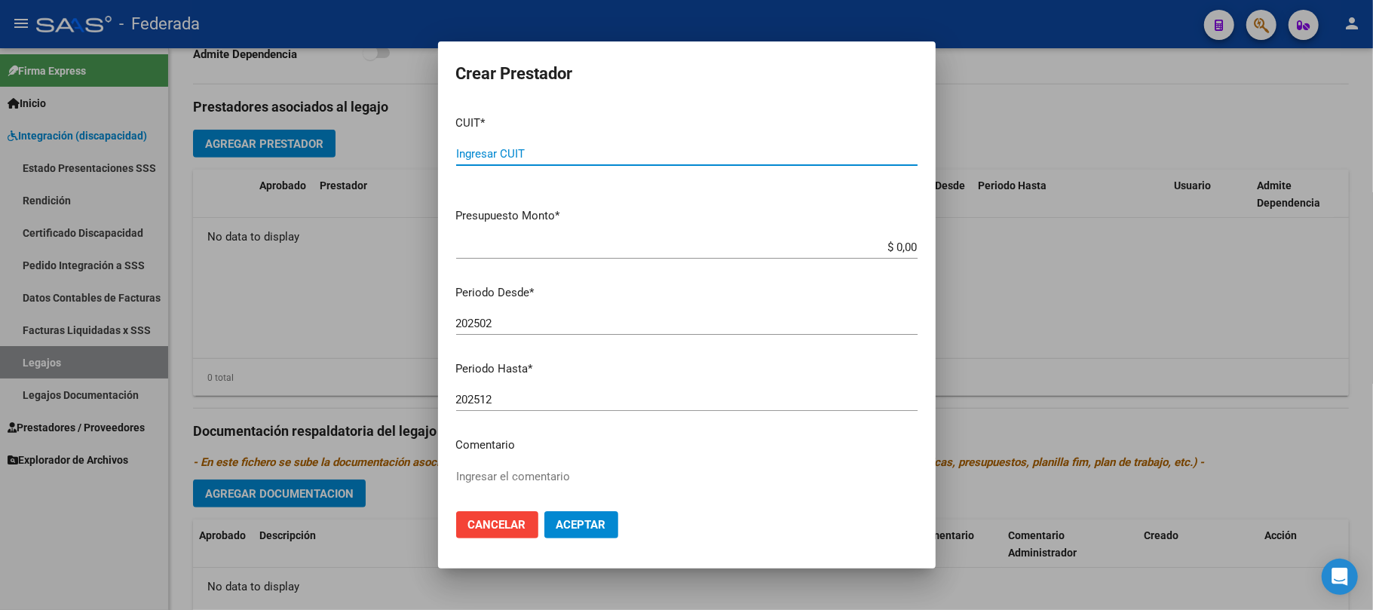
paste input "27-11183385-6"
type input "27-11183385-6"
click at [508, 465] on div "Ingresar el comentario" at bounding box center [686, 503] width 461 height 77
type textarea "FONOAUDIOLOGIA"
click at [556, 519] on span "Aceptar" at bounding box center [581, 525] width 50 height 14
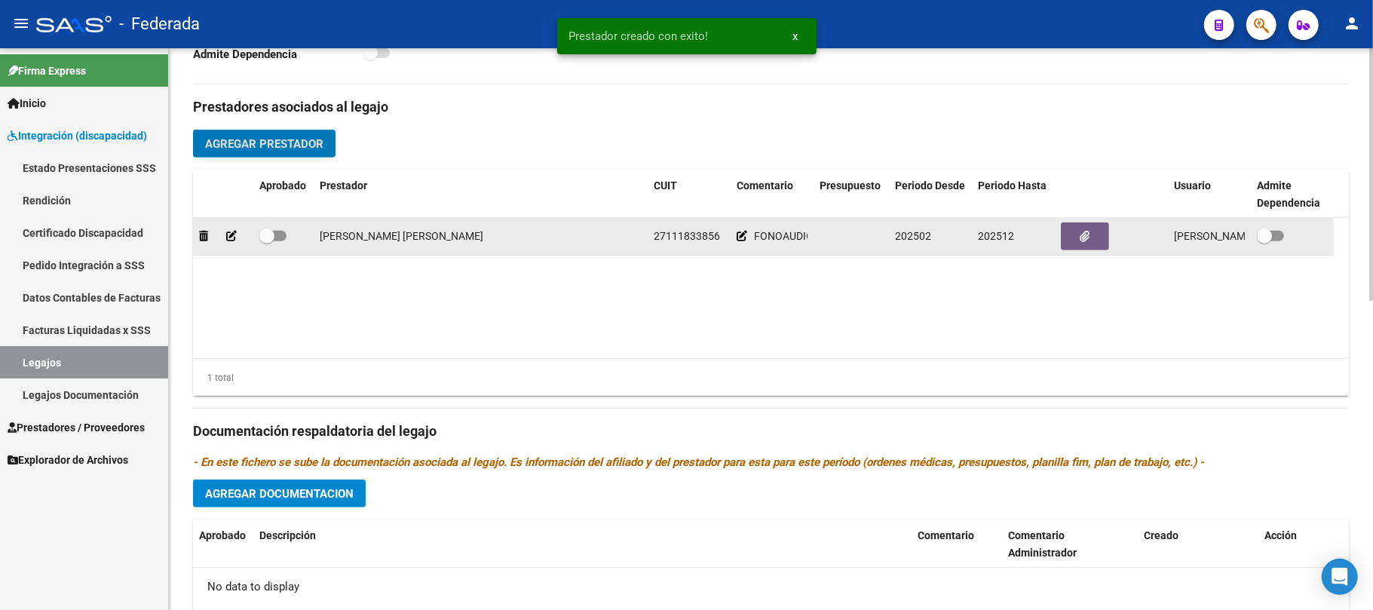
click at [263, 237] on span at bounding box center [266, 235] width 15 height 15
click at [266, 241] on input "checkbox" at bounding box center [266, 241] width 1 height 1
checkbox input "true"
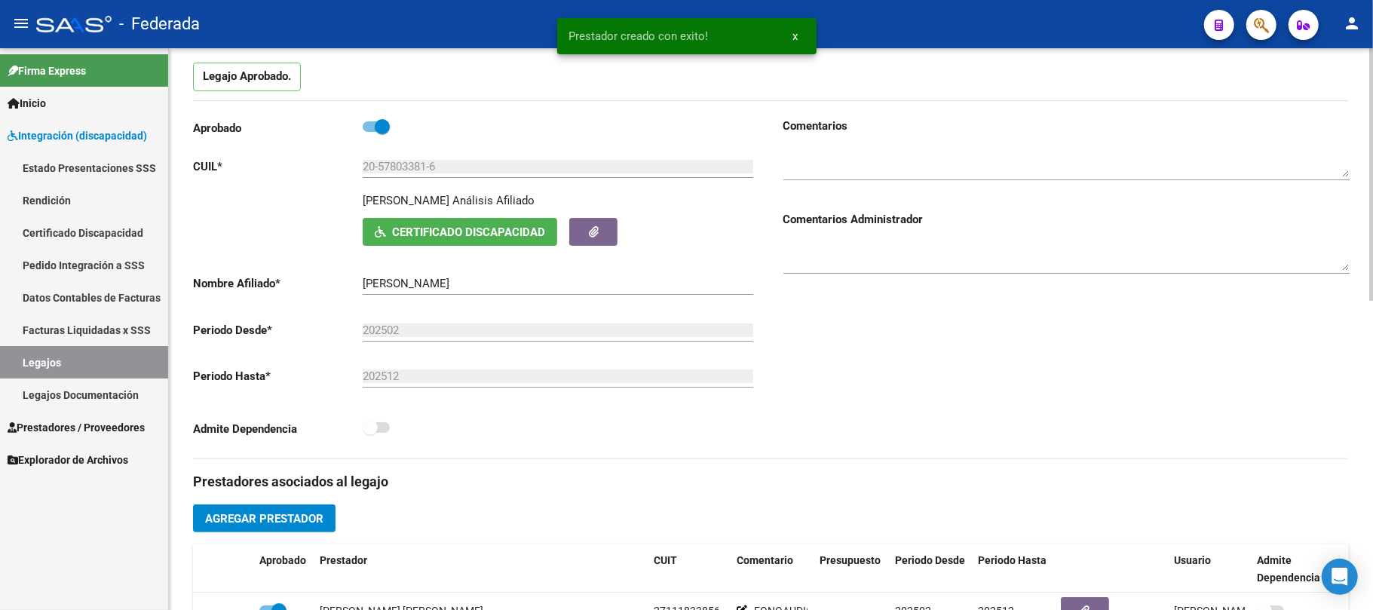
scroll to position [0, 0]
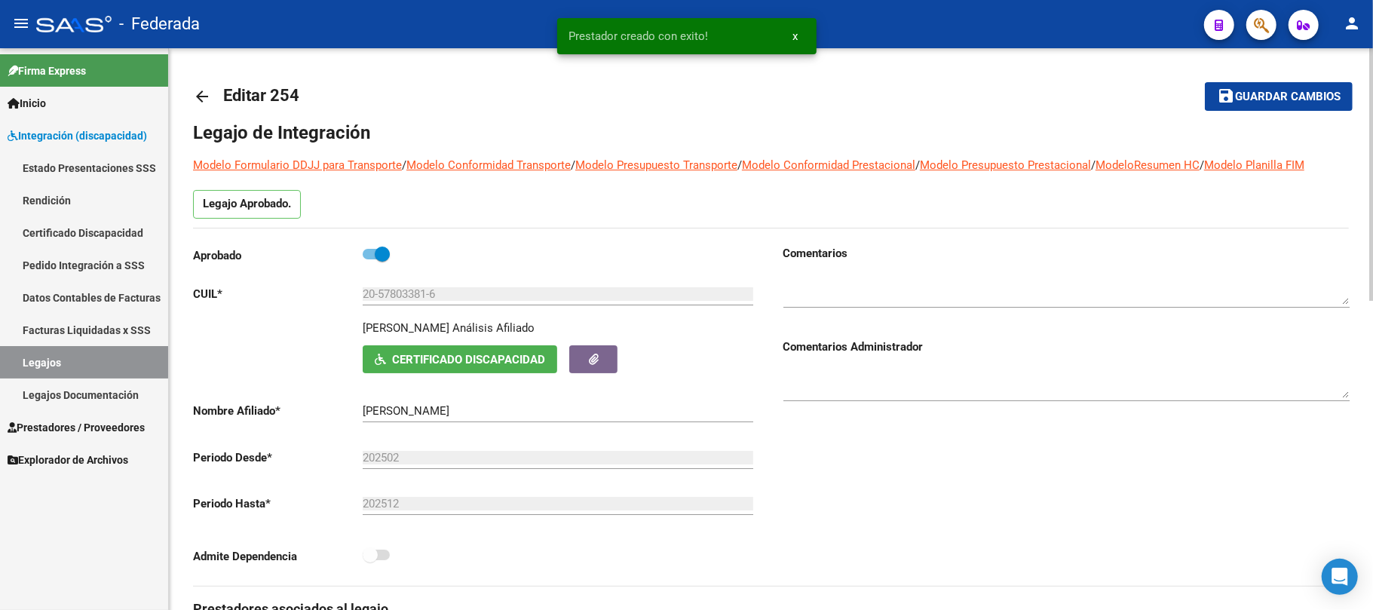
click at [1274, 95] on span "Guardar cambios" at bounding box center [1288, 97] width 106 height 14
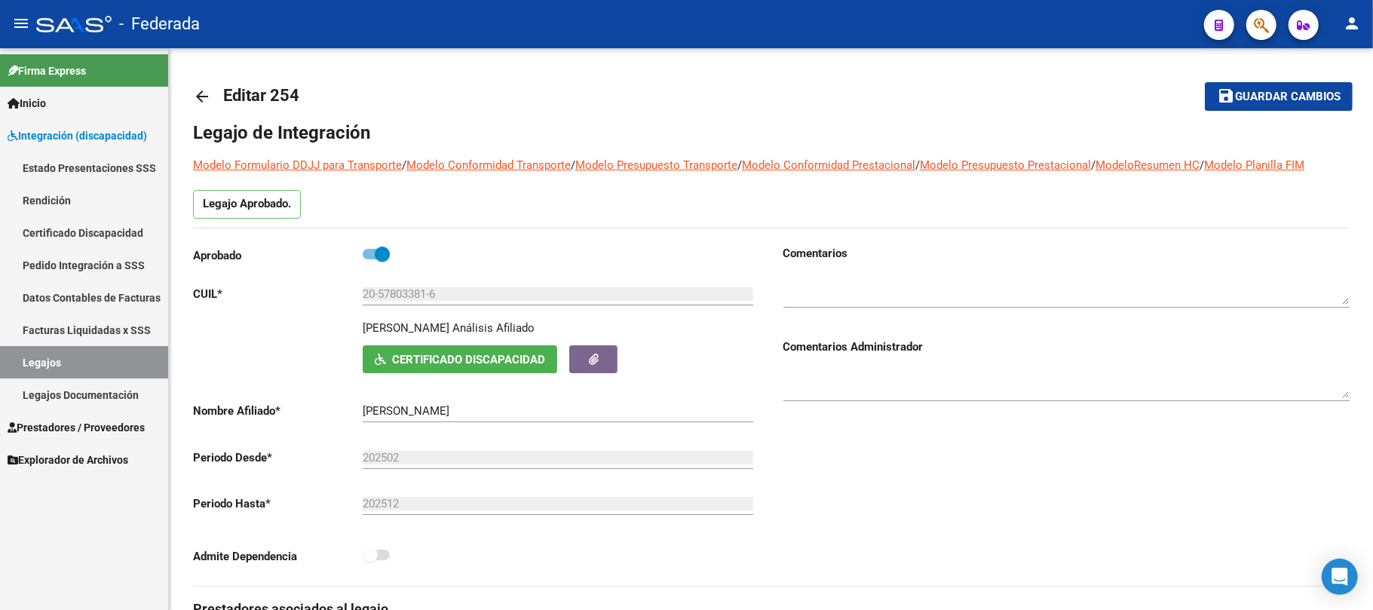
click at [97, 357] on link "Legajos" at bounding box center [84, 362] width 168 height 32
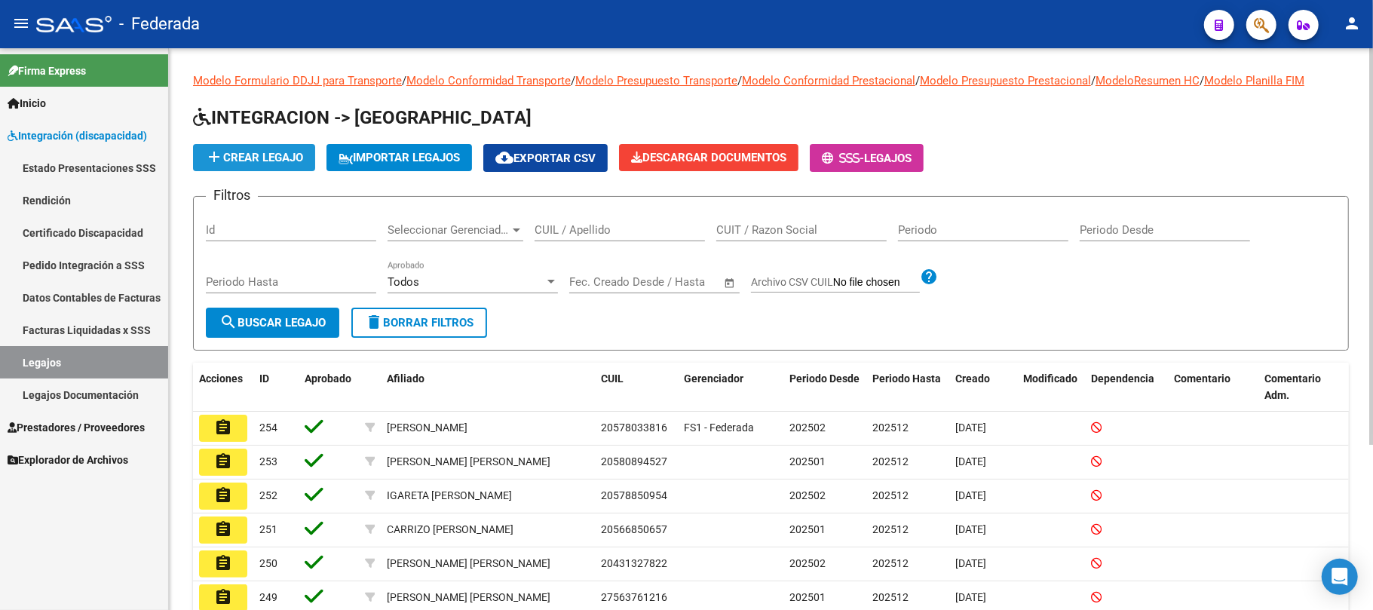
click at [280, 157] on span "add Crear Legajo" at bounding box center [254, 158] width 98 height 14
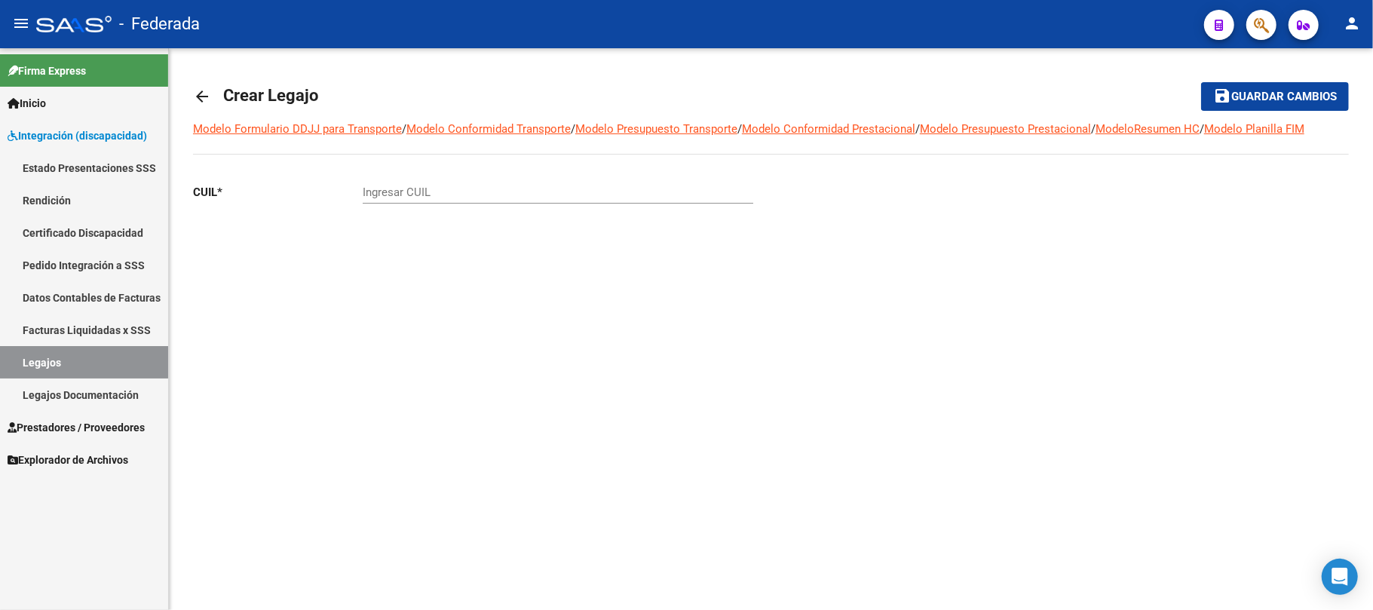
click at [498, 196] on input "Ingresar CUIL" at bounding box center [558, 192] width 391 height 14
type input "20-17929447-9"
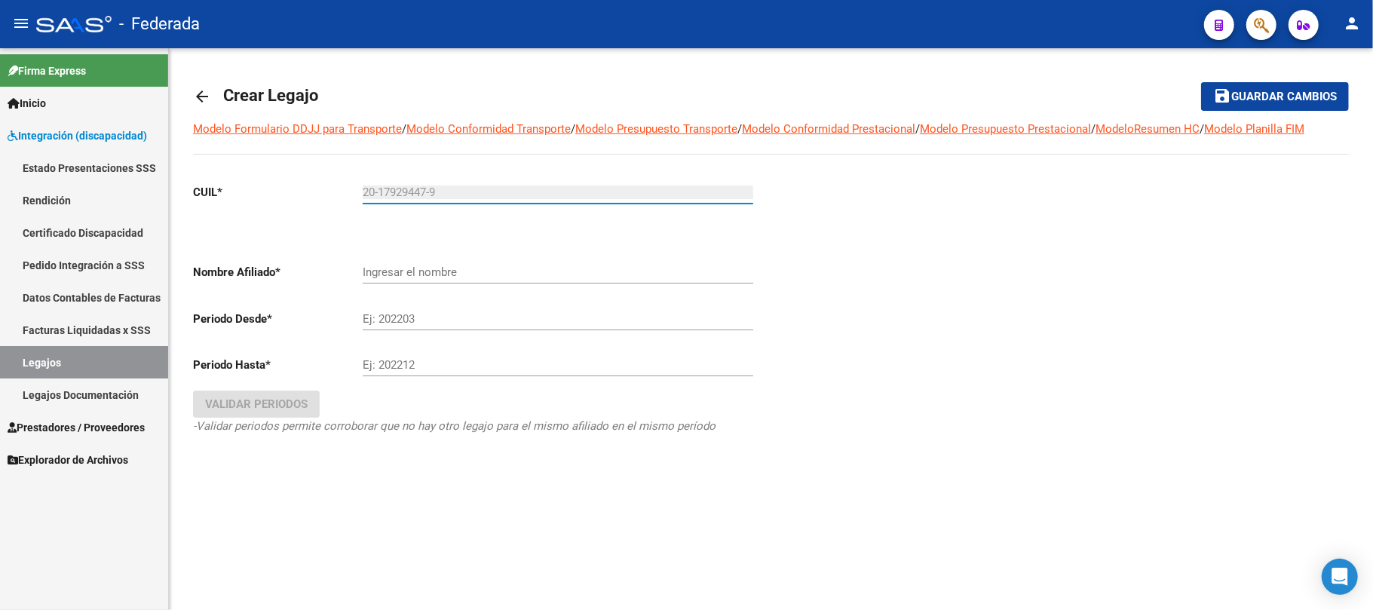
type input "[PERSON_NAME] [PERSON_NAME]"
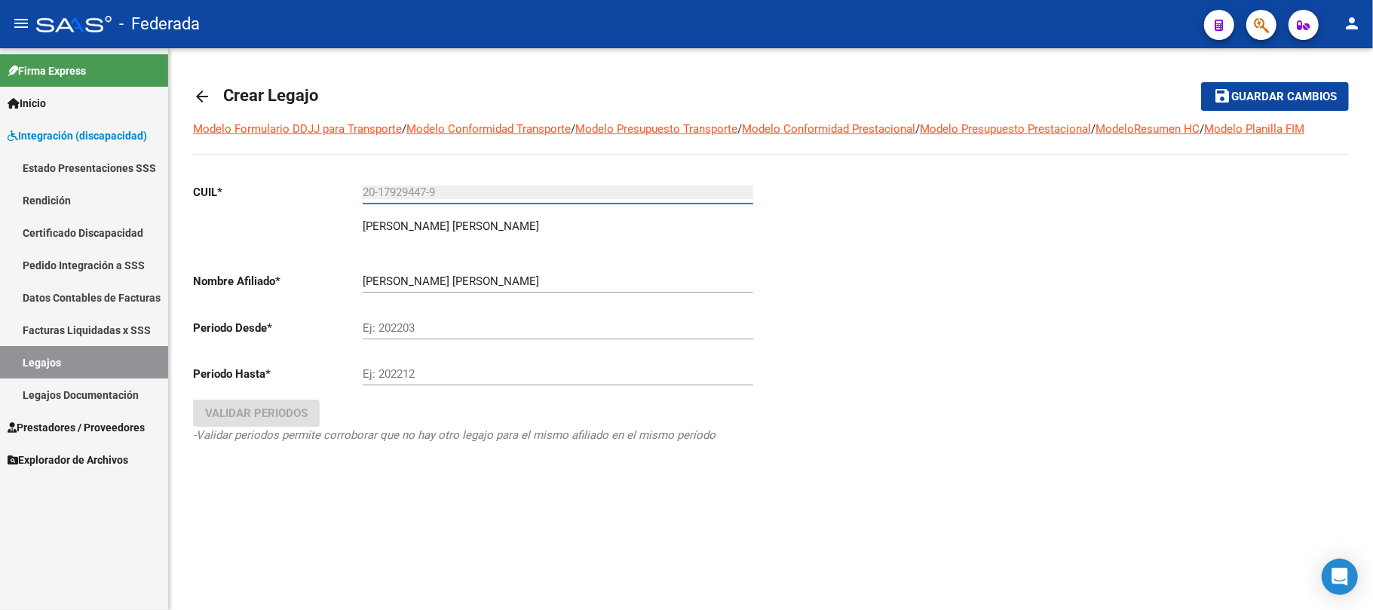
type input "20-17929447-9"
click at [444, 329] on input "Ej: 202203" at bounding box center [558, 328] width 391 height 14
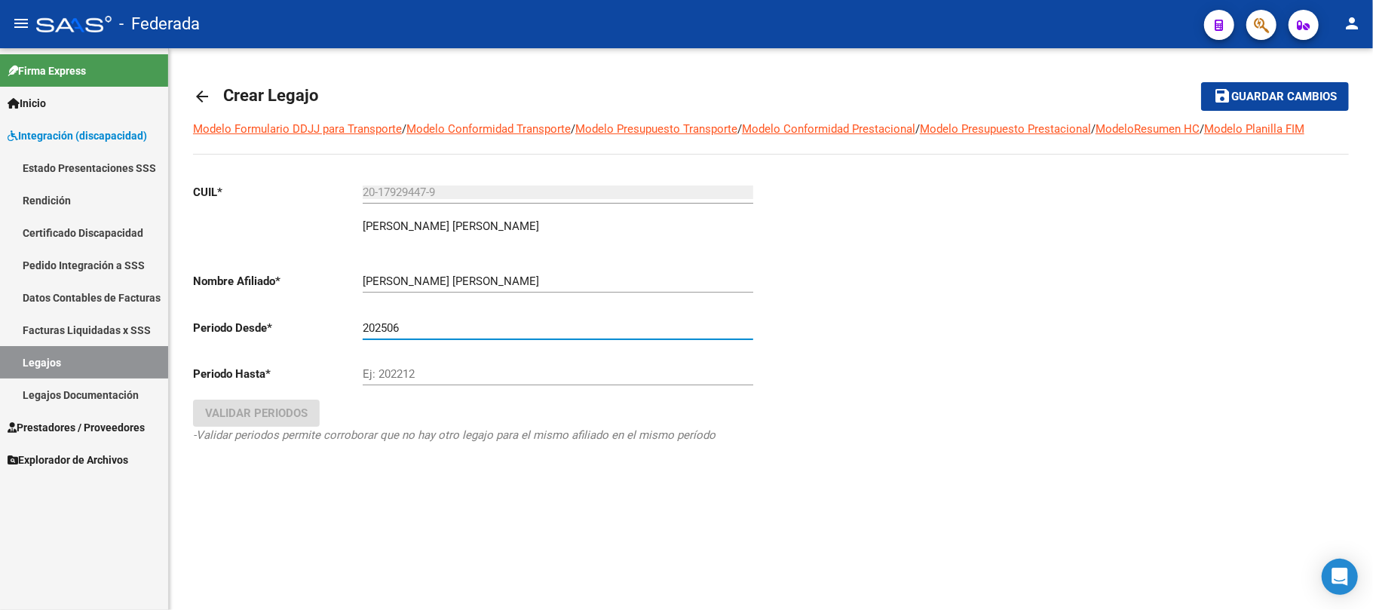
type input "202506"
click at [440, 384] on div "Ej: 202212" at bounding box center [558, 369] width 391 height 32
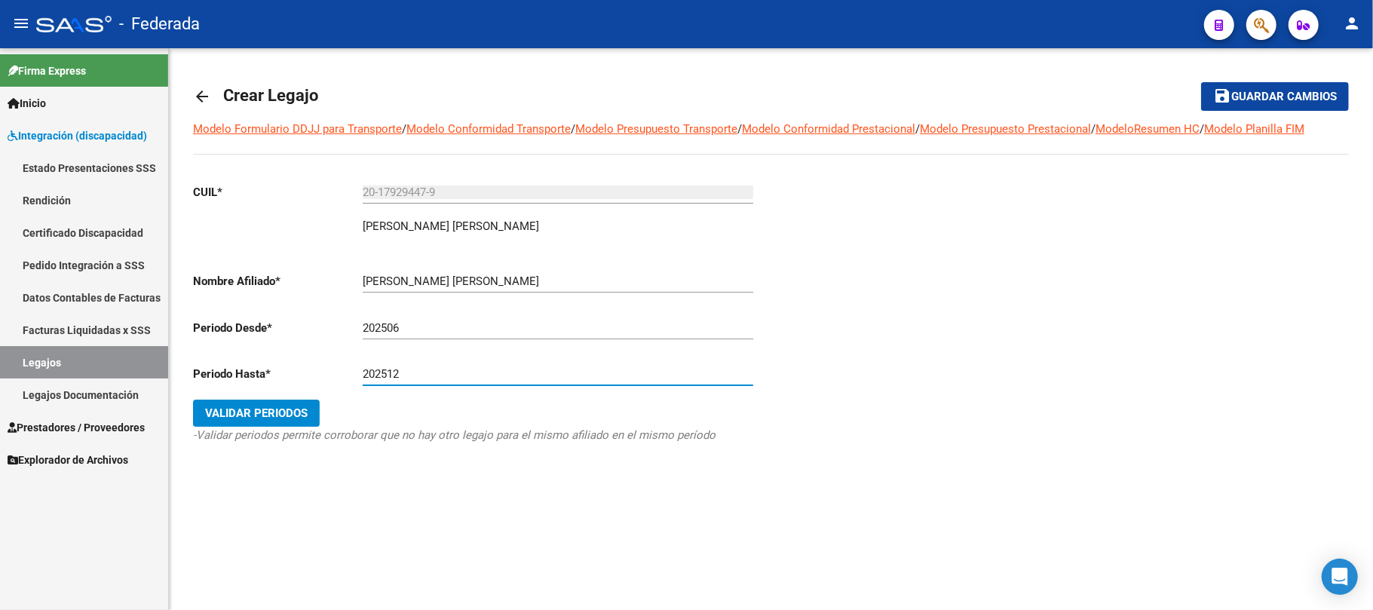
type input "202512"
click at [297, 424] on button "Validar Periodos" at bounding box center [256, 413] width 127 height 27
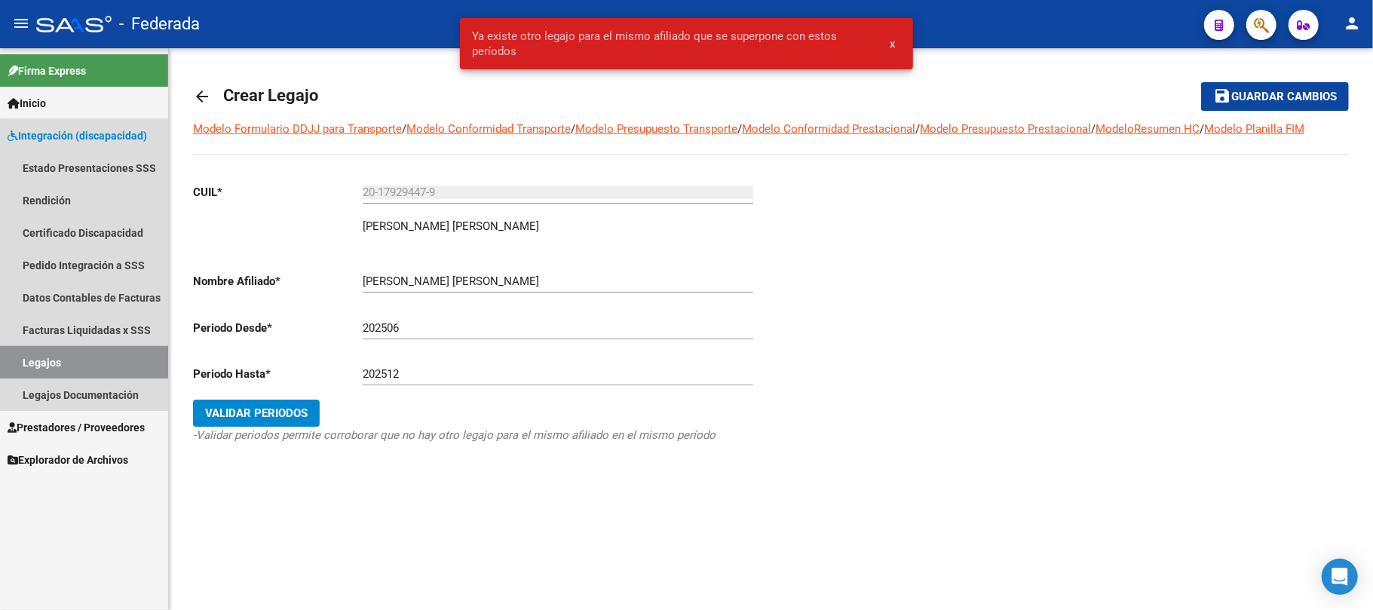
click at [86, 359] on link "Legajos" at bounding box center [84, 362] width 168 height 32
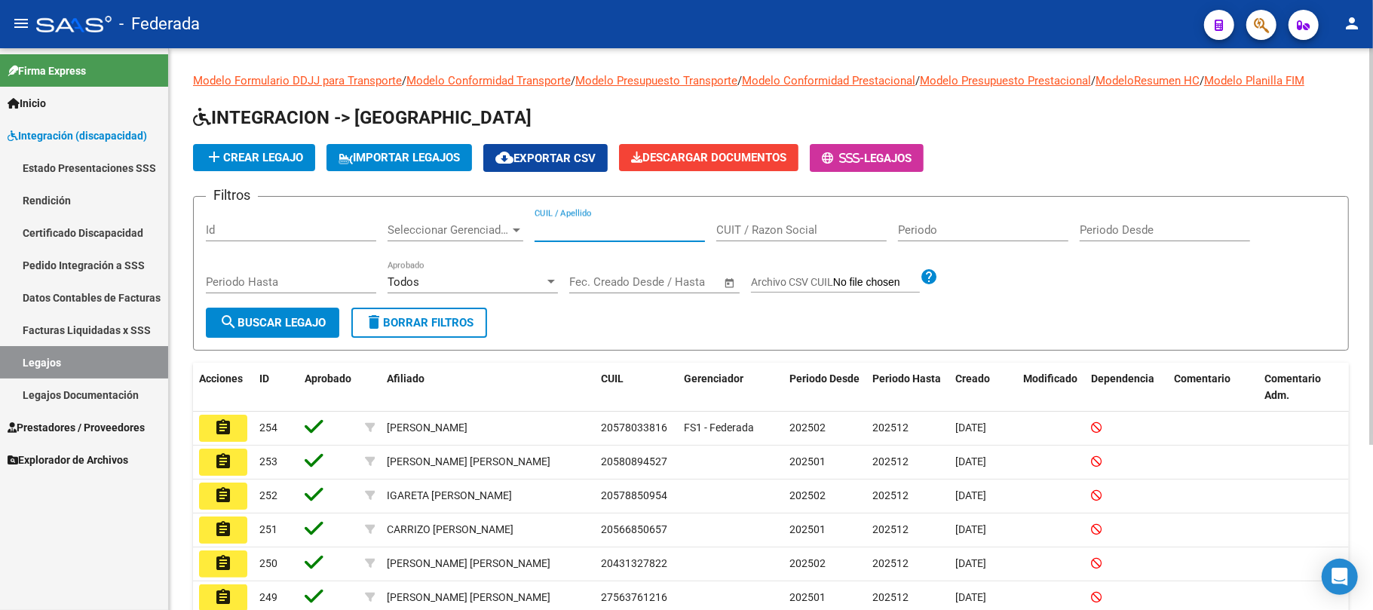
click at [559, 225] on input "CUIL / Apellido" at bounding box center [620, 230] width 170 height 14
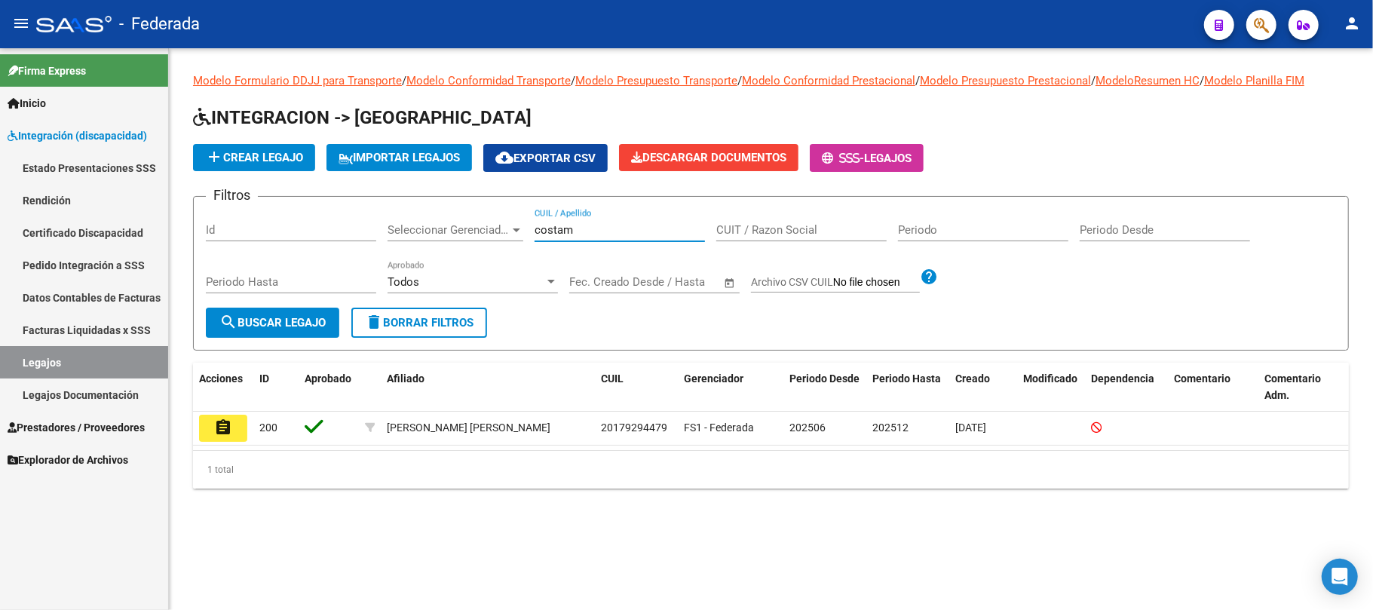
type input "costam"
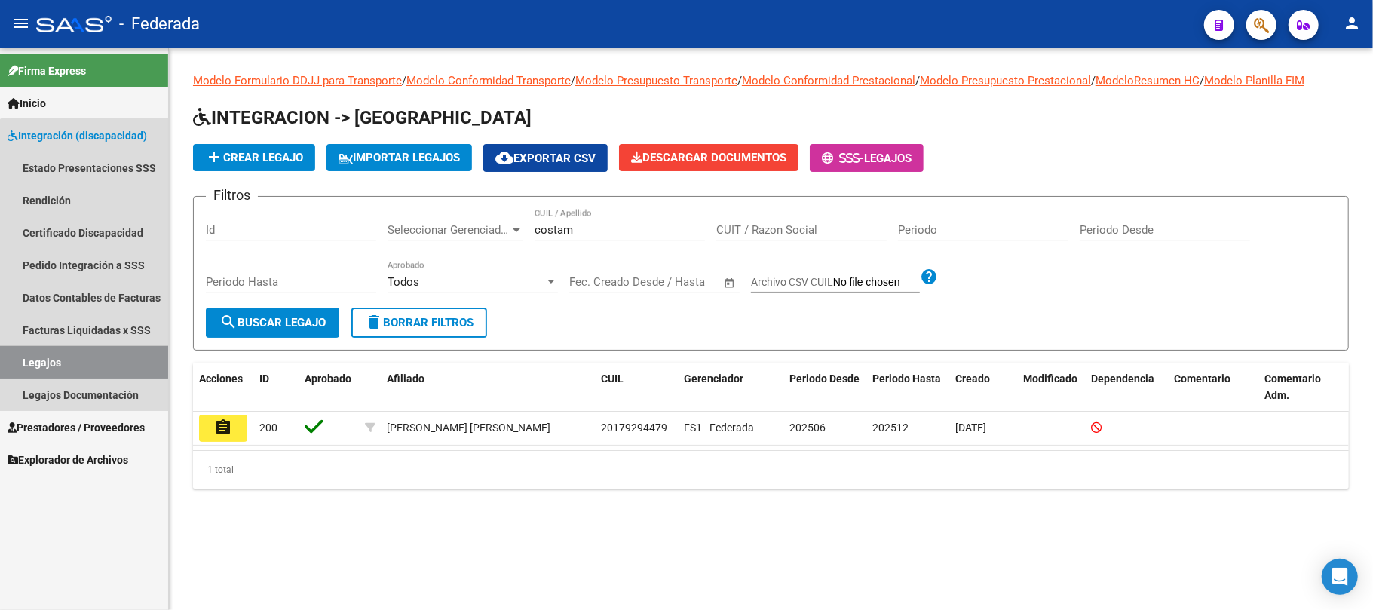
click at [143, 357] on link "Legajos" at bounding box center [84, 362] width 168 height 32
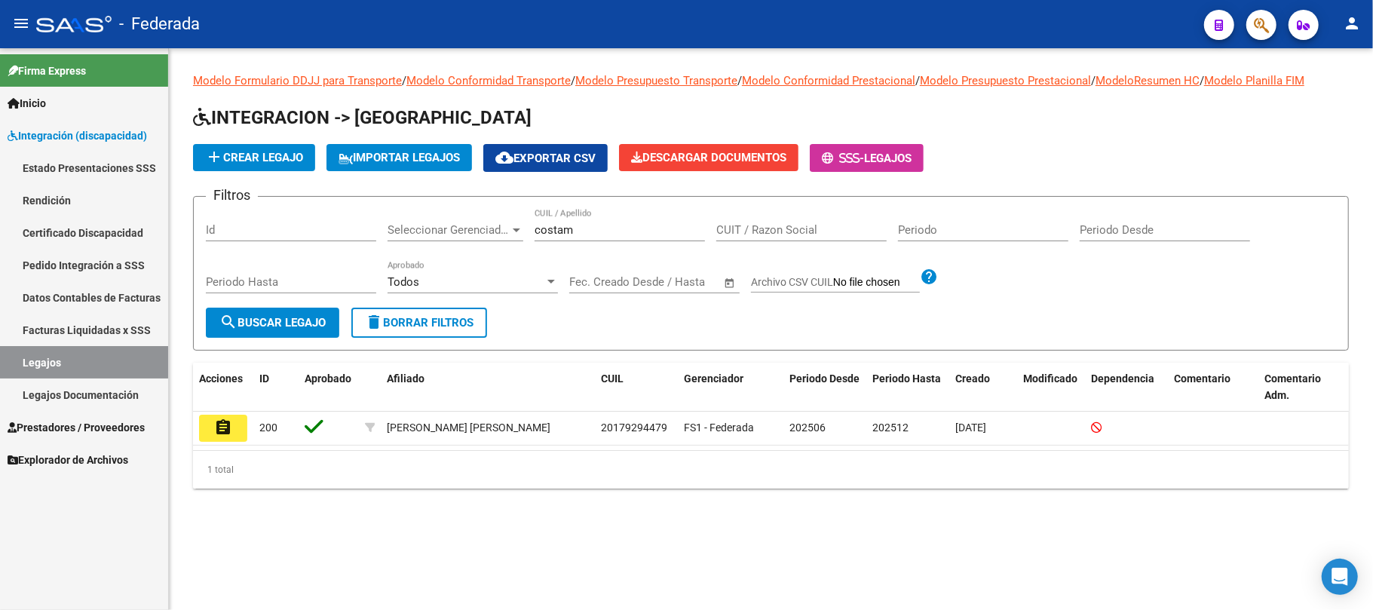
click at [447, 318] on span "delete Borrar Filtros" at bounding box center [419, 323] width 109 height 14
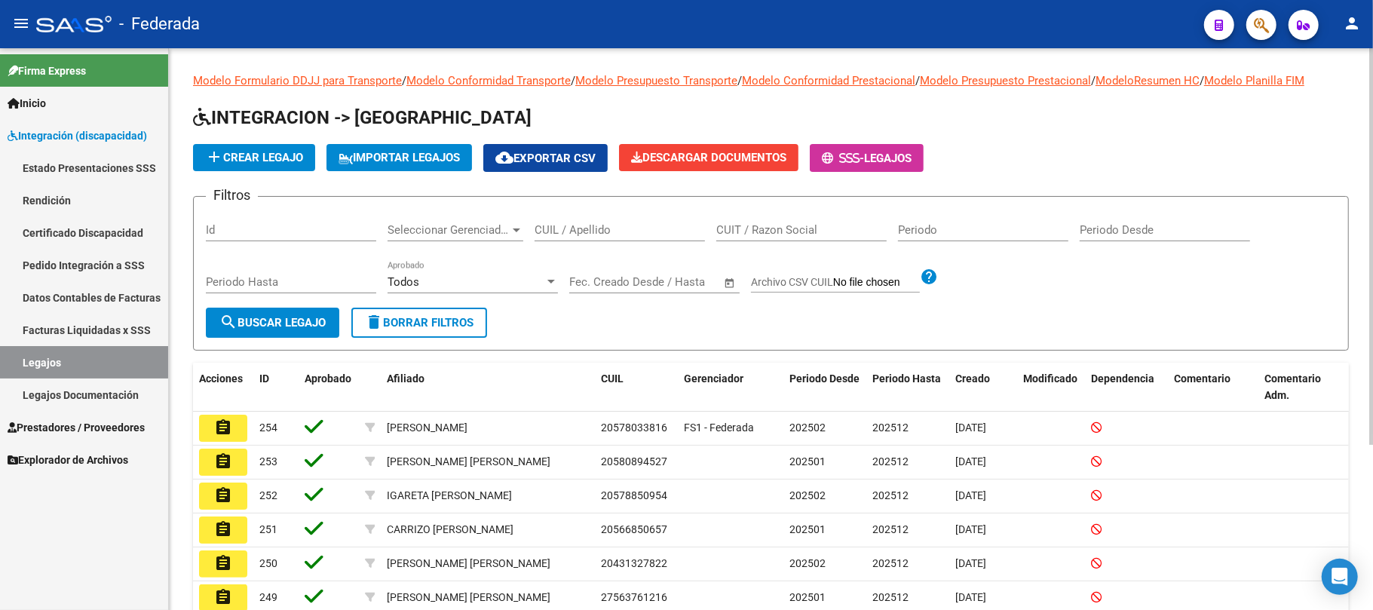
click at [565, 228] on input "CUIL / Apellido" at bounding box center [620, 230] width 170 height 14
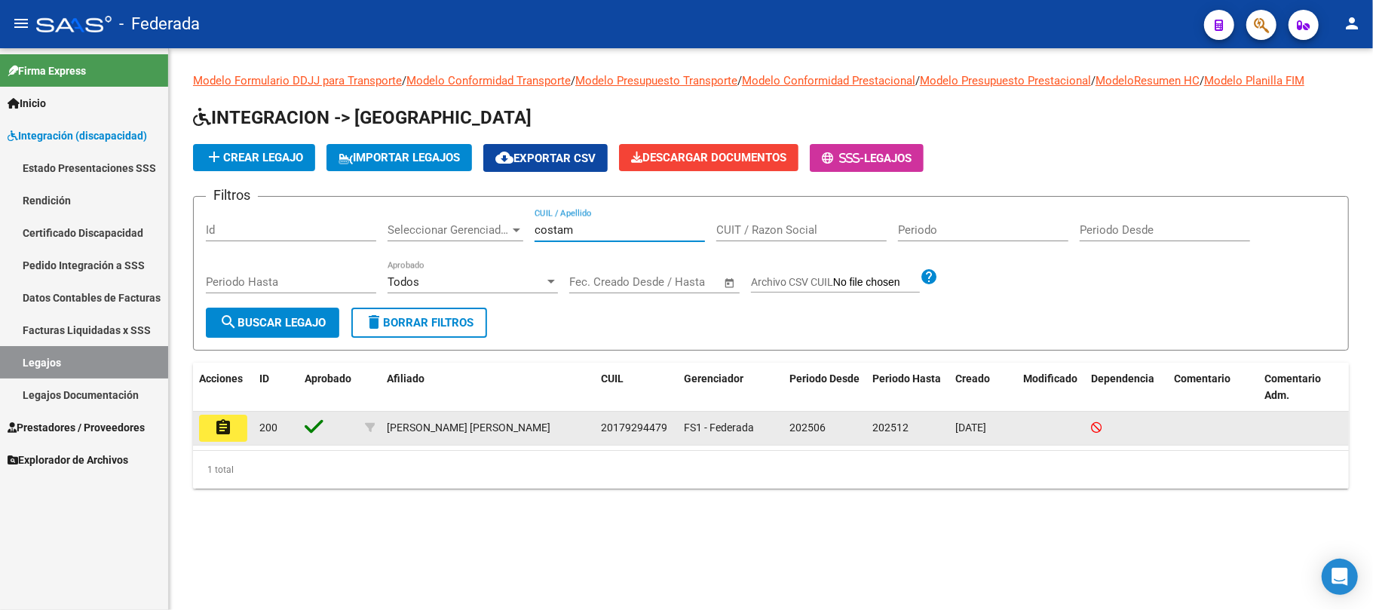
type input "costam"
click at [227, 426] on mat-icon "assignment" at bounding box center [223, 427] width 18 height 18
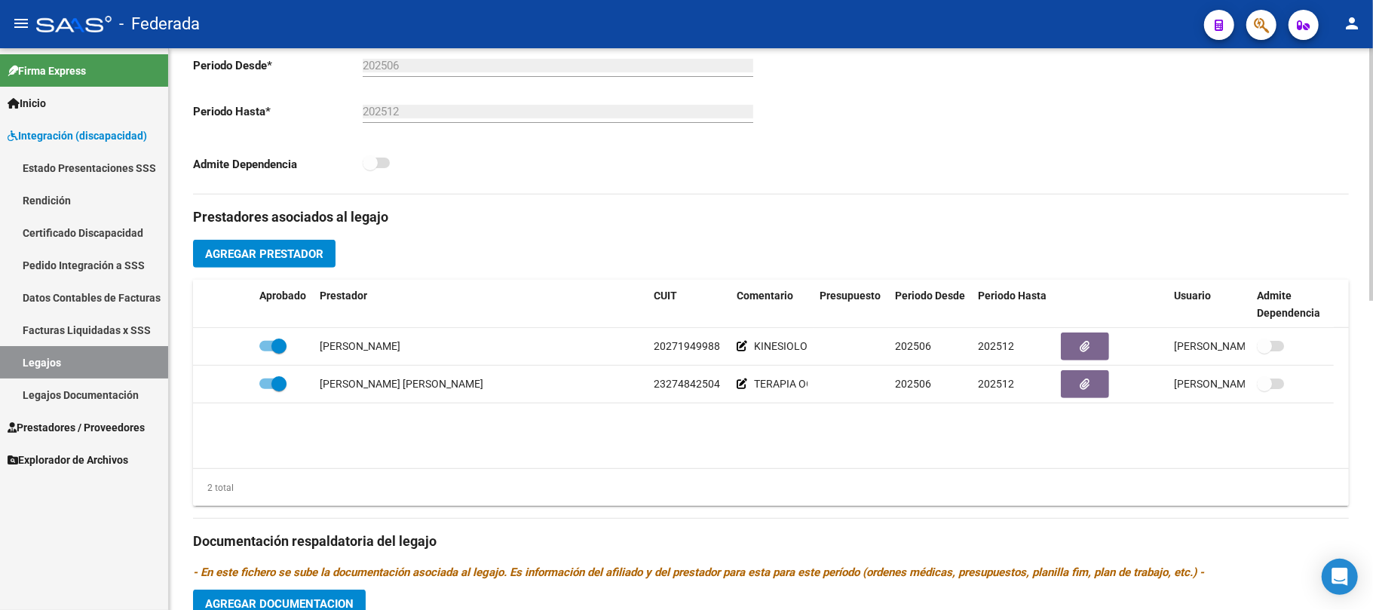
scroll to position [402, 0]
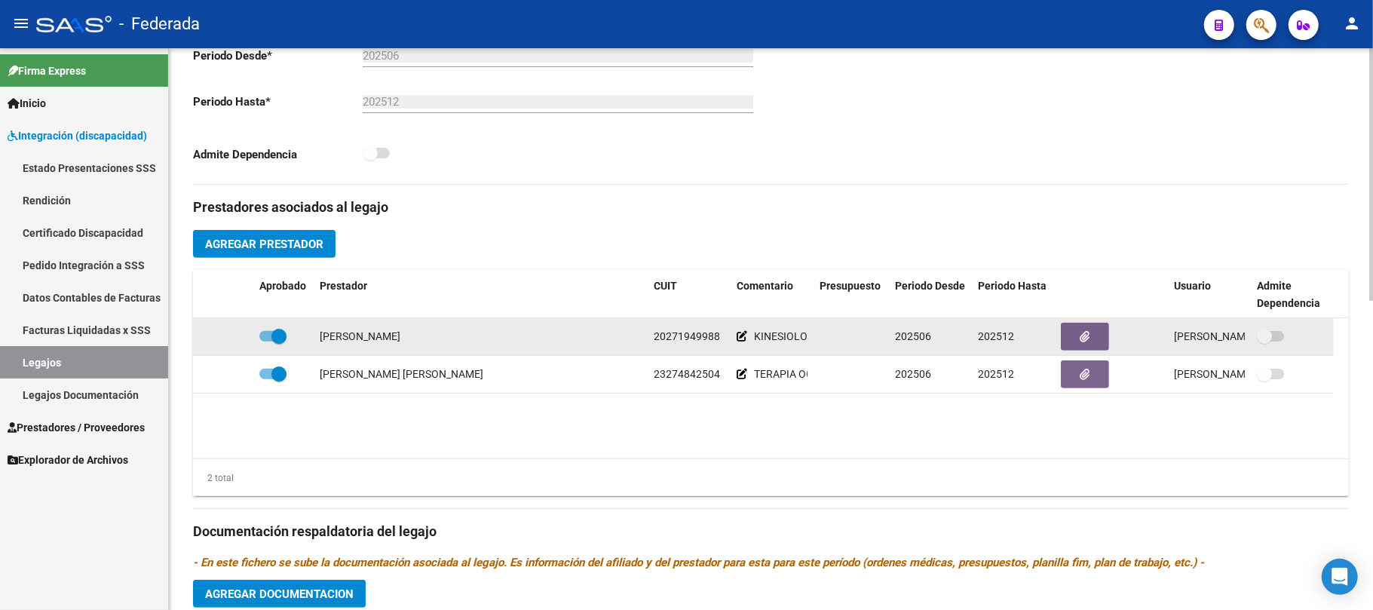
click at [692, 338] on span "20271949988" at bounding box center [687, 336] width 66 height 12
copy span "20271949988"
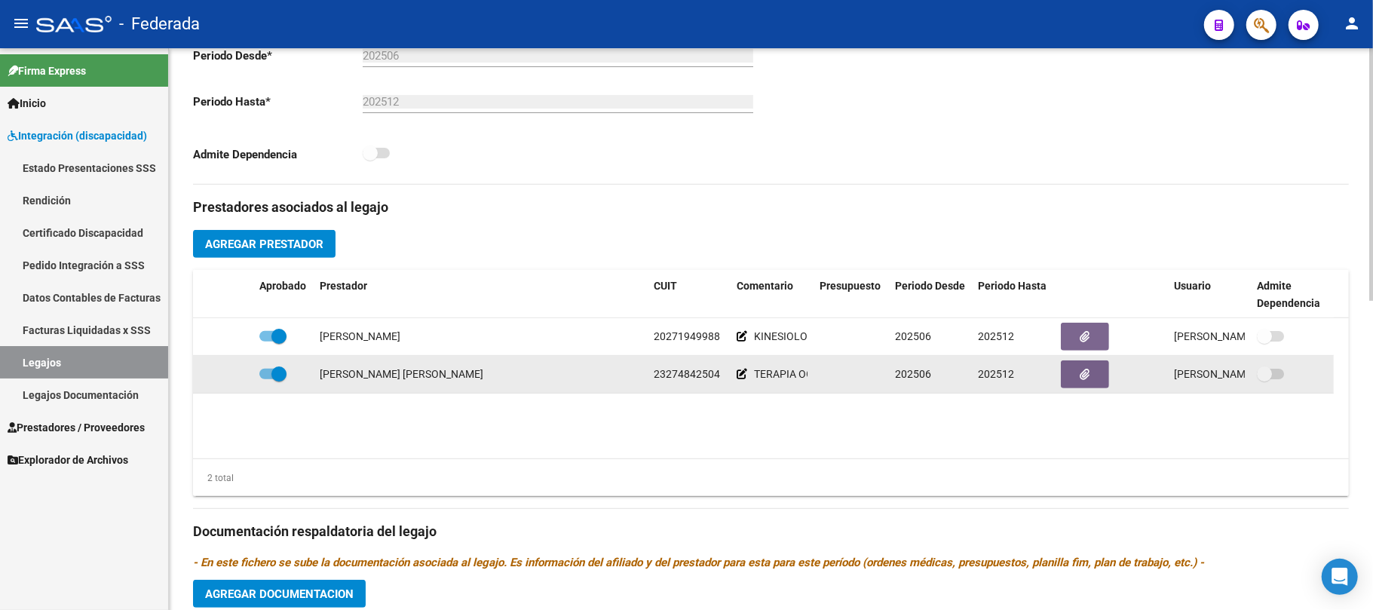
click at [685, 375] on span "23274842504" at bounding box center [687, 374] width 66 height 12
copy span "23274842504"
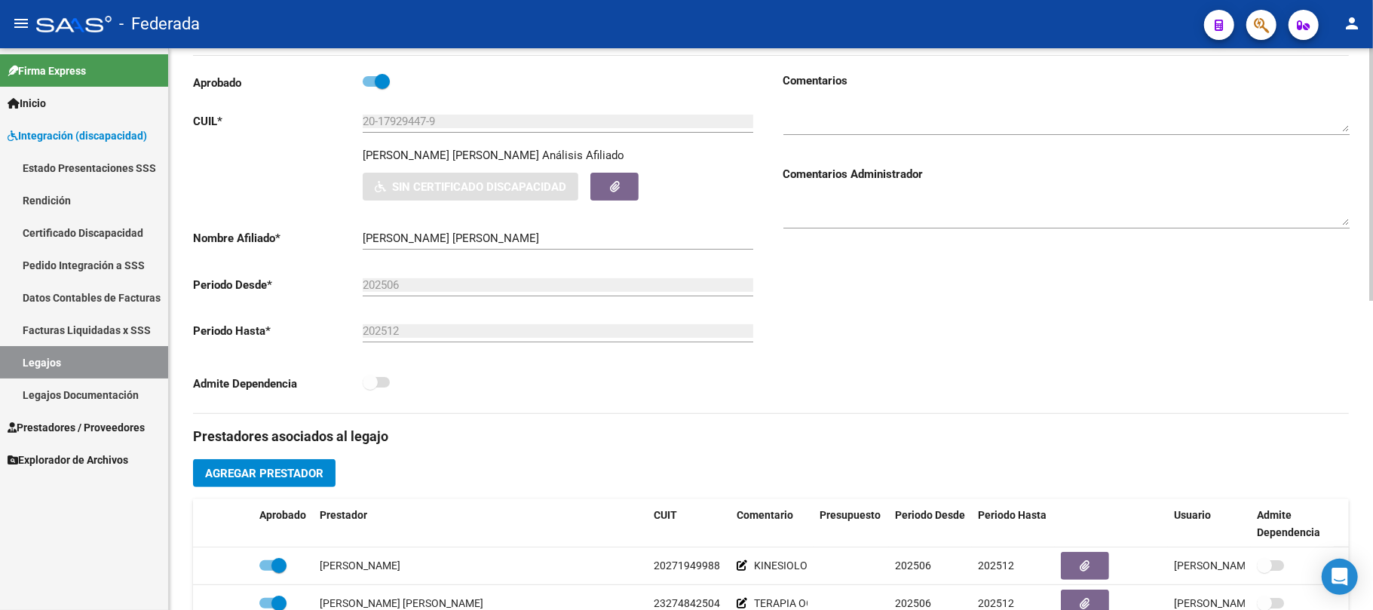
scroll to position [201, 0]
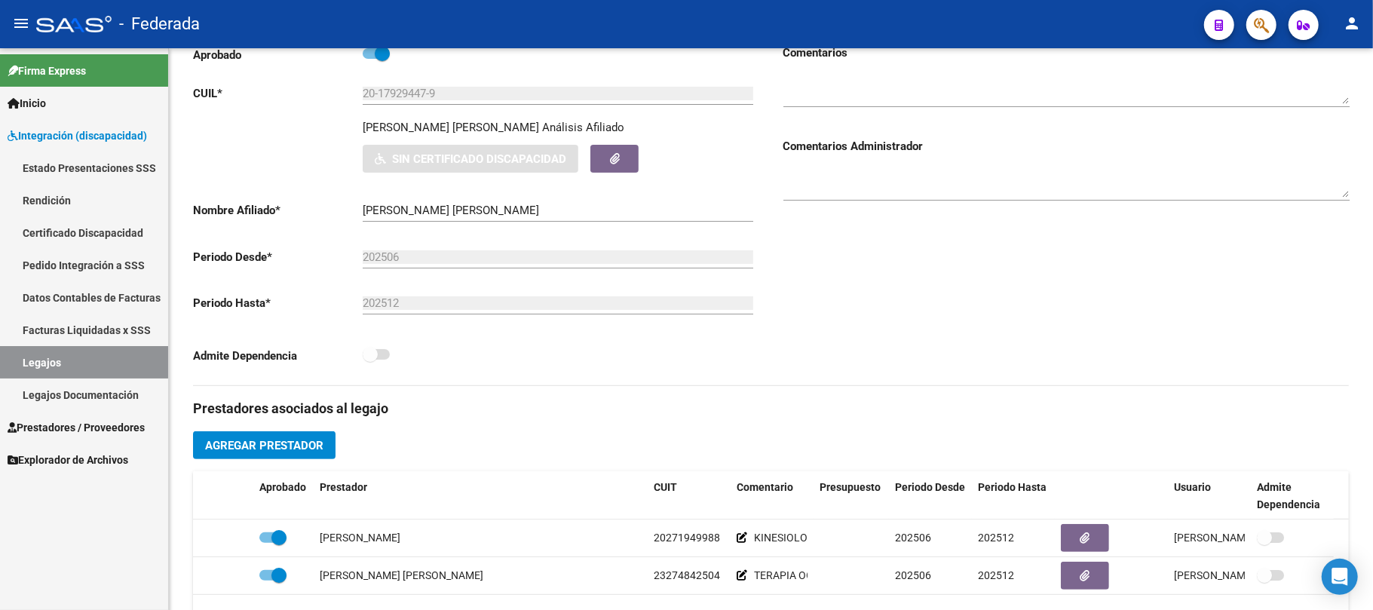
click at [115, 360] on link "Legajos" at bounding box center [84, 362] width 168 height 32
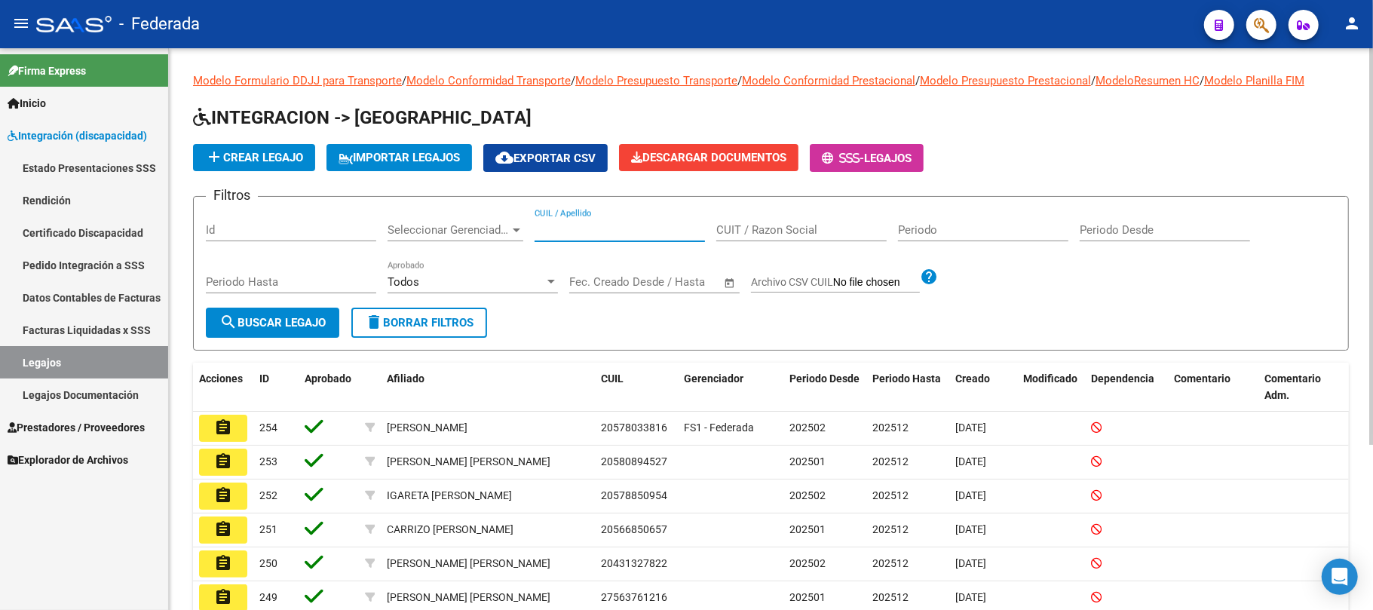
click at [614, 231] on input "CUIL / Apellido" at bounding box center [620, 230] width 170 height 14
paste input "COSTAMAGNA"
type input "COSTAMAGNA"
click at [315, 330] on button "search Buscar Legajo" at bounding box center [272, 323] width 133 height 30
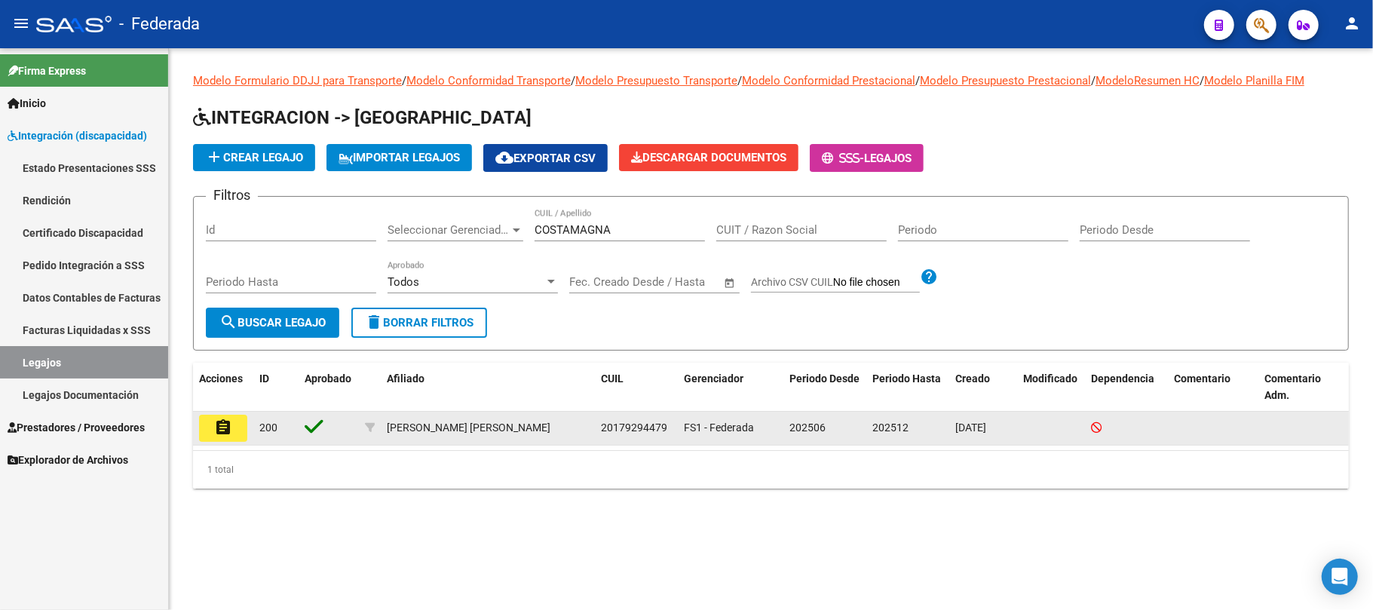
click at [225, 426] on mat-icon "assignment" at bounding box center [223, 427] width 18 height 18
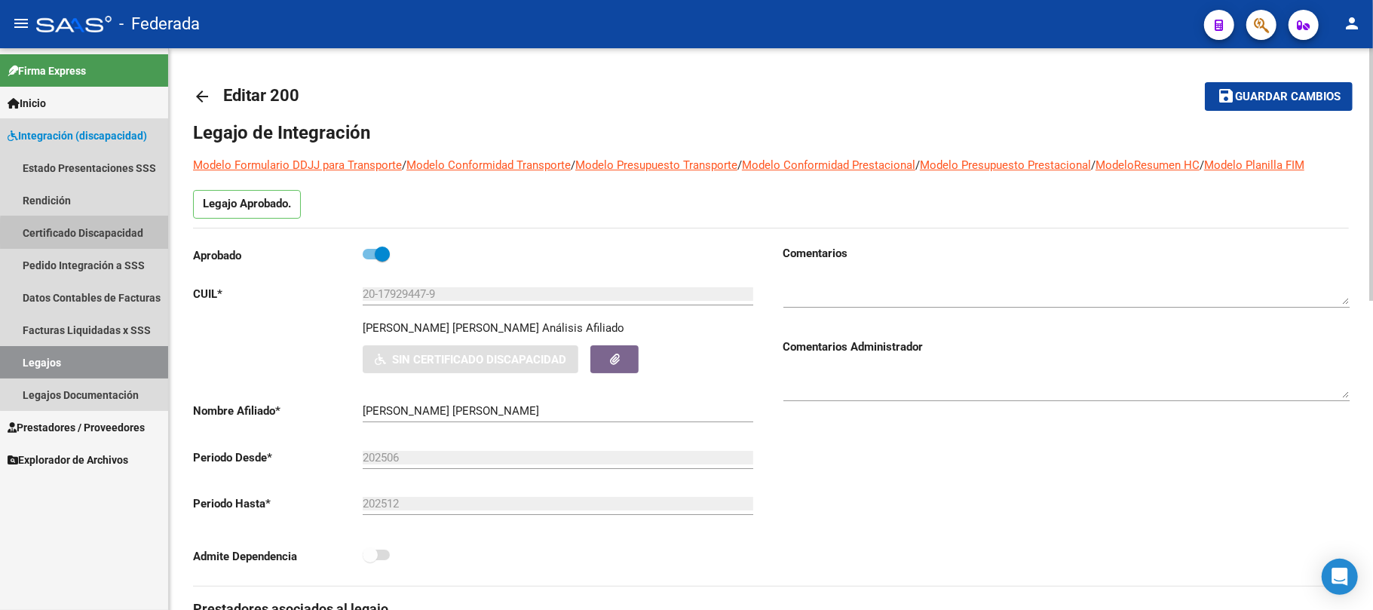
click at [90, 234] on link "Certificado Discapacidad" at bounding box center [84, 232] width 168 height 32
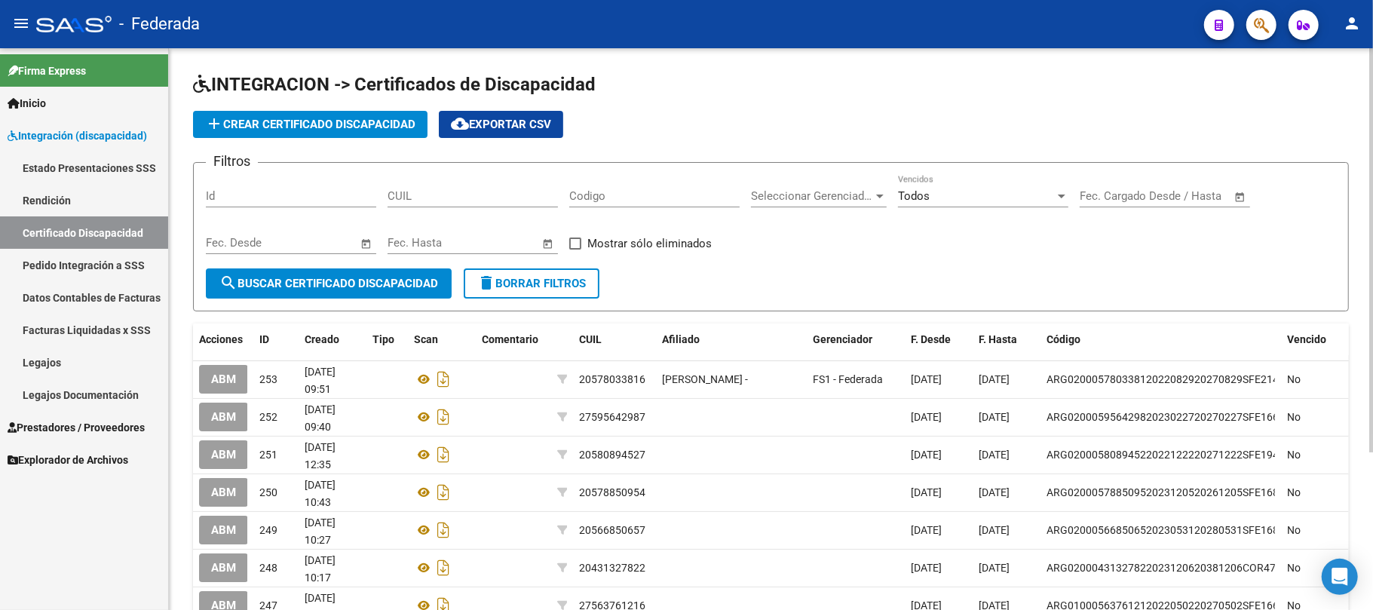
click at [496, 201] on input "CUIL" at bounding box center [473, 196] width 170 height 14
paste input
click at [72, 357] on link "Legajos" at bounding box center [84, 362] width 168 height 32
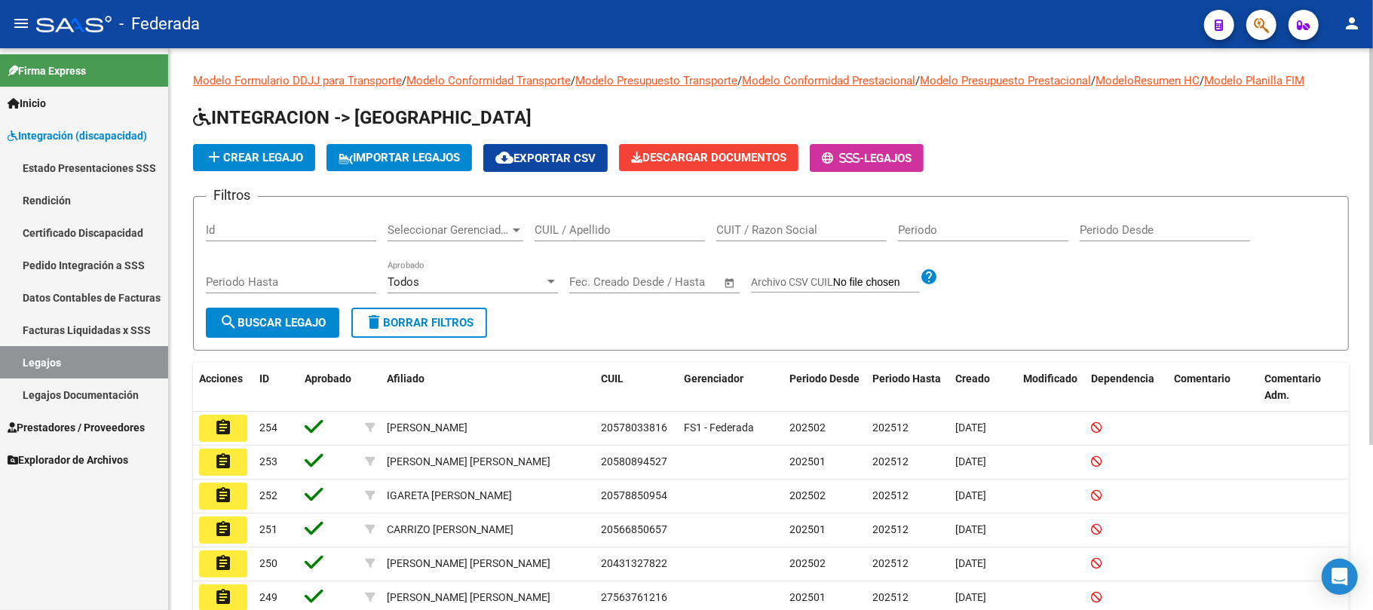
click at [584, 228] on input "CUIL / Apellido" at bounding box center [620, 230] width 170 height 14
paste input "COSTAMAGNA"
type input "COSTAMAGNA"
click at [326, 320] on span "search Buscar Legajo" at bounding box center [272, 323] width 106 height 14
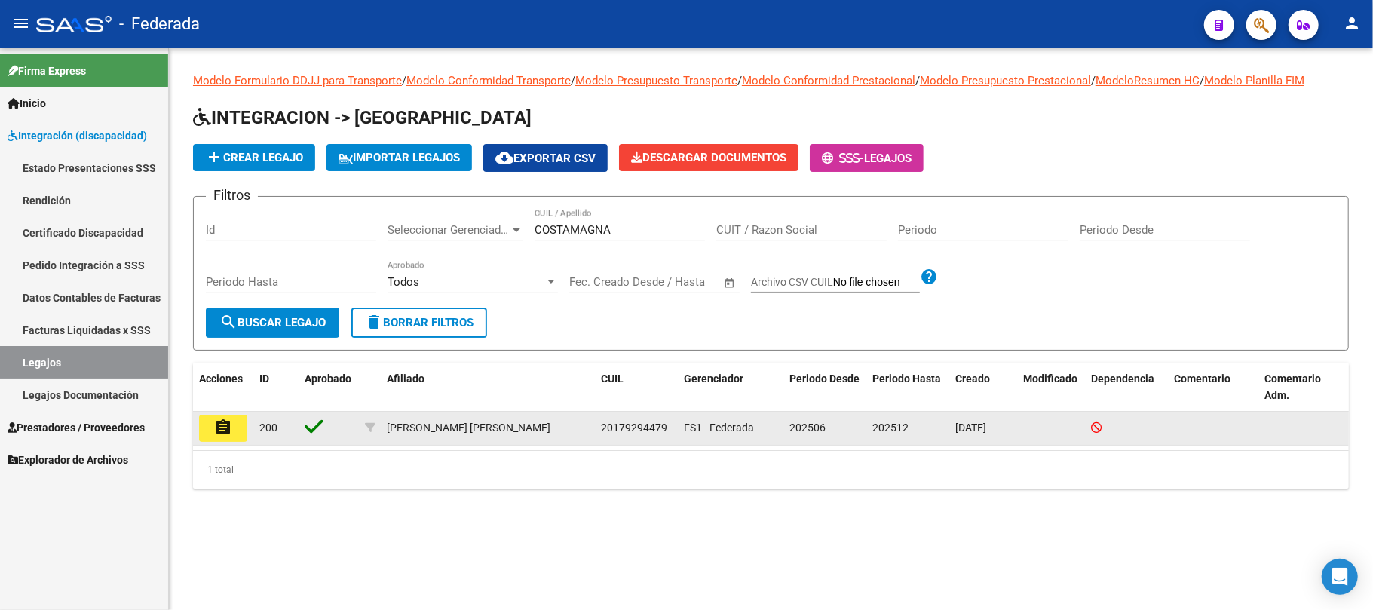
click at [623, 431] on span "20179294479" at bounding box center [634, 427] width 66 height 12
copy span "20179294479"
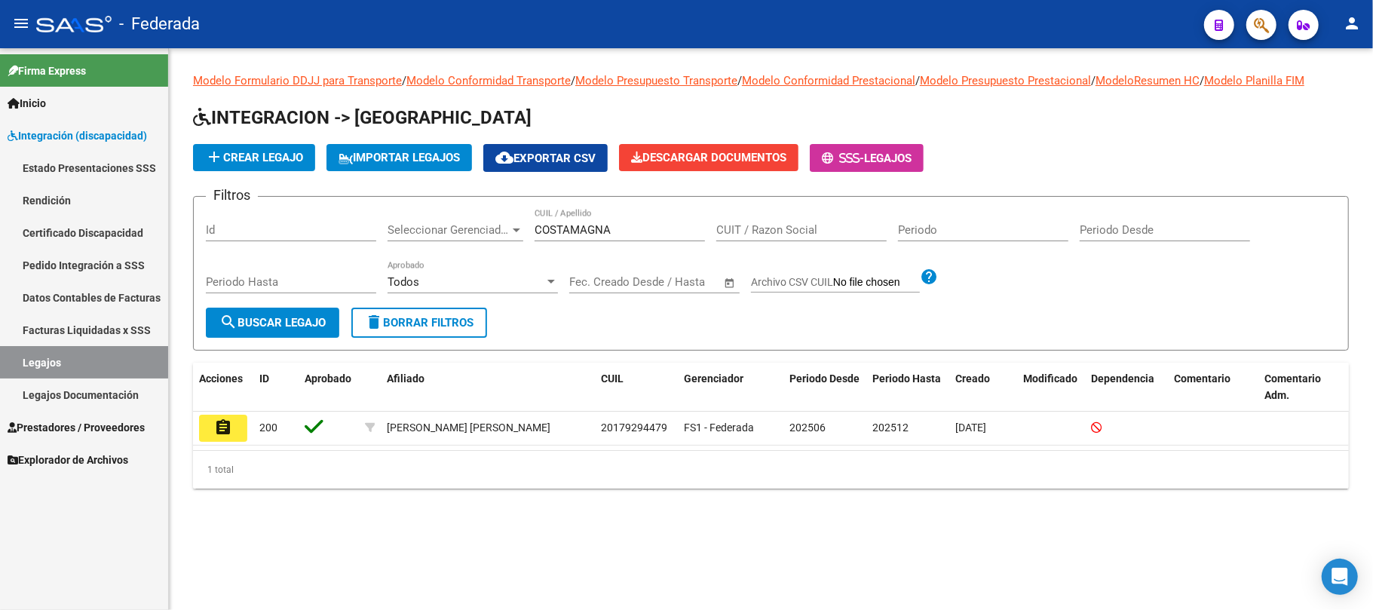
click at [90, 227] on link "Certificado Discapacidad" at bounding box center [84, 232] width 168 height 32
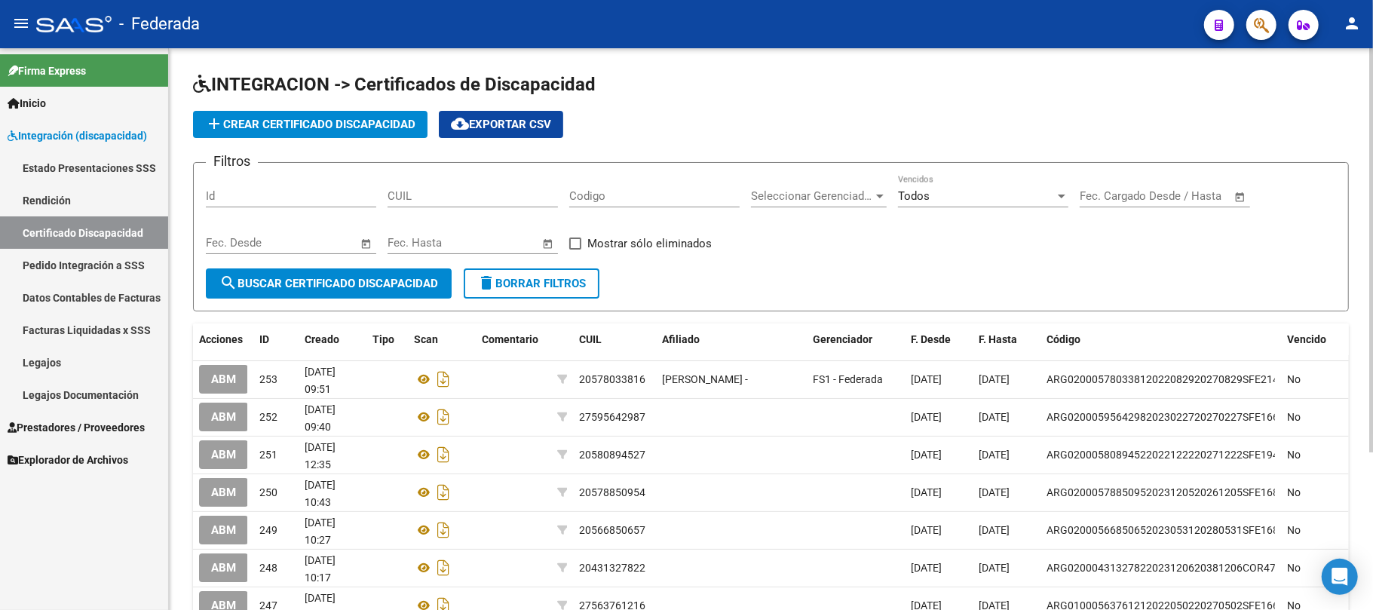
click at [412, 194] on input "CUIL" at bounding box center [473, 196] width 170 height 14
paste input "20-17929447-9"
type input "20-17929447-9"
click at [418, 278] on span "search Buscar Certificado Discapacidad" at bounding box center [328, 284] width 219 height 14
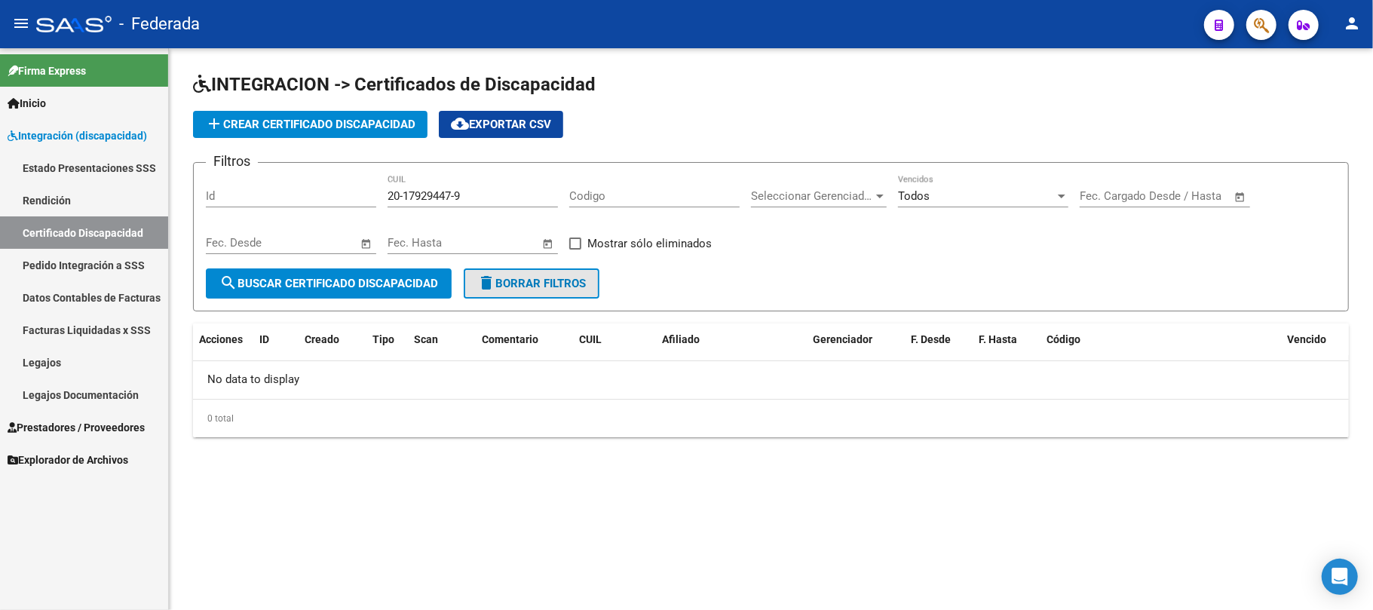
click at [492, 283] on mat-icon "delete" at bounding box center [486, 283] width 18 height 18
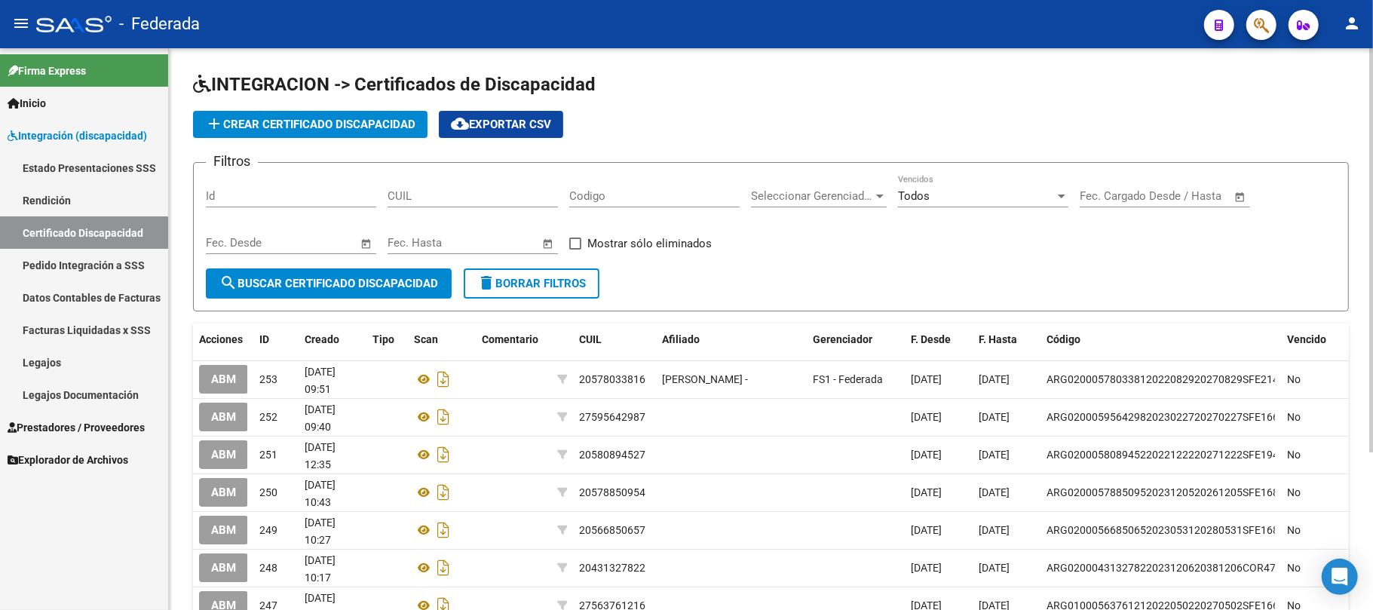
click at [350, 118] on span "add Crear Certificado Discapacidad" at bounding box center [310, 125] width 210 height 14
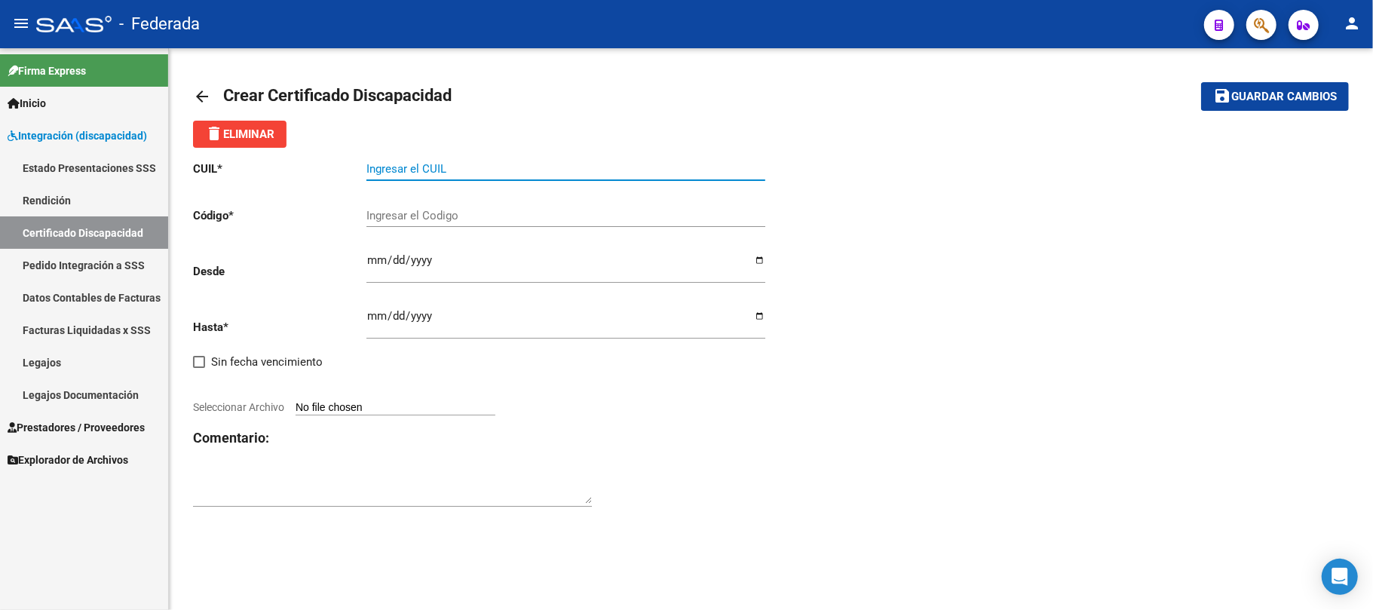
click at [464, 170] on input "Ingresar el CUIL" at bounding box center [565, 169] width 399 height 14
paste input "20-17929447-9"
type input "20-17929447-9"
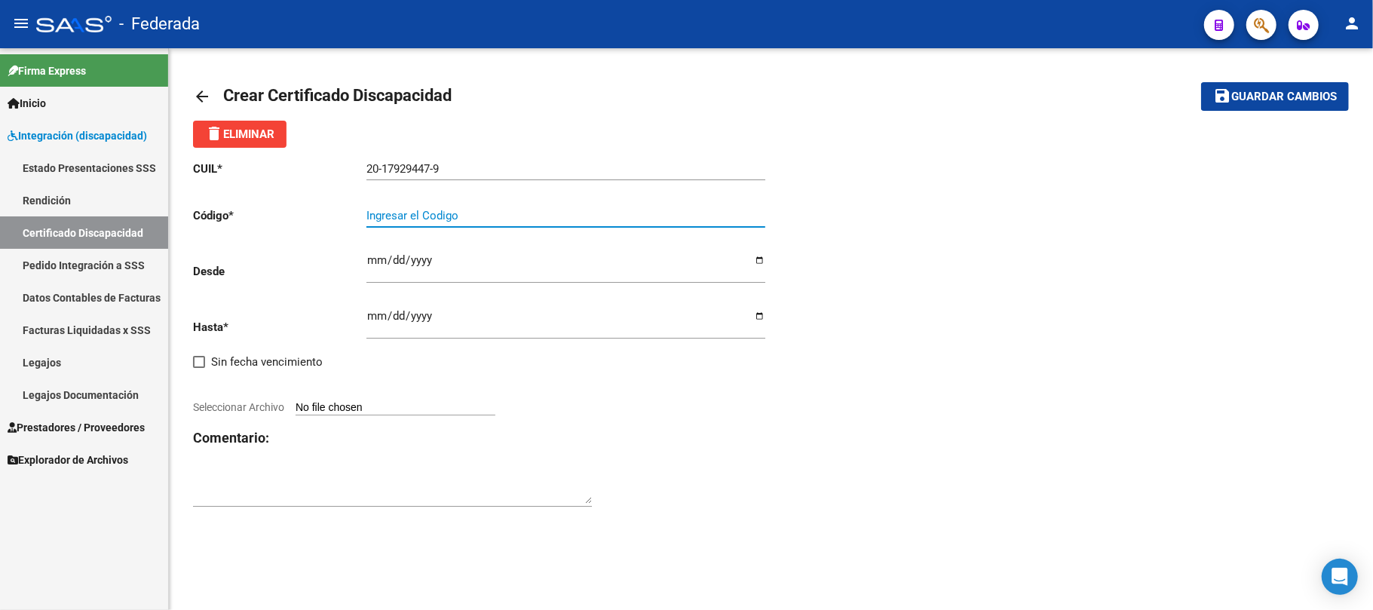
click at [455, 211] on input "Ingresar el Codigo" at bounding box center [565, 216] width 399 height 14
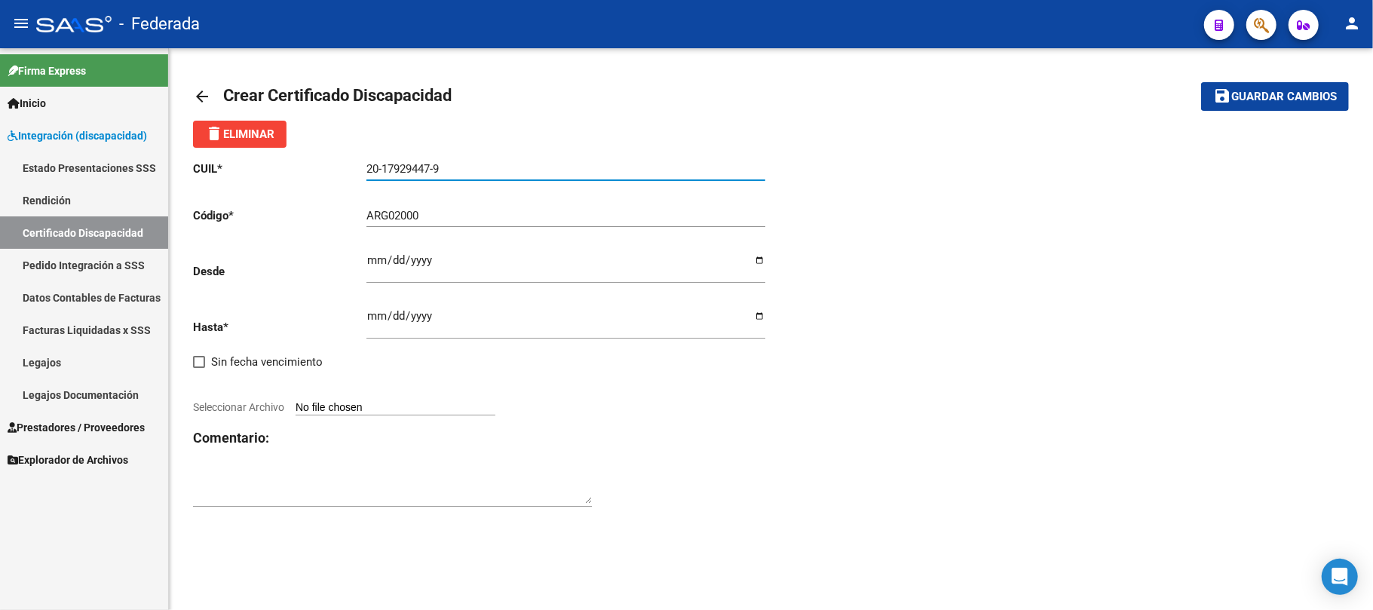
drag, startPoint x: 381, startPoint y: 172, endPoint x: 430, endPoint y: 169, distance: 49.1
click at [430, 169] on input "20-17929447-9" at bounding box center [565, 169] width 399 height 14
click at [436, 222] on input "ARG02000" at bounding box center [565, 216] width 399 height 14
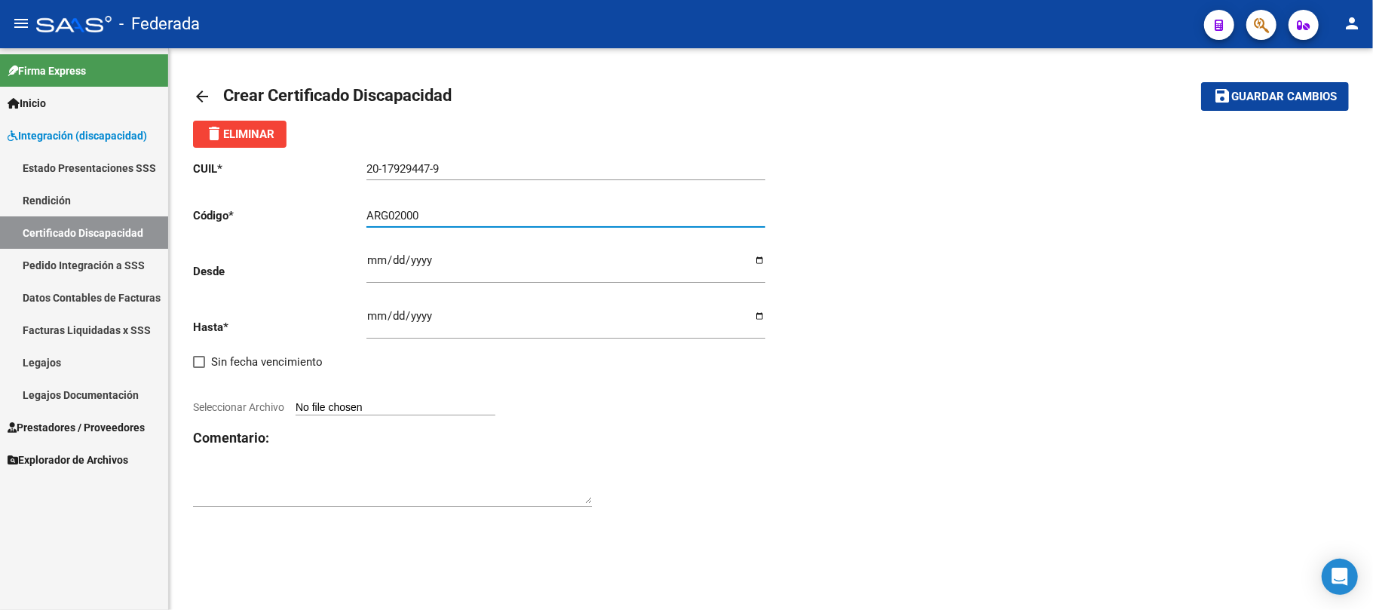
paste input "17929447"
type input "ARG02000179294472025042920400429SAN170"
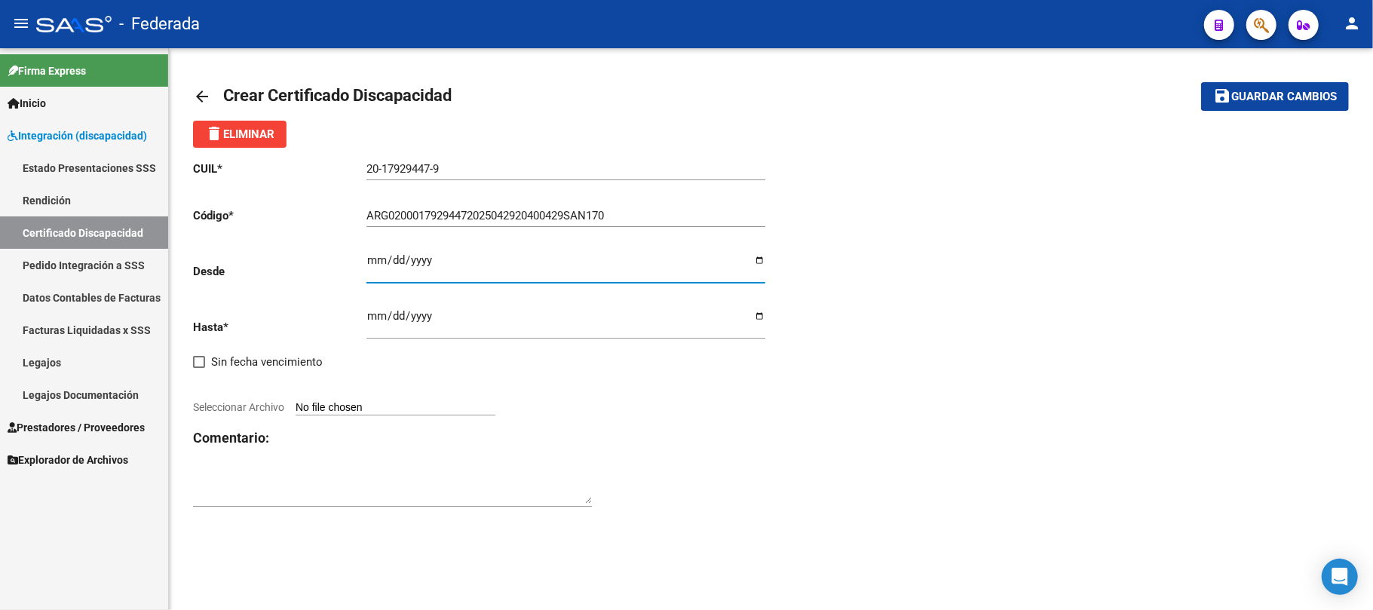
click at [371, 264] on input "Ingresar fec. Desde" at bounding box center [565, 266] width 399 height 24
type input "2025-04-29"
click at [368, 320] on input "Ingresar fec. Hasta" at bounding box center [565, 322] width 399 height 24
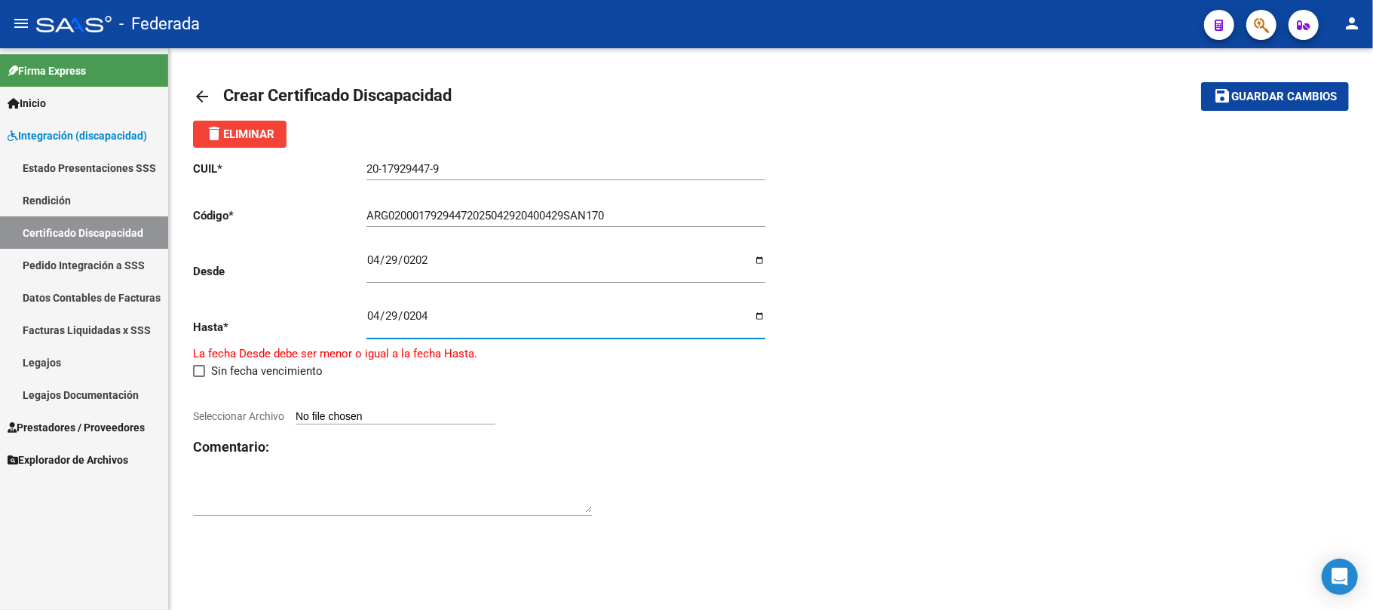
type input "2040-04-29"
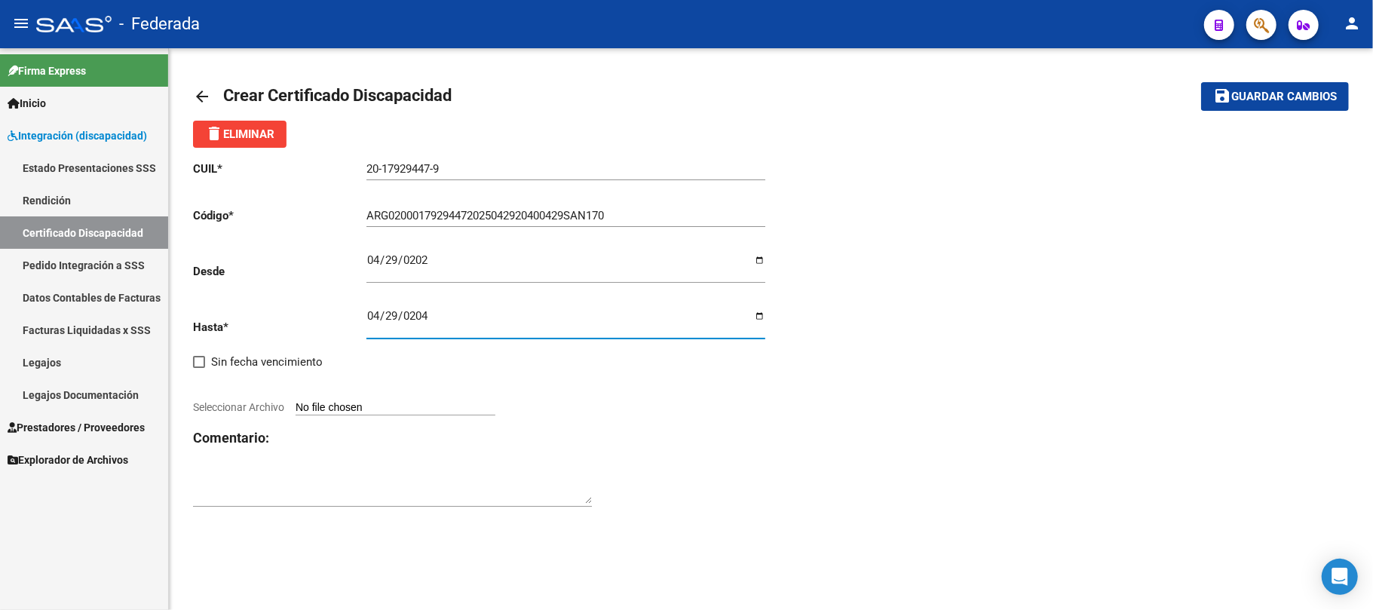
click at [752, 460] on div "CUIL * 20-17929447-9 Ingresar el CUIL Código * ARG02000179294472025042920400429…" at bounding box center [482, 334] width 578 height 373
click at [419, 408] on input "Seleccionar Archivo" at bounding box center [396, 408] width 200 height 14
type input "C:\fakepath\CUD Costamagna Gabriel (1).pdf"
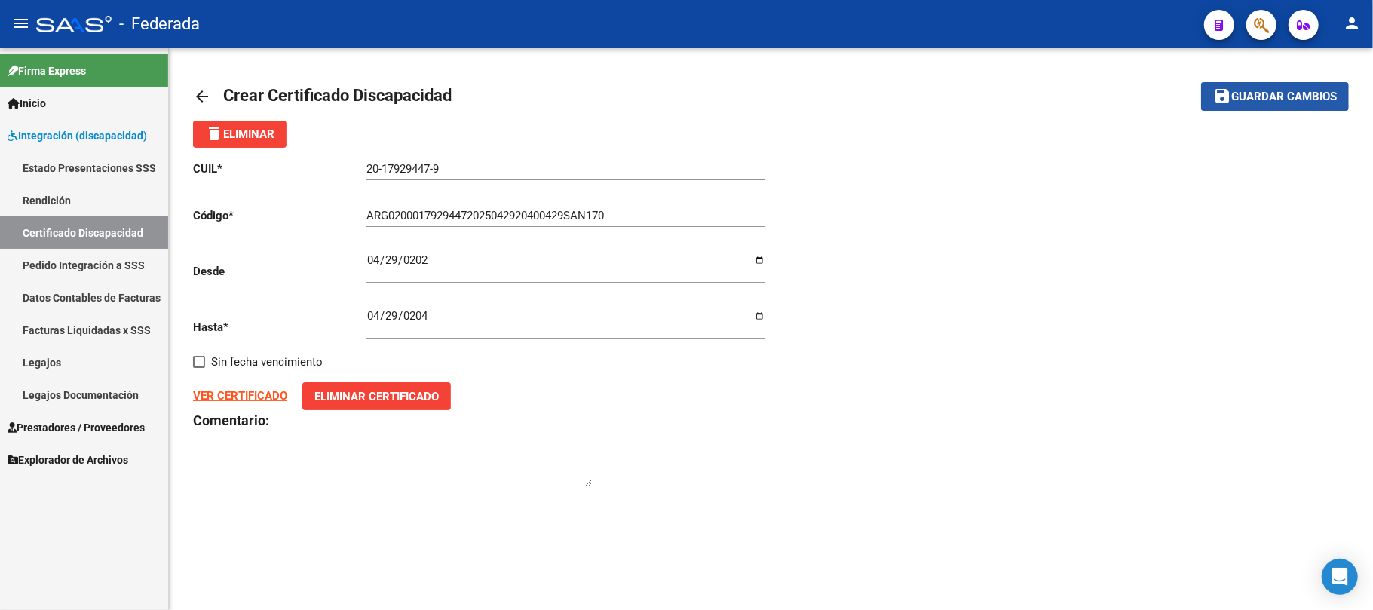
click at [1208, 97] on button "save Guardar cambios" at bounding box center [1275, 96] width 148 height 28
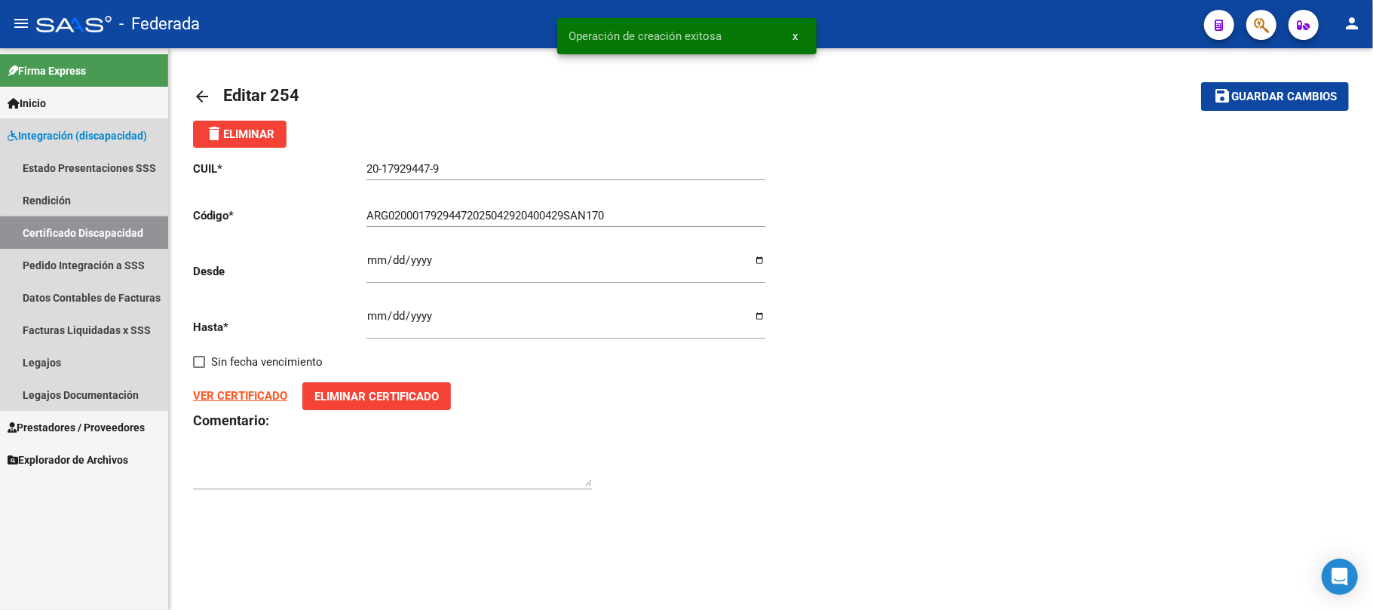
click at [85, 234] on link "Certificado Discapacidad" at bounding box center [84, 232] width 168 height 32
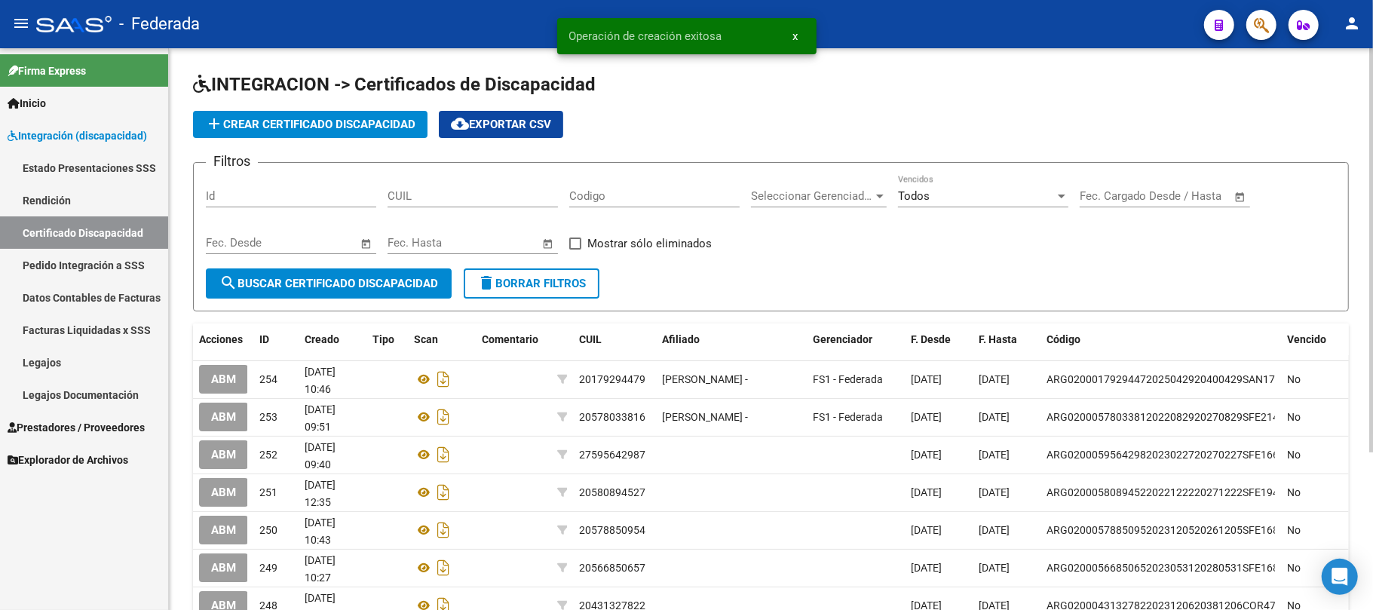
click at [623, 194] on input "Codigo" at bounding box center [654, 196] width 170 height 14
click at [83, 356] on link "Legajos" at bounding box center [84, 362] width 168 height 32
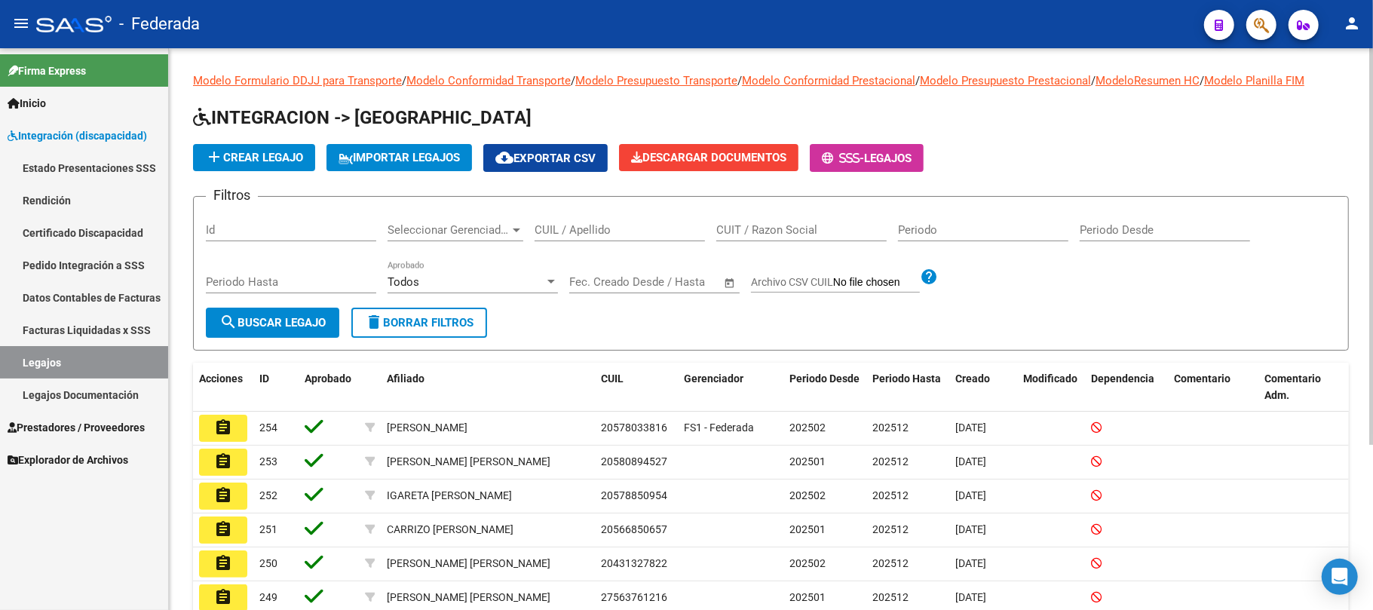
click at [559, 229] on input "CUIL / Apellido" at bounding box center [620, 230] width 170 height 14
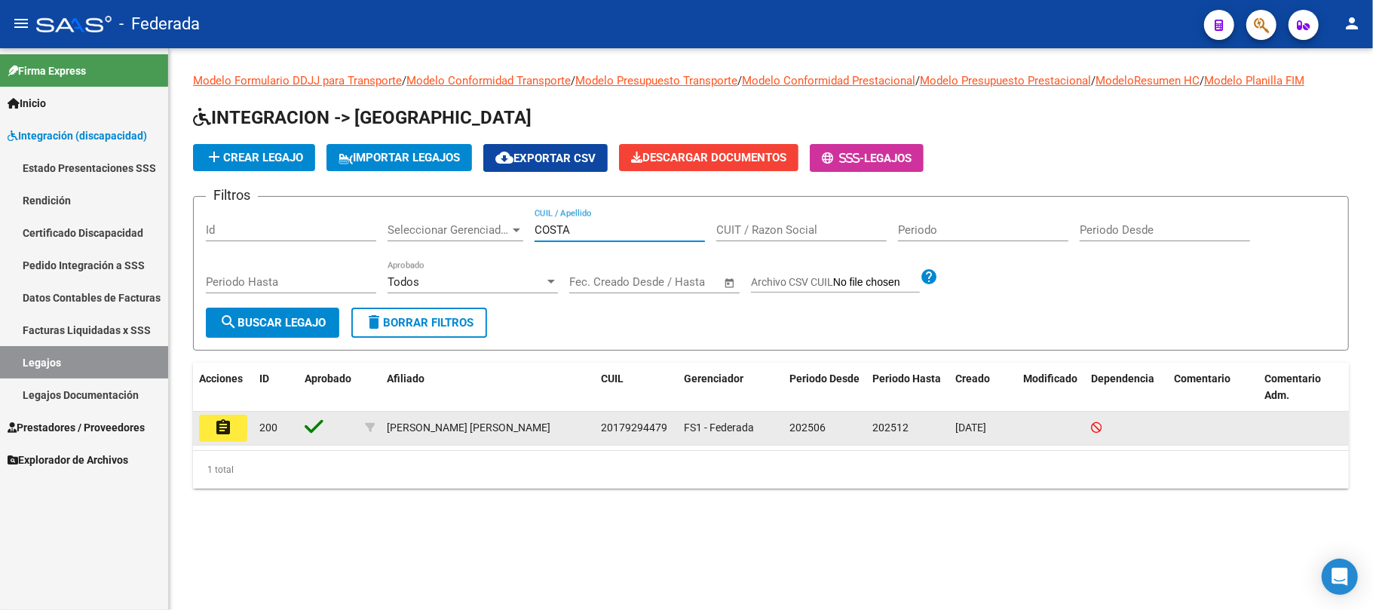
type input "COSTA"
click at [230, 434] on mat-icon "assignment" at bounding box center [223, 427] width 18 height 18
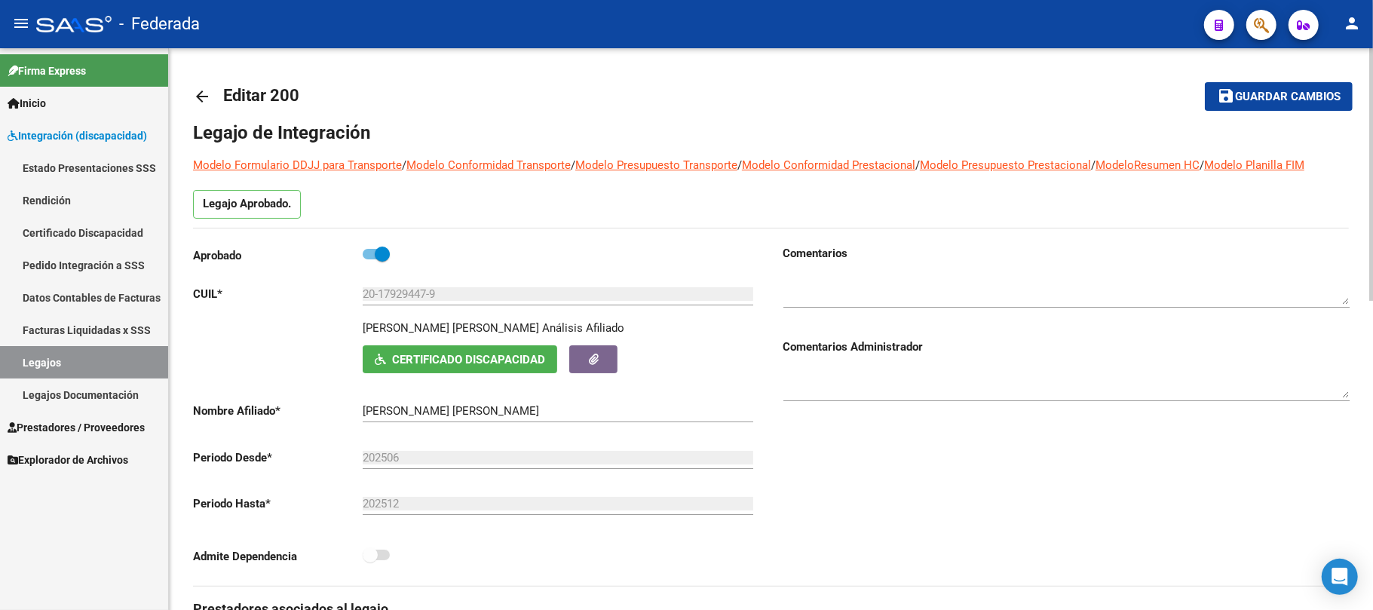
click at [478, 354] on span "Certificado Discapacidad" at bounding box center [468, 360] width 153 height 14
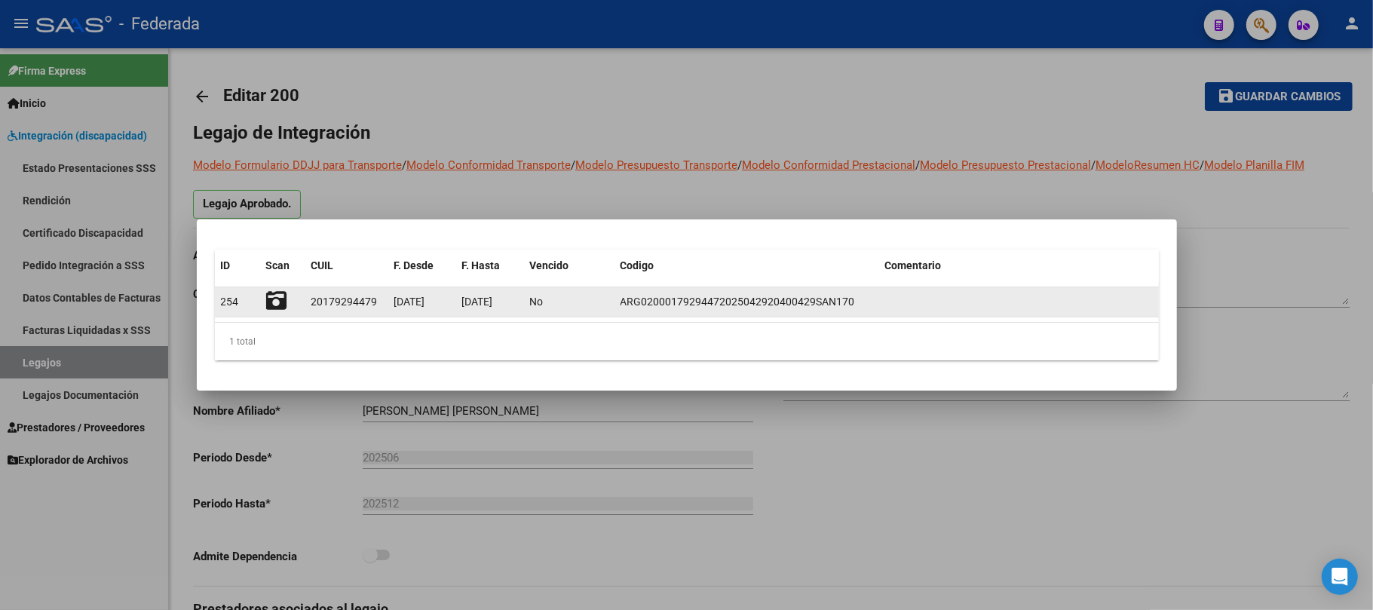
click at [278, 299] on icon at bounding box center [276, 300] width 21 height 21
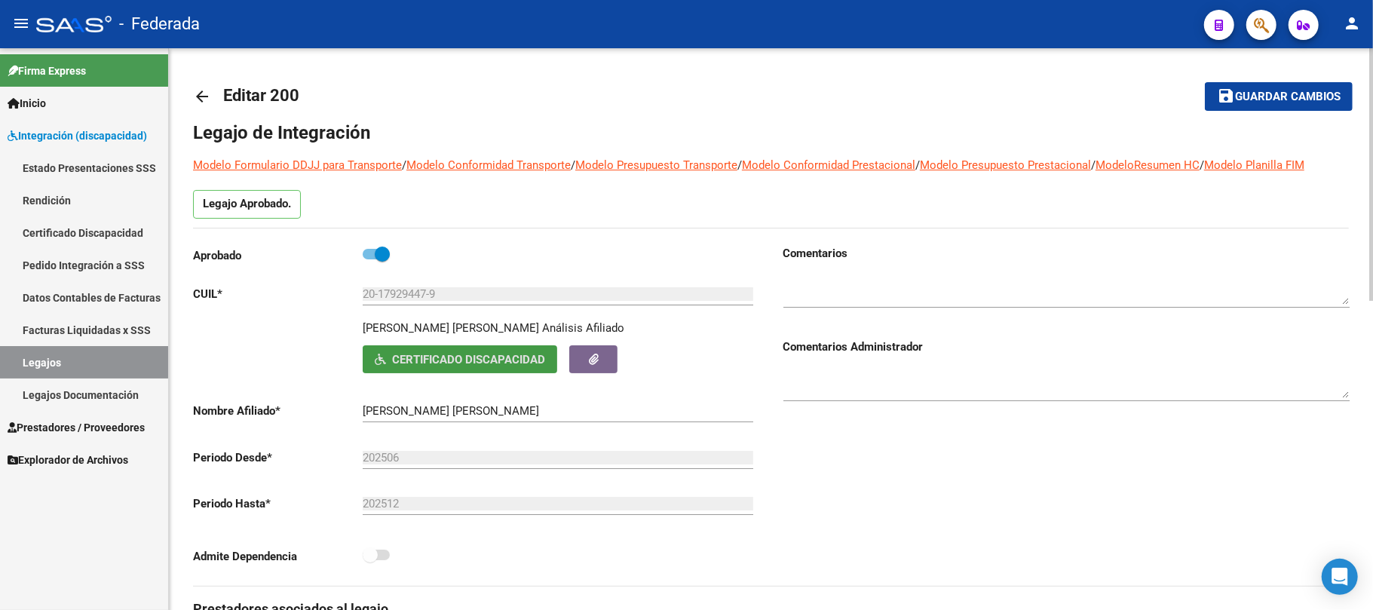
click at [388, 330] on p "[PERSON_NAME] [PERSON_NAME]" at bounding box center [451, 328] width 176 height 17
click at [134, 360] on link "Legajos" at bounding box center [84, 362] width 168 height 32
